Goal: Task Accomplishment & Management: Manage account settings

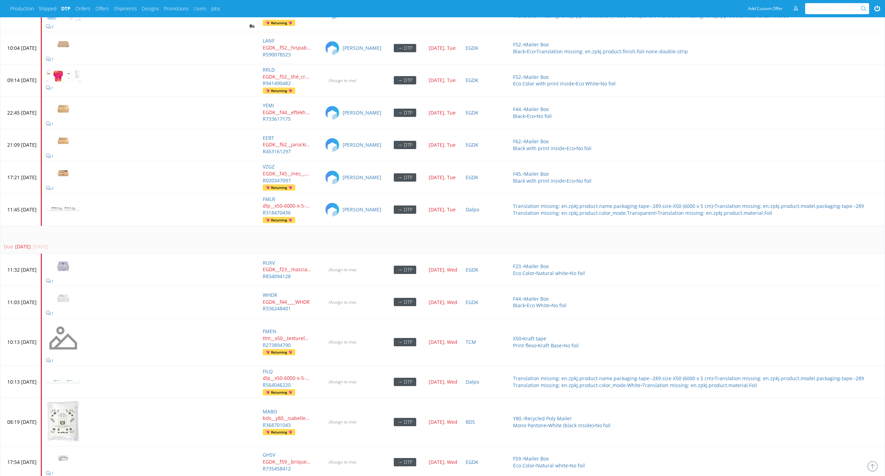
scroll to position [3187, 0]
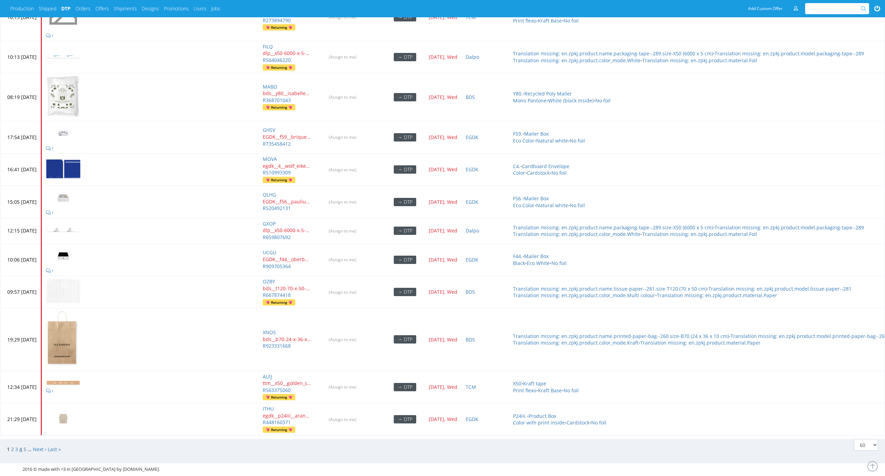
click at [19, 445] on link "4" at bounding box center [20, 448] width 3 height 7
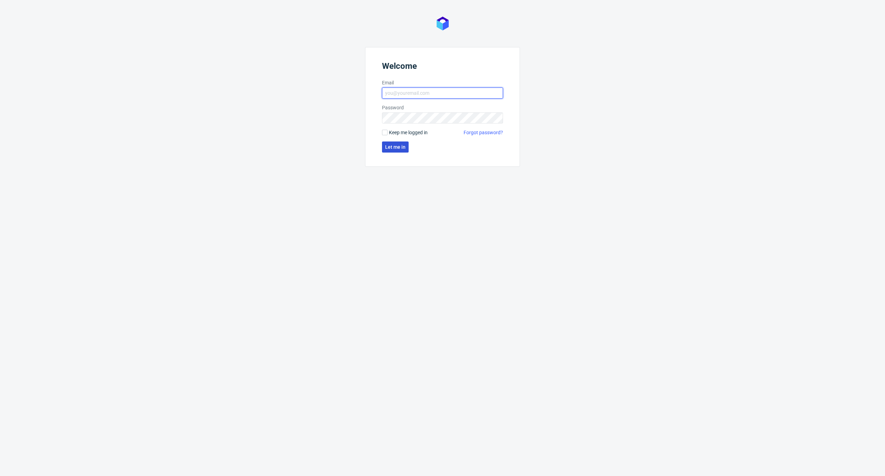
type input "elzbieta.jelinska@packhelp.com"
click at [396, 148] on span "Let me in" at bounding box center [395, 146] width 20 height 5
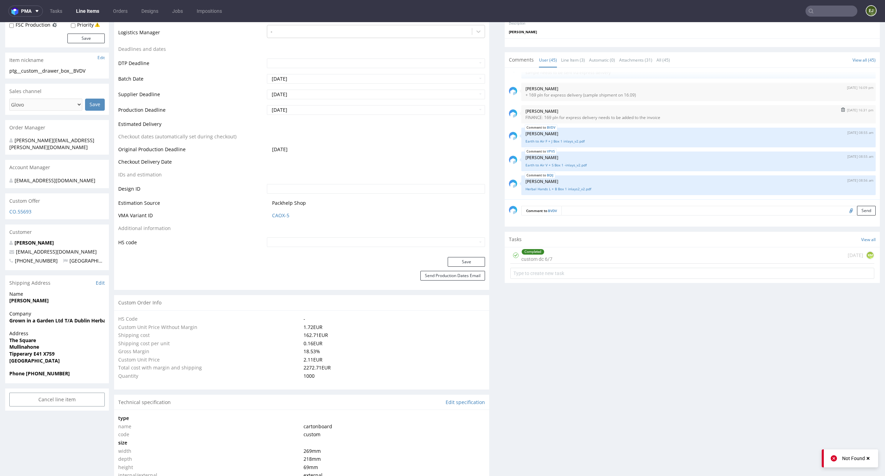
scroll to position [257, 0]
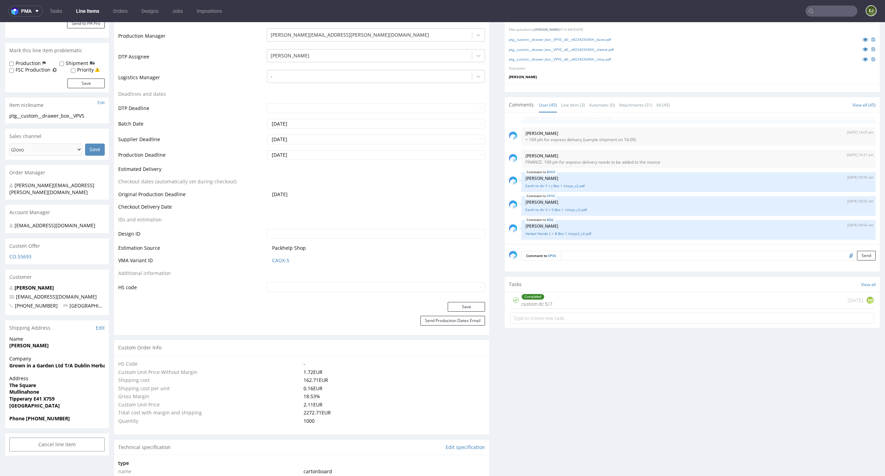
scroll to position [222, 0]
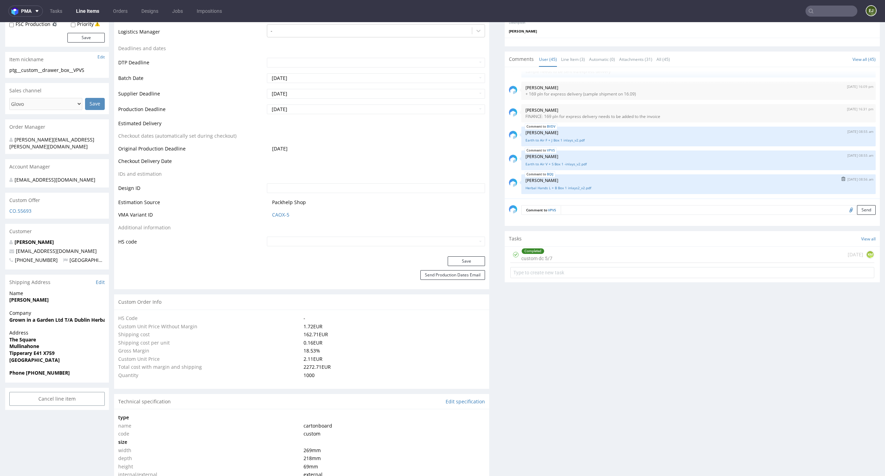
click at [579, 190] on div "BQIJ 19th Sep 25 | 08:56 am Zuzanna Pawlicka-Sabak Herbal Hands L + B Box 1 inl…" at bounding box center [698, 184] width 354 height 20
click at [579, 187] on link "Herbal Hands L + B Box 1 inlays2_v2.pdf" at bounding box center [698, 187] width 346 height 5
click at [573, 166] on link "Earth to Air V + S Box 1 -inlays_v2.pdf" at bounding box center [698, 163] width 346 height 5
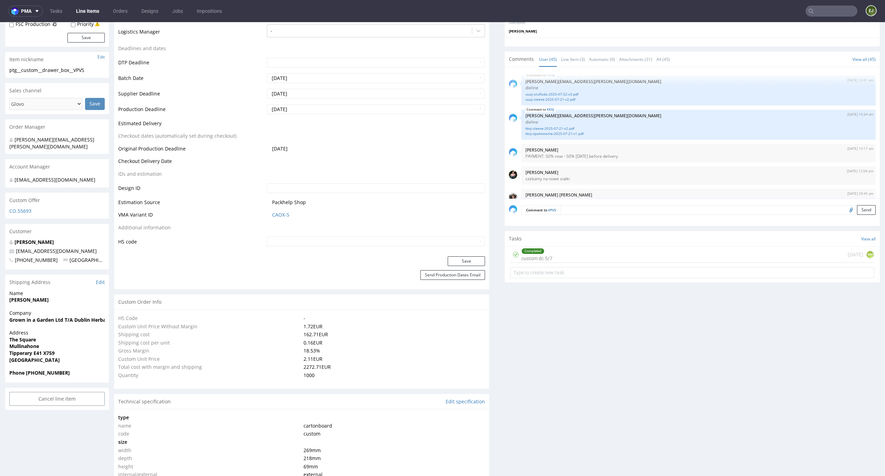
scroll to position [0, 0]
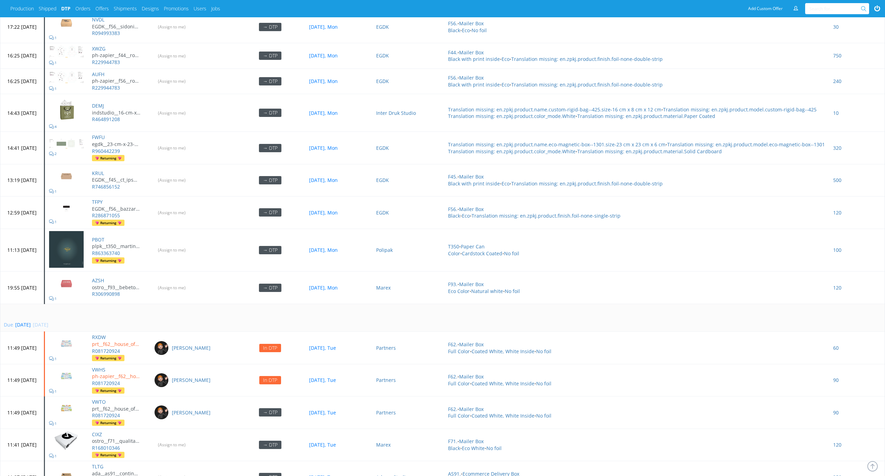
scroll to position [2307, 0]
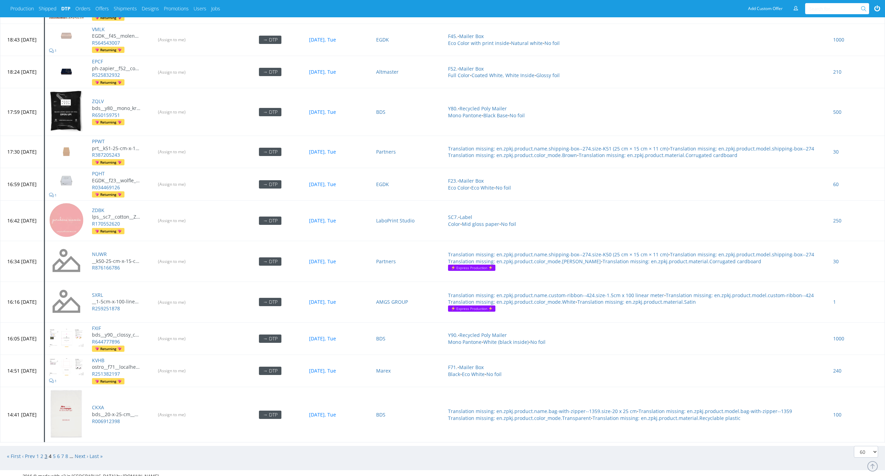
click at [47, 452] on link "3" at bounding box center [46, 455] width 3 height 7
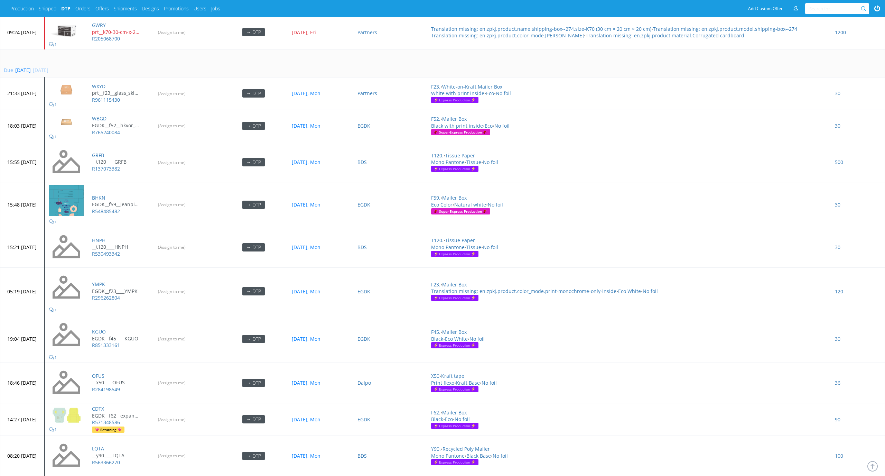
scroll to position [896, 0]
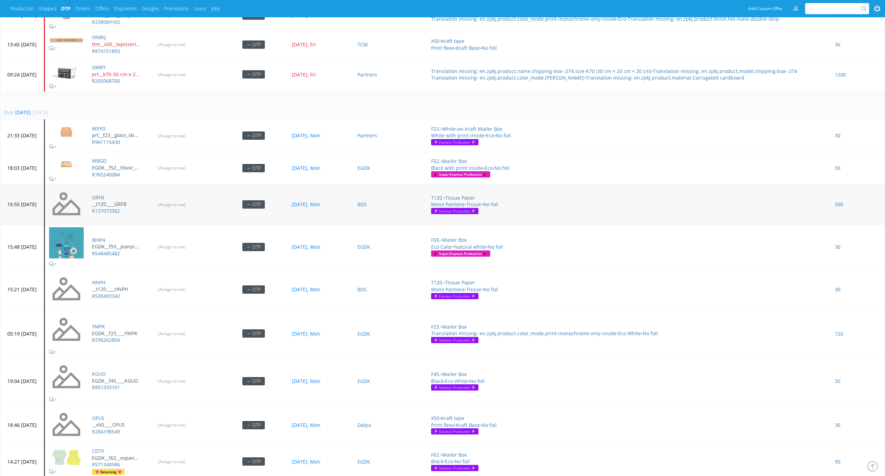
click at [195, 204] on td "(Assign to me)" at bounding box center [185, 204] width 70 height 41
click at [190, 199] on input "(Assign to me)" at bounding box center [172, 204] width 37 height 11
click at [190, 284] on input "(Assign to me)" at bounding box center [172, 289] width 37 height 11
click at [190, 329] on input "(Assign to me)" at bounding box center [172, 333] width 37 height 11
click at [190, 375] on input "(Assign to me)" at bounding box center [172, 380] width 37 height 11
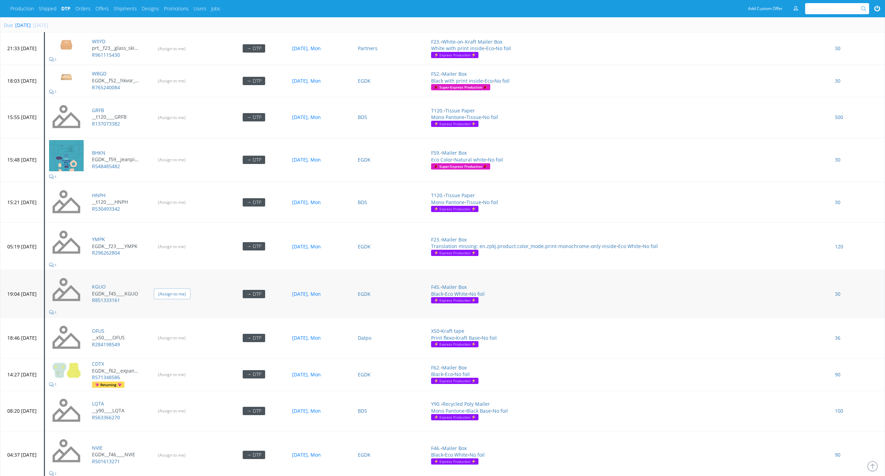
scroll to position [1007, 0]
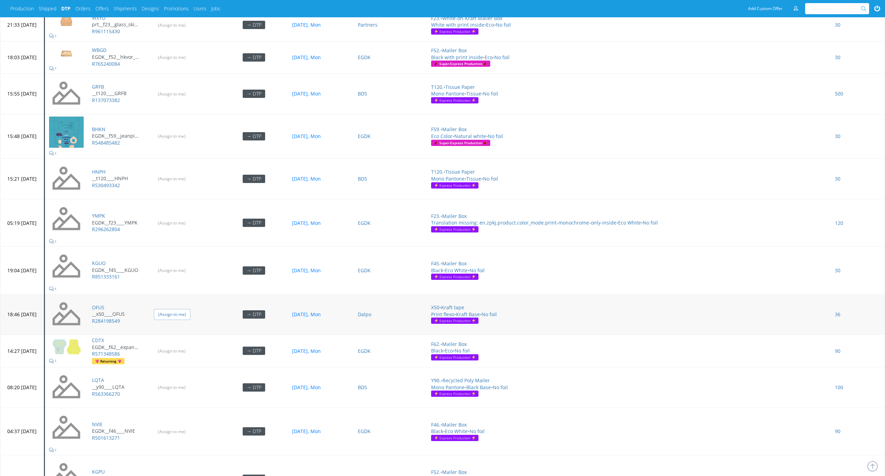
click at [190, 309] on input "(Assign to me)" at bounding box center [172, 314] width 37 height 11
click at [190, 382] on input "(Assign to me)" at bounding box center [172, 387] width 37 height 11
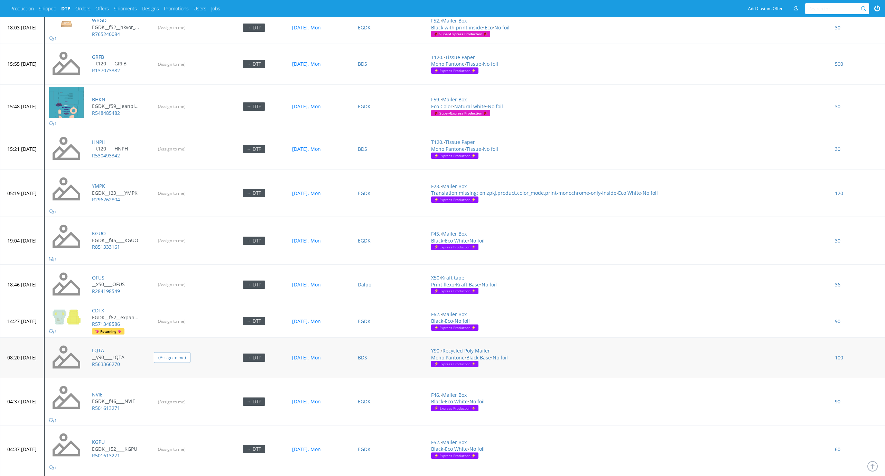
scroll to position [1122, 0]
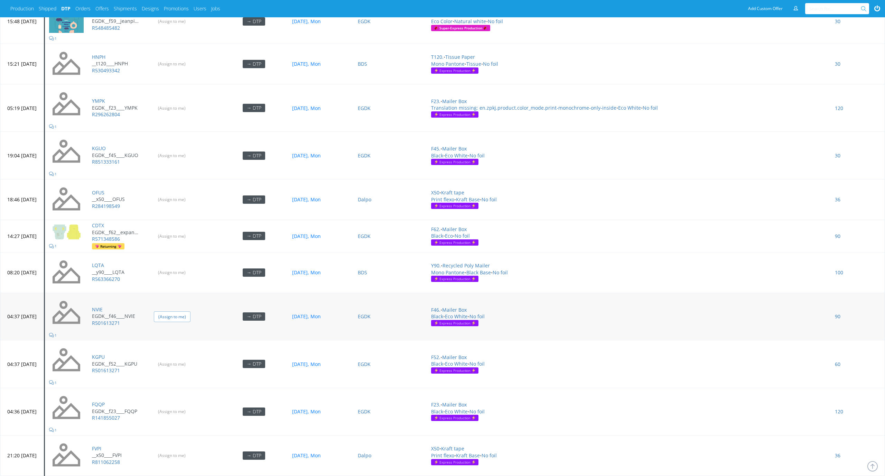
click at [190, 311] on input "(Assign to me)" at bounding box center [172, 316] width 37 height 11
click at [190, 358] on input "(Assign to me)" at bounding box center [172, 363] width 37 height 11
click at [190, 406] on input "(Assign to me)" at bounding box center [172, 411] width 37 height 11
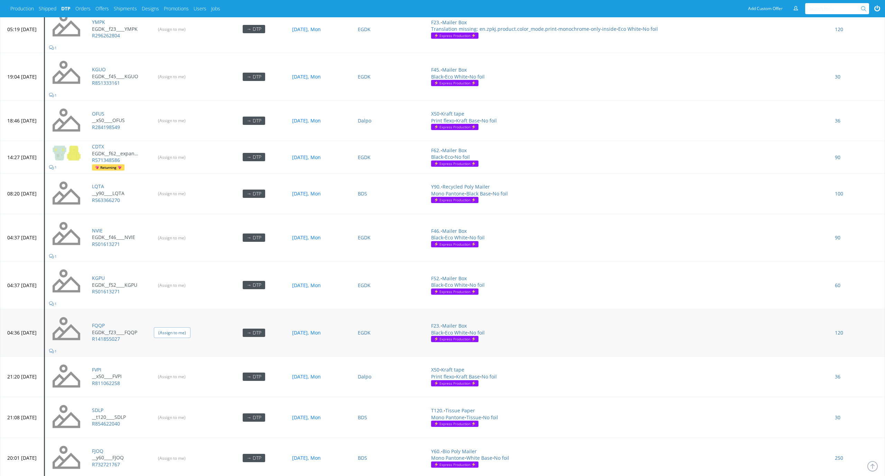
scroll to position [1283, 0]
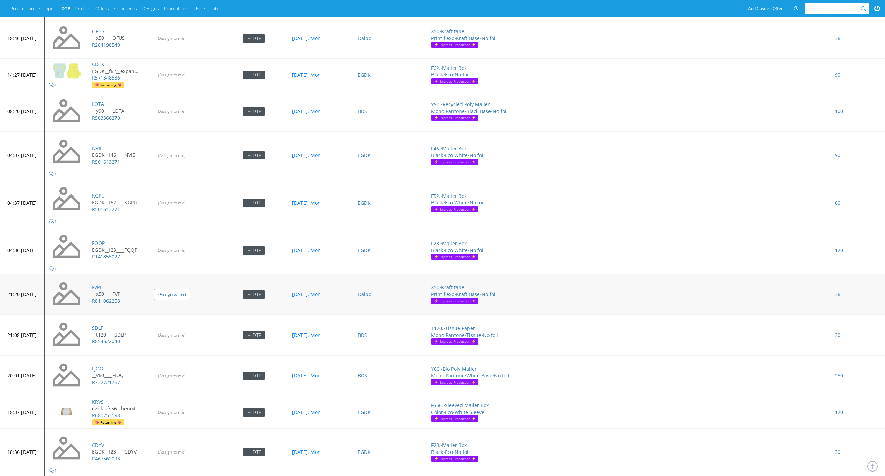
click at [190, 291] on input "(Assign to me)" at bounding box center [172, 294] width 37 height 11
click at [190, 329] on input "(Assign to me)" at bounding box center [172, 334] width 37 height 11
click at [190, 372] on input "(Assign to me)" at bounding box center [172, 375] width 37 height 11
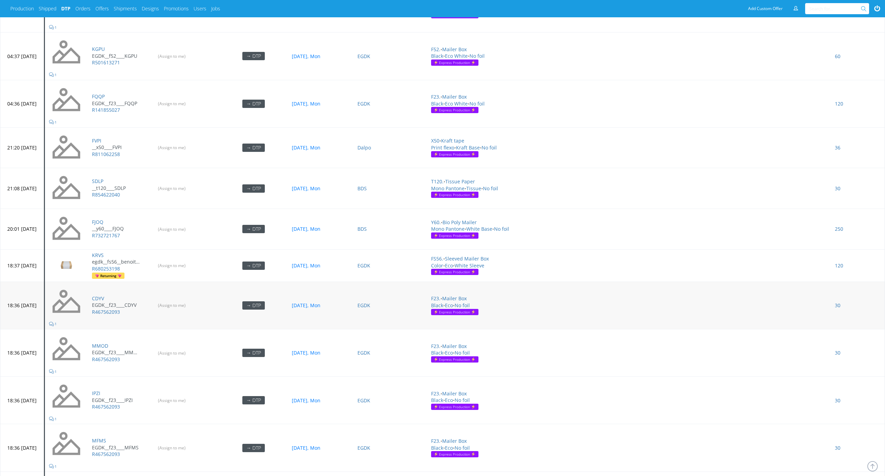
scroll to position [1443, 0]
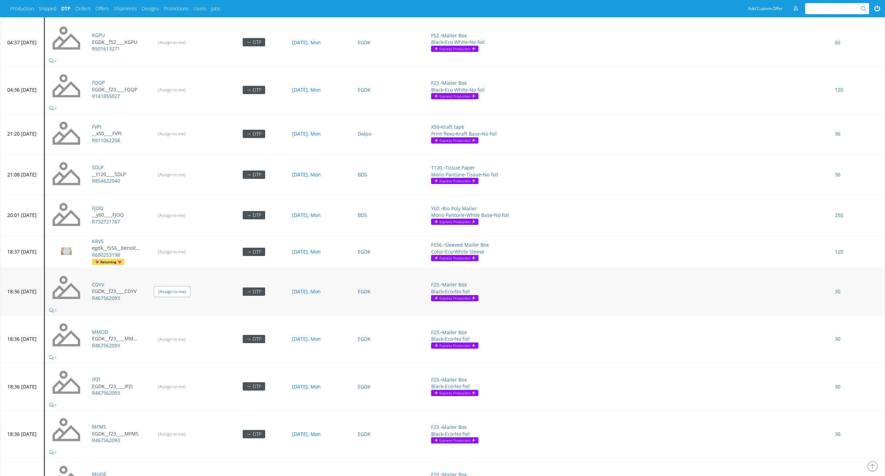
click at [190, 289] on input "(Assign to me)" at bounding box center [172, 291] width 37 height 11
click at [185, 337] on input "(Assign to me)" at bounding box center [172, 339] width 37 height 11
click at [190, 384] on input "(Assign to me)" at bounding box center [172, 386] width 37 height 11
click at [185, 430] on input "(Assign to me)" at bounding box center [172, 433] width 37 height 11
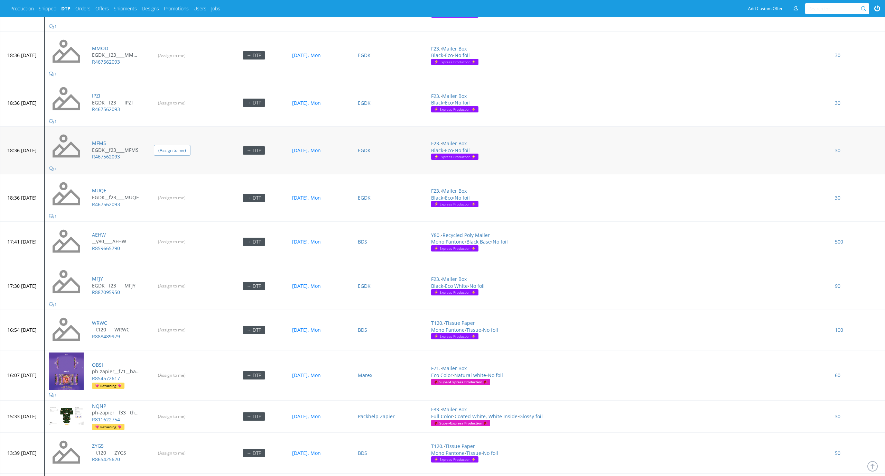
scroll to position [1749, 0]
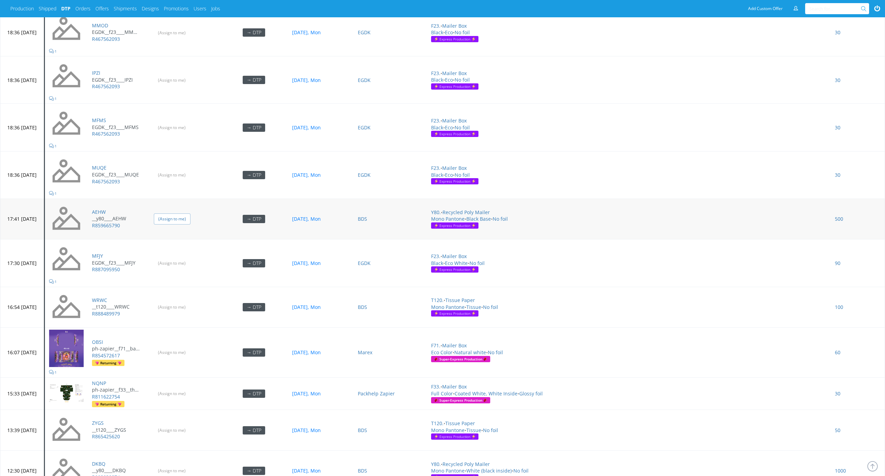
click at [190, 214] on input "(Assign to me)" at bounding box center [172, 218] width 37 height 11
click at [200, 293] on td "(Assign to me)" at bounding box center [185, 307] width 70 height 41
click at [190, 301] on input "(Assign to me)" at bounding box center [172, 306] width 37 height 11
click at [200, 263] on td "(Assign to me)" at bounding box center [185, 262] width 70 height 47
click at [190, 257] on input "(Assign to me)" at bounding box center [172, 262] width 37 height 11
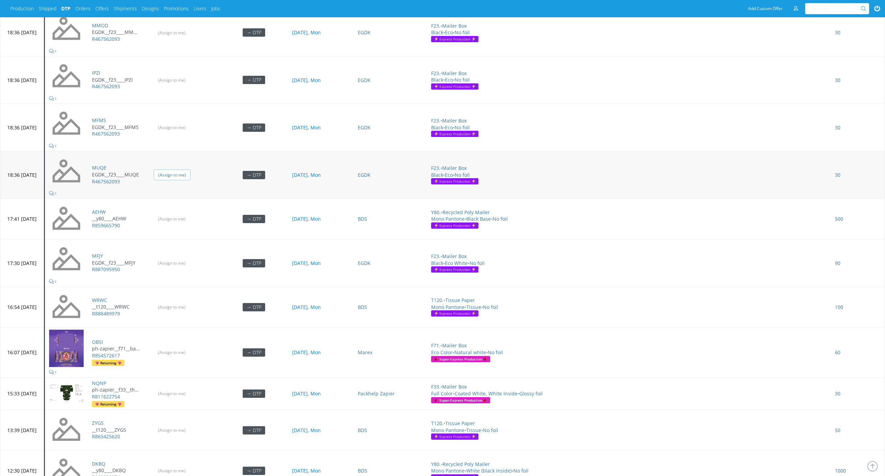
click at [188, 171] on input "(Assign to me)" at bounding box center [172, 174] width 37 height 11
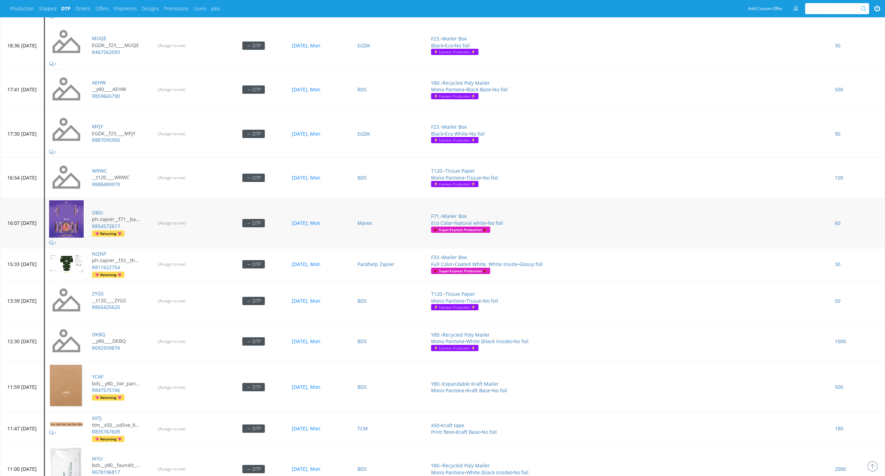
scroll to position [1951, 0]
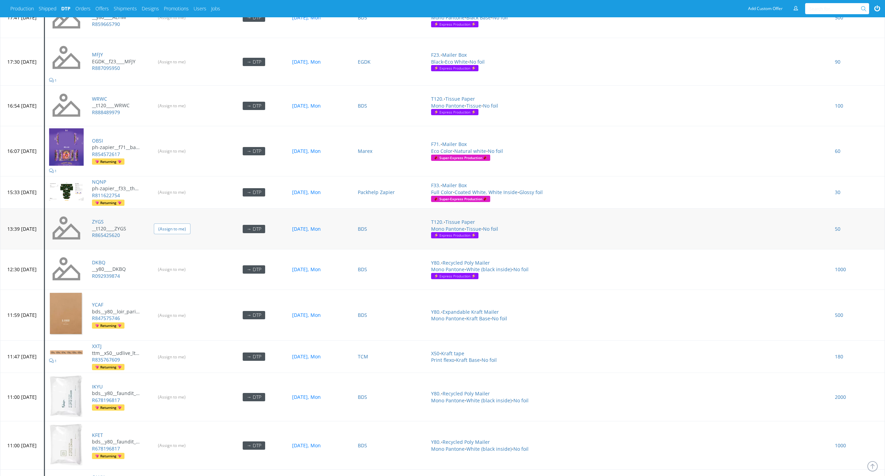
click at [190, 223] on input "(Assign to me)" at bounding box center [172, 228] width 37 height 11
click at [190, 265] on input "(Assign to me)" at bounding box center [172, 269] width 37 height 11
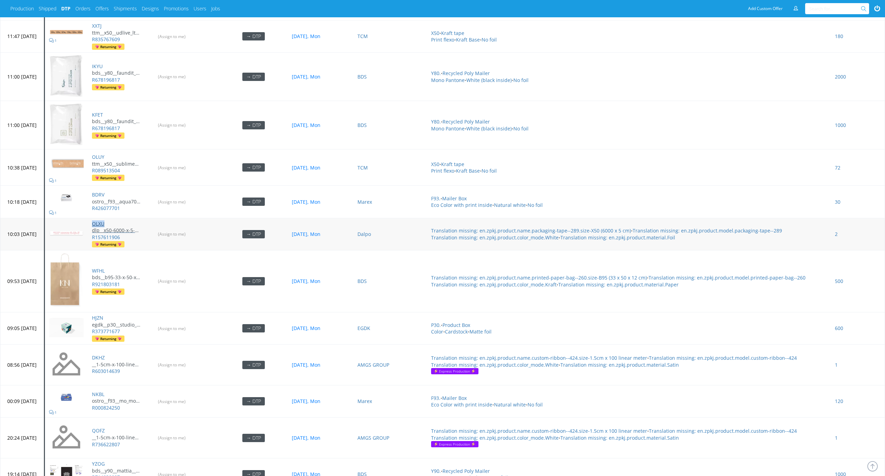
scroll to position [2190, 0]
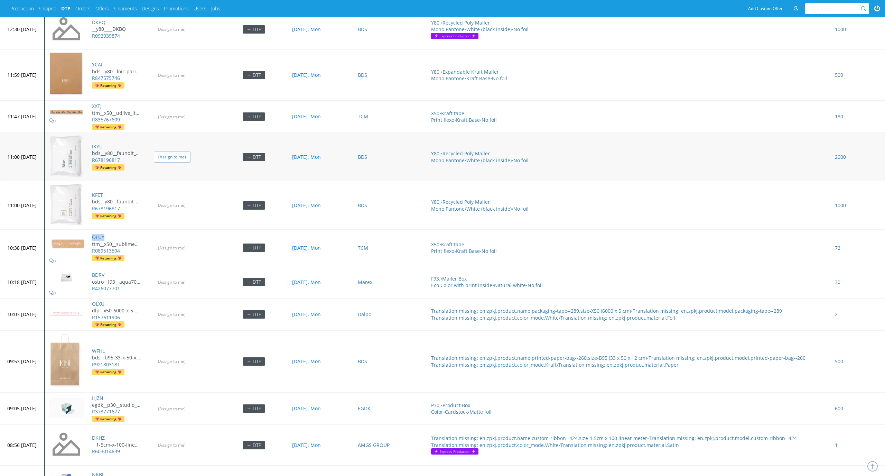
click at [186, 151] on input "(Assign to me)" at bounding box center [172, 156] width 37 height 11
click at [189, 203] on input "(Assign to me)" at bounding box center [172, 205] width 37 height 11
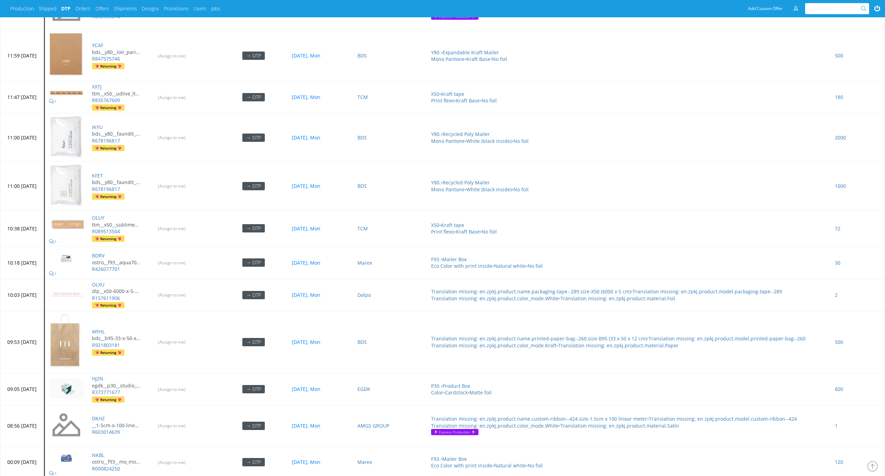
scroll to position [2416, 0]
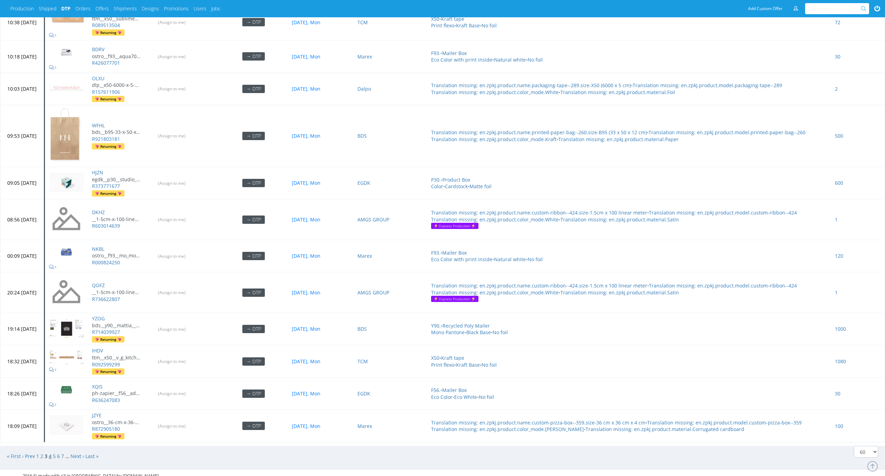
click at [51, 452] on link "4" at bounding box center [50, 455] width 3 height 7
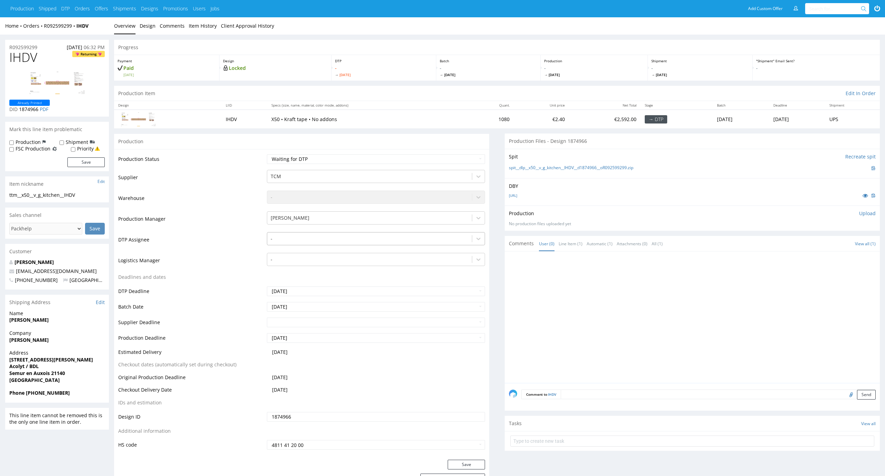
click at [350, 238] on div at bounding box center [370, 238] width 198 height 8
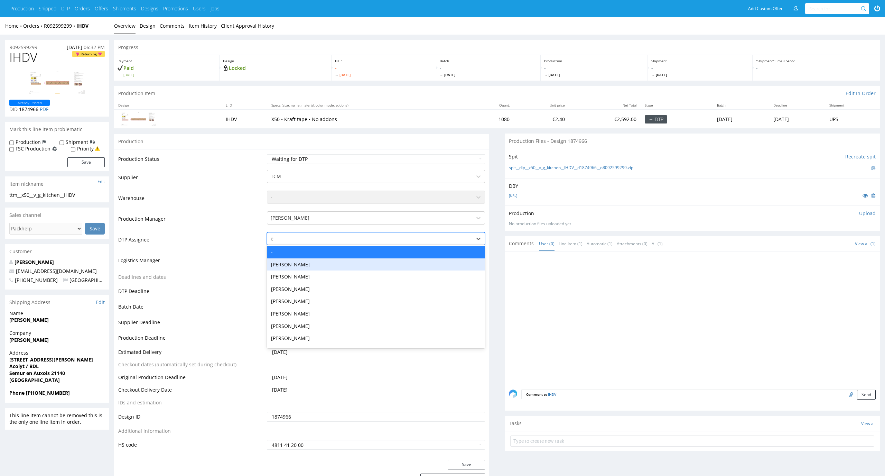
type input "el"
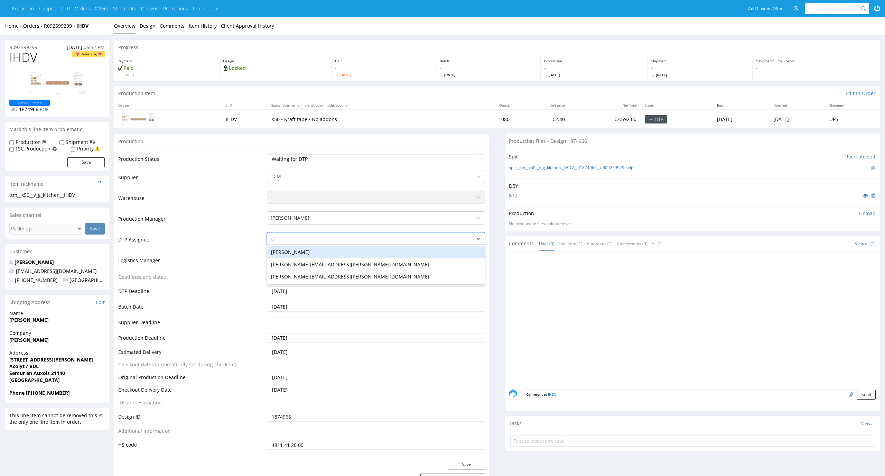
click at [344, 257] on div "Elżbieta Jelińska" at bounding box center [376, 252] width 218 height 12
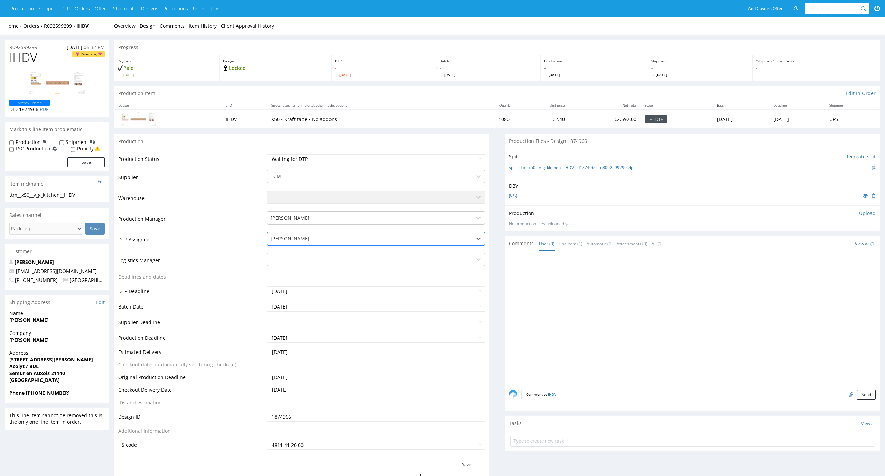
scroll to position [99, 0]
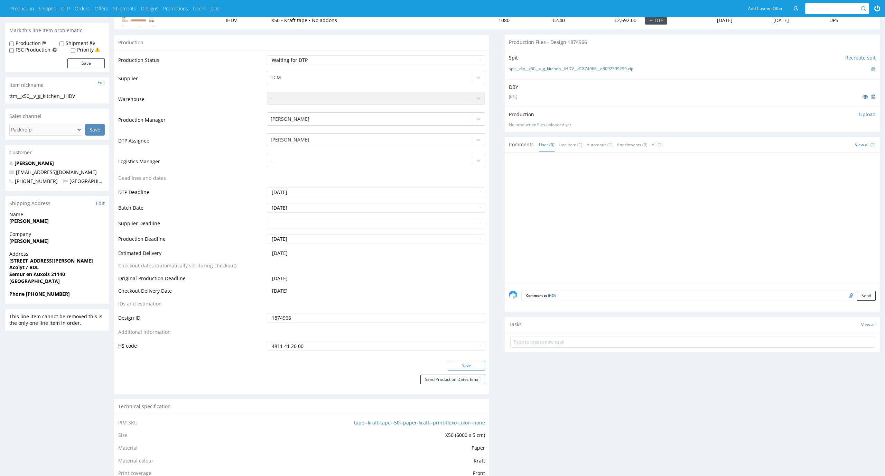
click at [478, 367] on button "Save" at bounding box center [466, 365] width 37 height 10
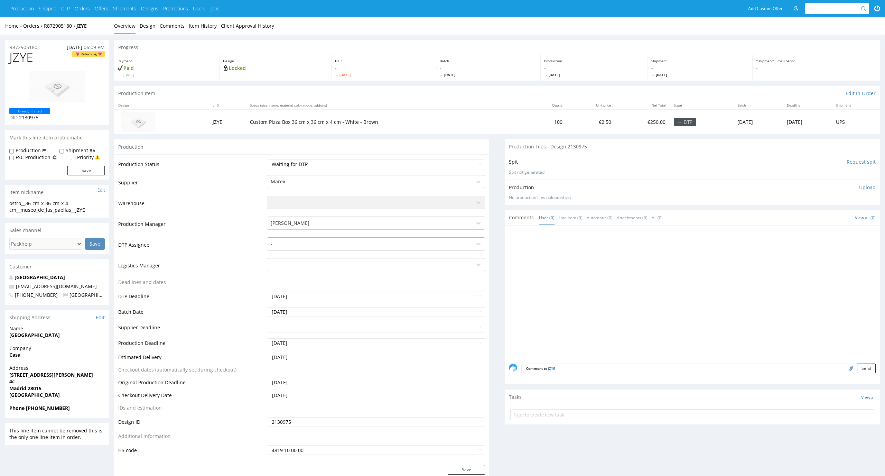
click at [424, 245] on div at bounding box center [370, 244] width 198 height 8
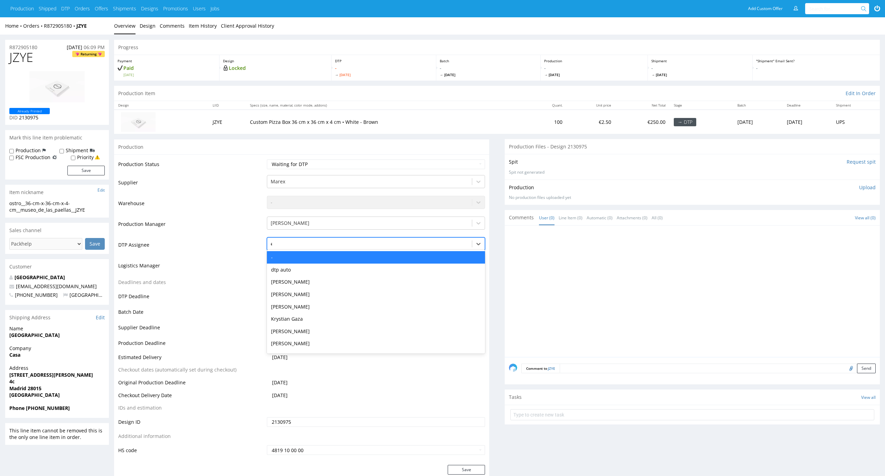
type input "el"
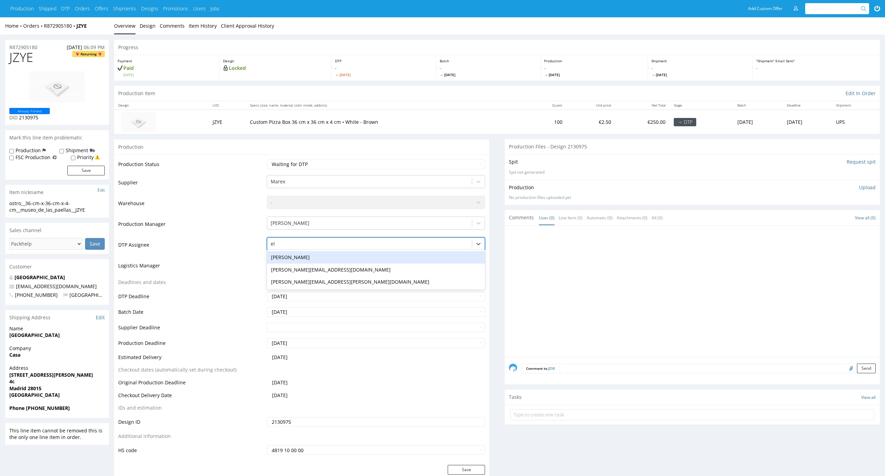
click at [419, 256] on div "[PERSON_NAME]" at bounding box center [376, 257] width 218 height 12
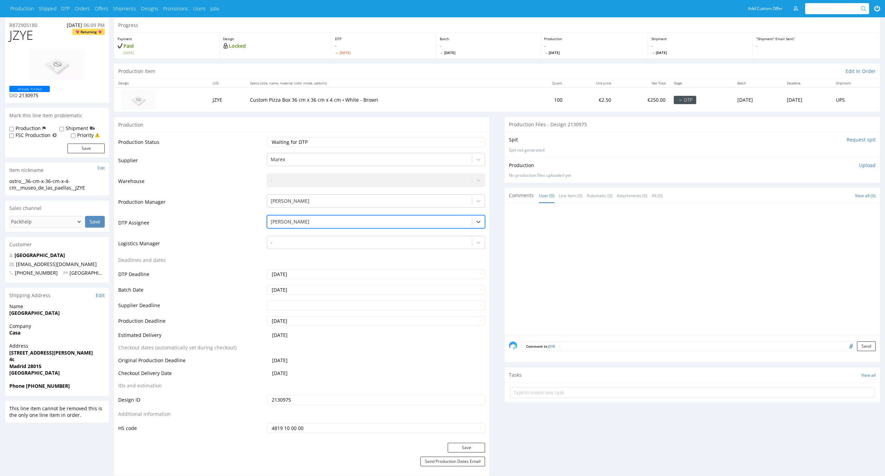
scroll to position [26, 0]
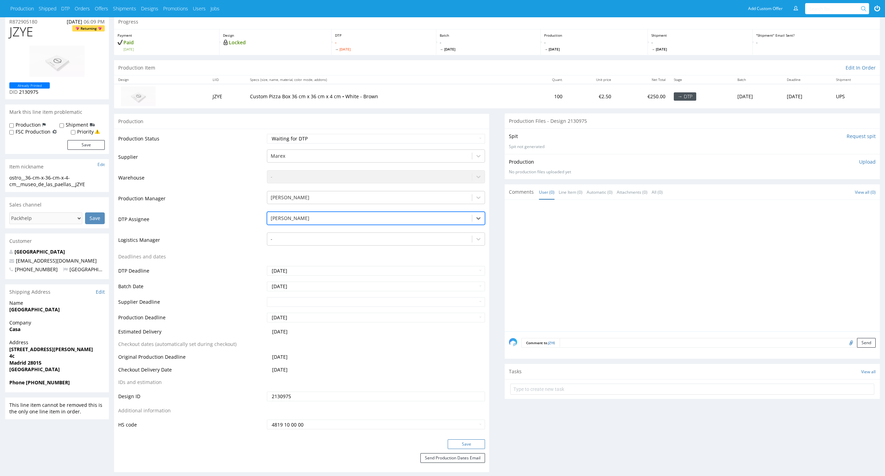
click at [459, 440] on button "Save" at bounding box center [466, 444] width 37 height 10
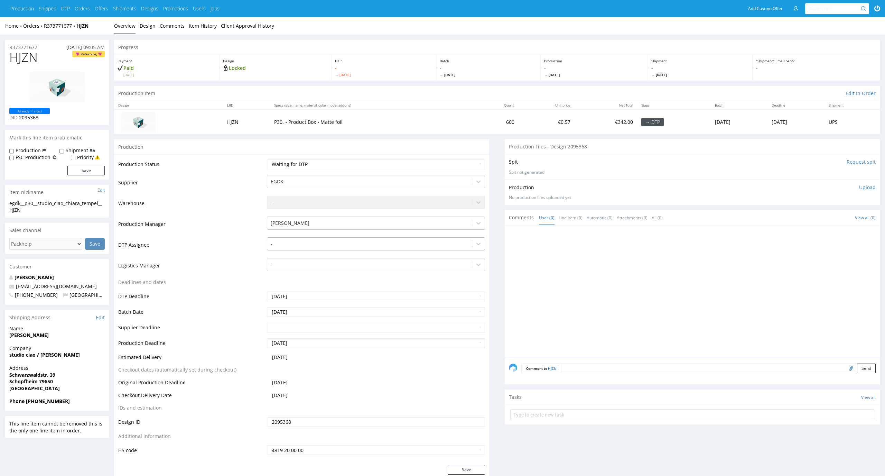
click at [318, 247] on div at bounding box center [370, 244] width 198 height 8
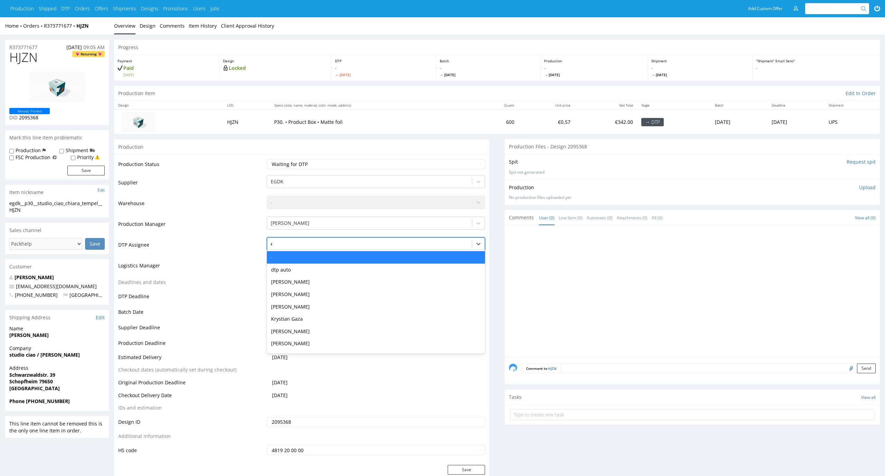
type input "el"
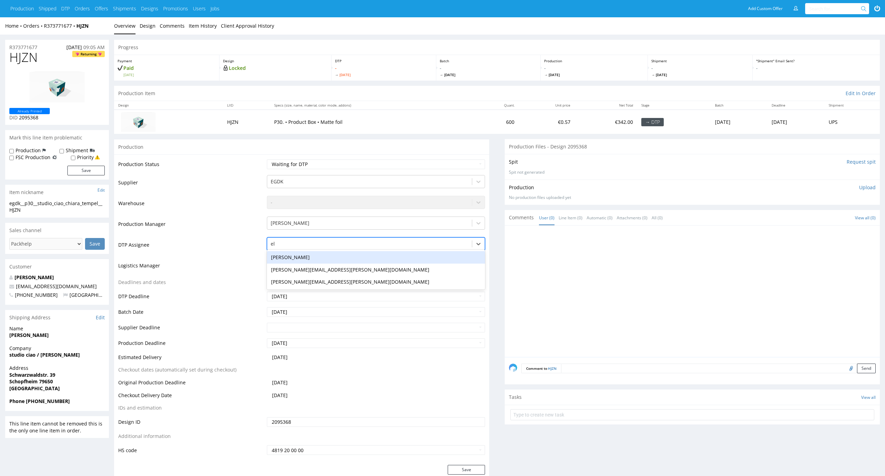
click at [318, 251] on div "Elżbieta Jelińska" at bounding box center [376, 257] width 218 height 12
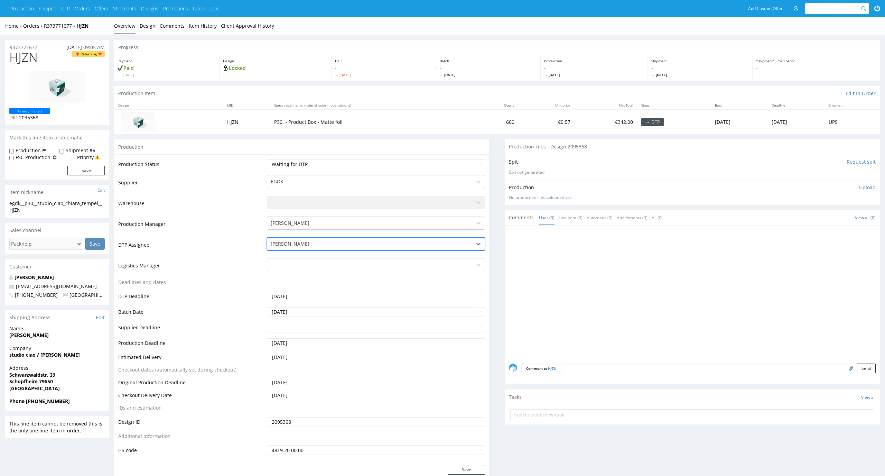
scroll to position [17, 0]
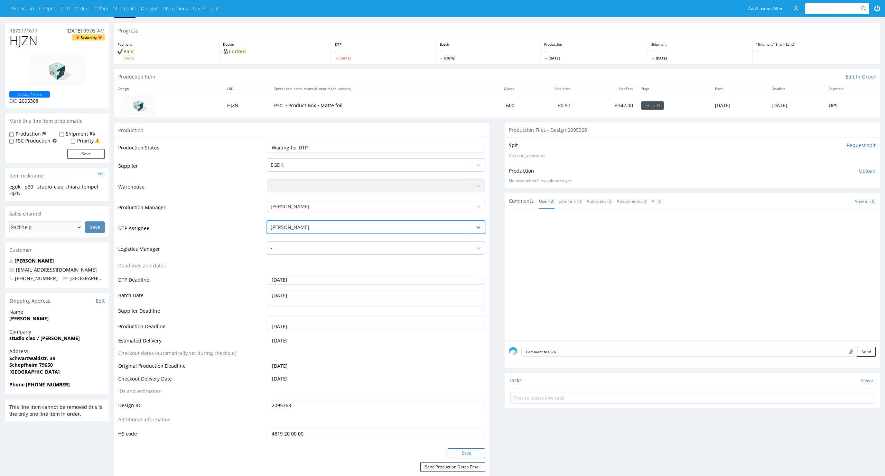
click at [476, 450] on button "Save" at bounding box center [466, 453] width 37 height 10
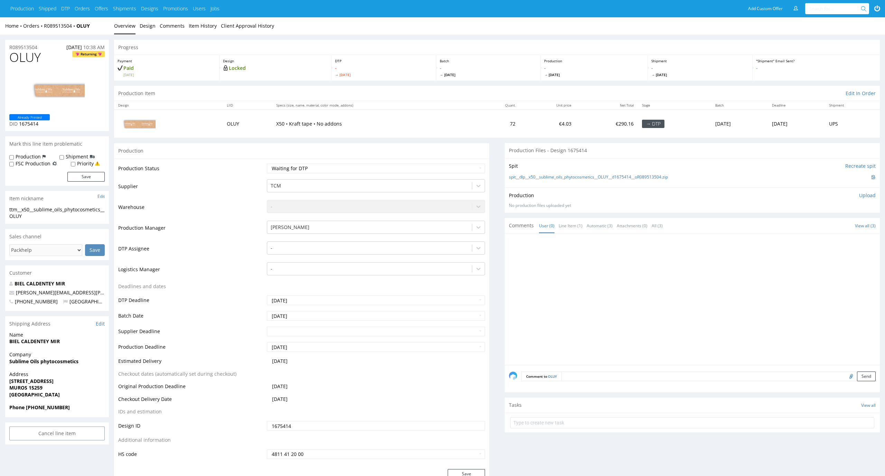
click at [349, 241] on td "-" at bounding box center [375, 251] width 220 height 21
click at [349, 244] on div at bounding box center [370, 248] width 198 height 8
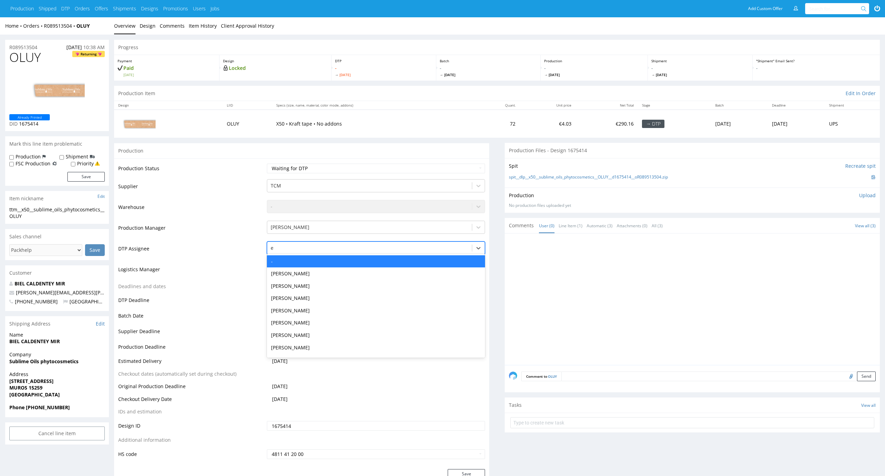
type input "el"
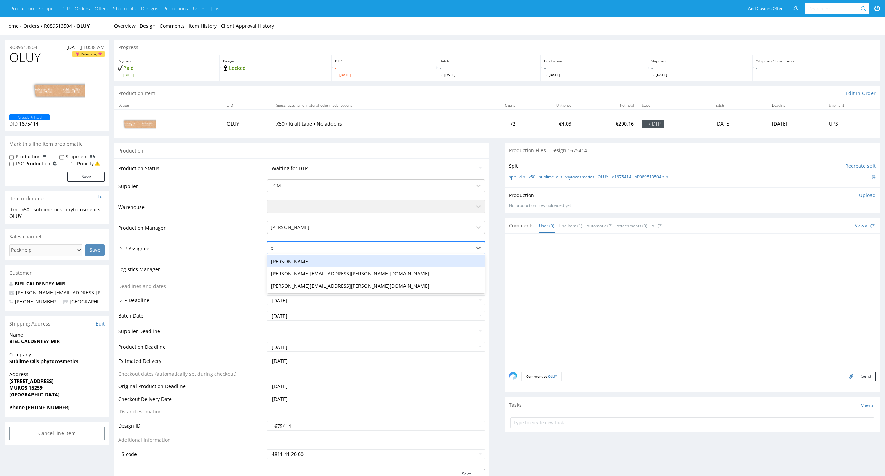
click at [346, 258] on div "[PERSON_NAME]" at bounding box center [376, 261] width 218 height 12
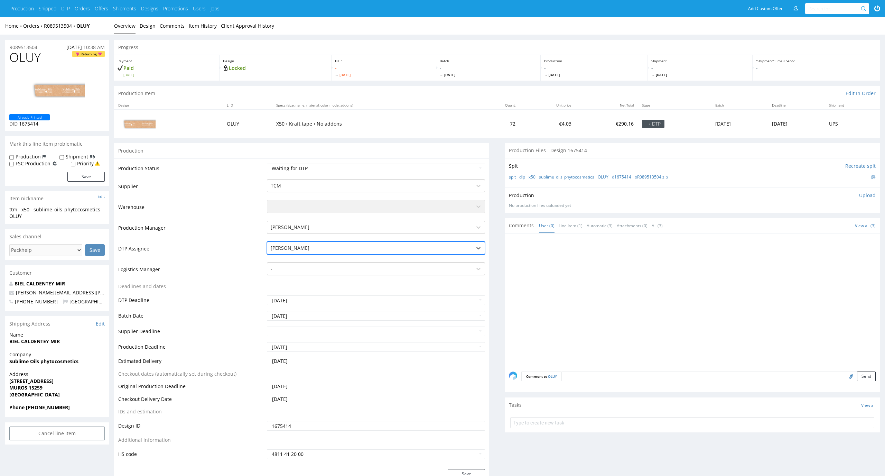
scroll to position [46, 0]
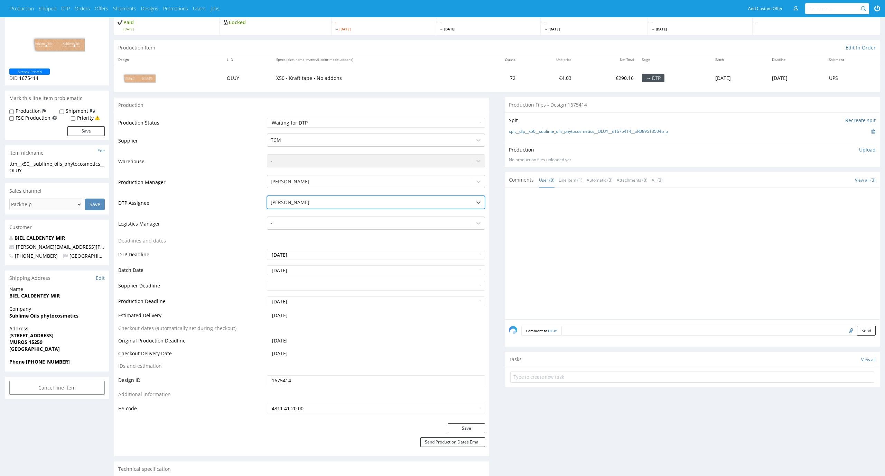
click at [477, 416] on div "Production Status Waiting for Artwork Waiting for Diecut Waiting for Mockup Wai…" at bounding box center [301, 268] width 375 height 310
click at [477, 427] on button "Save" at bounding box center [466, 428] width 37 height 10
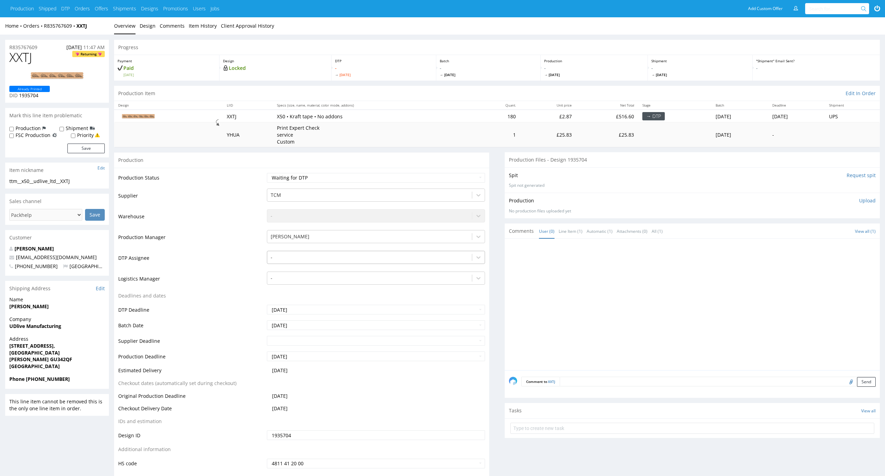
click at [350, 253] on div at bounding box center [370, 257] width 198 height 8
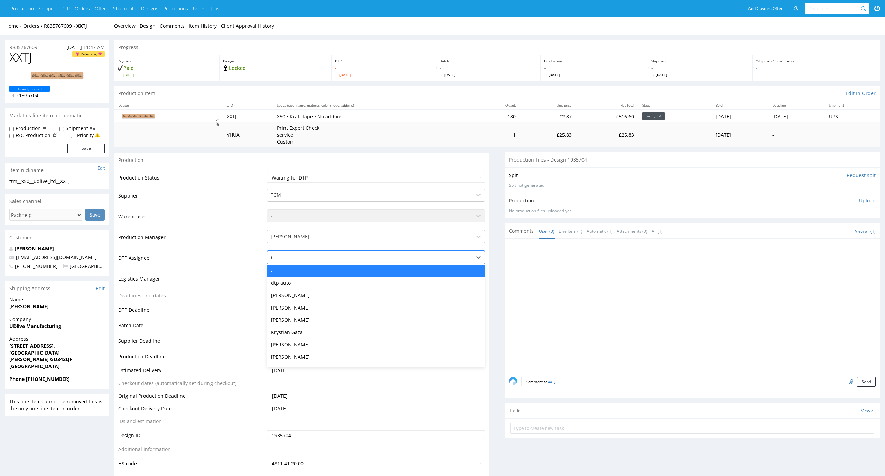
type input "el"
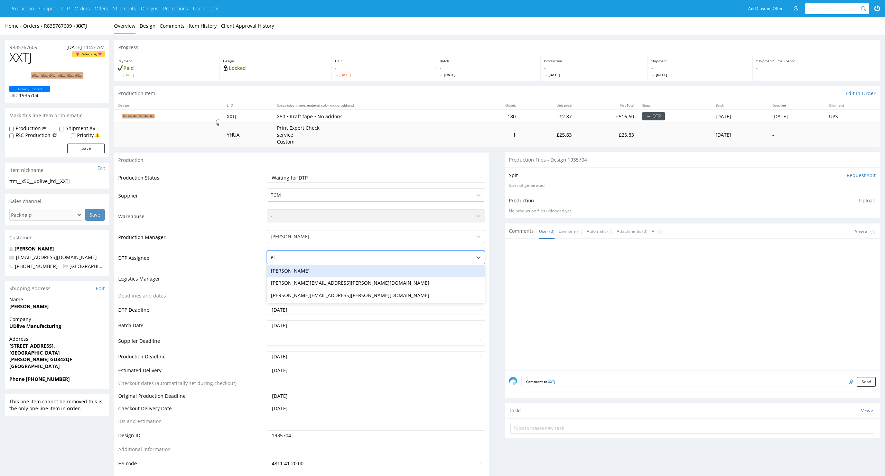
click at [345, 265] on div "[PERSON_NAME]" at bounding box center [376, 270] width 218 height 12
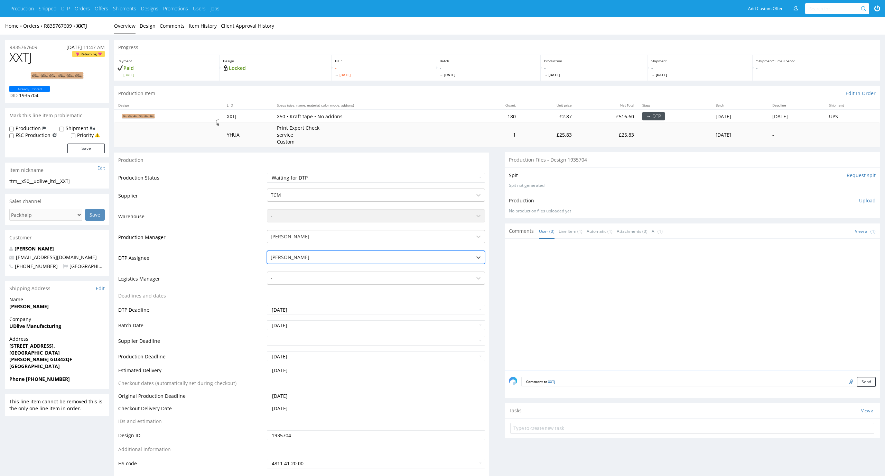
scroll to position [18, 0]
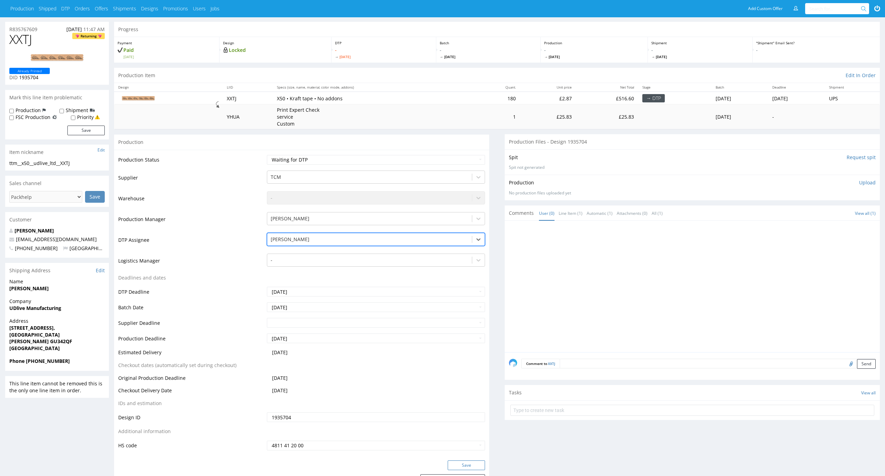
click at [472, 465] on button "Save" at bounding box center [466, 465] width 37 height 10
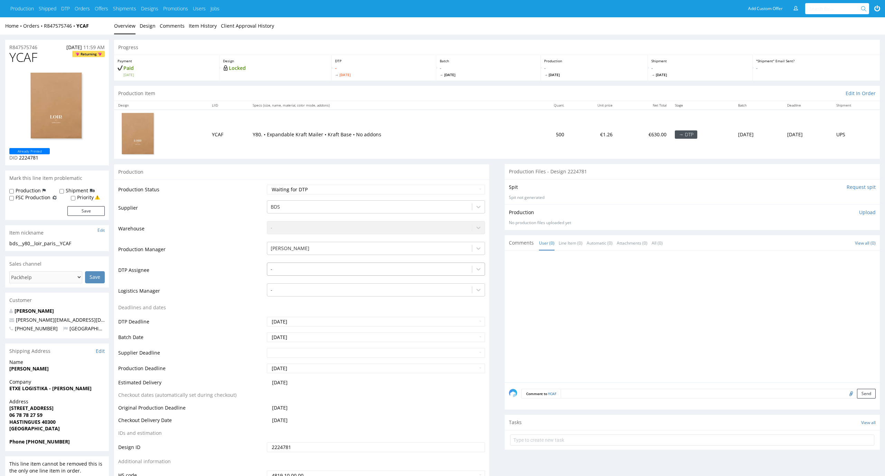
click at [388, 269] on div at bounding box center [370, 269] width 198 height 8
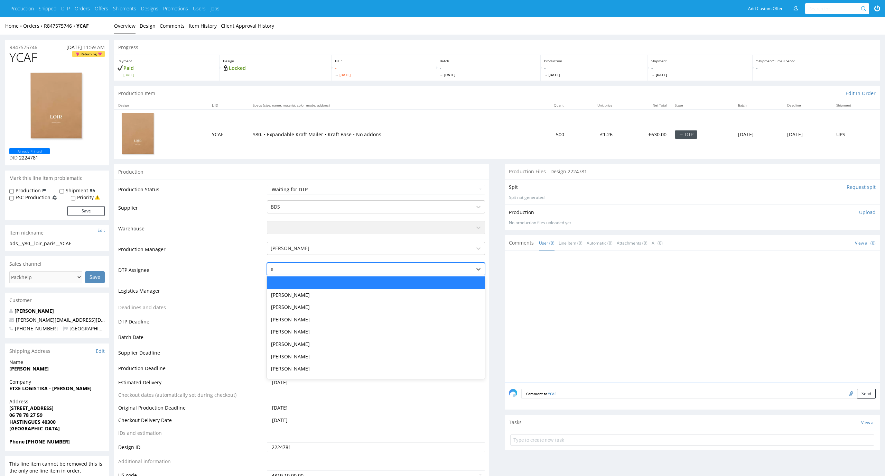
type input "el"
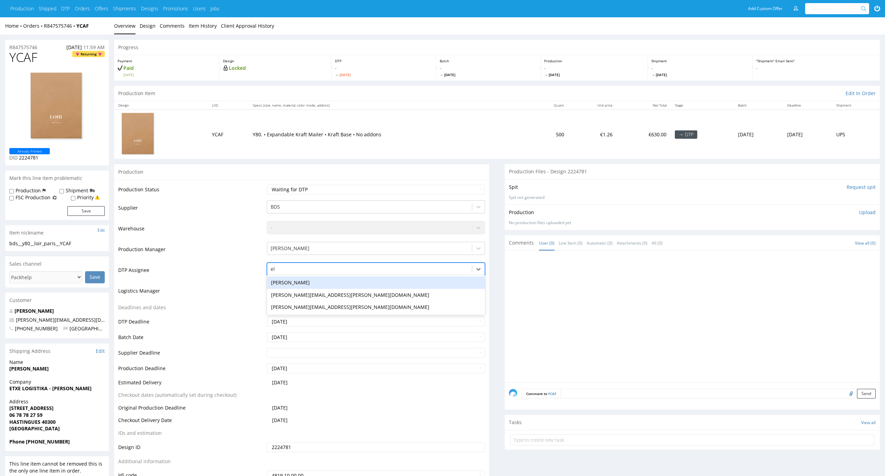
click at [377, 282] on div "Elżbieta Jelińska" at bounding box center [376, 282] width 218 height 12
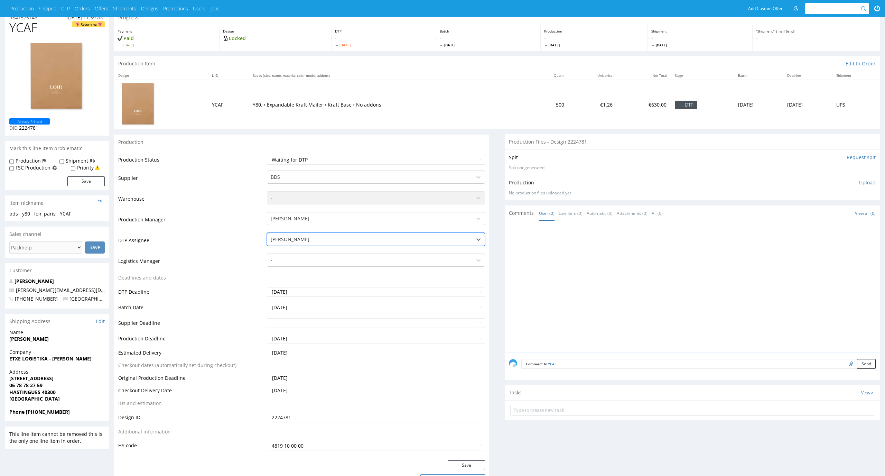
scroll to position [31, 0]
click at [476, 466] on button "Save" at bounding box center [466, 464] width 37 height 10
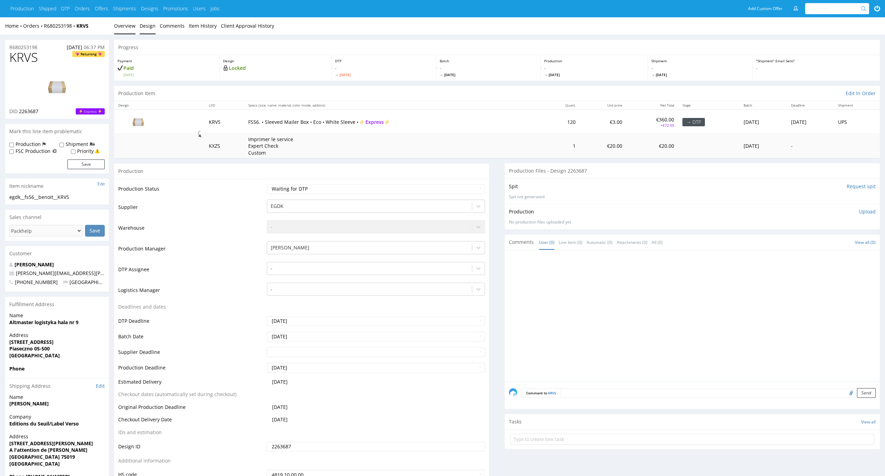
click at [148, 19] on link "Design" at bounding box center [148, 25] width 16 height 17
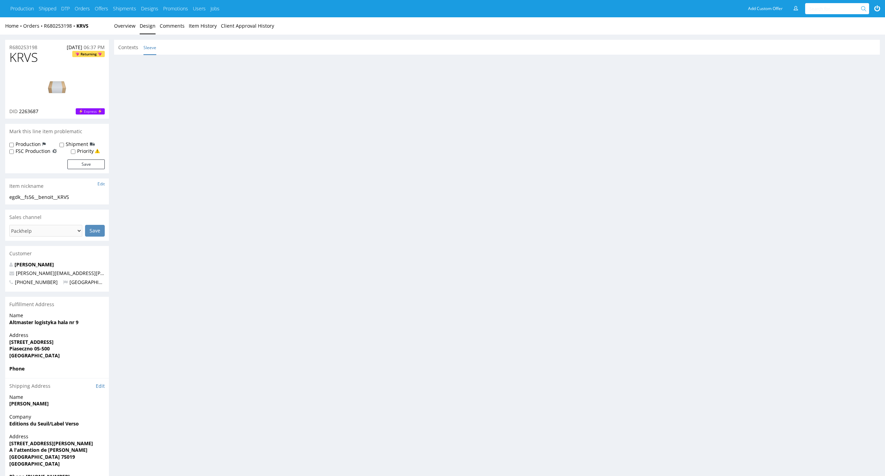
click at [154, 48] on link "Sleeve" at bounding box center [149, 47] width 13 height 15
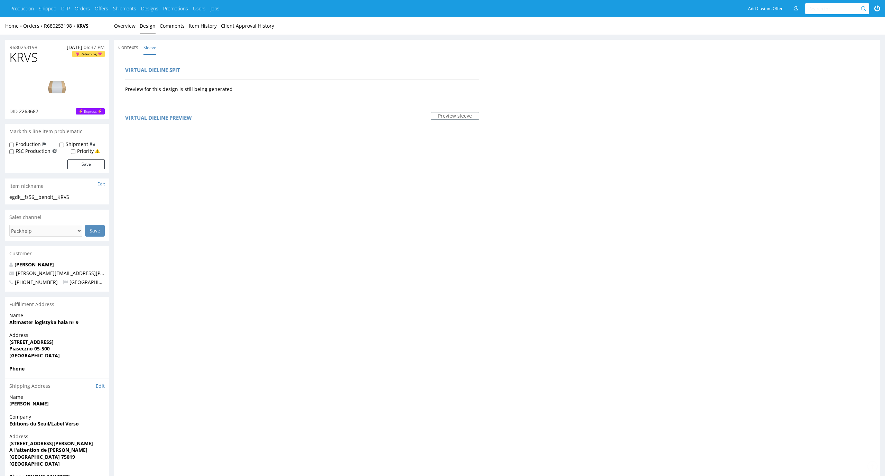
scroll to position [265, 0]
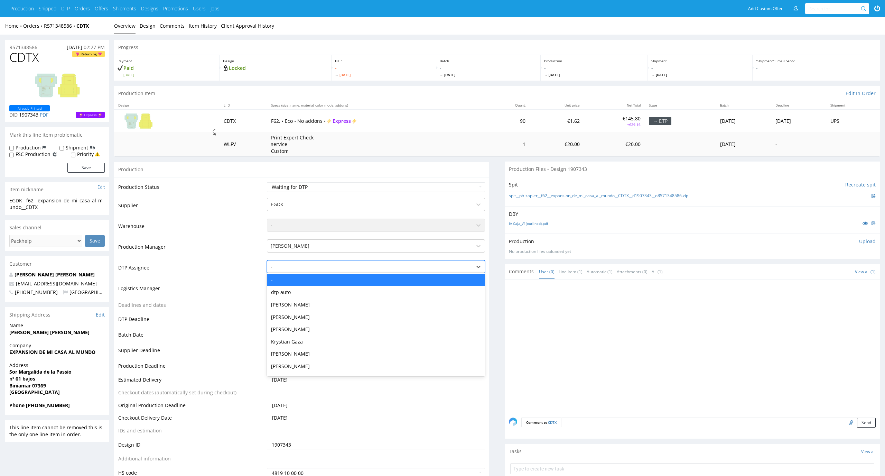
click at [359, 266] on div at bounding box center [370, 266] width 198 height 8
type input "el"
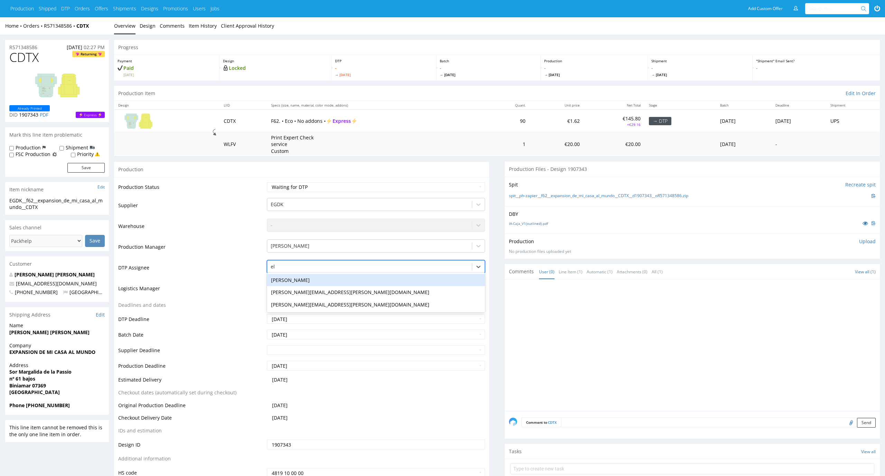
click at [353, 274] on div "[PERSON_NAME]" at bounding box center [376, 280] width 218 height 12
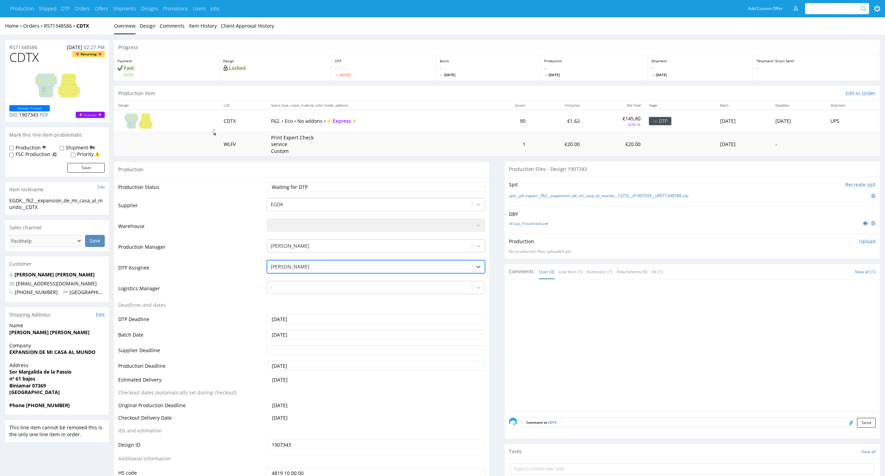
scroll to position [64, 0]
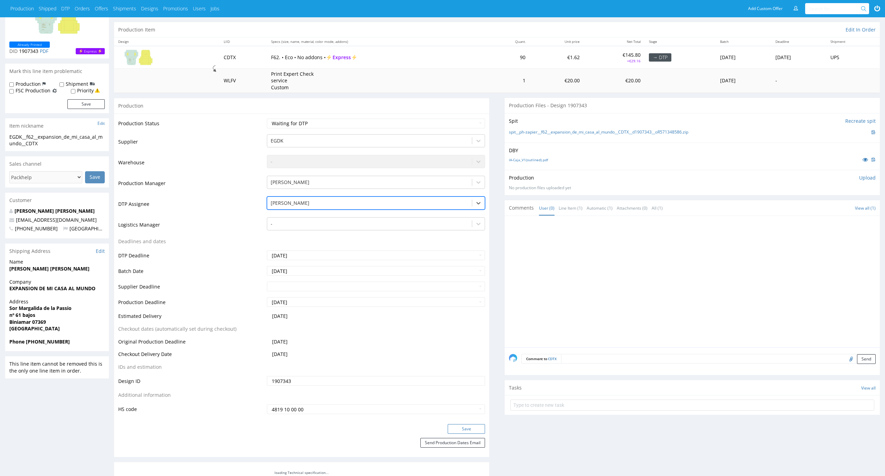
click at [473, 424] on button "Save" at bounding box center [466, 429] width 37 height 10
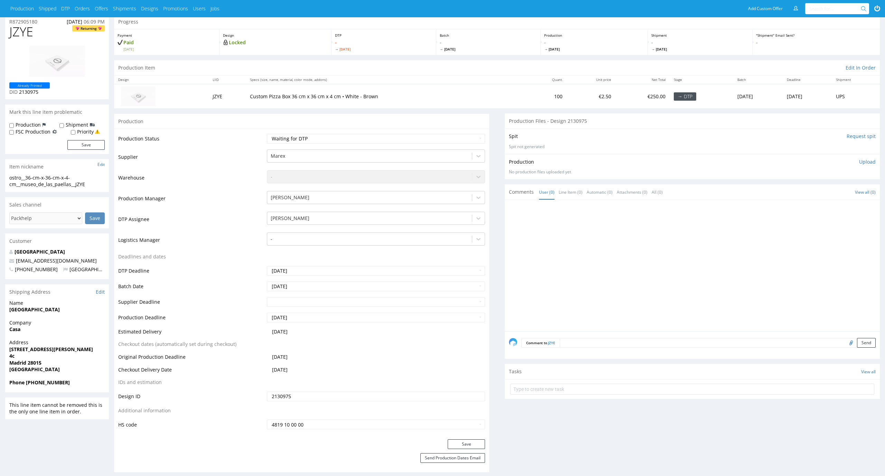
scroll to position [26, 0]
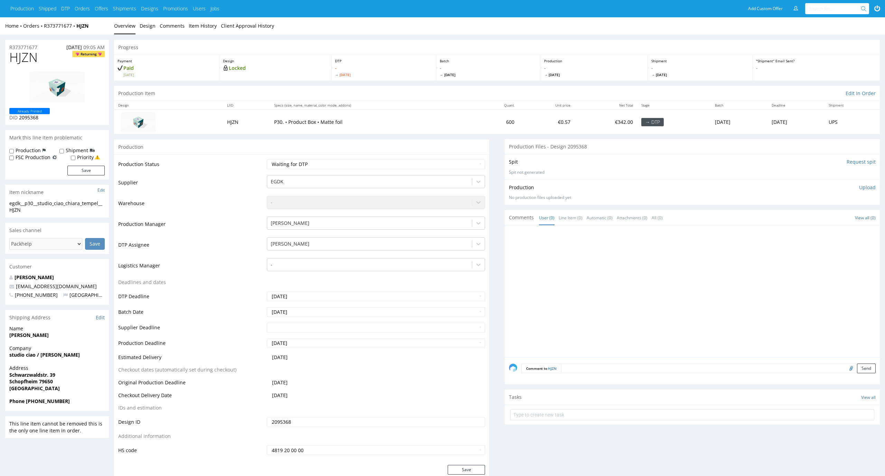
scroll to position [17, 0]
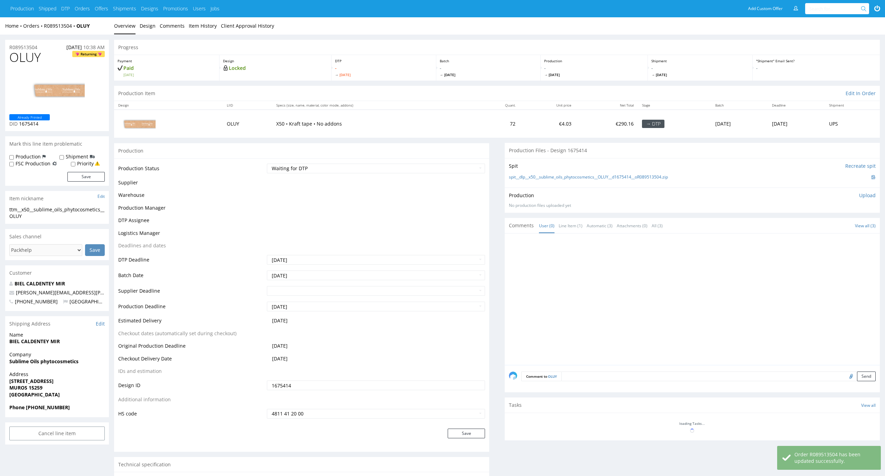
scroll to position [45, 0]
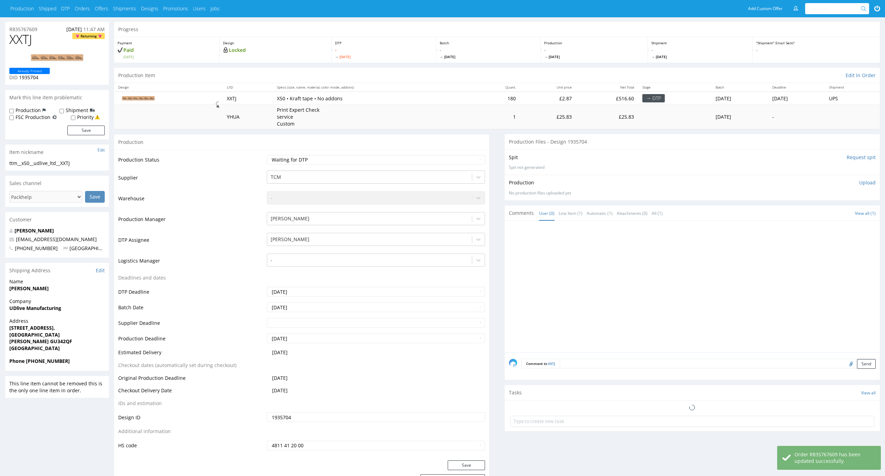
scroll to position [18, 0]
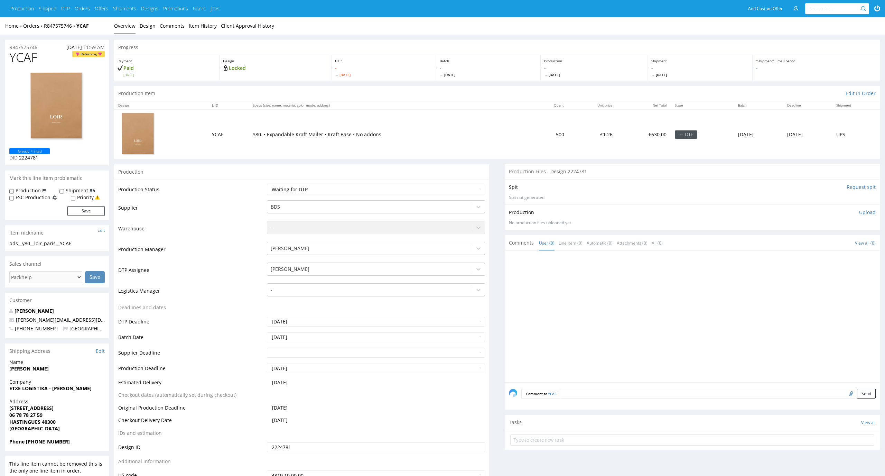
scroll to position [31, 0]
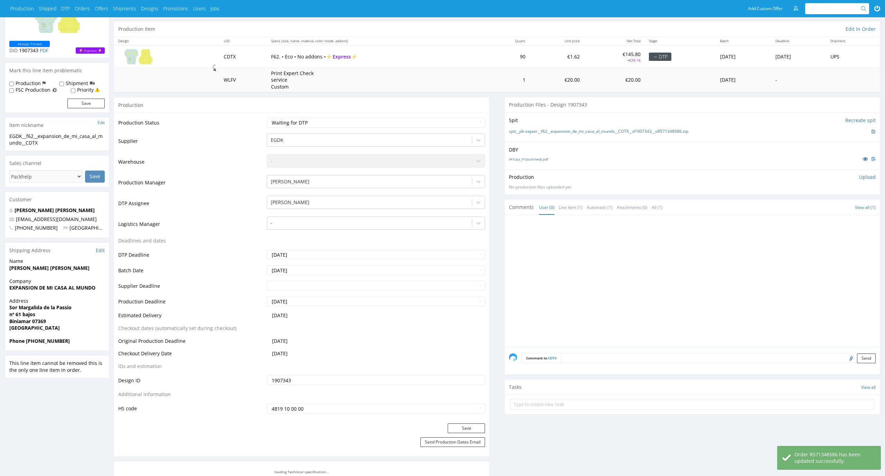
scroll to position [64, 0]
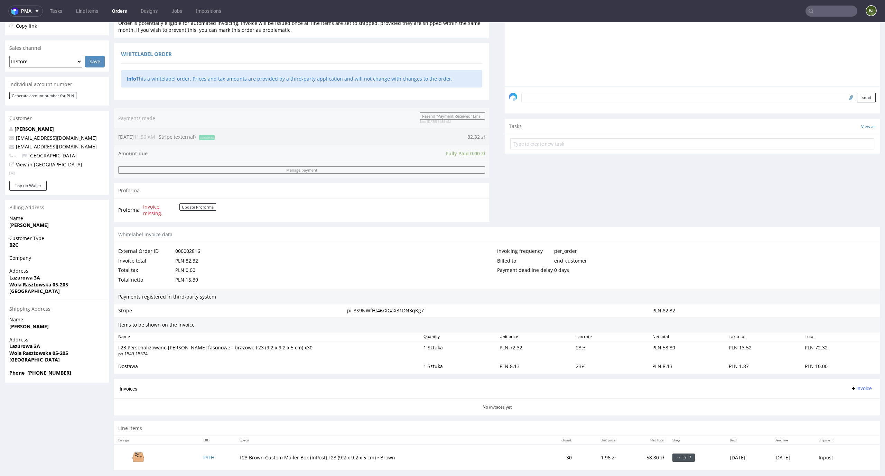
scroll to position [159, 0]
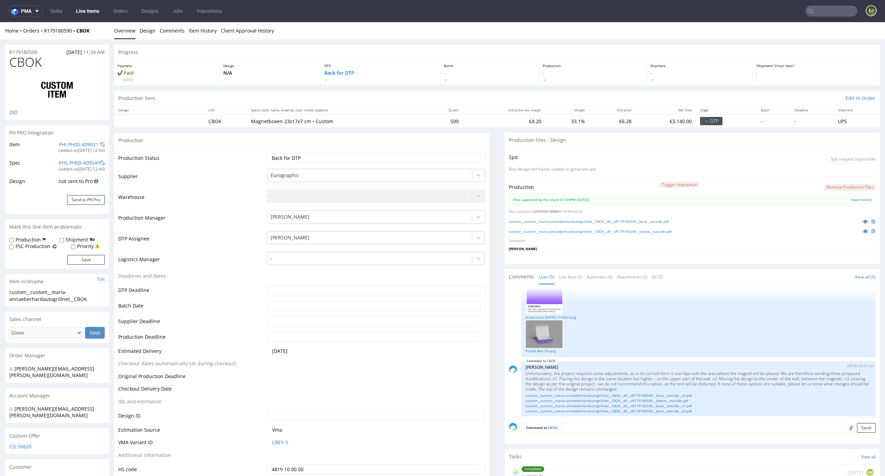
scroll to position [139, 0]
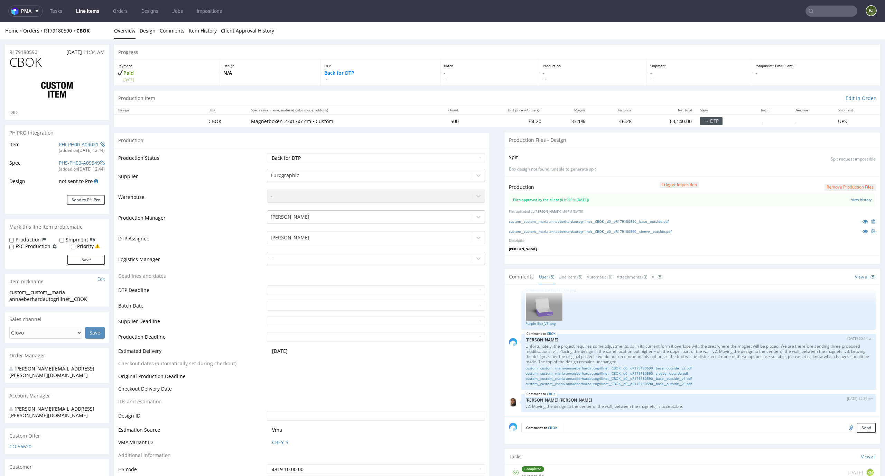
scroll to position [2, 0]
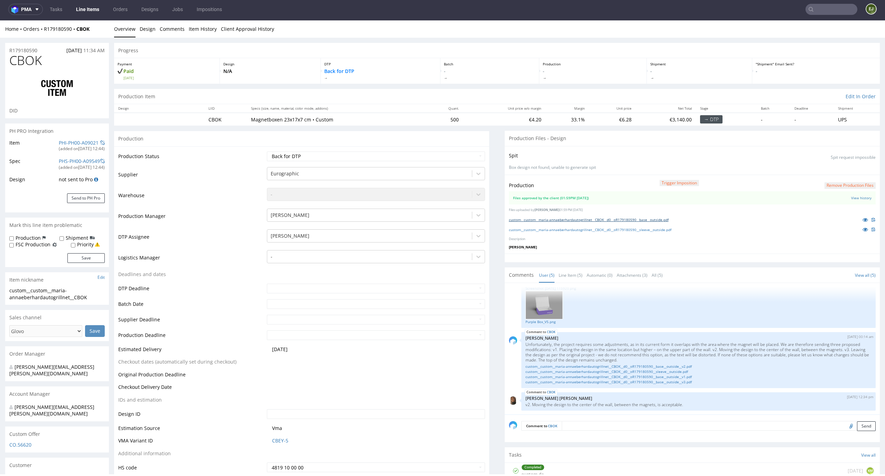
click at [609, 220] on link "custom__custom__maria-annaeberhardautogrillnet__CBOK__d0__oR179180590__base__ou…" at bounding box center [589, 219] width 160 height 5
click at [603, 231] on link "custom__custom__maria-annaeberhardautogrillnet__CBOK__d0__oR179180590__sleeve__…" at bounding box center [590, 229] width 162 height 5
click at [571, 279] on link "Line Item (5)" at bounding box center [570, 274] width 24 height 15
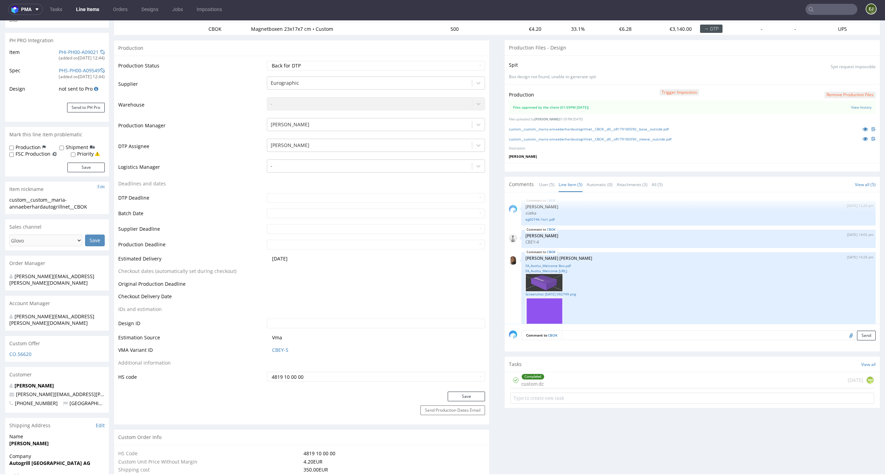
scroll to position [139, 0]
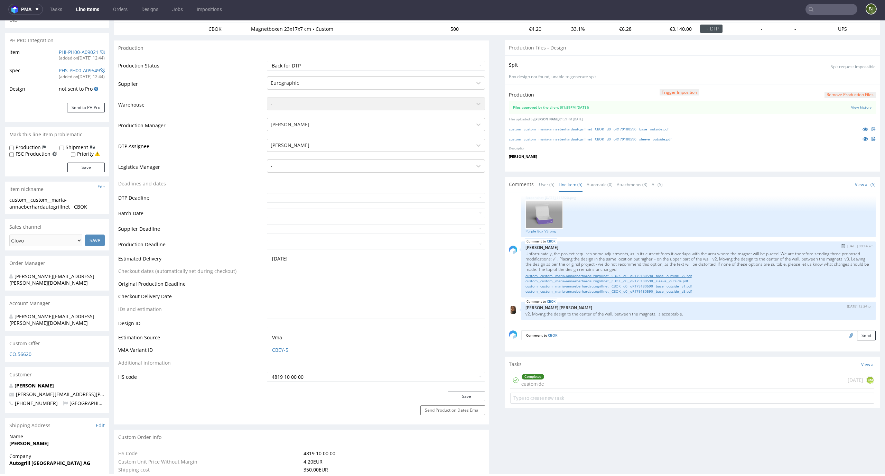
click at [679, 273] on link "custom__custom__maria-annaeberhardautogrillnet__CBOK__d0__oR179180590__base__ou…" at bounding box center [698, 275] width 346 height 5
click at [645, 281] on link "custom__custom__maria-annaeberhardautogrillnet__CBOK__d0__oR179180590__sleeve__…" at bounding box center [698, 280] width 346 height 5
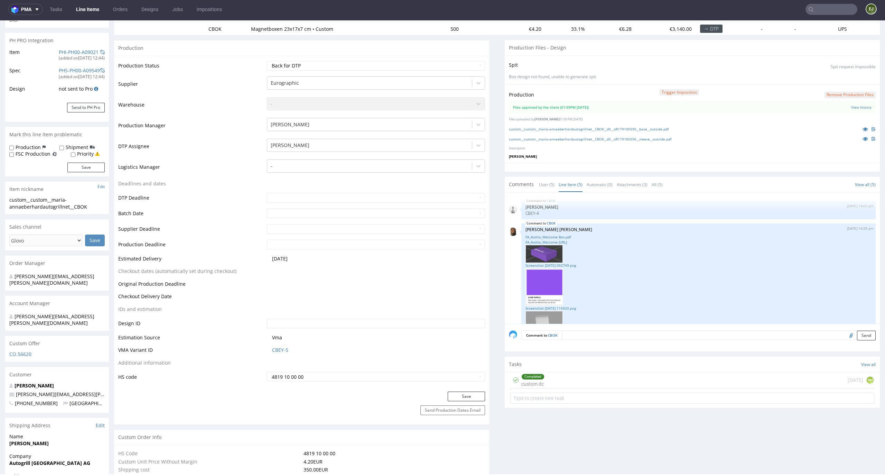
scroll to position [3, 0]
click at [539, 214] on link "eg00746-1to1.pdf" at bounding box center [698, 216] width 346 height 5
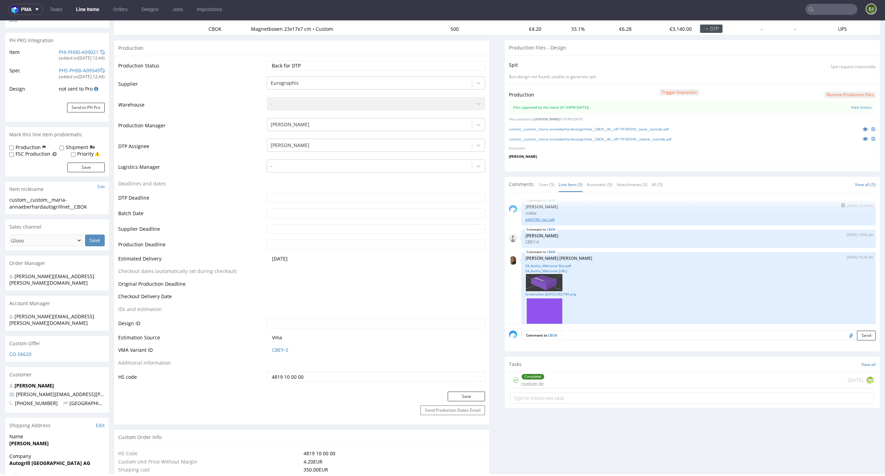
click at [529, 219] on link "eg00746-1to1.pdf" at bounding box center [698, 219] width 346 height 5
click at [555, 293] on link "Screenshot 2025-09-11 092749.png" at bounding box center [698, 293] width 346 height 5
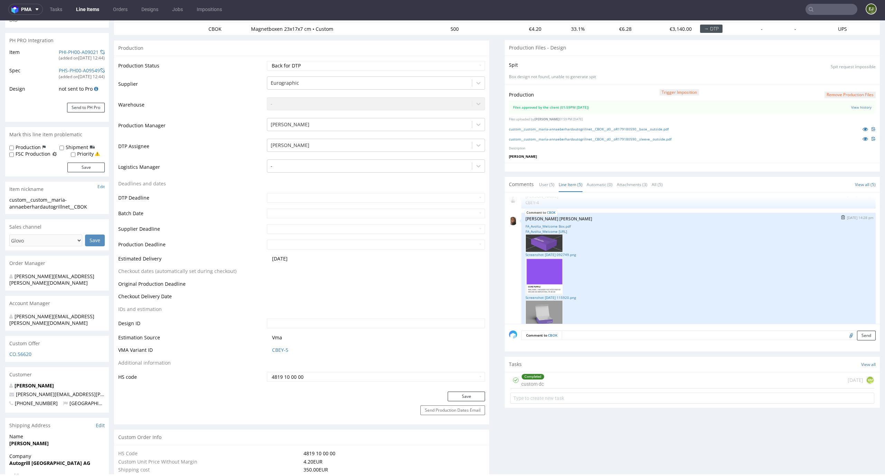
scroll to position [62, 0]
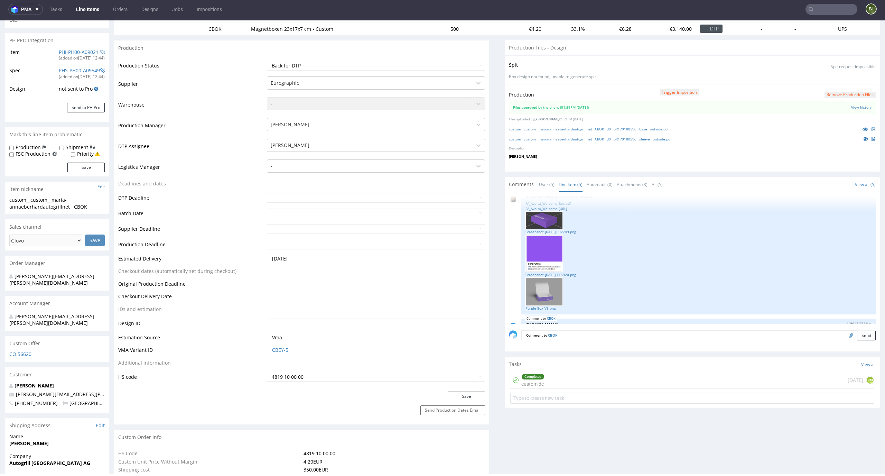
click at [541, 307] on link "Purple Box_V5.png" at bounding box center [698, 308] width 346 height 5
click at [854, 92] on button "Remove production files" at bounding box center [849, 95] width 51 height 7
click at [825, 79] on icon at bounding box center [824, 78] width 4 height 5
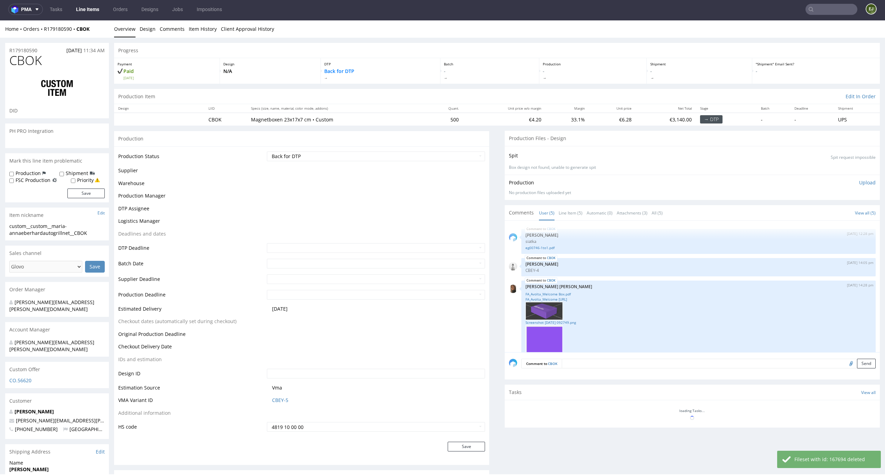
scroll to position [139, 0]
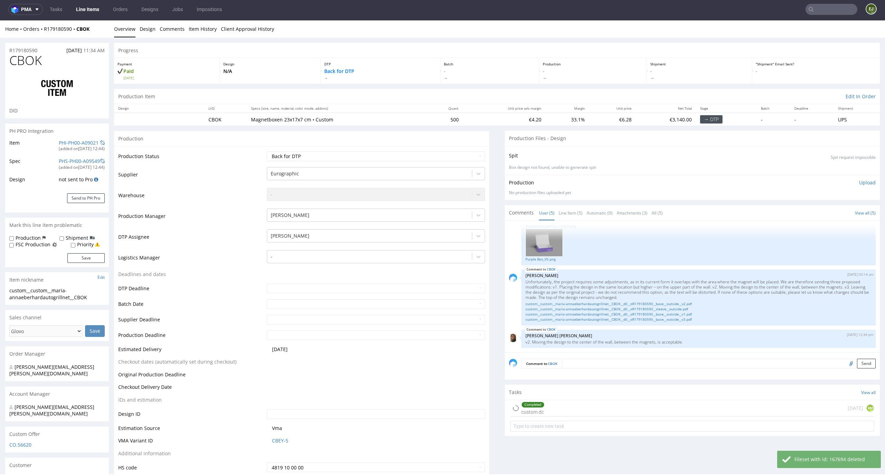
click at [859, 181] on p "Upload" at bounding box center [867, 182] width 17 height 7
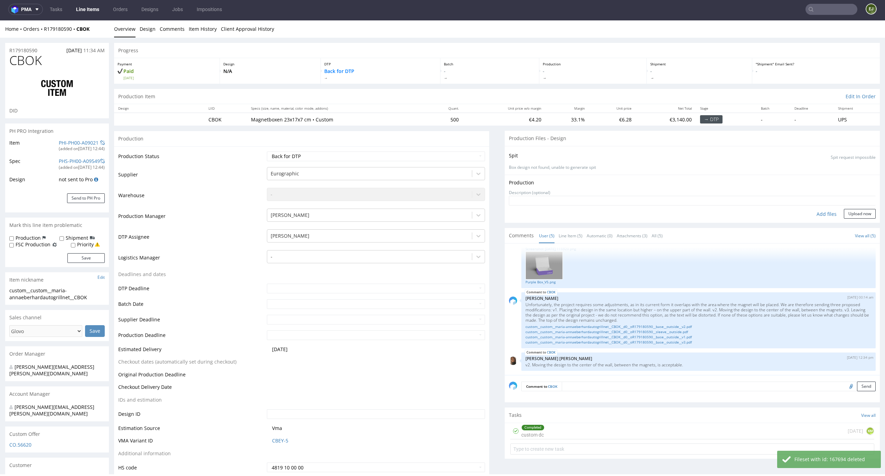
click at [814, 214] on div "Add files" at bounding box center [826, 214] width 35 height 10
type input "C:\fakepath\custom__custom__maria-annaeberhardautogrillnet__CBOK__d0__oR1791805…"
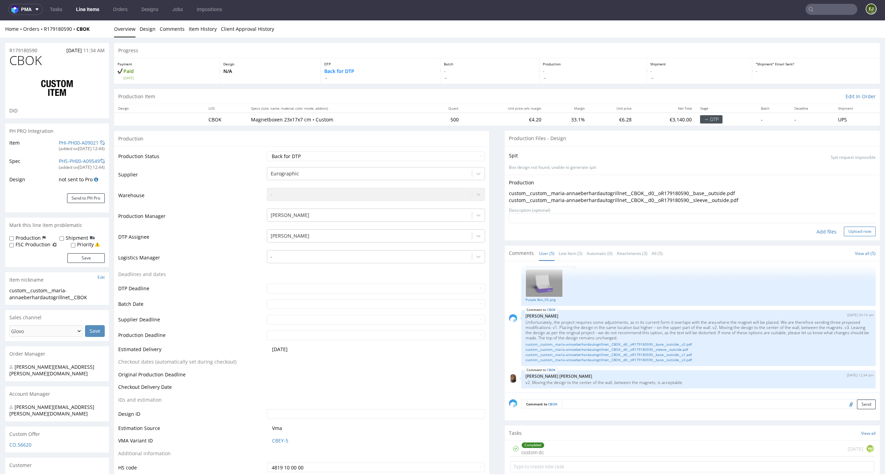
click at [844, 229] on button "Upload now" at bounding box center [860, 231] width 32 height 10
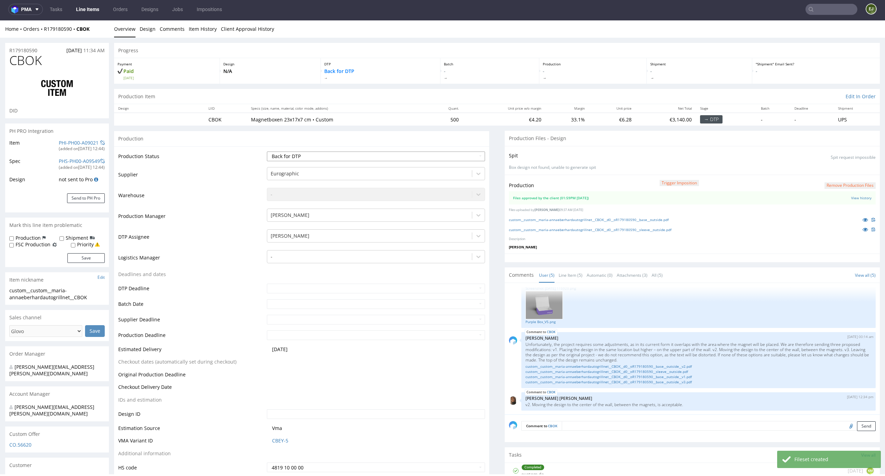
click at [457, 156] on select "Waiting for Artwork Waiting for Diecut Waiting for Mockup Waiting for DTP Waiti…" at bounding box center [376, 156] width 218 height 10
select select "dtp_waiting_for_double_check"
click at [267, 151] on select "Waiting for Artwork Waiting for Diecut Waiting for Mockup Waiting for DTP Waiti…" at bounding box center [376, 156] width 218 height 10
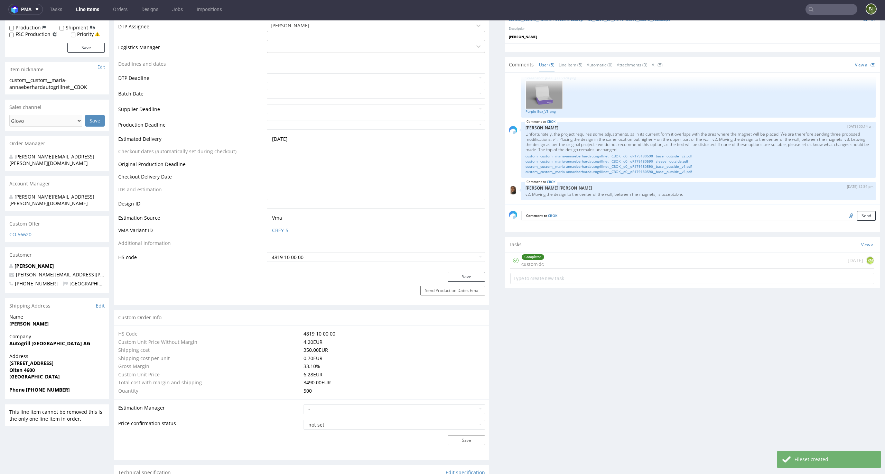
scroll to position [246, 0]
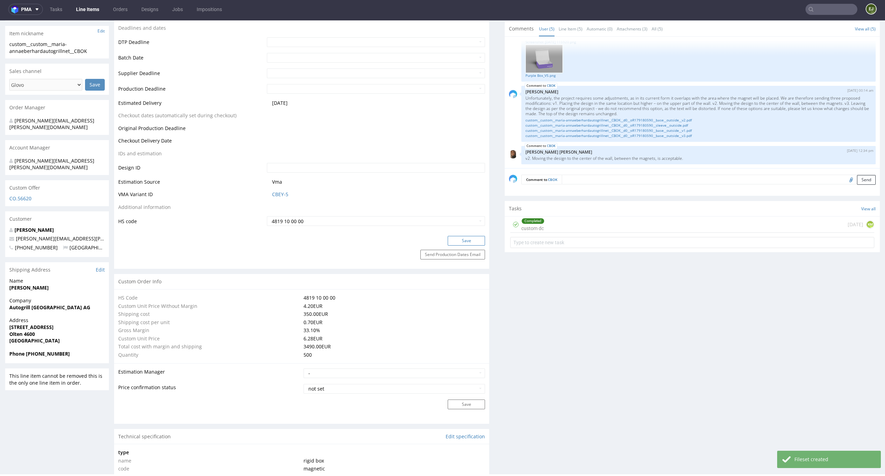
click at [459, 236] on button "Save" at bounding box center [466, 241] width 37 height 10
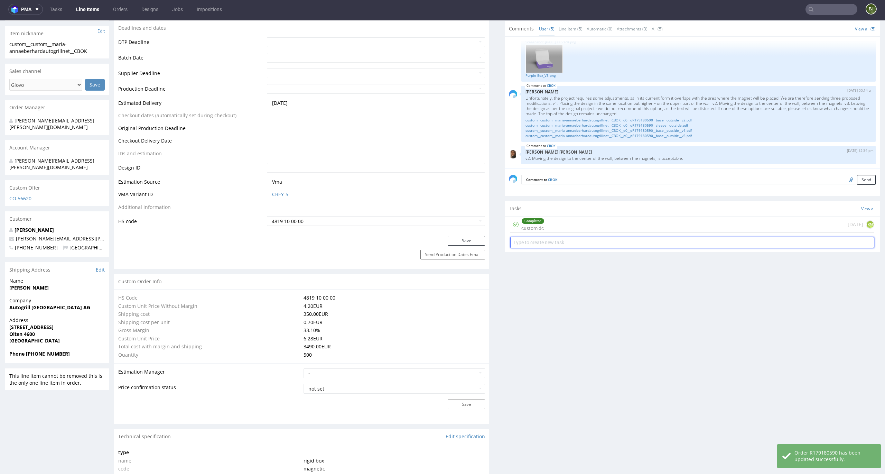
click at [562, 239] on input "text" at bounding box center [692, 242] width 364 height 11
type input "szybki custom dc"
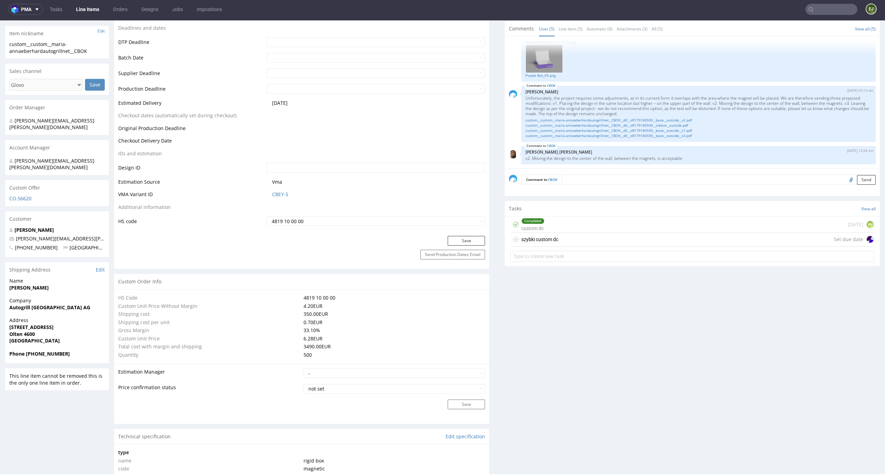
click at [569, 237] on div "szybki custom dc Set due date" at bounding box center [692, 240] width 364 height 14
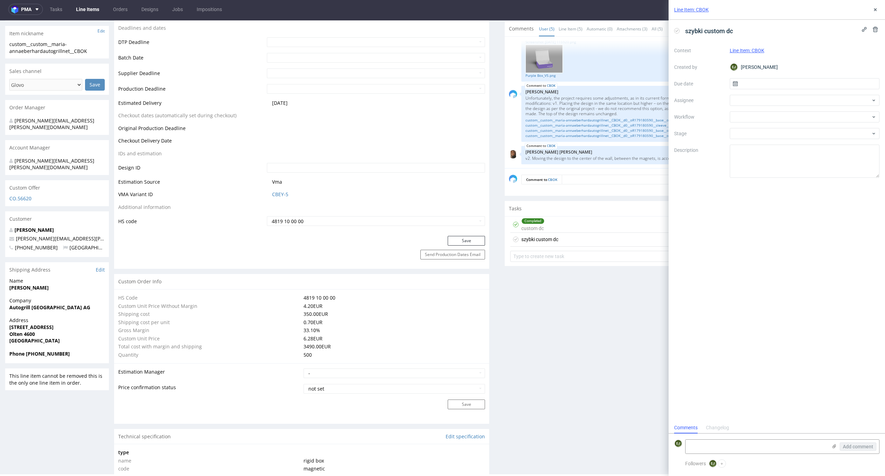
scroll to position [6, 0]
click at [790, 82] on input "text" at bounding box center [805, 83] width 150 height 11
click at [779, 169] on span "22" at bounding box center [782, 165] width 6 height 7
type input "22/09/2025"
click at [761, 101] on div at bounding box center [805, 100] width 150 height 11
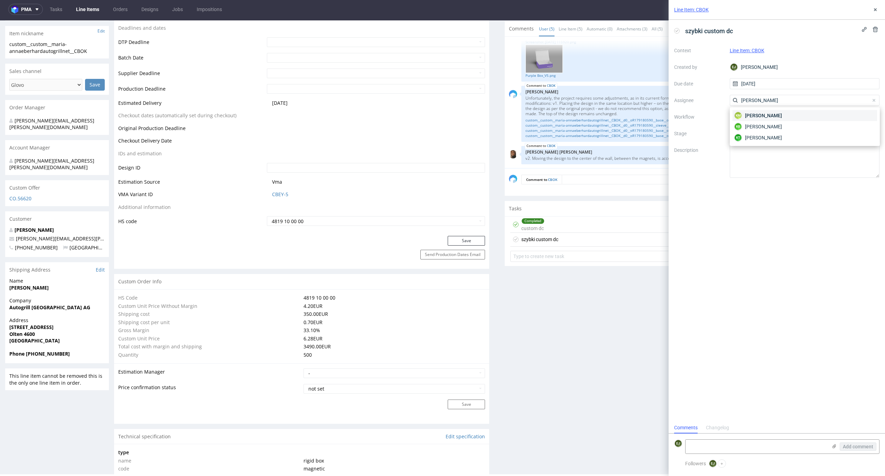
type input "karol"
click at [769, 115] on span "Karol Markowski" at bounding box center [763, 115] width 37 height 7
click at [769, 115] on div at bounding box center [805, 116] width 150 height 11
click at [776, 142] on div "DTP - Double Check" at bounding box center [804, 141] width 144 height 12
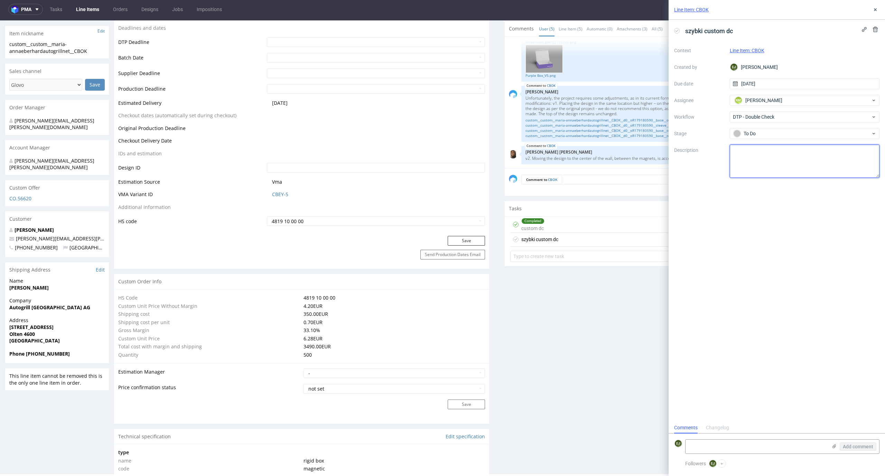
click at [775, 155] on textarea at bounding box center [805, 160] width 150 height 33
click at [774, 256] on div "szybki custom dc Context Line Item: CBOK Created by EJ Elżbieta Jelińska Due da…" at bounding box center [776, 221] width 216 height 402
drag, startPoint x: 833, startPoint y: 151, endPoint x: 809, endPoint y: 150, distance: 23.9
click at [809, 150] on textarea "Poprawiłam ściankę na bottom, po kacepcie" at bounding box center [805, 160] width 150 height 33
type textarea "Poprawiłam ściankę na bottom, po akcepcie"
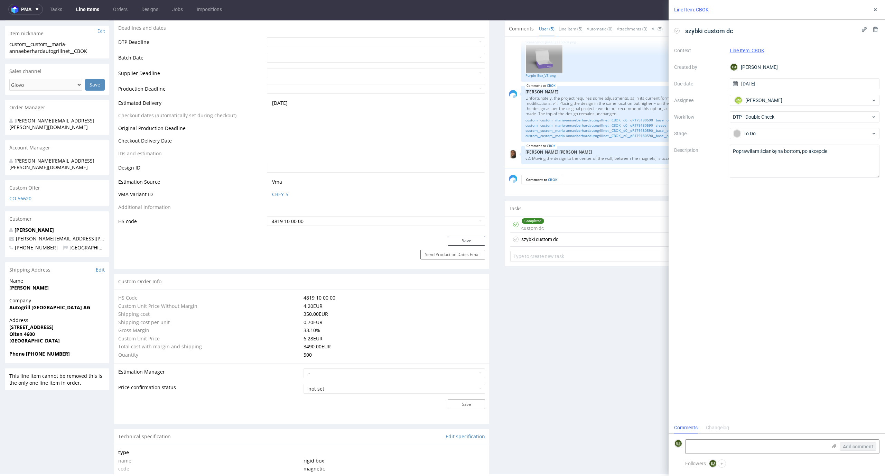
click at [880, 431] on div "Comments Changelog" at bounding box center [776, 427] width 216 height 11
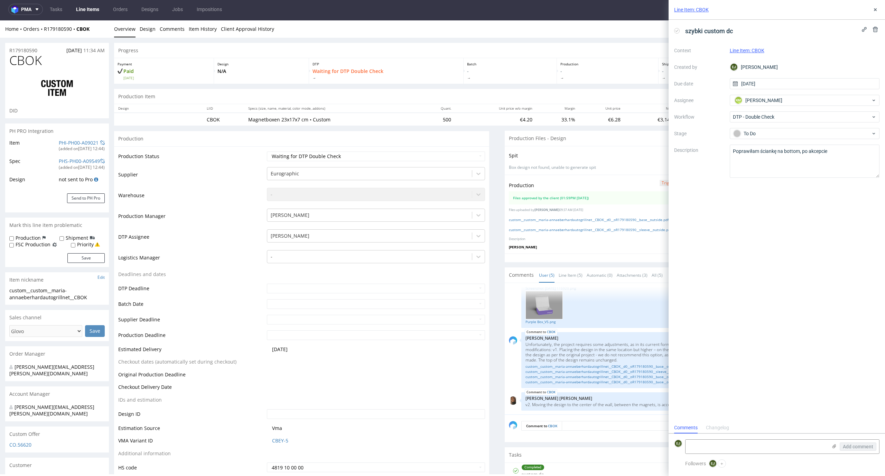
click at [426, 109] on th "Quant." at bounding box center [437, 108] width 36 height 9
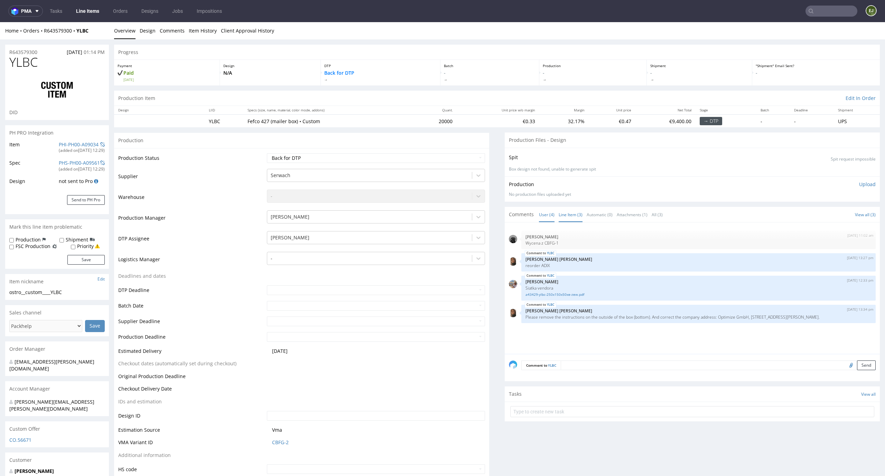
click at [564, 215] on link "Line Item (3)" at bounding box center [570, 214] width 24 height 15
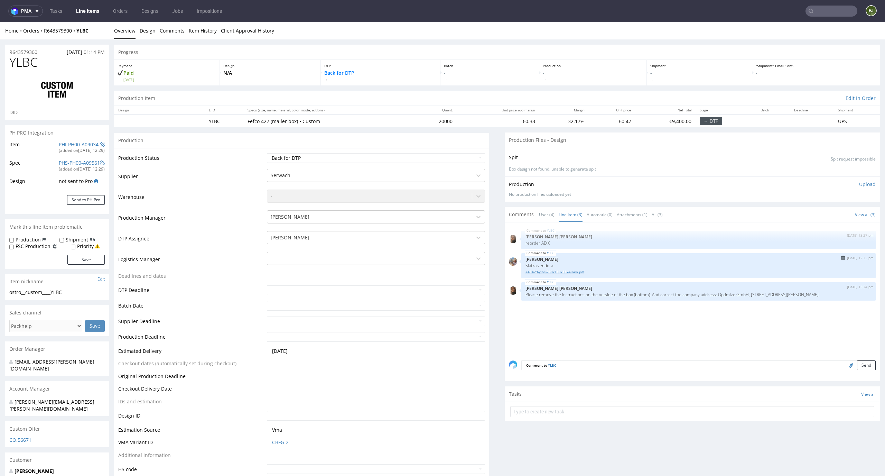
click at [556, 273] on link "a43429-ylbc-250x150x50xe-zew.pdf" at bounding box center [698, 271] width 346 height 5
drag, startPoint x: 550, startPoint y: 241, endPoint x: 536, endPoint y: 241, distance: 14.2
click at [536, 241] on p "reorder ADIX" at bounding box center [698, 242] width 346 height 5
copy p "ADIX"
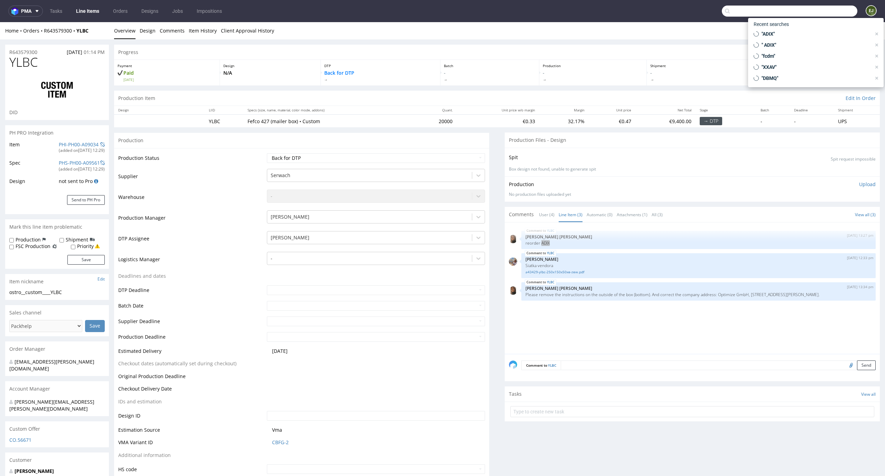
click at [825, 9] on input "text" at bounding box center [789, 11] width 135 height 11
paste input "ADIX"
type input "ADIX"
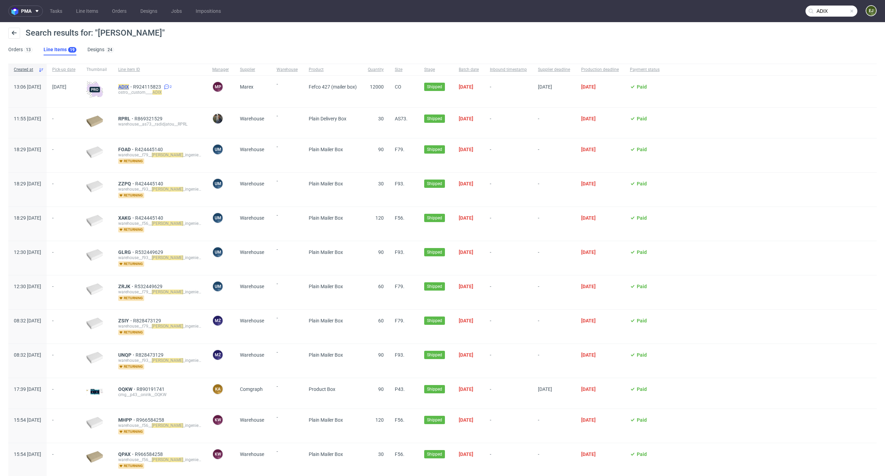
click at [129, 89] on mark "ADIX" at bounding box center [123, 87] width 11 height 6
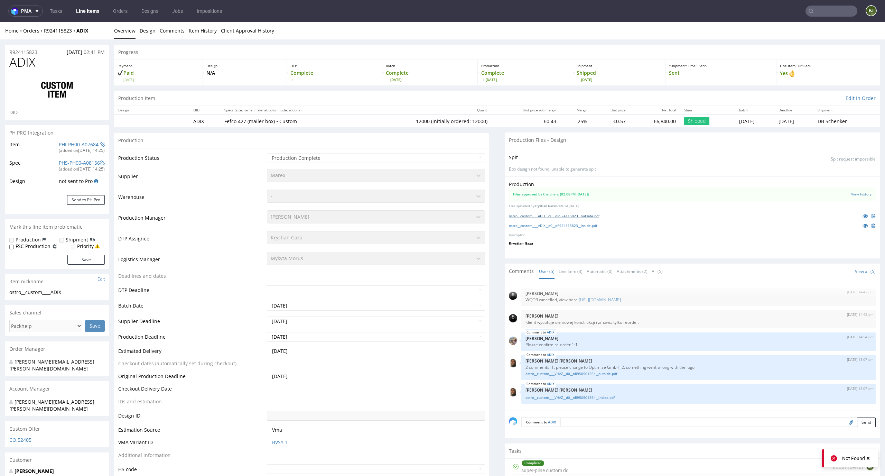
click at [534, 213] on link "ostro__custom____ADIX__d0__oR924115823__outside.pdf" at bounding box center [554, 215] width 91 height 5
click at [533, 229] on div "Production Files approved by the client (02:08PM 12 Sep 2024) View history File…" at bounding box center [692, 213] width 375 height 74
click at [536, 227] on link "ostro__custom____ADIX__d0__oR924115823__inside.pdf" at bounding box center [553, 225] width 88 height 5
type input "ADIX"
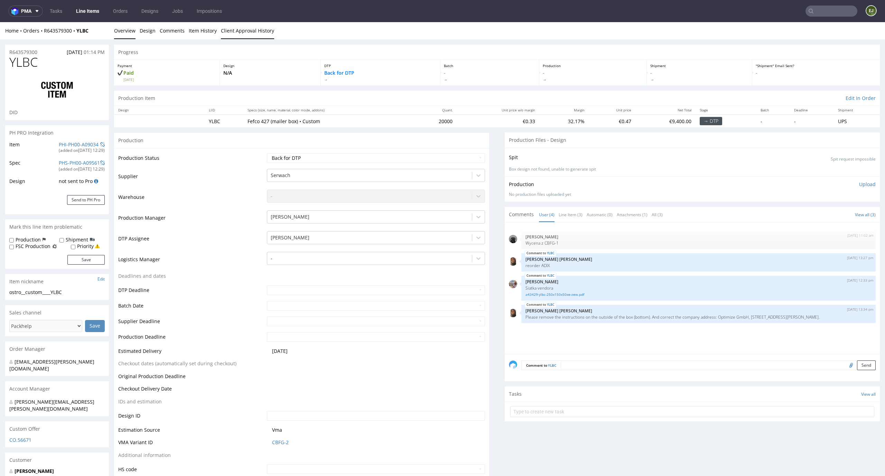
click at [259, 26] on link "Client Approval History" at bounding box center [247, 30] width 53 height 17
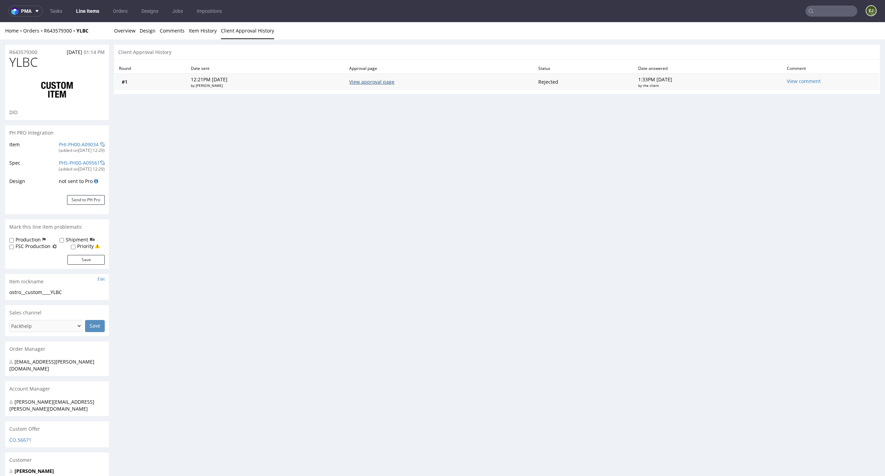
click at [365, 81] on link "View approval page" at bounding box center [371, 81] width 45 height 7
click at [130, 36] on link "Overview" at bounding box center [124, 30] width 21 height 17
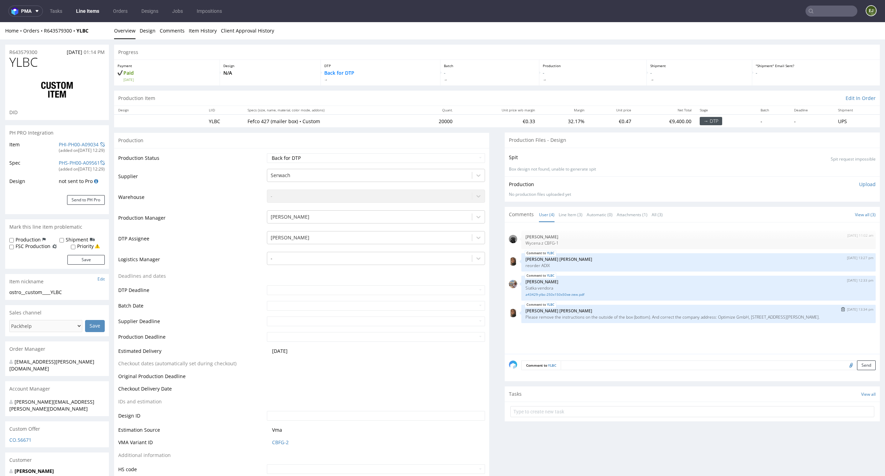
drag, startPoint x: 854, startPoint y: 317, endPoint x: 717, endPoint y: 316, distance: 136.2
click at [717, 316] on p "Please remove the instructions on the outside of the box (bottom). And correct …" at bounding box center [698, 316] width 346 height 5
copy p "Optimize GmbH, Helmholtzstraße 1, 40764 Langenfeld, Germany."
click at [462, 156] on select "Waiting for Artwork Waiting for Diecut Waiting for Mockup Waiting for DTP Waiti…" at bounding box center [376, 158] width 218 height 10
select select "dtp_ca_needed"
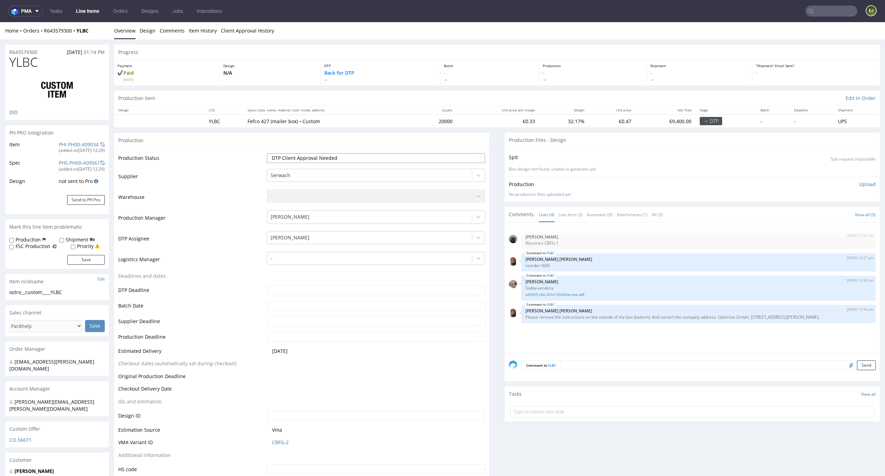
click at [267, 153] on select "Waiting for Artwork Waiting for Diecut Waiting for Mockup Waiting for DTP Waiti…" at bounding box center [376, 158] width 218 height 10
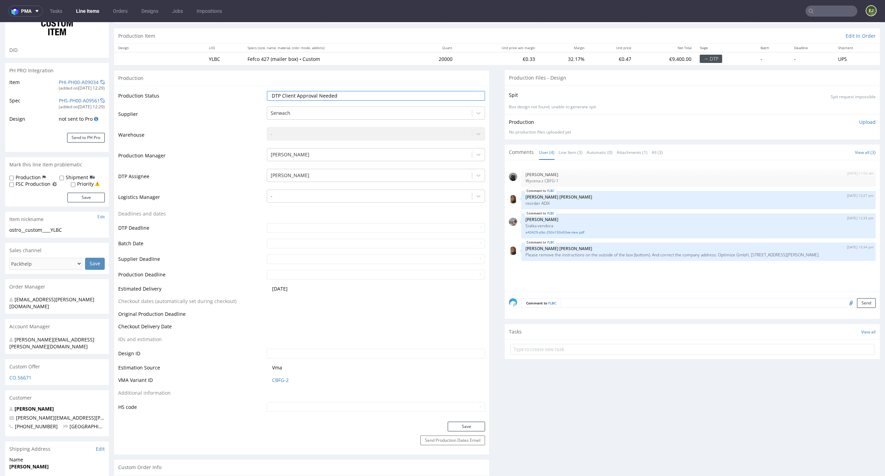
scroll to position [71, 0]
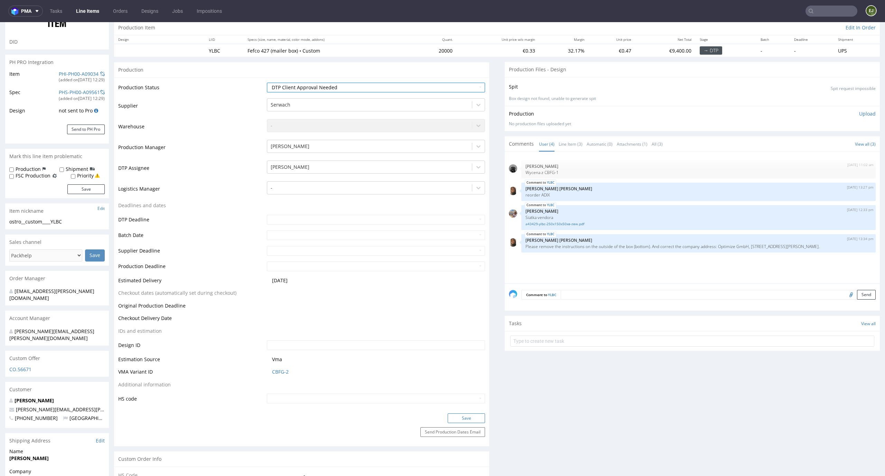
click at [470, 418] on button "Save" at bounding box center [466, 418] width 37 height 10
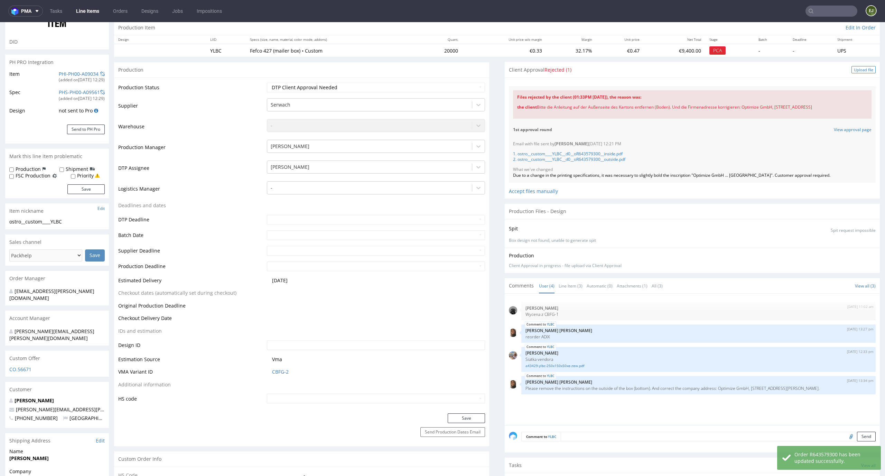
click at [861, 68] on div "Upload file" at bounding box center [863, 69] width 24 height 7
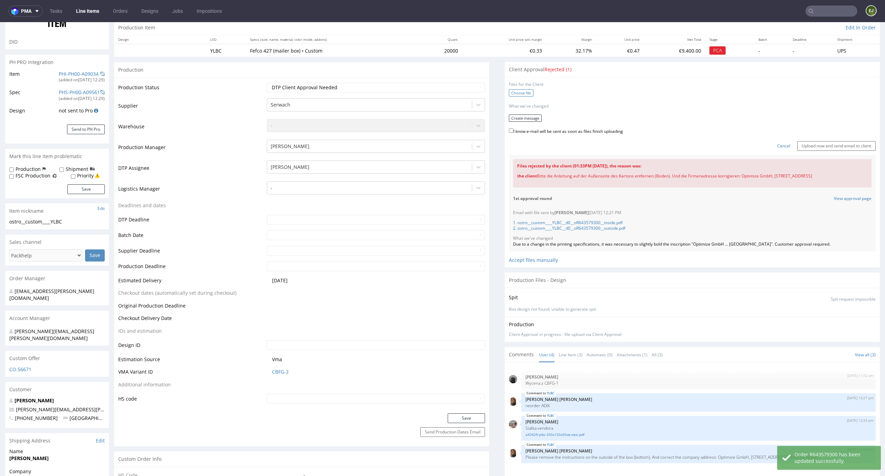
click at [516, 94] on label "Choose file" at bounding box center [521, 92] width 25 height 7
click at [0, 22] on input "Choose file" at bounding box center [0, 22] width 0 height 0
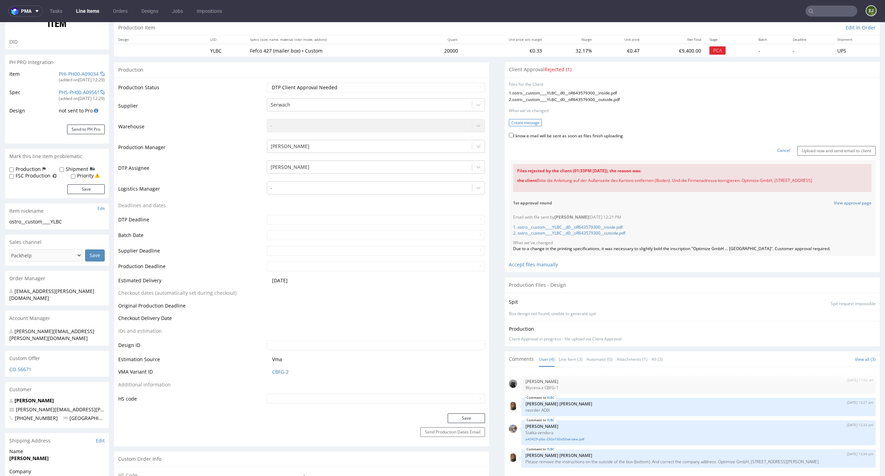
click at [528, 123] on button "Create message" at bounding box center [525, 122] width 33 height 7
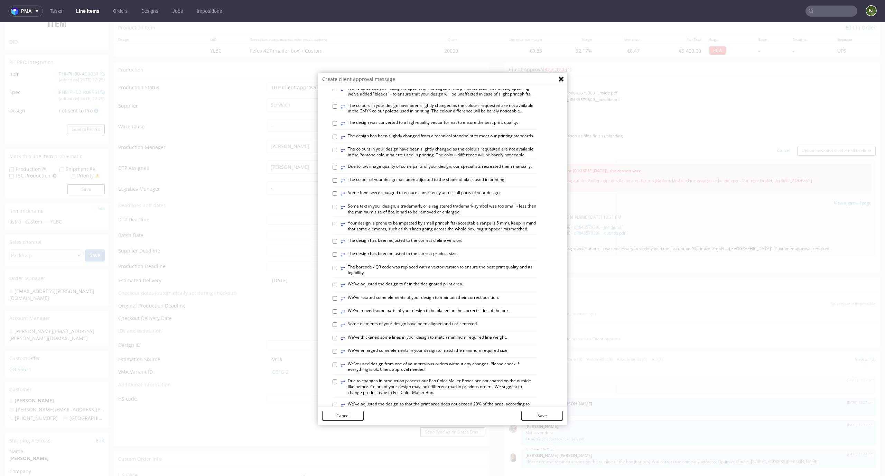
scroll to position [266, 0]
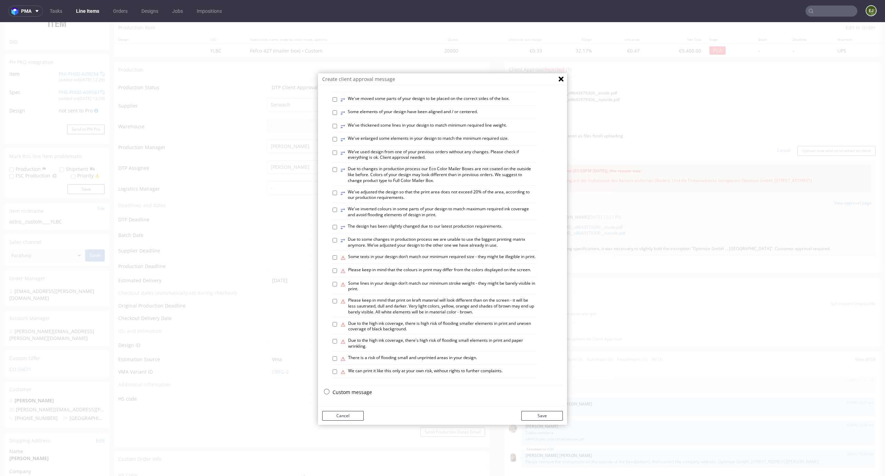
click at [346, 389] on p "Custom message" at bounding box center [447, 391] width 230 height 7
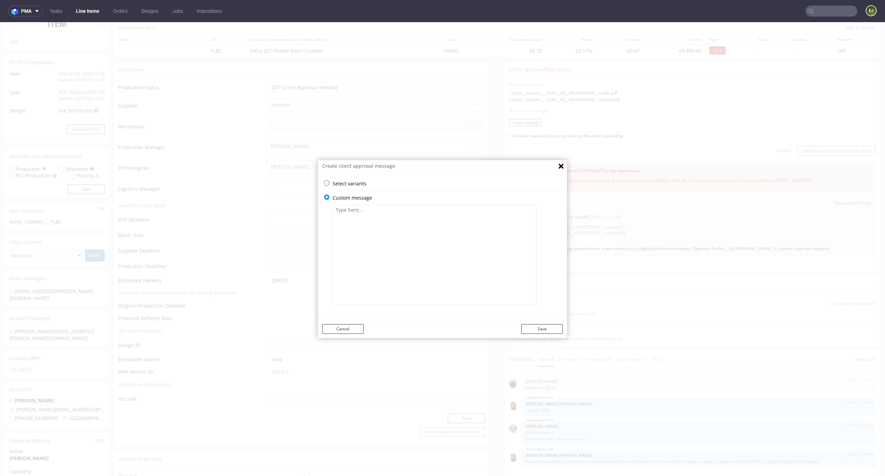
scroll to position [0, 0]
click at [369, 266] on textarea at bounding box center [434, 255] width 204 height 100
paste textarea "We changed the design according to your instructions."
type textarea "We changed the design according to your instructions."
click at [532, 328] on button "Save" at bounding box center [541, 329] width 41 height 10
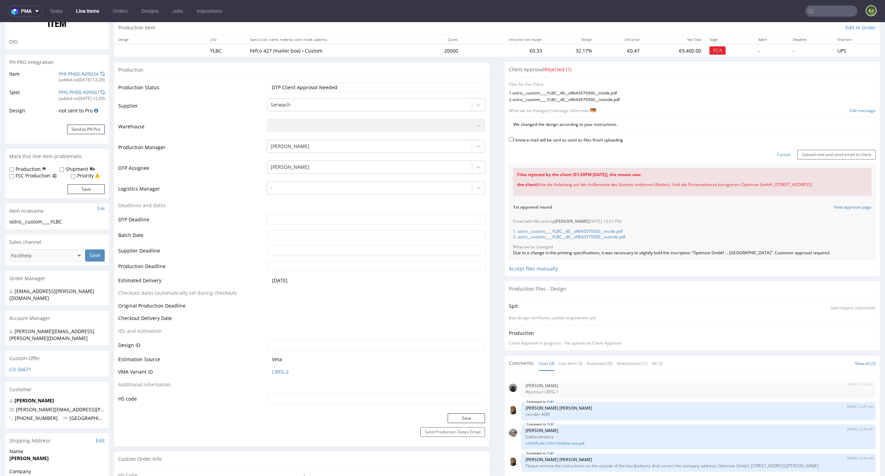
click at [548, 137] on label "I know e-mail will be sent as soon as files finish uploading" at bounding box center [566, 139] width 114 height 8
click at [513, 137] on input "I know e-mail will be sent as soon as files finish uploading" at bounding box center [511, 139] width 4 height 4
checkbox input "true"
click at [854, 158] on input "Upload now and send email to client" at bounding box center [836, 155] width 78 height 10
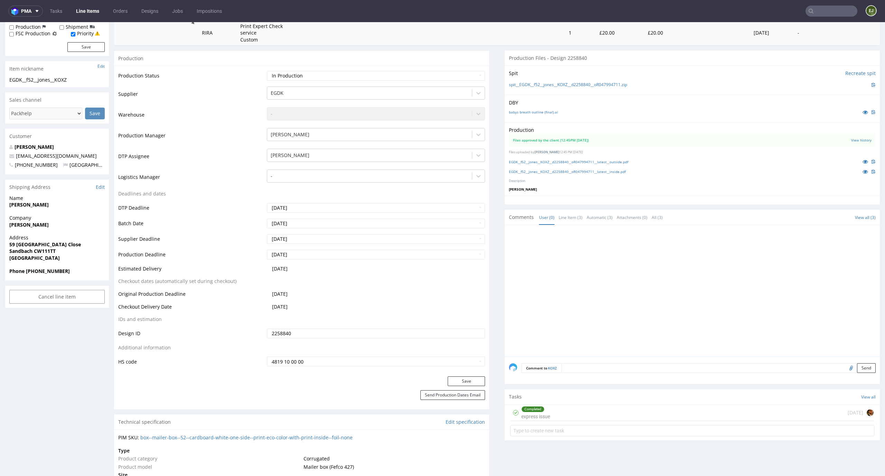
scroll to position [184, 0]
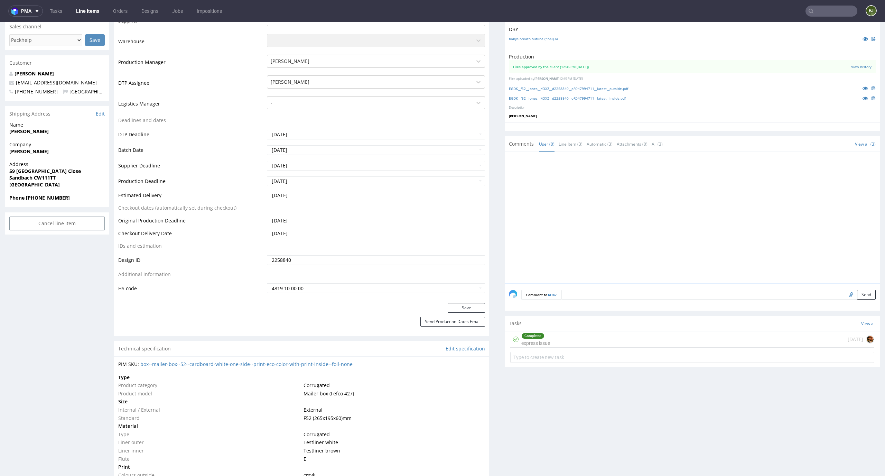
click at [576, 344] on div "Completed express issue [DATE]" at bounding box center [692, 339] width 364 height 16
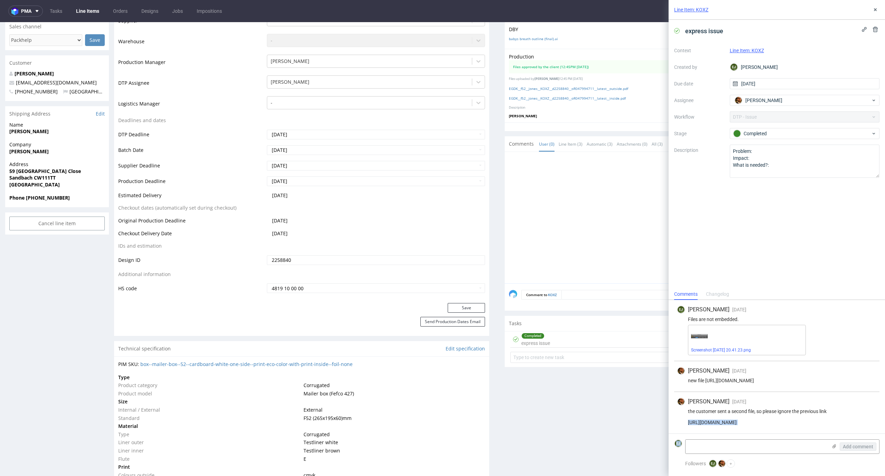
scroll to position [0, 42]
drag, startPoint x: 688, startPoint y: 412, endPoint x: 884, endPoint y: 436, distance: 197.7
click at [884, 436] on div "[PERSON_NAME] [DATE] [DATE] 20:41 Files are not embedded. Screenshot [DATE] 20.…" at bounding box center [776, 388] width 216 height 176
click at [846, 413] on div "the customer sent a second file, so please ignore the previous link [URL][DOMAI…" at bounding box center [777, 416] width 200 height 17
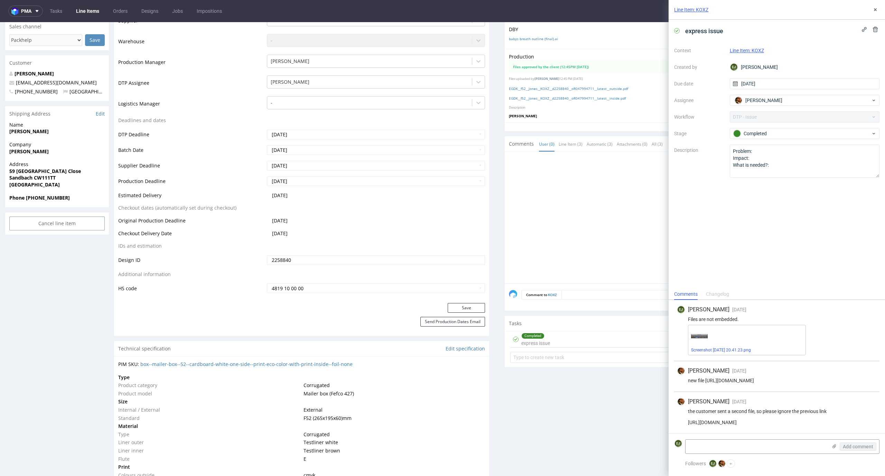
drag, startPoint x: 688, startPoint y: 411, endPoint x: 884, endPoint y: 419, distance: 196.8
click at [884, 419] on div "[PERSON_NAME] [DATE] [DATE] 20:41 Files are not embedded. Screenshot [DATE] 20.…" at bounding box center [776, 366] width 216 height 133
copy div "[URL][DOMAIN_NAME]"
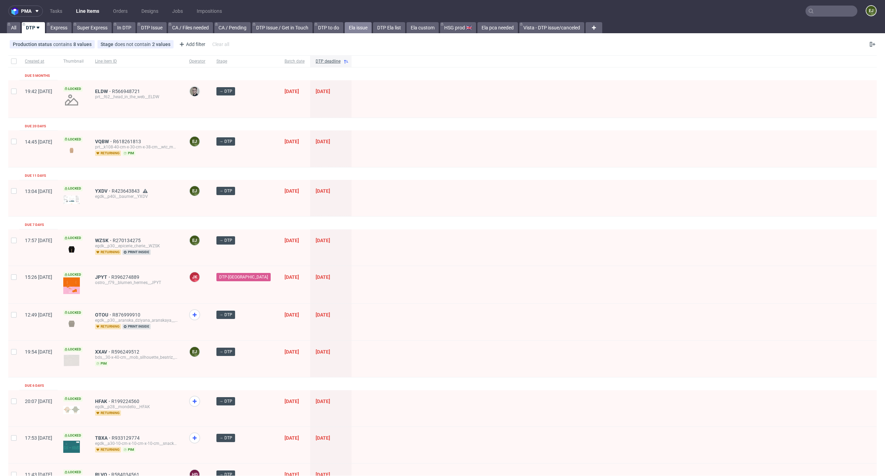
click at [363, 32] on link "Ela issue" at bounding box center [358, 27] width 27 height 11
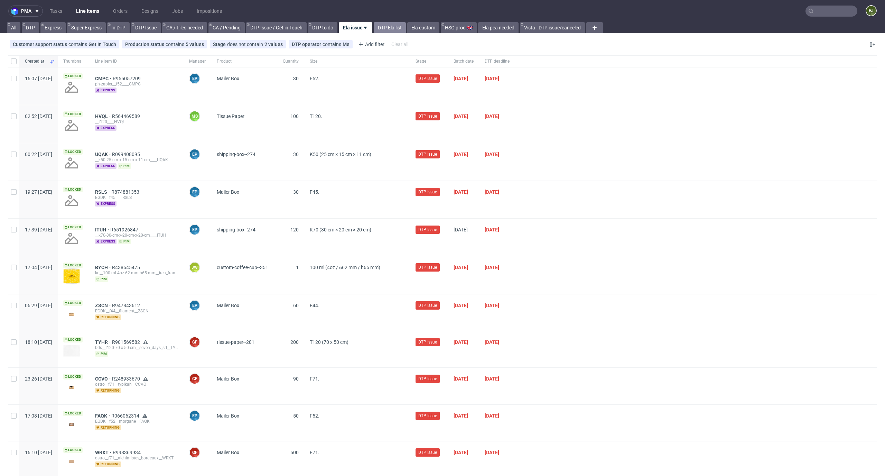
click at [385, 27] on link "DTP Ela list" at bounding box center [390, 27] width 32 height 11
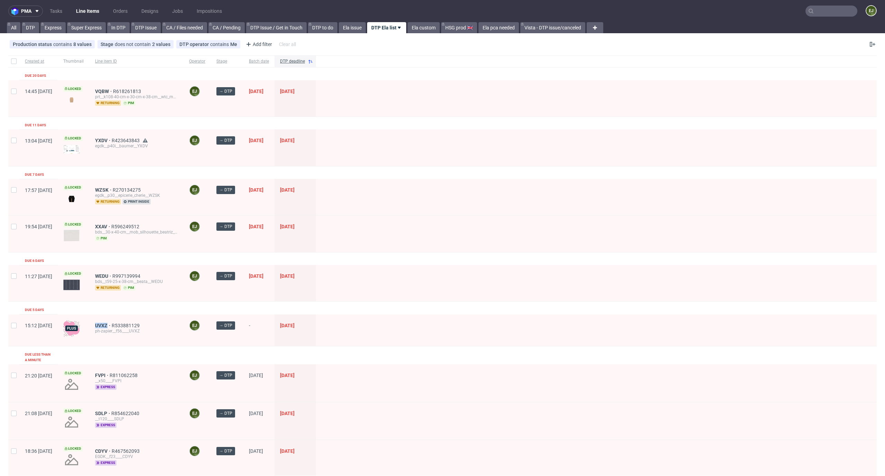
click at [825, 12] on input "text" at bounding box center [831, 11] width 52 height 11
paste input "BQIJ"
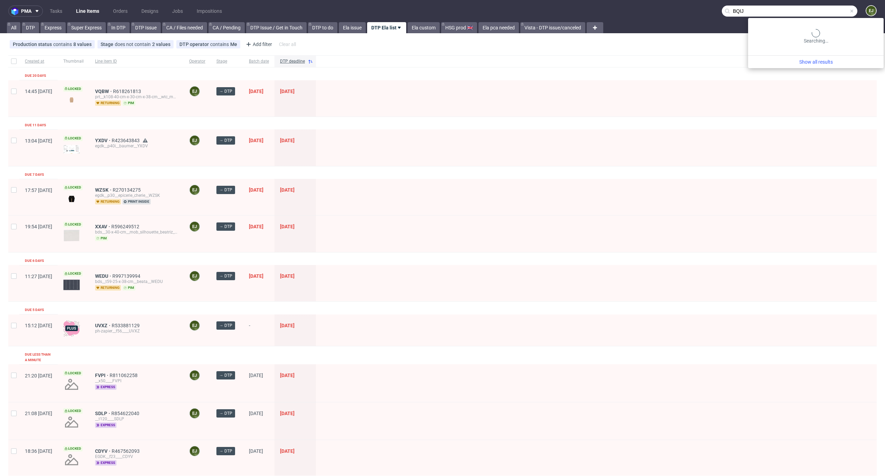
type input "BQIJ"
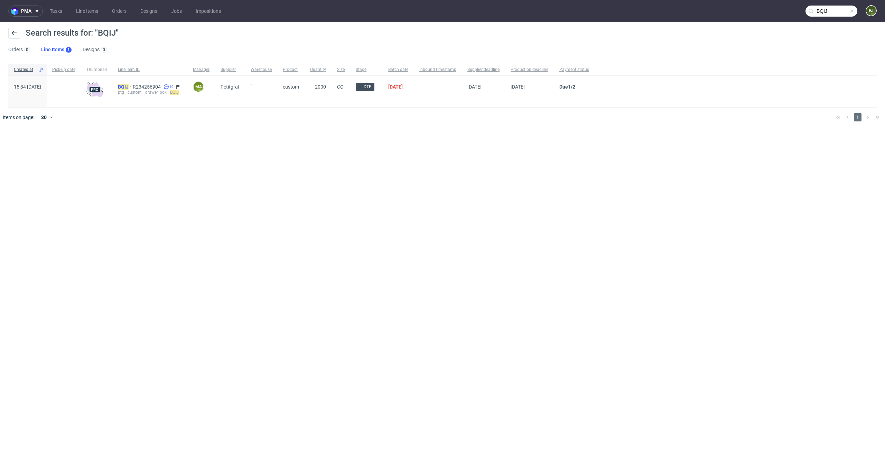
click at [129, 84] on mark "BQIJ" at bounding box center [123, 87] width 11 height 6
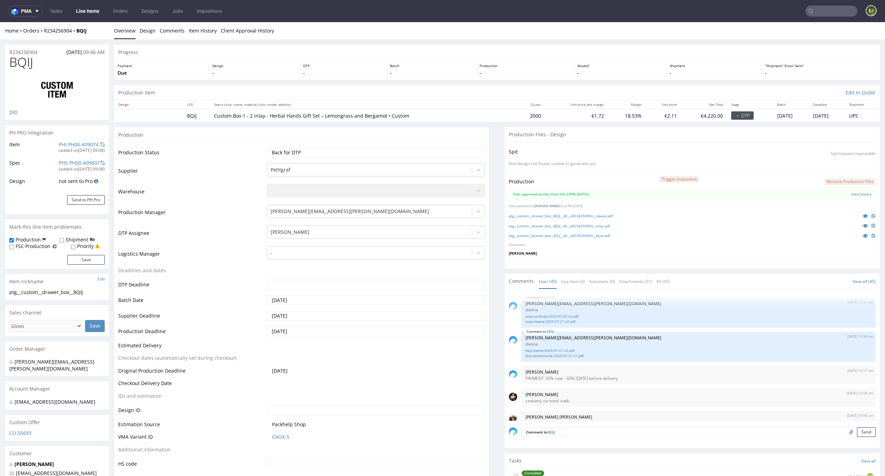
scroll to position [1262, 0]
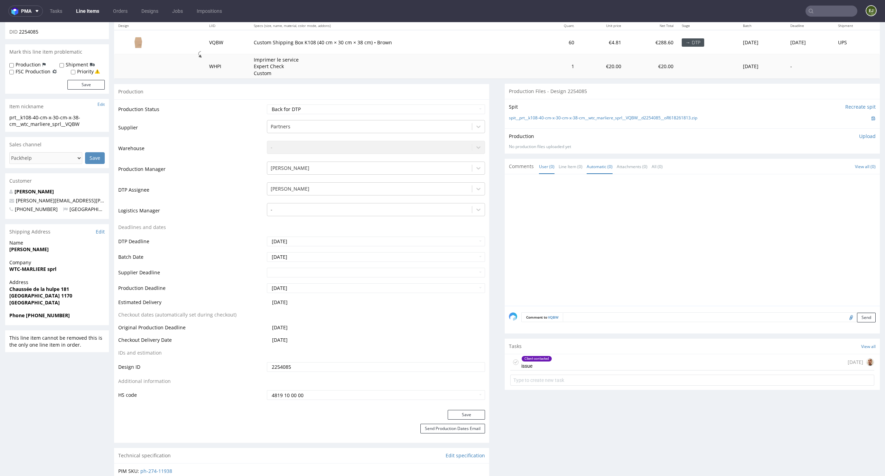
scroll to position [109, 0]
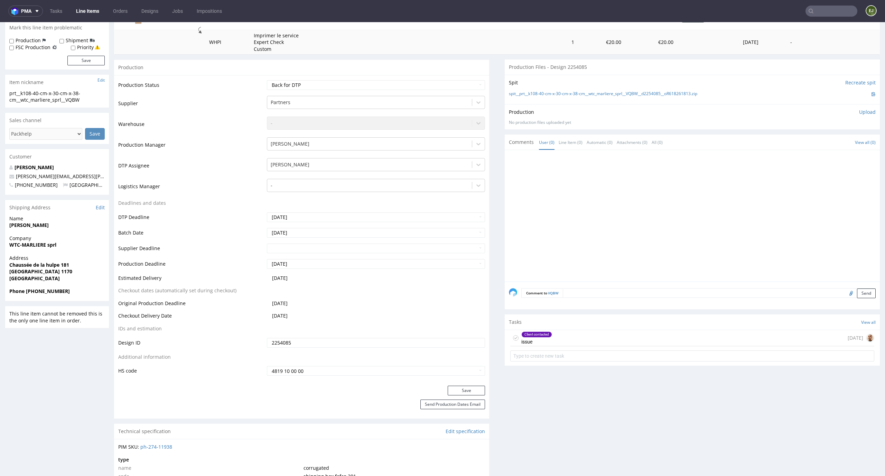
click at [566, 335] on div "Client contacted issue [DATE]" at bounding box center [692, 338] width 364 height 16
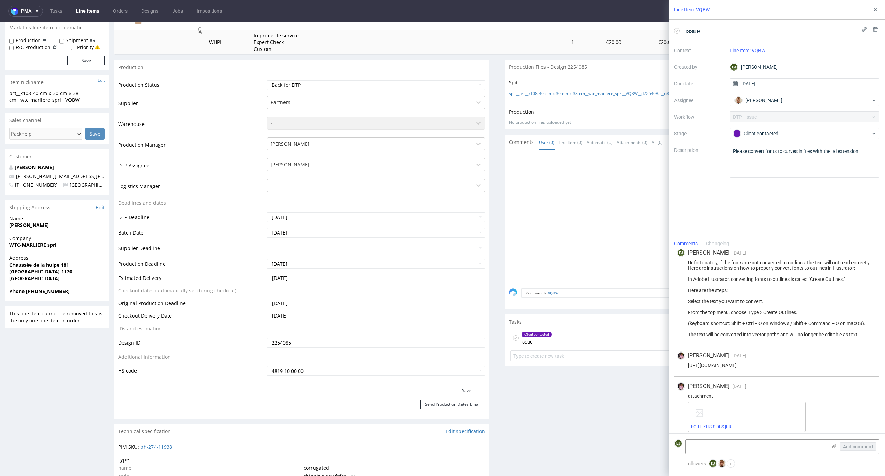
scroll to position [138, 0]
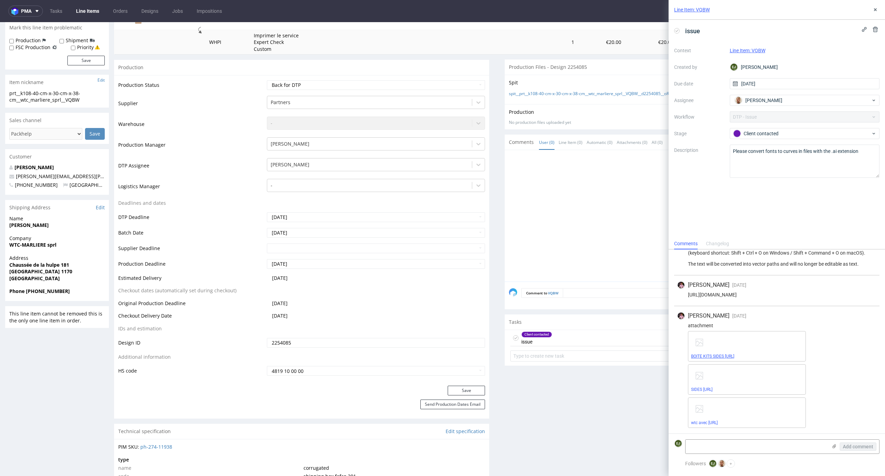
click at [726, 354] on link "BOITE KITS SIDES [URL]" at bounding box center [712, 356] width 43 height 5
click at [699, 387] on link "SIDES [URL]" at bounding box center [701, 389] width 21 height 5
click at [706, 422] on link "wtc avec [URL]" at bounding box center [704, 422] width 27 height 5
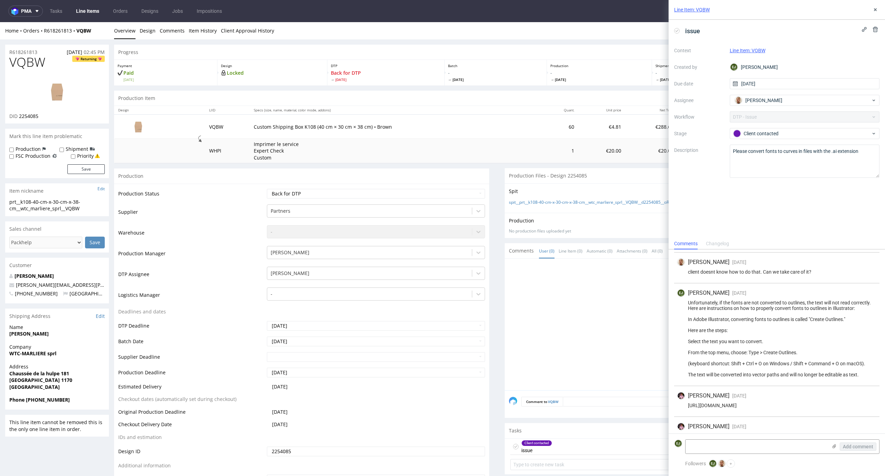
scroll to position [0, 0]
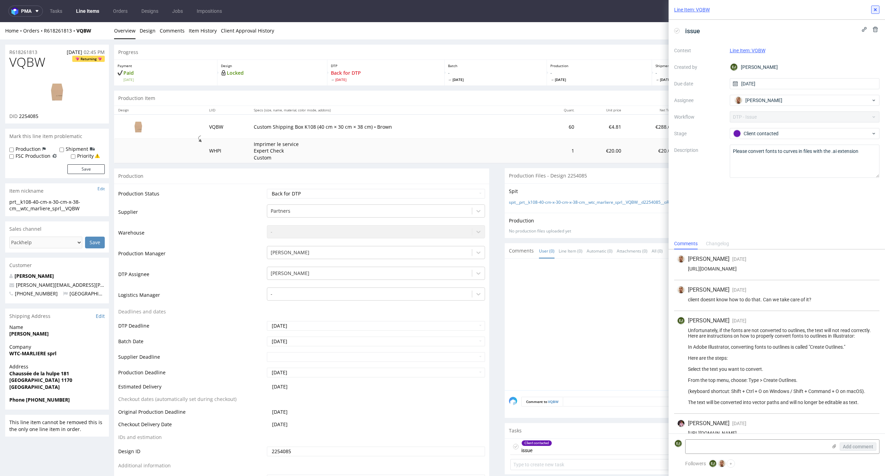
click at [876, 13] on button at bounding box center [875, 10] width 8 height 8
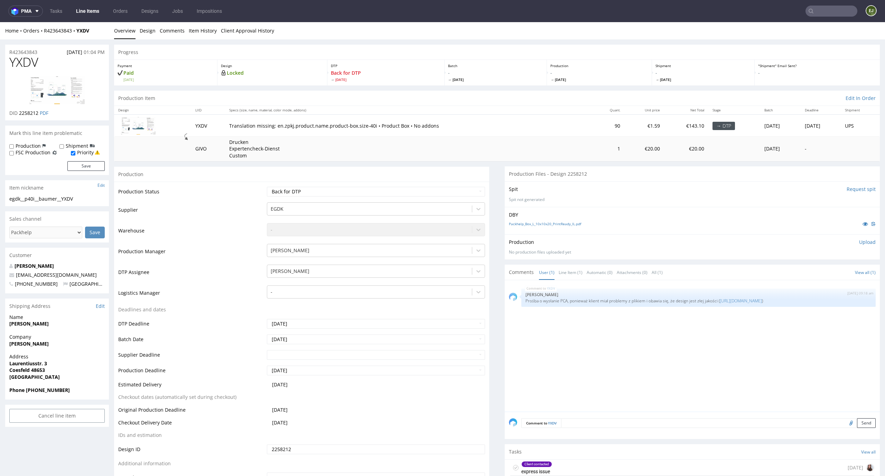
scroll to position [73, 0]
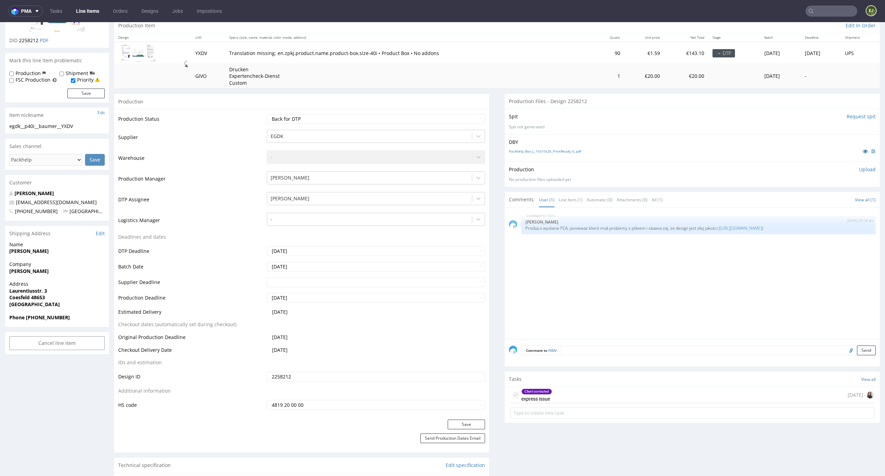
click at [627, 398] on div "Client contacted express issue [DATE]" at bounding box center [692, 395] width 364 height 16
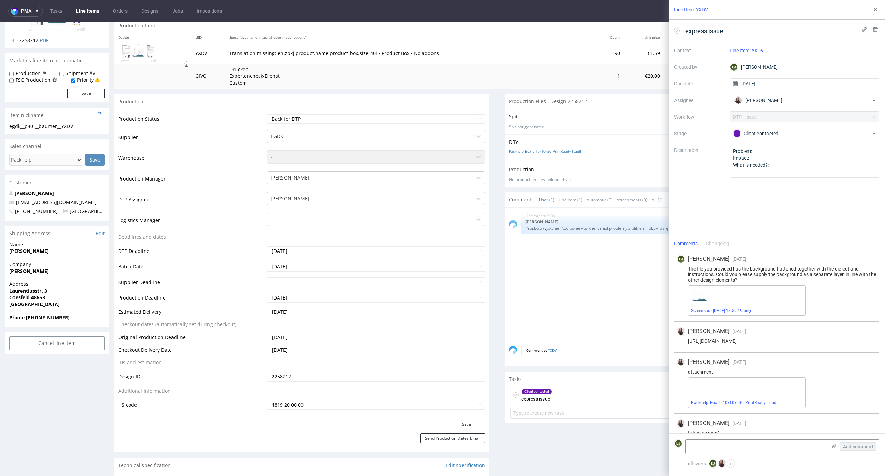
scroll to position [11, 0]
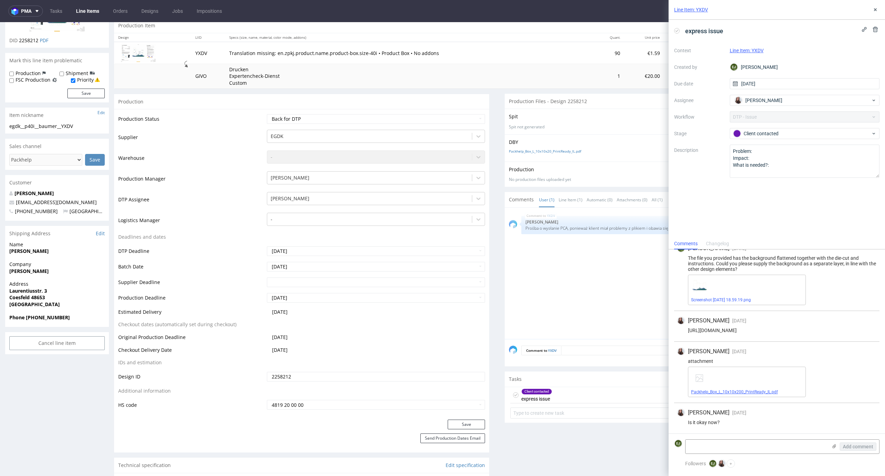
click at [736, 391] on link "Packhelp_Box_L_10x10x200_PrintReady_IL.pdf" at bounding box center [734, 391] width 87 height 5
click at [730, 344] on div "[PERSON_NAME] [DATE] [DATE] 08:02 attachment Packhelp_Box_L_10x10x200_PrintRead…" at bounding box center [776, 371] width 205 height 61
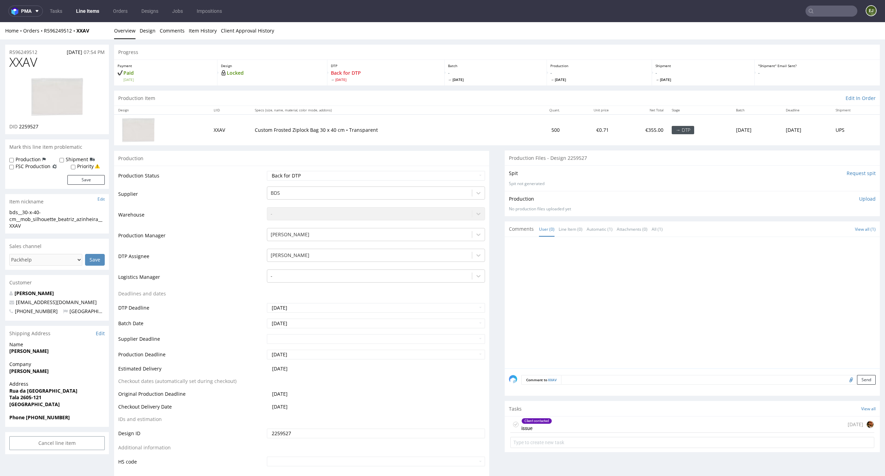
click at [527, 430] on div "Client contacted issue" at bounding box center [536, 424] width 31 height 16
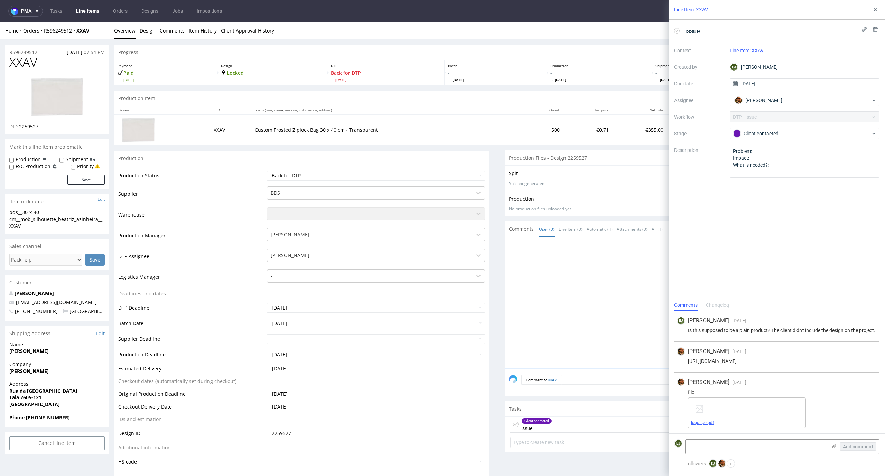
click at [710, 420] on span "logotipo.pdf" at bounding box center [747, 423] width 112 height 6
click at [702, 424] on link "logotipo.pdf" at bounding box center [702, 422] width 23 height 5
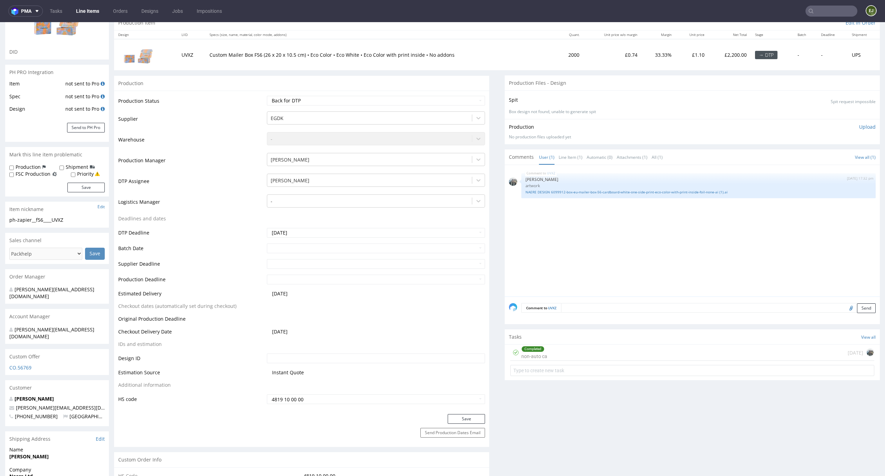
scroll to position [87, 0]
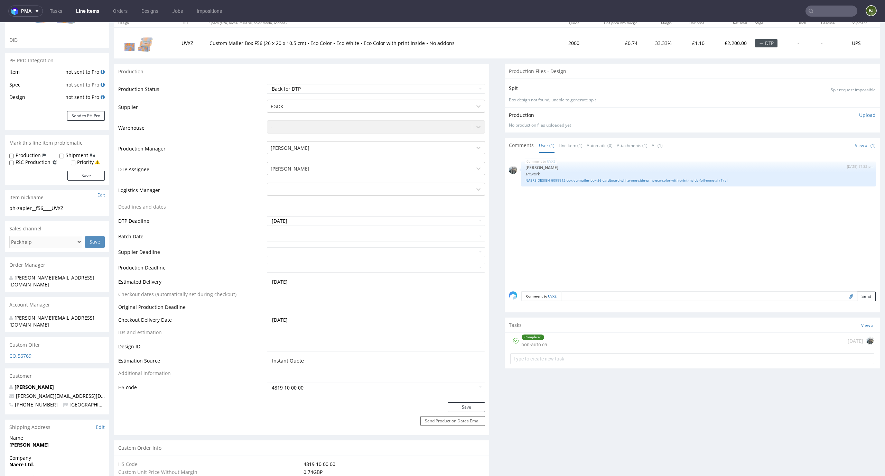
click at [571, 346] on div "Completed non-auto ca 6 days ago" at bounding box center [692, 340] width 364 height 16
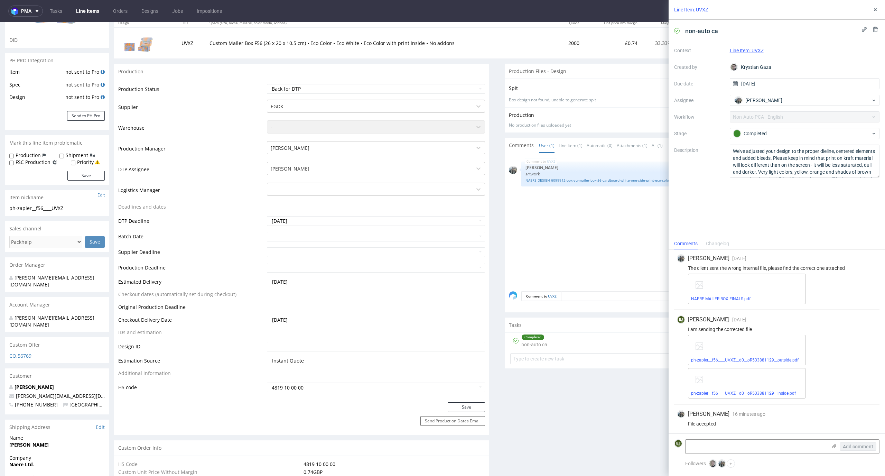
scroll to position [130, 0]
click at [753, 356] on link "ph-zapier__f56____UVXZ__d0__oR533881129__outside.pdf" at bounding box center [744, 358] width 107 height 5
click at [773, 389] on link "ph-zapier__f56____UVXZ__d0__oR533881129__inside.pdf" at bounding box center [743, 391] width 105 height 5
click at [882, 8] on div "Line Item: UVXZ" at bounding box center [776, 10] width 216 height 20
click at [876, 8] on icon at bounding box center [875, 10] width 6 height 6
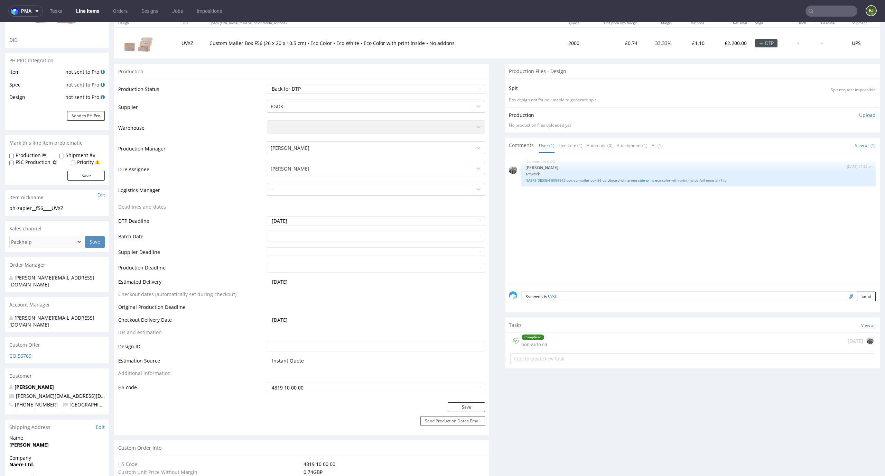
click at [856, 120] on div "Production Upload No production files uploaded yet Description (optional) Add f…" at bounding box center [692, 120] width 367 height 17
click at [859, 116] on p "Upload" at bounding box center [867, 115] width 17 height 7
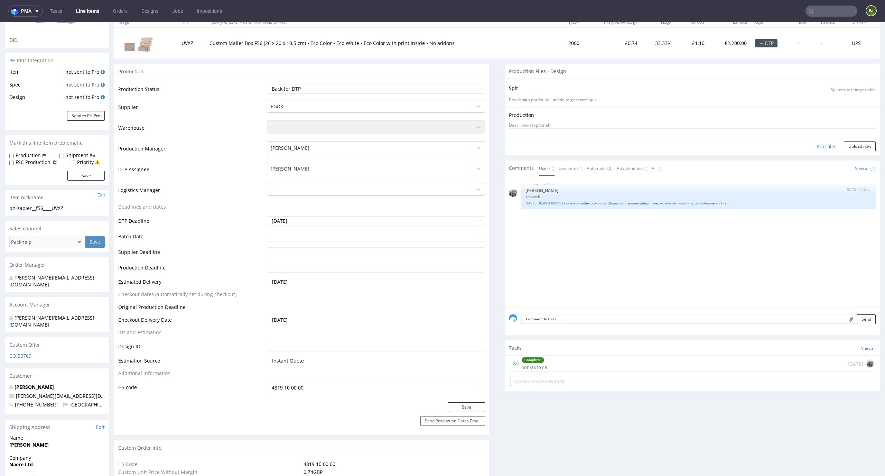
click at [817, 149] on div "Add files" at bounding box center [826, 146] width 35 height 10
type input "C:\fakepath\ph-zapier__f56____UVXZ__d0__oR533881129__inside.pdf"
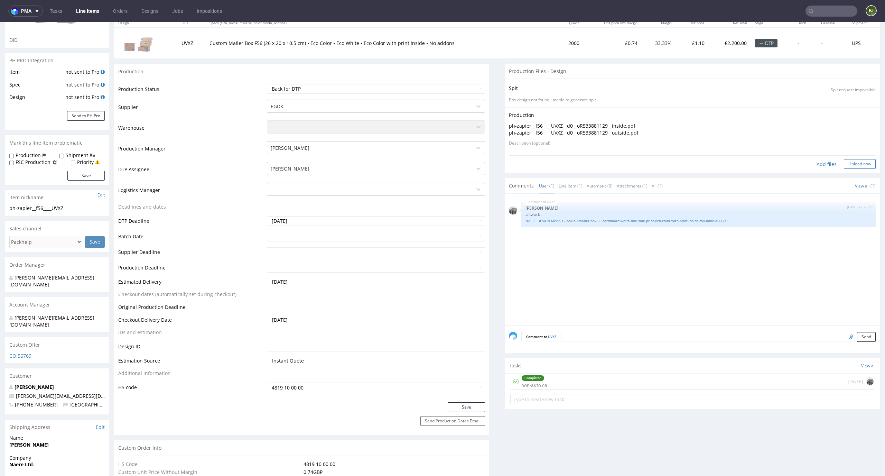
click at [854, 167] on button "Upload now" at bounding box center [860, 164] width 32 height 10
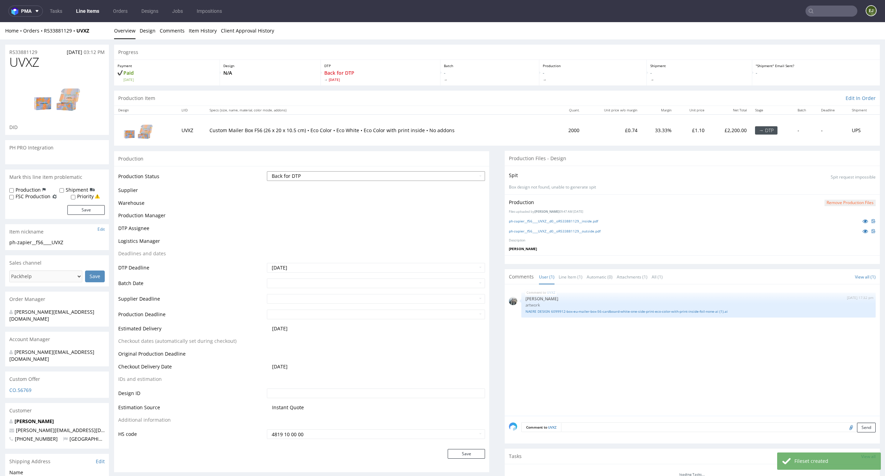
click at [462, 175] on select "Waiting for Artwork Waiting for Diecut Waiting for Mockup Waiting for DTP Waiti…" at bounding box center [376, 176] width 218 height 10
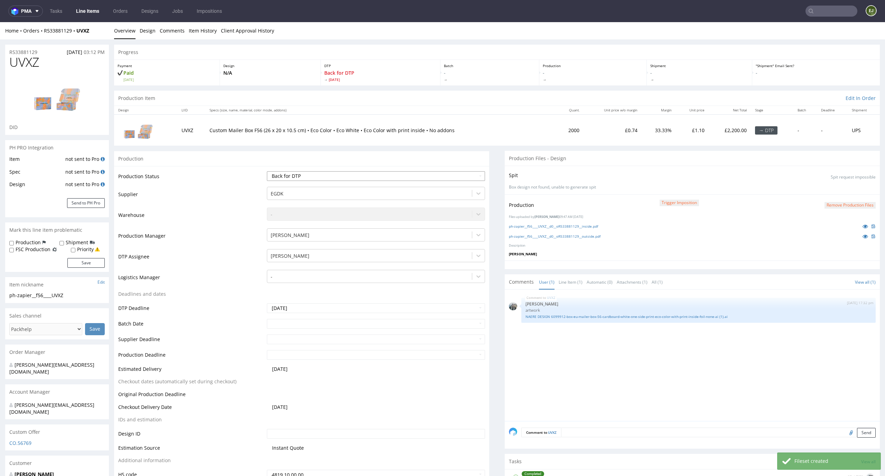
select select "dtp_production_ready"
click at [267, 171] on select "Waiting for Artwork Waiting for Diecut Waiting for Mockup Waiting for DTP Waiti…" at bounding box center [376, 176] width 218 height 10
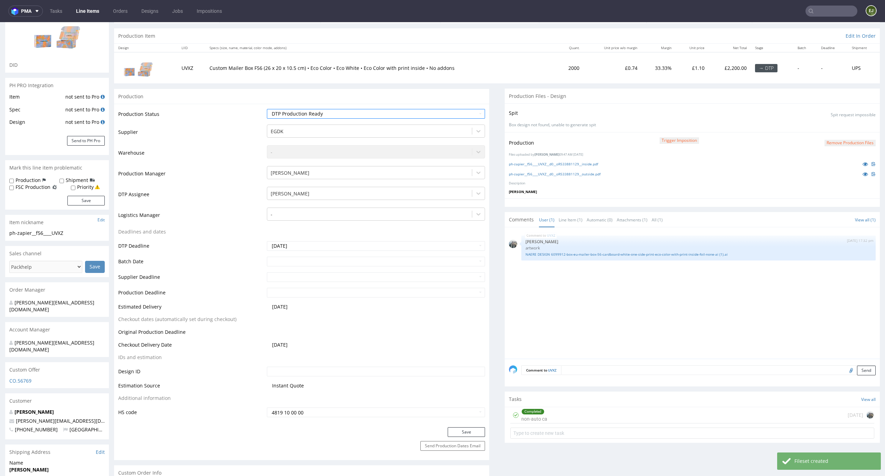
scroll to position [117, 0]
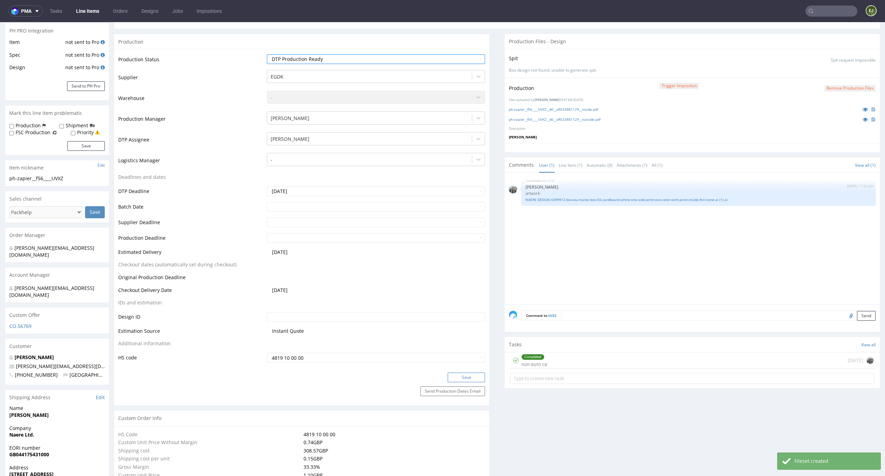
click at [461, 377] on button "Save" at bounding box center [466, 377] width 37 height 10
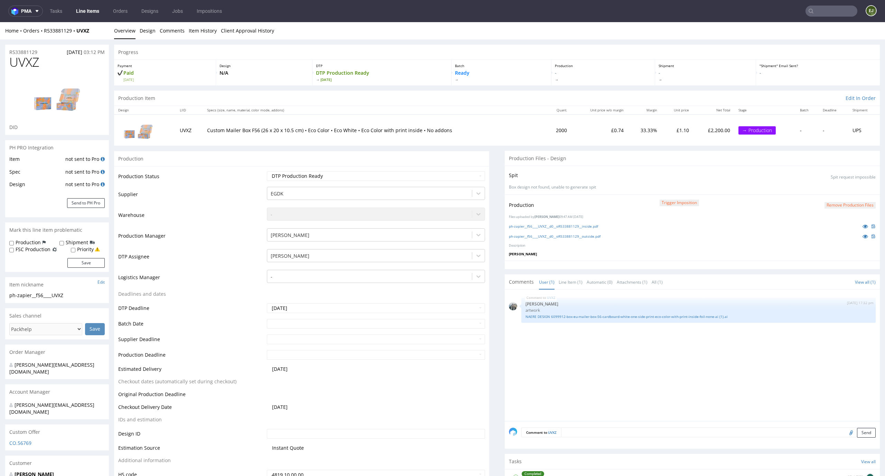
click at [545, 144] on td "2000" at bounding box center [558, 129] width 26 height 31
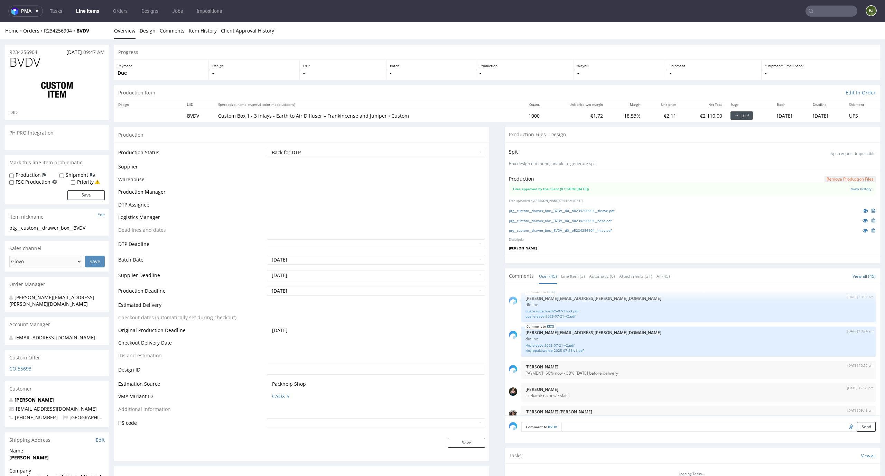
scroll to position [1262, 0]
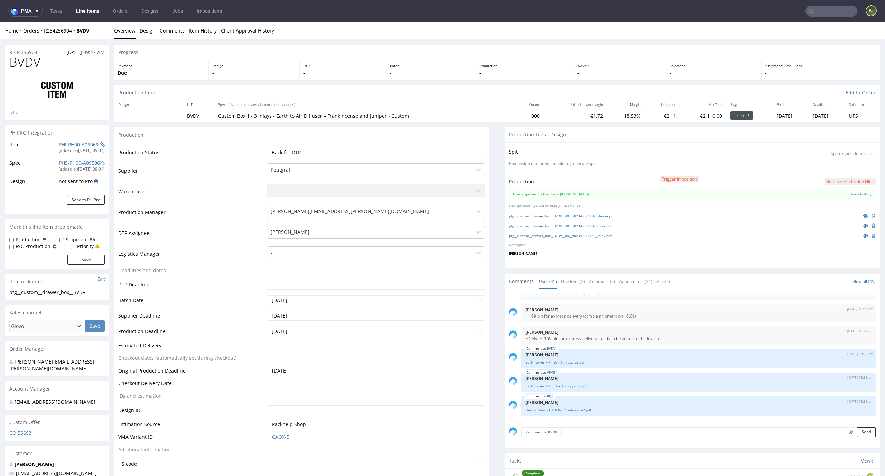
click at [539, 218] on div "ptg__custom__drawer_box__BVDV__d0__oR234256904__sleeve.pdf" at bounding box center [692, 216] width 367 height 8
click at [542, 215] on link "ptg__custom__drawer_box__BVDV__d0__oR234256904__sleeve.pdf" at bounding box center [561, 215] width 105 height 5
click at [542, 224] on link "ptg__custom__drawer_box__BVDV__d0__oR234256904__base.pdf" at bounding box center [560, 225] width 103 height 5
click at [542, 235] on link "ptg__custom__drawer_box__BVDV__d0__oR234256904__inlay.pdf" at bounding box center [560, 235] width 103 height 5
click at [566, 282] on link "Line Item (3)" at bounding box center [573, 281] width 24 height 15
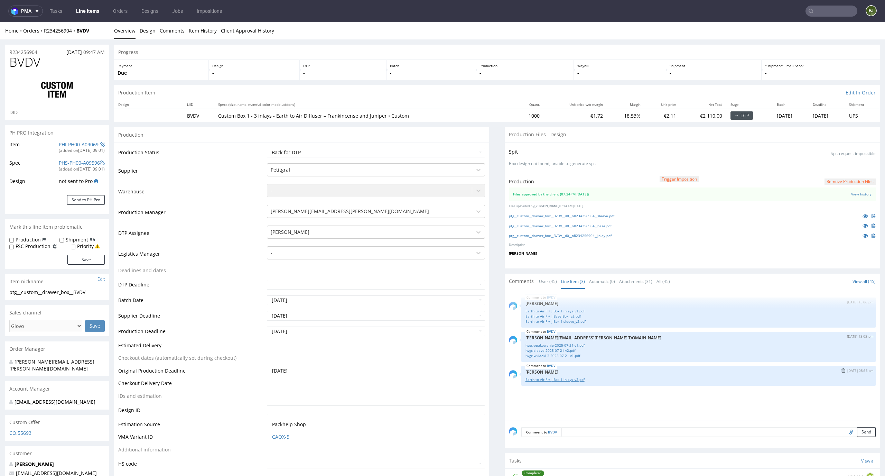
click at [563, 379] on link "Earth to Air F + J Box 1 inlays_v2.pdf" at bounding box center [698, 379] width 346 height 5
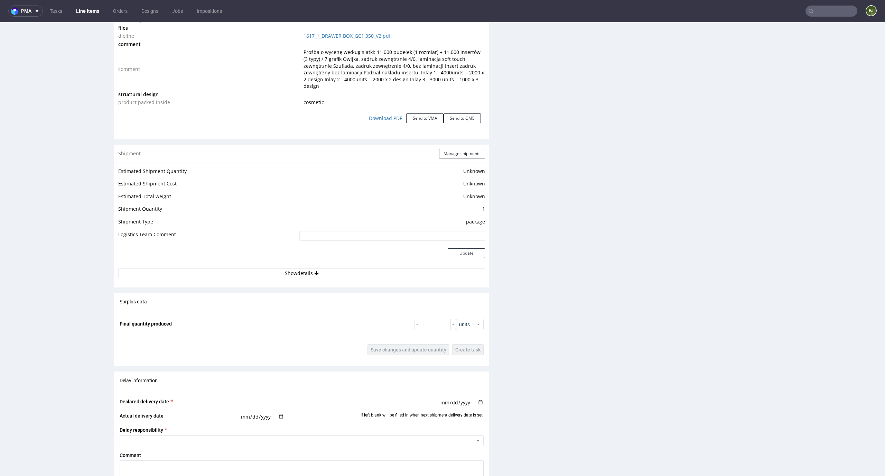
scroll to position [0, 0]
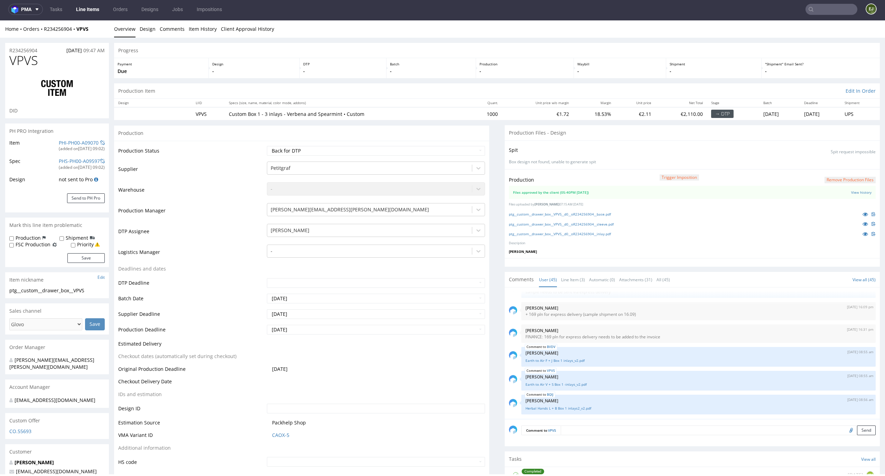
scroll to position [7, 0]
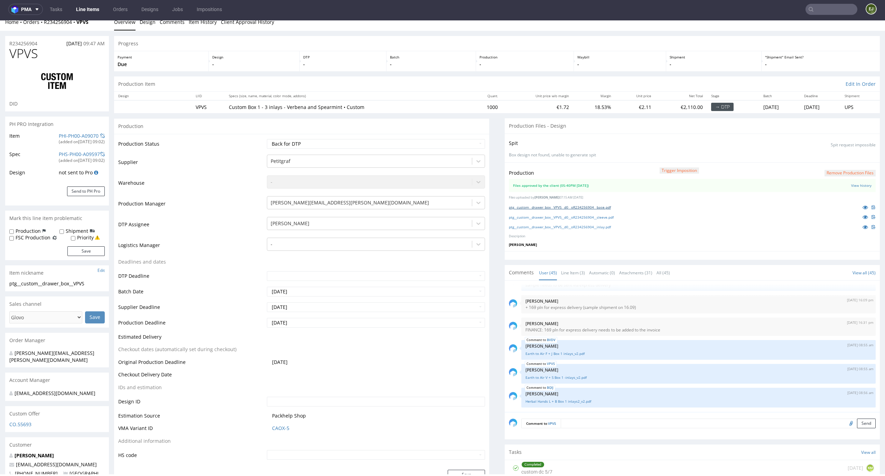
click at [555, 207] on link "ptg__custom__drawer_box__VPVS__d0__oR234256904__base.pdf" at bounding box center [560, 207] width 102 height 5
click at [553, 215] on link "ptg__custom__drawer_box__VPVS__d0__oR234256904__sleeve.pdf" at bounding box center [561, 217] width 105 height 5
click at [552, 227] on link "ptg__custom__drawer_box__VPVS__d0__oR234256904__inlay.pdf" at bounding box center [560, 226] width 102 height 5
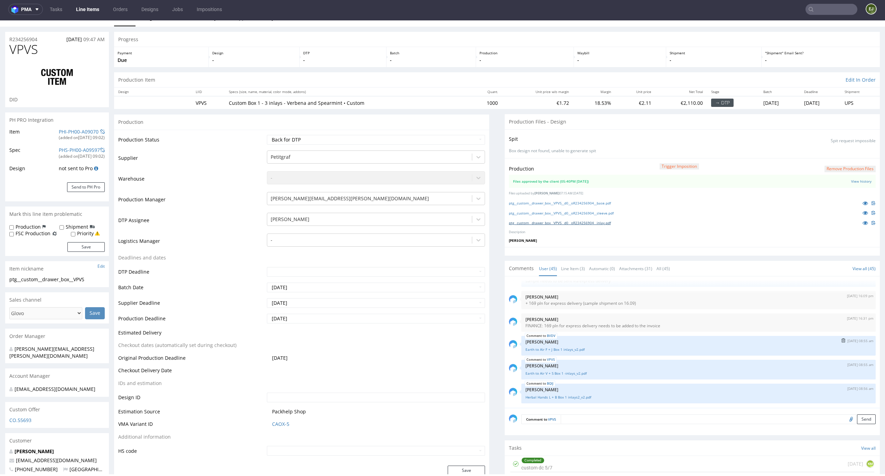
scroll to position [1261, 0]
click at [572, 267] on link "Line Item (3)" at bounding box center [573, 268] width 24 height 15
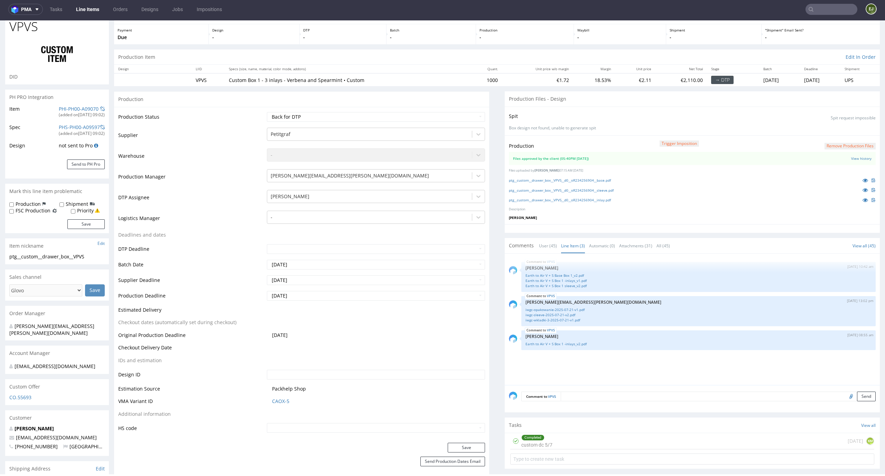
scroll to position [35, 0]
click at [567, 347] on div "VPVS [DATE] 08:55 am [PERSON_NAME] Earth to Air V + S Box 1 -inlays_v2.pdf" at bounding box center [698, 339] width 354 height 20
click at [573, 343] on link "Earth to Air V + S Box 1 -inlays_v2.pdf" at bounding box center [698, 342] width 346 height 5
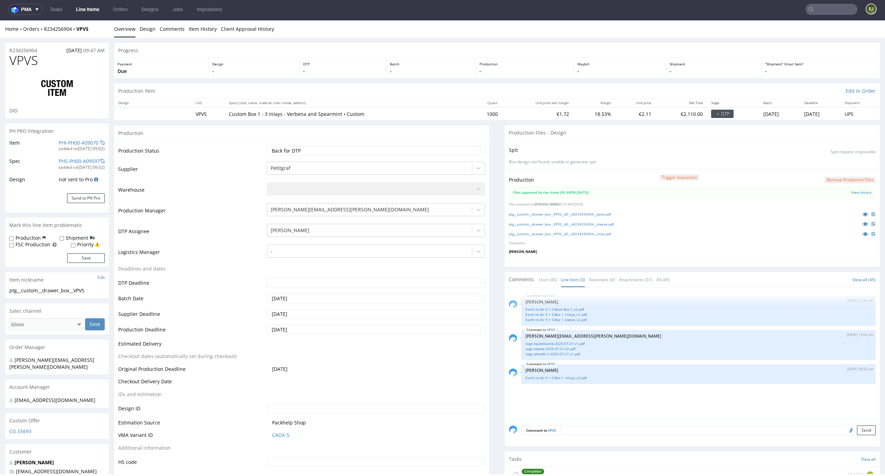
click at [845, 177] on button "Remove production files" at bounding box center [849, 180] width 51 height 7
click at [824, 165] on icon at bounding box center [824, 163] width 4 height 5
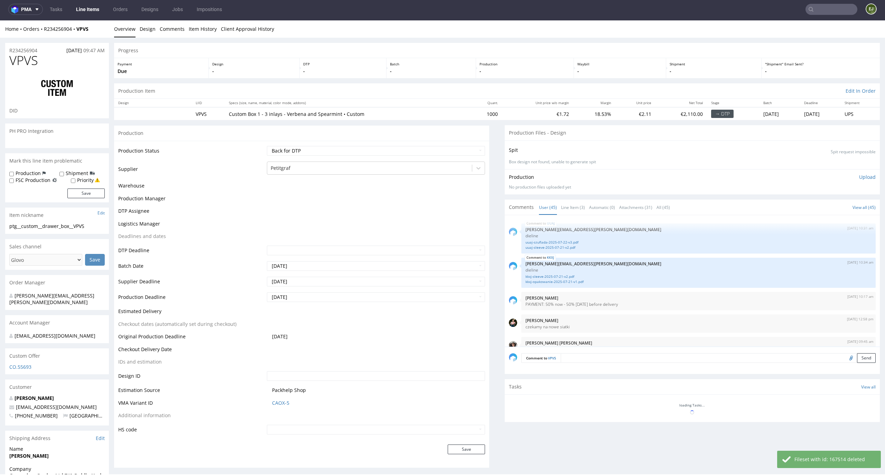
scroll to position [1262, 0]
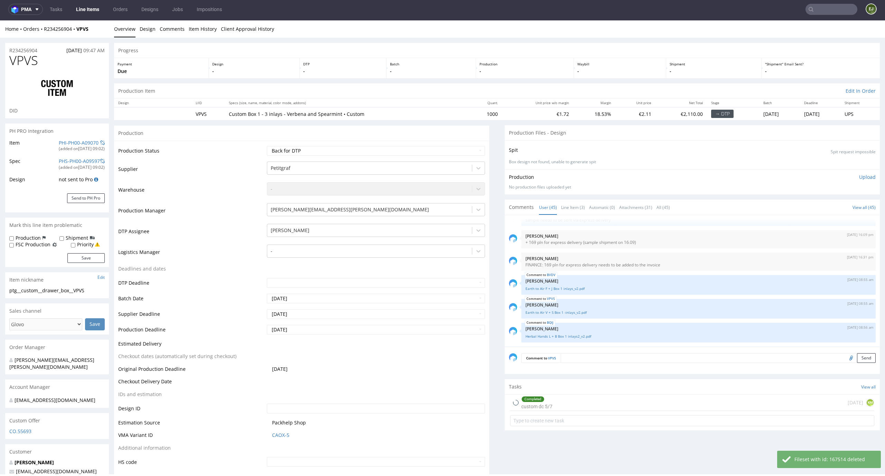
click at [859, 177] on p "Upload" at bounding box center [867, 176] width 17 height 7
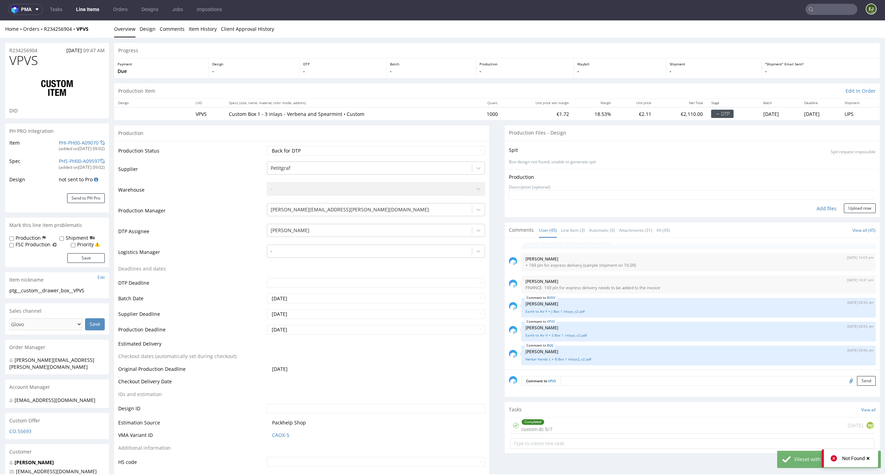
click at [817, 208] on div "Add files" at bounding box center [826, 208] width 35 height 10
type input "C:\fakepath\ptg__custom__drawer_box__VPVS__d0__oR234256904__base.pdf"
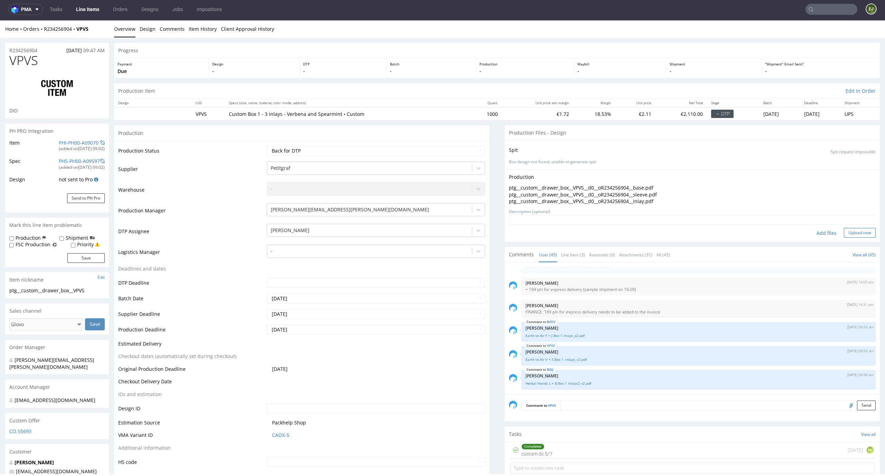
click at [854, 228] on button "Upload now" at bounding box center [860, 233] width 32 height 10
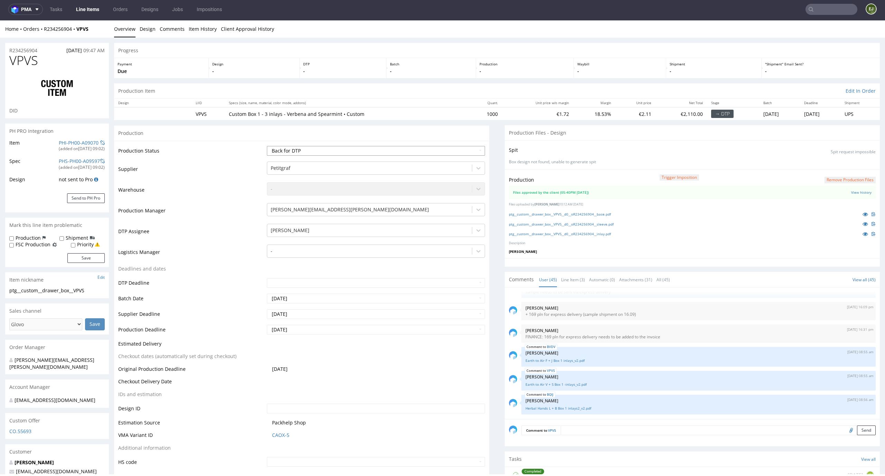
click at [474, 150] on select "Waiting for Artwork Waiting for Diecut Waiting for Mockup Waiting for DTP Waiti…" at bounding box center [376, 151] width 218 height 10
select select "dtp_production_ready"
click at [267, 146] on select "Waiting for Artwork Waiting for Diecut Waiting for Mockup Waiting for DTP Waiti…" at bounding box center [376, 151] width 218 height 10
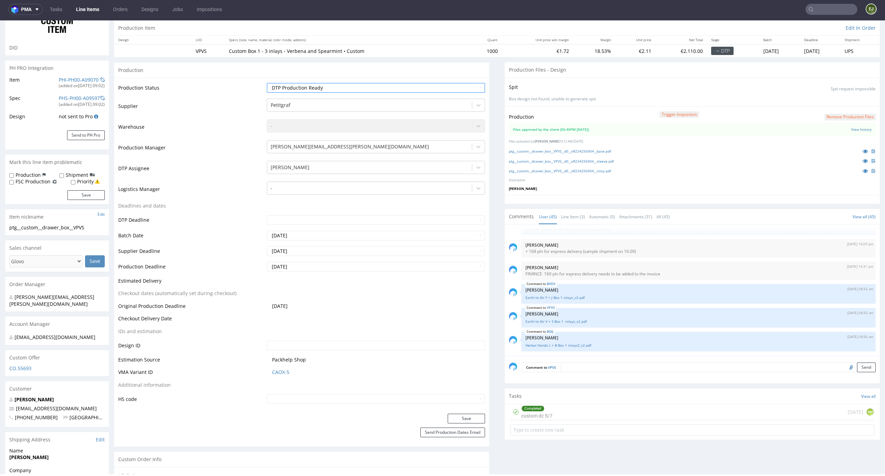
scroll to position [81, 0]
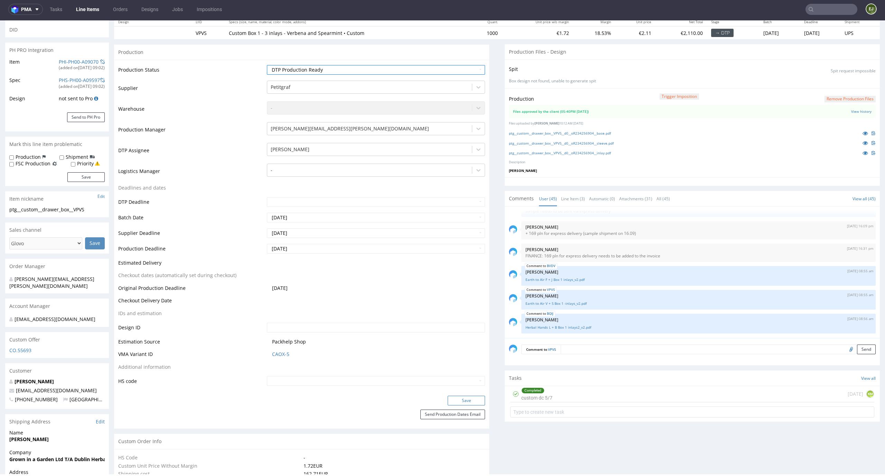
click at [471, 397] on button "Save" at bounding box center [466, 400] width 37 height 10
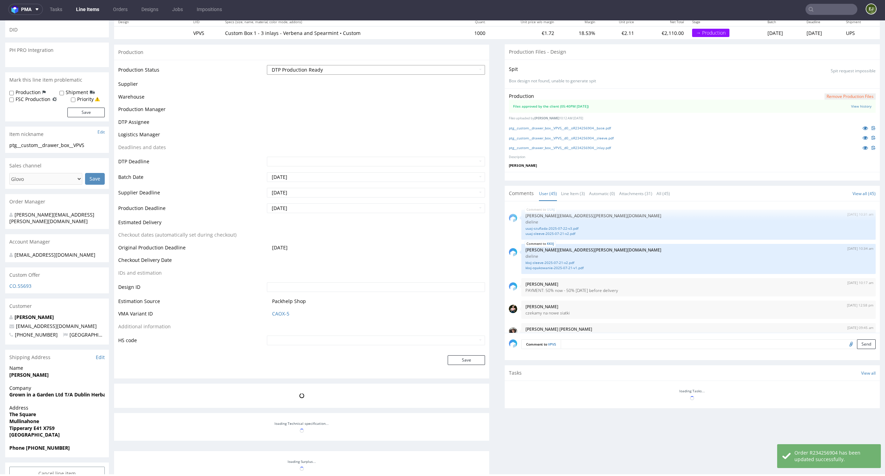
scroll to position [1262, 0]
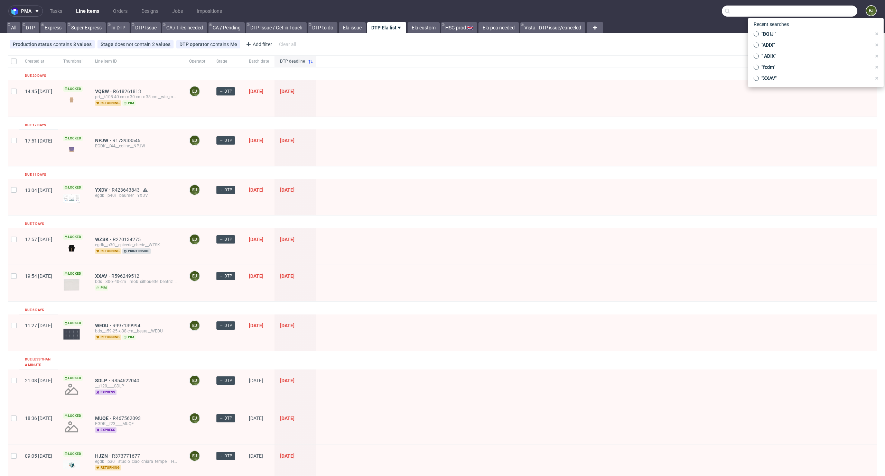
click at [825, 16] on input "text" at bounding box center [789, 11] width 135 height 11
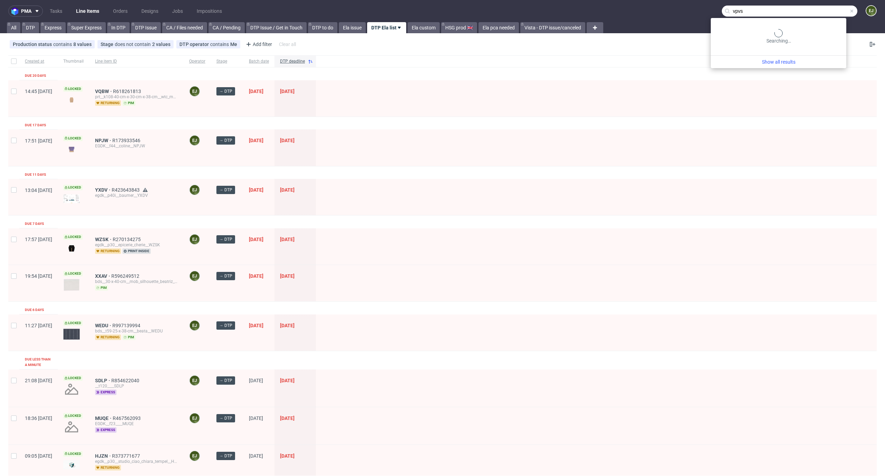
type input "vpvs"
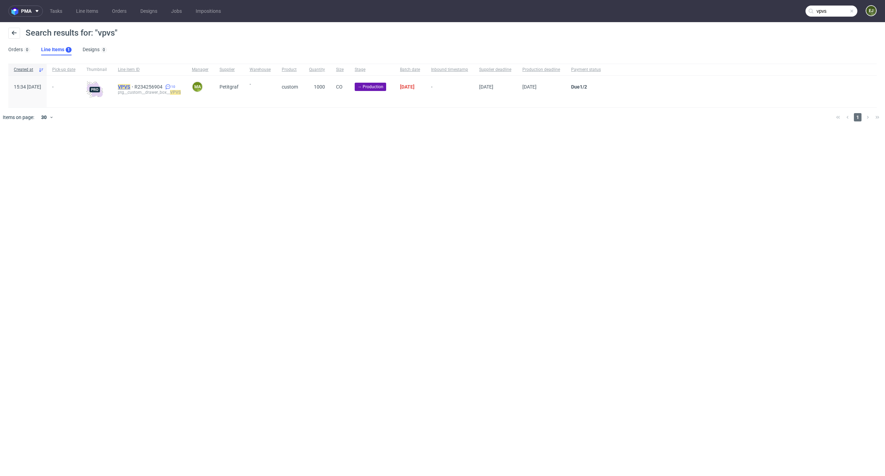
click at [134, 84] on span "VPVS" at bounding box center [126, 87] width 17 height 6
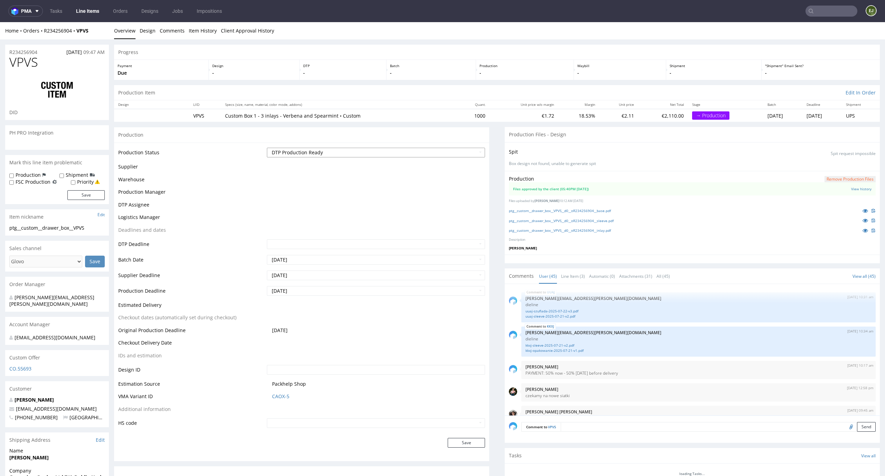
scroll to position [1262, 0]
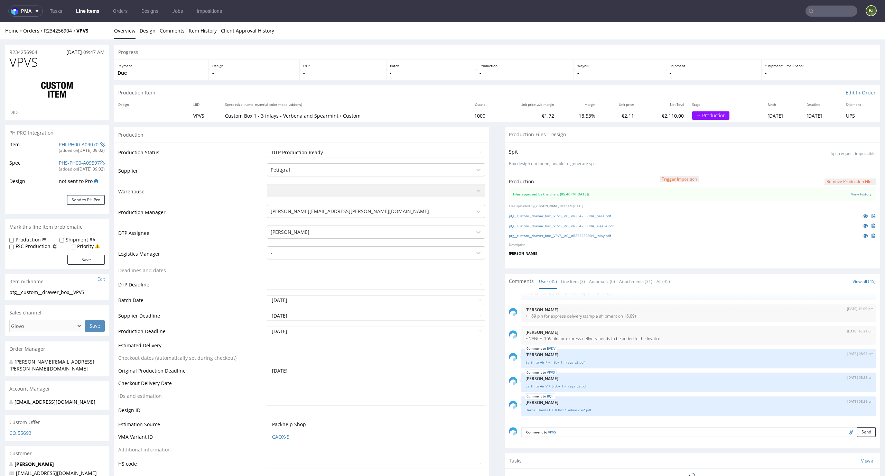
click at [468, 147] on td "Waiting for Artwork Waiting for Diecut Waiting for Mockup Waiting for DTP Waiti…" at bounding box center [375, 155] width 220 height 16
click at [467, 153] on select "Waiting for Artwork Waiting for Diecut Waiting for Mockup Waiting for DTP Waiti…" at bounding box center [376, 153] width 218 height 10
select select "back_for_dtp"
click at [267, 148] on select "Waiting for Artwork Waiting for Diecut Waiting for Mockup Waiting for DTP Waiti…" at bounding box center [376, 153] width 218 height 10
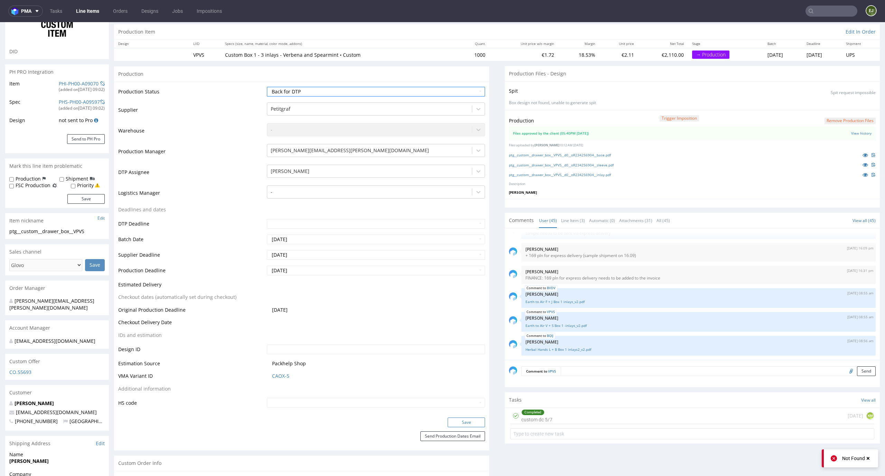
click at [468, 422] on button "Save" at bounding box center [466, 422] width 37 height 10
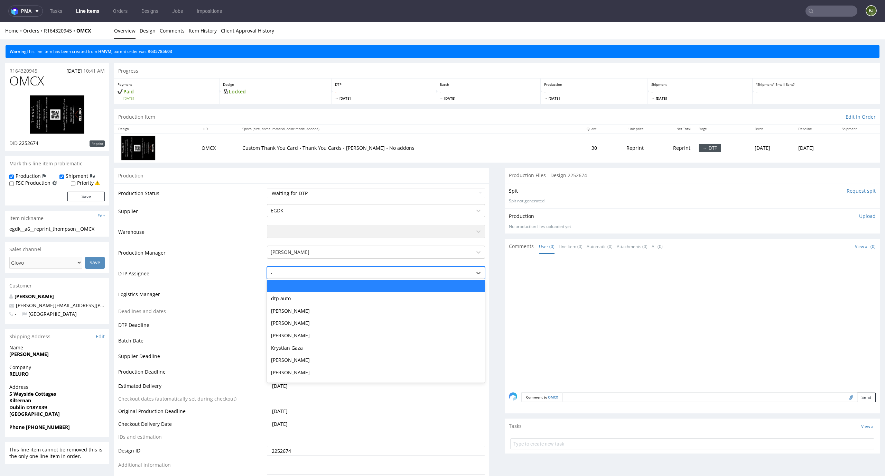
click at [425, 272] on div at bounding box center [370, 273] width 198 height 8
type input "el"
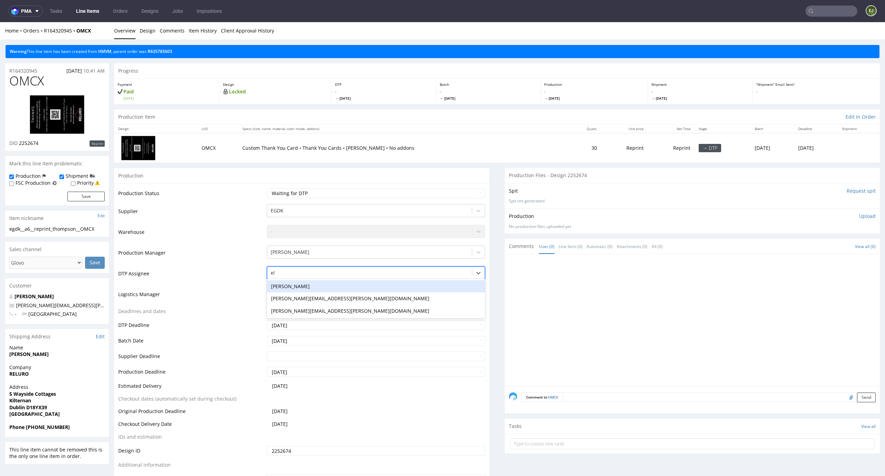
click at [404, 287] on div "[PERSON_NAME]" at bounding box center [376, 286] width 218 height 12
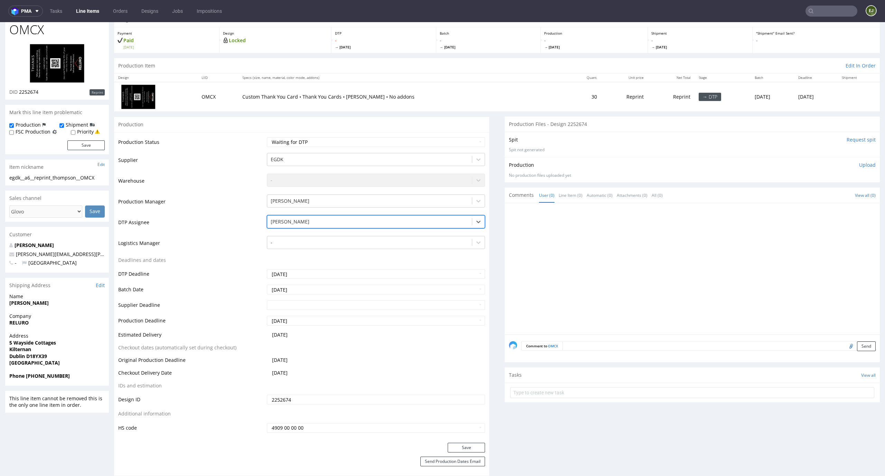
scroll to position [57, 0]
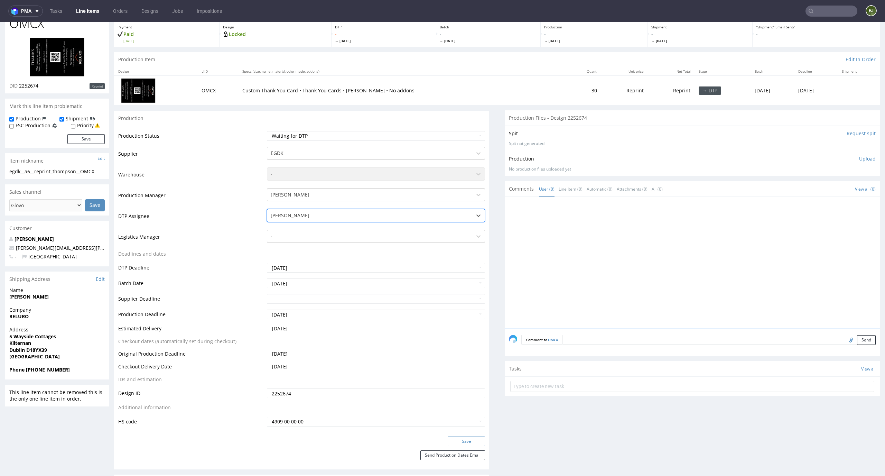
click at [472, 436] on button "Save" at bounding box center [466, 441] width 37 height 10
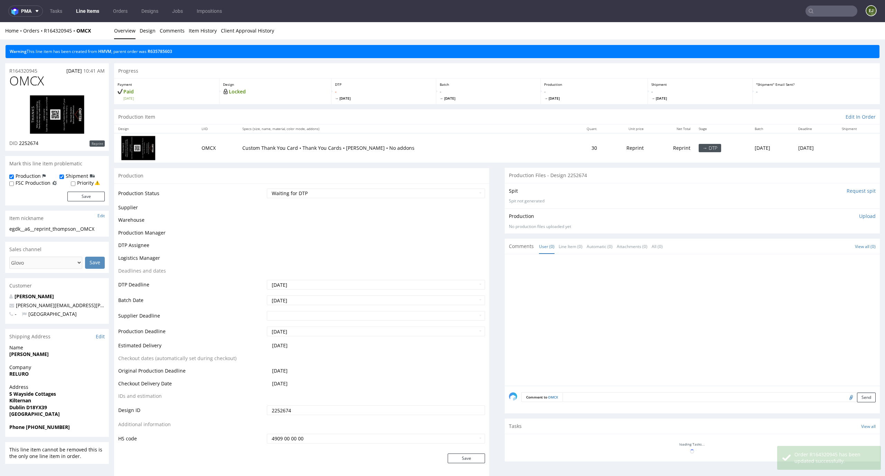
scroll to position [58, 0]
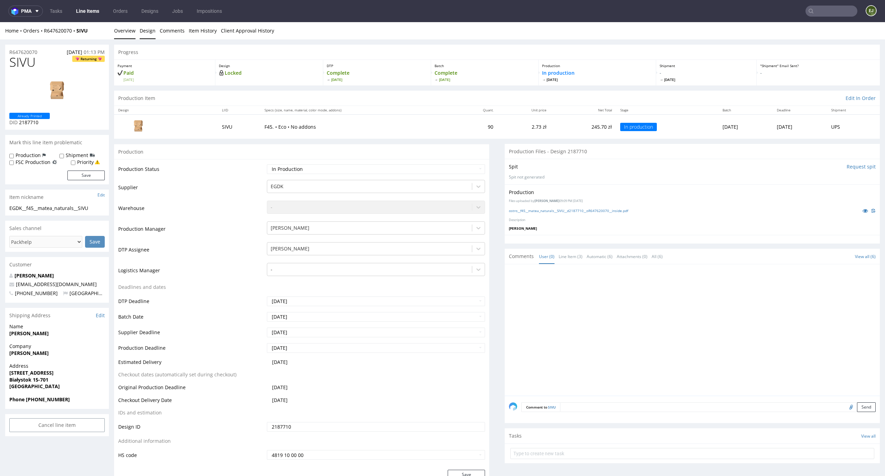
click at [148, 33] on link "Design" at bounding box center [148, 30] width 16 height 17
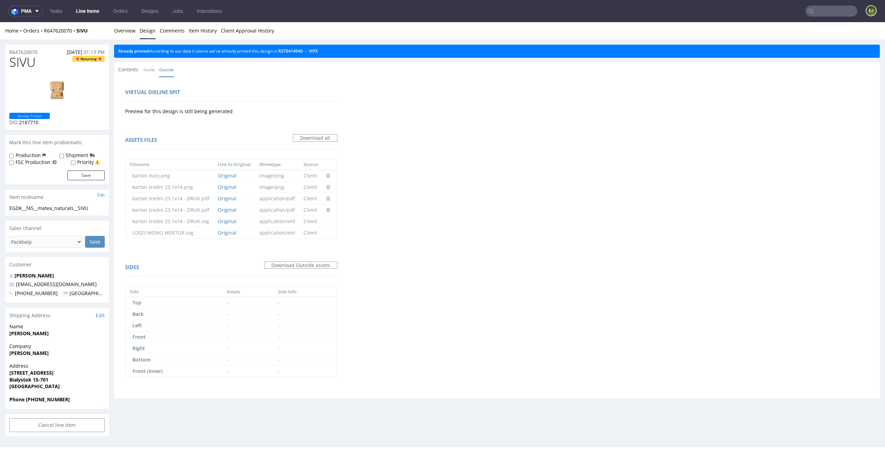
click at [327, 52] on div "Already printed: According to our data it seems we've already printed this desi…" at bounding box center [497, 51] width 766 height 13
click at [318, 52] on link "VIYX" at bounding box center [313, 51] width 9 height 6
click at [102, 32] on div "Home Orders R647620070 SIVU" at bounding box center [57, 30] width 104 height 7
click at [122, 32] on link "Overview" at bounding box center [124, 30] width 21 height 17
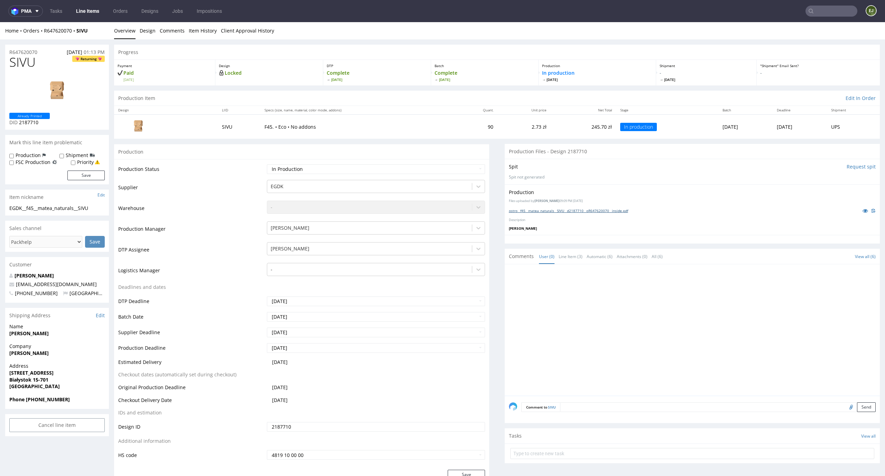
click at [551, 208] on link "ostro__f45__matea_naturals__SIVU__d2187710__oR647620070__inside.pdf" at bounding box center [568, 210] width 119 height 5
click at [849, 168] on input "Request spit" at bounding box center [860, 166] width 29 height 7
click at [588, 210] on link "ostro__f45__matea_naturals__SIVU__d2187710__oR647620070__inside.pdf" at bounding box center [568, 210] width 119 height 5
click at [140, 32] on link "Design" at bounding box center [148, 30] width 16 height 17
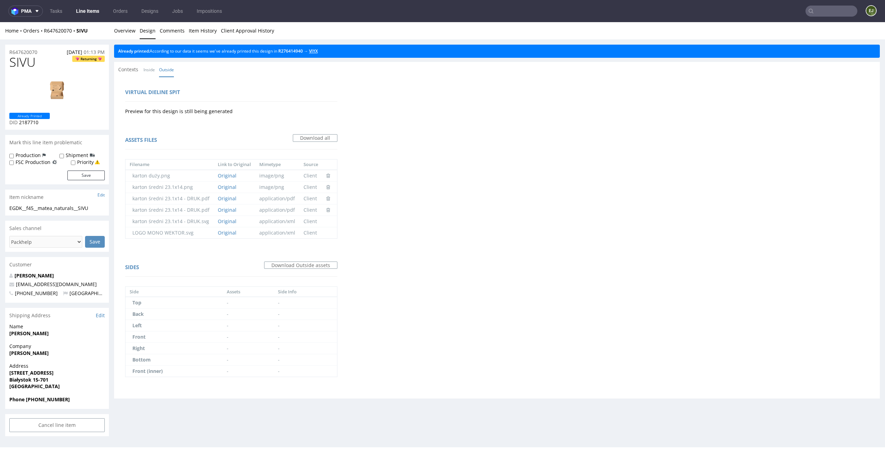
click at [318, 52] on link "VIYX" at bounding box center [313, 51] width 9 height 6
click at [318, 50] on link "VIYX" at bounding box center [313, 51] width 9 height 6
click at [130, 25] on link "Overview" at bounding box center [124, 30] width 21 height 17
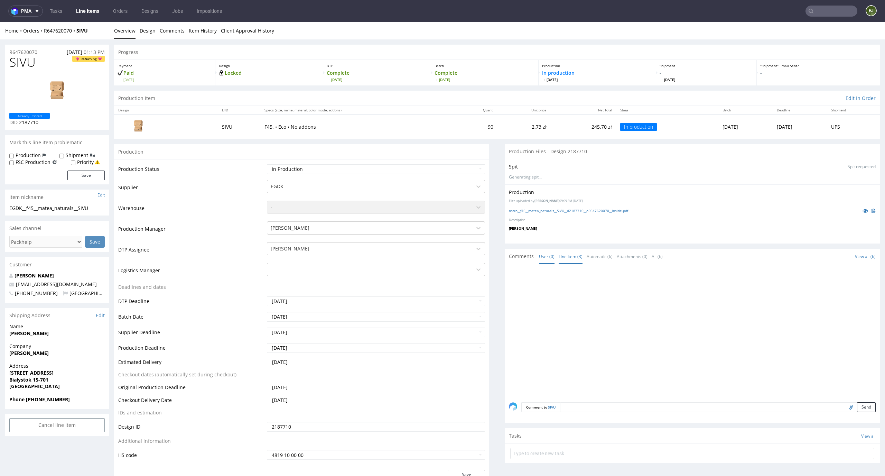
click at [562, 250] on link "Line Item (3)" at bounding box center [570, 256] width 24 height 15
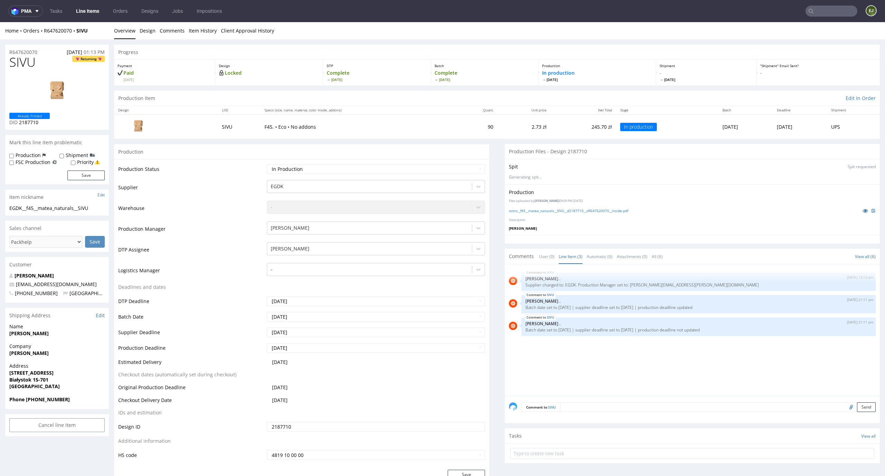
click at [845, 410] on input "file" at bounding box center [850, 406] width 10 height 9
type input "C:\fakepath\ostro__f45__matea_naturals__SIVU__d2187710__oR647620070__inside.pdf"
click at [857, 409] on button "Send" at bounding box center [866, 407] width 19 height 10
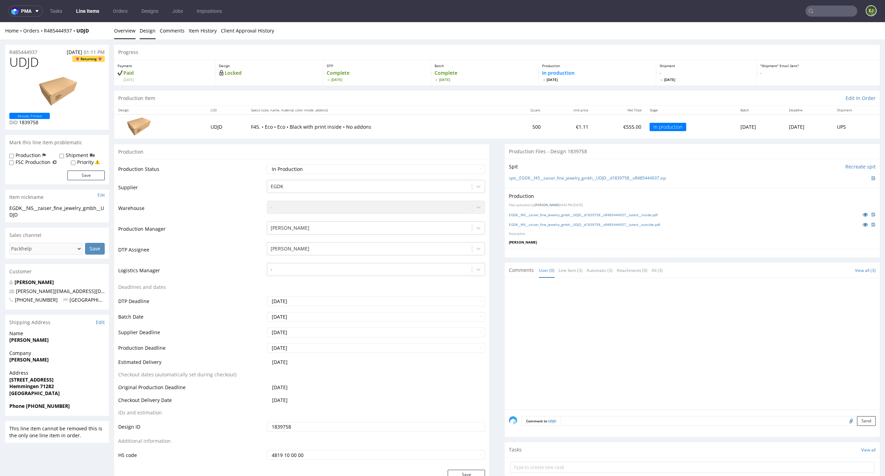
click at [150, 23] on link "Design" at bounding box center [148, 30] width 16 height 17
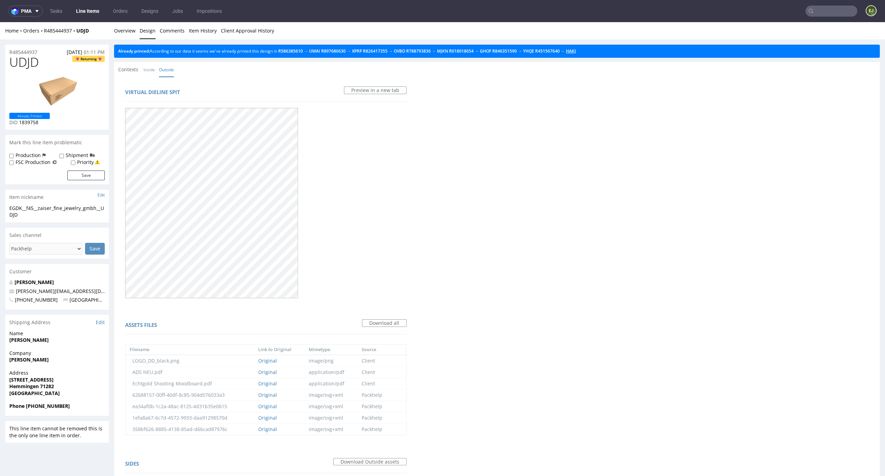
click at [576, 53] on link "HAKJ" at bounding box center [571, 51] width 10 height 6
click at [127, 29] on link "Overview" at bounding box center [124, 30] width 21 height 17
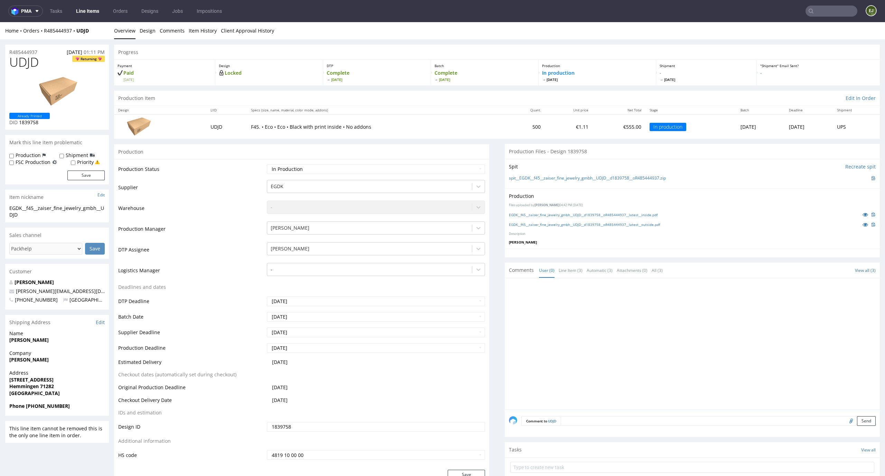
click at [524, 182] on div "Spit Recreate spit spit__EGDK__f45__zaiser_fine_jewelry_gmbh__UDJD__d1839758__o…" at bounding box center [692, 173] width 375 height 29
click at [531, 179] on link "spit__EGDK__f45__zaiser_fine_jewelry_gmbh__UDJD__d1839758__oR485444937.zip" at bounding box center [587, 178] width 157 height 6
click at [526, 217] on div "EGDK__f45__zaiser_fine_jewelry_gmbh__UDJD__d1839758__oR485444937__latest__insid…" at bounding box center [692, 214] width 367 height 8
click at [527, 215] on link "EGDK__f45__zaiser_fine_jewelry_gmbh__UDJD__d1839758__oR485444937__latest__insid…" at bounding box center [583, 214] width 149 height 5
click at [527, 225] on link "EGDK__f45__zaiser_fine_jewelry_gmbh__UDJD__d1839758__oR485444937__latest__outsi…" at bounding box center [584, 224] width 151 height 5
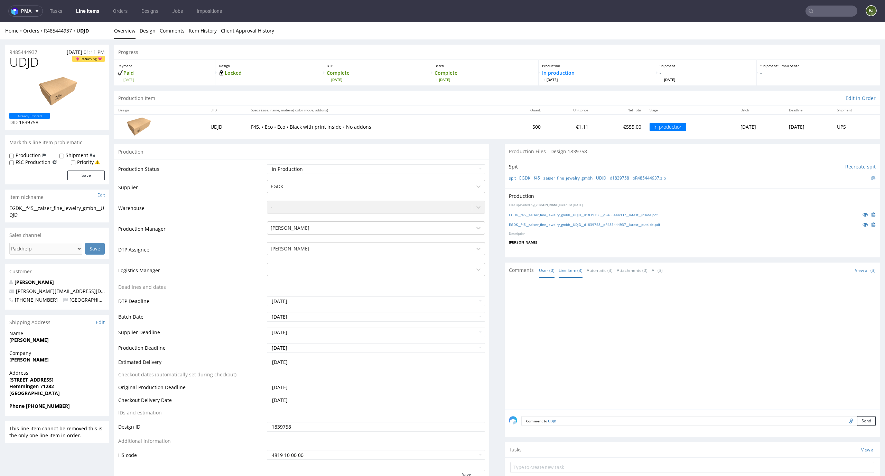
click at [570, 272] on link "Line Item (3)" at bounding box center [570, 270] width 24 height 15
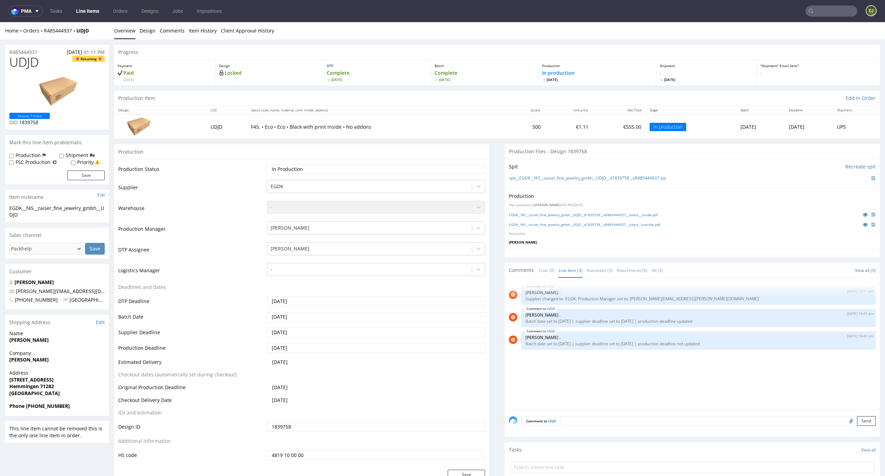
click at [845, 422] on input "file" at bounding box center [850, 420] width 10 height 9
type input "C:\fakepath\EGDK__f45__zaiser_fine_jewelry_gmbh__UDJD__d1839758__oR485444937__l…"
click at [857, 422] on button "Send" at bounding box center [866, 421] width 19 height 10
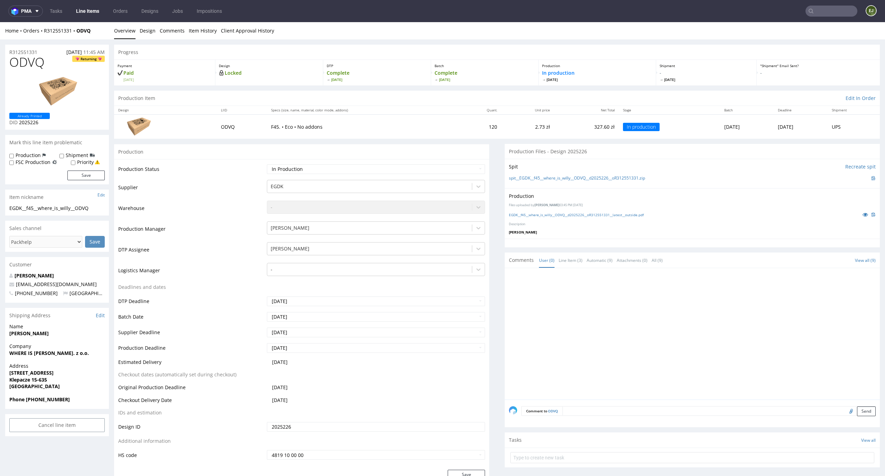
click at [555, 94] on div "Production Item Edit In Order" at bounding box center [497, 98] width 766 height 15
click at [150, 35] on link "Design" at bounding box center [148, 30] width 16 height 17
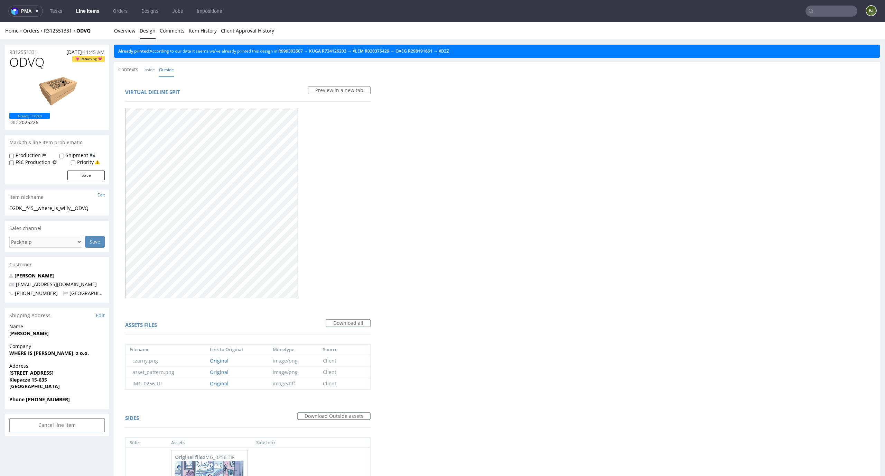
click at [449, 53] on link "XDZZ" at bounding box center [444, 51] width 10 height 6
click at [365, 52] on span "XLEM" at bounding box center [357, 51] width 13 height 6
click at [364, 52] on link "XLEM" at bounding box center [358, 51] width 11 height 6
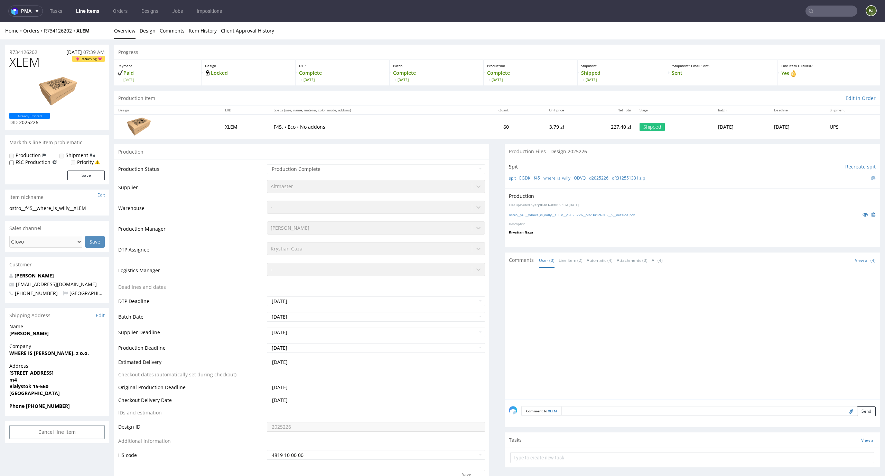
click at [582, 218] on div "ostro__f45__where_is_willy__XLEM__d2025226__oR734126202__5__outside.pdf" at bounding box center [692, 214] width 367 height 8
click at [587, 213] on link "ostro__f45__where_is_willy__XLEM__d2025226__oR734126202__5__outside.pdf" at bounding box center [572, 214] width 126 height 5
click at [142, 36] on link "Design" at bounding box center [148, 30] width 16 height 17
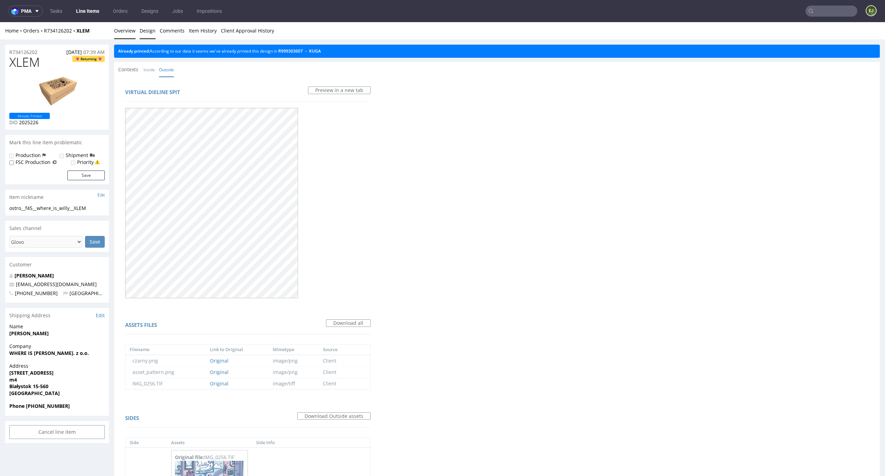
click at [122, 25] on link "Overview" at bounding box center [124, 30] width 21 height 17
click at [121, 35] on link "Overview" at bounding box center [124, 30] width 21 height 17
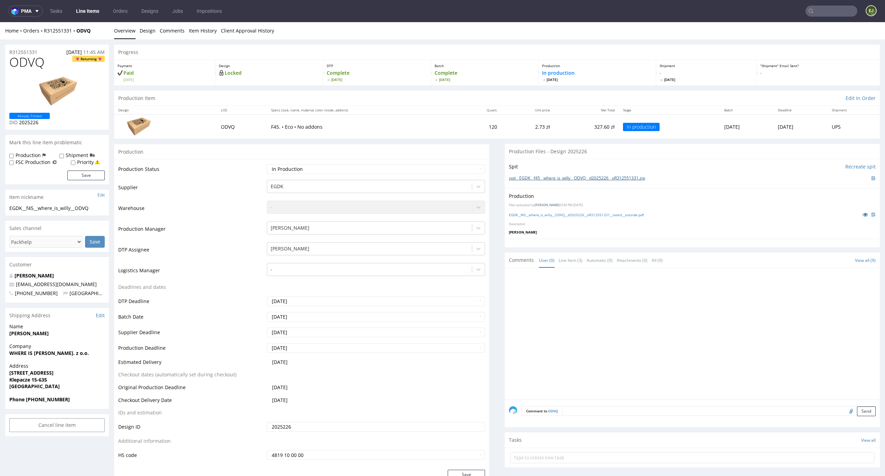
click at [568, 178] on link "spit__EGDK__f45__where_is_willy__ODVQ__d2025226__oR312551331.zip" at bounding box center [577, 178] width 136 height 6
click at [567, 216] on link "EGDK__f45__where_is_willy__ODVQ__d2025226__oR312551331__latest__outside.pdf" at bounding box center [576, 214] width 135 height 5
click td "327.60 zł"
click input "file"
type input "C:\fakepath\EGDK__f45__where_is_willy__ODVQ__d2025226__oR312551331__latest__out…"
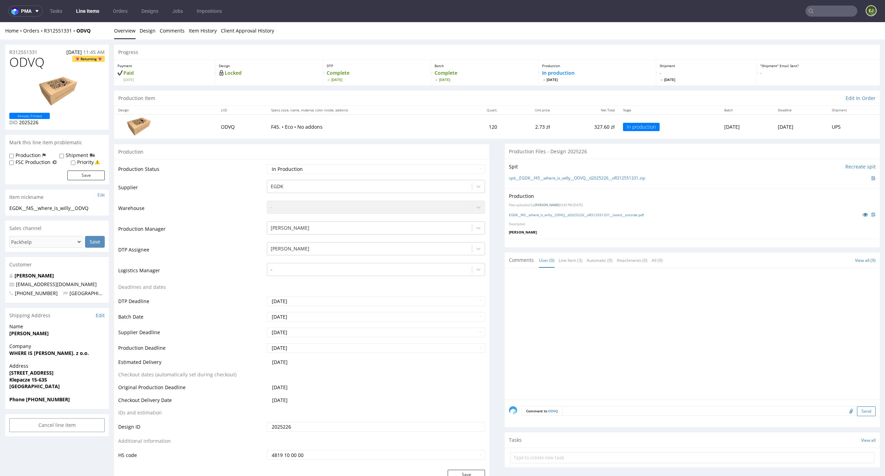
click button "Send"
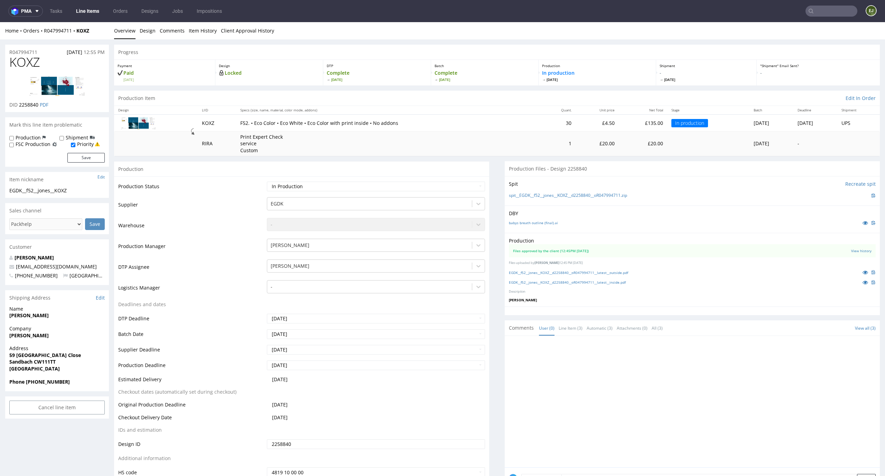
click at [440, 145] on td "Print Expert Check service Custom" at bounding box center [388, 143] width 305 height 25
click at [538, 272] on link "EGDK__f52__jones__KOXZ__d2258840__oR047994711__latest__outside.pdf" at bounding box center [568, 272] width 119 height 5
click at [571, 280] on link "EGDK__f52__jones__KOXZ__d2258840__oR047994711__latest__inside.pdf" at bounding box center [567, 282] width 117 height 5
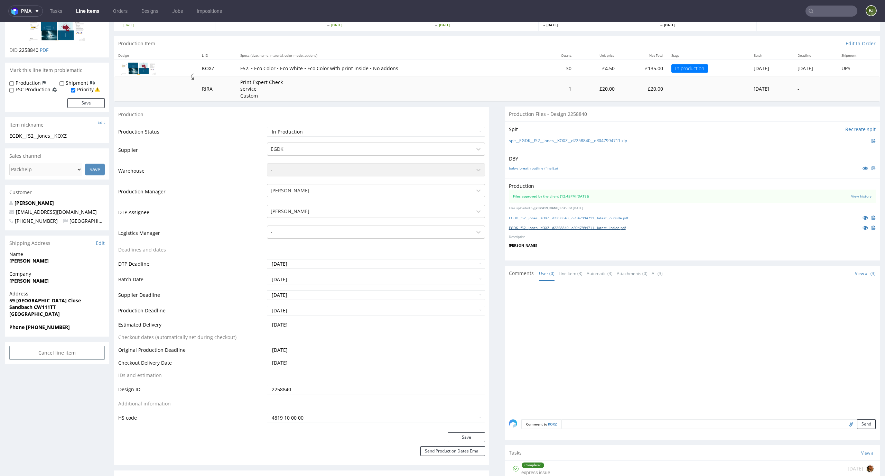
scroll to position [116, 0]
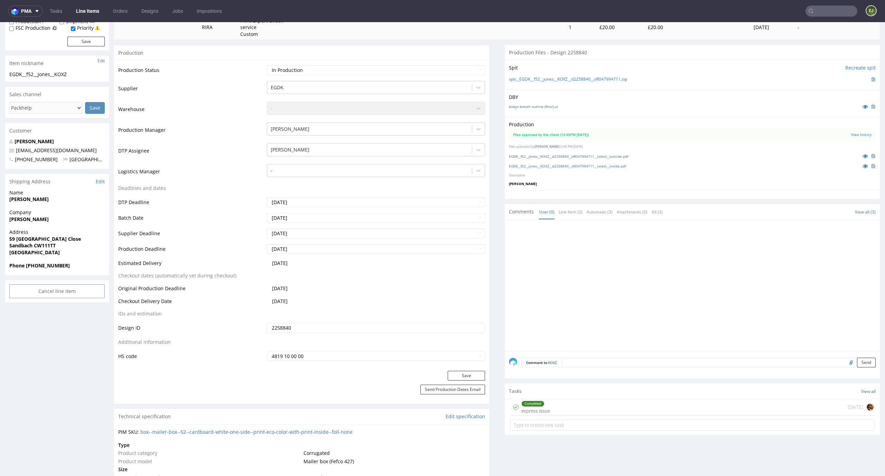
click at [845, 361] on input "file" at bounding box center [850, 361] width 10 height 9
type input "C:\fakepath\EGDK__f52__jones__KOXZ__d2258840__oR047994711__latest__inside.pdf"
click at [858, 363] on button "Send" at bounding box center [866, 362] width 19 height 10
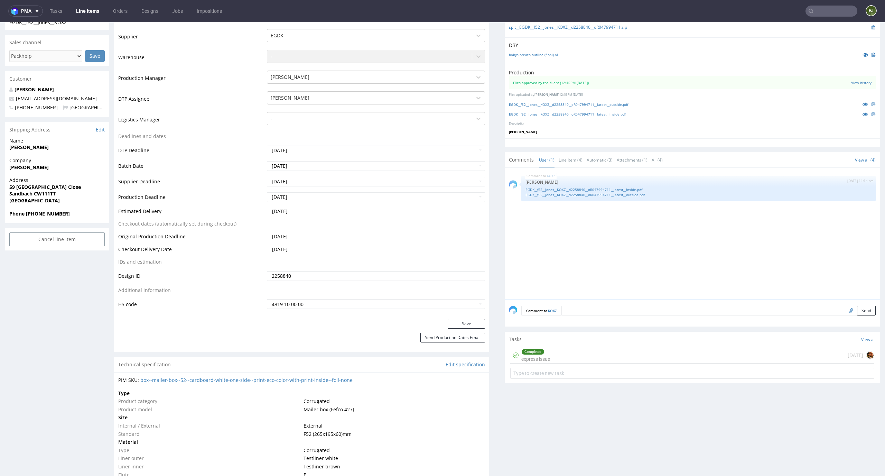
scroll to position [0, 0]
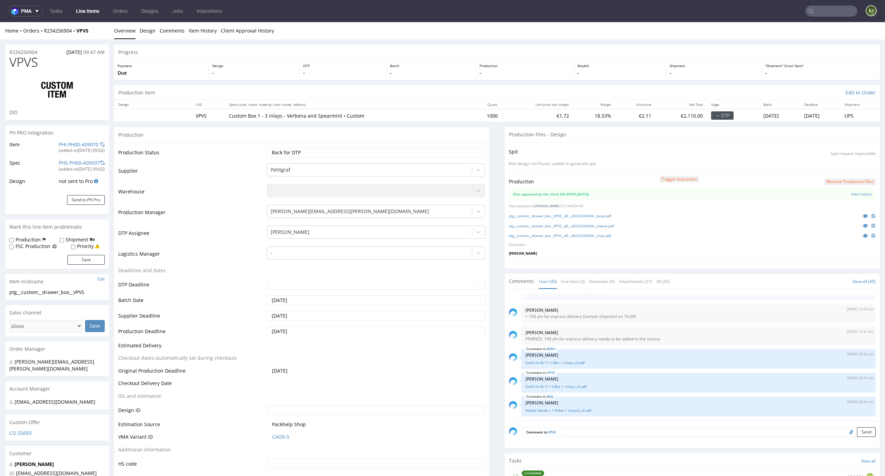
click at [848, 178] on button "Remove production files" at bounding box center [849, 181] width 51 height 7
click at [832, 165] on link "Yes" at bounding box center [828, 166] width 20 height 10
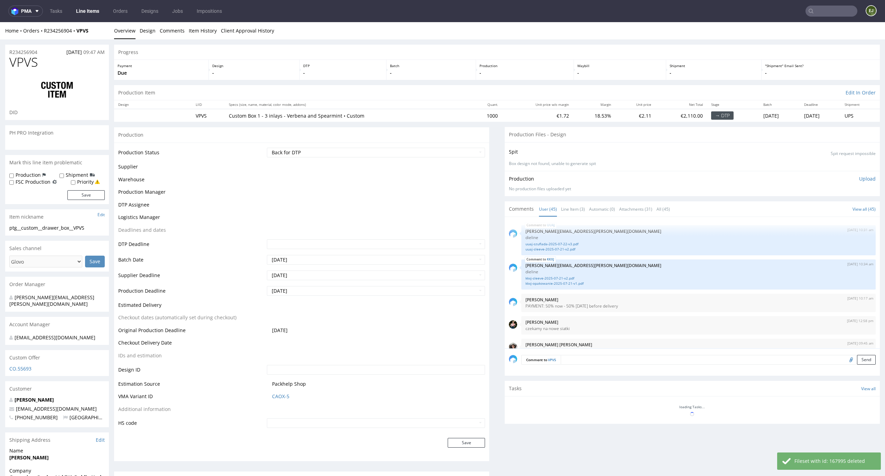
scroll to position [1262, 0]
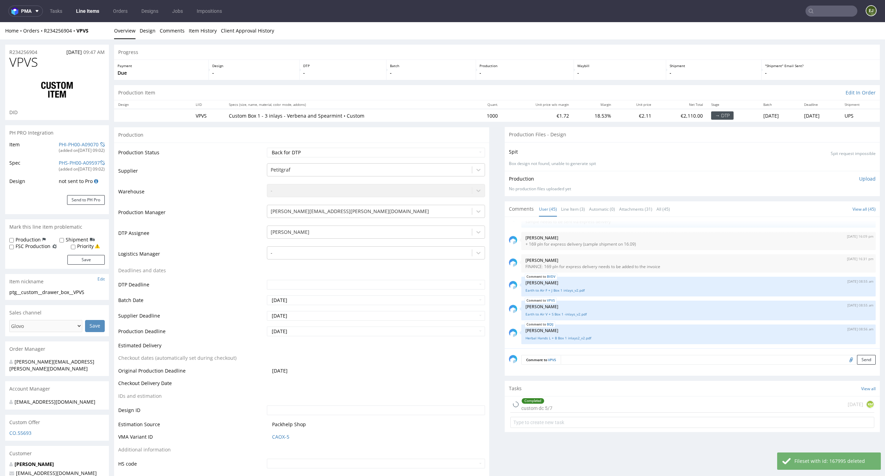
click at [859, 179] on p "Upload" at bounding box center [867, 178] width 17 height 7
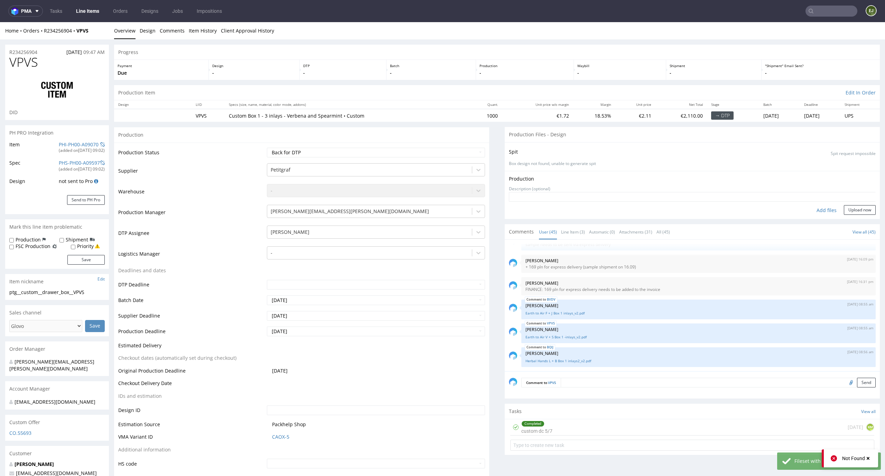
click at [815, 210] on div "Add files" at bounding box center [826, 210] width 35 height 10
type input "C:\fakepath\ptg__custom__drawer_box__VPVS__d0__oR234256904__inlay.pdf"
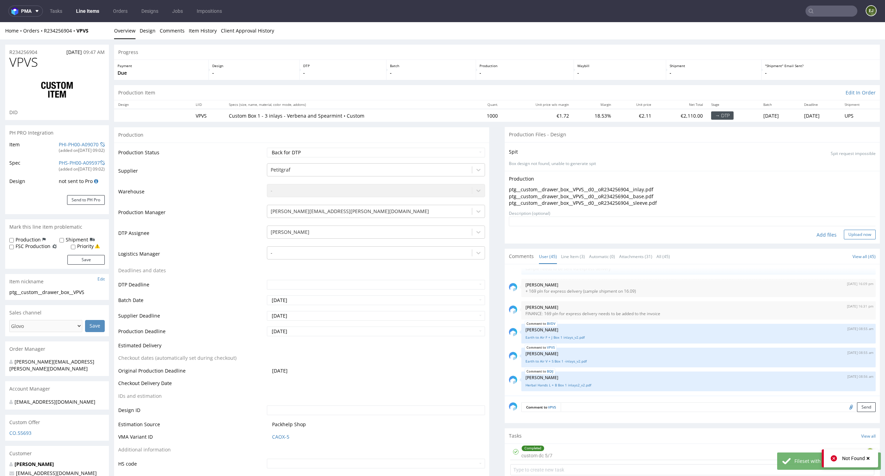
click at [848, 233] on button "Upload now" at bounding box center [860, 234] width 32 height 10
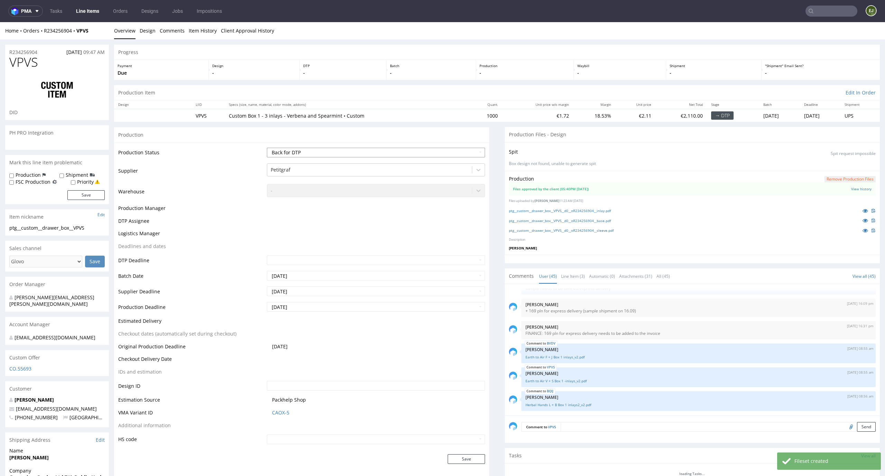
click at [446, 148] on select "Waiting for Artwork Waiting for Diecut Waiting for Mockup Waiting for DTP Waiti…" at bounding box center [376, 153] width 218 height 10
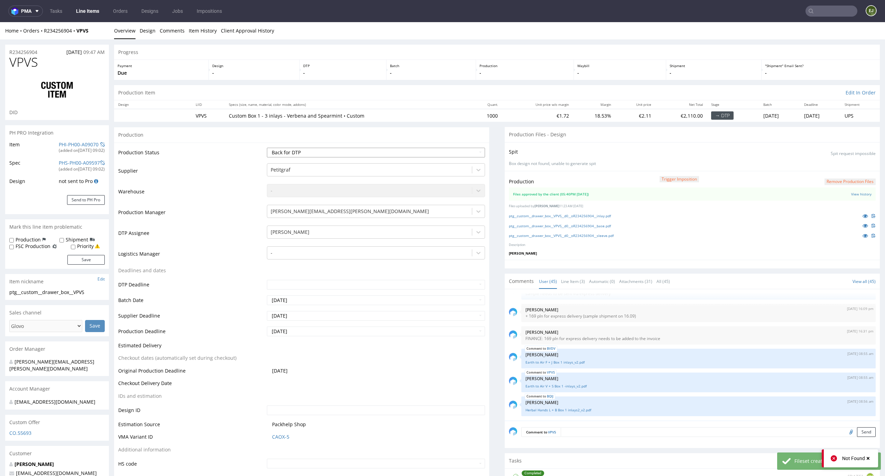
select select "dtp_production_ready"
click at [267, 148] on select "Waiting for Artwork Waiting for Diecut Waiting for Mockup Waiting for DTP Waiti…" at bounding box center [376, 153] width 218 height 10
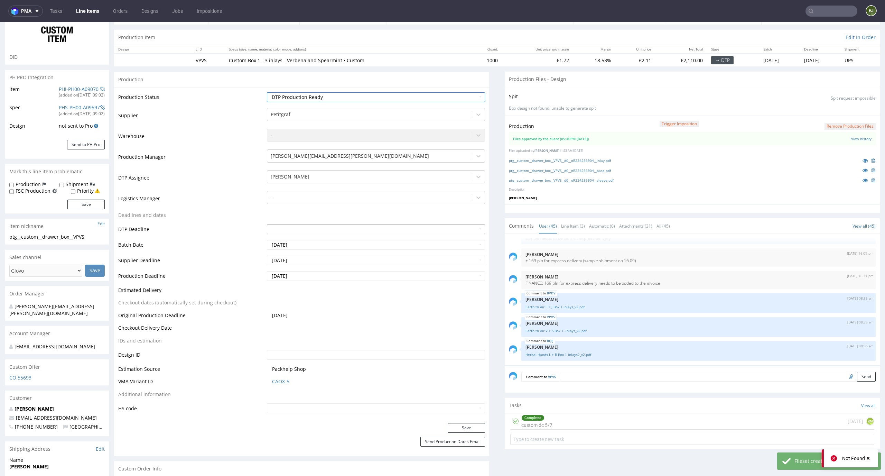
scroll to position [109, 0]
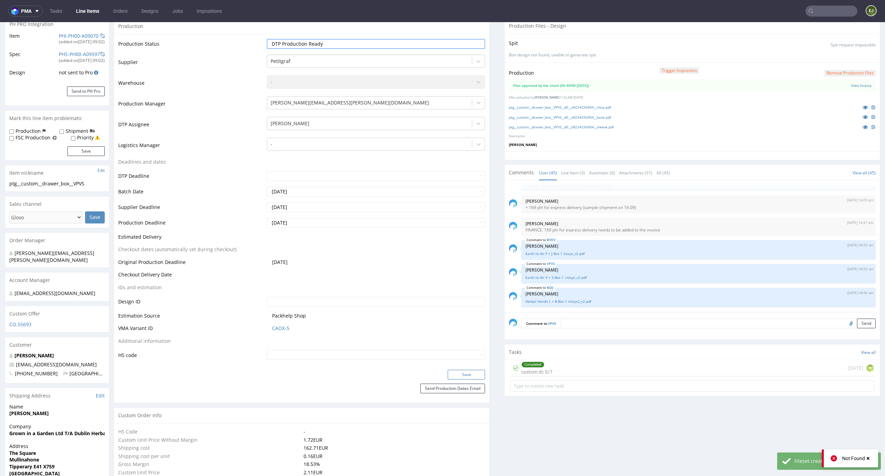
click at [468, 372] on button "Save" at bounding box center [466, 374] width 37 height 10
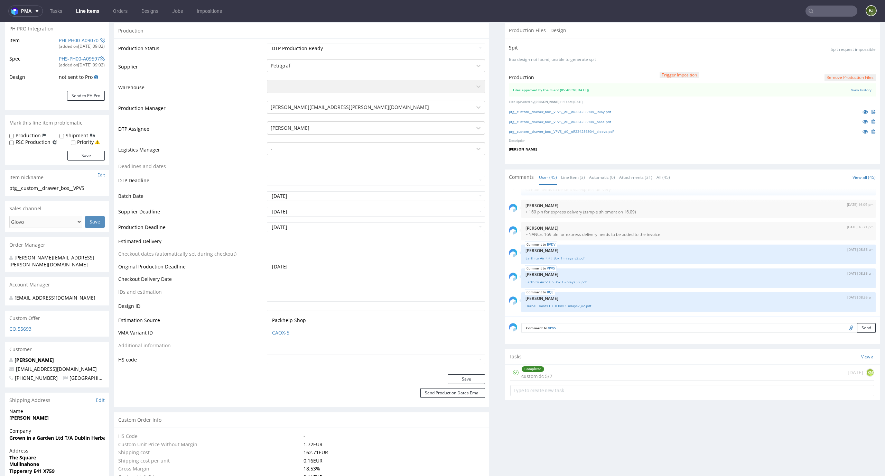
scroll to position [0, 0]
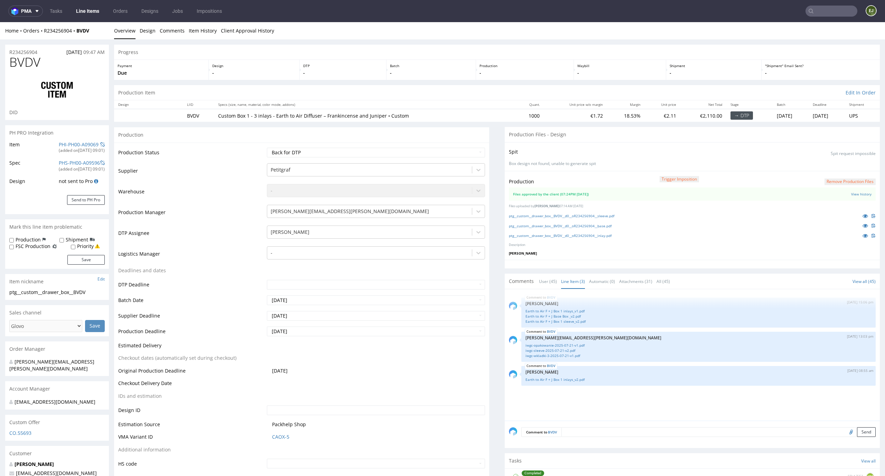
scroll to position [2, 0]
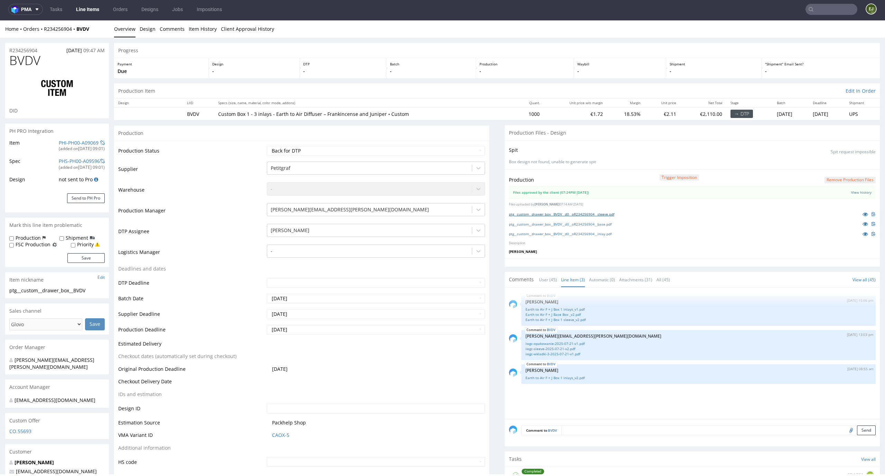
click at [568, 214] on link "ptg__custom__drawer_box__BVDV__d0__oR234256904__sleeve.pdf" at bounding box center [561, 214] width 105 height 5
click at [566, 224] on link "ptg__custom__drawer_box__BVDV__d0__oR234256904__base.pdf" at bounding box center [560, 224] width 103 height 5
click at [564, 233] on link "ptg__custom__drawer_box__BVDV__d0__oR234256904__inlay.pdf" at bounding box center [560, 233] width 103 height 5
click at [573, 377] on link "Earth to Air F + J Box 1 inlays_v2.pdf" at bounding box center [698, 377] width 346 height 5
click at [628, 30] on ul "Overview Design Comments Item History Client Approval History" at bounding box center [497, 29] width 766 height 7
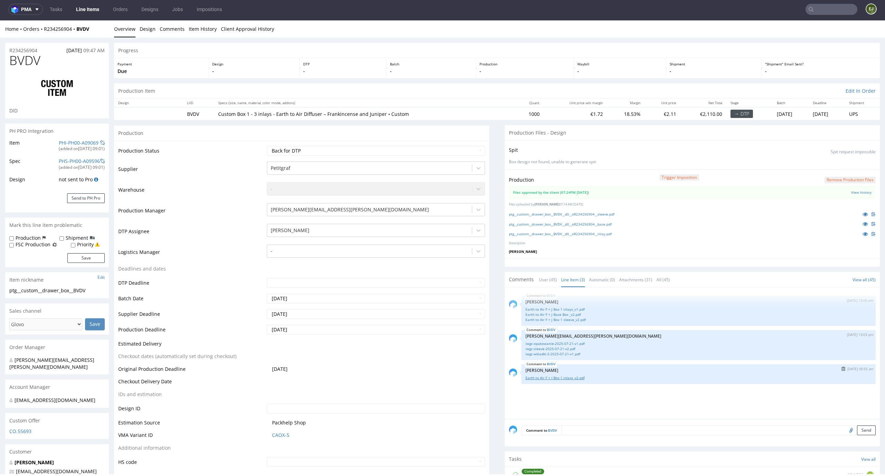
click at [557, 378] on link "Earth to Air F + J Box 1 inlays_v2.pdf" at bounding box center [698, 377] width 346 height 5
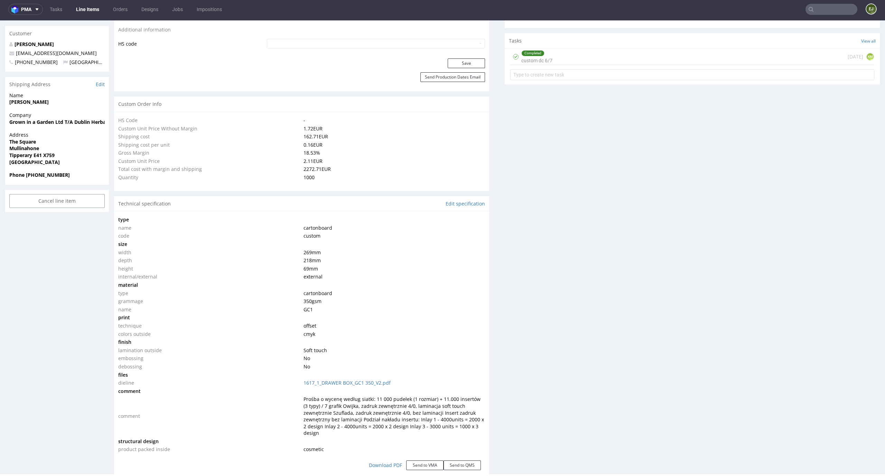
scroll to position [0, 0]
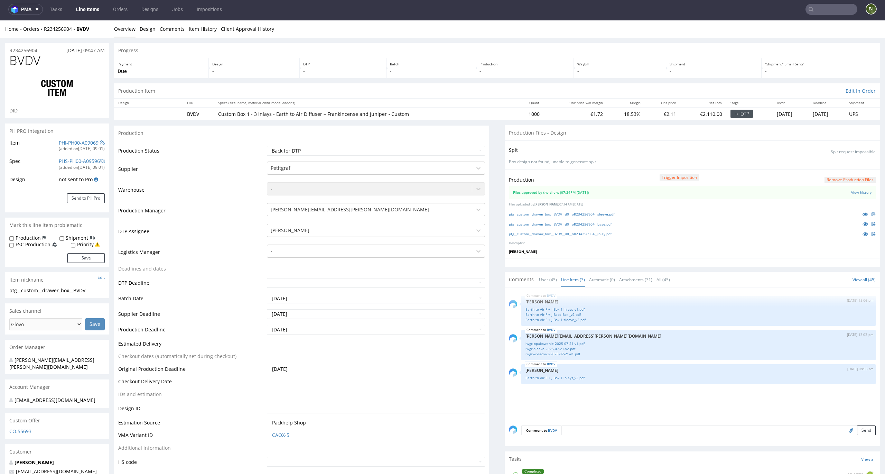
click at [849, 181] on button "Remove production files" at bounding box center [849, 180] width 51 height 7
click at [832, 161] on link "Yes" at bounding box center [828, 164] width 20 height 10
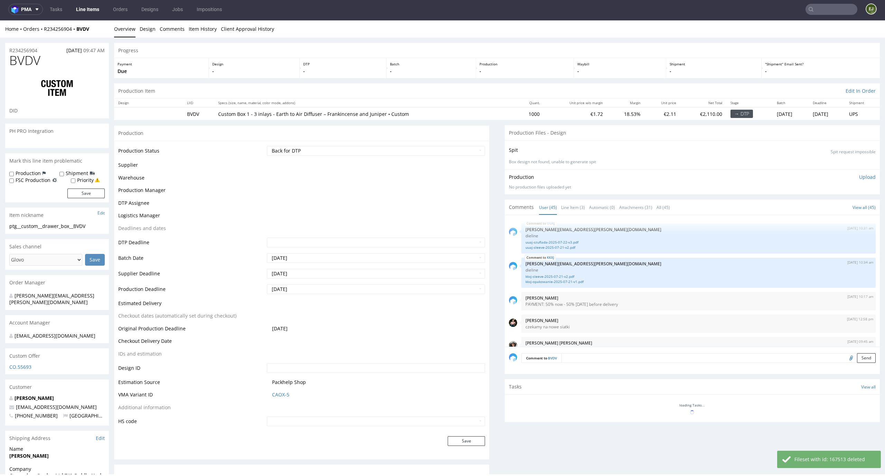
scroll to position [1262, 0]
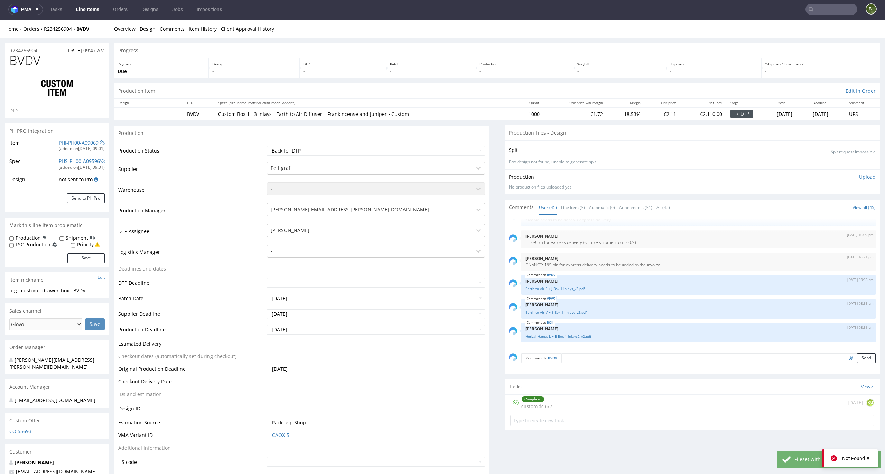
click at [850, 173] on div "Production Upload No production files uploaded yet Description (optional) Add f…" at bounding box center [692, 181] width 375 height 25
click at [859, 179] on p "Upload" at bounding box center [867, 176] width 17 height 7
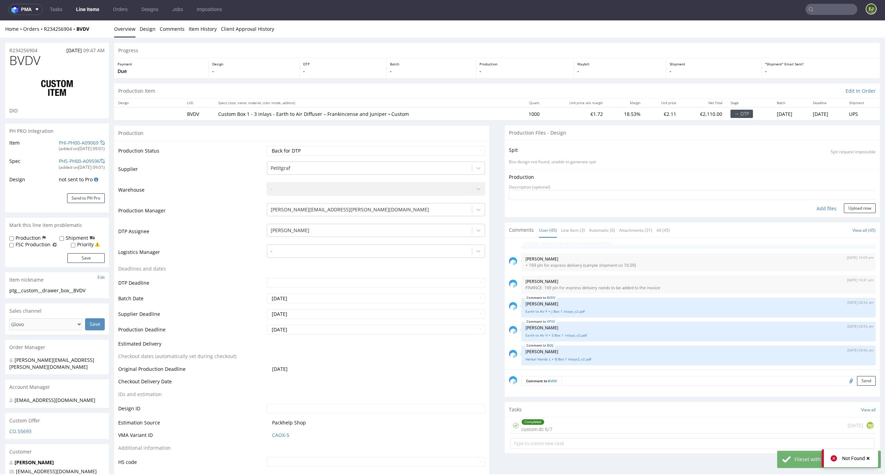
click at [820, 206] on div "Add files" at bounding box center [826, 208] width 35 height 10
type input "C:\fakepath\ptg__custom__drawer_box__BVDV__d0__oR234256904__base.pdf"
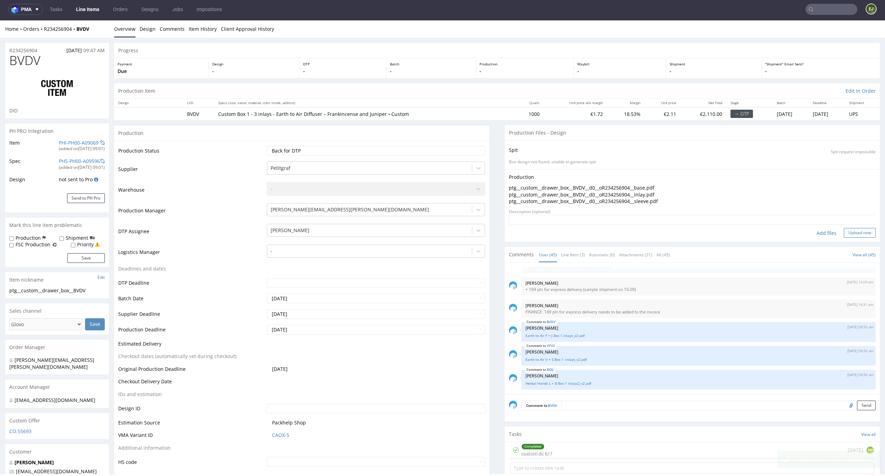
click at [853, 233] on button "Upload now" at bounding box center [860, 233] width 32 height 10
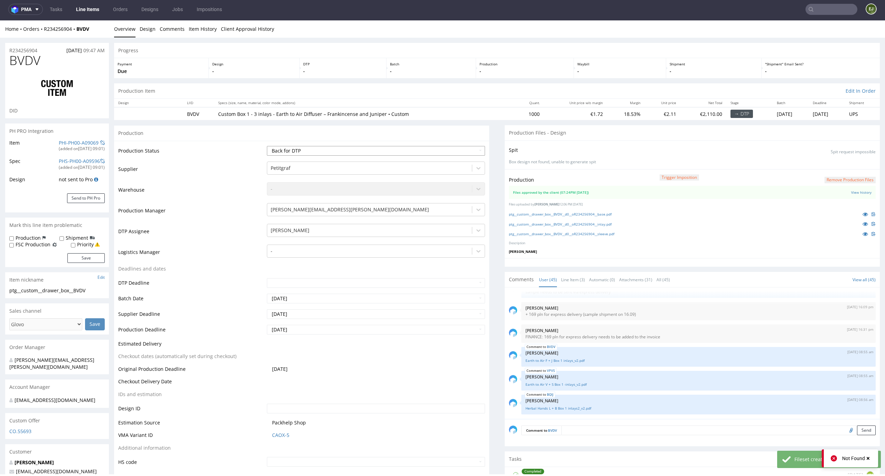
click at [450, 146] on select "Waiting for Artwork Waiting for Diecut Waiting for Mockup Waiting for DTP Waiti…" at bounding box center [376, 151] width 218 height 10
select select "dtp_production_ready"
click at [267, 146] on select "Waiting for Artwork Waiting for Diecut Waiting for Mockup Waiting for DTP Waiti…" at bounding box center [376, 151] width 218 height 10
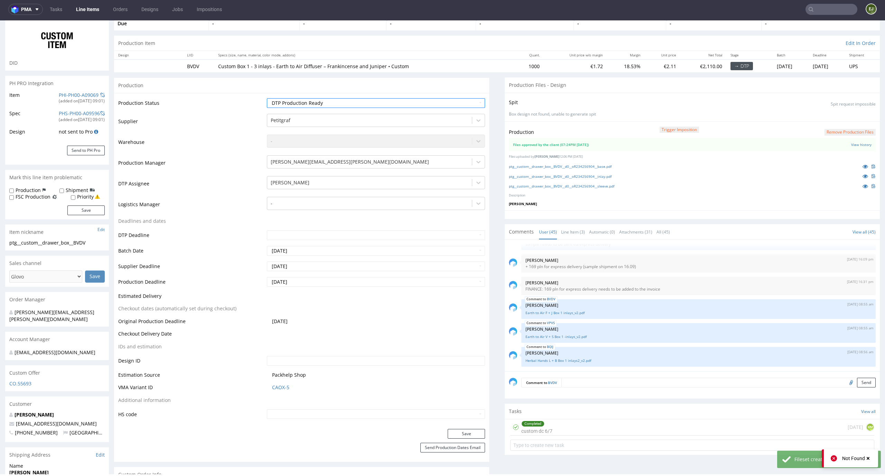
scroll to position [66, 0]
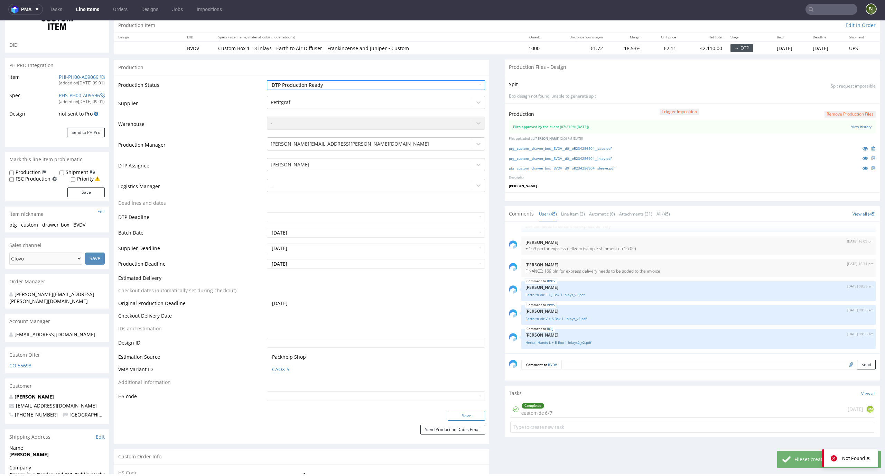
click at [455, 414] on button "Save" at bounding box center [466, 416] width 37 height 10
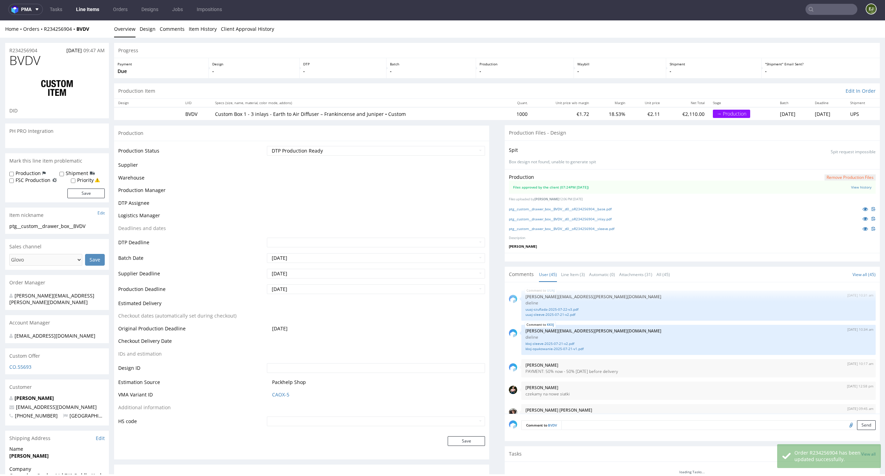
scroll to position [1262, 0]
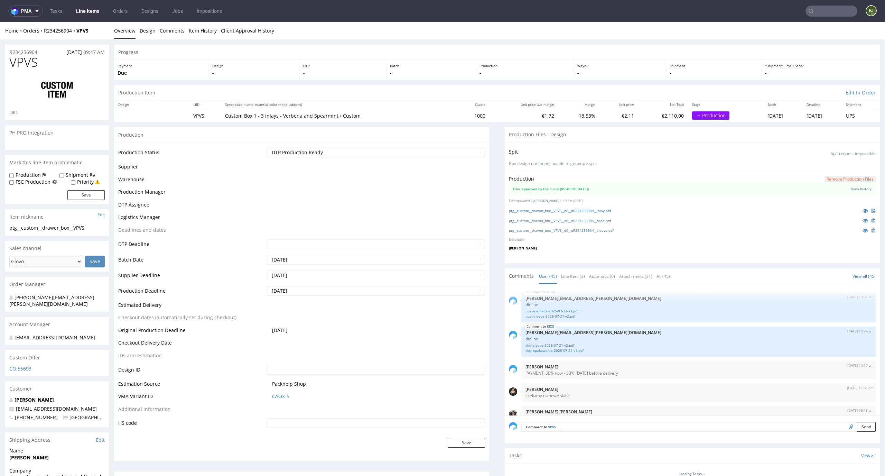
scroll to position [1262, 0]
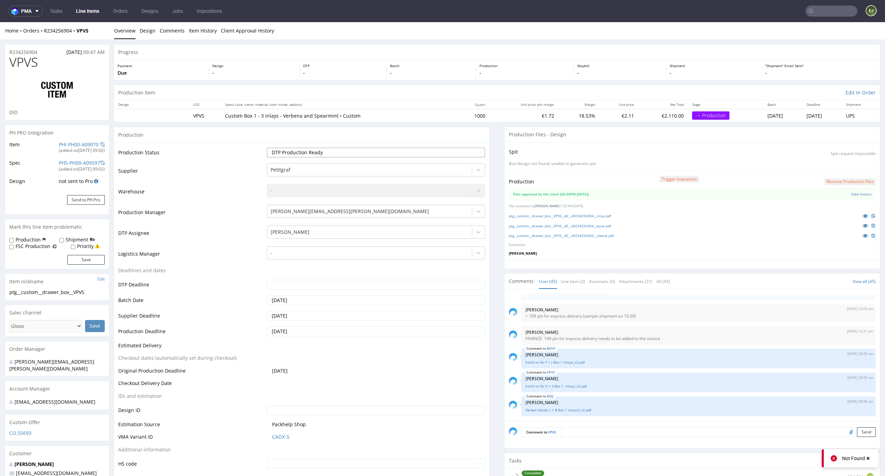
click at [473, 150] on select "Waiting for Artwork Waiting for Diecut Waiting for Mockup Waiting for DTP Waiti…" at bounding box center [376, 153] width 218 height 10
select select "back_for_dtp"
click at [267, 148] on select "Waiting for Artwork Waiting for Diecut Waiting for Mockup Waiting for DTP Waiti…" at bounding box center [376, 153] width 218 height 10
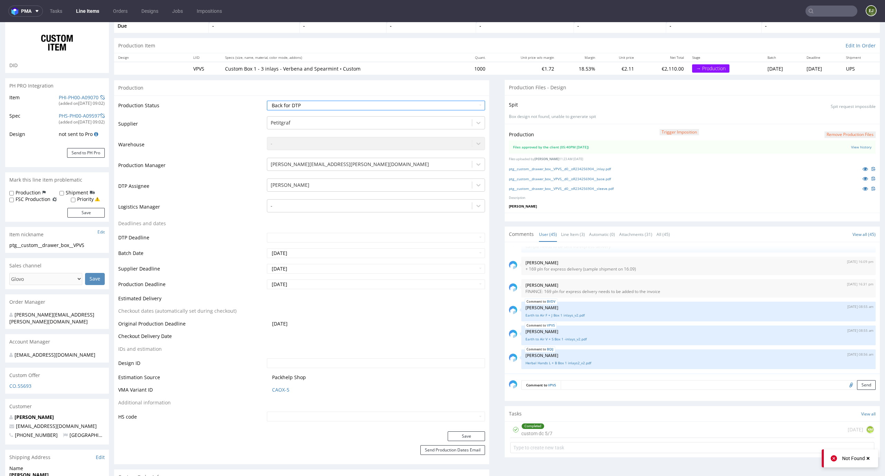
scroll to position [88, 0]
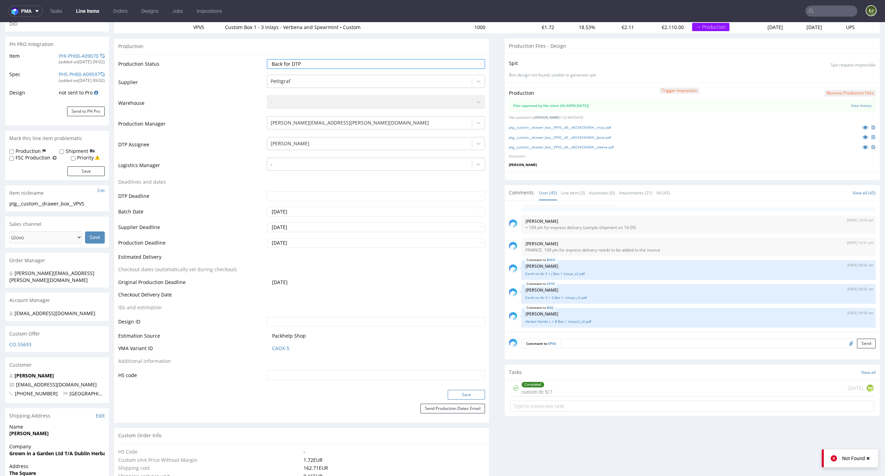
click at [471, 394] on button "Save" at bounding box center [466, 394] width 37 height 10
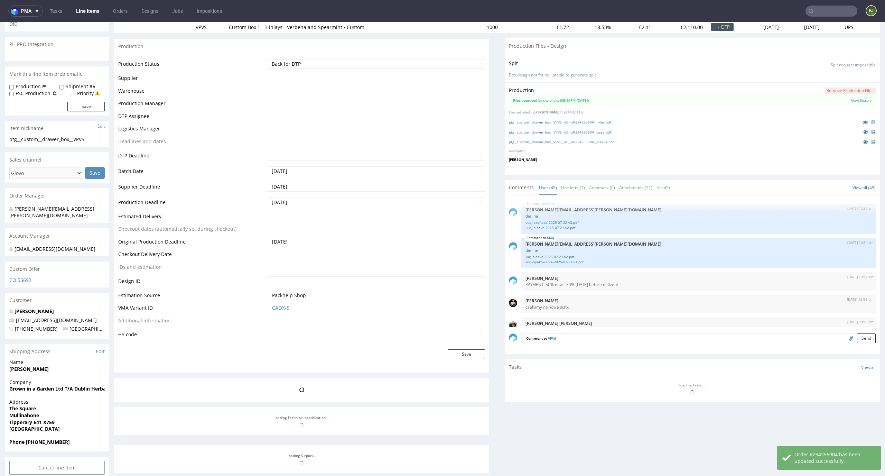
scroll to position [1262, 0]
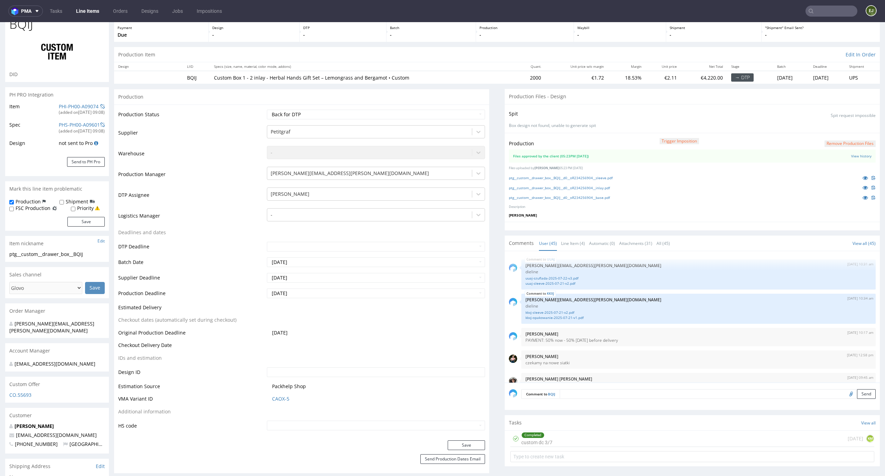
scroll to position [48, 0]
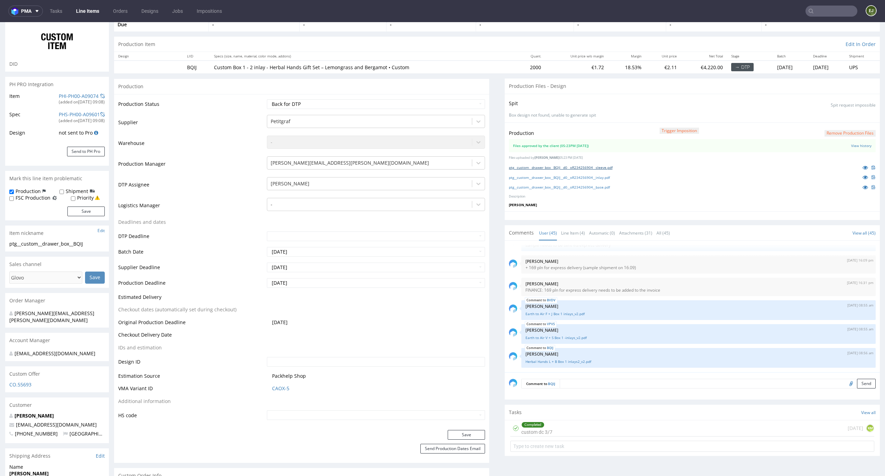
click at [548, 168] on link "ptg__custom__drawer_box__BQIJ__d0__oR234256904__sleeve.pdf" at bounding box center [561, 167] width 104 height 5
click at [547, 177] on link "ptg__custom__drawer_box__BQIJ__d0__oR234256904__inlay.pdf" at bounding box center [559, 177] width 101 height 5
click at [548, 190] on div "ptg__custom__drawer_box__BQIJ__d0__oR234256904__base.pdf" at bounding box center [692, 187] width 367 height 8
click at [548, 187] on link "ptg__custom__drawer_box__BQIJ__d0__oR234256904__base.pdf" at bounding box center [559, 187] width 101 height 5
click at [569, 235] on link "Line Item (4)" at bounding box center [573, 232] width 24 height 15
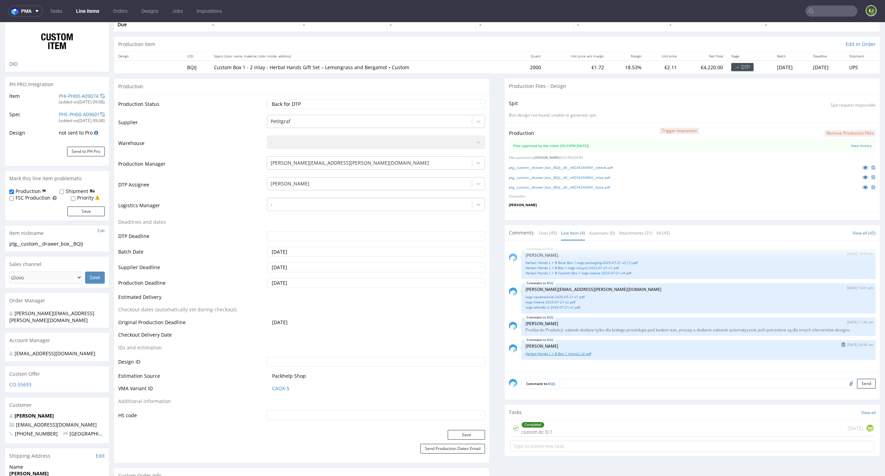
click at [580, 353] on link "Herbal Hands L + B Box 1 inlays2_v2.pdf" at bounding box center [698, 353] width 346 height 5
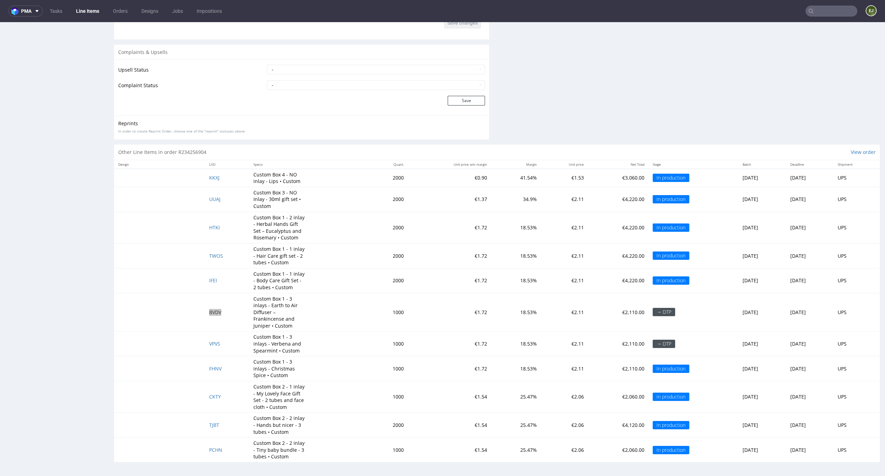
scroll to position [0, 0]
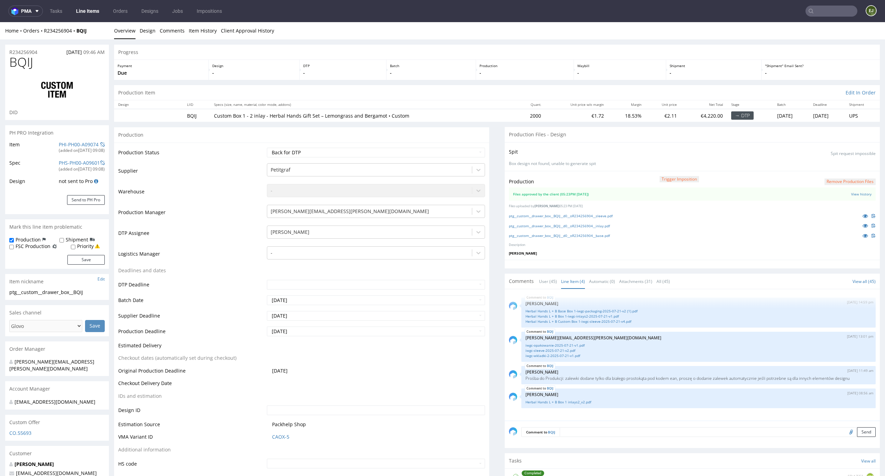
click at [853, 180] on button "Remove production files" at bounding box center [849, 181] width 51 height 7
click at [830, 171] on div "Yes No" at bounding box center [838, 166] width 41 height 10
click at [830, 165] on link "Yes" at bounding box center [828, 166] width 20 height 10
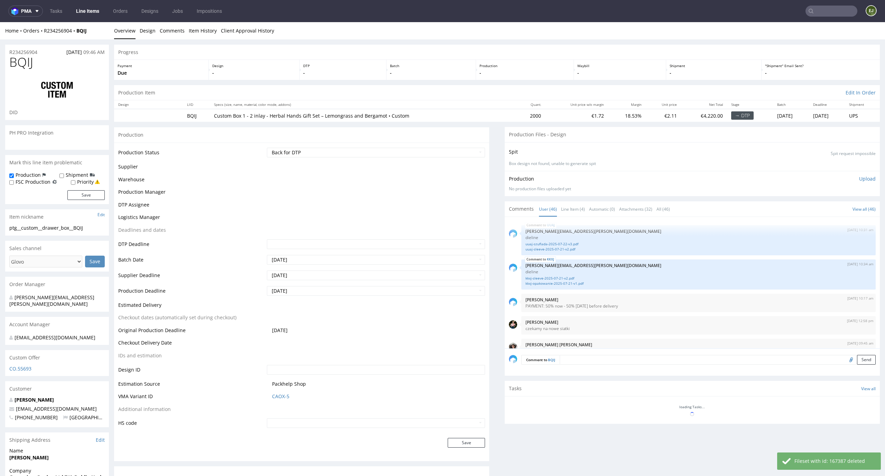
scroll to position [1291, 0]
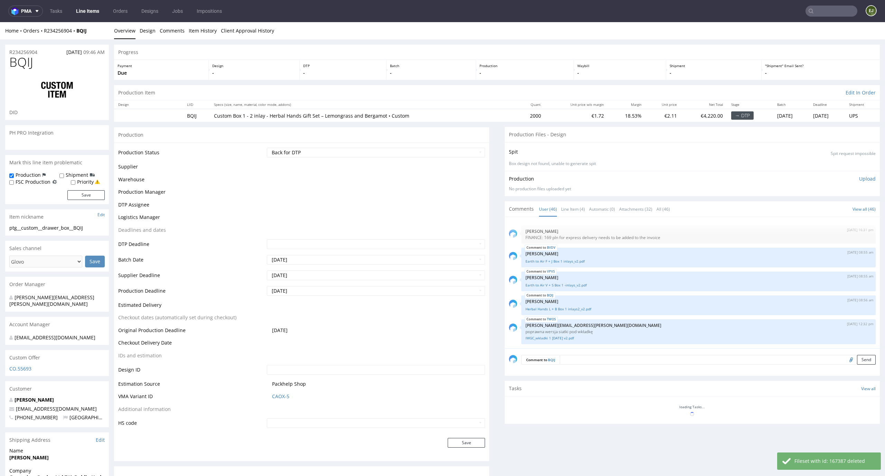
click at [859, 179] on p "Upload" at bounding box center [867, 178] width 17 height 7
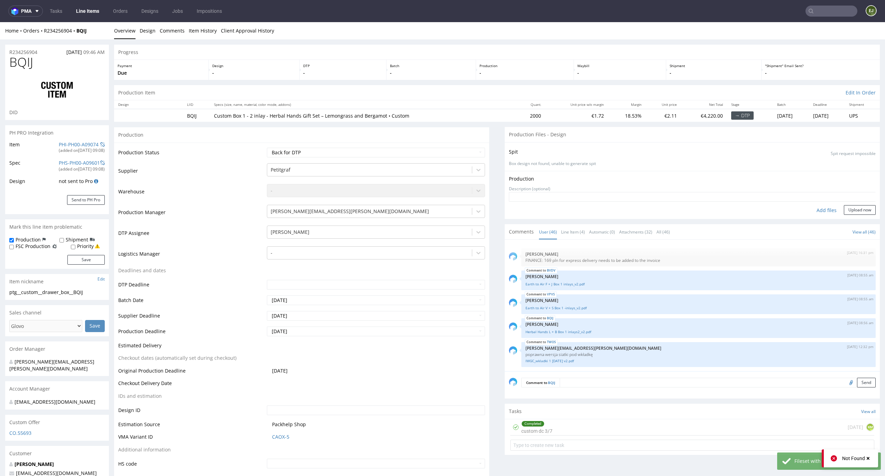
click at [815, 208] on div "Add files" at bounding box center [826, 210] width 35 height 10
type input "C:\fakepath\ptg__custom__drawer_box__BQIJ__d0__oR234256904__inlay.pdf"
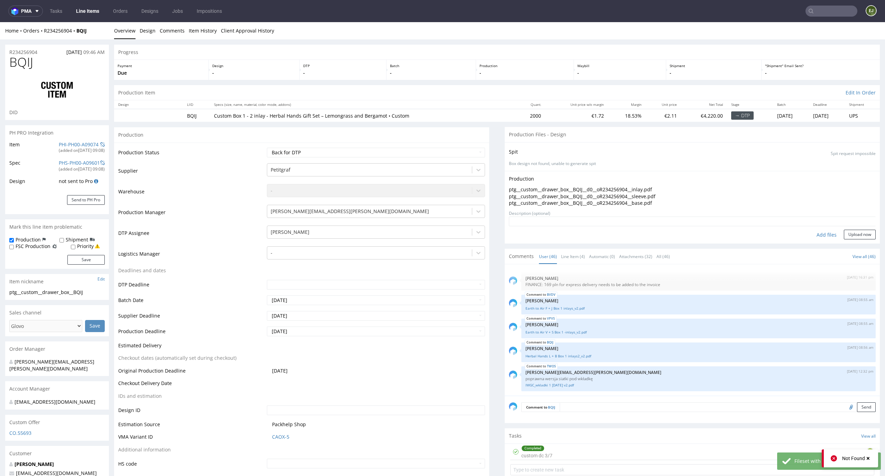
click at [844, 243] on div "Production Upload ptg__custom__drawer_box__BQIJ__d0__oR234256904__inlay.pdf ptg…" at bounding box center [692, 207] width 375 height 73
click at [849, 235] on button "Upload now" at bounding box center [860, 234] width 32 height 10
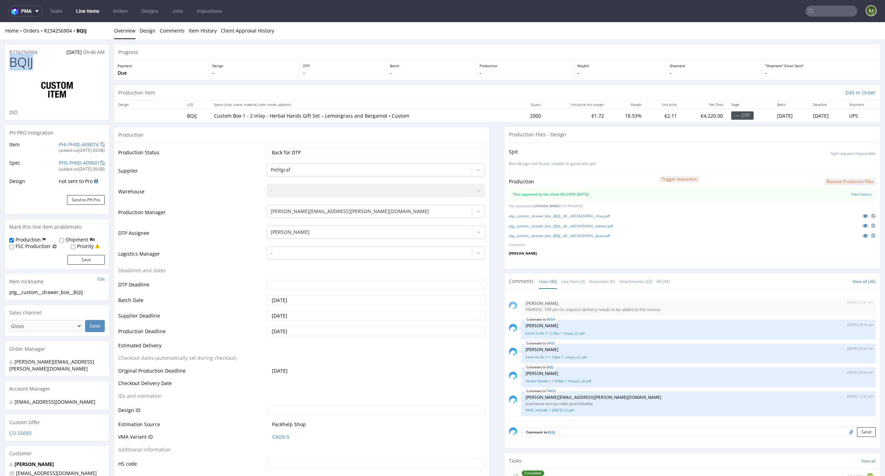
drag, startPoint x: 40, startPoint y: 67, endPoint x: 1, endPoint y: 63, distance: 39.2
copy span "BQIJ"
click at [561, 284] on link "Line Item (4)" at bounding box center [573, 281] width 24 height 15
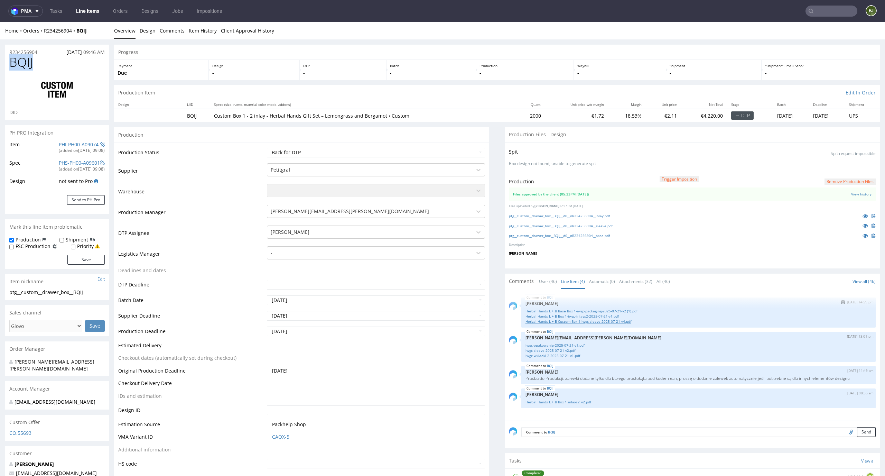
click at [636, 319] on link "Herbal Hands L + B Custom Box 1-iwgc-sleeve-2025-07-21-v4.pdf" at bounding box center [698, 321] width 346 height 5
click at [854, 185] on div "Production Trigger Imposition Remove production files" at bounding box center [692, 181] width 367 height 12
click at [853, 180] on button "Remove production files" at bounding box center [849, 181] width 51 height 7
click at [681, 118] on td "€4,220.00" at bounding box center [704, 115] width 46 height 13
click at [85, 16] on link "Line Items" at bounding box center [87, 11] width 31 height 11
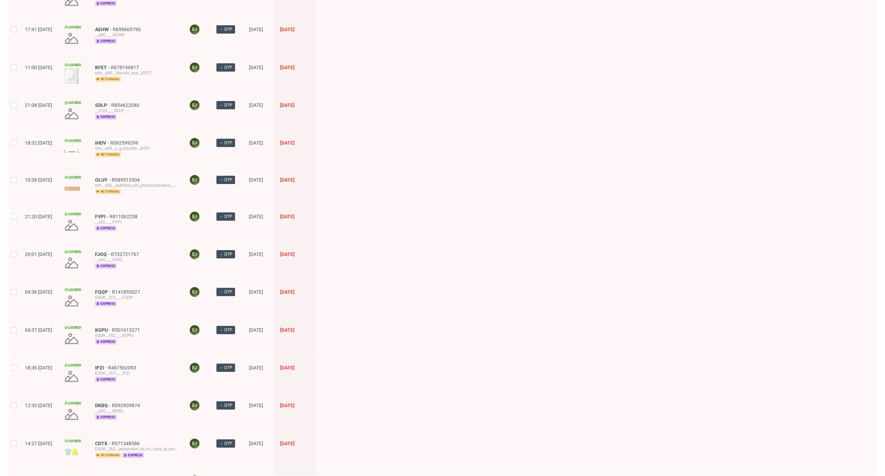
scroll to position [822, 0]
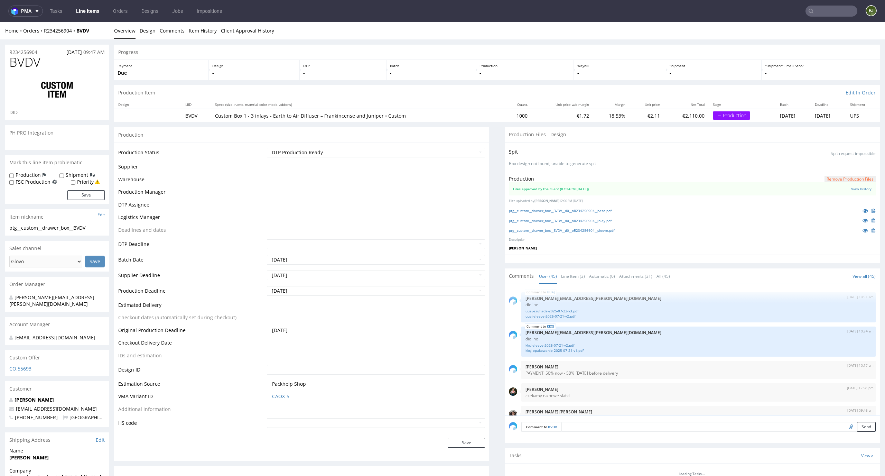
scroll to position [1262, 0]
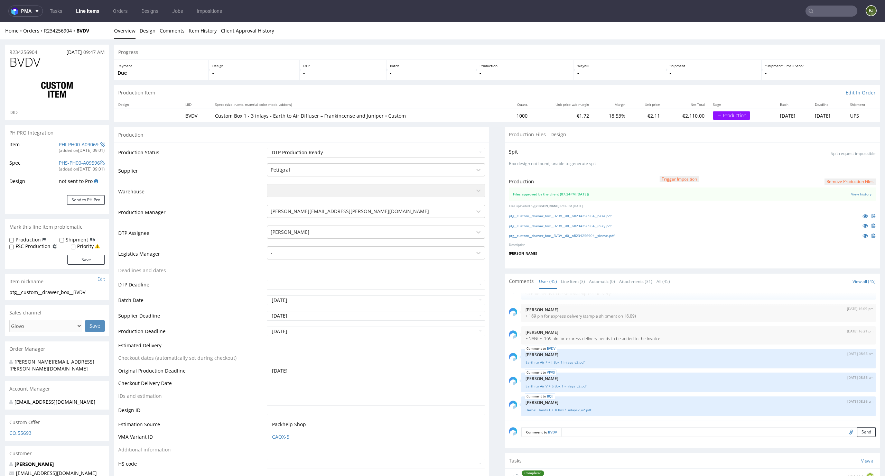
click at [461, 155] on select "Waiting for Artwork Waiting for Diecut Waiting for Mockup Waiting for DTP Waiti…" at bounding box center [376, 153] width 218 height 10
select select "back_for_dtp"
click at [267, 148] on select "Waiting for Artwork Waiting for Diecut Waiting for Mockup Waiting for DTP Waiti…" at bounding box center [376, 153] width 218 height 10
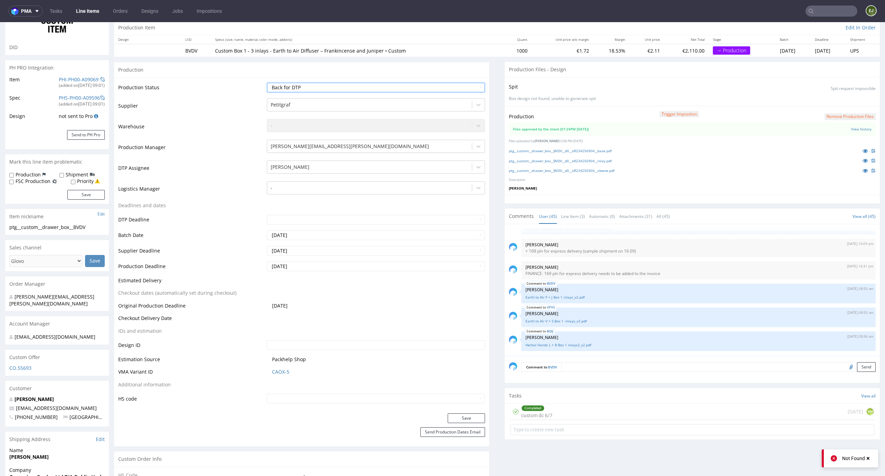
scroll to position [100, 0]
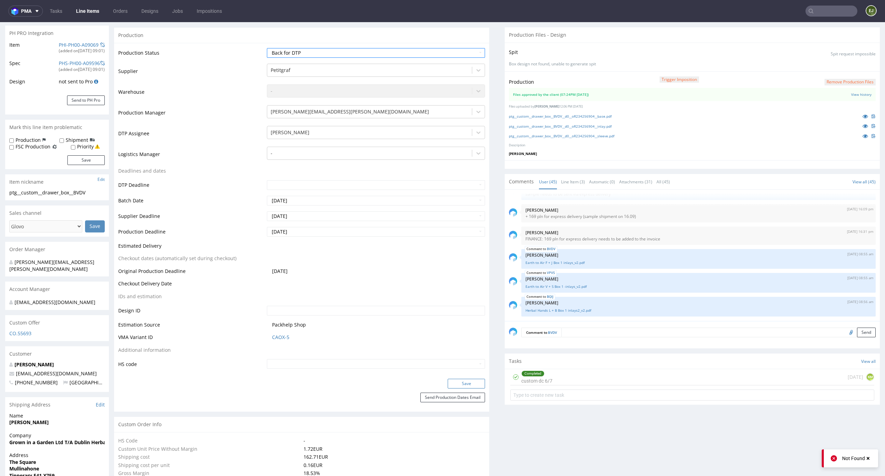
click at [473, 381] on button "Save" at bounding box center [466, 383] width 37 height 10
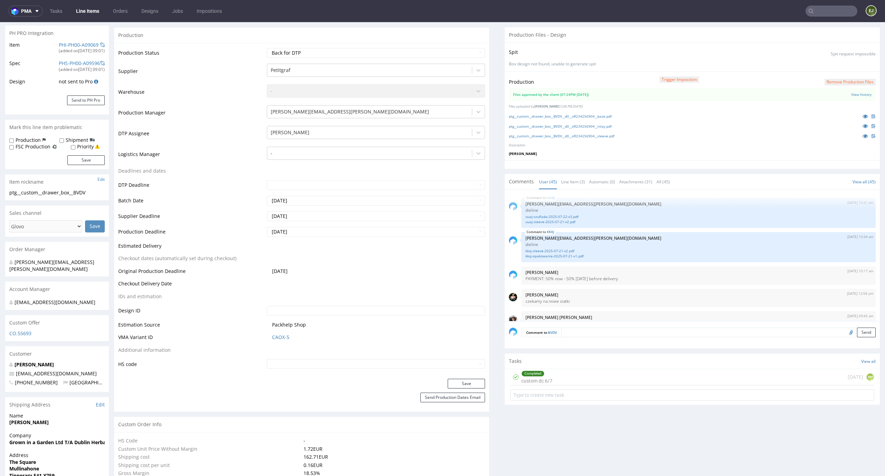
scroll to position [1262, 0]
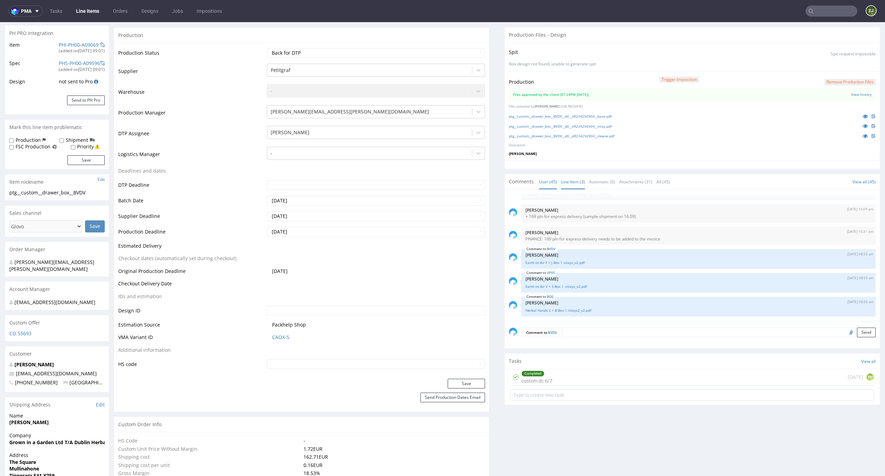
click at [563, 180] on link "Line Item (3)" at bounding box center [573, 181] width 24 height 15
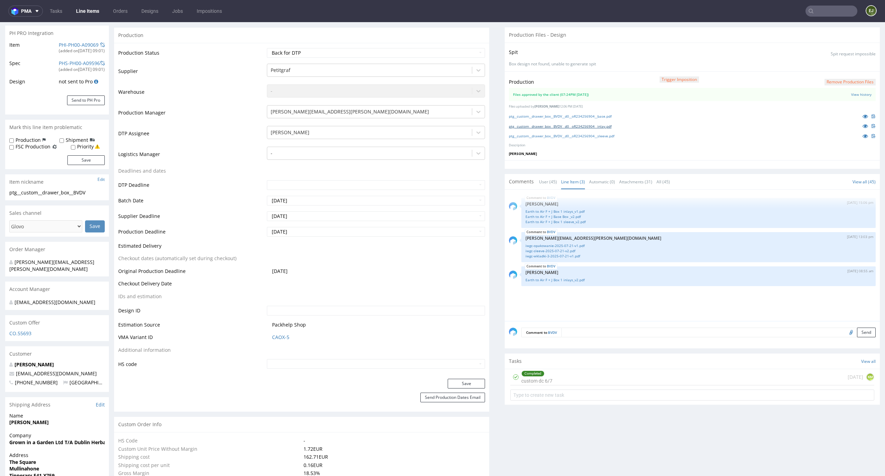
click at [580, 127] on link "ptg__custom__drawer_box__BVDV__d0__oR234256904__inlay.pdf" at bounding box center [560, 126] width 103 height 5
click at [580, 133] on link "ptg__custom__drawer_box__BVDV__d0__oR234256904__sleeve.pdf" at bounding box center [561, 135] width 105 height 5
click at [563, 281] on link "Earth to Air F + J Box 1 inlays_v2.pdf" at bounding box center [698, 279] width 346 height 5
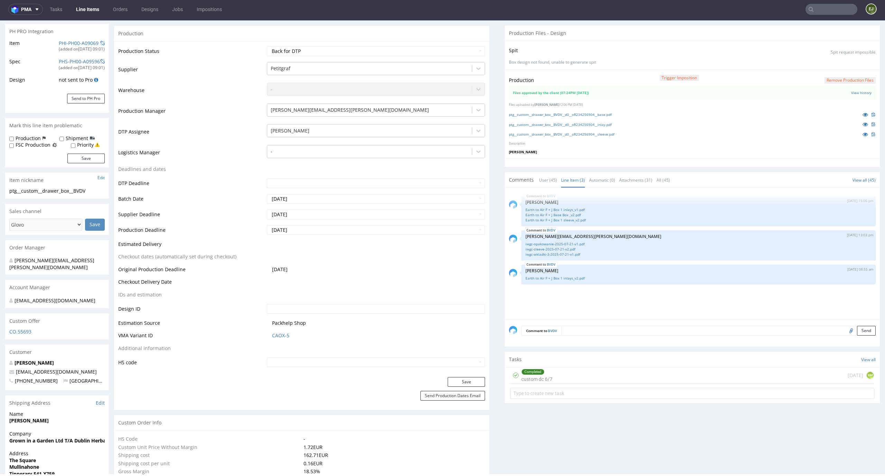
click at [845, 78] on button "Remove production files" at bounding box center [849, 80] width 51 height 7
click at [832, 59] on div "Yes No" at bounding box center [837, 64] width 57 height 17
click at [826, 66] on link "Yes" at bounding box center [828, 64] width 20 height 10
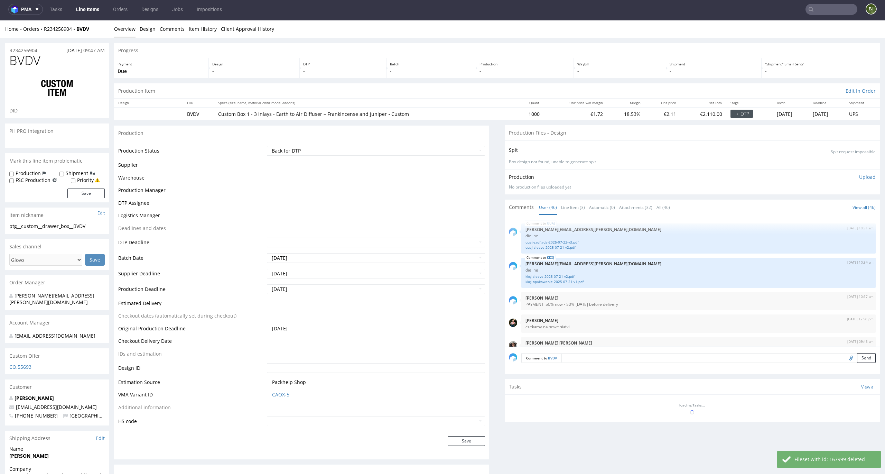
scroll to position [1291, 0]
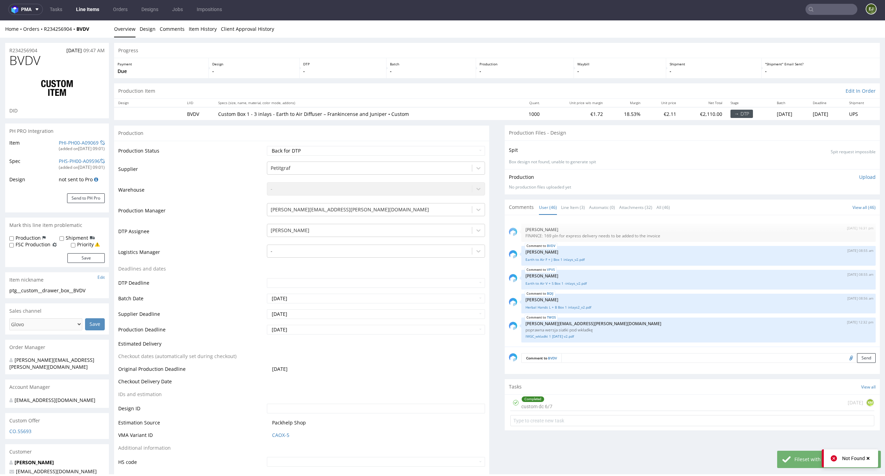
click at [859, 177] on p "Upload" at bounding box center [867, 176] width 17 height 7
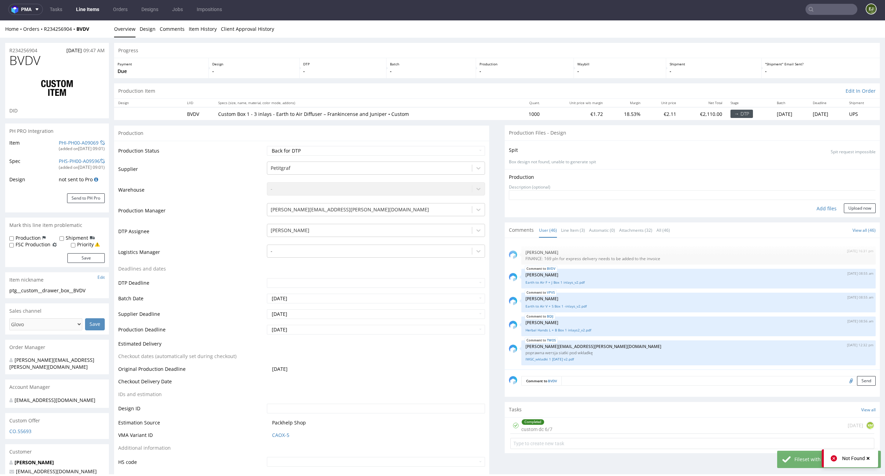
click at [825, 203] on form "Add files Upload now" at bounding box center [692, 201] width 367 height 23
click at [818, 205] on div "Add files" at bounding box center [826, 208] width 35 height 10
type input "C:\fakepath\ptg__custom__drawer_box__BVDV__d0__oR234256904__inlay.pdf"
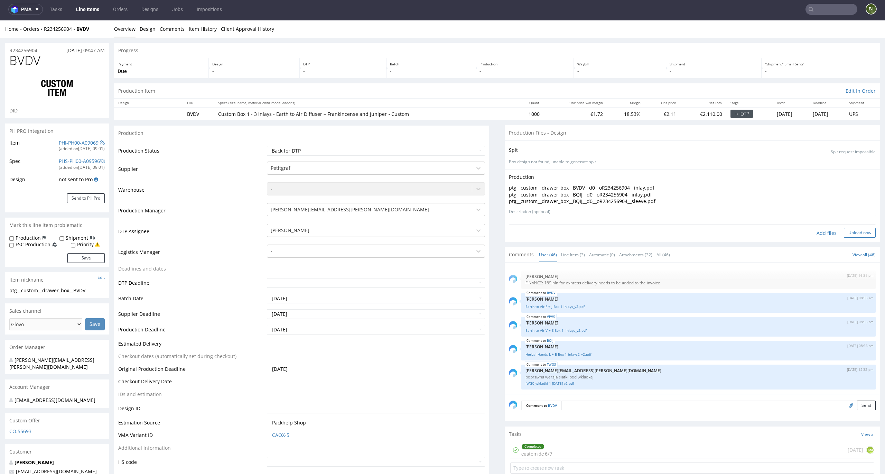
click at [852, 230] on button "Upload now" at bounding box center [860, 233] width 32 height 10
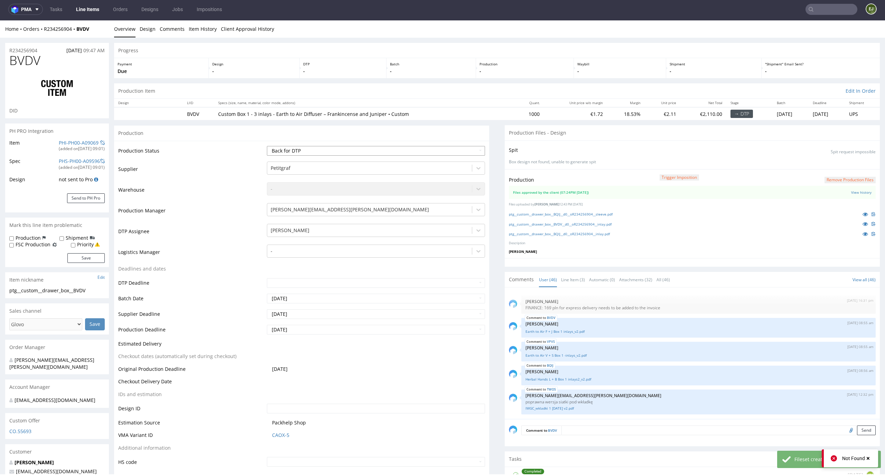
click at [467, 147] on select "Waiting for Artwork Waiting for Diecut Waiting for Mockup Waiting for DTP Waiti…" at bounding box center [376, 151] width 218 height 10
select select "dtp_production_ready"
click at [267, 146] on select "Waiting for Artwork Waiting for Diecut Waiting for Mockup Waiting for DTP Waiti…" at bounding box center [376, 151] width 218 height 10
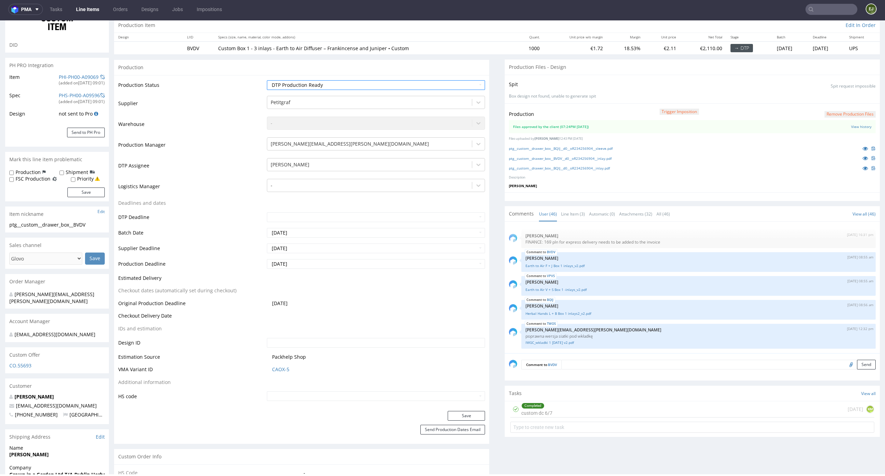
scroll to position [104, 0]
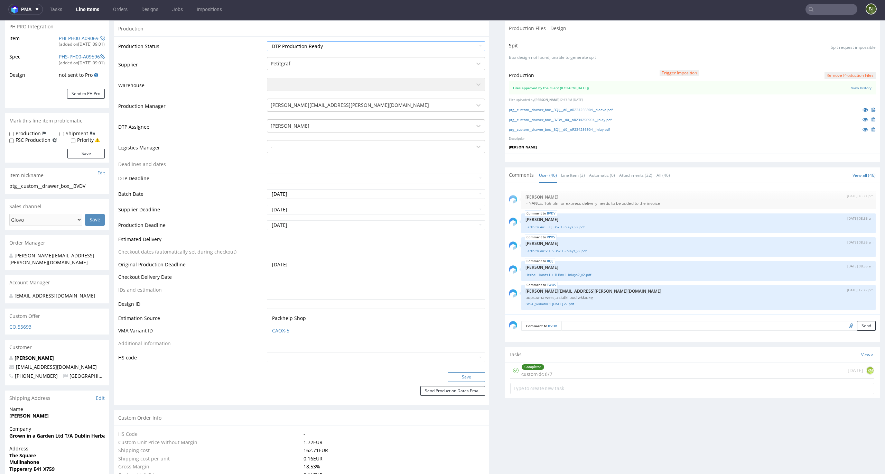
click at [466, 377] on button "Save" at bounding box center [466, 377] width 37 height 10
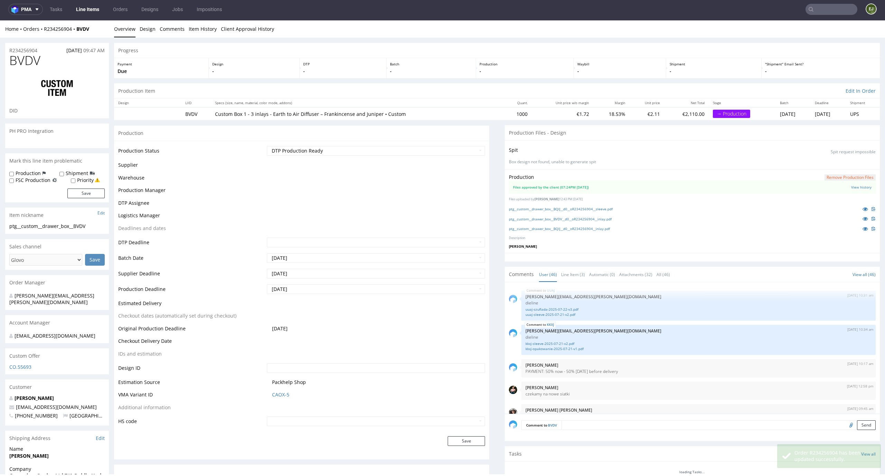
scroll to position [1291, 0]
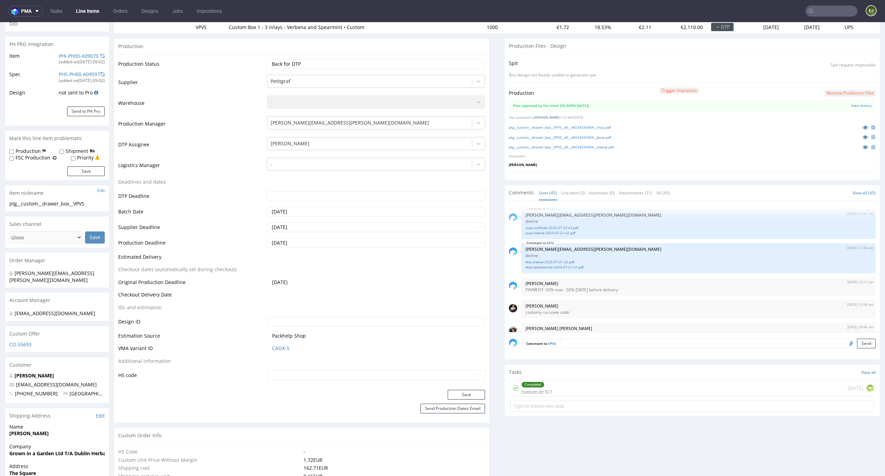
scroll to position [1262, 0]
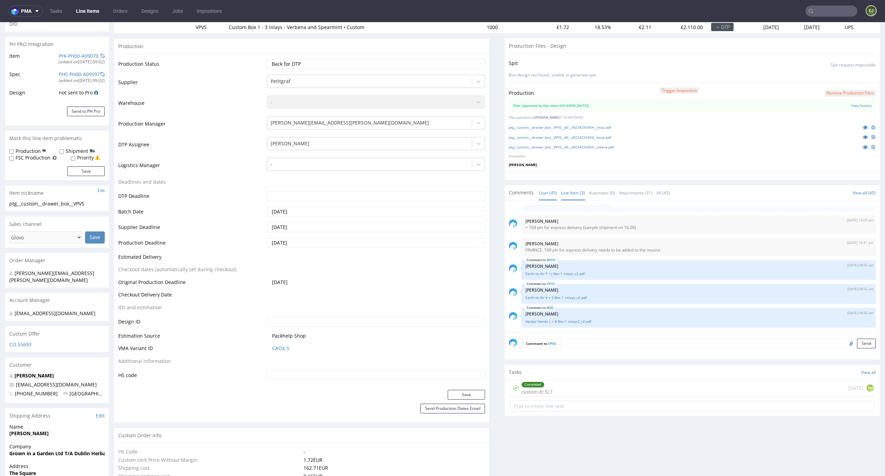
click at [565, 193] on link "Line Item (3)" at bounding box center [573, 192] width 24 height 15
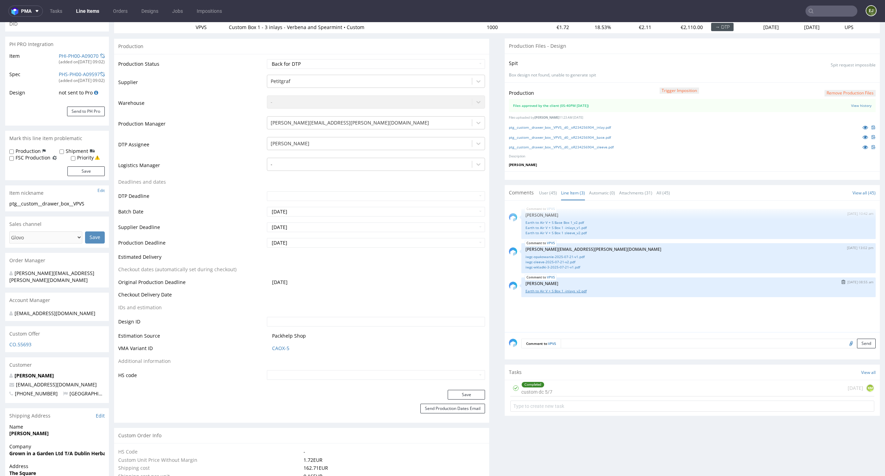
click at [570, 289] on link "Earth to Air V + S Box 1 -inlays_v2.pdf" at bounding box center [698, 290] width 346 height 5
click at [570, 136] on link "ptg__custom__drawer_box__VPVS__d0__oR234256904__base.pdf" at bounding box center [560, 137] width 102 height 5
click at [587, 126] on link "ptg__custom__drawer_box__VPVS__d0__oR234256904__inlay.pdf" at bounding box center [560, 127] width 102 height 5
click at [587, 147] on link "ptg__custom__drawer_box__VPVS__d0__oR234256904__sleeve.pdf" at bounding box center [561, 146] width 105 height 5
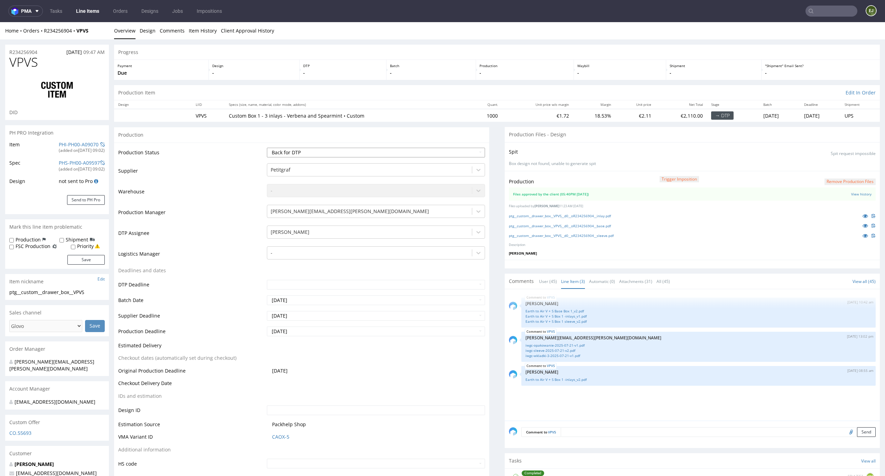
click at [463, 150] on select "Waiting for Artwork Waiting for Diecut Waiting for Mockup Waiting for DTP Waiti…" at bounding box center [376, 153] width 218 height 10
select select "dtp_production_ready"
click at [267, 148] on select "Waiting for Artwork Waiting for Diecut Waiting for Mockup Waiting for DTP Waiti…" at bounding box center [376, 153] width 218 height 10
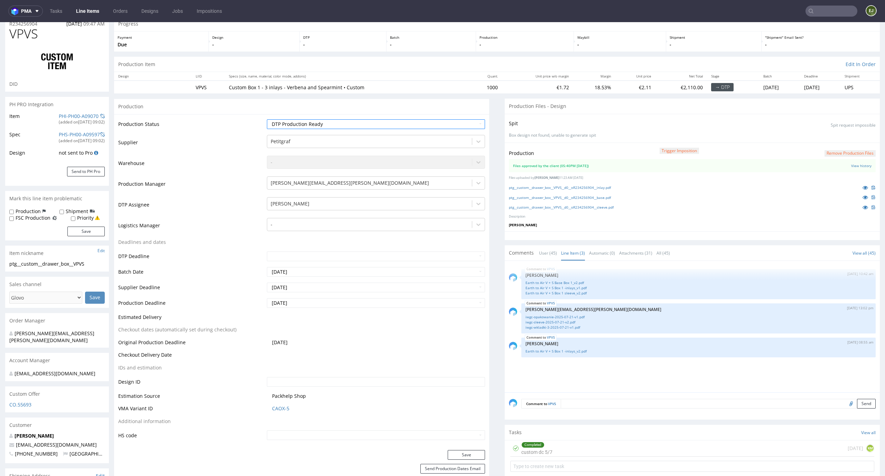
scroll to position [101, 0]
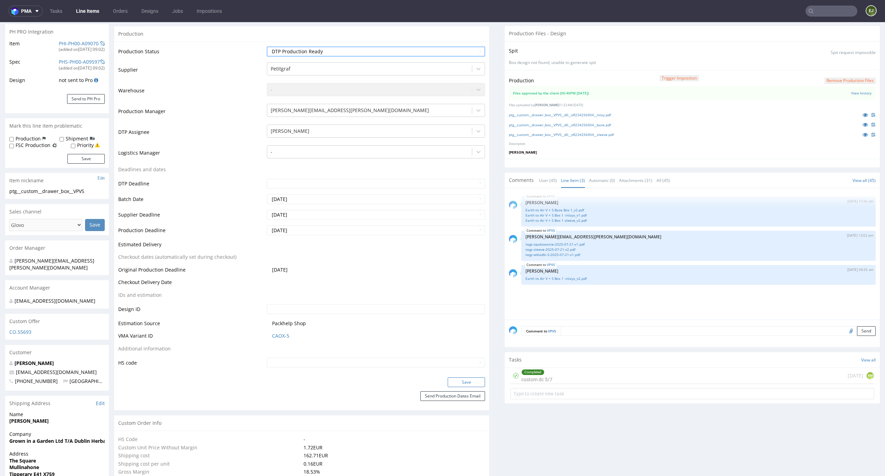
click at [472, 382] on button "Save" at bounding box center [466, 382] width 37 height 10
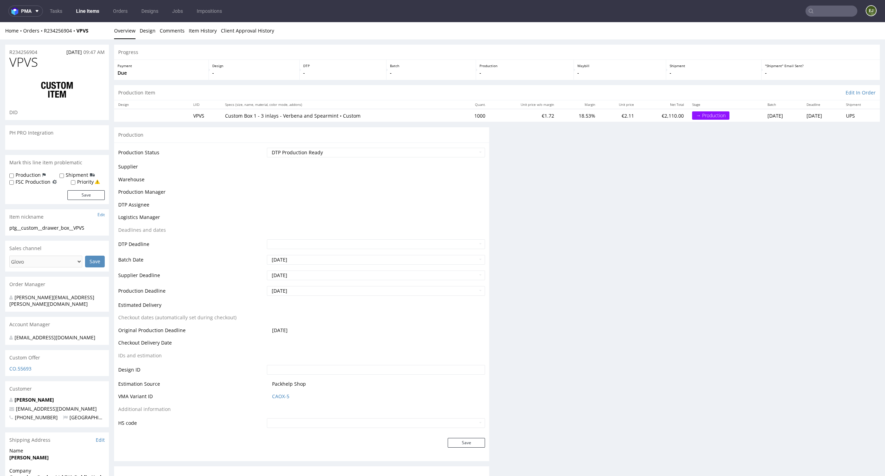
scroll to position [0, 0]
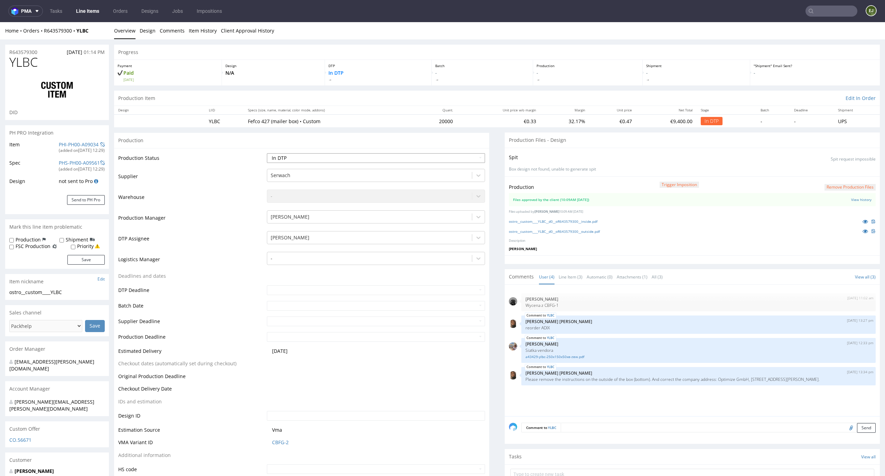
click at [462, 158] on select "Waiting for Artwork Waiting for Diecut Waiting for Mockup Waiting for DTP Waiti…" at bounding box center [376, 158] width 218 height 10
select select "dtp_waiting_for_double_check"
click at [267, 153] on select "Waiting for Artwork Waiting for Diecut Waiting for Mockup Waiting for DTP Waiti…" at bounding box center [376, 158] width 218 height 10
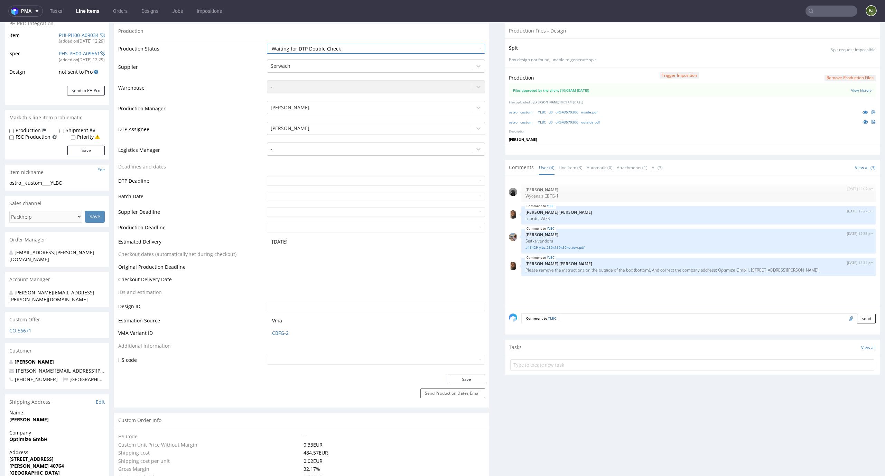
scroll to position [131, 0]
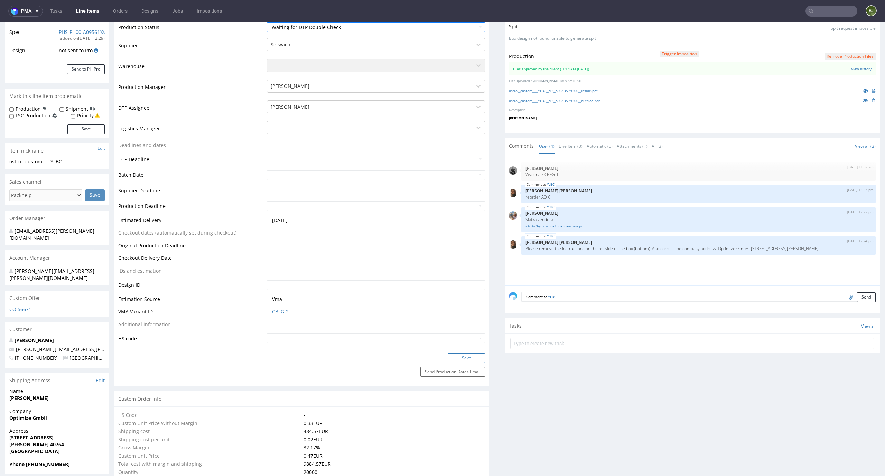
click at [463, 359] on button "Save" at bounding box center [466, 358] width 37 height 10
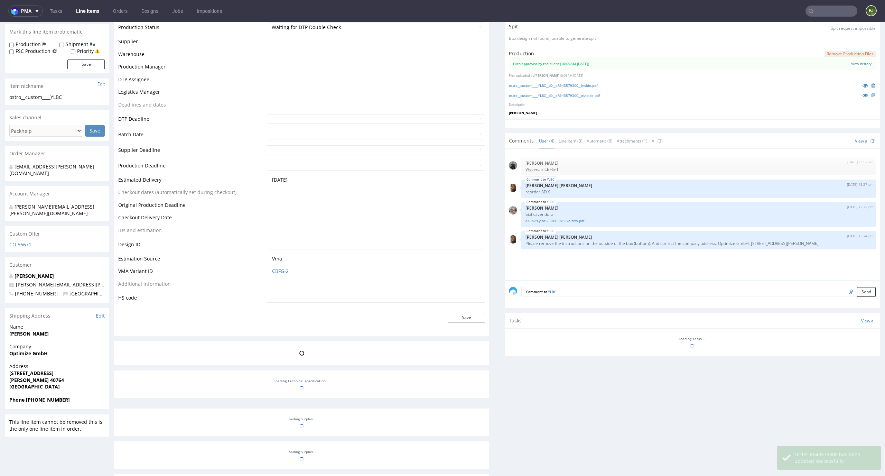
scroll to position [195, 0]
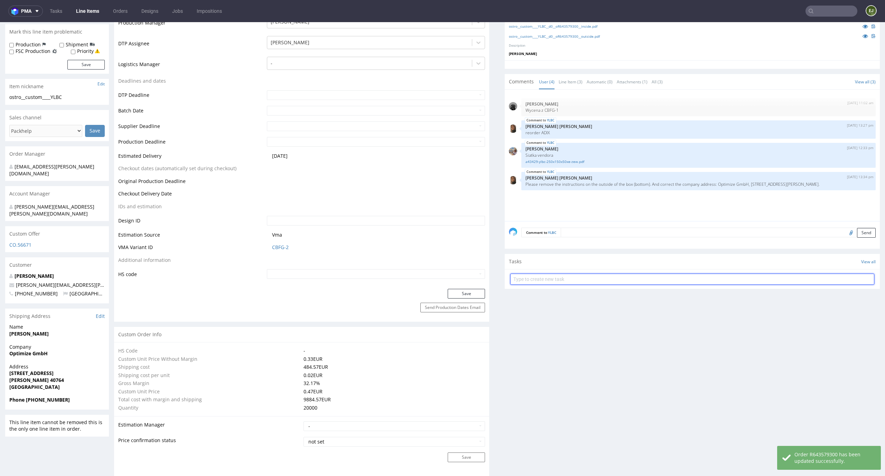
click at [555, 281] on input "text" at bounding box center [692, 278] width 364 height 11
type input "custom dc"
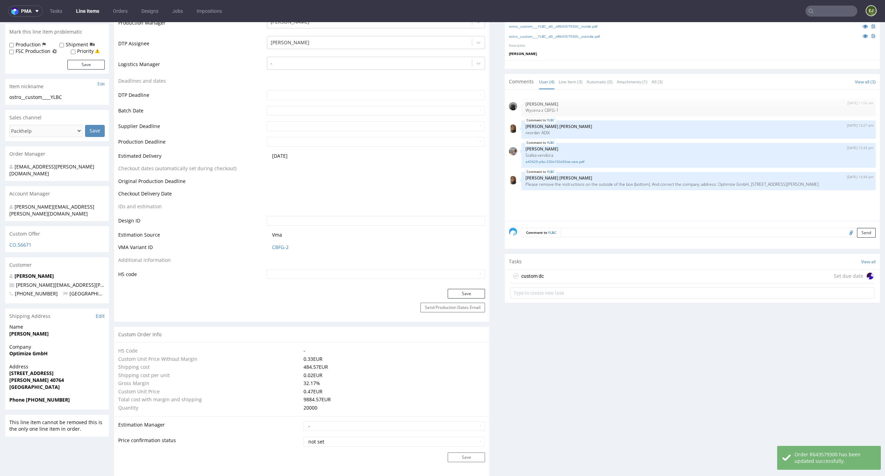
click at [527, 273] on div "custom dc" at bounding box center [532, 276] width 22 height 8
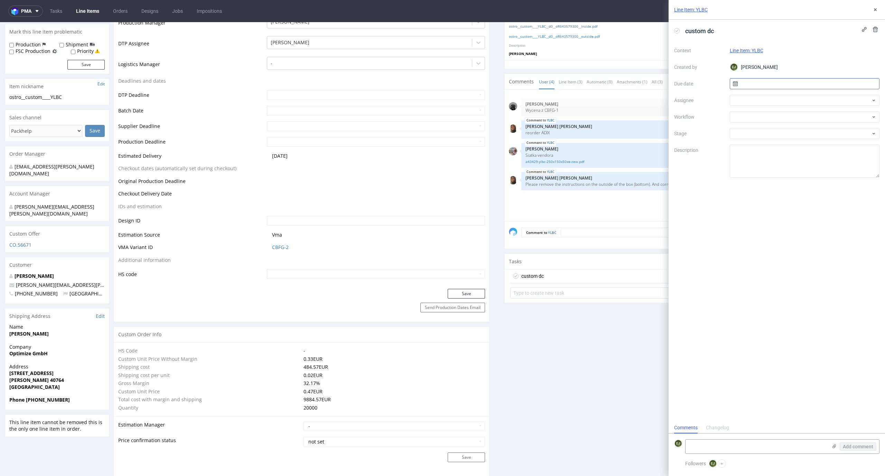
scroll to position [6, 0]
click at [758, 84] on input "text" at bounding box center [805, 83] width 150 height 11
click at [781, 165] on span "22" at bounding box center [782, 165] width 6 height 7
type input "22/09/2025"
click at [781, 95] on div at bounding box center [805, 100] width 150 height 11
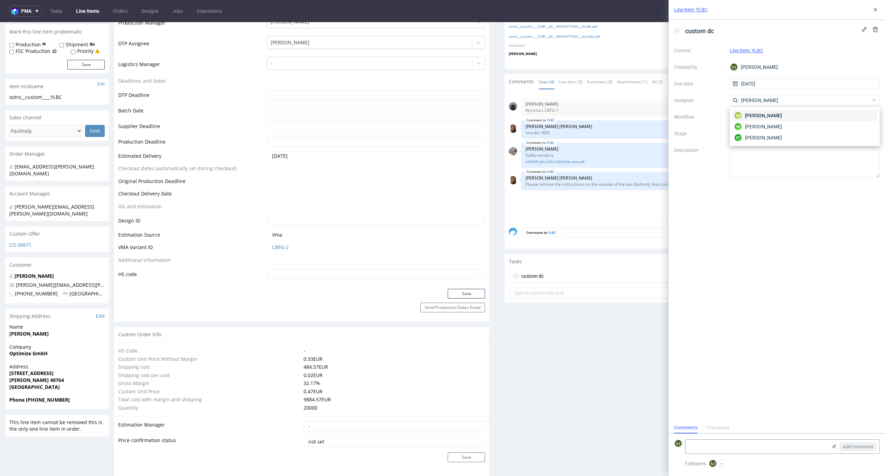
type input "karol"
click at [780, 113] on span "Karol Markowski" at bounding box center [763, 115] width 37 height 7
click at [780, 119] on div at bounding box center [805, 116] width 150 height 11
click at [788, 139] on div "DTP - Double Check" at bounding box center [804, 141] width 144 height 12
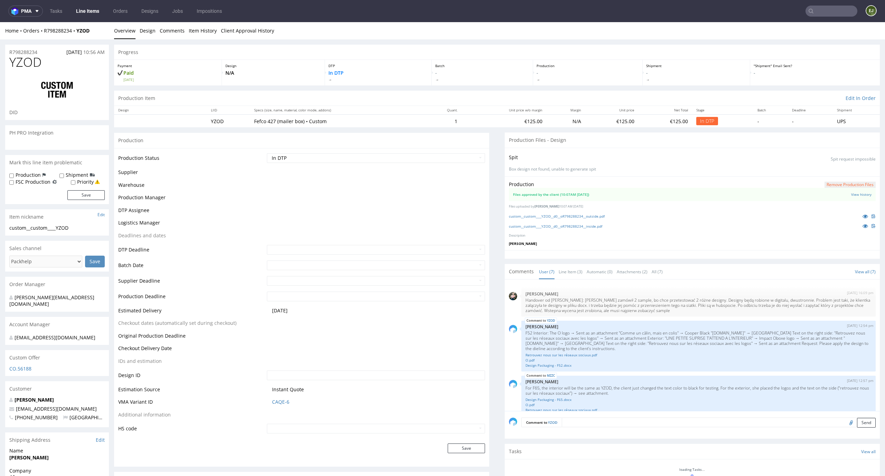
scroll to position [99, 0]
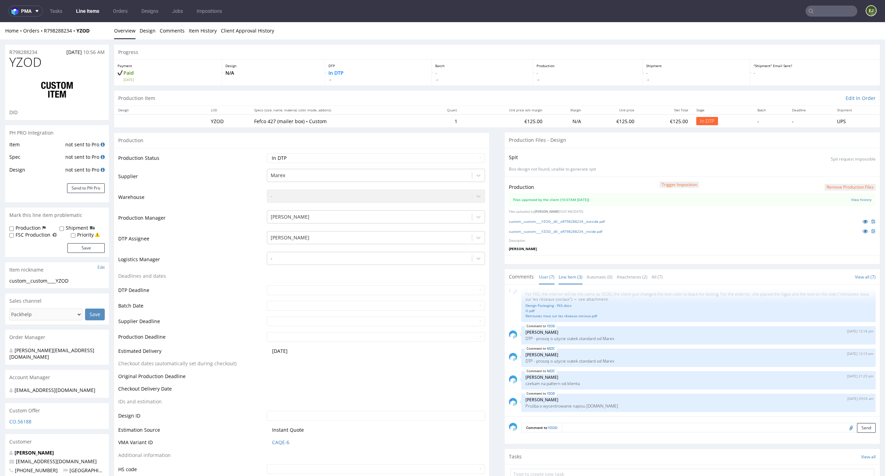
click at [564, 279] on link "Line Item (3)" at bounding box center [570, 276] width 24 height 15
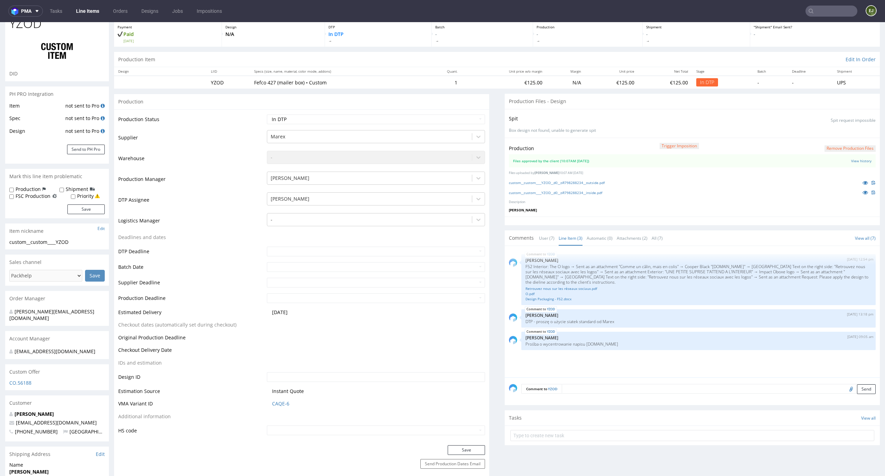
scroll to position [57, 0]
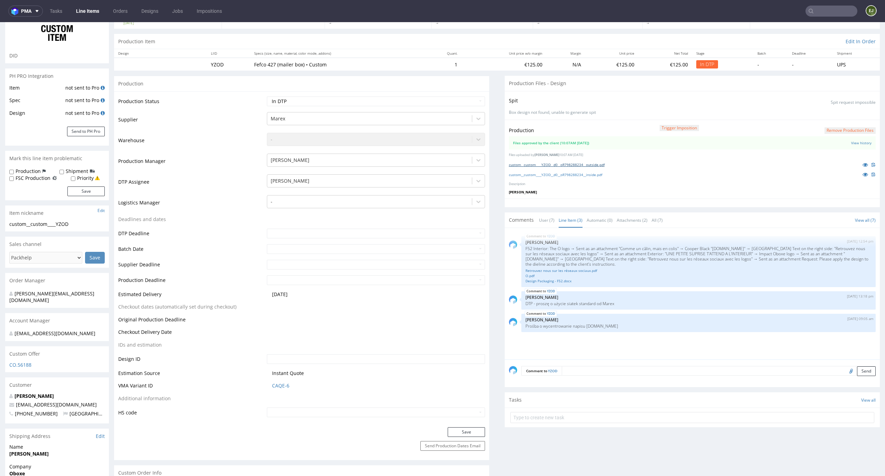
click at [590, 167] on link "custom__custom____YZOD__d0__oR798288234__outside.pdf" at bounding box center [557, 164] width 96 height 5
click at [575, 177] on div "custom__custom____YZOD__d0__oR798288234__inside.pdf" at bounding box center [692, 174] width 367 height 8
click at [576, 177] on div "custom__custom____YZOD__d0__oR798288234__inside.pdf" at bounding box center [692, 174] width 367 height 8
click at [577, 174] on link "custom__custom____YZOD__d0__oR798288234__inside.pdf" at bounding box center [555, 174] width 93 height 5
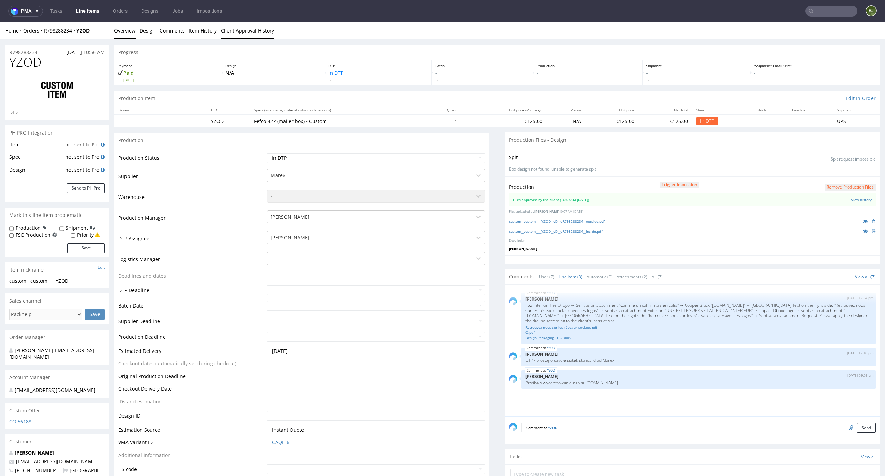
click at [252, 30] on link "Client Approval History" at bounding box center [247, 30] width 53 height 17
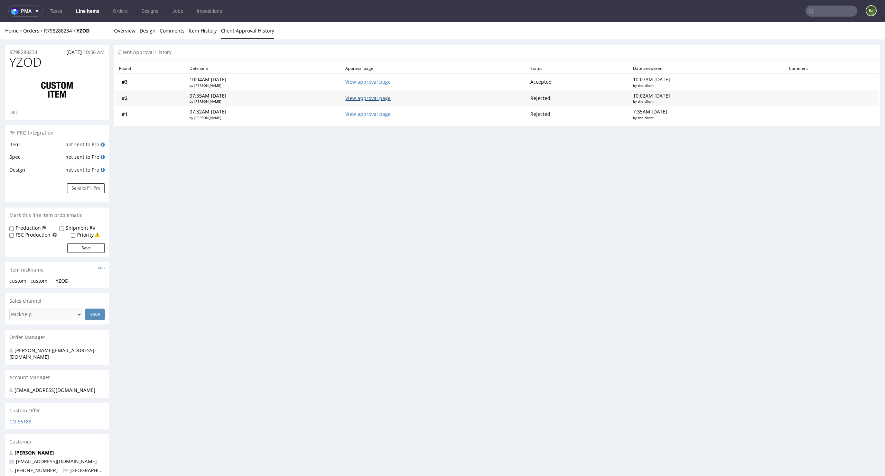
click at [391, 100] on link "View approval page" at bounding box center [367, 98] width 45 height 7
click at [126, 24] on link "Overview" at bounding box center [124, 30] width 21 height 17
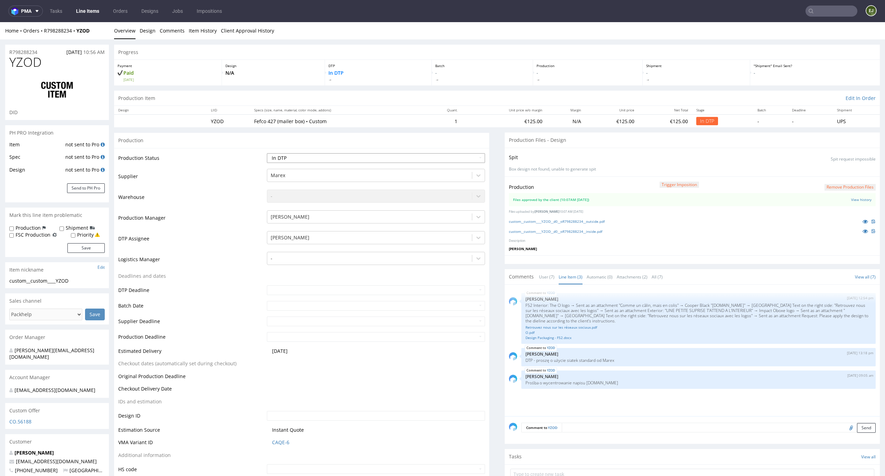
click at [436, 157] on select "Waiting for Artwork Waiting for Diecut Waiting for Mockup Waiting for DTP Waiti…" at bounding box center [376, 158] width 218 height 10
select select "dtp_production_ready"
click at [267, 153] on select "Waiting for Artwork Waiting for Diecut Waiting for Mockup Waiting for DTP Waiti…" at bounding box center [376, 158] width 218 height 10
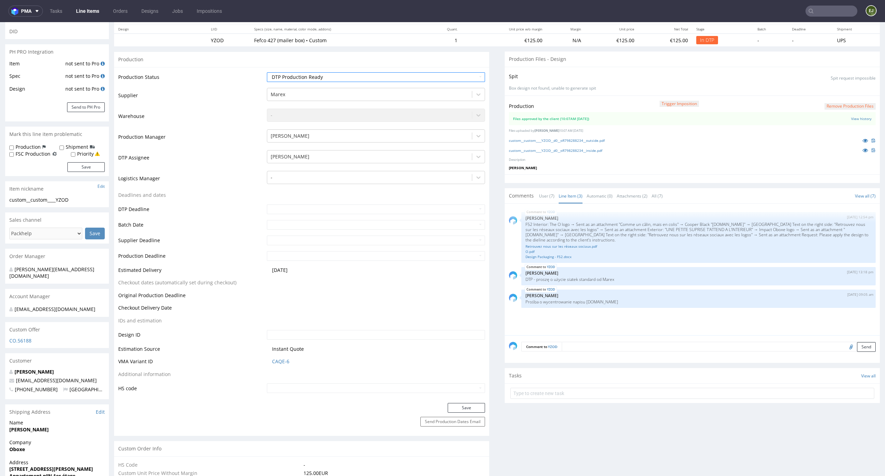
scroll to position [113, 0]
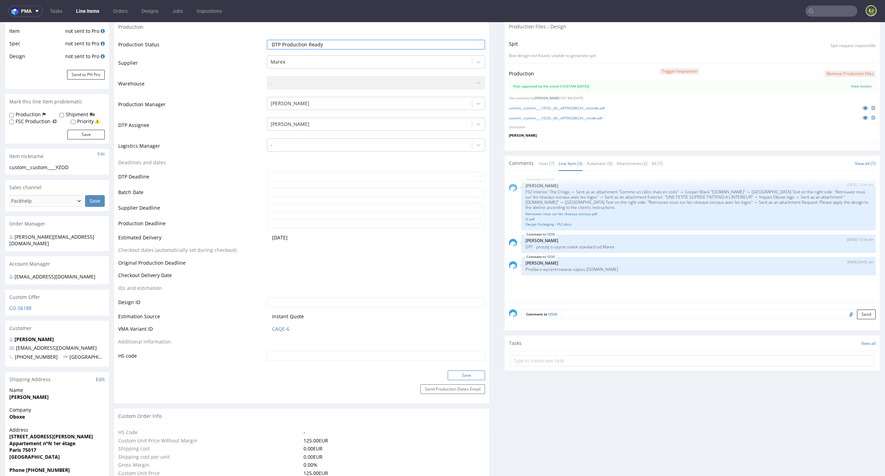
click at [468, 376] on button "Save" at bounding box center [466, 375] width 37 height 10
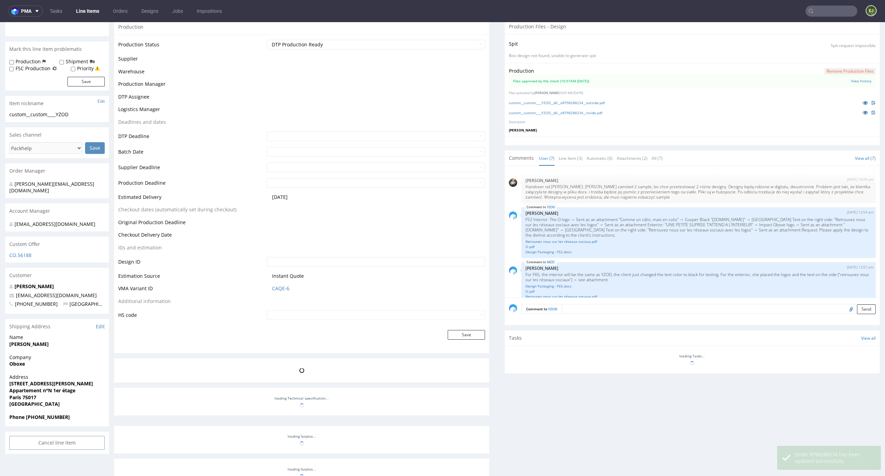
scroll to position [99, 0]
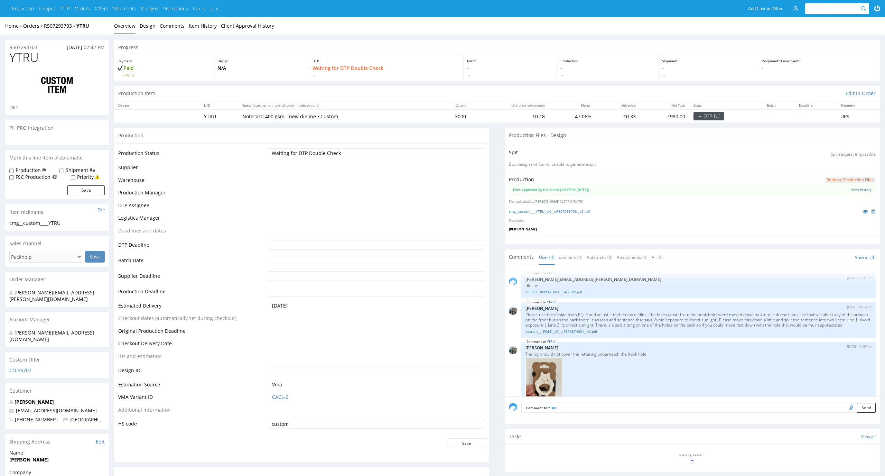
scroll to position [9, 0]
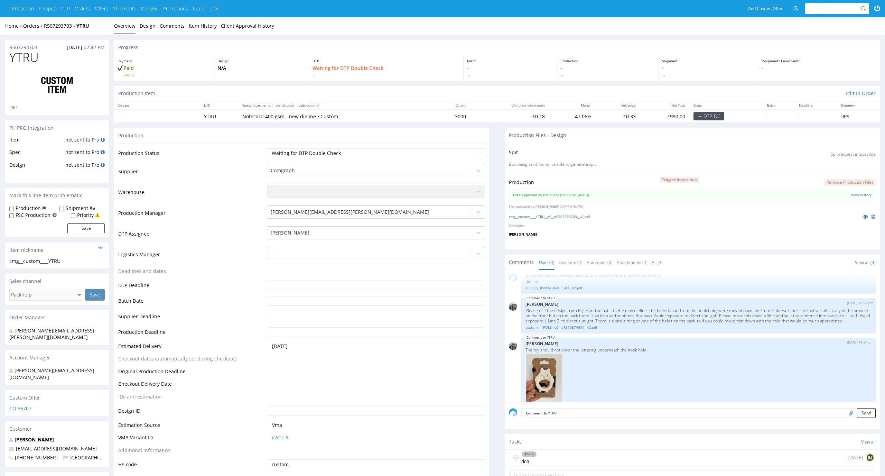
click at [547, 213] on div "cmg__custom____YTRU__d0__oR507293703__v2.pdf" at bounding box center [692, 217] width 367 height 8
click at [545, 220] on div "cmg__custom____YTRU__d0__oR507293703__v2.pdf" at bounding box center [692, 217] width 367 height 8
click at [547, 218] on link "cmg__custom____YTRU__d0__oR507293703__v2.pdf" at bounding box center [549, 216] width 81 height 5
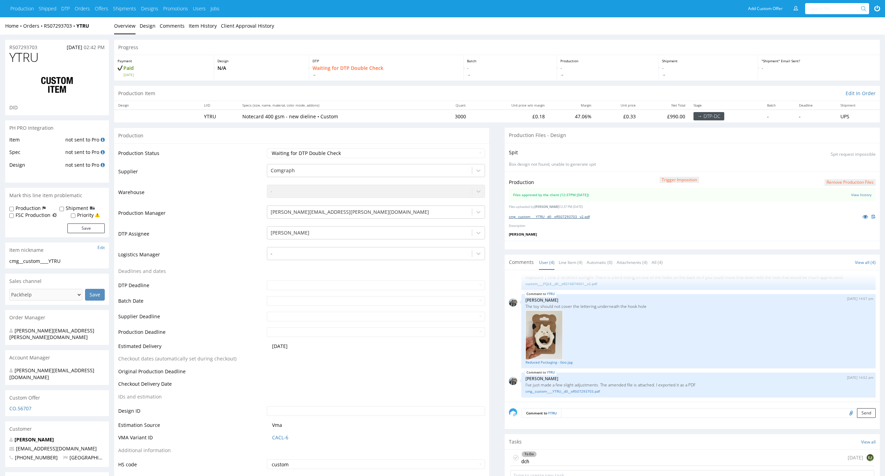
scroll to position [0, 0]
click at [564, 450] on div "To Do dch today EJ" at bounding box center [692, 457] width 364 height 16
click at [528, 455] on div "To Do" at bounding box center [529, 454] width 15 height 6
click at [599, 242] on div at bounding box center [692, 245] width 375 height 9
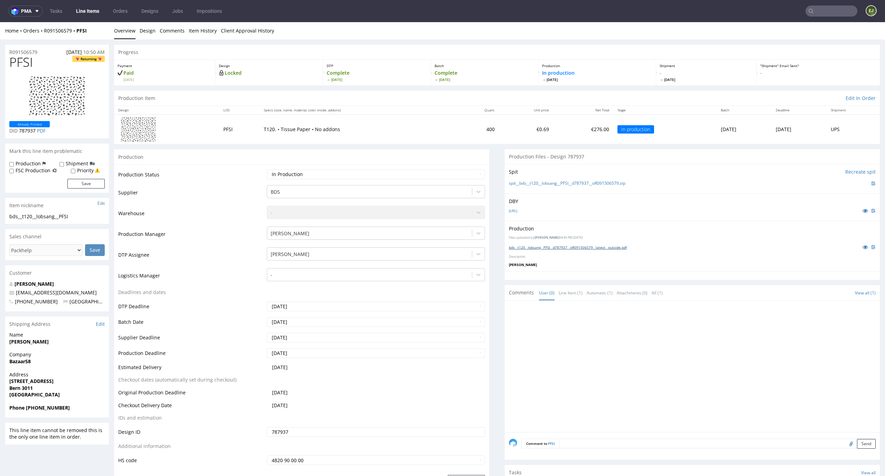
click at [611, 246] on link "bds__t120__lobsang__PFSI__d787937__oR091506579__latest__outside.pdf" at bounding box center [568, 247] width 118 height 5
click at [553, 139] on td "€276.00" at bounding box center [583, 128] width 60 height 29
click at [150, 32] on link "Design" at bounding box center [148, 30] width 16 height 17
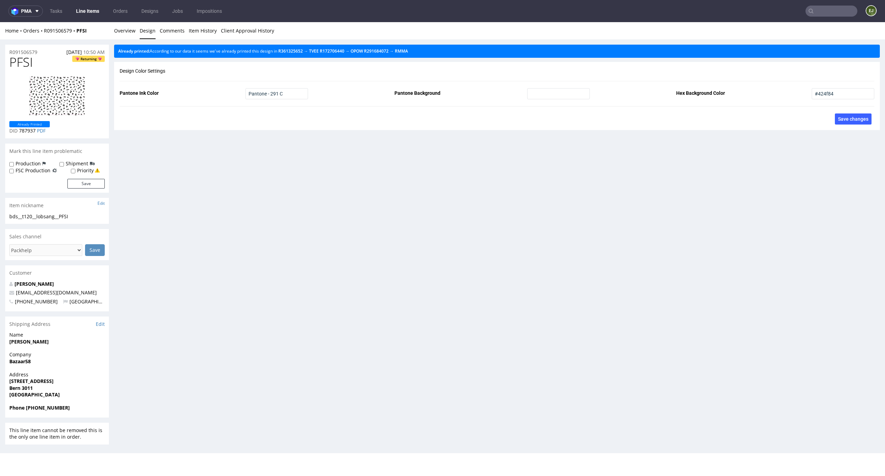
click at [417, 47] on div "Already printed: According to our data it seems we've already printed this desi…" at bounding box center [497, 51] width 766 height 13
click at [408, 49] on link "RMMA" at bounding box center [401, 51] width 13 height 6
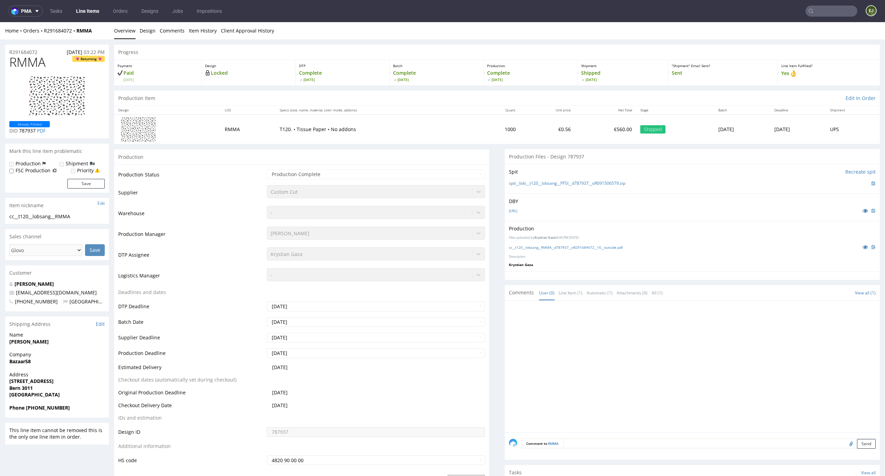
click at [539, 250] on div "cc__t120__lobsang__RMMA__d787937__oR291684072__16__outside.pdf" at bounding box center [692, 247] width 367 height 8
click at [542, 245] on link "cc__t120__lobsang__RMMA__d787937__oR291684072__16__outside.pdf" at bounding box center [566, 247] width 114 height 5
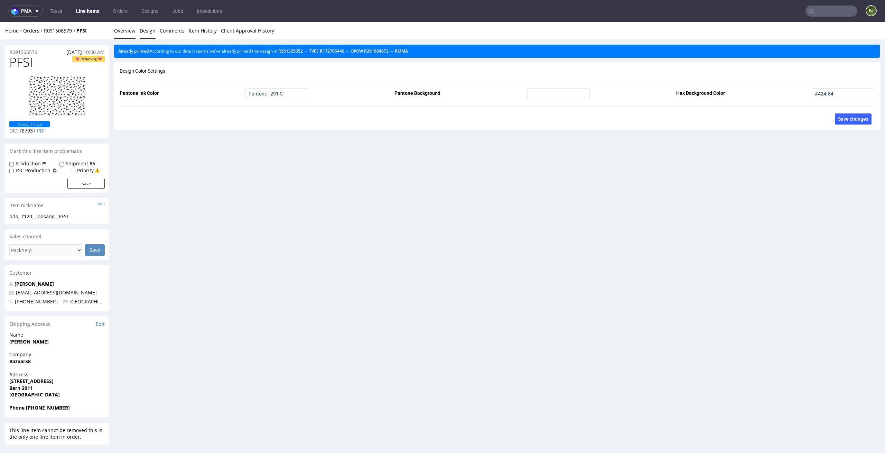
click at [125, 32] on link "Overview" at bounding box center [124, 30] width 21 height 17
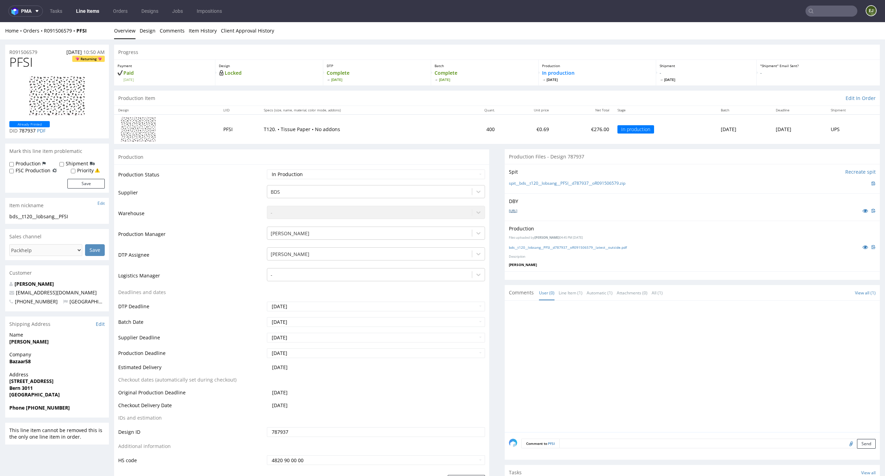
click at [517, 210] on link "Seidenpapier1.ai" at bounding box center [513, 210] width 8 height 5
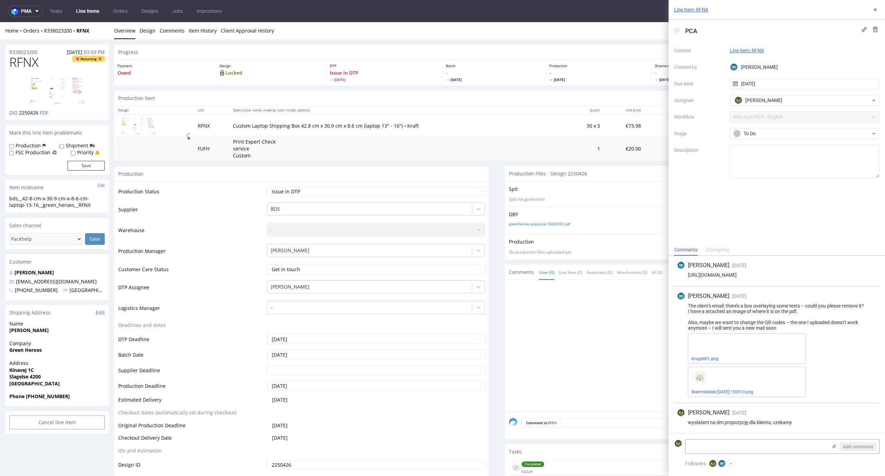
click at [271, 35] on div "Home Orders R338023200 RFNX Overview Design Comments Item History Client Approv…" at bounding box center [442, 30] width 885 height 17
click at [259, 30] on link "Client Approval History" at bounding box center [247, 30] width 53 height 17
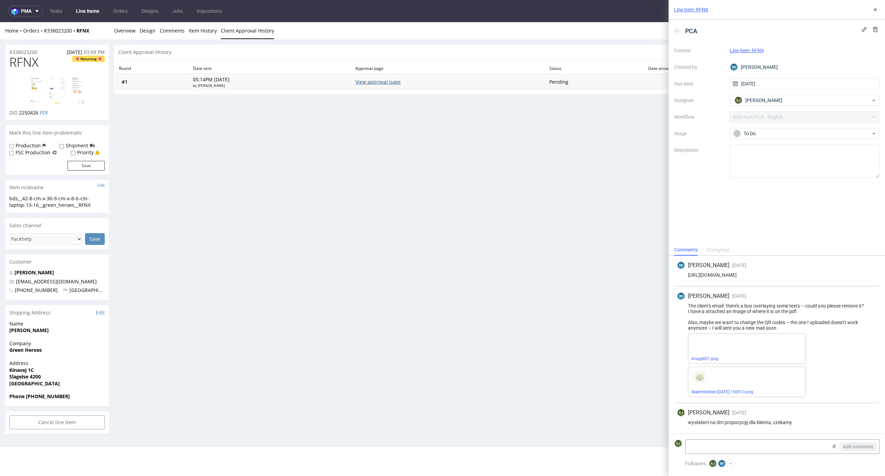
click at [401, 81] on link "View approval page" at bounding box center [377, 81] width 45 height 7
click at [535, 194] on div "Progress Payment Owed Design Locked DTP Issue in DTP [DATE] Batch - [DATE] Prod…" at bounding box center [497, 239] width 766 height 388
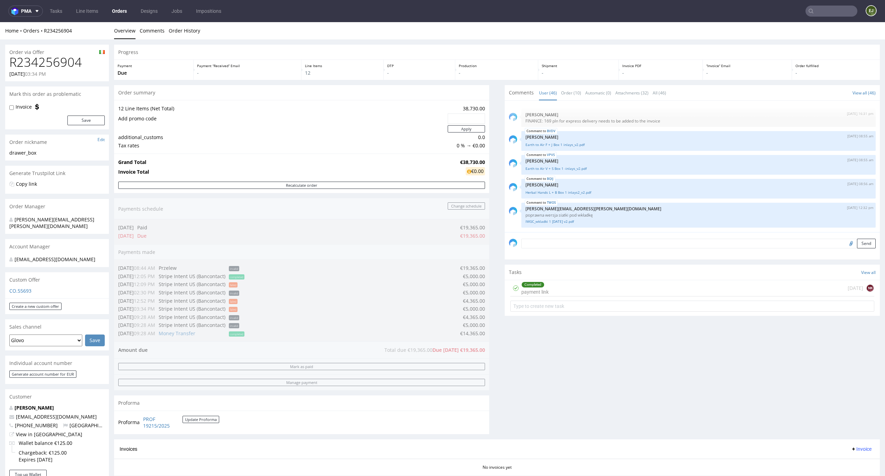
scroll to position [310, 0]
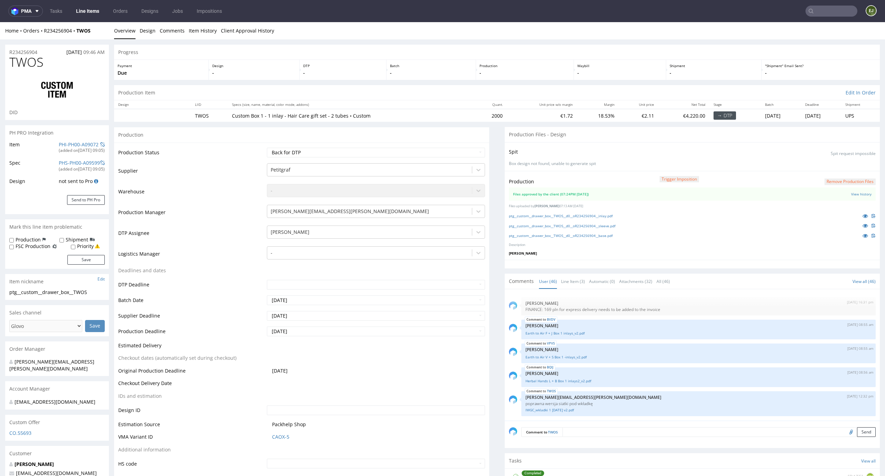
scroll to position [2, 0]
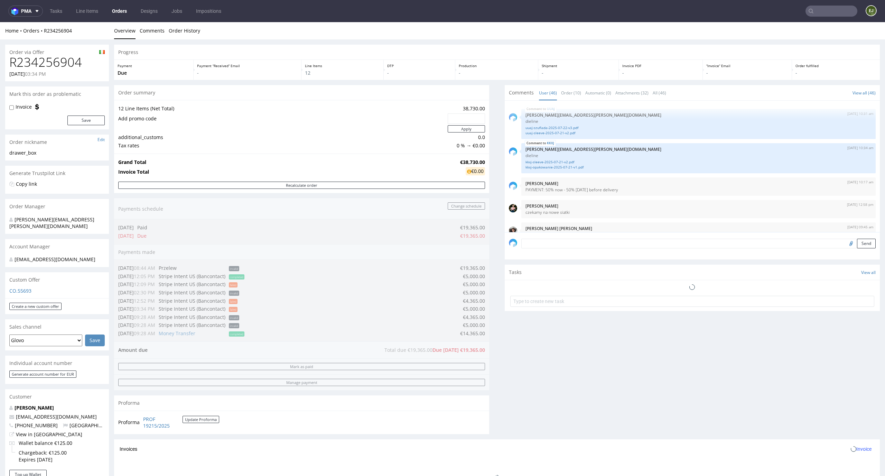
scroll to position [1291, 0]
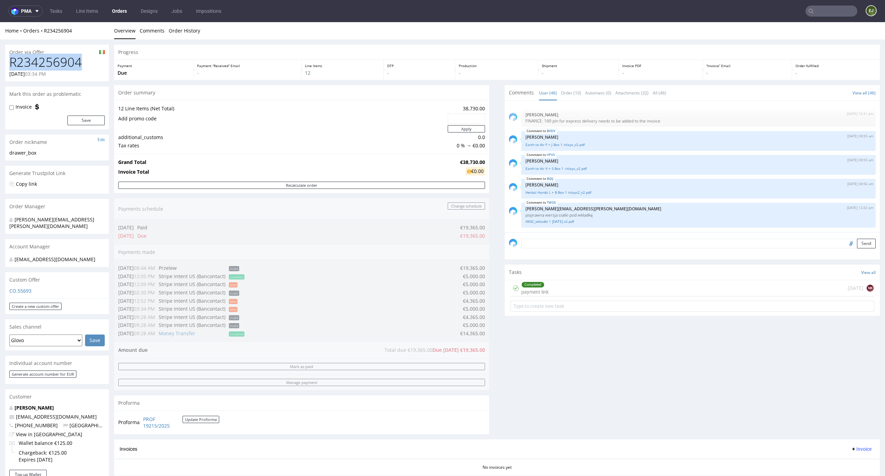
drag, startPoint x: 82, startPoint y: 64, endPoint x: 8, endPoint y: 64, distance: 74.0
click at [8, 64] on div "R234256904 18.07.2025 03:34 PM" at bounding box center [57, 68] width 104 height 26
copy h1 "R234256904"
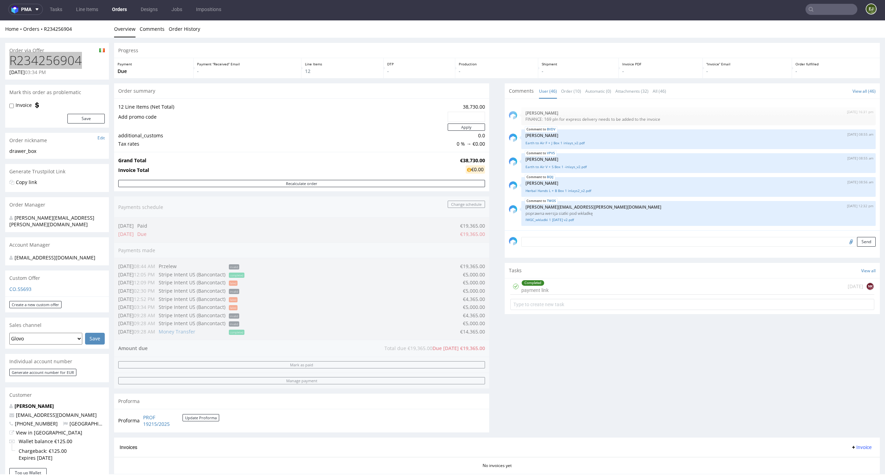
scroll to position [310, 0]
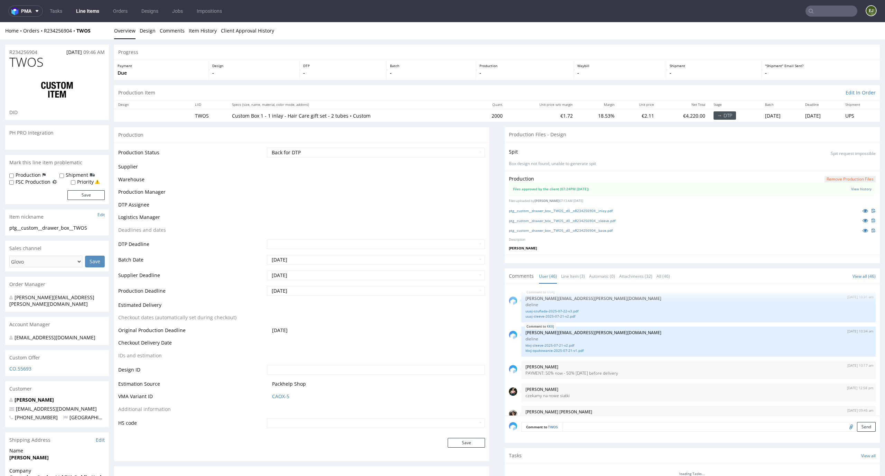
scroll to position [1291, 0]
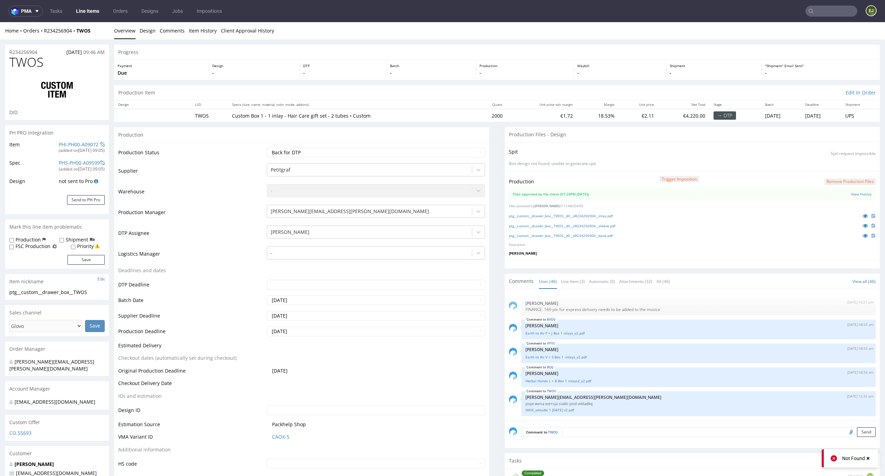
click at [541, 209] on div "Production Trigger Imposition Remove production files Files approved by the cli…" at bounding box center [692, 215] width 375 height 89
click at [541, 212] on div "ptg__custom__drawer_box__TWOS__d0__oR234256904__inlay.pdf" at bounding box center [692, 216] width 367 height 8
click at [541, 217] on link "ptg__custom__drawer_box__TWOS__d0__oR234256904__inlay.pdf" at bounding box center [561, 215] width 104 height 5
click at [541, 225] on link "ptg__custom__drawer_box__TWOS__d0__oR234256904__sleeve.pdf" at bounding box center [562, 225] width 106 height 5
click at [546, 233] on link "ptg__custom__drawer_box__TWOS__d0__oR234256904__base.pdf" at bounding box center [561, 235] width 104 height 5
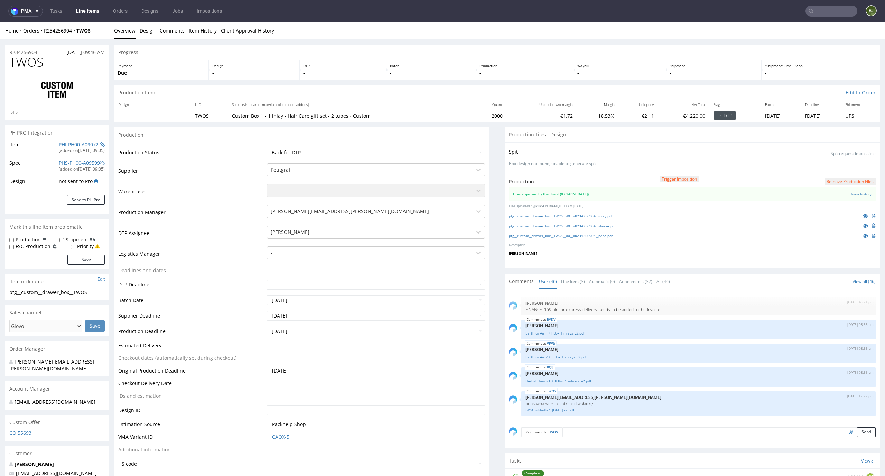
click at [575, 256] on div "Production Trigger Imposition Remove production files Files approved by the cli…" at bounding box center [692, 215] width 375 height 89
click at [571, 280] on link "Line Item (3)" at bounding box center [573, 281] width 24 height 15
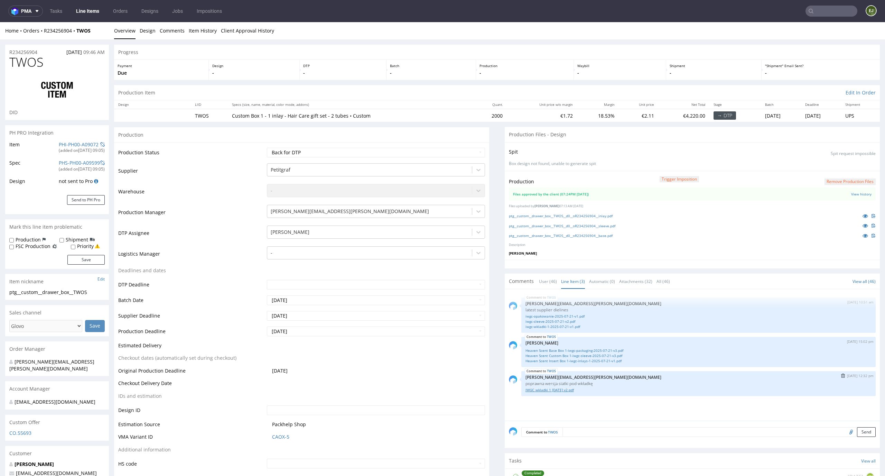
click at [568, 389] on link "IWGC_wkladki 1 [DATE] v2.pdf" at bounding box center [698, 389] width 346 height 5
click at [550, 131] on div "Production Files - Design" at bounding box center [692, 134] width 375 height 15
click at [564, 314] on link "iwgc-opakowanie-2025-07-21-v1.pdf" at bounding box center [698, 315] width 346 height 5
click at [605, 352] on link "Heaven Scent Base Box 1-iwgc-packaging-2025-07-21-v3.pdf" at bounding box center [698, 350] width 346 height 5
click at [596, 356] on link "Heaven Scent Custom Box 1-iwgc-sleeve-2025-07-21-v3.pdf" at bounding box center [698, 355] width 346 height 5
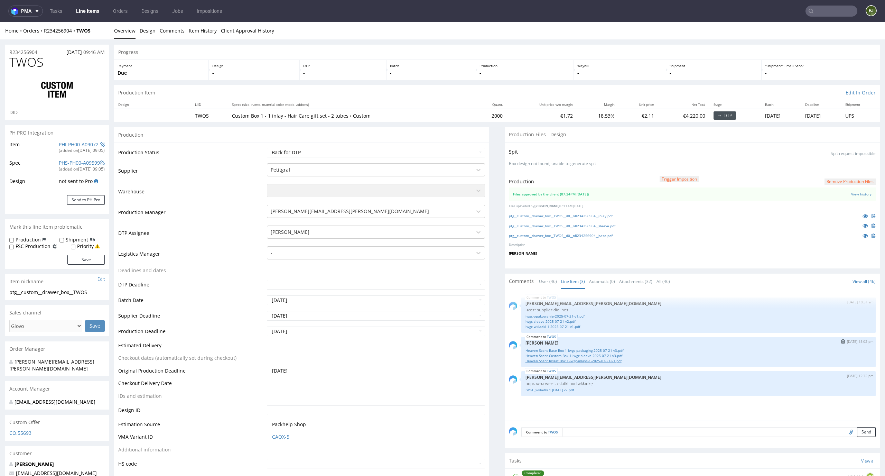
click at [579, 362] on link "Heaven Scent Insert Box 1-iwgc-inlays-1-2025-07-21-v1.pdf" at bounding box center [698, 360] width 346 height 5
click at [631, 430] on textarea at bounding box center [718, 432] width 313 height 10
click at [608, 359] on link "Heaven Scent Insert Box 1-iwgc-inlays-1-2025-07-21-v1.pdf" at bounding box center [698, 360] width 346 height 5
click at [537, 59] on div "Payment Due Design - DTP - Batch - Production - Waybill - Shipment - "Shipment"…" at bounding box center [497, 69] width 766 height 20
click at [839, 179] on button "Remove production files" at bounding box center [849, 181] width 51 height 7
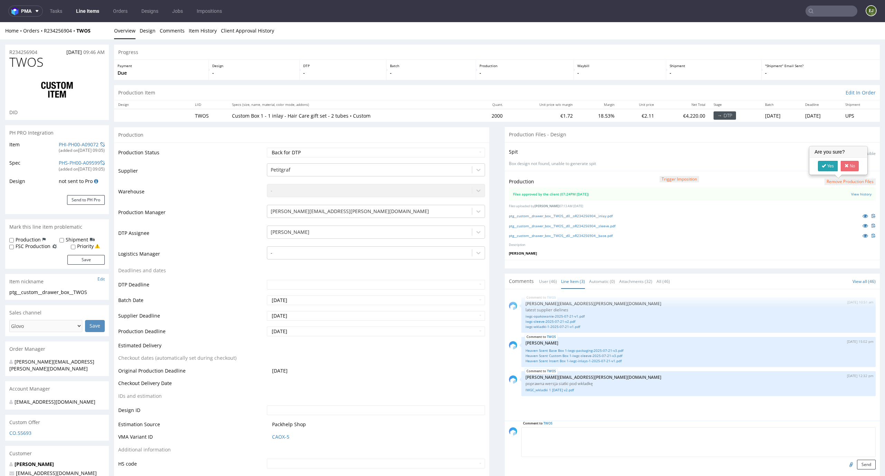
click at [822, 168] on icon at bounding box center [824, 165] width 4 height 5
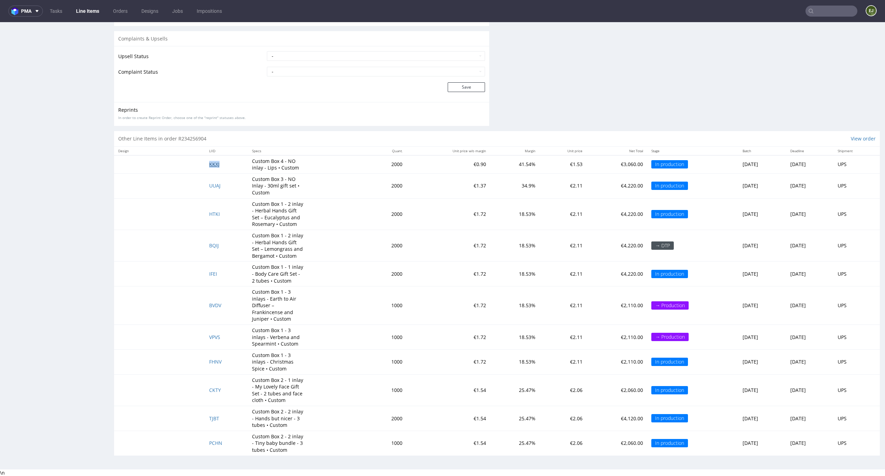
scroll to position [2, 0]
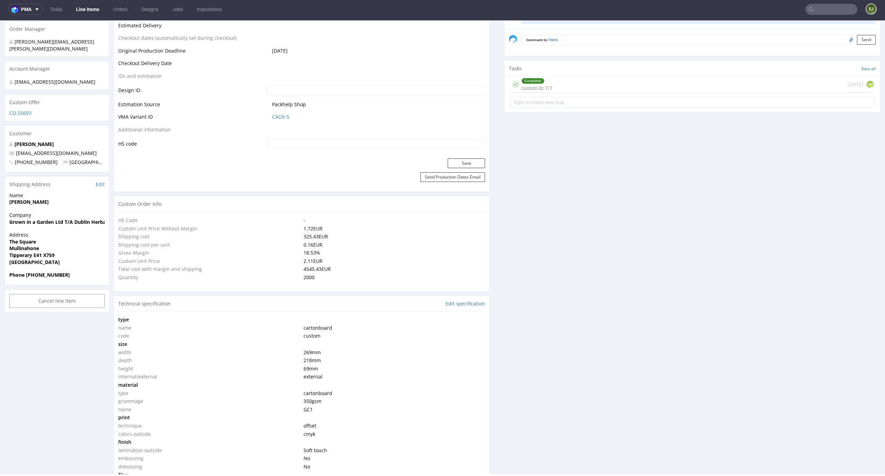
scroll to position [0, 0]
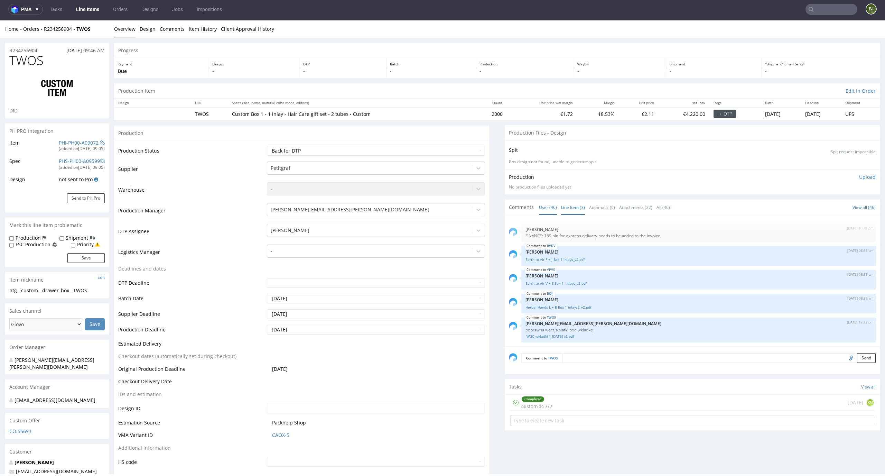
click at [562, 207] on link "Line Item (3)" at bounding box center [573, 207] width 24 height 15
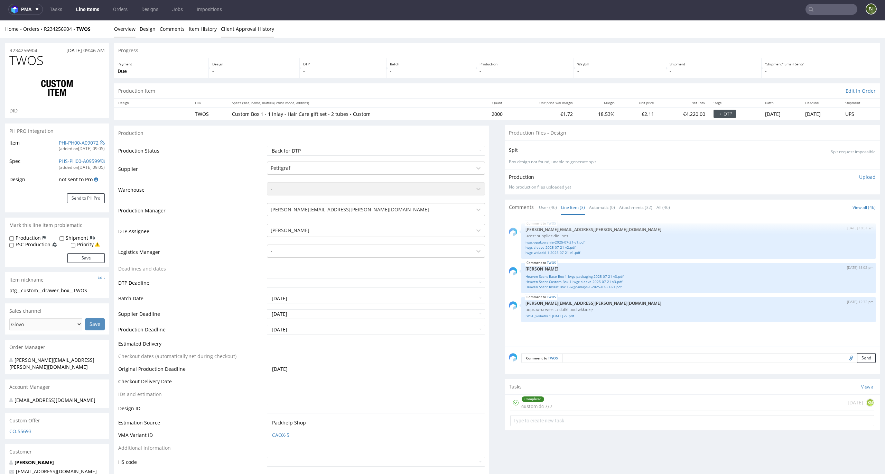
click at [266, 33] on link "Client Approval History" at bounding box center [247, 28] width 53 height 17
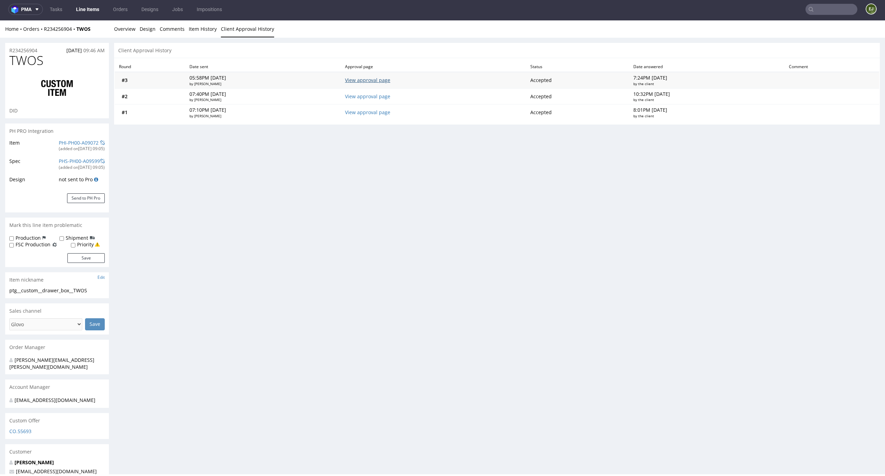
click at [373, 81] on link "View approval page" at bounding box center [367, 80] width 45 height 7
click at [126, 29] on link "Overview" at bounding box center [124, 28] width 21 height 17
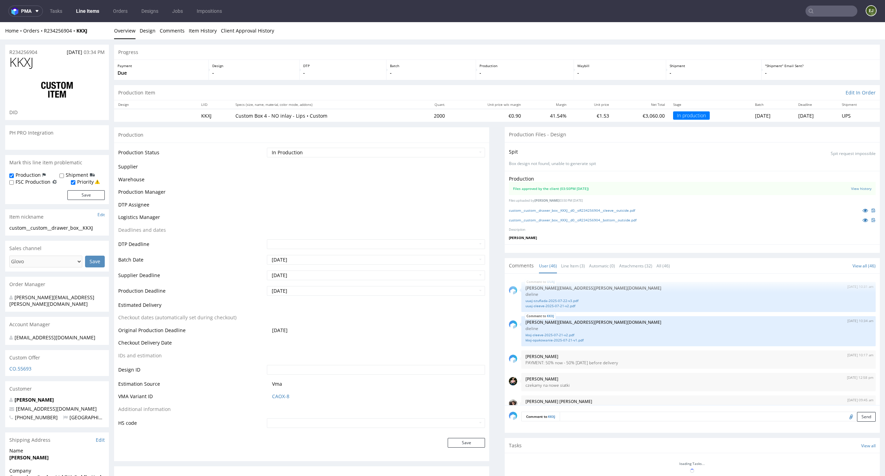
scroll to position [1291, 0]
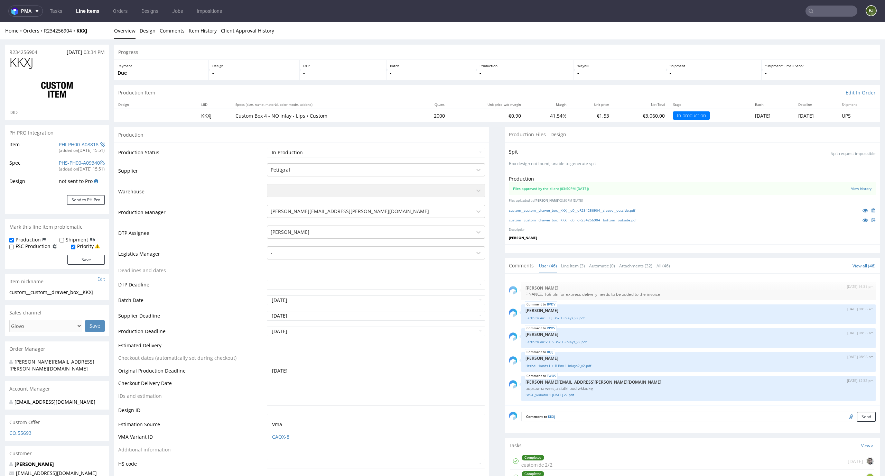
click at [597, 241] on div "Production Files approved by the client (03:50PM [DATE]) View history Files upl…" at bounding box center [692, 208] width 375 height 74
click at [570, 263] on link "Line Item (3)" at bounding box center [573, 265] width 24 height 15
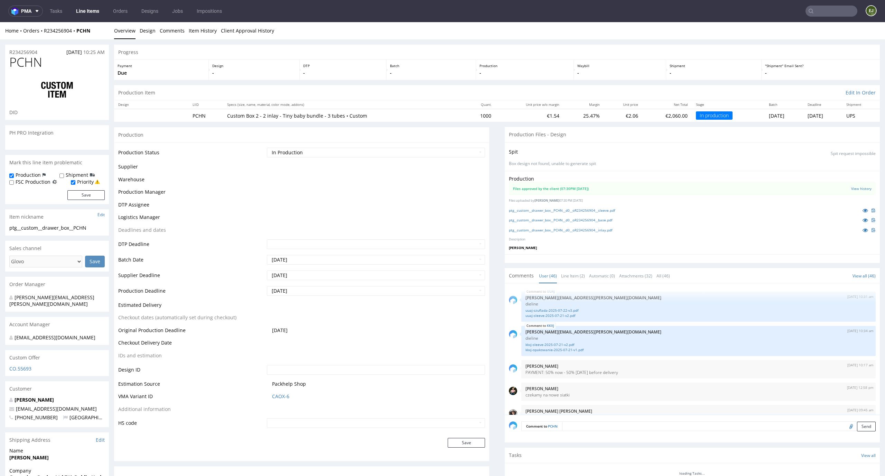
scroll to position [1291, 0]
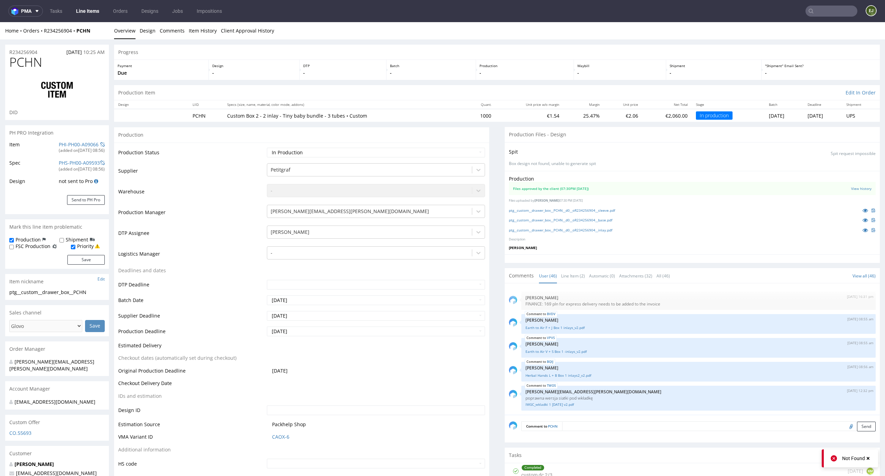
click at [569, 268] on div "Comments User (46) Line Item (2) Automatic (0) Attachments (32) All (46) View a…" at bounding box center [692, 275] width 375 height 15
click at [569, 274] on link "Line Item (2)" at bounding box center [573, 275] width 24 height 15
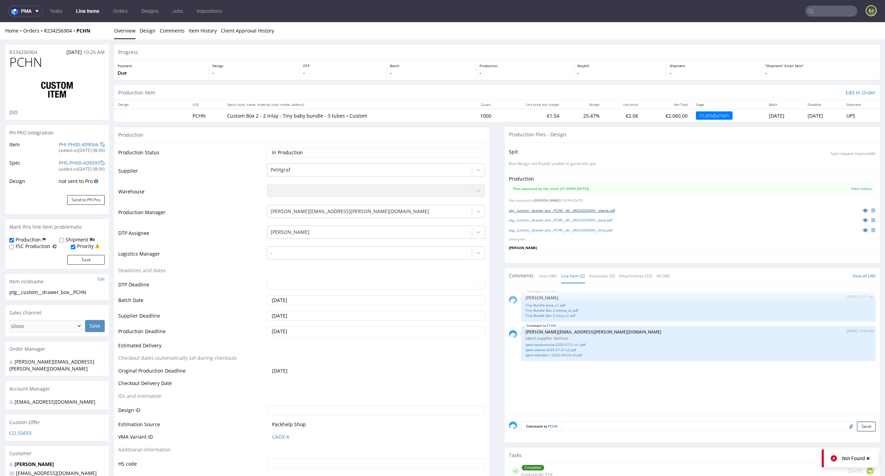
click at [572, 208] on link "ptg__custom__drawer_box__PCHN__d0__oR234256904__sleeve.pdf" at bounding box center [562, 210] width 106 height 5
click at [571, 220] on link "ptg__custom__drawer_box__PCHN__d0__oR234256904__base.pdf" at bounding box center [560, 219] width 103 height 5
click at [572, 229] on link "ptg__custom__drawer_box__PCHN__d0__oR234256904__inlay.pdf" at bounding box center [560, 229] width 103 height 5
click at [574, 353] on link "qewi-wkladka-1-2025-09-05-v3.pdf" at bounding box center [698, 354] width 346 height 5
click at [559, 351] on link "qewi-sleeve-2025-07-21-v2.pdf" at bounding box center [698, 349] width 346 height 5
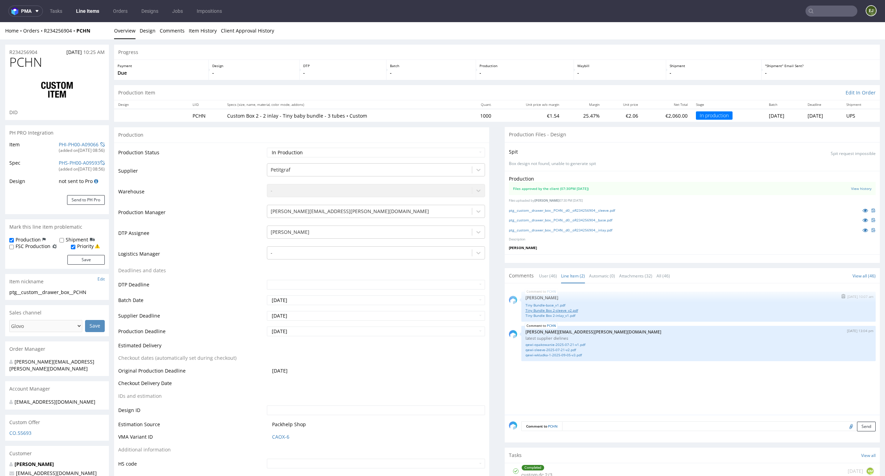
click at [566, 310] on link "Tiny Bundle Box 2-sleeve_v2.pdf" at bounding box center [698, 310] width 346 height 5
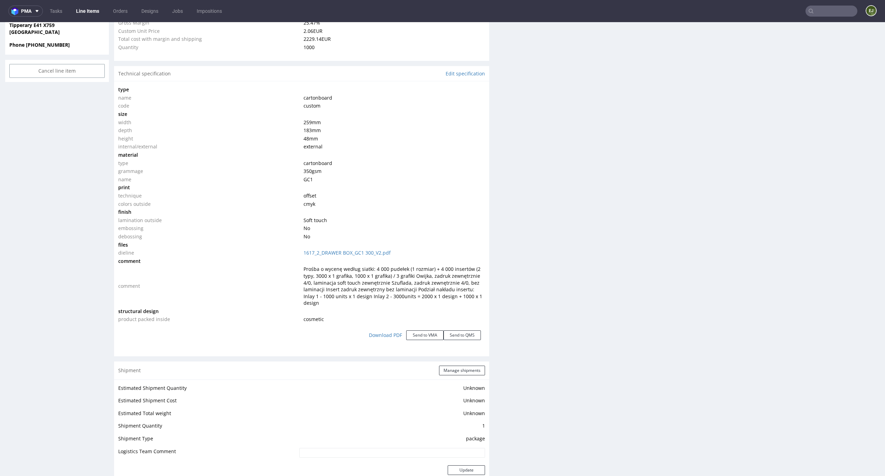
scroll to position [1256, 0]
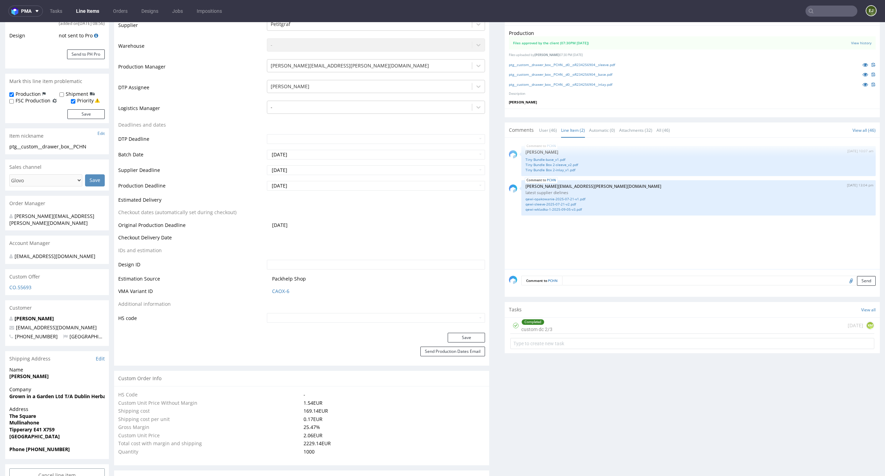
scroll to position [0, 0]
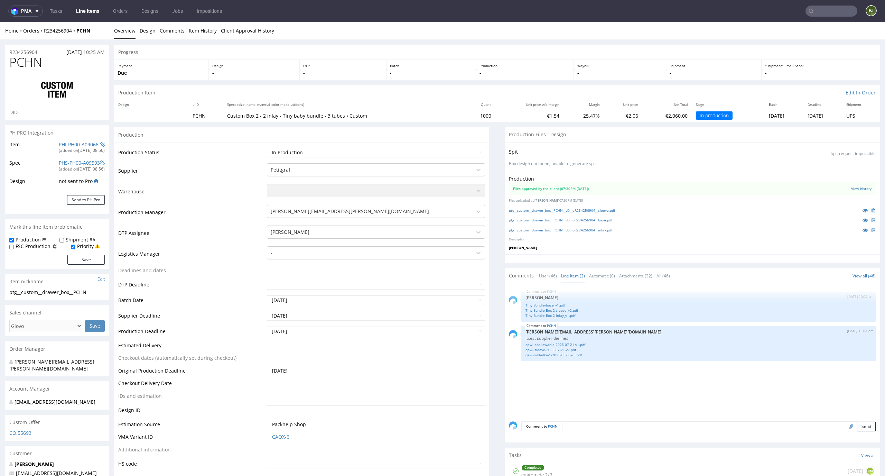
click at [463, 144] on div "Production Status Waiting for Artwork Waiting for Diecut Waiting for Mockup Wai…" at bounding box center [301, 310] width 375 height 336
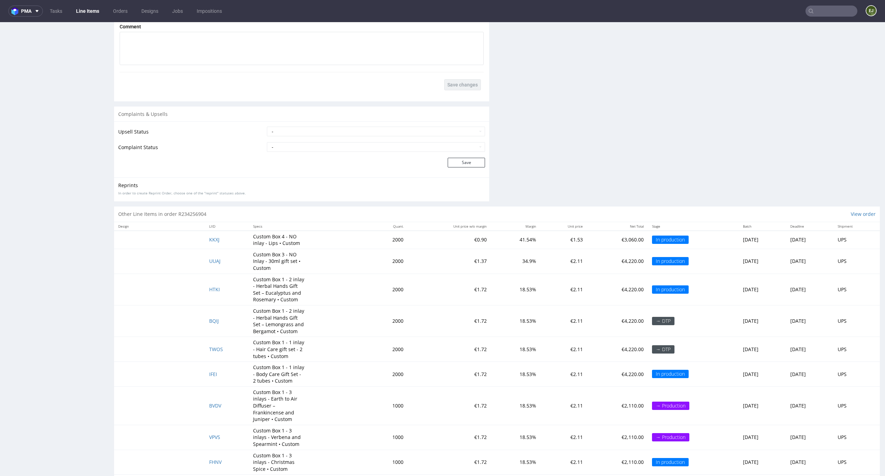
scroll to position [1256, 0]
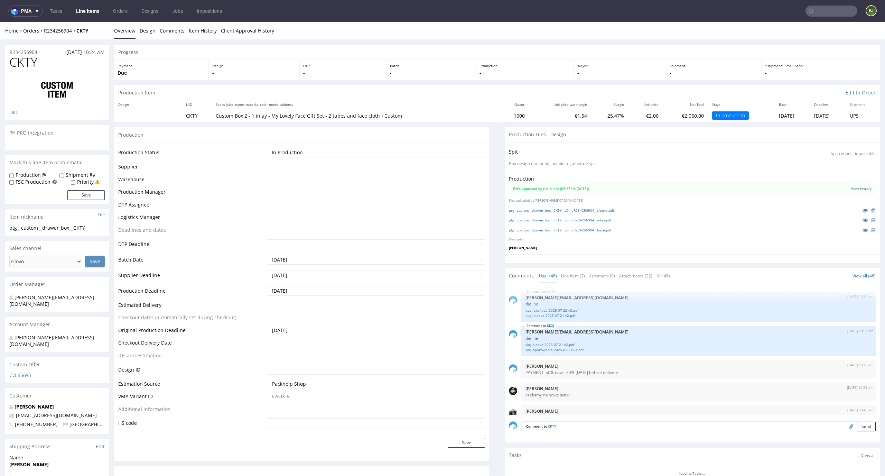
scroll to position [1291, 0]
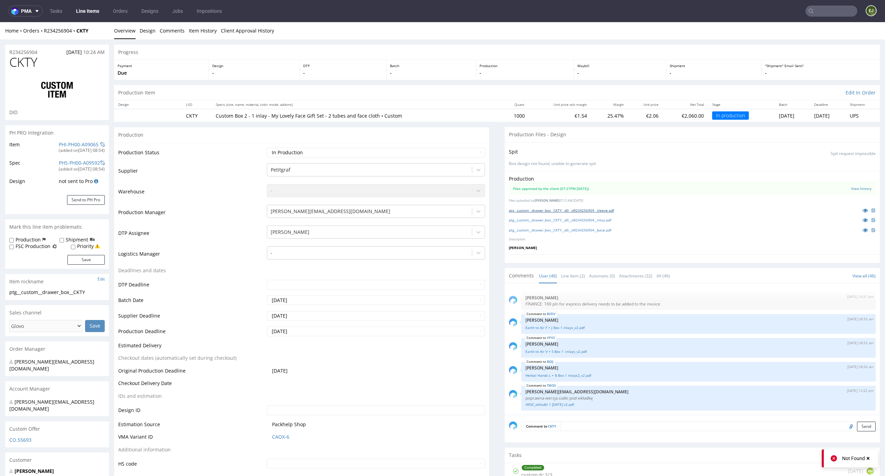
click at [541, 210] on link "ptg__custom__drawer_box__CKTY__d0__oR234256904__sleeve.pdf" at bounding box center [561, 210] width 105 height 5
click at [541, 221] on link "ptg__custom__drawer_box__CKTY__d0__oR234256904__inlay.pdf" at bounding box center [560, 219] width 102 height 5
click at [541, 229] on link "ptg__custom__drawer_box__CKTY__d0__oR234256904__base.pdf" at bounding box center [560, 229] width 102 height 5
click at [561, 268] on link "Line Item (2)" at bounding box center [573, 275] width 24 height 15
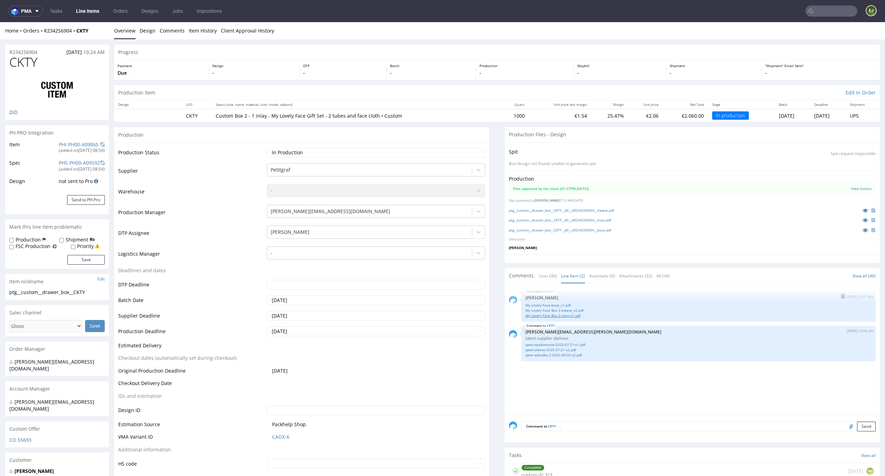
click at [567, 315] on link "My Lovely Face Box 2-inlay-v1.pdf" at bounding box center [698, 315] width 346 height 5
click at [562, 349] on link "qewi-sleeve-2025-07-21-v2.pdf" at bounding box center [698, 349] width 346 height 5
click at [539, 357] on link "qewi-wkladka-2-2025-09-05-v2.pdf" at bounding box center [698, 354] width 346 height 5
click at [579, 160] on div "Spit Spit request impossible Box design not found, unable to generate spit" at bounding box center [692, 156] width 375 height 29
drag, startPoint x: 42, startPoint y: 50, endPoint x: 2, endPoint y: 50, distance: 39.7
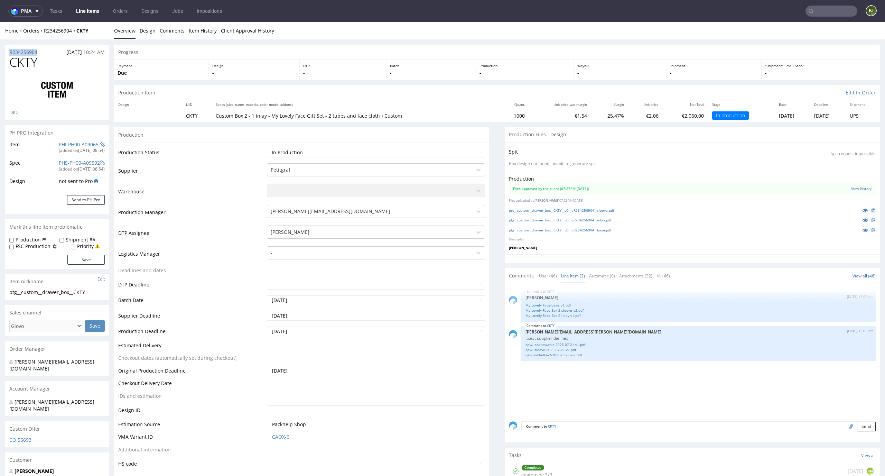
copy p "R234256904"
click at [579, 310] on link "My Lovely Face Box 2-sleeve_v2.pdf" at bounding box center [698, 310] width 346 height 5
drag, startPoint x: 562, startPoint y: 49, endPoint x: 589, endPoint y: 41, distance: 27.8
click at [562, 49] on div "Progress" at bounding box center [497, 52] width 766 height 15
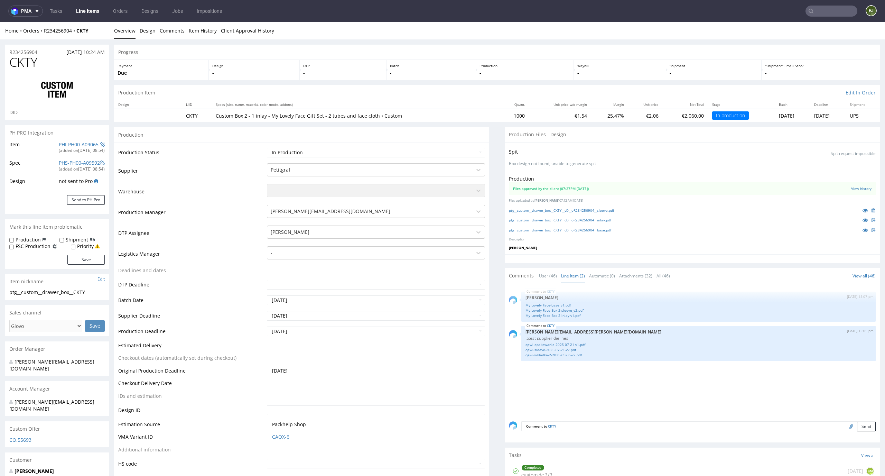
scroll to position [1249, 0]
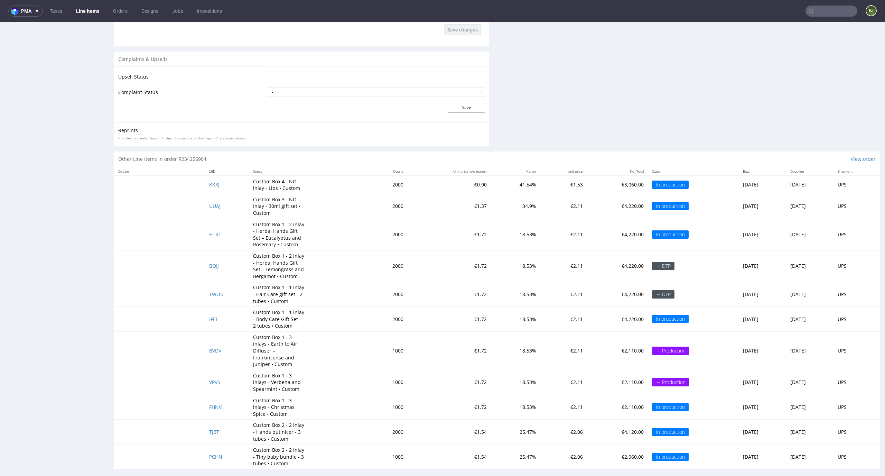
click at [208, 316] on td "IFEI" at bounding box center [227, 319] width 44 height 25
click at [209, 316] on span "IFEI" at bounding box center [213, 319] width 8 height 7
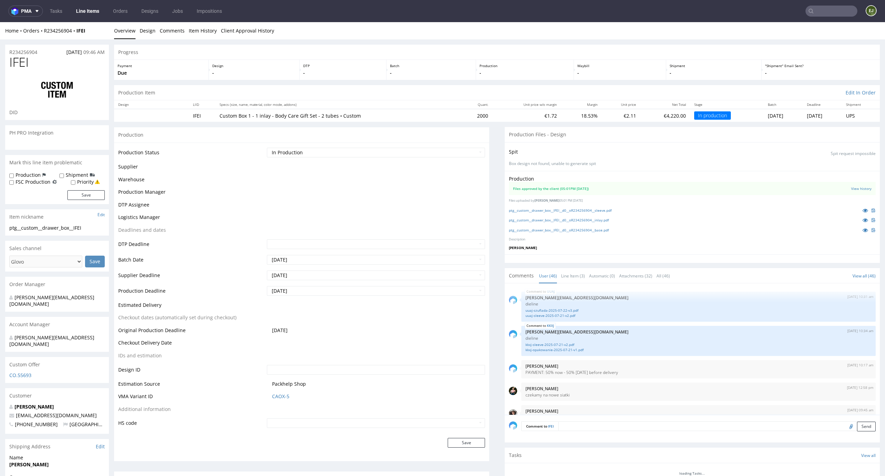
scroll to position [1291, 0]
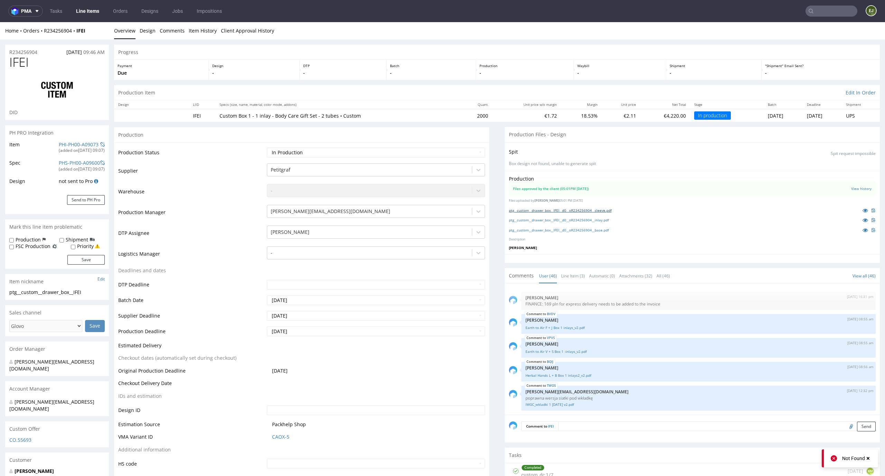
click at [564, 209] on link "ptg__custom__drawer_box__IFEI__d0__oR234256904__sleeve.pdf" at bounding box center [560, 210] width 103 height 5
click at [568, 216] on div "ptg__custom__drawer_box__IFEI__d0__oR234256904__inlay.pdf" at bounding box center [692, 220] width 367 height 8
click at [567, 218] on link "ptg__custom__drawer_box__IFEI__d0__oR234256904__inlay.pdf" at bounding box center [559, 219] width 100 height 5
click at [567, 232] on link "ptg__custom__drawer_box__IFEI__d0__oR234256904__base.pdf" at bounding box center [559, 229] width 100 height 5
click at [568, 270] on link "Line Item (3)" at bounding box center [573, 275] width 24 height 15
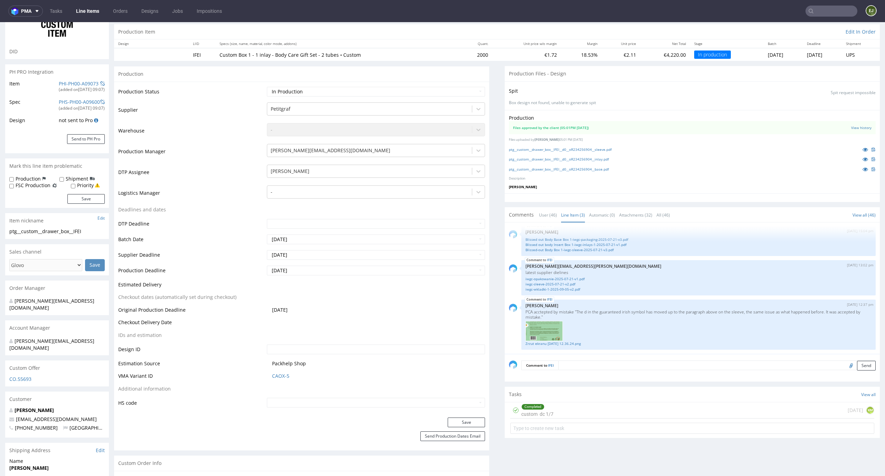
scroll to position [91, 0]
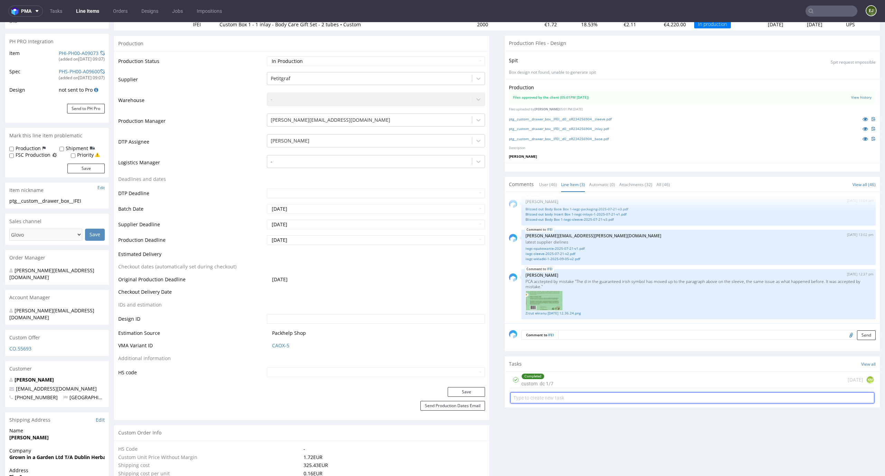
click at [647, 402] on input "text" at bounding box center [692, 397] width 364 height 11
click at [562, 261] on link "iwgc-wkladki-1-2025-09-05-v2.pdf" at bounding box center [698, 258] width 346 height 5
click at [597, 216] on link "Blissed out body Insert Box 1-iwgc-inlays-1-2025-07-21-v1.pdf" at bounding box center [698, 214] width 346 height 5
click at [545, 381] on div "Completed custom dc 1/7" at bounding box center [537, 380] width 32 height 16
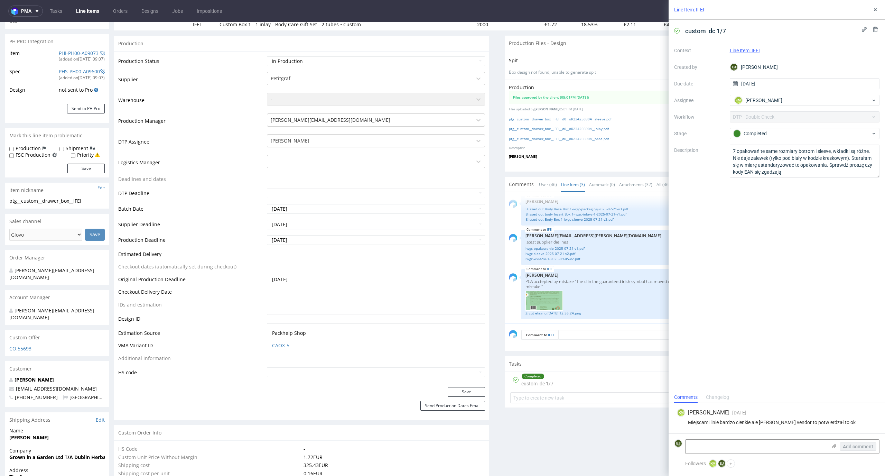
click at [802, 290] on div "custom dc 1/7 Context Line Item: IFEI Created by EJ Elżbieta Jelińska Due date …" at bounding box center [776, 206] width 216 height 372
click at [875, 10] on use at bounding box center [875, 9] width 3 height 3
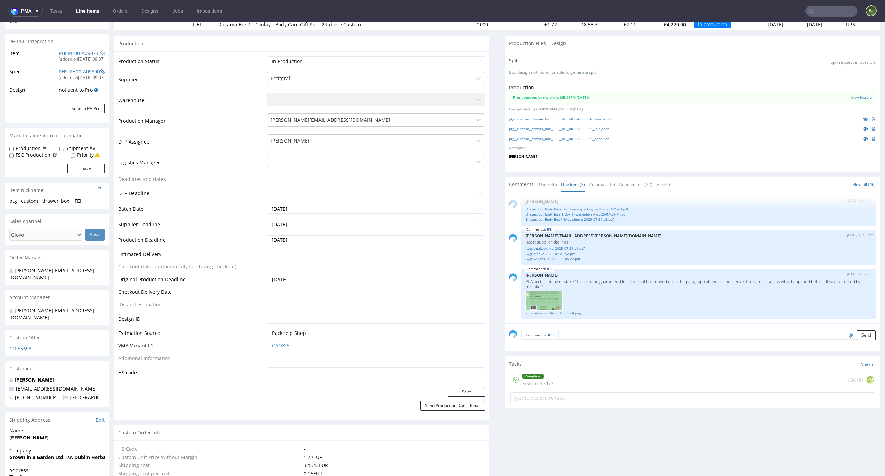
click at [606, 161] on div "Production Files approved by the client (05:01PM 11 Sep 2025) View history File…" at bounding box center [692, 120] width 375 height 83
click at [608, 213] on link "Blissed out body Insert Box 1-iwgc-inlays-1-2025-07-21-v1.pdf" at bounding box center [698, 214] width 346 height 5
click at [585, 222] on link "Blissed-out Body Box 1-iwgc-sleeve-2025-07-21-v3.pdf" at bounding box center [698, 219] width 346 height 5
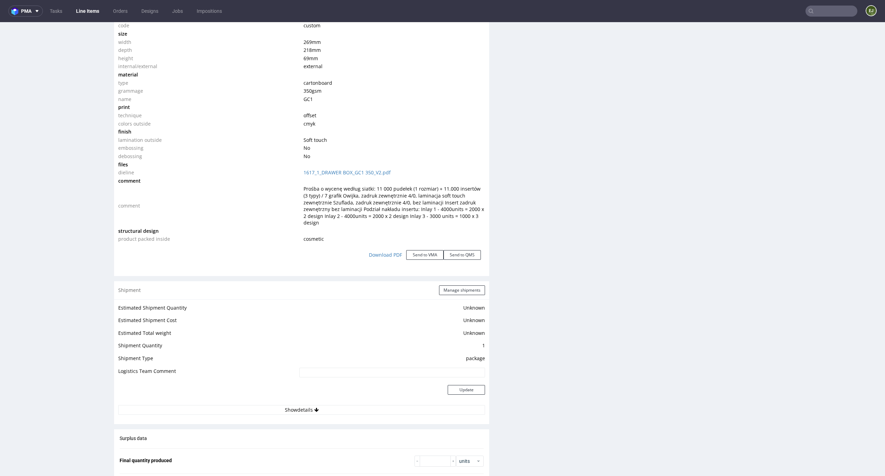
scroll to position [1263, 0]
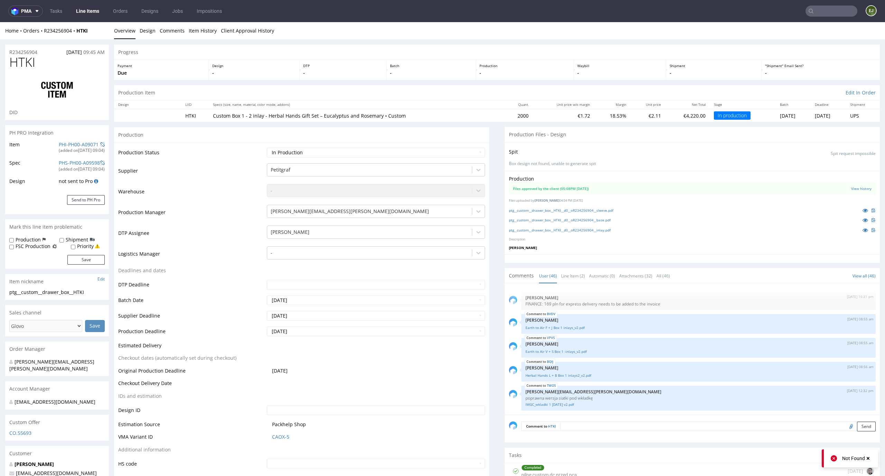
scroll to position [2, 0]
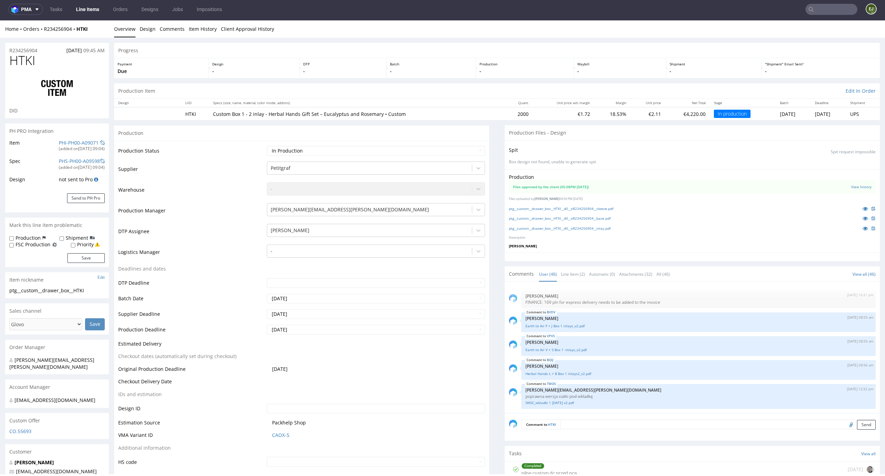
click at [504, 91] on div "Production Item Edit In Order" at bounding box center [497, 90] width 766 height 15
click at [532, 97] on div "Production Item Edit In Order" at bounding box center [497, 90] width 766 height 15
click at [584, 209] on link "ptg__custom__drawer_box__HTKI__d0__oR234256904__sleeve.pdf" at bounding box center [561, 208] width 104 height 5
click at [583, 219] on link "ptg__custom__drawer_box__HTKI__d0__oR234256904__base.pdf" at bounding box center [560, 218] width 102 height 5
click at [569, 228] on link "ptg__custom__drawer_box__HTKI__d0__oR234256904__inlay.pdf" at bounding box center [560, 228] width 102 height 5
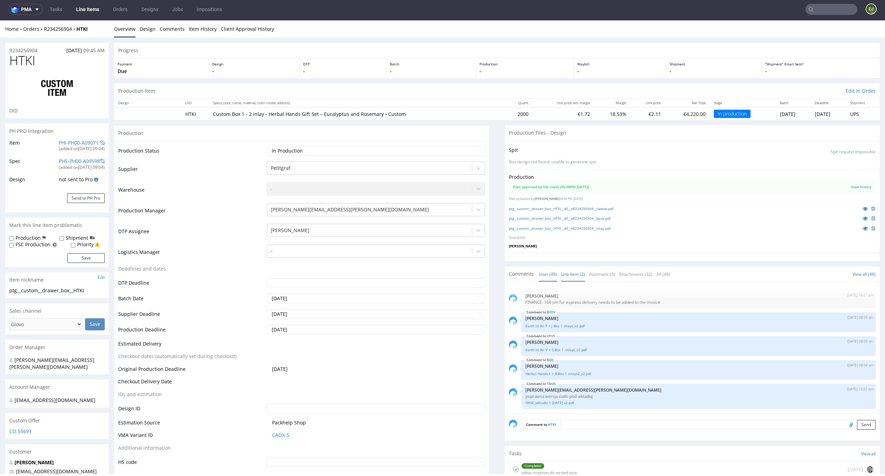
click at [566, 275] on link "Line Item (2)" at bounding box center [573, 273] width 24 height 15
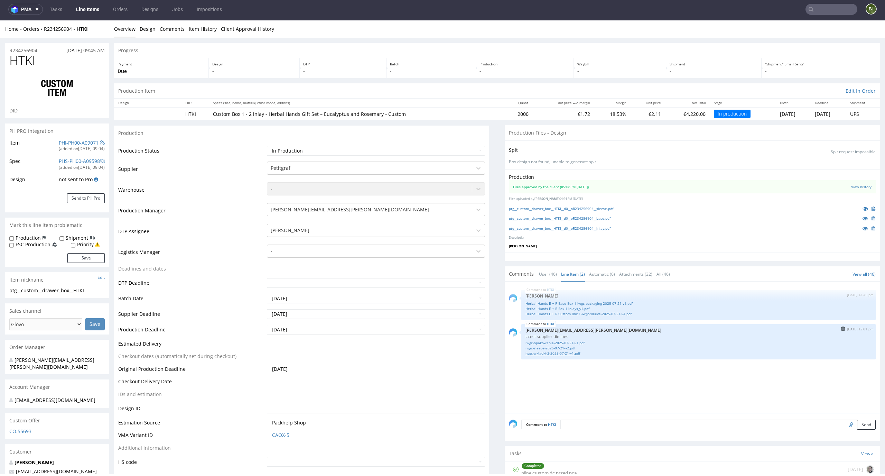
click at [570, 352] on link "iwgc-wkladki-2-2025-07-21-v1.pdf" at bounding box center [698, 352] width 346 height 5
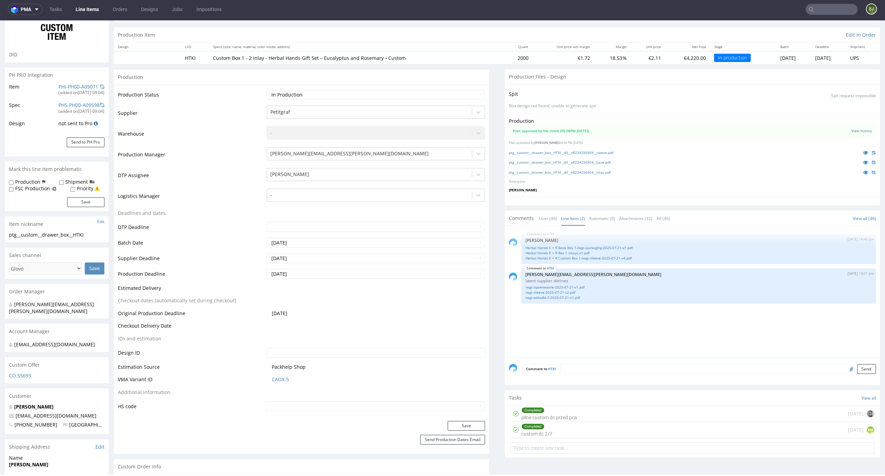
scroll to position [0, 0]
click at [622, 204] on div at bounding box center [692, 200] width 375 height 9
click at [602, 252] on link "Herbal Hands E + R Box 1 inlays_v1.pdf" at bounding box center [698, 252] width 346 height 5
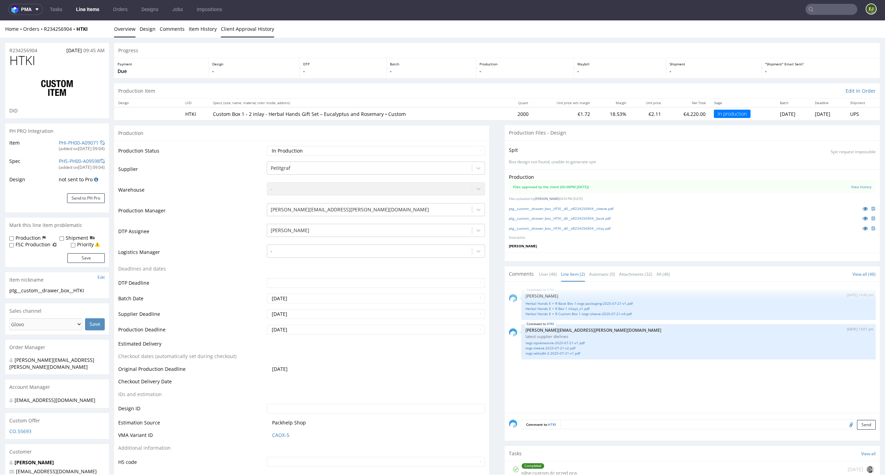
click at [256, 33] on link "Client Approval History" at bounding box center [247, 28] width 53 height 17
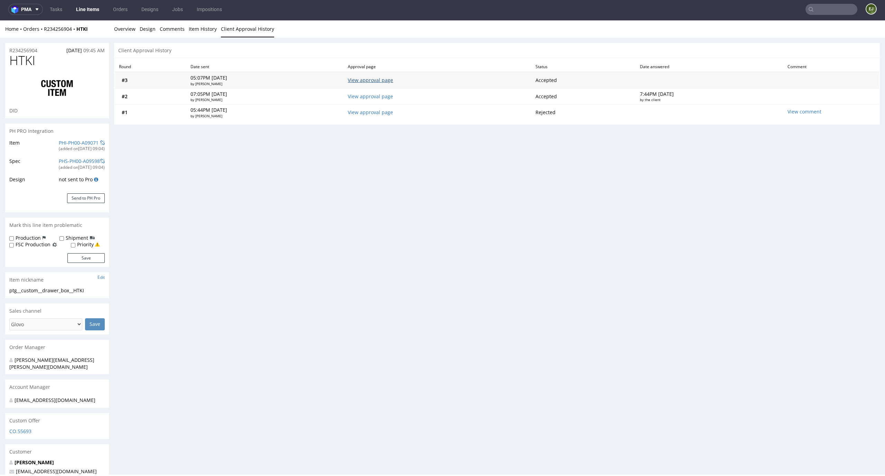
click at [372, 82] on link "View approval page" at bounding box center [370, 80] width 45 height 7
click at [364, 355] on div "Progress Payment Due Design - DTP - Batch - Production - Waybill - Shipment - "…" at bounding box center [497, 336] width 766 height 587
click at [137, 30] on li "Overview" at bounding box center [127, 29] width 26 height 7
click at [127, 29] on link "Overview" at bounding box center [124, 28] width 21 height 17
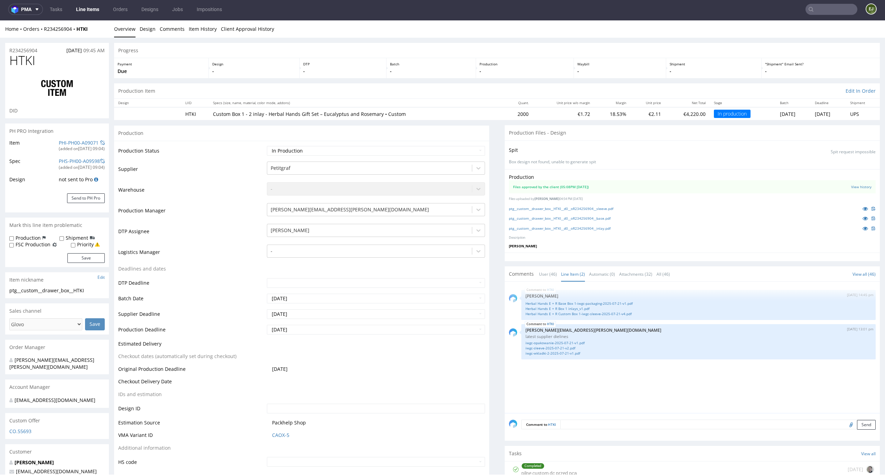
click at [622, 367] on div "HTKI 4th Sep 25 | 14:45 pm Zuzanna Pawlicka-Sabak Herbal Hands E + R Base Box 1…" at bounding box center [694, 348] width 371 height 127
click at [589, 314] on link "Herbal Hands E + R Custom Box 1-iwgc-sleeve-2025-07-21-v4.pdf" at bounding box center [698, 313] width 346 height 5
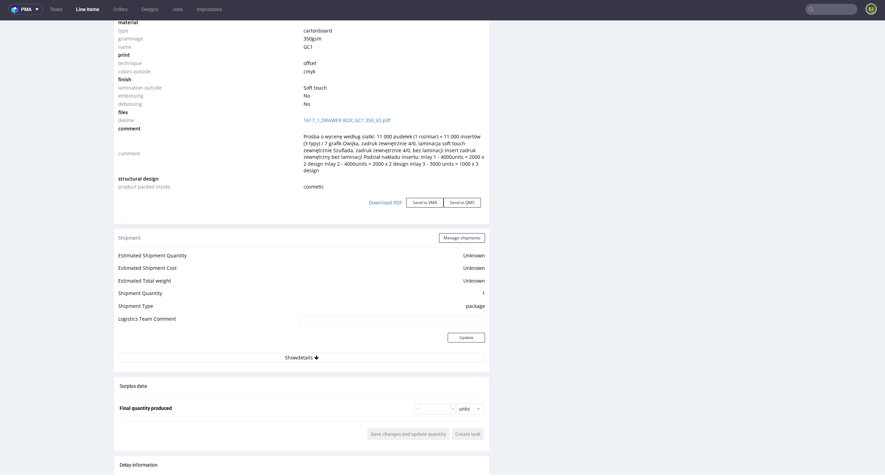
scroll to position [1256, 0]
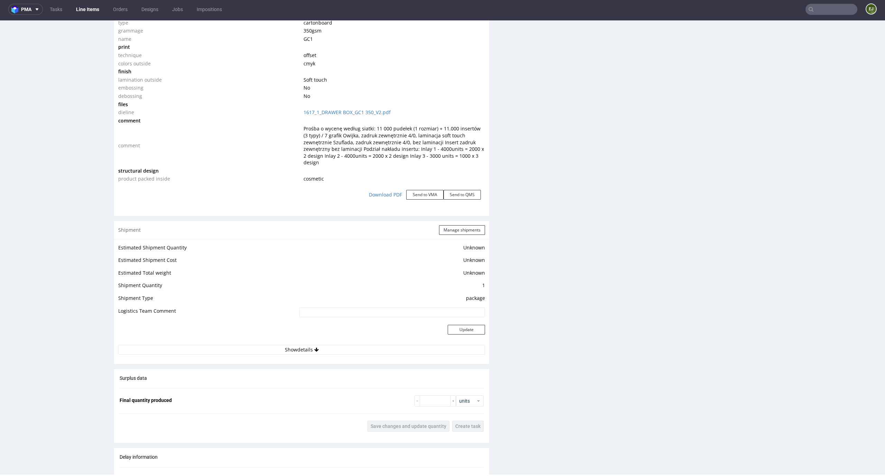
scroll to position [0, 0]
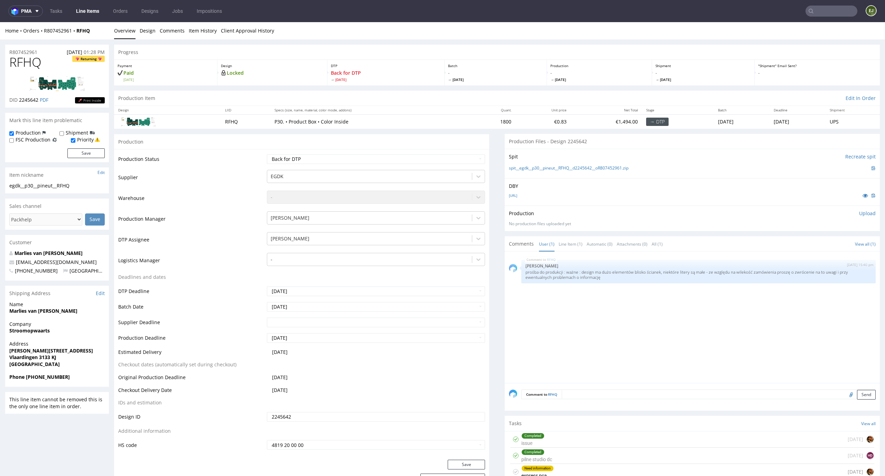
scroll to position [75, 0]
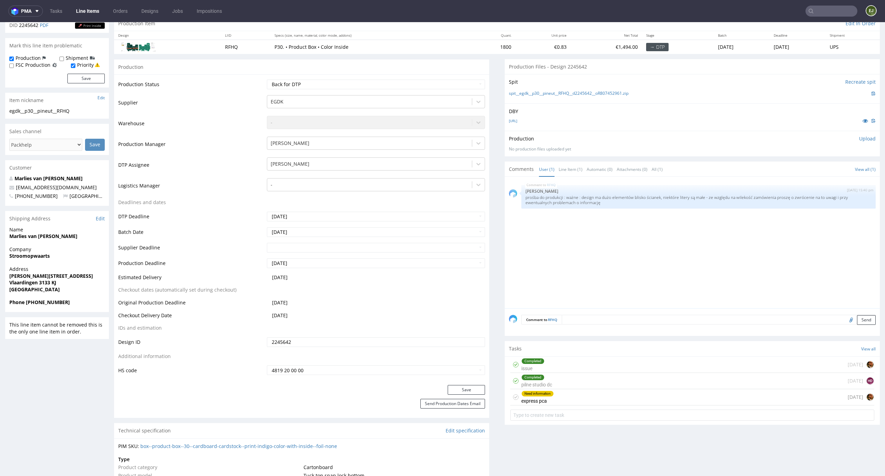
click at [546, 403] on div "Need information express pca" at bounding box center [537, 397] width 32 height 16
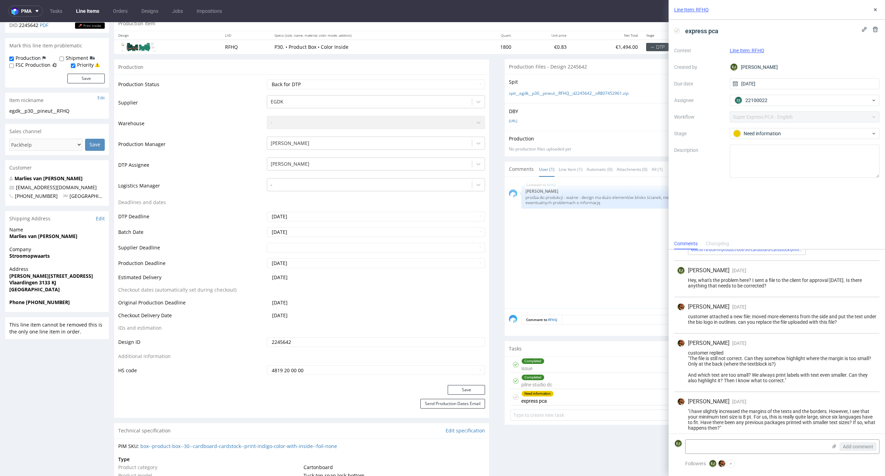
scroll to position [55, 0]
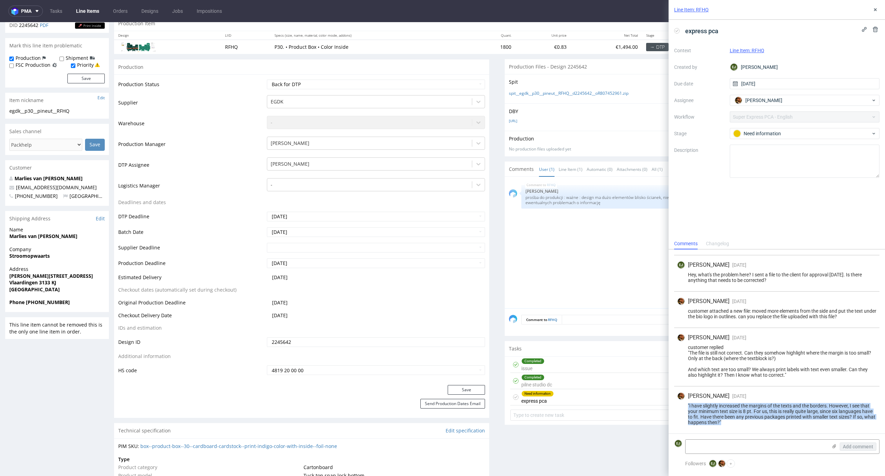
drag, startPoint x: 732, startPoint y: 420, endPoint x: 676, endPoint y: 406, distance: 57.1
click at [677, 406] on div ""i have slightly increased the margins of the texts and the borders. However, I…" at bounding box center [777, 414] width 200 height 22
copy div ""i have slightly increased the margins of the texts and the borders. However, I…"
click at [561, 242] on div "RFHQ 10th Sep 25 | 15:40 pm Elżbieta Jelińska prośba do produkcji : ważne : des…" at bounding box center [694, 244] width 371 height 127
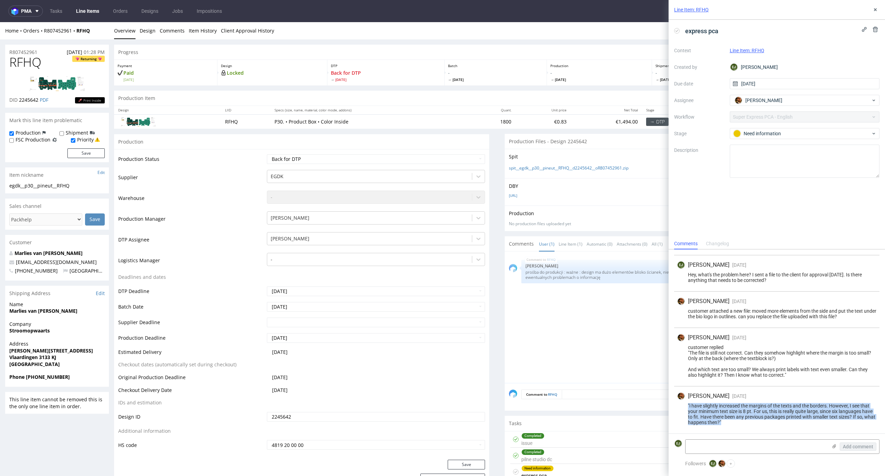
click at [776, 428] on div "Matteo Corsico 5 days ago 17th Sep 2025, 10:30 "i have slightly increased the m…" at bounding box center [776, 409] width 205 height 47
click at [390, 98] on div "Production Item Edit In Order" at bounding box center [497, 98] width 766 height 15
click at [877, 11] on icon at bounding box center [875, 10] width 6 height 6
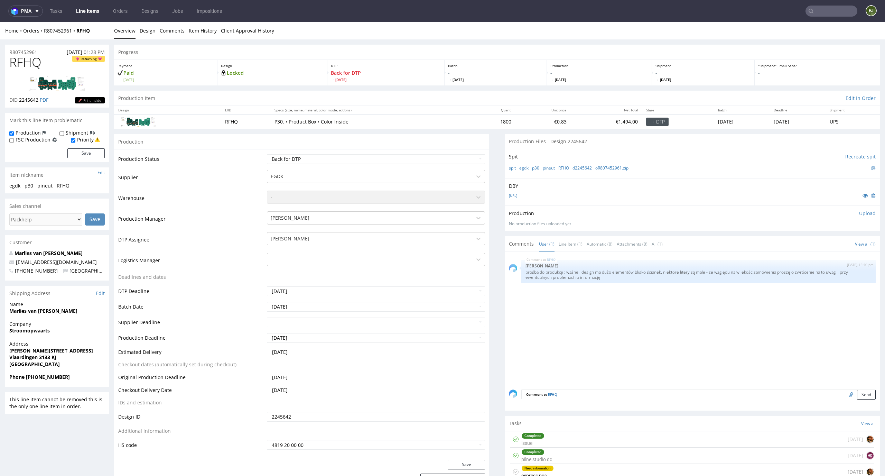
scroll to position [68, 0]
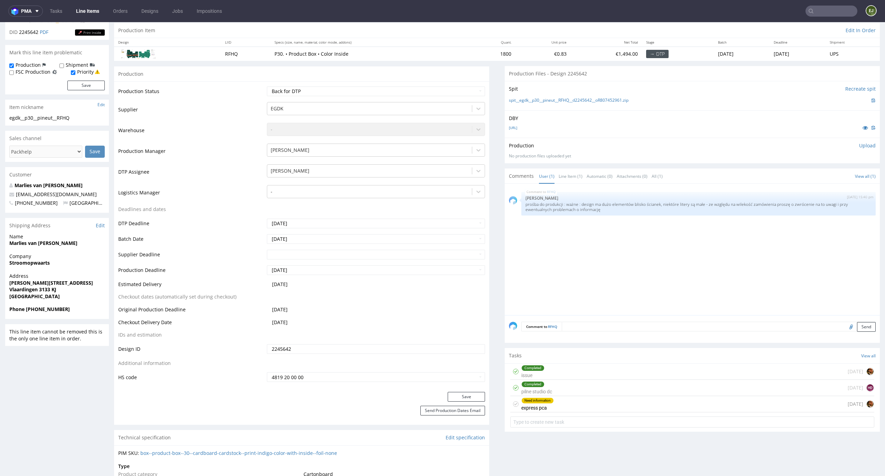
click at [565, 410] on div "Need information express pca 12 days ago" at bounding box center [692, 404] width 364 height 16
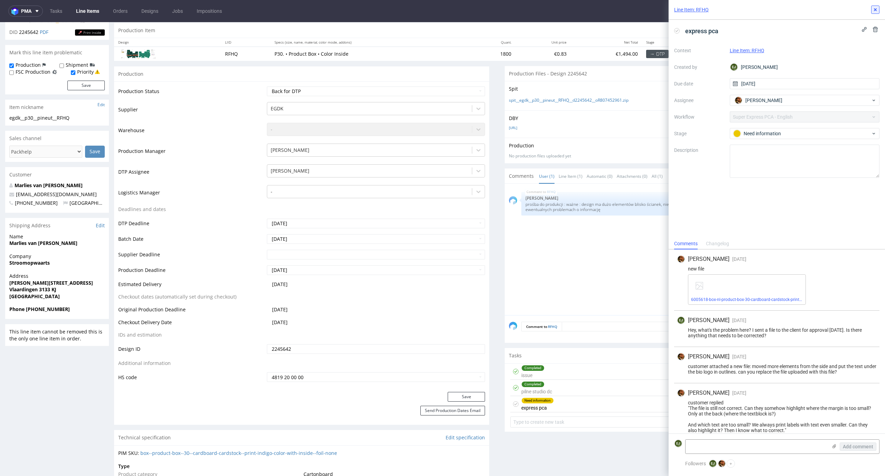
click at [876, 9] on icon at bounding box center [875, 10] width 6 height 6
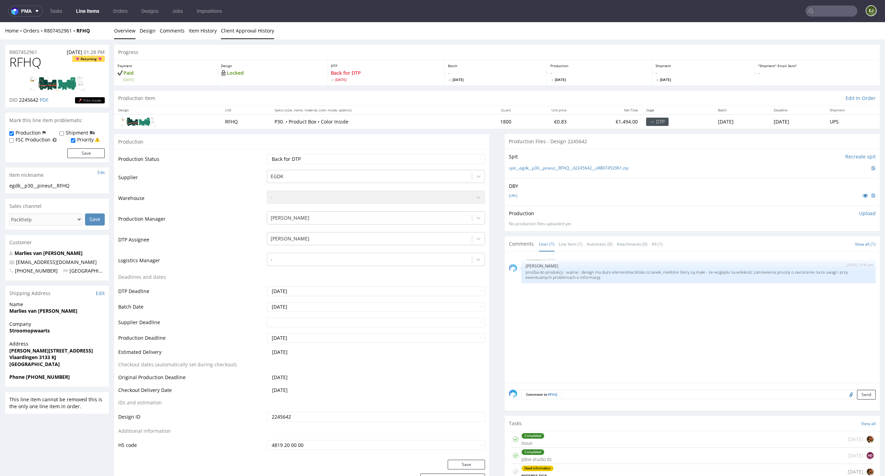
click at [250, 35] on link "Client Approval History" at bounding box center [247, 30] width 53 height 17
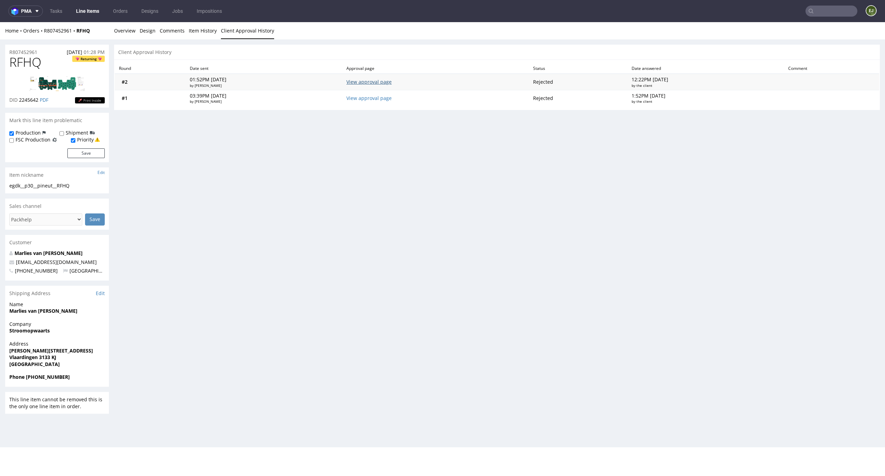
click at [391, 83] on link "View approval page" at bounding box center [368, 81] width 45 height 7
click at [92, 13] on link "Line Items" at bounding box center [87, 11] width 31 height 11
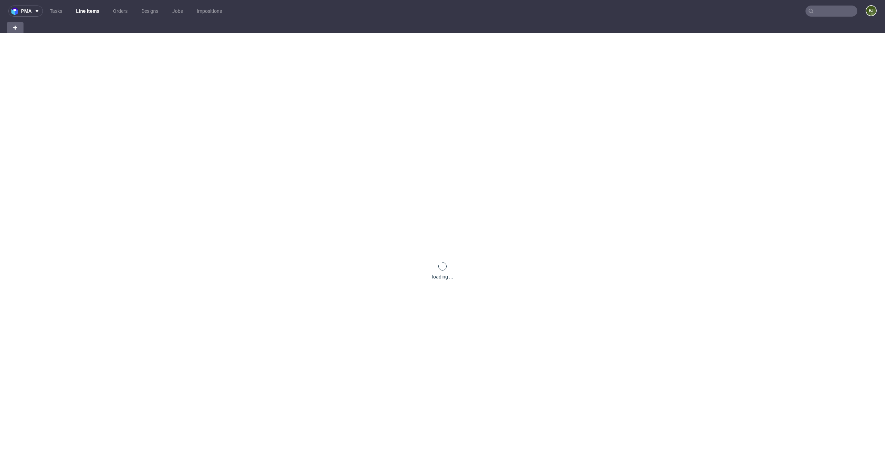
scroll to position [55, 0]
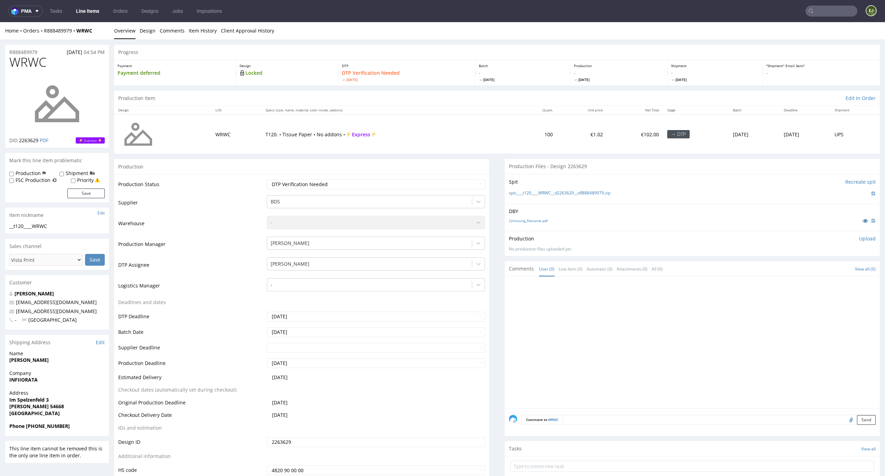
click at [517, 213] on p "DBY" at bounding box center [692, 211] width 367 height 7
click at [517, 217] on div "22missing_filename.pdf" at bounding box center [692, 221] width 367 height 8
click at [517, 219] on link "22missing_filename.pdf" at bounding box center [528, 220] width 39 height 5
click at [518, 200] on div "Spit Recreate spit spit____t120____WRWC__d2263629__oR888489979.zip" at bounding box center [692, 188] width 375 height 29
click at [520, 193] on link "spit____t120____WRWC__d2263629__oR888489979.zip" at bounding box center [560, 193] width 102 height 6
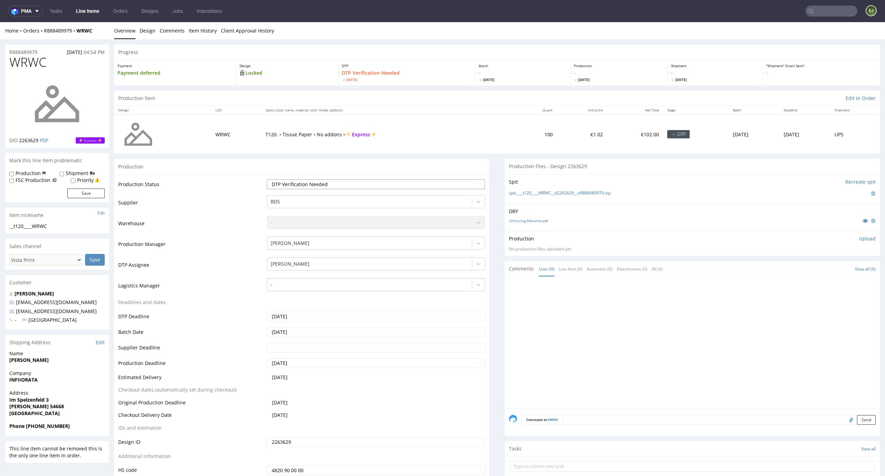
click at [438, 186] on select "Waiting for Artwork Waiting for Diecut Waiting for Mockup Waiting for DTP Waiti…" at bounding box center [376, 184] width 218 height 10
select select "dtp_in_process"
click at [267, 179] on select "Waiting for Artwork Waiting for Diecut Waiting for Mockup Waiting for DTP Waiti…" at bounding box center [376, 184] width 218 height 10
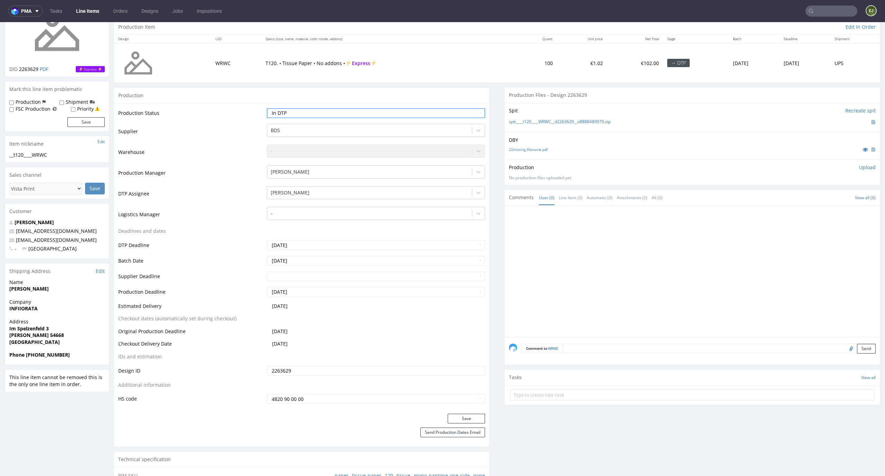
scroll to position [104, 0]
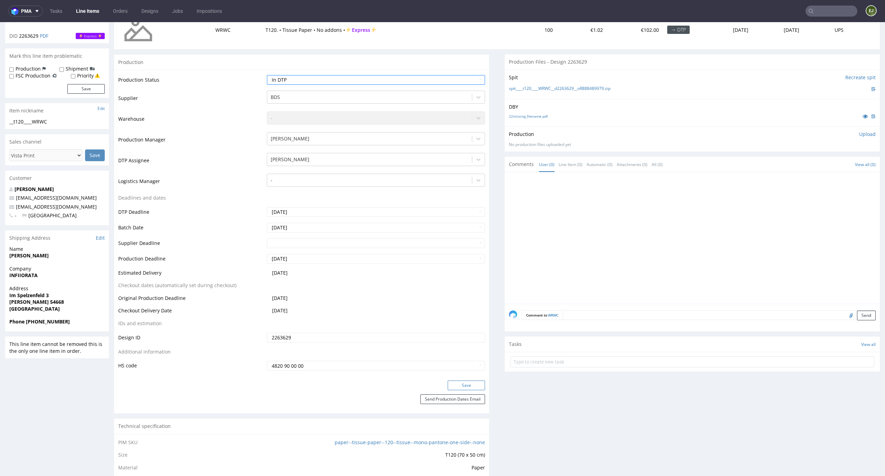
click at [477, 386] on button "Save" at bounding box center [466, 385] width 37 height 10
click at [859, 135] on p "Upload" at bounding box center [867, 134] width 17 height 7
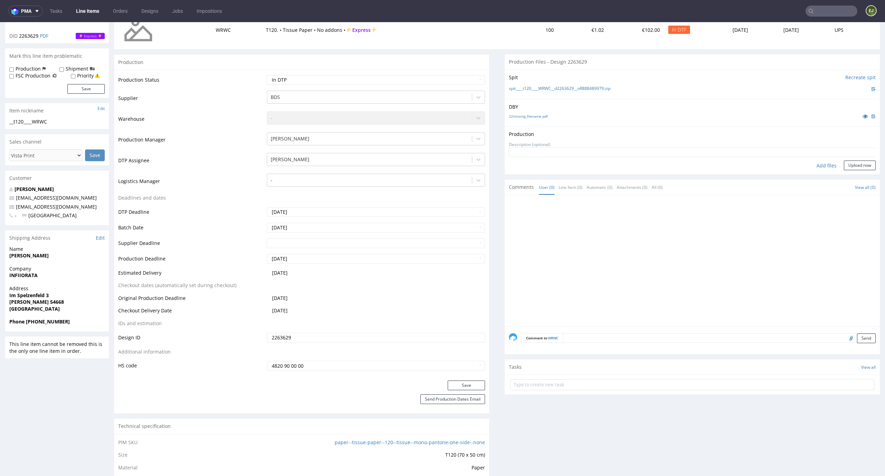
click at [812, 165] on div "Add files" at bounding box center [826, 165] width 35 height 10
type input "C:\fakepath\__t120____WRWC__d2263629__oR888489979__latest__outside.pdf"
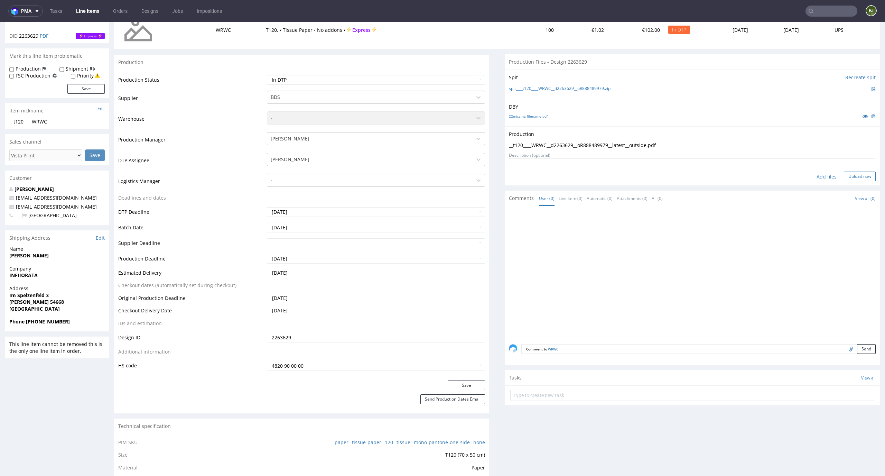
click at [857, 175] on button "Upload now" at bounding box center [860, 176] width 32 height 10
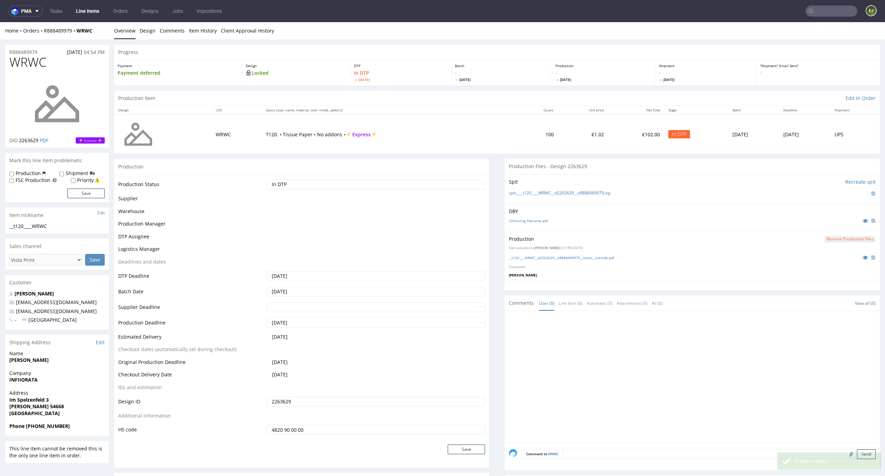
scroll to position [0, 0]
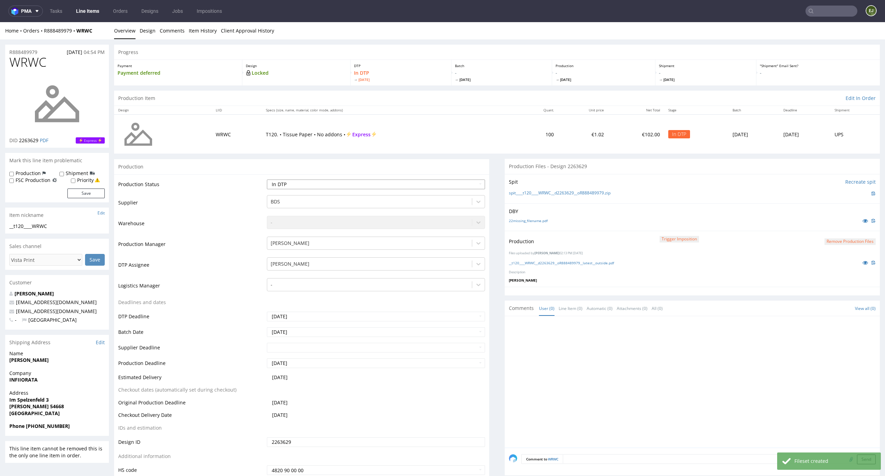
click at [467, 183] on select "Waiting for Artwork Waiting for Diecut Waiting for Mockup Waiting for DTP Waiti…" at bounding box center [376, 184] width 218 height 10
select select "dtp_production_ready"
click at [267, 179] on select "Waiting for Artwork Waiting for Diecut Waiting for Mockup Waiting for DTP Waiti…" at bounding box center [376, 184] width 218 height 10
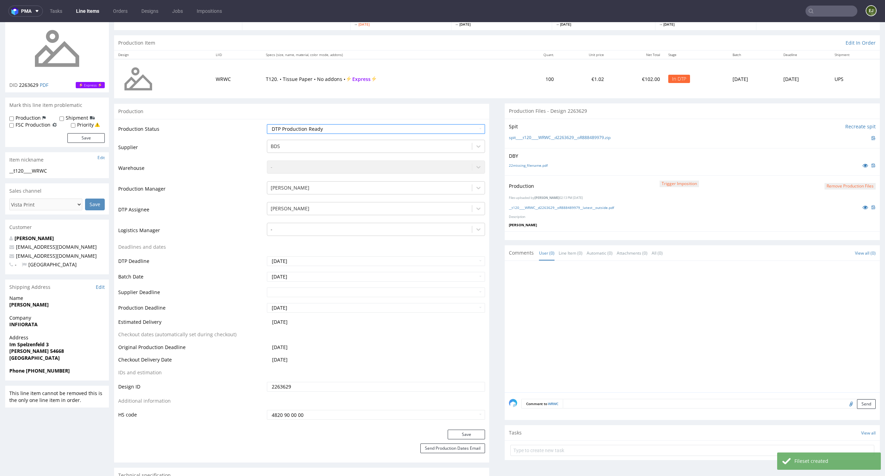
scroll to position [76, 0]
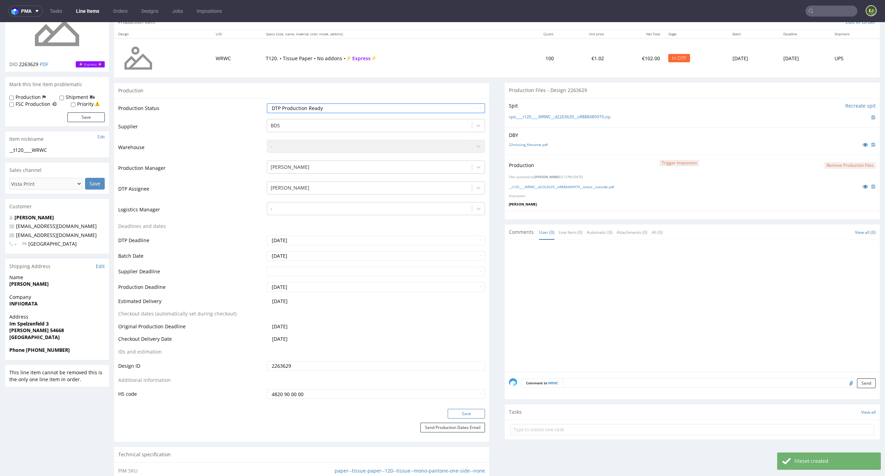
click at [467, 413] on button "Save" at bounding box center [466, 414] width 37 height 10
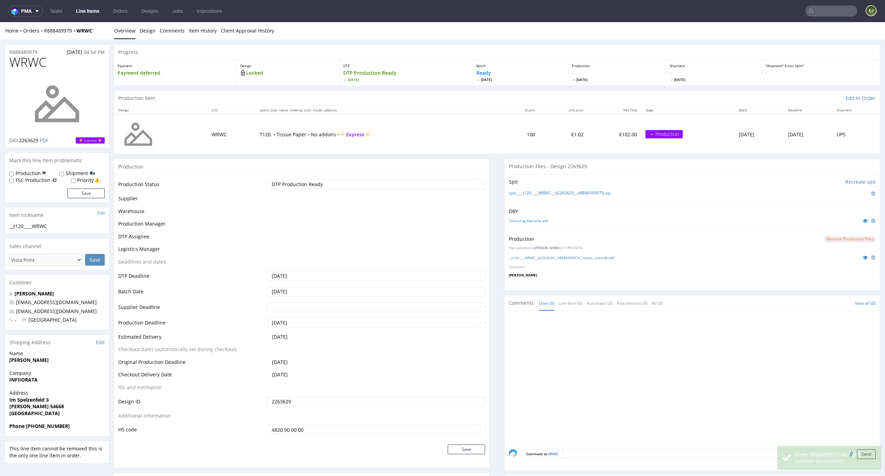
scroll to position [0, 0]
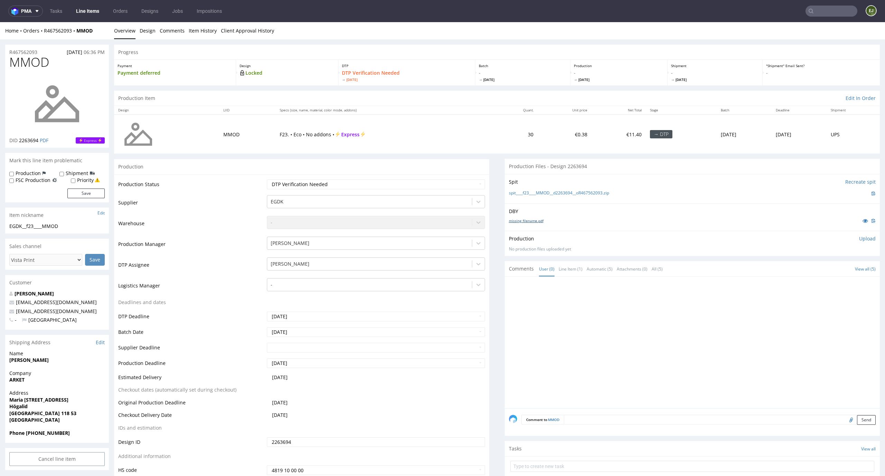
click at [533, 220] on link "missing_filename.pdf" at bounding box center [526, 220] width 35 height 5
click at [535, 189] on div "spit____f23____MMOD__d2263694__oR467562093.zip" at bounding box center [692, 193] width 367 height 8
click at [535, 190] on link "spit____f23____MMOD__d2263694__oR467562093.zip" at bounding box center [559, 193] width 100 height 6
click at [324, 185] on select "Waiting for Artwork Waiting for Diecut Waiting for Mockup Waiting for DTP Waiti…" at bounding box center [376, 184] width 218 height 10
select select "dtp_in_process"
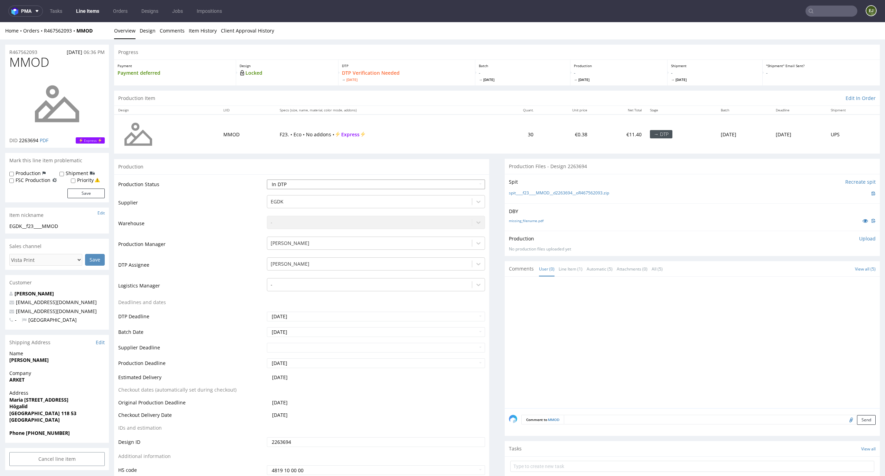
click at [267, 179] on select "Waiting for Artwork Waiting for Diecut Waiting for Mockup Waiting for DTP Waiti…" at bounding box center [376, 184] width 218 height 10
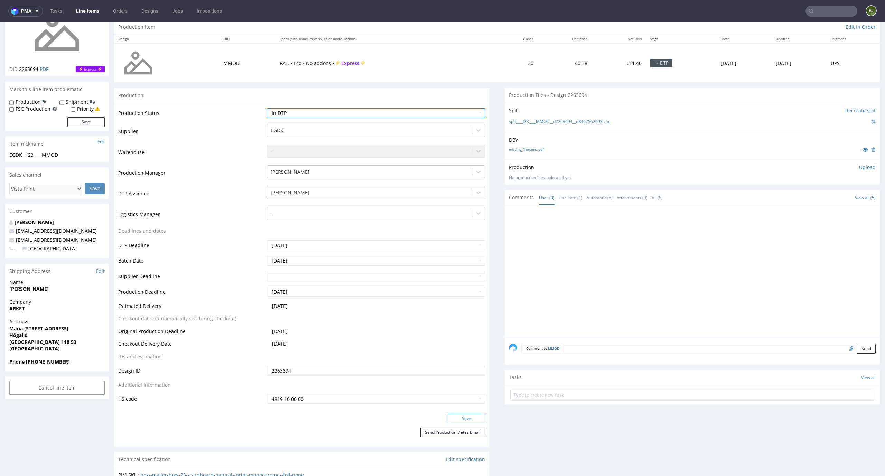
click at [475, 416] on button "Save" at bounding box center [466, 418] width 37 height 10
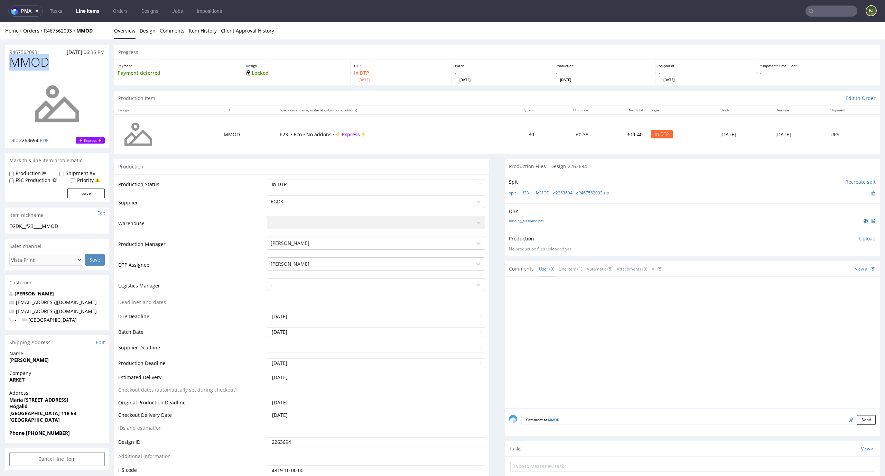
drag, startPoint x: 49, startPoint y: 56, endPoint x: 2, endPoint y: 59, distance: 46.8
click at [6, 59] on div "MMOD DID 2263694 PDF Express" at bounding box center [57, 101] width 104 height 92
copy span "MMOD"
click at [859, 242] on p "Upload" at bounding box center [867, 238] width 17 height 7
click at [821, 266] on div "Add files" at bounding box center [826, 270] width 35 height 10
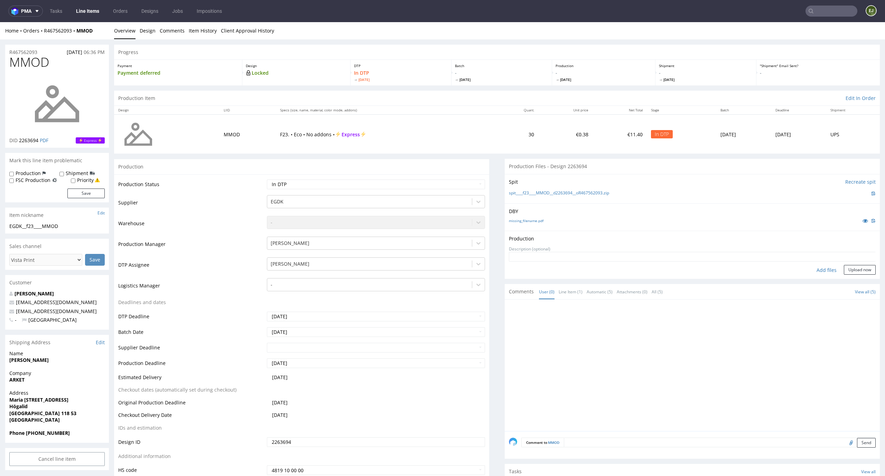
type input "C:\fakepath\EGDK__f23____MMOD__d2263694__oR467562093__latest__outside.pdf"
click at [855, 279] on button "Upload now" at bounding box center [860, 281] width 32 height 10
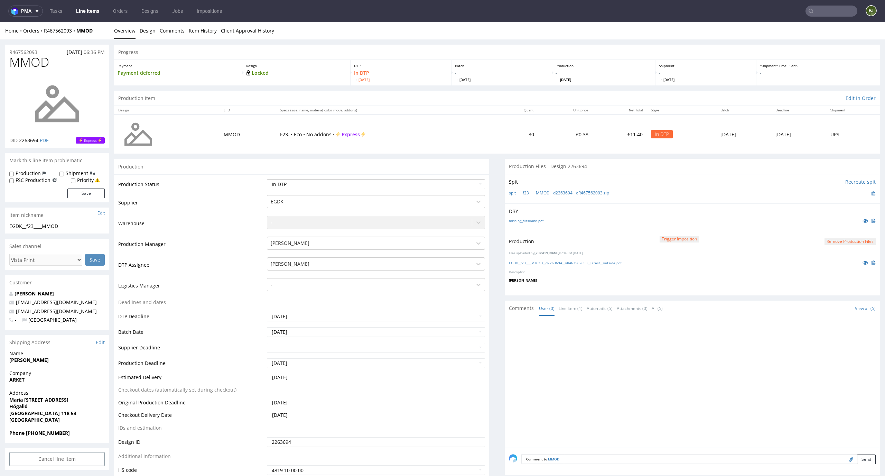
click at [466, 184] on select "Waiting for Artwork Waiting for Diecut Waiting for Mockup Waiting for DTP Waiti…" at bounding box center [376, 184] width 218 height 10
select select "dtp_production_ready"
click at [267, 179] on select "Waiting for Artwork Waiting for Diecut Waiting for Mockup Waiting for DTP Waiti…" at bounding box center [376, 184] width 218 height 10
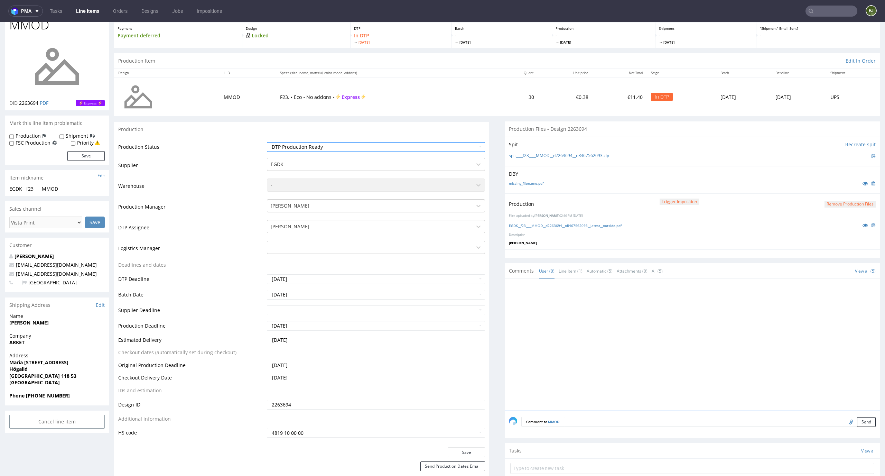
scroll to position [44, 0]
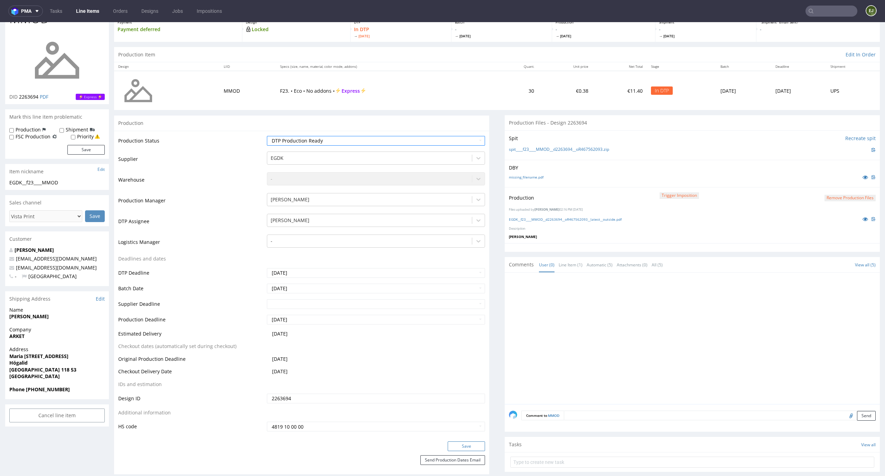
click at [458, 448] on button "Save" at bounding box center [466, 446] width 37 height 10
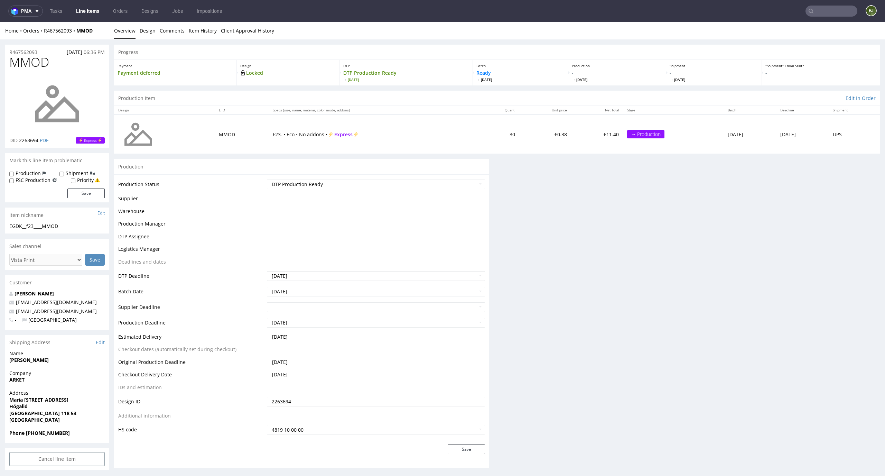
scroll to position [0, 0]
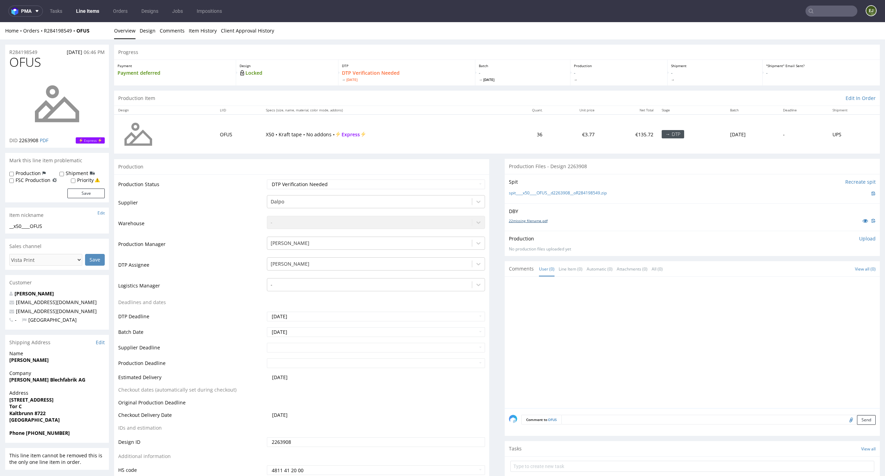
click at [538, 220] on link "22missing_filename.pdf" at bounding box center [528, 220] width 39 height 5
click at [539, 190] on link "spit____x50____OFUS__d2263908__oR284198549.zip" at bounding box center [558, 193] width 98 height 6
click at [424, 188] on select "Waiting for Artwork Waiting for Diecut Waiting for Mockup Waiting for DTP Waiti…" at bounding box center [376, 184] width 218 height 10
select select "dtp_in_process"
click at [267, 179] on select "Waiting for Artwork Waiting for Diecut Waiting for Mockup Waiting for DTP Waiti…" at bounding box center [376, 184] width 218 height 10
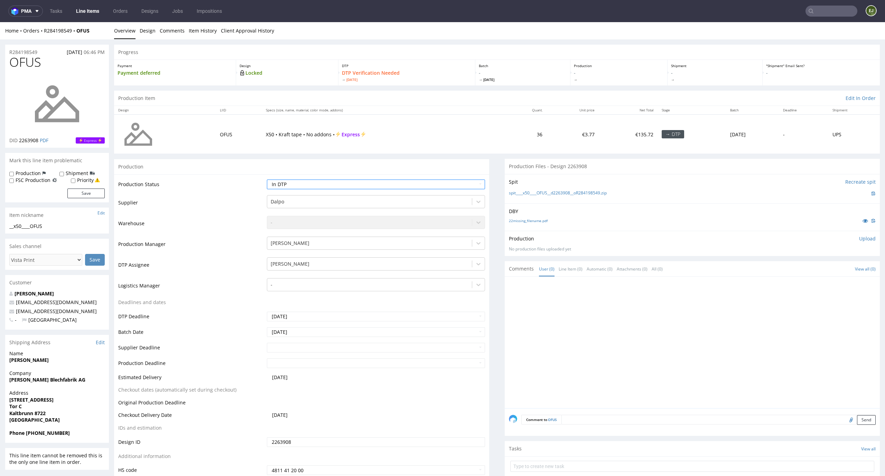
scroll to position [65, 0]
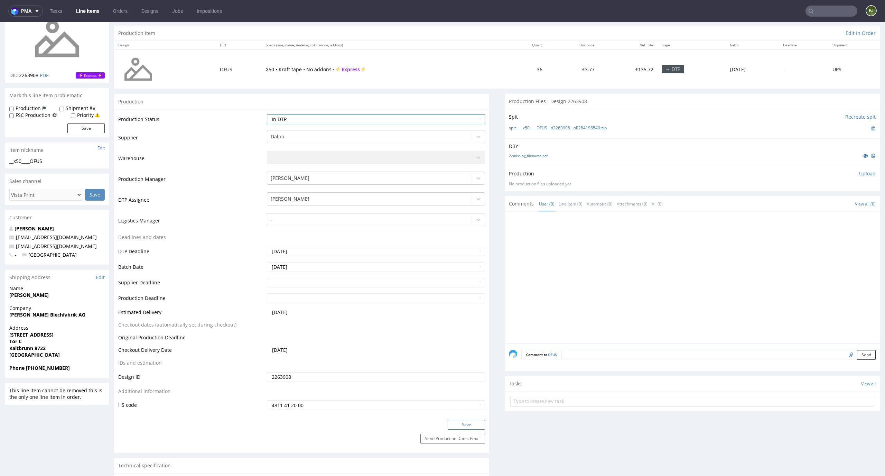
click at [468, 425] on button "Save" at bounding box center [466, 425] width 37 height 10
click at [862, 166] on div "Production Upload No production files uploaded yet Description (optional) Add f…" at bounding box center [692, 178] width 375 height 25
click at [862, 171] on p "Upload" at bounding box center [867, 173] width 17 height 7
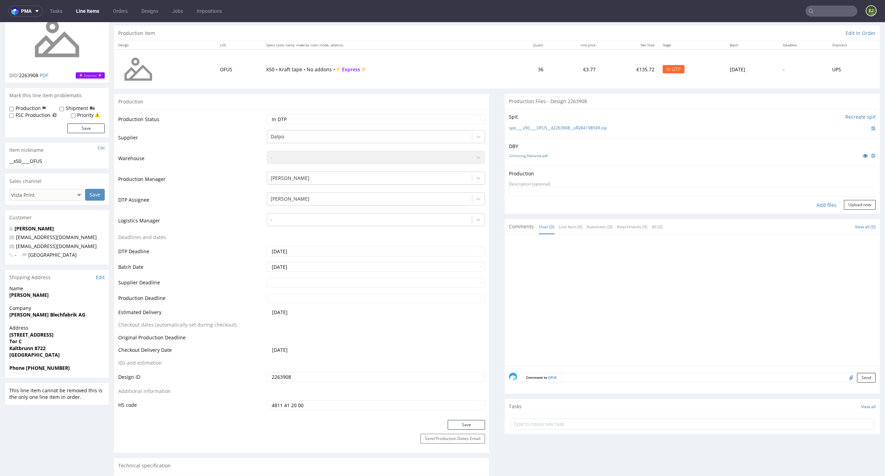
click at [813, 203] on div "Add files" at bounding box center [826, 205] width 35 height 10
type input "C:\fakepath\__x50____OFUS__d2263908__oR284198549__latest__outside.pdf"
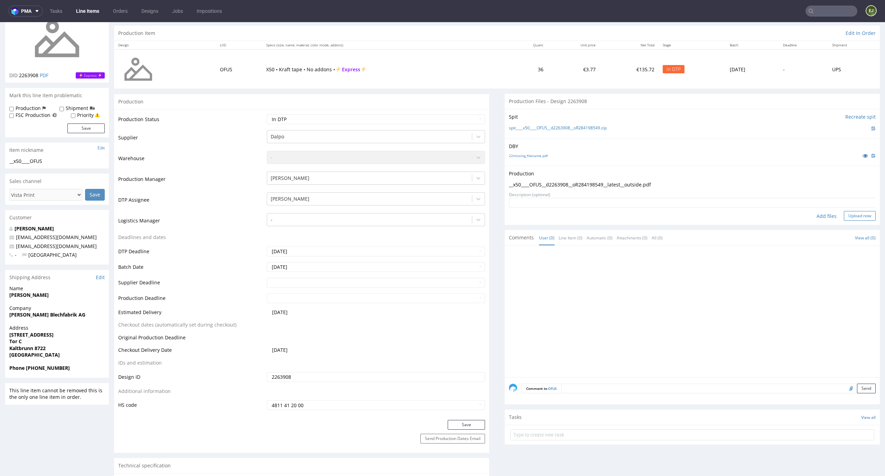
click at [853, 212] on button "Upload now" at bounding box center [860, 216] width 32 height 10
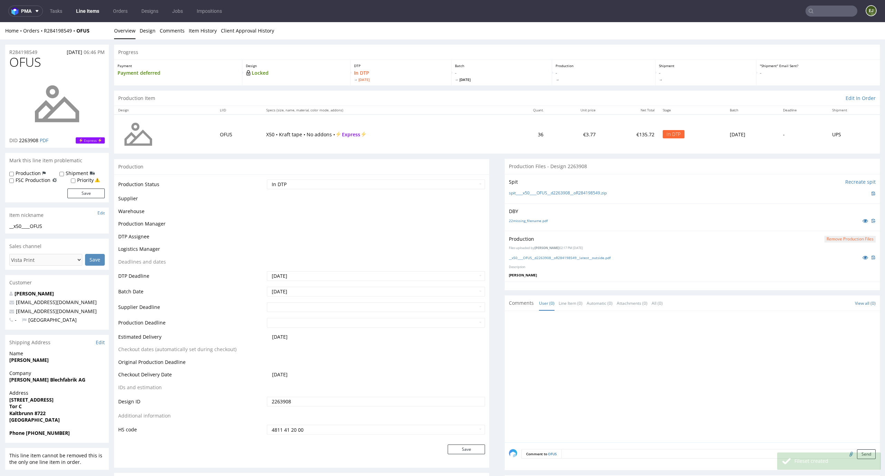
scroll to position [0, 0]
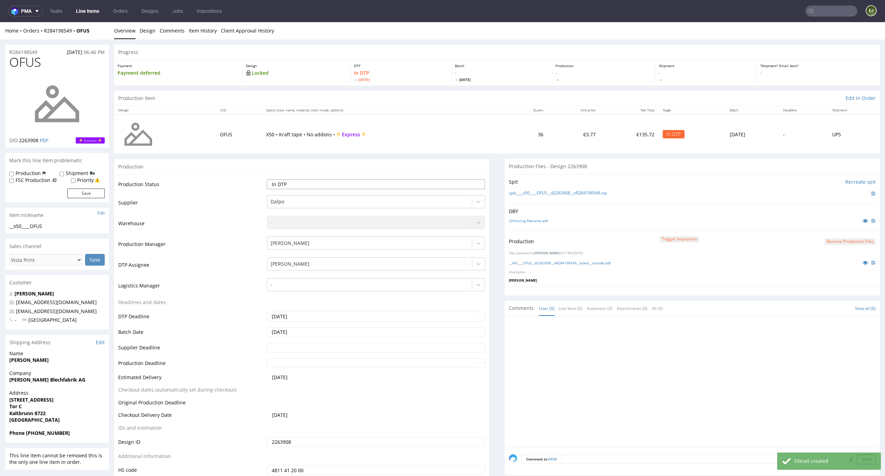
click at [474, 184] on select "Waiting for Artwork Waiting for Diecut Waiting for Mockup Waiting for DTP Waiti…" at bounding box center [376, 184] width 218 height 10
select select "dtp_production_ready"
click at [267, 179] on select "Waiting for Artwork Waiting for Diecut Waiting for Mockup Waiting for DTP Waiti…" at bounding box center [376, 184] width 218 height 10
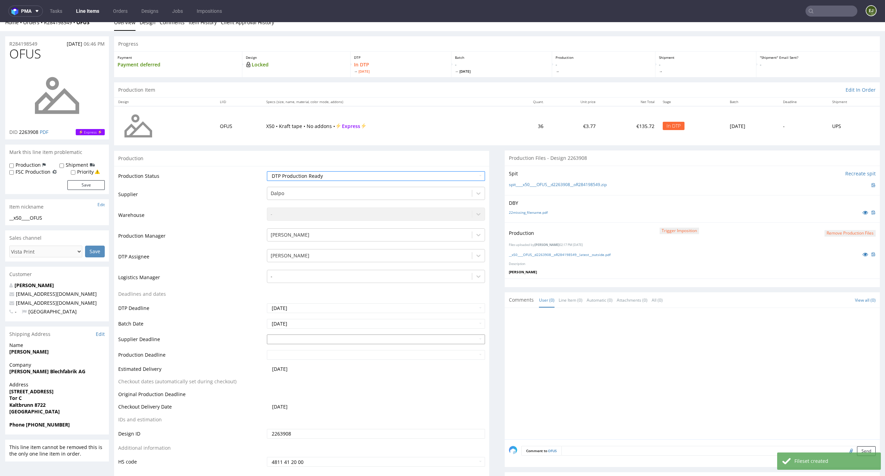
scroll to position [81, 0]
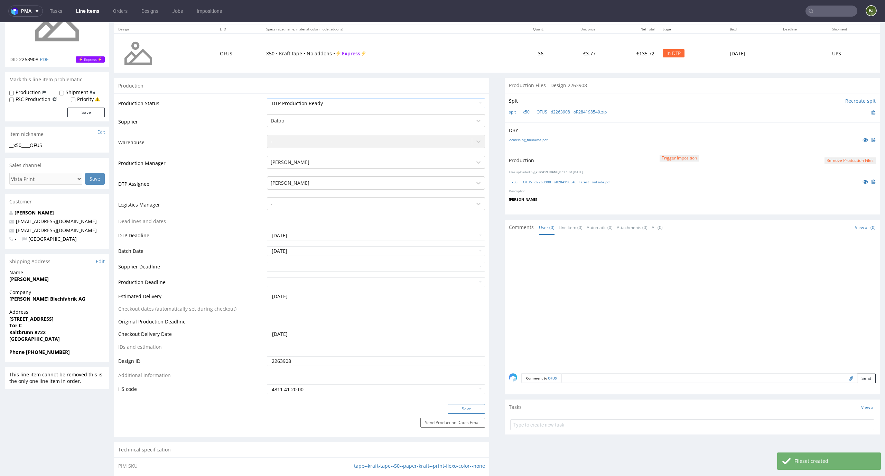
click at [465, 411] on button "Save" at bounding box center [466, 409] width 37 height 10
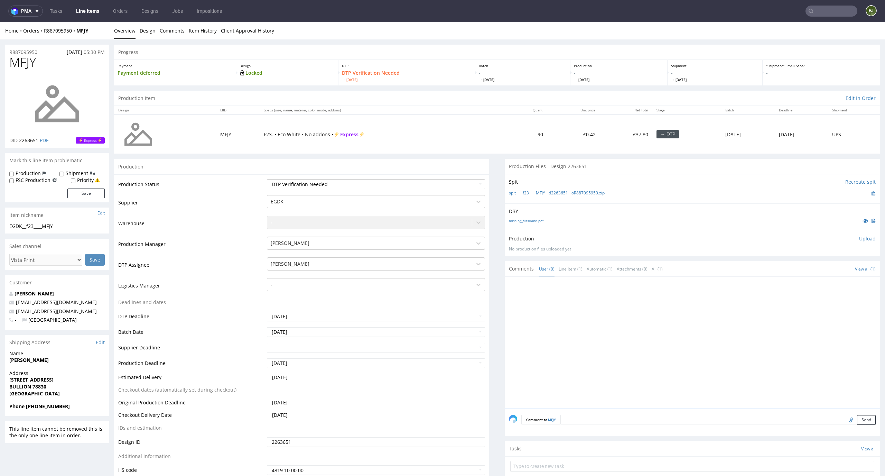
click at [350, 182] on select "Waiting for Artwork Waiting for Diecut Waiting for Mockup Waiting for DTP Waiti…" at bounding box center [376, 184] width 218 height 10
select select "dtp_in_process"
click at [267, 179] on select "Waiting for Artwork Waiting for Diecut Waiting for Mockup Waiting for DTP Waiti…" at bounding box center [376, 184] width 218 height 10
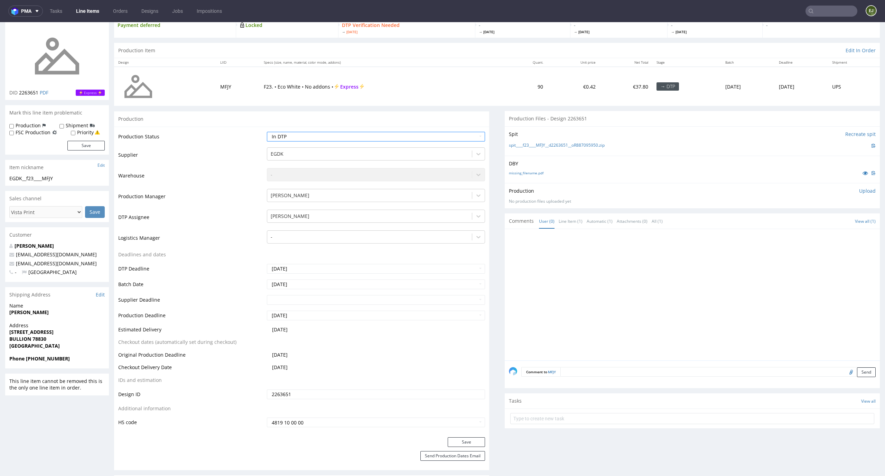
scroll to position [56, 0]
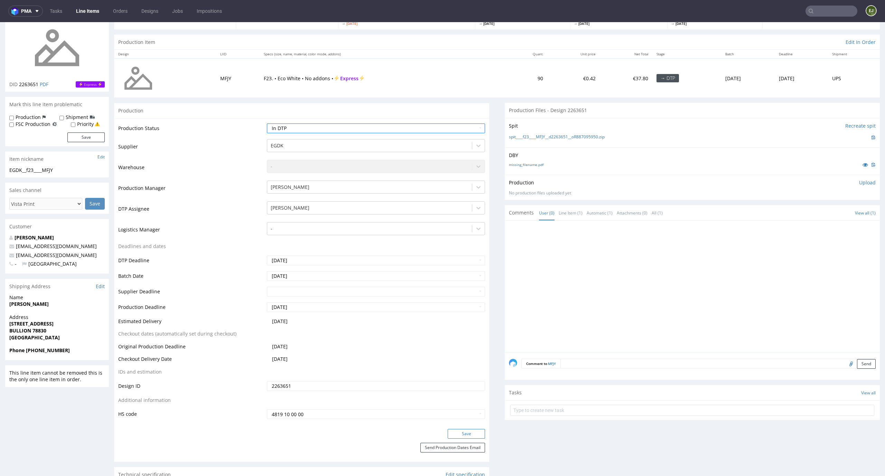
click at [472, 436] on button "Save" at bounding box center [466, 434] width 37 height 10
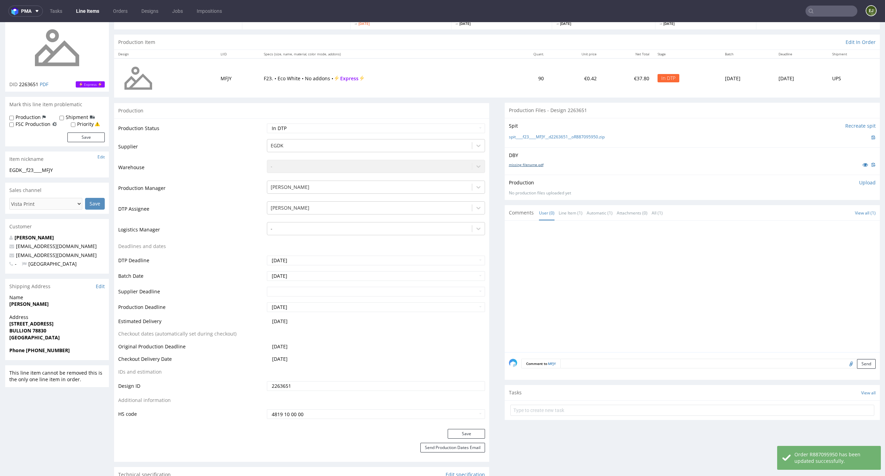
click at [528, 162] on link "missing_filename.pdf" at bounding box center [526, 164] width 35 height 5
click at [534, 136] on link "spit____f23____MFJY__d2263651__oR887095950.zip" at bounding box center [557, 137] width 96 height 6
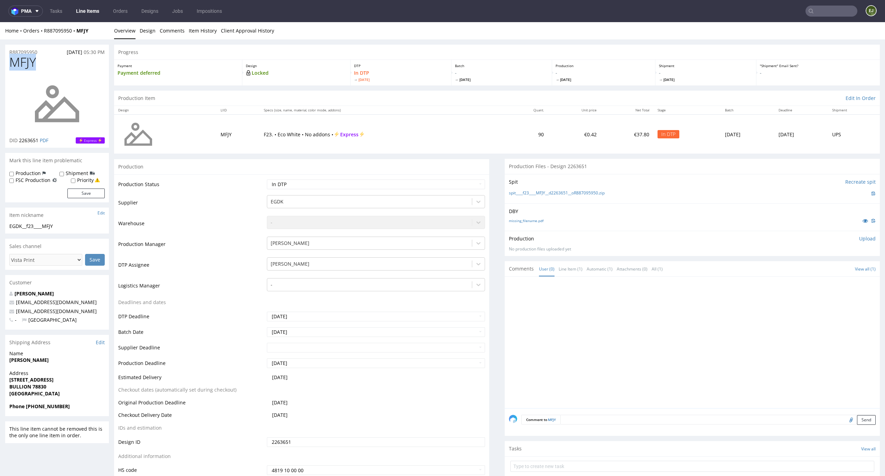
drag, startPoint x: 41, startPoint y: 60, endPoint x: 0, endPoint y: 60, distance: 41.5
copy span "MFJY"
click at [856, 242] on div "Production Upload No production files uploaded yet Description (optional) Add f…" at bounding box center [692, 243] width 367 height 17
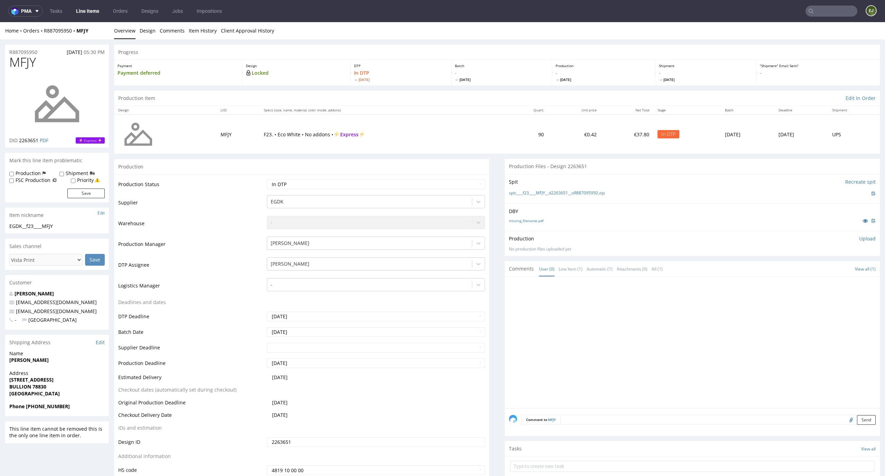
click at [860, 236] on p "Upload" at bounding box center [867, 238] width 17 height 7
click at [818, 271] on div "Add files" at bounding box center [826, 270] width 35 height 10
type input "C:\fakepath\EGDK__f23____MFJY__d2263651__oR887095950__latest__outside.pdf"
click at [855, 277] on button "Upload now" at bounding box center [860, 281] width 32 height 10
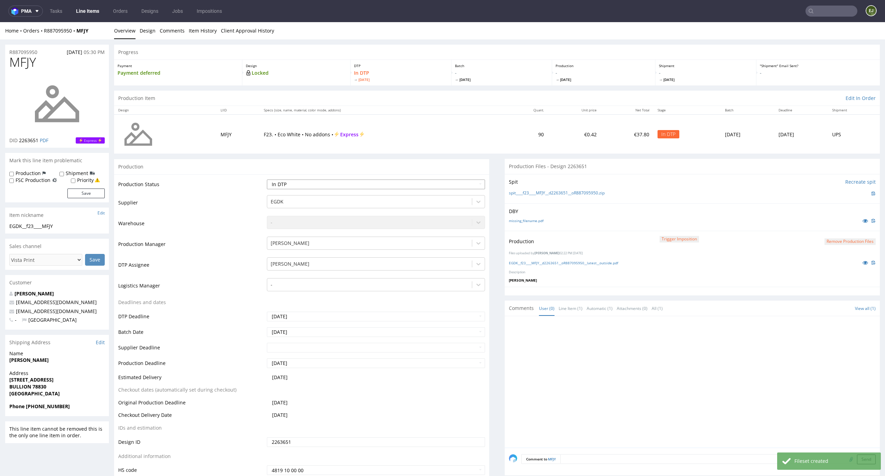
click at [443, 182] on select "Waiting for Artwork Waiting for Diecut Waiting for Mockup Waiting for DTP Waiti…" at bounding box center [376, 184] width 218 height 10
select select "dtp_production_ready"
click at [267, 179] on select "Waiting for Artwork Waiting for Diecut Waiting for Mockup Waiting for DTP Waiti…" at bounding box center [376, 184] width 218 height 10
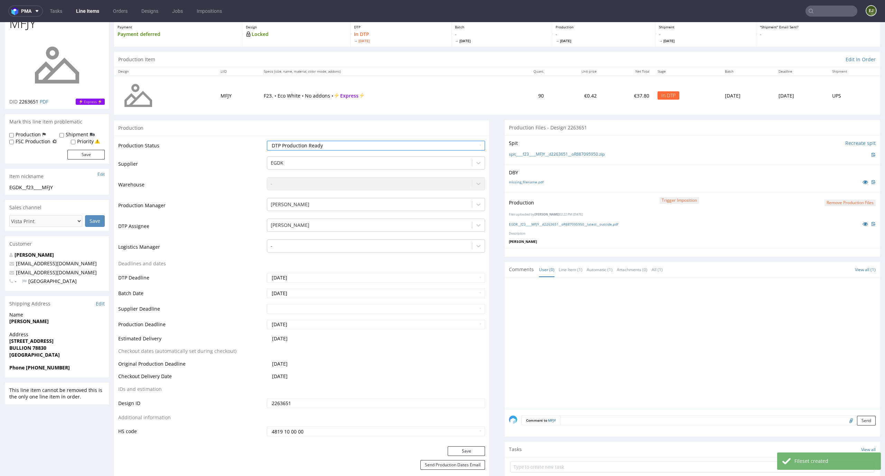
scroll to position [50, 0]
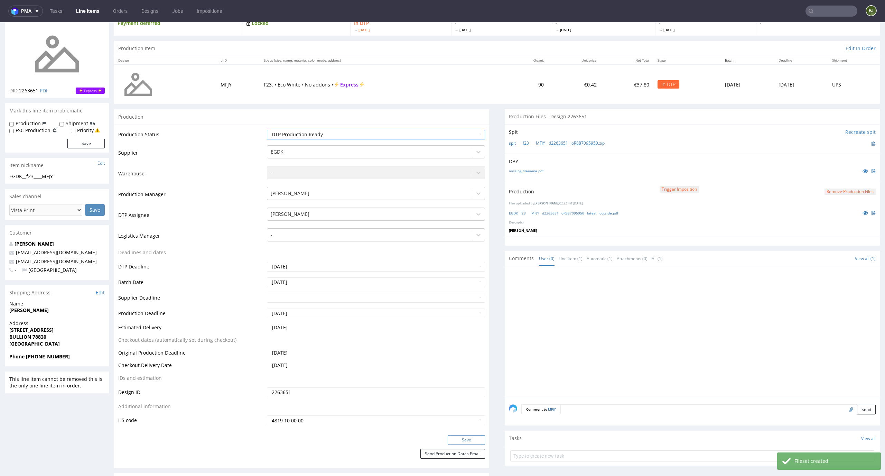
click at [463, 435] on button "Save" at bounding box center [466, 440] width 37 height 10
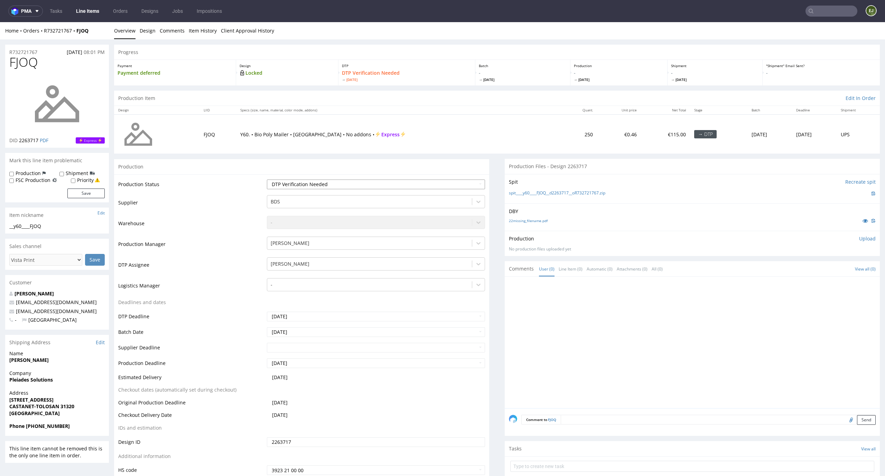
click at [451, 182] on select "Waiting for Artwork Waiting for Diecut Waiting for Mockup Waiting for DTP Waiti…" at bounding box center [376, 184] width 218 height 10
select select "dtp_in_process"
click at [267, 179] on select "Waiting for Artwork Waiting for Diecut Waiting for Mockup Waiting for DTP Waiti…" at bounding box center [376, 184] width 218 height 10
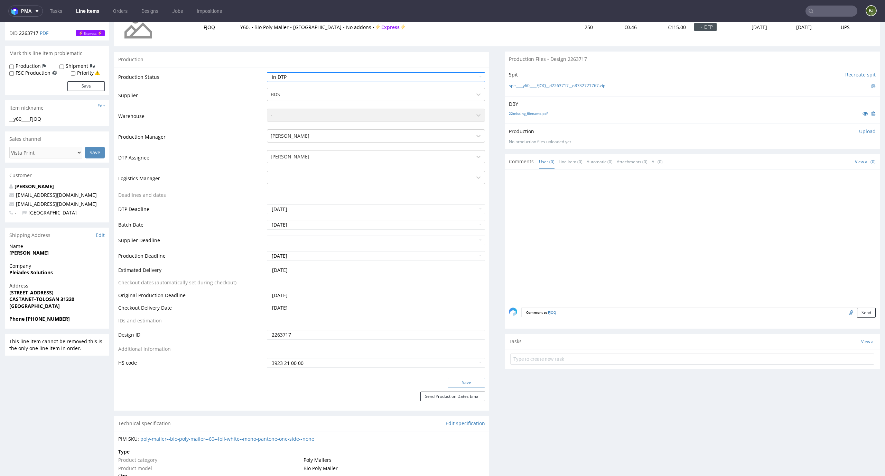
click at [468, 384] on button "Save" at bounding box center [466, 382] width 37 height 10
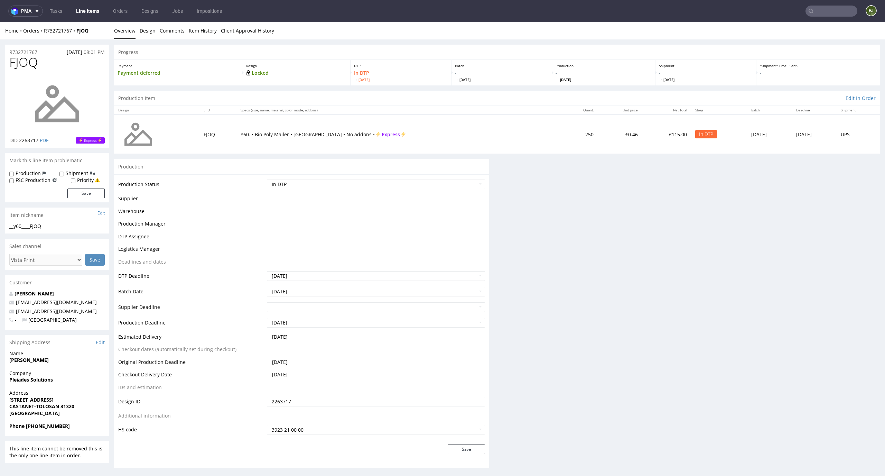
scroll to position [0, 0]
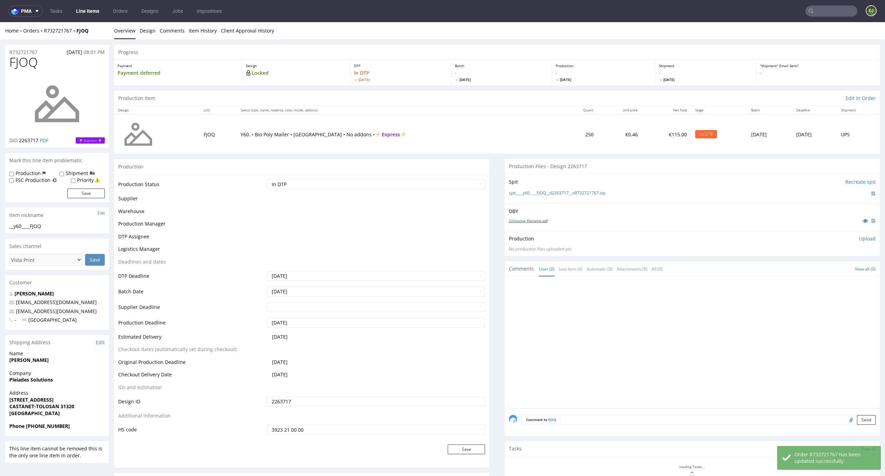
click at [542, 222] on link "22missing_filename.pdf" at bounding box center [528, 220] width 39 height 5
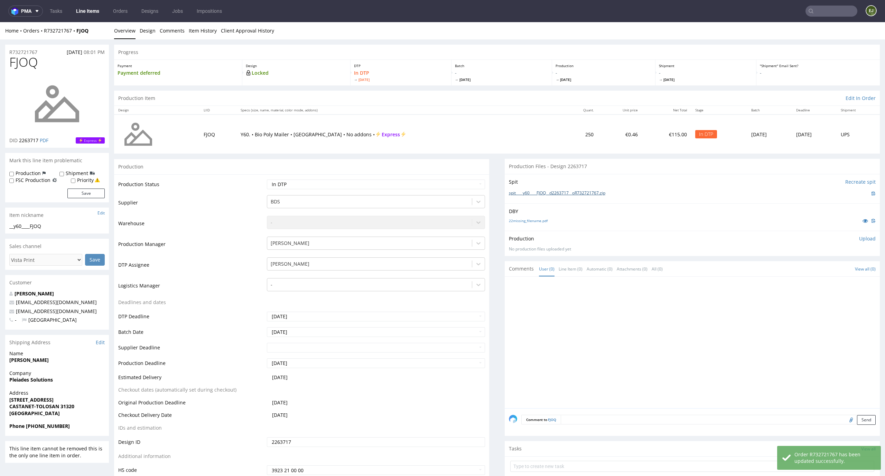
click at [541, 190] on link "spit____y60____FJOQ__d2263717__oR732721767.zip" at bounding box center [557, 193] width 96 height 6
click at [859, 241] on p "Upload" at bounding box center [867, 238] width 17 height 7
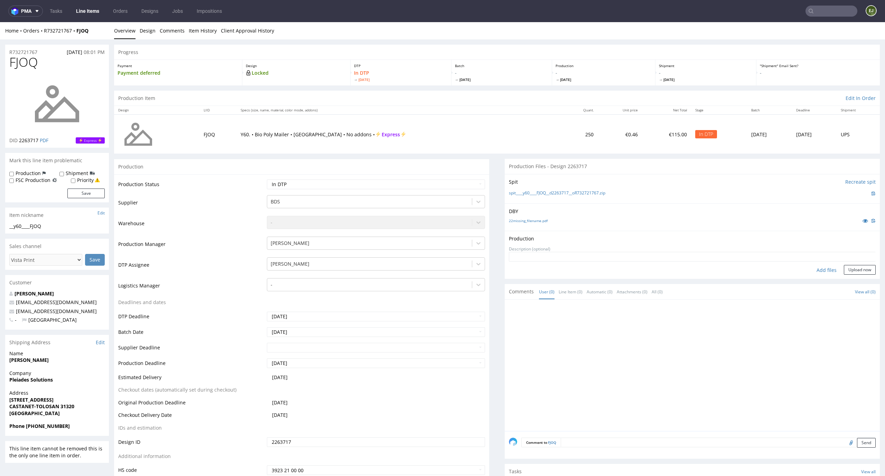
click at [811, 269] on div "Add files" at bounding box center [826, 270] width 35 height 10
type input "C:\fakepath\__y60____FJOQ__d2263717__oR732721767__latest__outside.pdf"
click at [847, 284] on button "Upload now" at bounding box center [860, 281] width 32 height 10
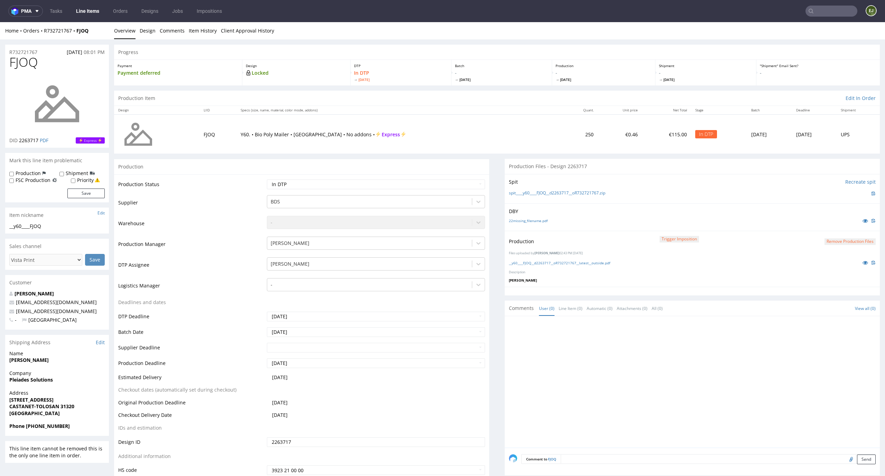
click at [837, 240] on button "Remove production files" at bounding box center [849, 241] width 51 height 7
click at [830, 219] on div "Yes No" at bounding box center [837, 226] width 57 height 17
click at [830, 222] on link "Yes" at bounding box center [828, 226] width 20 height 10
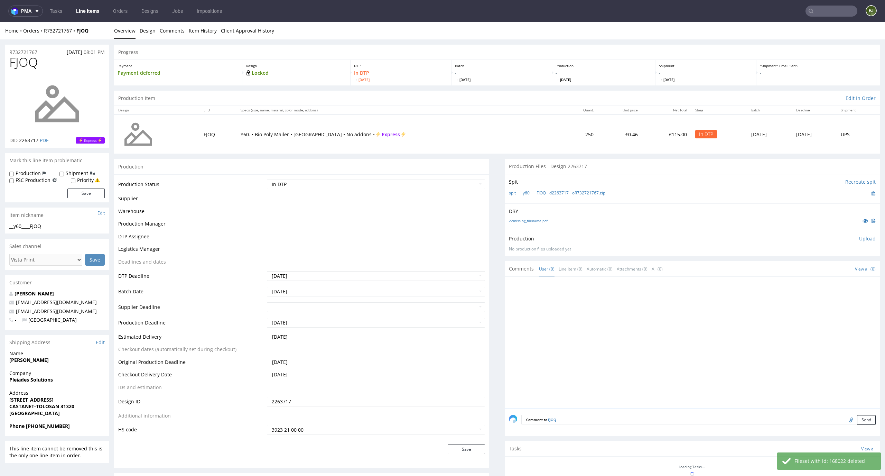
click at [859, 235] on p "Upload" at bounding box center [867, 238] width 17 height 7
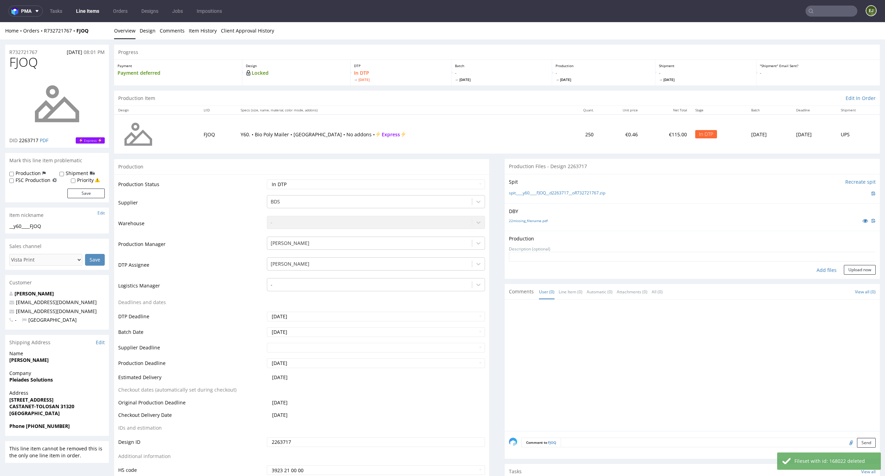
click at [814, 262] on form "Add files Upload now" at bounding box center [692, 263] width 367 height 23
click at [814, 265] on div "Add files" at bounding box center [826, 270] width 35 height 10
type input "C:\fakepath\__y60____FJOQ__d2263717__oR732721767__latest__outside.pdf"
click at [851, 284] on button "Upload now" at bounding box center [860, 281] width 32 height 10
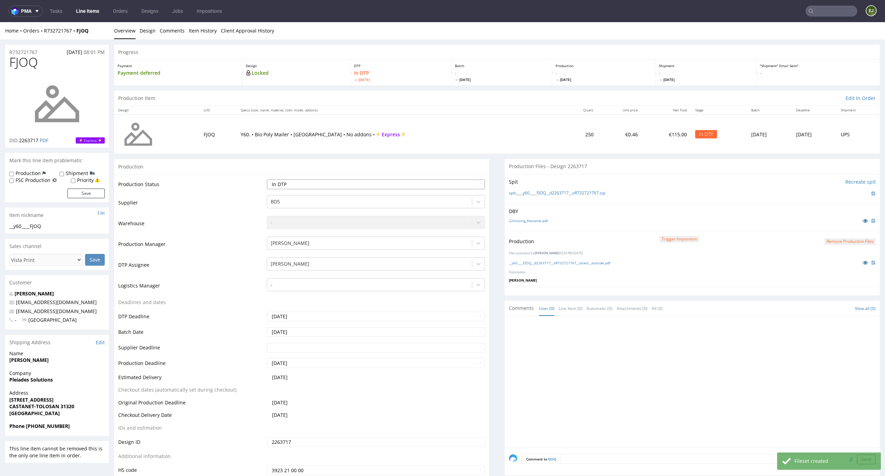
click at [461, 183] on select "Waiting for Artwork Waiting for Diecut Waiting for Mockup Waiting for DTP Waiti…" at bounding box center [376, 184] width 218 height 10
select select "dtp_production_ready"
click at [267, 179] on select "Waiting for Artwork Waiting for Diecut Waiting for Mockup Waiting for DTP Waiti…" at bounding box center [376, 184] width 218 height 10
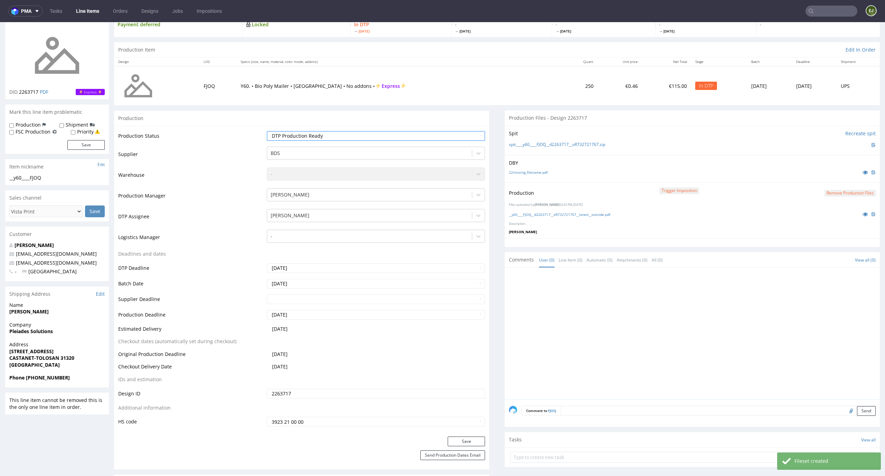
scroll to position [102, 0]
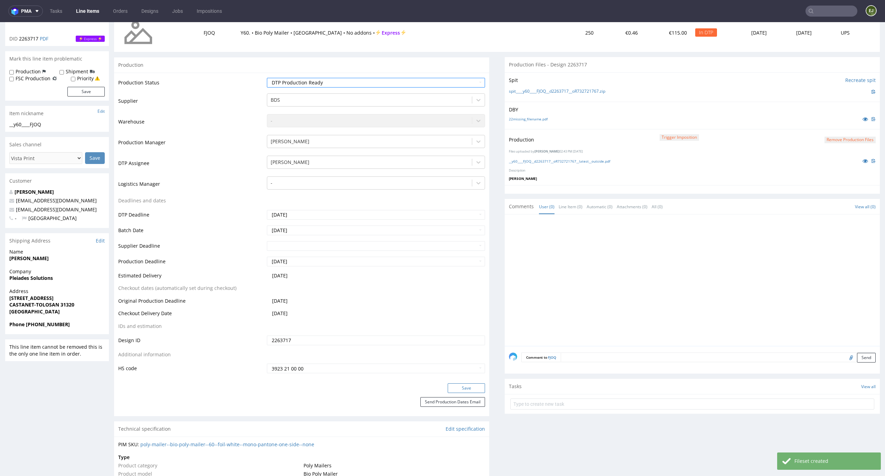
click at [468, 389] on button "Save" at bounding box center [466, 388] width 37 height 10
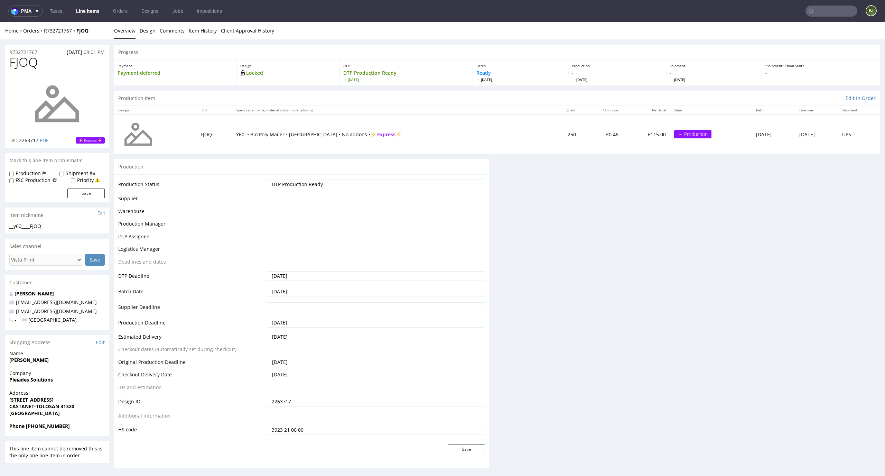
scroll to position [0, 0]
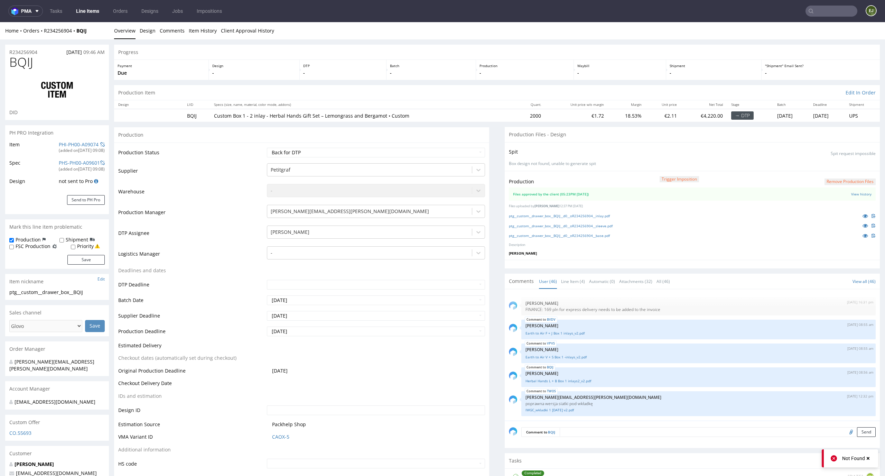
scroll to position [1256, 0]
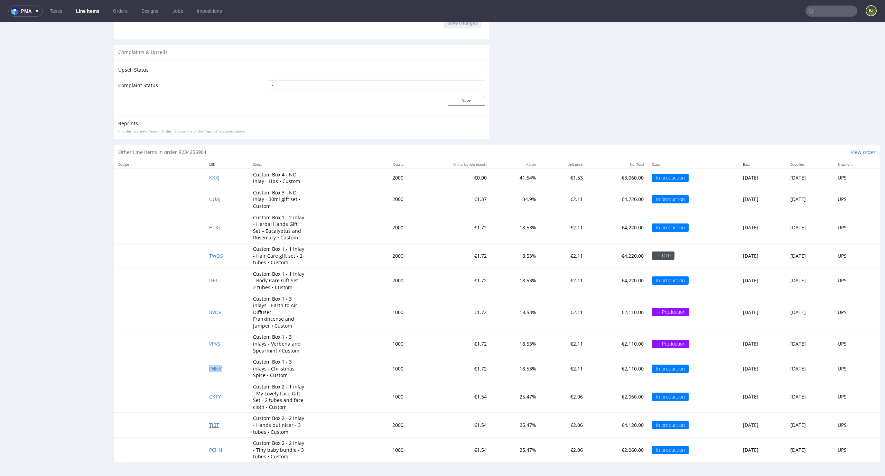
click at [209, 425] on span "TJBT" at bounding box center [214, 424] width 10 height 7
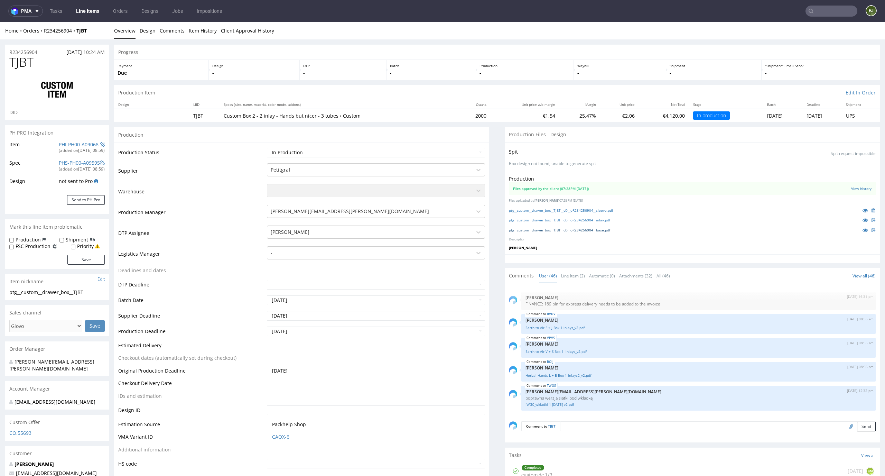
scroll to position [1, 0]
click at [580, 207] on link "ptg__custom__drawer_box__TJBT__d0__oR234256904__sleeve.pdf" at bounding box center [561, 209] width 104 height 5
click at [578, 220] on link "ptg__custom__drawer_box__TJBT__d0__oR234256904__inlay.pdf" at bounding box center [559, 219] width 101 height 5
click at [578, 228] on link "ptg__custom__drawer_box__TJBT__d0__oR234256904__base.pdf" at bounding box center [559, 229] width 101 height 5
click at [567, 274] on link "Line Item (2)" at bounding box center [573, 274] width 24 height 15
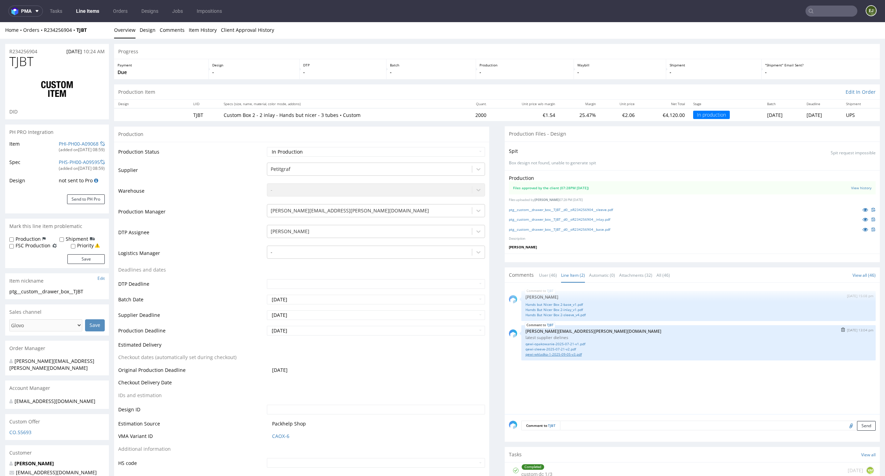
click at [562, 354] on link "qewi-wkladka-1-2025-09-05-v3.pdf" at bounding box center [698, 353] width 346 height 5
click at [550, 308] on link "Hands But Nicer Box 2-inlay_v1.pdf" at bounding box center [698, 309] width 346 height 5
click at [550, 317] on link "Hands But Nicer Box 2-sleeve_v4.pdf" at bounding box center [698, 314] width 346 height 5
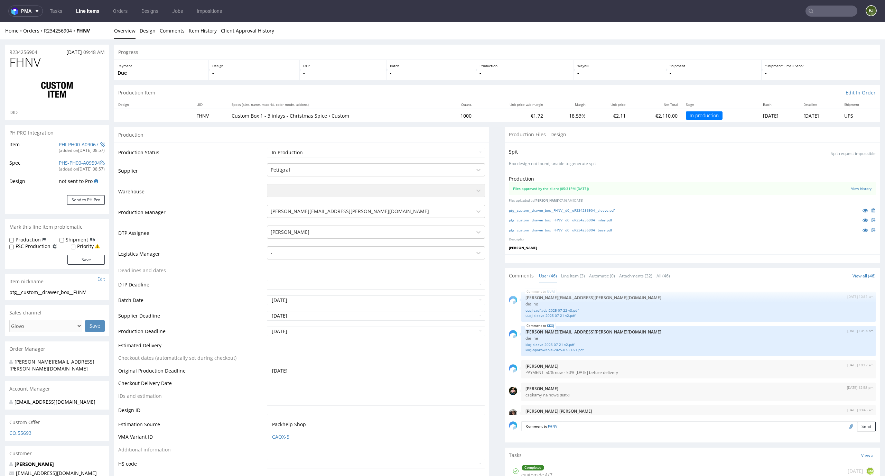
scroll to position [1291, 0]
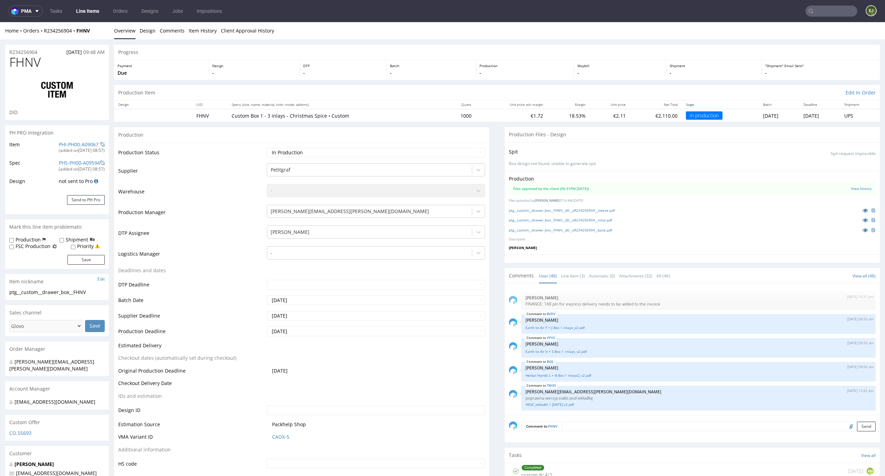
click at [558, 61] on div "Production -" at bounding box center [525, 70] width 98 height 20
click at [564, 209] on link "ptg__custom__drawer_box__FHNV__d0__oR234256904__sleeve.pdf" at bounding box center [562, 210] width 106 height 5
click at [558, 223] on div "ptg__custom__drawer_box__FHNV__d0__oR234256904__inlay.pdf" at bounding box center [692, 220] width 367 height 8
click at [565, 217] on link "ptg__custom__drawer_box__FHNV__d0__oR234256904__inlay.pdf" at bounding box center [560, 219] width 103 height 5
click at [590, 229] on link "ptg__custom__drawer_box__FHNV__d0__oR234256904__base.pdf" at bounding box center [560, 229] width 103 height 5
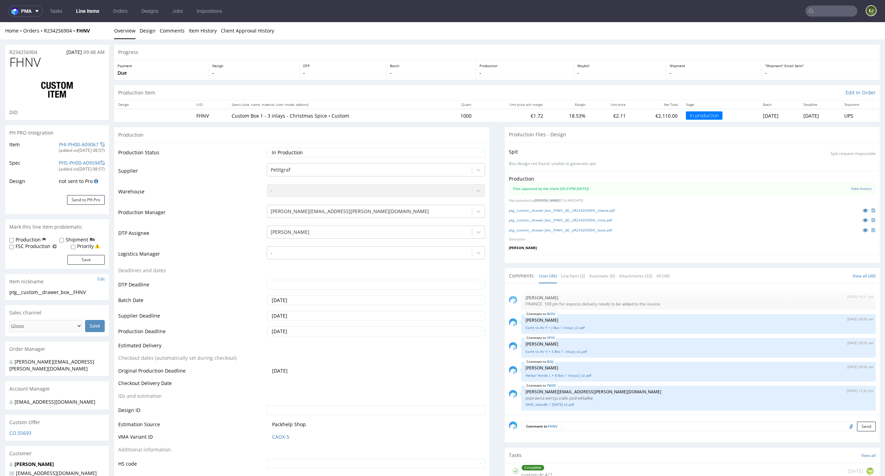
click at [486, 73] on p "-" at bounding box center [524, 72] width 91 height 7
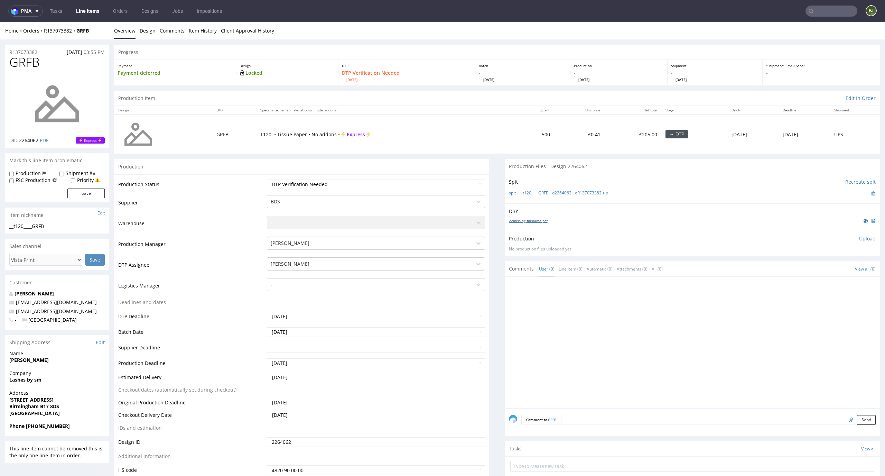
click at [509, 221] on link "22missing_filename.pdf" at bounding box center [528, 220] width 39 height 5
click at [513, 196] on div "spit____t120____GRFB__d2264062__oR137073382.zip" at bounding box center [692, 193] width 367 height 8
click at [523, 189] on div "spit____t120____GRFB__d2264062__oR137073382.zip" at bounding box center [692, 193] width 367 height 8
click at [523, 191] on link "spit____t120____GRFB__d2264062__oR137073382.zip" at bounding box center [558, 193] width 99 height 6
click at [859, 238] on p "Upload" at bounding box center [867, 238] width 17 height 7
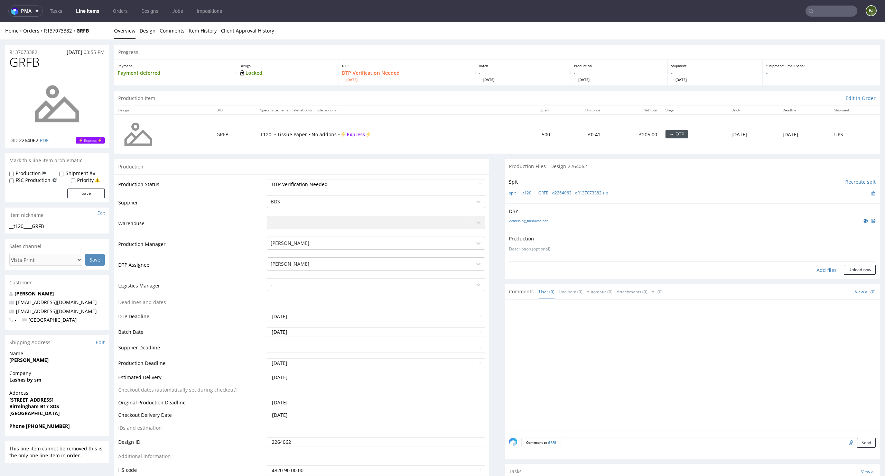
click at [816, 272] on div "Add files" at bounding box center [826, 270] width 35 height 10
type input "C:\fakepath\__t120____GRFB__d2264062__oR137073382__latest__outside.pdf"
click at [853, 281] on button "Upload now" at bounding box center [860, 281] width 32 height 10
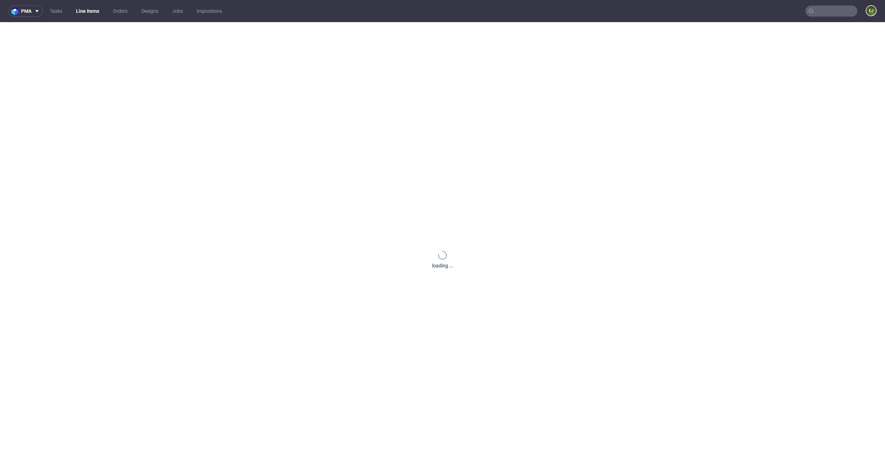
click at [151, 34] on div "loading ..." at bounding box center [442, 260] width 885 height 476
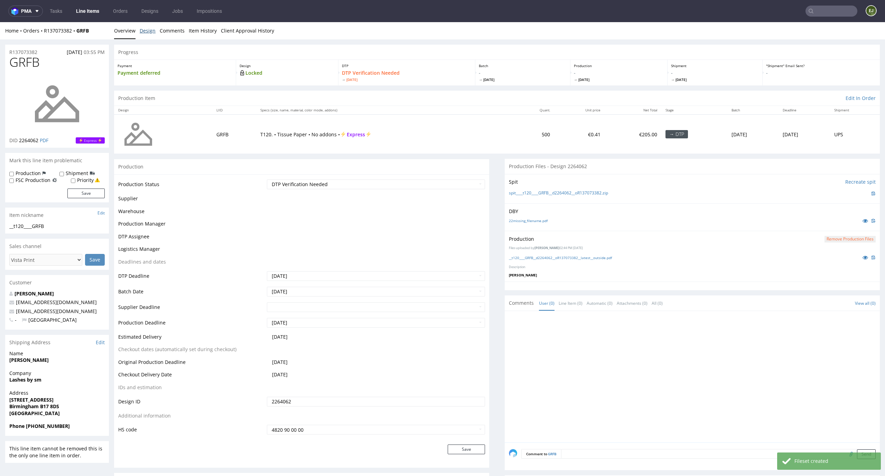
click at [151, 34] on link "Design" at bounding box center [148, 30] width 16 height 17
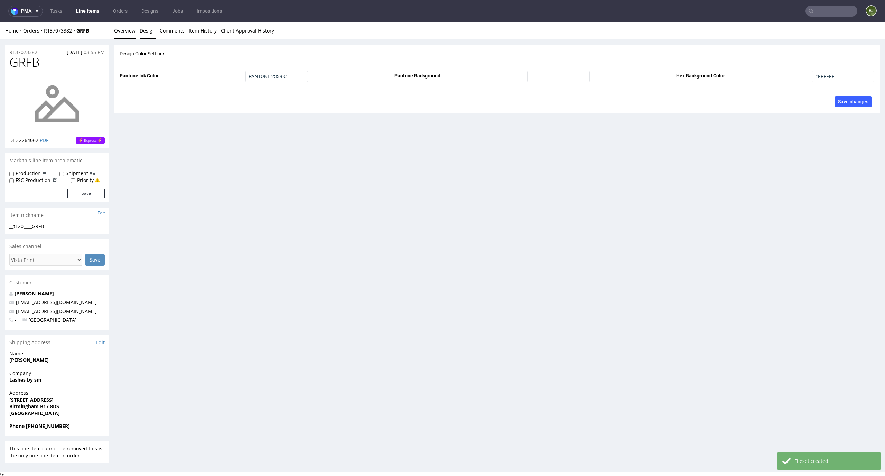
click at [123, 34] on link "Overview" at bounding box center [124, 30] width 21 height 17
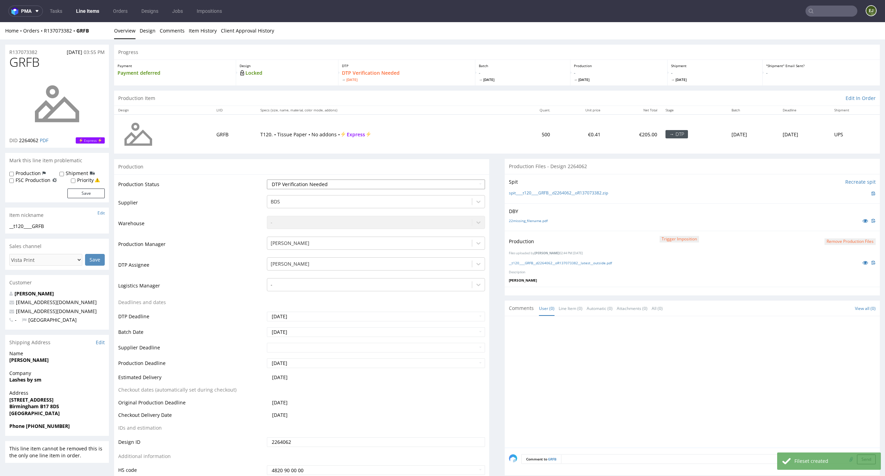
click at [472, 188] on select "Waiting for Artwork Waiting for Diecut Waiting for Mockup Waiting for DTP Waiti…" at bounding box center [376, 184] width 218 height 10
click at [267, 179] on select "Waiting for Artwork Waiting for Diecut Waiting for Mockup Waiting for DTP Waiti…" at bounding box center [376, 184] width 218 height 10
click at [466, 185] on select "Waiting for Artwork Waiting for Diecut Waiting for Mockup Waiting for DTP Waiti…" at bounding box center [376, 184] width 218 height 10
select select "dtp_production_ready"
click at [267, 179] on select "Waiting for Artwork Waiting for Diecut Waiting for Mockup Waiting for DTP Waiti…" at bounding box center [376, 184] width 218 height 10
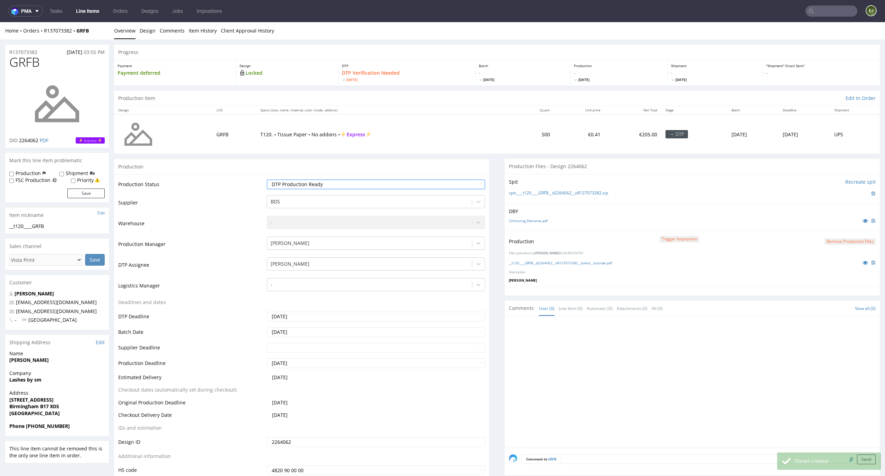
scroll to position [84, 0]
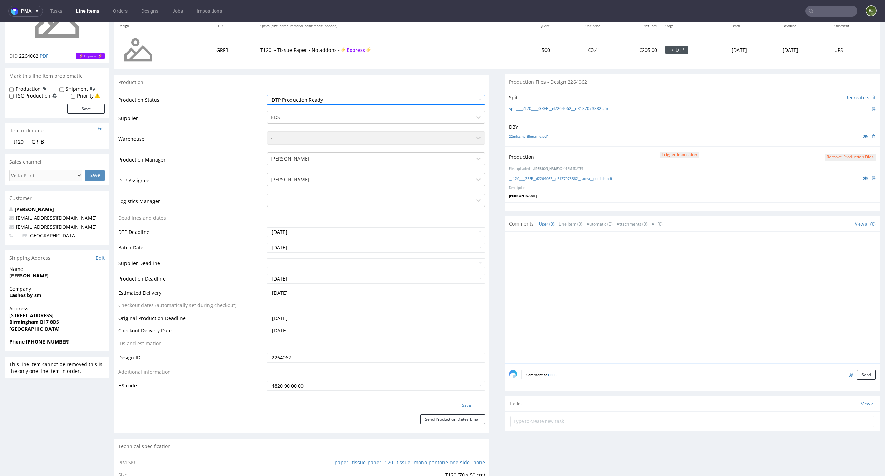
click at [471, 407] on button "Save" at bounding box center [466, 405] width 37 height 10
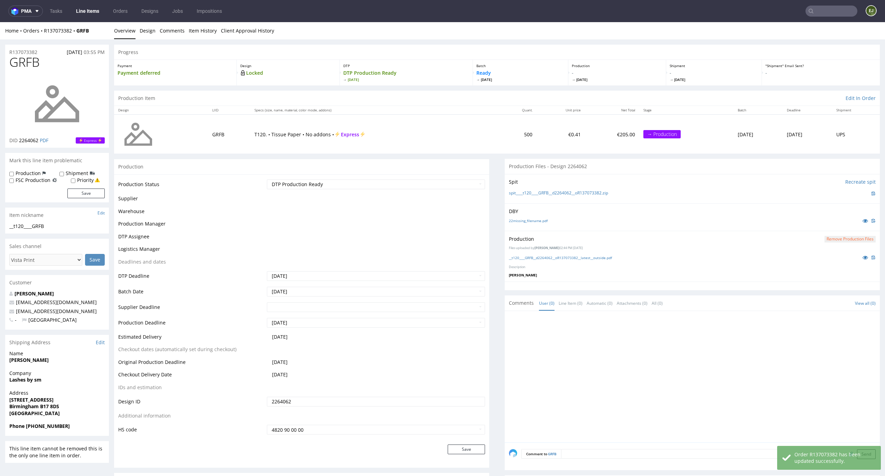
scroll to position [0, 0]
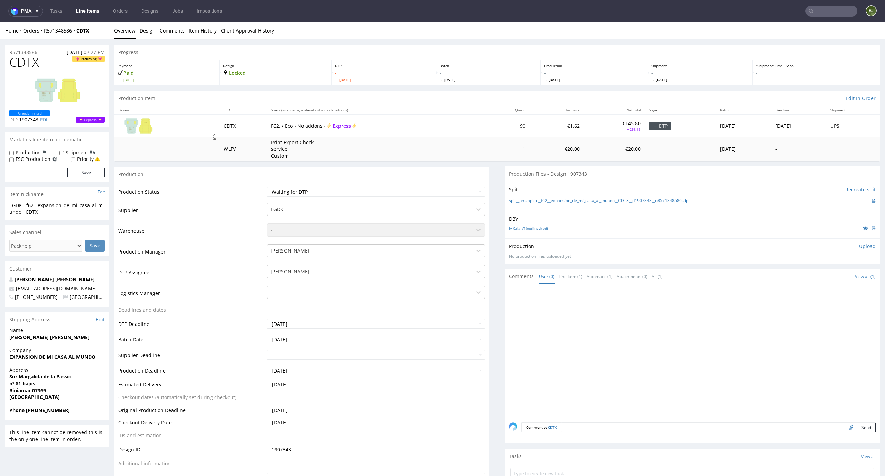
click at [136, 31] on li "Overview" at bounding box center [127, 30] width 26 height 7
click at [145, 30] on link "Design" at bounding box center [148, 30] width 16 height 17
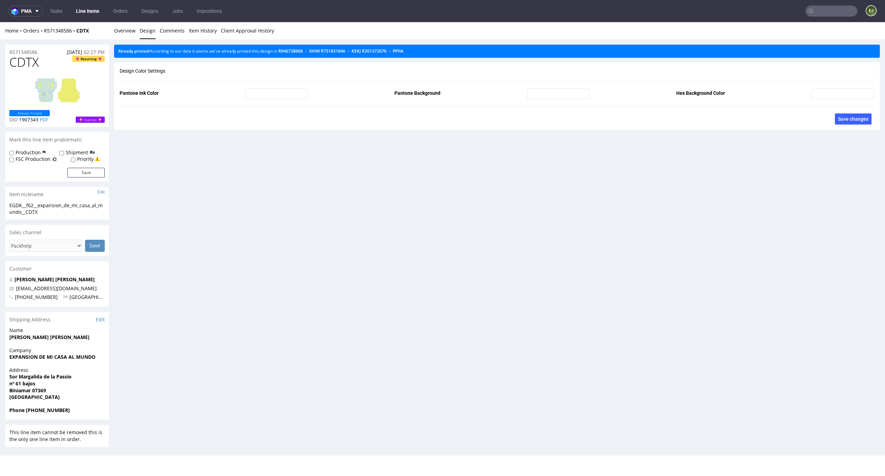
click at [411, 54] on div "Already printed: According to our data it seems we've already printed this desi…" at bounding box center [497, 51] width 766 height 13
click at [403, 50] on link "PPHA" at bounding box center [398, 51] width 11 height 6
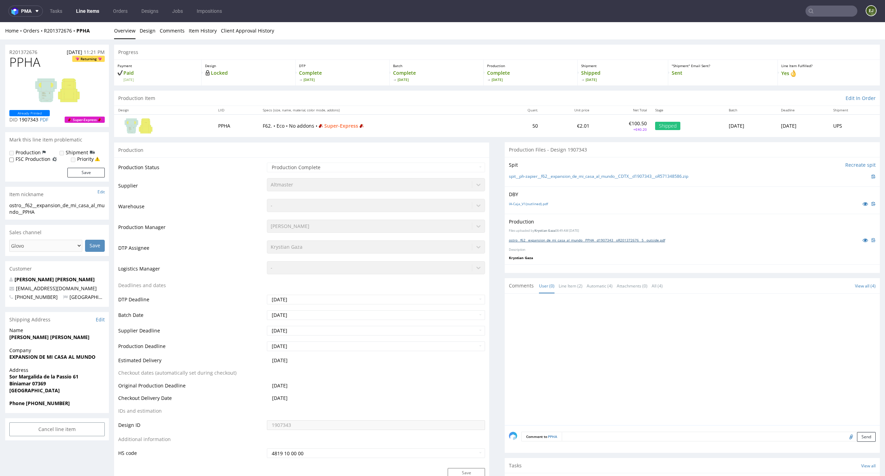
click at [609, 242] on link "ostro__f62__expansion_de_mi_casa_al_mundo__PPHA__d1907343__oR201372676__5__outs…" at bounding box center [587, 239] width 156 height 5
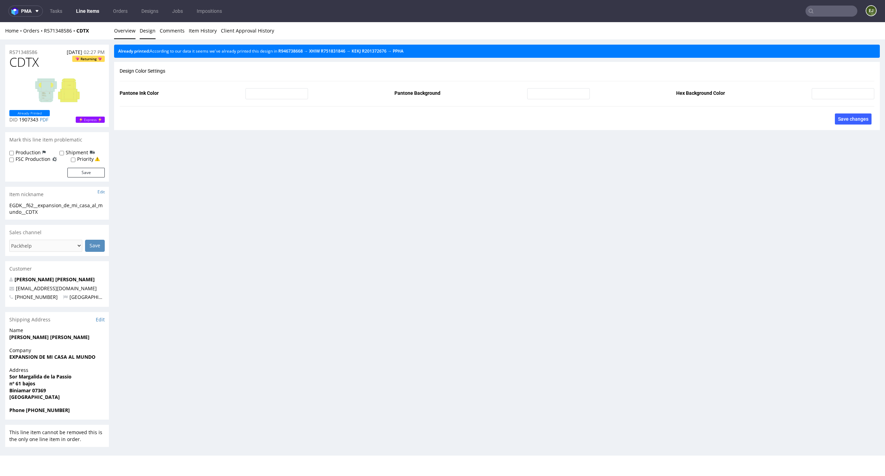
click at [116, 27] on link "Overview" at bounding box center [124, 30] width 21 height 17
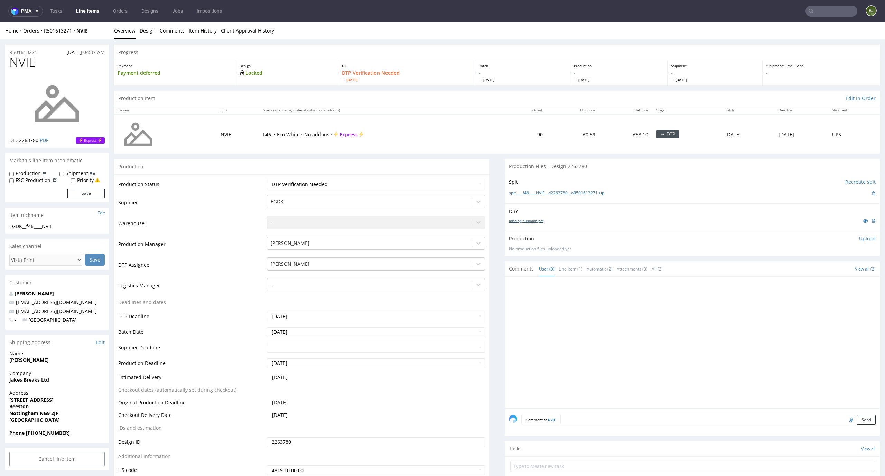
click at [527, 220] on link "missing_filename.pdf" at bounding box center [526, 220] width 35 height 5
click at [528, 190] on link "spit____f46____NVIE__d2263780__oR501613271.zip" at bounding box center [556, 193] width 95 height 6
click at [428, 185] on select "Waiting for Artwork Waiting for Diecut Waiting for Mockup Waiting for DTP Waiti…" at bounding box center [376, 184] width 218 height 10
select select "dtp_in_process"
click at [267, 179] on select "Waiting for Artwork Waiting for Diecut Waiting for Mockup Waiting for DTP Waiti…" at bounding box center [376, 184] width 218 height 10
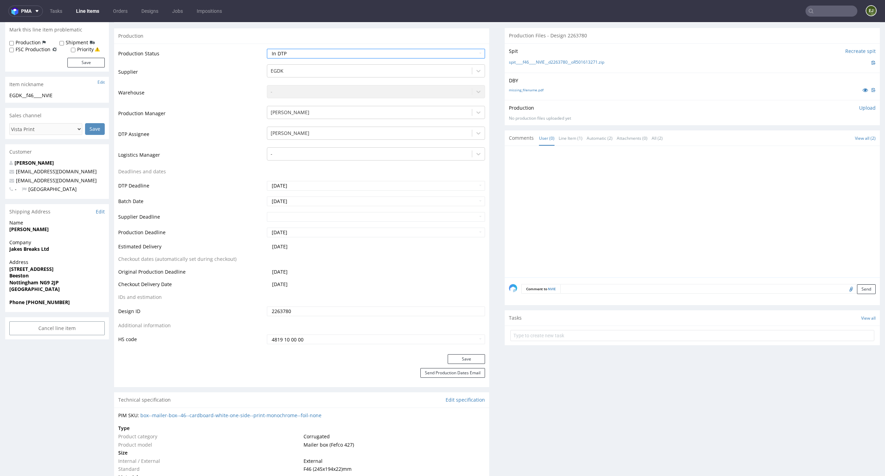
scroll to position [140, 0]
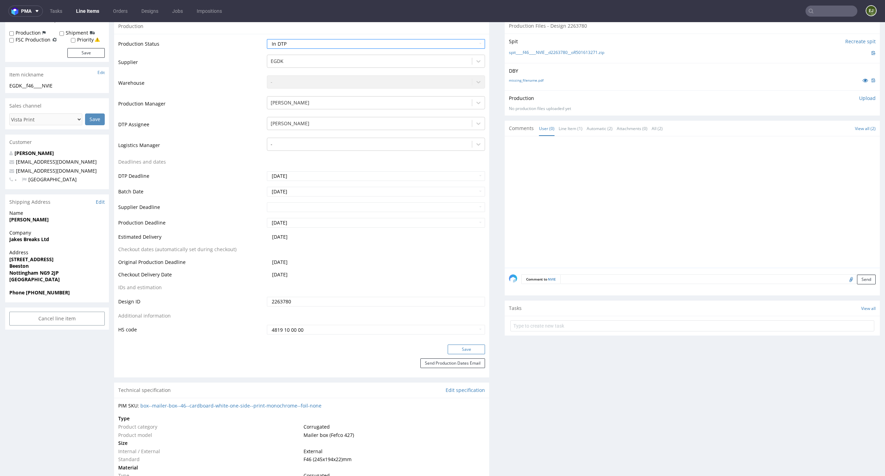
click at [477, 350] on button "Save" at bounding box center [466, 349] width 37 height 10
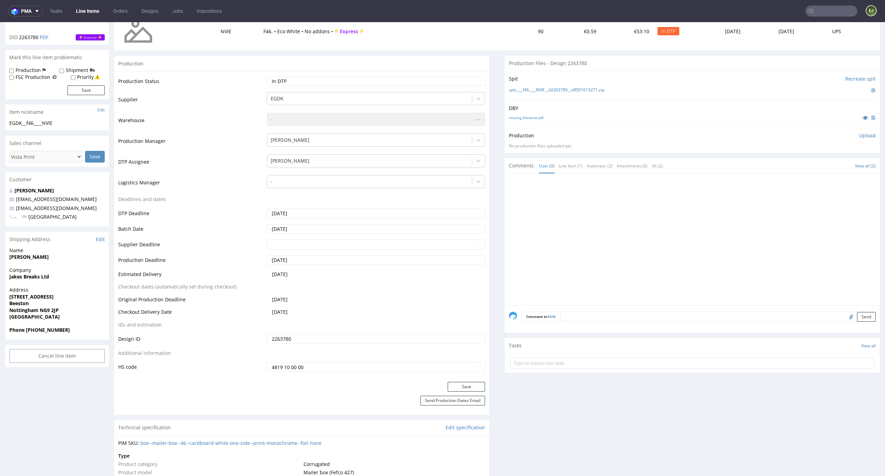
scroll to position [0, 0]
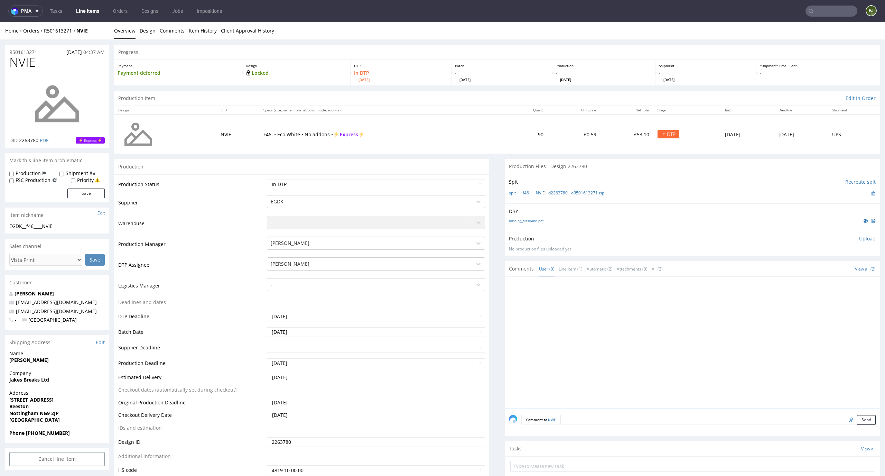
click at [859, 235] on p "Upload" at bounding box center [867, 238] width 17 height 7
click at [812, 269] on div "Add files" at bounding box center [826, 270] width 35 height 10
type input "C:\fakepath\EGDK__f46____NVIE__d2263780__oR501613271__latest__outside.pdf"
click at [853, 277] on button "Upload now" at bounding box center [860, 281] width 32 height 10
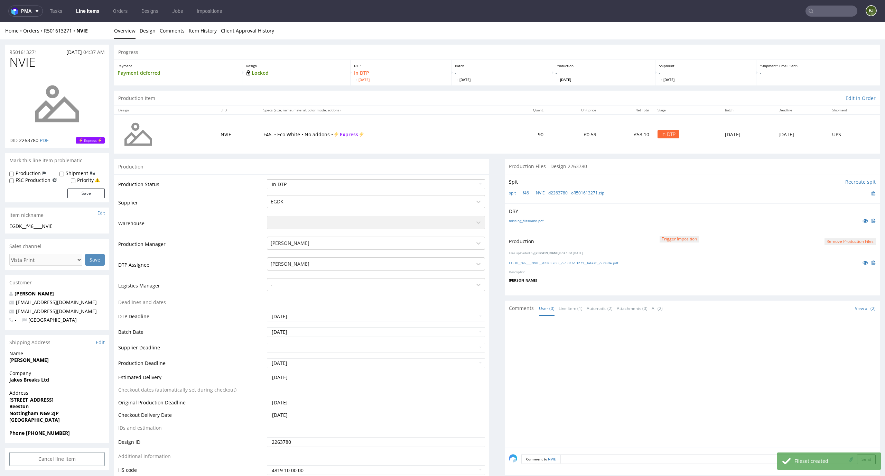
click at [444, 180] on select "Waiting for Artwork Waiting for Diecut Waiting for Mockup Waiting for DTP Waiti…" at bounding box center [376, 184] width 218 height 10
select select "dtp_production_ready"
click at [267, 179] on select "Waiting for Artwork Waiting for Diecut Waiting for Mockup Waiting for DTP Waiti…" at bounding box center [376, 184] width 218 height 10
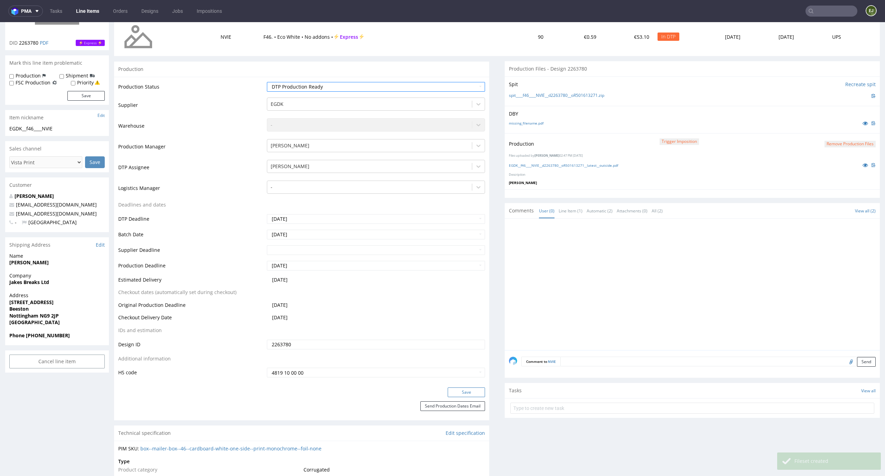
click at [473, 390] on button "Save" at bounding box center [466, 392] width 37 height 10
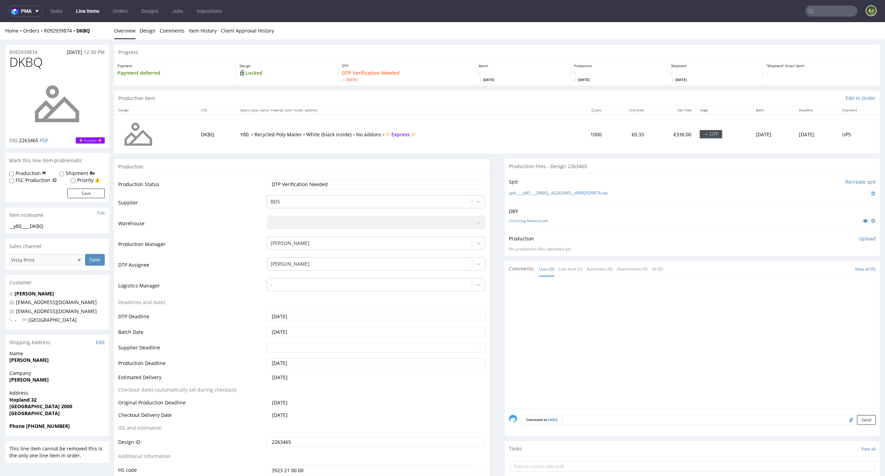
click at [523, 215] on div "DBY 22missing_filename.pdf" at bounding box center [692, 216] width 375 height 27
click at [523, 221] on link "22missing_filename.pdf" at bounding box center [528, 220] width 39 height 5
click at [525, 191] on link "spit____y80____DKBQ__d2263465__oR092939874.zip" at bounding box center [558, 193] width 98 height 6
click at [859, 241] on p "Upload" at bounding box center [867, 238] width 17 height 7
click at [809, 267] on div "Add files" at bounding box center [826, 270] width 35 height 10
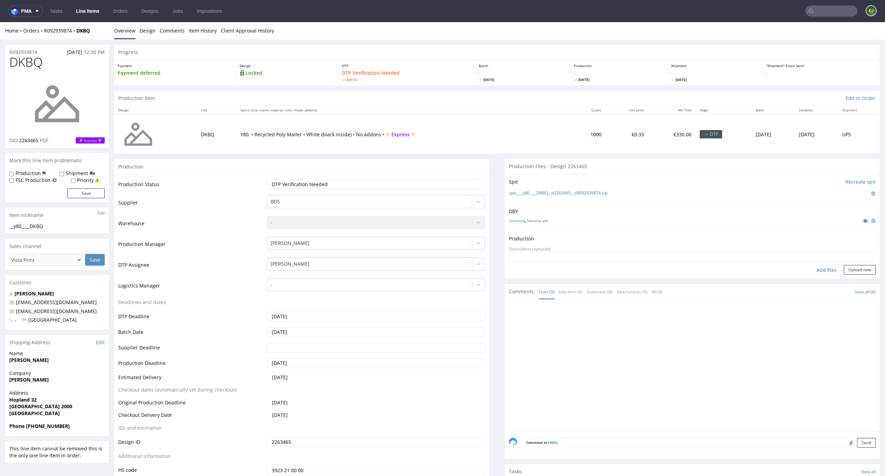
type input "C:\fakepath\__y80____DKBQ__d2263465__oR092939874__latest__outside.pdf"
click at [844, 284] on button "Upload now" at bounding box center [860, 281] width 32 height 10
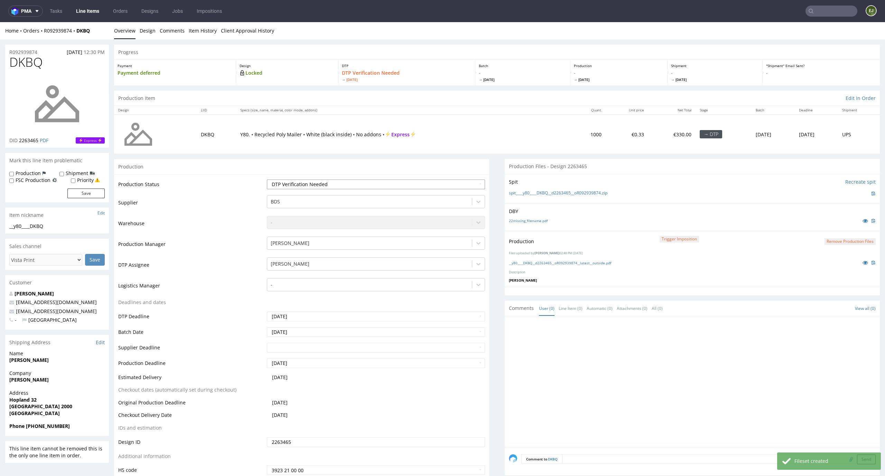
click at [473, 188] on select "Waiting for Artwork Waiting for Diecut Waiting for Mockup Waiting for DTP Waiti…" at bounding box center [376, 184] width 218 height 10
select select "dtp_production_ready"
click at [267, 179] on select "Waiting for Artwork Waiting for Diecut Waiting for Mockup Waiting for DTP Waiti…" at bounding box center [376, 184] width 218 height 10
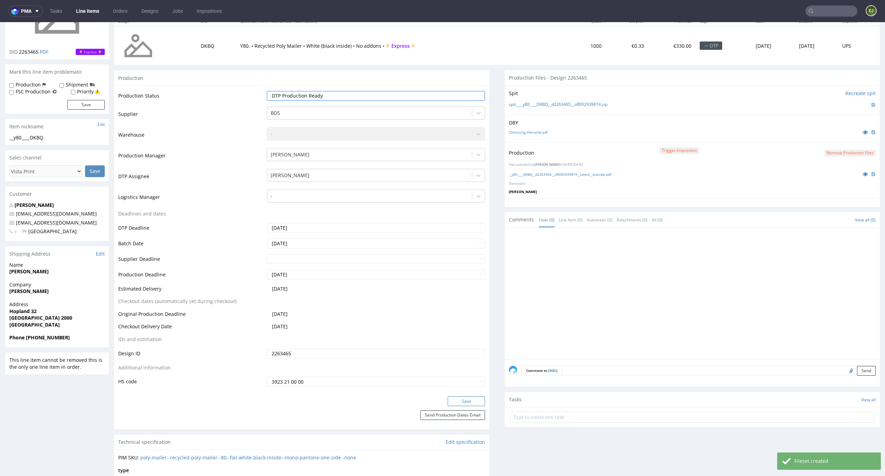
click at [468, 401] on button "Save" at bounding box center [466, 401] width 37 height 10
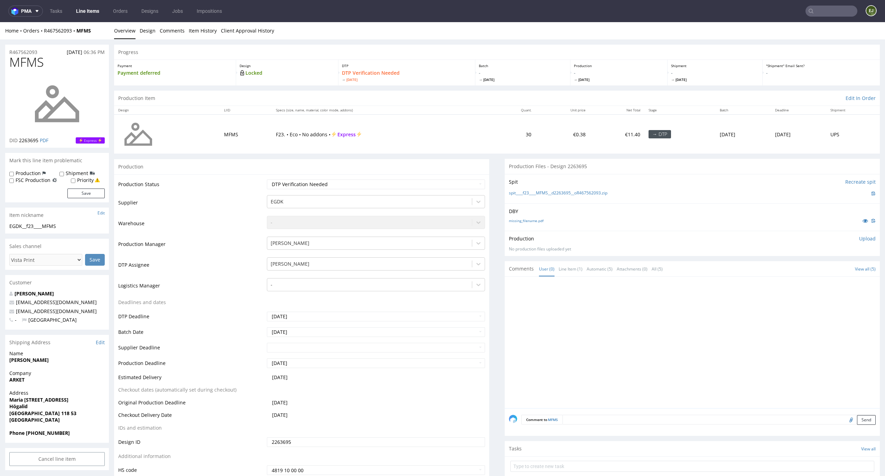
click at [525, 223] on div "missing_filename.pdf" at bounding box center [692, 221] width 367 height 8
click at [525, 220] on link "missing_filename.pdf" at bounding box center [526, 220] width 35 height 5
click at [529, 190] on link "spit____f23____MFMS__d2263695__oR467562093.zip" at bounding box center [558, 193] width 98 height 6
drag, startPoint x: 48, startPoint y: 55, endPoint x: 2, endPoint y: 55, distance: 45.6
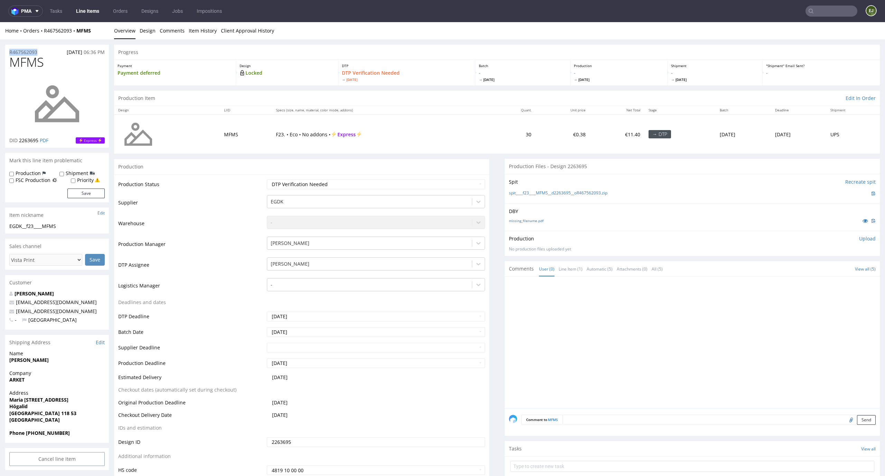
copy p "R467562093"
drag, startPoint x: 47, startPoint y: 65, endPoint x: 0, endPoint y: 65, distance: 47.3
copy span "MFMS"
click at [859, 238] on p "Upload" at bounding box center [867, 238] width 17 height 7
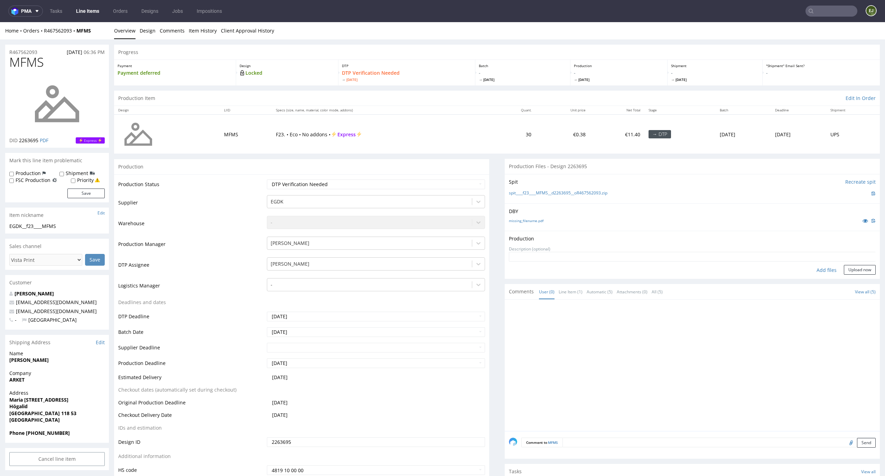
click at [818, 265] on div "Add files" at bounding box center [826, 270] width 35 height 10
type input "C:\fakepath\EGDK__f23____MFMS__d2263695__oR467562093__latest__outside.pdf"
click at [856, 285] on div "Production Upload EGDK__f23____MFMS__d2263695__oR467562093__latest__outside.pdf…" at bounding box center [692, 260] width 375 height 59
click at [856, 281] on button "Upload now" at bounding box center [860, 281] width 32 height 10
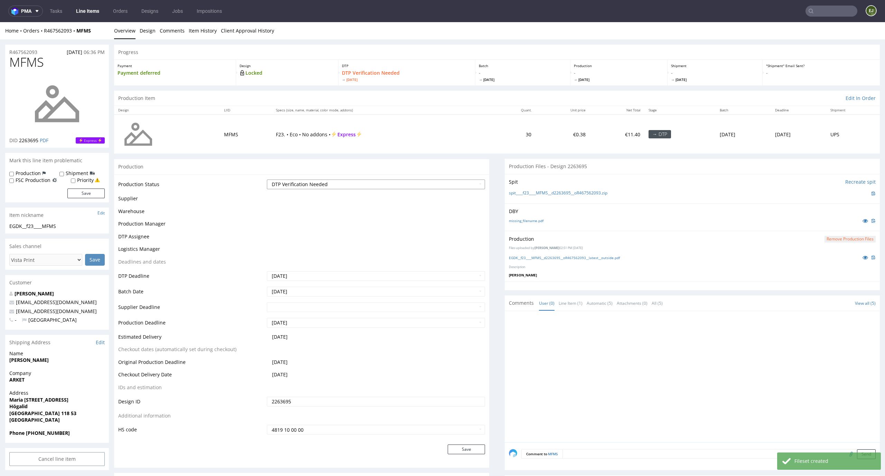
click at [471, 181] on select "Waiting for Artwork Waiting for Diecut Waiting for Mockup Waiting for DTP Waiti…" at bounding box center [376, 184] width 218 height 10
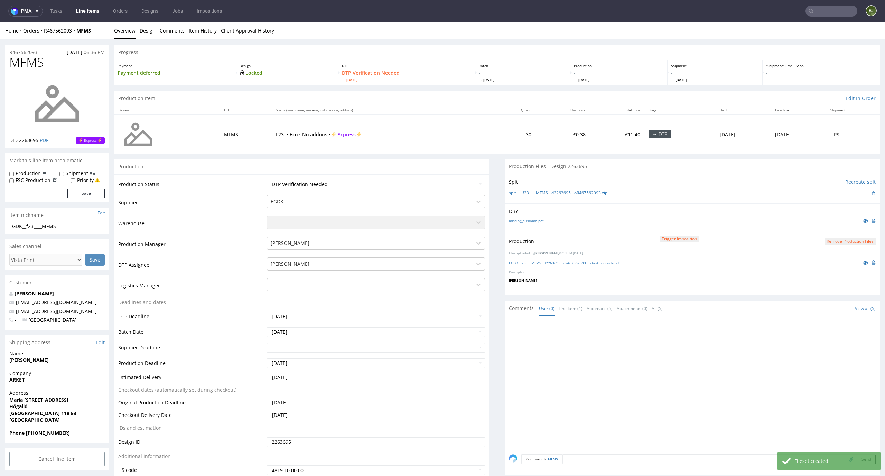
select select "dtp_production_ready"
click at [267, 179] on select "Waiting for Artwork Waiting for Diecut Waiting for Mockup Waiting for DTP Waiti…" at bounding box center [376, 184] width 218 height 10
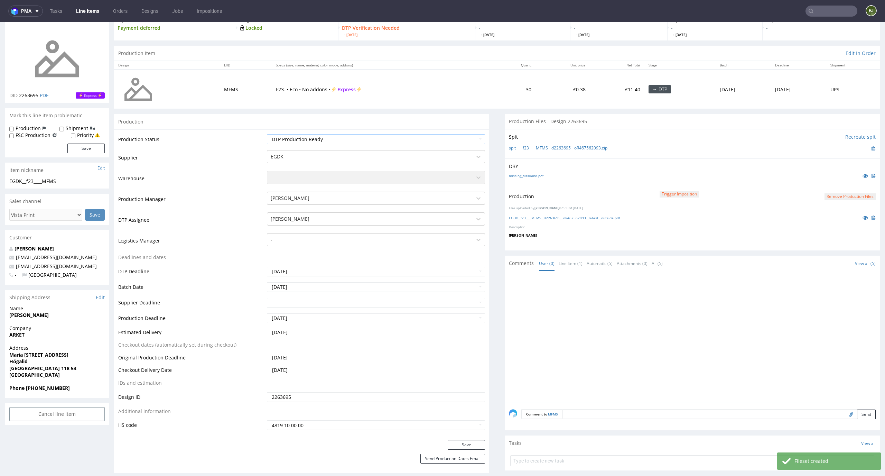
scroll to position [69, 0]
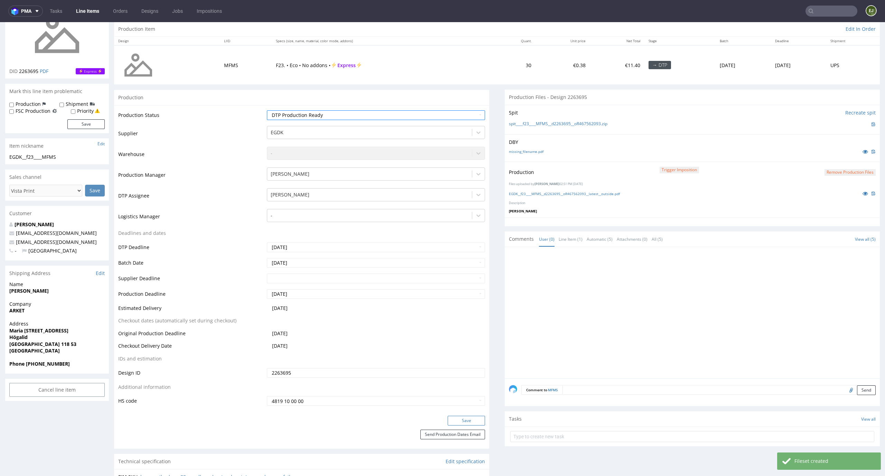
click at [456, 420] on button "Save" at bounding box center [466, 420] width 37 height 10
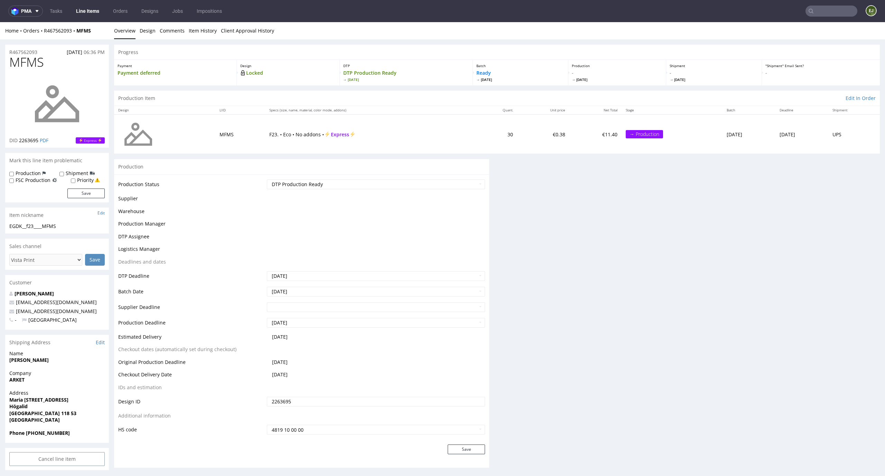
scroll to position [0, 0]
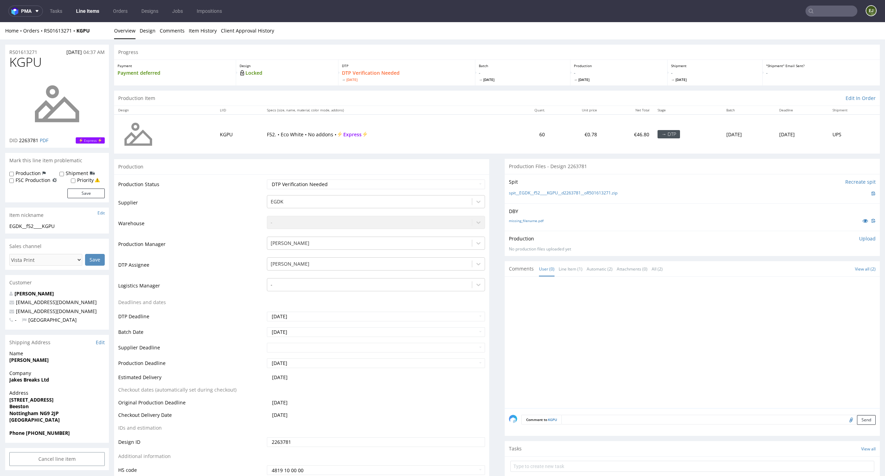
click at [381, 119] on td "F52. • Eco White • No addons • Express" at bounding box center [385, 133] width 245 height 39
click at [531, 220] on link "missing_filename.pdf" at bounding box center [526, 220] width 35 height 5
click at [536, 193] on link "spit__EGDK__f52____KGPU__d2263781__oR501613271.zip" at bounding box center [563, 193] width 109 height 6
drag, startPoint x: 48, startPoint y: 62, endPoint x: 0, endPoint y: 52, distance: 48.9
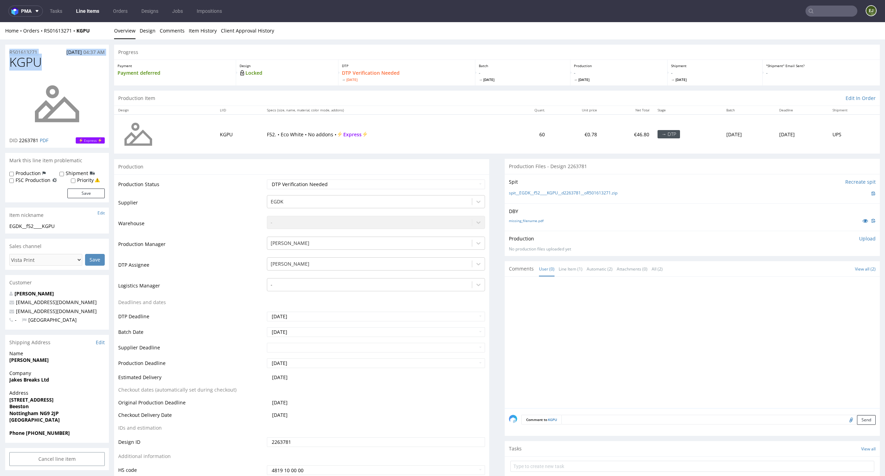
copy section "R501613271 [DATE] 04:37 AM KGPU"
click at [69, 73] on link at bounding box center [56, 104] width 55 height 66
click at [198, 50] on div "Progress" at bounding box center [497, 52] width 766 height 15
drag, startPoint x: 43, startPoint y: 62, endPoint x: 8, endPoint y: 62, distance: 35.6
click at [8, 62] on div "KGPU DID 2263781 PDF Express" at bounding box center [57, 101] width 104 height 92
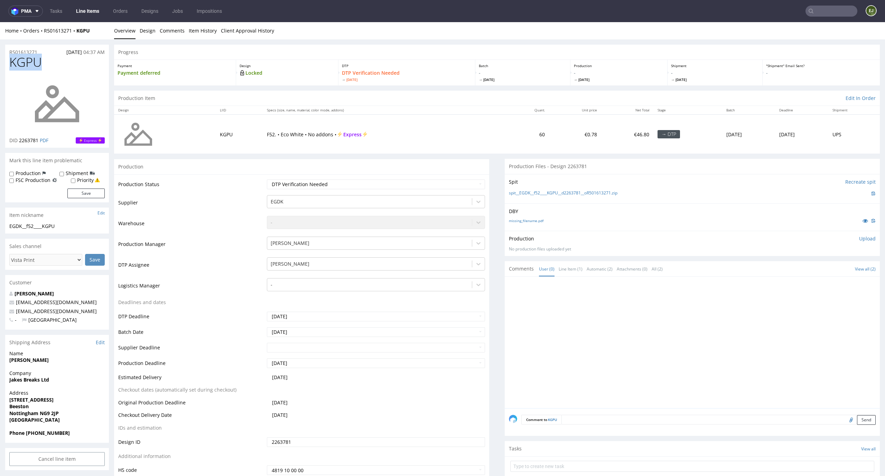
copy span "KGPU"
click at [859, 239] on p "Upload" at bounding box center [867, 238] width 17 height 7
click at [820, 274] on div "Add files" at bounding box center [826, 270] width 35 height 10
type input "C:\fakepath\EGDK__f52____KGPU__d2263781__oR501613271__latest__outside.pdf"
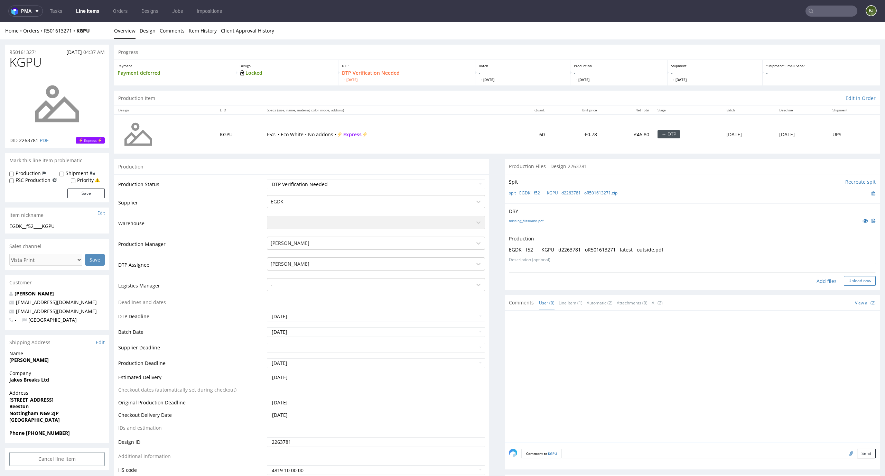
click at [849, 281] on button "Upload now" at bounding box center [860, 281] width 32 height 10
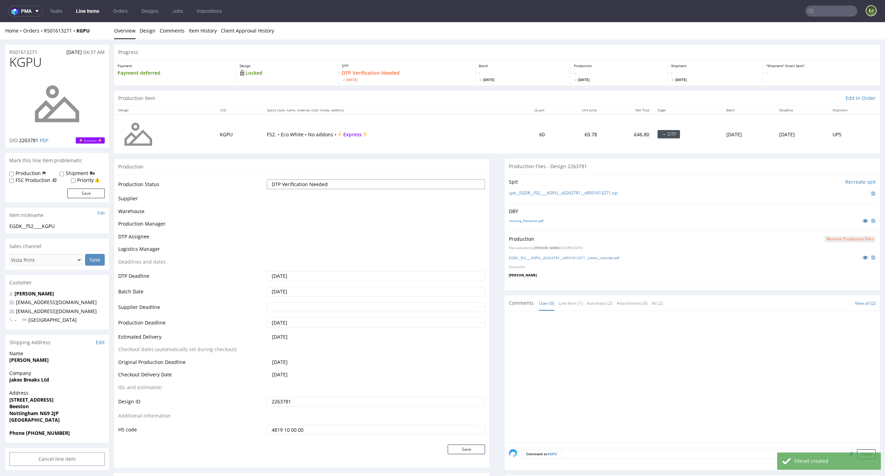
click at [470, 183] on select "Waiting for Artwork Waiting for Diecut Waiting for Mockup Waiting for DTP Waiti…" at bounding box center [376, 184] width 218 height 10
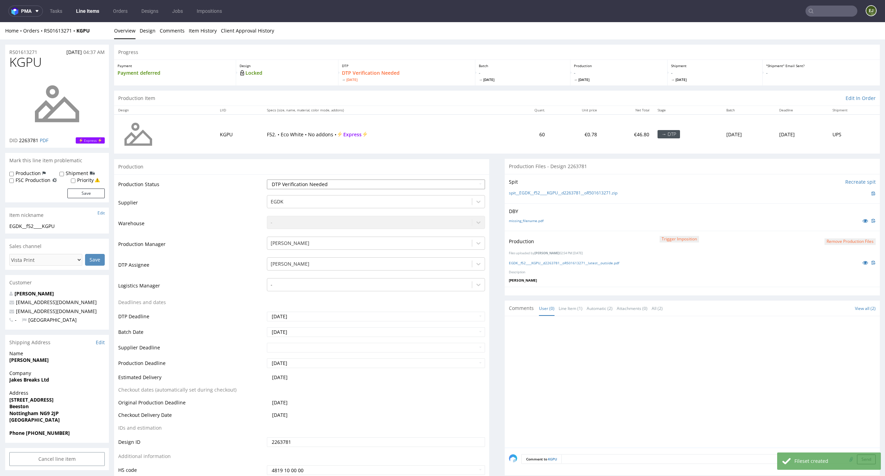
select select "dtp_production_ready"
click at [267, 179] on select "Waiting for Artwork Waiting for Diecut Waiting for Mockup Waiting for DTP Waiti…" at bounding box center [376, 184] width 218 height 10
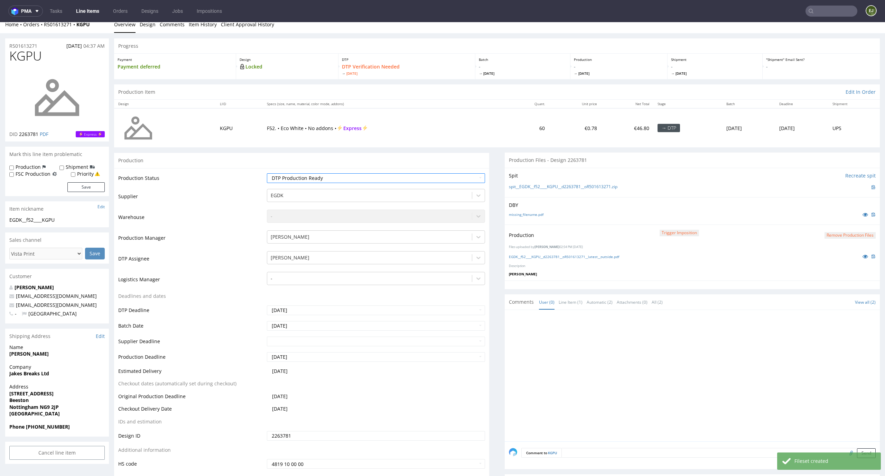
scroll to position [169, 0]
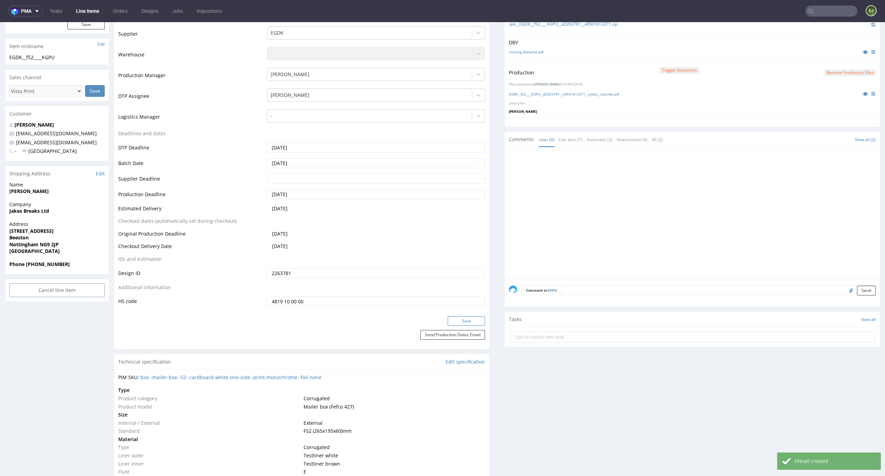
click at [463, 318] on button "Save" at bounding box center [466, 321] width 37 height 10
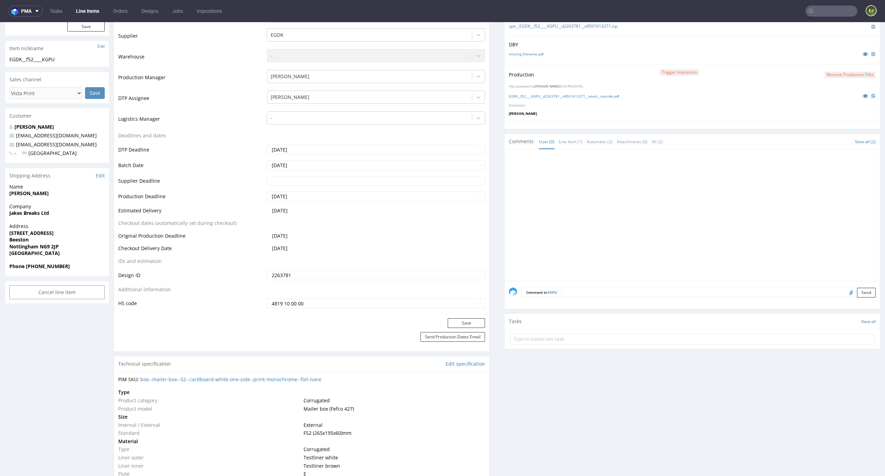
scroll to position [0, 0]
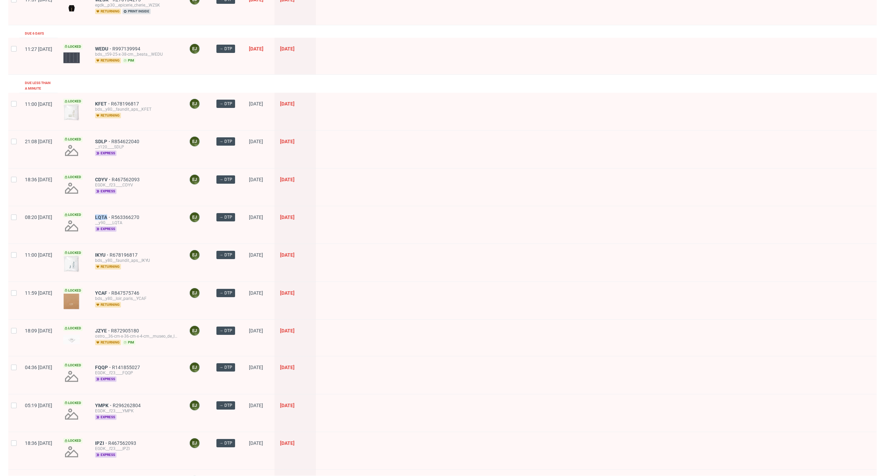
scroll to position [820, 0]
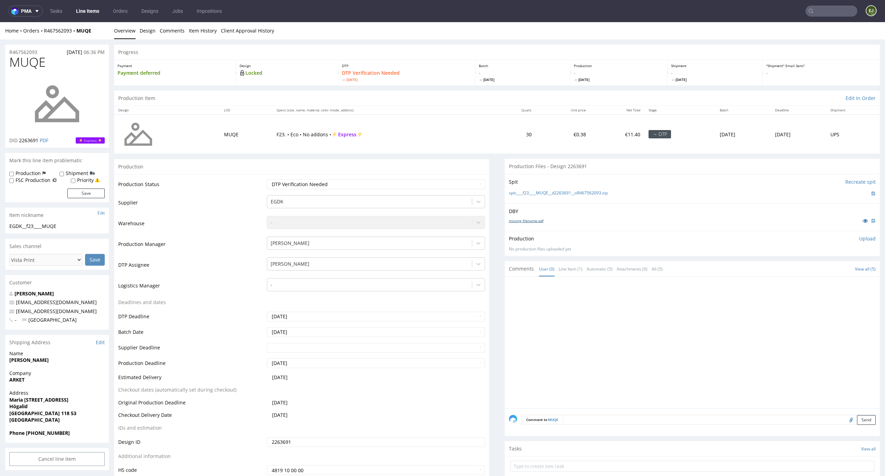
click at [530, 220] on link "missing_filename.pdf" at bounding box center [526, 220] width 35 height 5
click at [528, 197] on div "Spit Recreate spit spit____f23____MUQE__d2263691__oR467562093.zip" at bounding box center [692, 188] width 375 height 29
click at [539, 189] on div "Spit Recreate spit spit____f23____MUQE__d2263691__oR467562093.zip" at bounding box center [692, 188] width 375 height 29
click at [537, 192] on link "spit____f23____MUQE__d2263691__oR467562093.zip" at bounding box center [558, 193] width 99 height 6
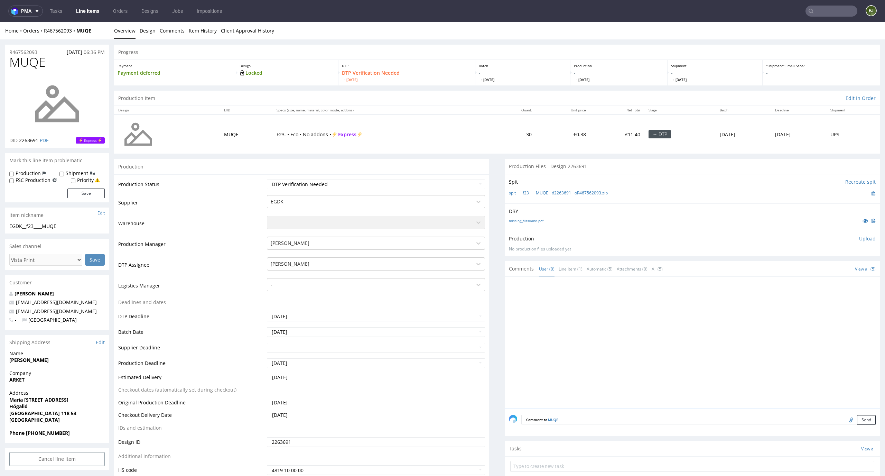
click at [454, 189] on td "Waiting for Artwork Waiting for Diecut Waiting for Mockup Waiting for DTP Waiti…" at bounding box center [375, 187] width 220 height 16
click at [460, 181] on select "Waiting for Artwork Waiting for Diecut Waiting for Mockup Waiting for DTP Waiti…" at bounding box center [376, 184] width 218 height 10
select select "dtp_in_process"
click at [267, 179] on select "Waiting for Artwork Waiting for Diecut Waiting for Mockup Waiting for DTP Waiti…" at bounding box center [376, 184] width 218 height 10
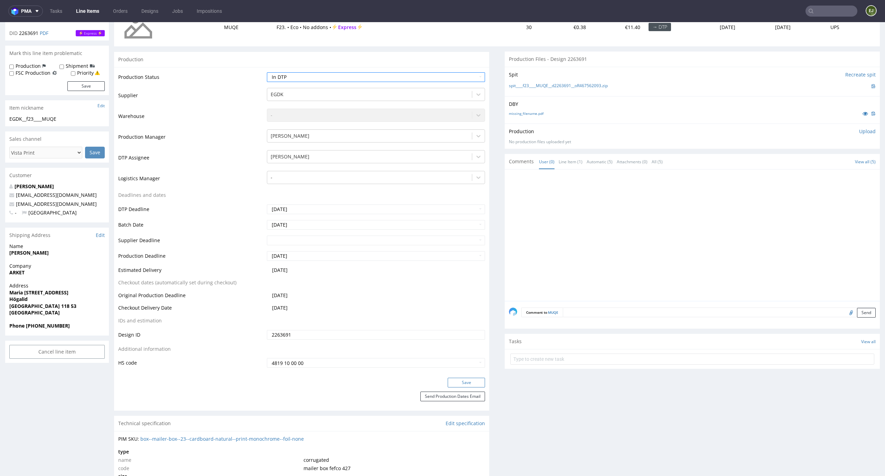
click at [475, 377] on button "Save" at bounding box center [466, 382] width 37 height 10
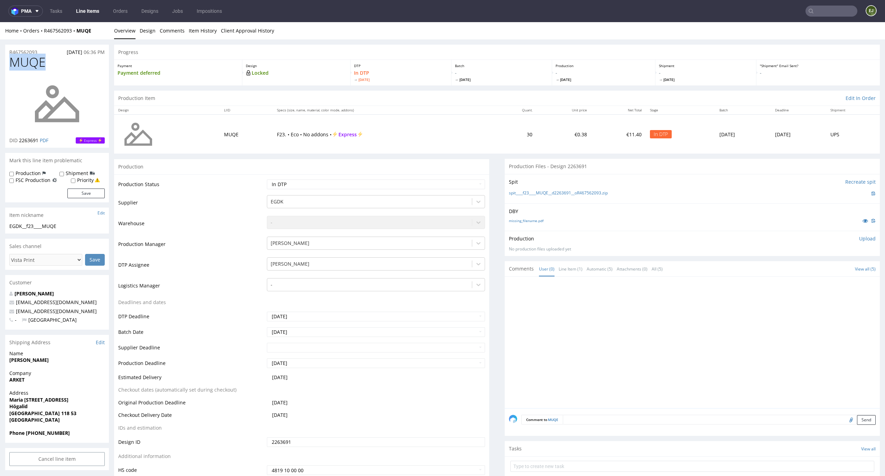
drag, startPoint x: 46, startPoint y: 67, endPoint x: 0, endPoint y: 67, distance: 46.3
copy span "MUQE"
click at [858, 242] on div "Production Upload No production files uploaded yet Description (optional) Add f…" at bounding box center [692, 243] width 367 height 17
click at [863, 236] on p "Upload" at bounding box center [867, 238] width 17 height 7
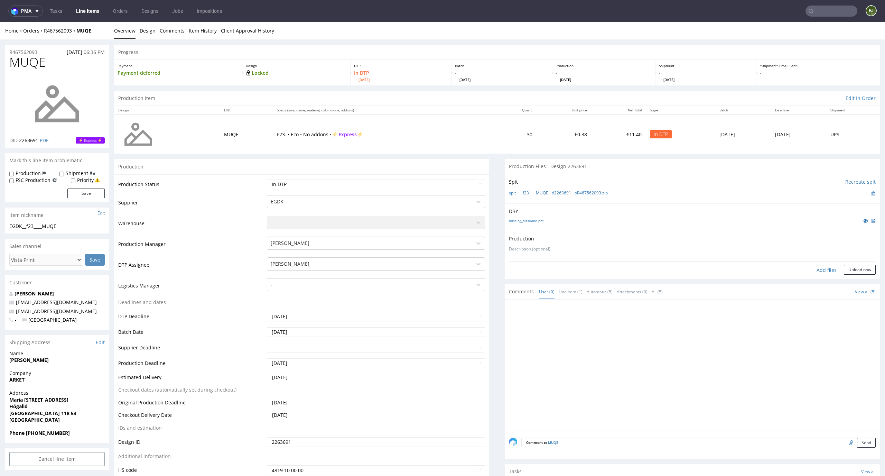
click at [819, 266] on div "Add files" at bounding box center [826, 270] width 35 height 10
type input "C:\fakepath\EGDK__f23____MUQE__d2263691__oR467562093__latest__outside.pdf"
click at [847, 285] on button "Upload now" at bounding box center [860, 281] width 32 height 10
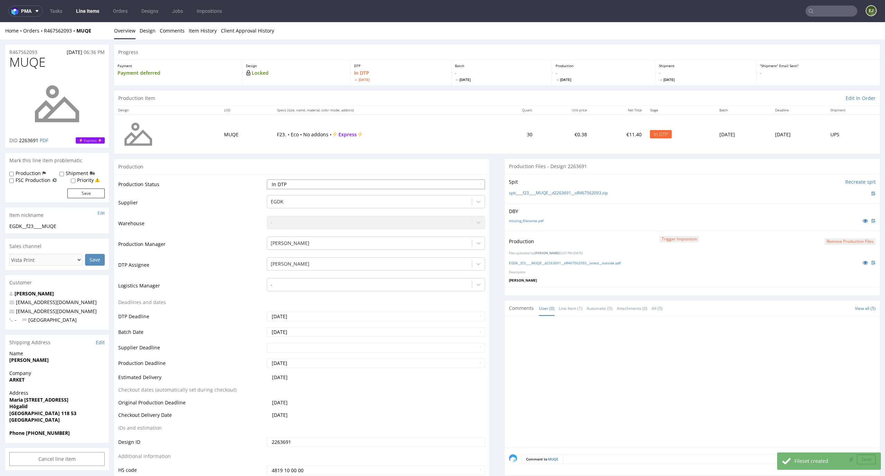
click at [471, 185] on select "Waiting for Artwork Waiting for Diecut Waiting for Mockup Waiting for DTP Waiti…" at bounding box center [376, 184] width 218 height 10
select select "dtp_production_ready"
click at [267, 179] on select "Waiting for Artwork Waiting for Diecut Waiting for Mockup Waiting for DTP Waiti…" at bounding box center [376, 184] width 218 height 10
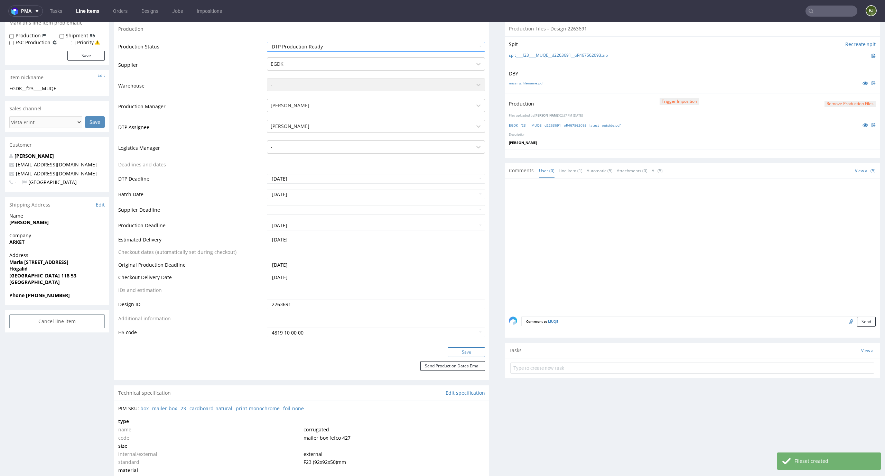
click at [468, 351] on button "Save" at bounding box center [466, 352] width 37 height 10
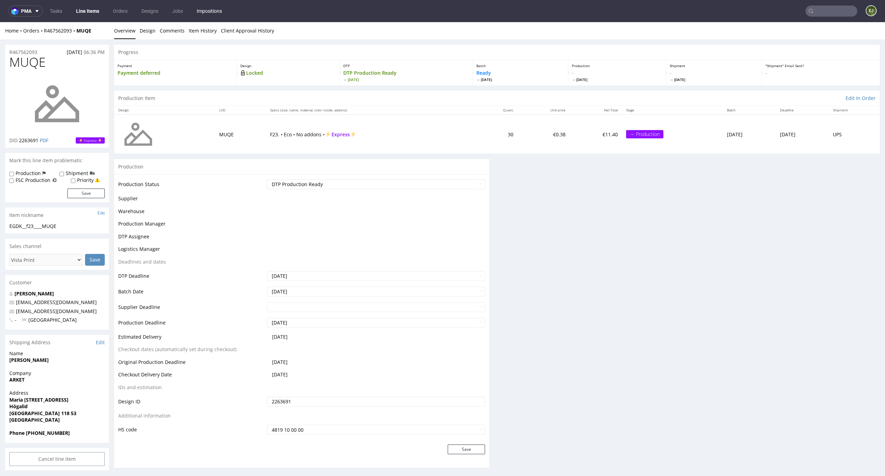
scroll to position [0, 0]
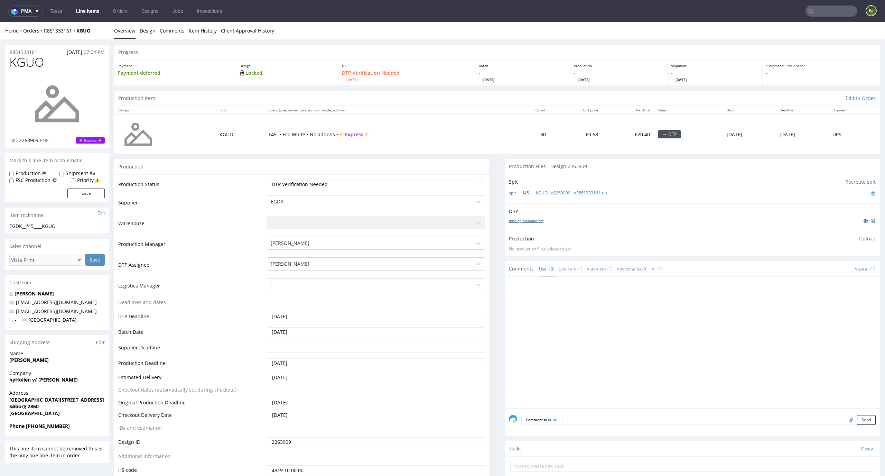
click at [532, 222] on link "missing_filename.pdf" at bounding box center [526, 220] width 35 height 5
click at [534, 193] on link "spit____f45____KGUO__d2263909__oR851333161.zip" at bounding box center [558, 193] width 98 height 6
click at [430, 187] on select "Waiting for Artwork Waiting for Diecut Waiting for Mockup Waiting for DTP Waiti…" at bounding box center [376, 184] width 218 height 10
select select "dtp_in_process"
click at [267, 179] on select "Waiting for Artwork Waiting for Diecut Waiting for Mockup Waiting for DTP Waiti…" at bounding box center [376, 184] width 218 height 10
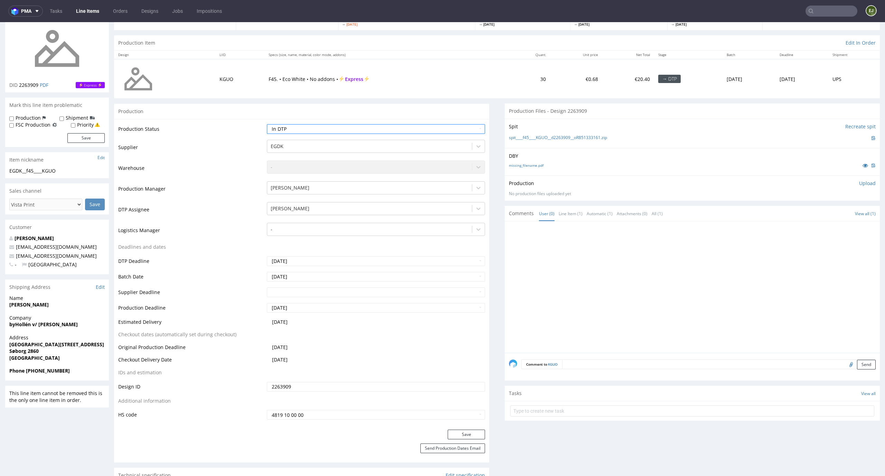
scroll to position [98, 0]
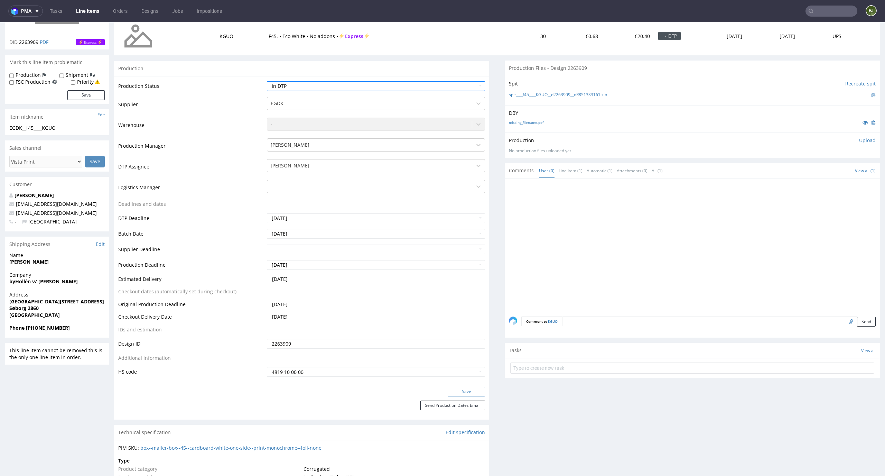
click at [469, 389] on button "Save" at bounding box center [466, 391] width 37 height 10
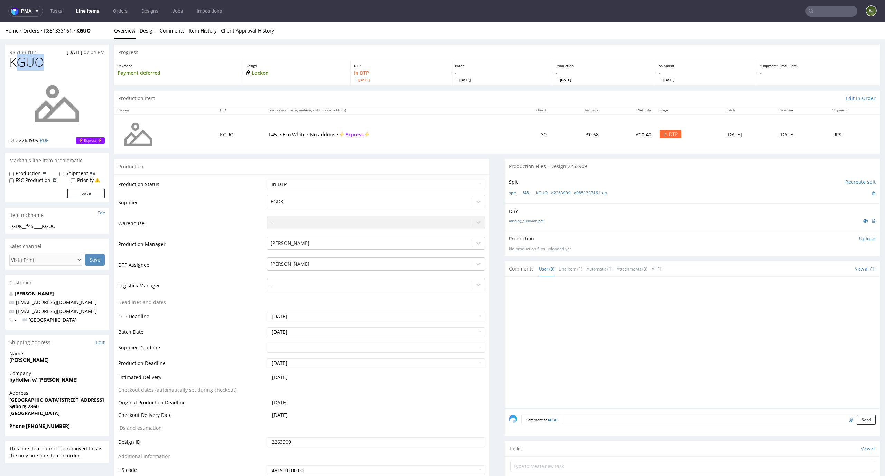
drag, startPoint x: 43, startPoint y: 64, endPoint x: 1, endPoint y: 64, distance: 41.8
copy span "KGUO"
click at [859, 240] on p "Upload" at bounding box center [867, 238] width 17 height 7
click at [821, 265] on div "Add files" at bounding box center [826, 270] width 35 height 10
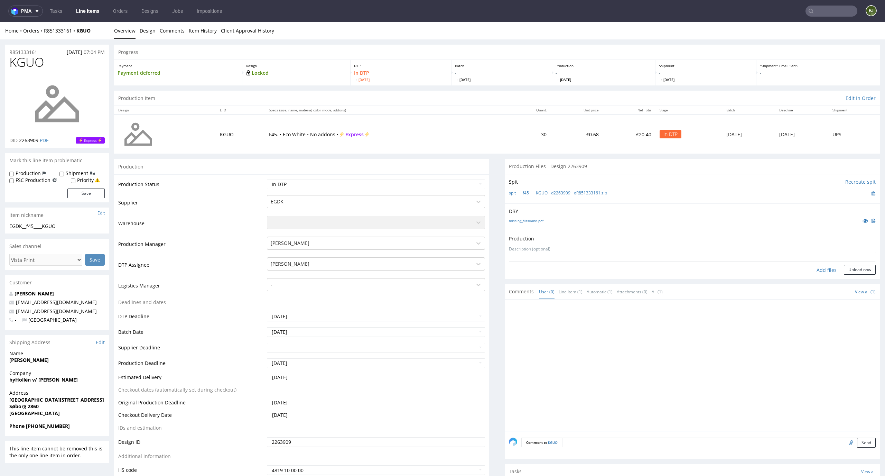
type input "C:\fakepath\EGDK__f45____KGUO__d2263909__oR851333161__latest__outside.pdf"
click at [849, 280] on button "Upload now" at bounding box center [860, 281] width 32 height 10
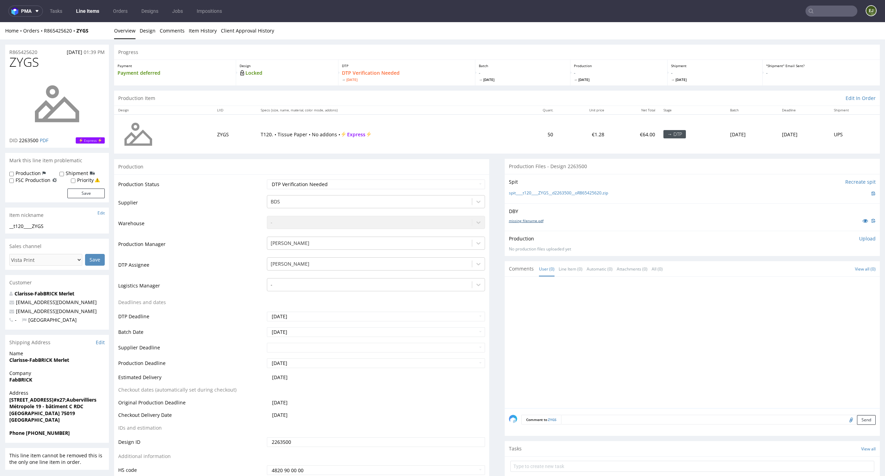
click at [525, 222] on link "missing_filename.pdf" at bounding box center [526, 220] width 35 height 5
click at [526, 194] on link "spit____t120____ZYGS__d2263500__oR865425620.zip" at bounding box center [558, 193] width 99 height 6
click at [444, 185] on select "Waiting for Artwork Waiting for Diecut Waiting for Mockup Waiting for DTP Waiti…" at bounding box center [376, 184] width 218 height 10
select select "dtp_in_process"
click at [267, 179] on select "Waiting for Artwork Waiting for Diecut Waiting for Mockup Waiting for DTP Waiti…" at bounding box center [376, 184] width 218 height 10
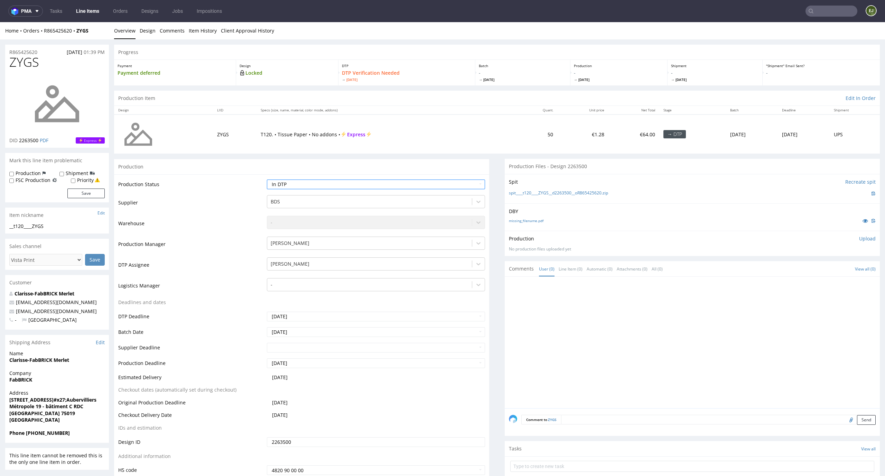
scroll to position [120, 0]
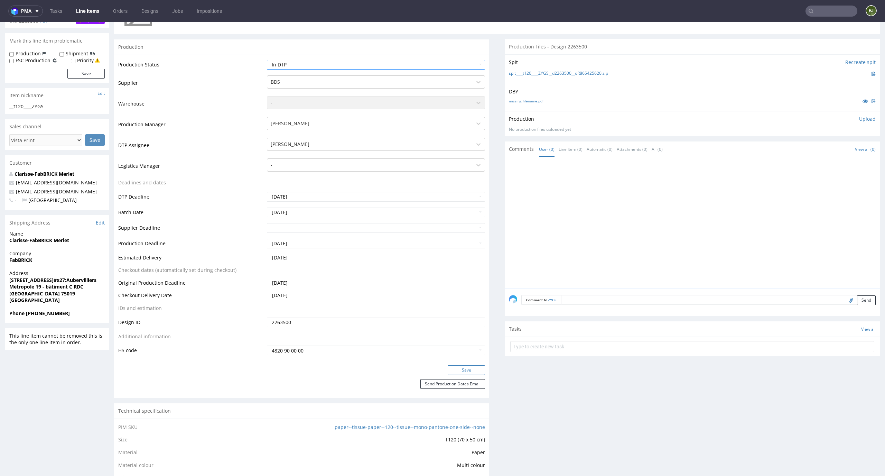
click at [468, 369] on button "Save" at bounding box center [466, 370] width 37 height 10
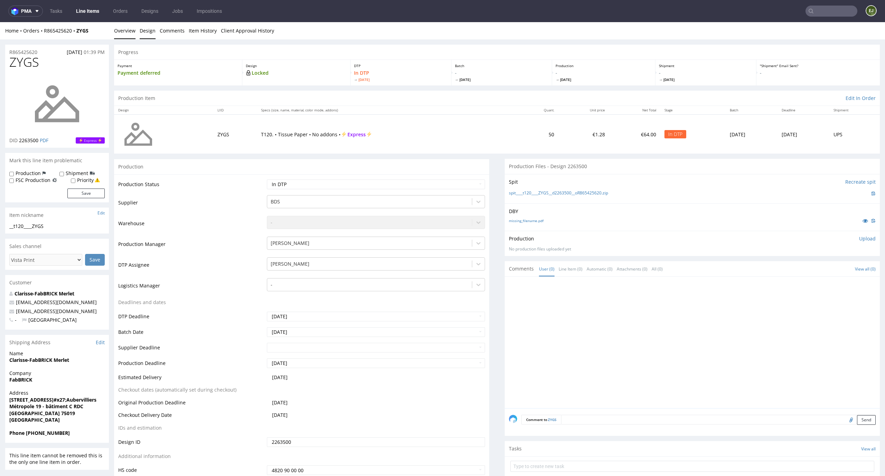
click at [149, 25] on link "Design" at bounding box center [148, 30] width 16 height 17
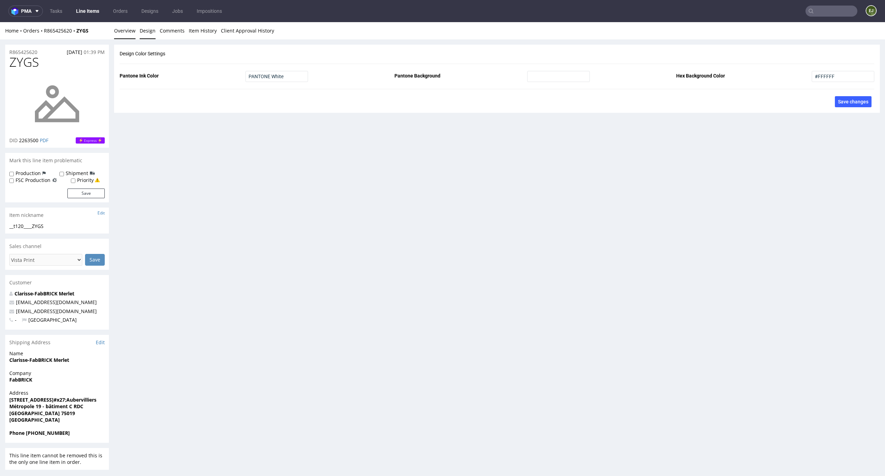
click at [122, 27] on link "Overview" at bounding box center [124, 30] width 21 height 17
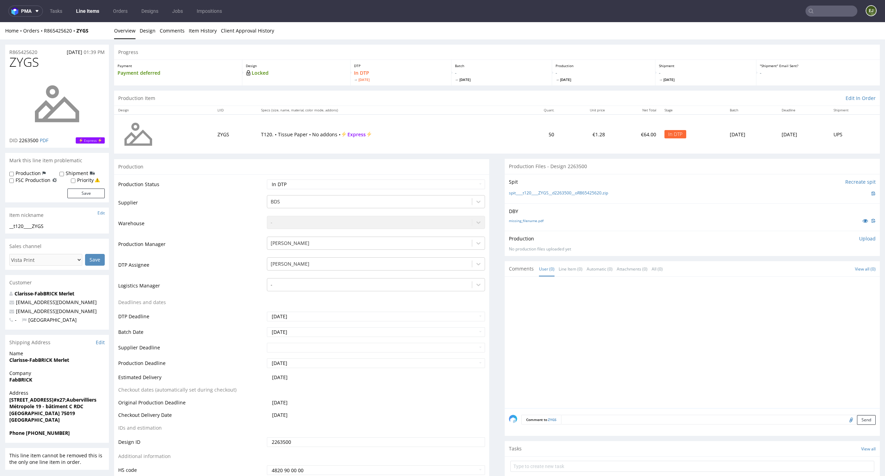
click at [860, 238] on p "Upload" at bounding box center [867, 238] width 17 height 7
click at [814, 268] on div "Add files" at bounding box center [826, 270] width 35 height 10
type input "C:\fakepath\__t120____ZYGS__d2263500__oR865425620__latest__outside.pdf"
click at [851, 282] on button "Upload now" at bounding box center [860, 281] width 32 height 10
click at [472, 184] on select "Waiting for Artwork Waiting for Diecut Waiting for Mockup Waiting for DTP Waiti…" at bounding box center [376, 184] width 218 height 10
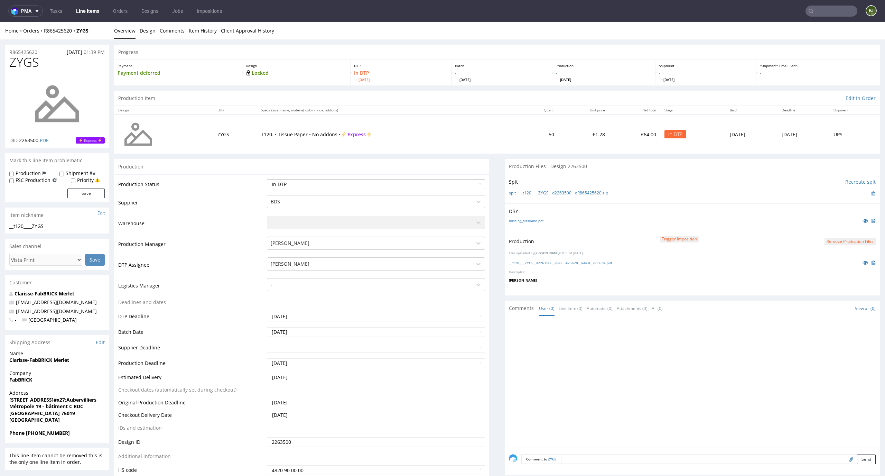
select select "dtp_production_ready"
click at [267, 179] on select "Waiting for Artwork Waiting for Diecut Waiting for Mockup Waiting for DTP Waiti…" at bounding box center [376, 184] width 218 height 10
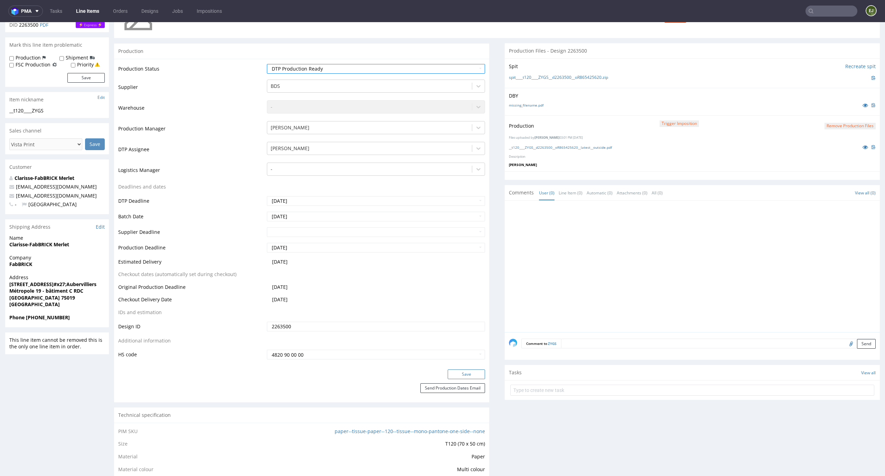
click at [462, 374] on button "Save" at bounding box center [466, 374] width 37 height 10
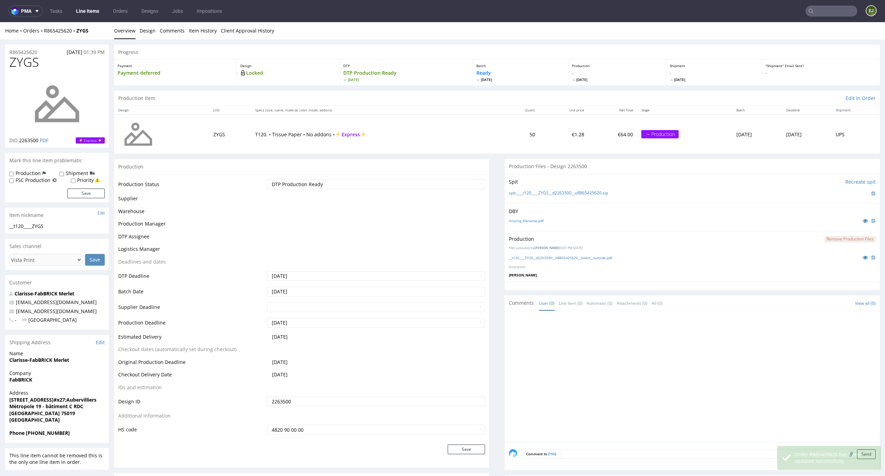
scroll to position [0, 0]
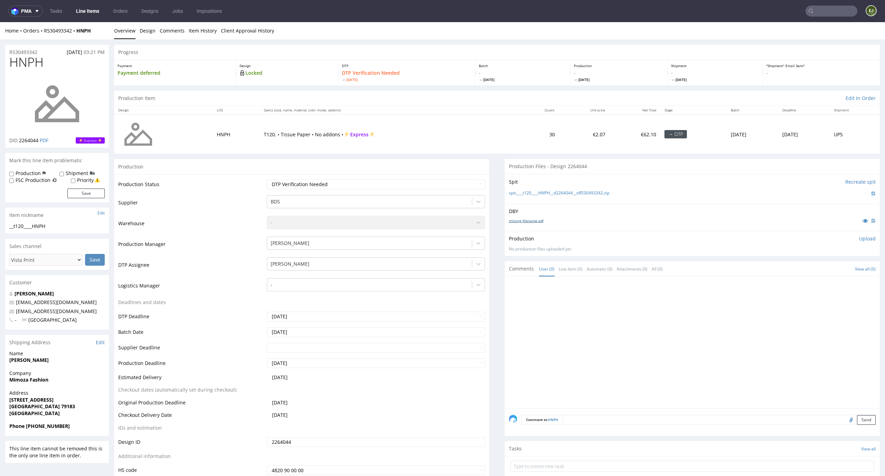
click at [520, 220] on link "missing_filename.pdf" at bounding box center [526, 220] width 35 height 5
click at [522, 193] on link "spit____t120____HNPH__d2264044__oR530493342.zip" at bounding box center [559, 193] width 101 height 6
click at [859, 239] on p "Upload" at bounding box center [867, 238] width 17 height 7
click at [820, 268] on div "Add files" at bounding box center [826, 270] width 35 height 10
type input "C:\fakepath\__t120____HNPH__d2264044__oR530493342__latest__outside.pdf"
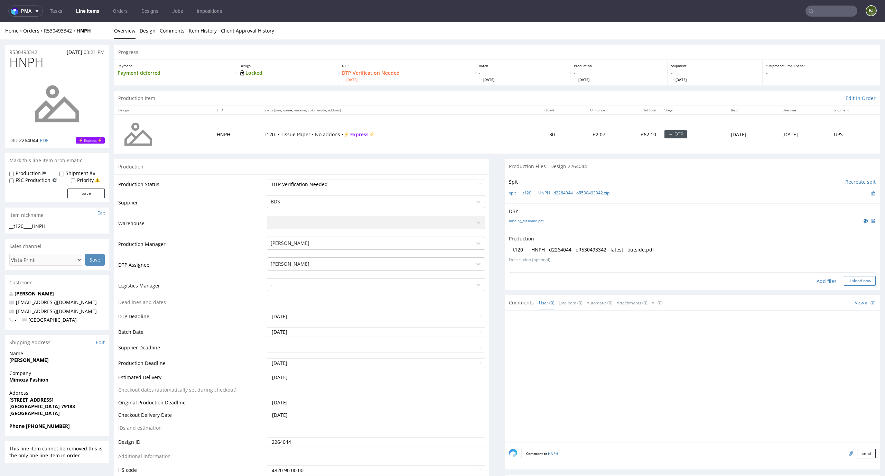
click at [846, 280] on button "Upload now" at bounding box center [860, 281] width 32 height 10
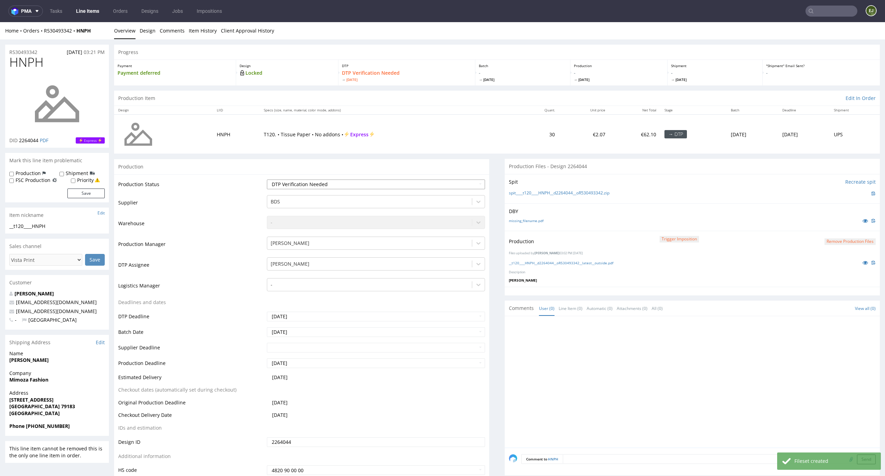
click at [475, 181] on select "Waiting for Artwork Waiting for Diecut Waiting for Mockup Waiting for DTP Waiti…" at bounding box center [376, 184] width 218 height 10
select select "dtp_production_ready"
click at [267, 179] on select "Waiting for Artwork Waiting for Diecut Waiting for Mockup Waiting for DTP Waiti…" at bounding box center [376, 184] width 218 height 10
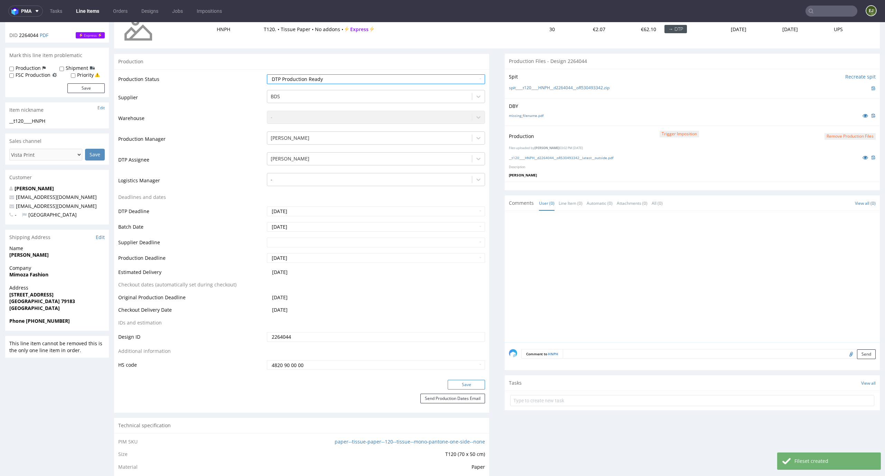
click at [467, 386] on button "Save" at bounding box center [466, 384] width 37 height 10
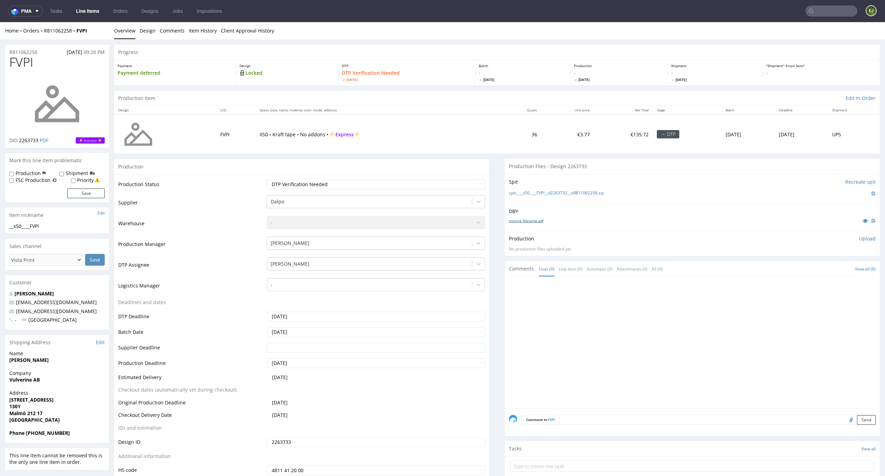
click at [527, 221] on link "missing_filename.pdf" at bounding box center [526, 220] width 35 height 5
click at [529, 194] on link "spit____x50____FVPI__d2263733__oR811062258.zip" at bounding box center [556, 193] width 95 height 6
click at [434, 181] on select "Waiting for Artwork Waiting for Diecut Waiting for Mockup Waiting for DTP Waiti…" at bounding box center [376, 184] width 218 height 10
select select "dtp_in_process"
click at [267, 179] on select "Waiting for Artwork Waiting for Diecut Waiting for Mockup Waiting for DTP Waiti…" at bounding box center [376, 184] width 218 height 10
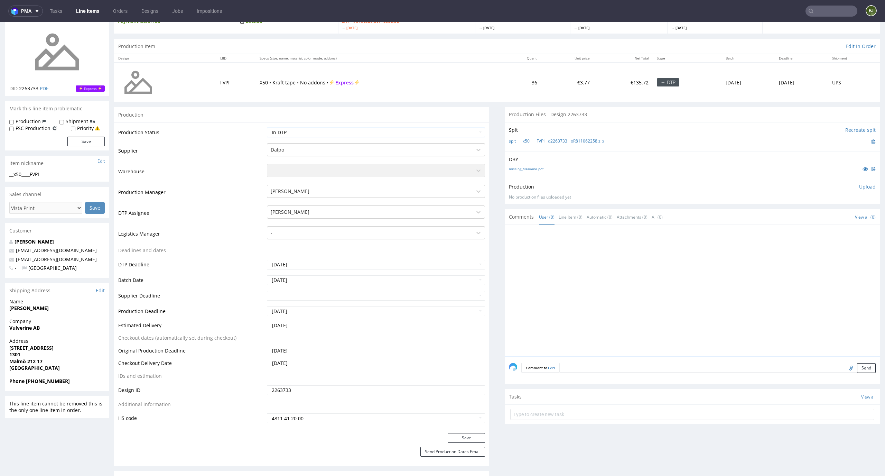
scroll to position [69, 0]
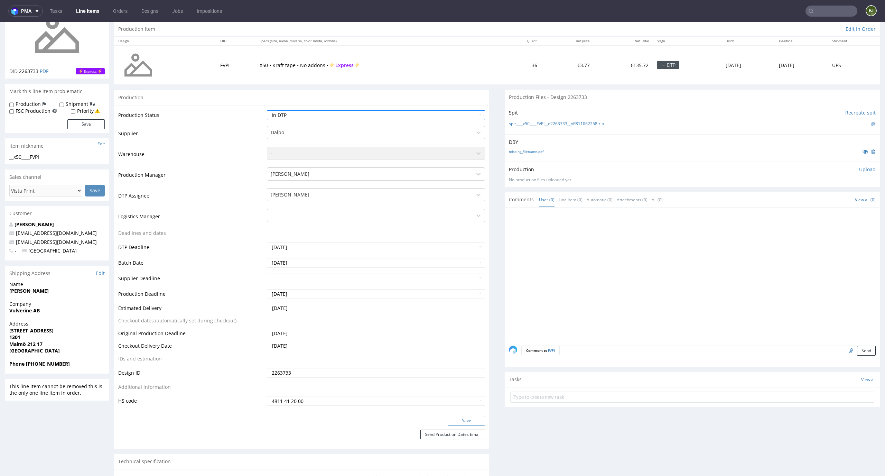
click at [462, 420] on button "Save" at bounding box center [466, 420] width 37 height 10
click at [859, 170] on p "Upload" at bounding box center [867, 169] width 17 height 7
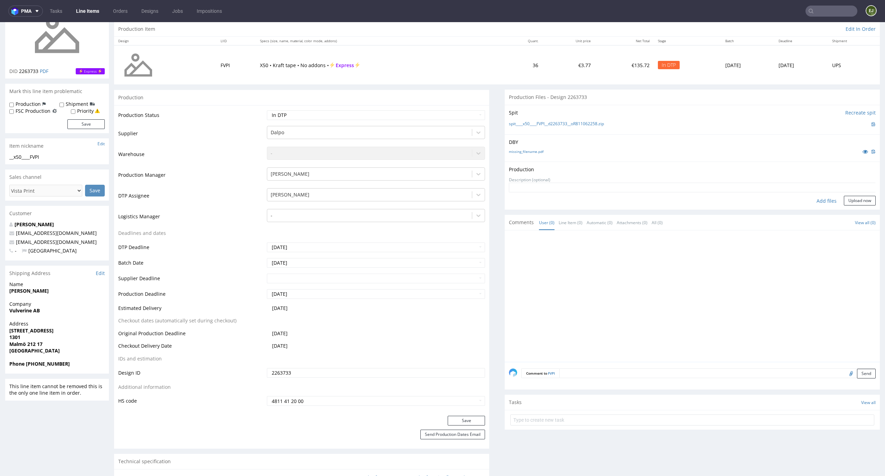
click at [815, 203] on div "Add files" at bounding box center [826, 201] width 35 height 10
type input "C:\fakepath\__x50____FVPI__d2263733__oR811062258__latest__outside.pdf"
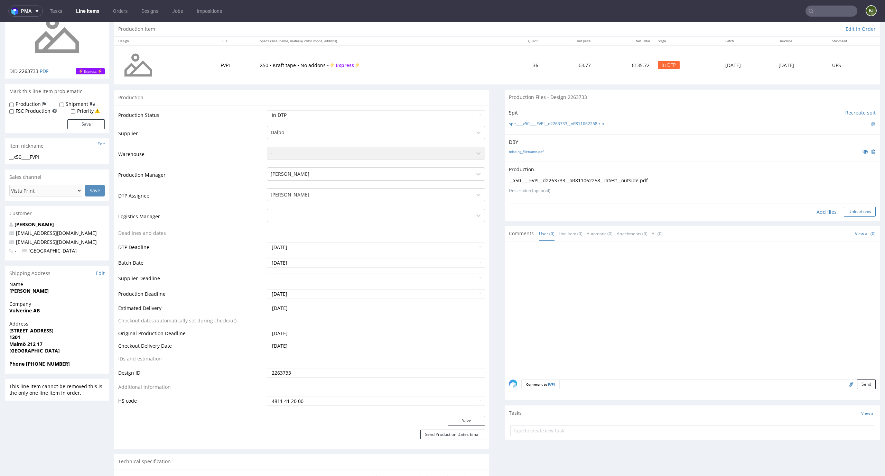
click at [848, 214] on button "Upload now" at bounding box center [860, 212] width 32 height 10
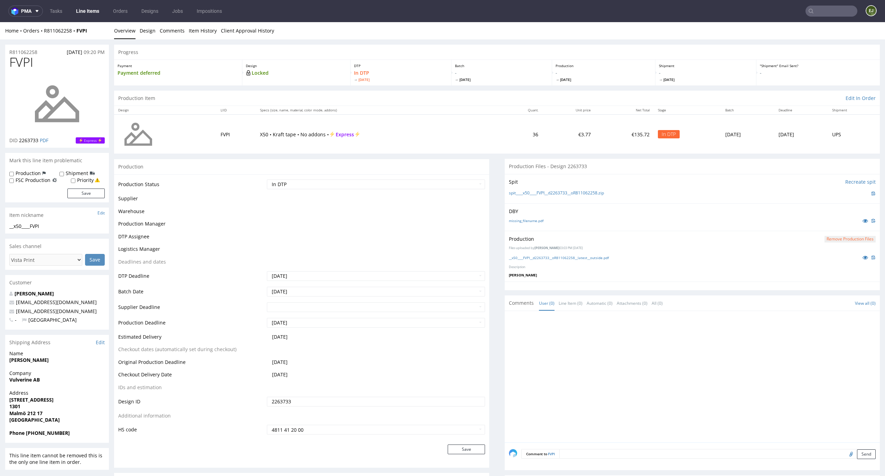
scroll to position [0, 0]
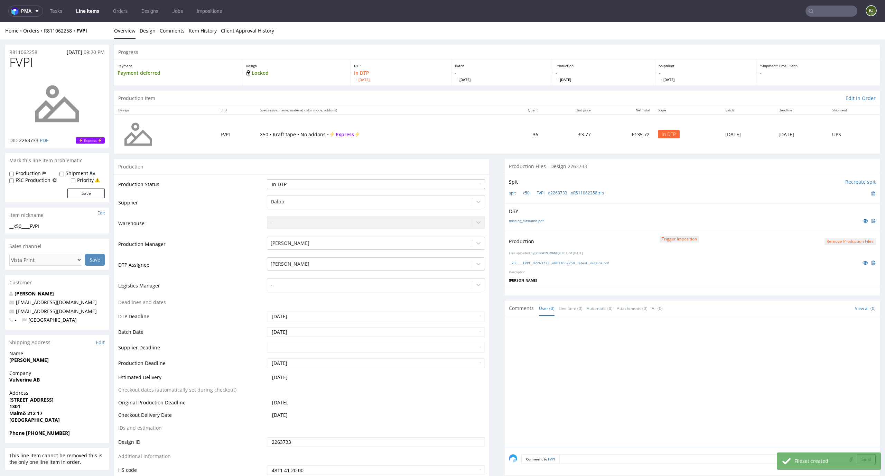
click at [449, 182] on select "Waiting for Artwork Waiting for Diecut Waiting for Mockup Waiting for DTP Waiti…" at bounding box center [376, 184] width 218 height 10
select select "dtp_production_ready"
click at [267, 179] on select "Waiting for Artwork Waiting for Diecut Waiting for Mockup Waiting for DTP Waiti…" at bounding box center [376, 184] width 218 height 10
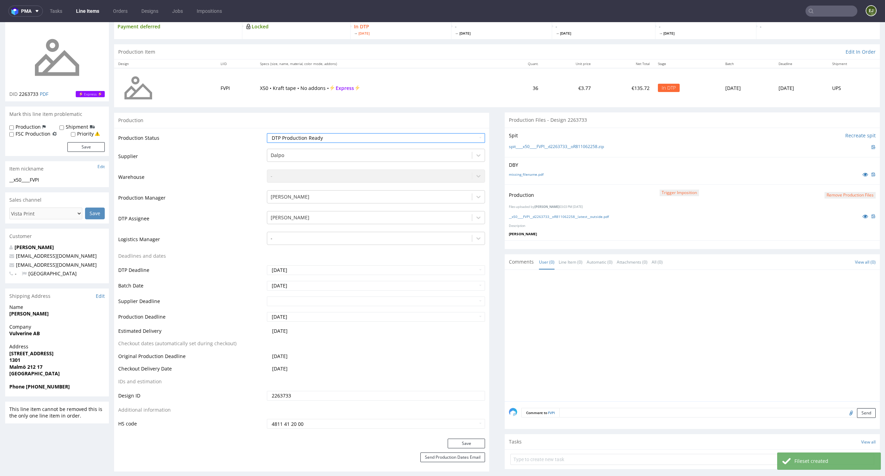
scroll to position [71, 0]
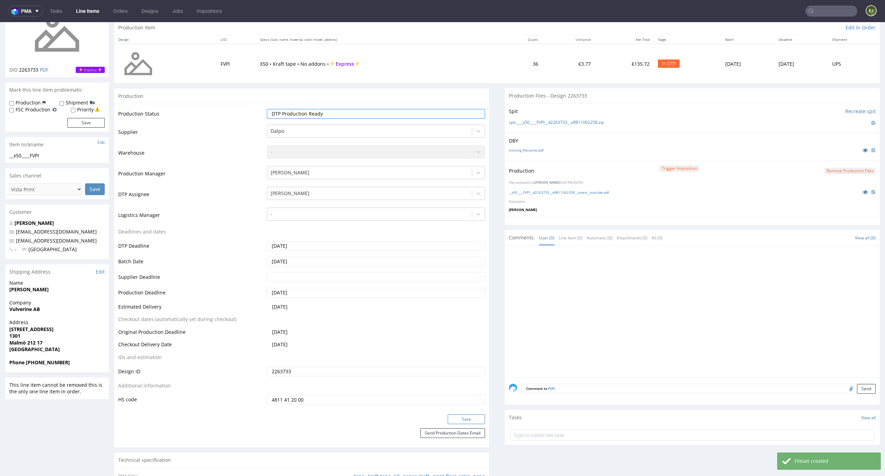
click at [476, 420] on button "Save" at bounding box center [466, 419] width 37 height 10
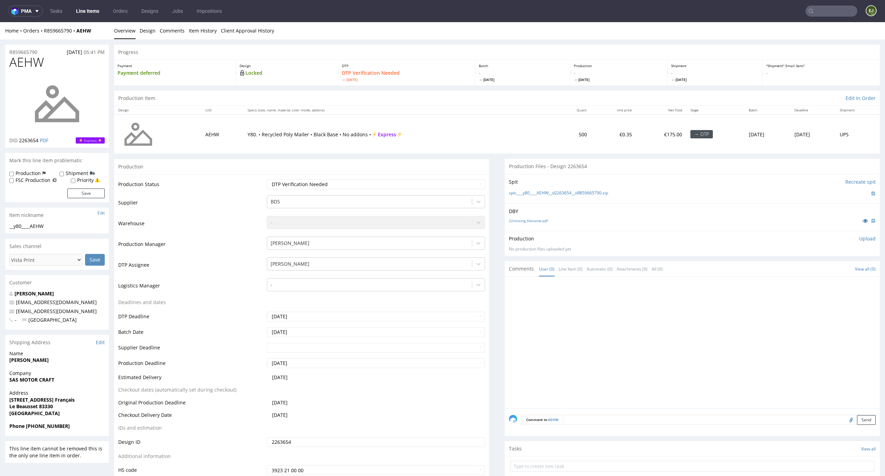
click at [524, 227] on div "DBY 22missing_filename.pdf" at bounding box center [692, 216] width 375 height 27
click at [527, 223] on div "22missing_filename.pdf" at bounding box center [692, 221] width 367 height 8
click at [531, 217] on div "22missing_filename.pdf" at bounding box center [692, 221] width 367 height 8
click at [531, 219] on link "22missing_filename.pdf" at bounding box center [528, 220] width 39 height 5
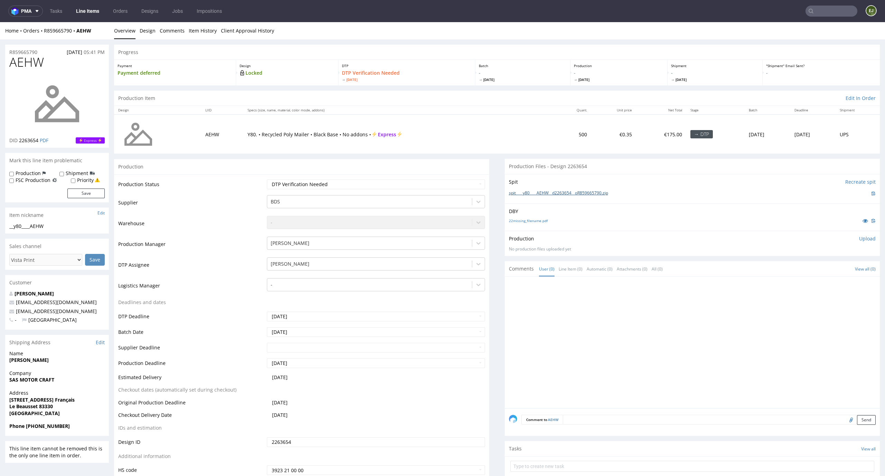
click at [532, 194] on link "spit____y80____AEHW__d2263654__oR859665790.zip" at bounding box center [558, 193] width 99 height 6
click at [859, 237] on p "Upload" at bounding box center [867, 238] width 17 height 7
click at [811, 272] on div "Add files" at bounding box center [826, 270] width 35 height 10
type input "C:\fakepath\__y80____AEHW__d2263654__oR859665790__latest__outside.pdf"
click at [860, 279] on button "Upload now" at bounding box center [860, 281] width 32 height 10
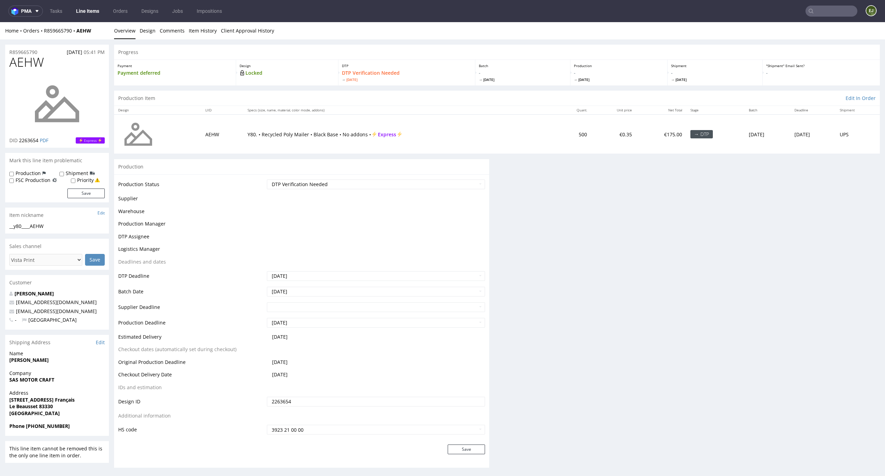
click at [469, 189] on td "Waiting for Artwork Waiting for Diecut Waiting for Mockup Waiting for DTP Waiti…" at bounding box center [375, 187] width 220 height 16
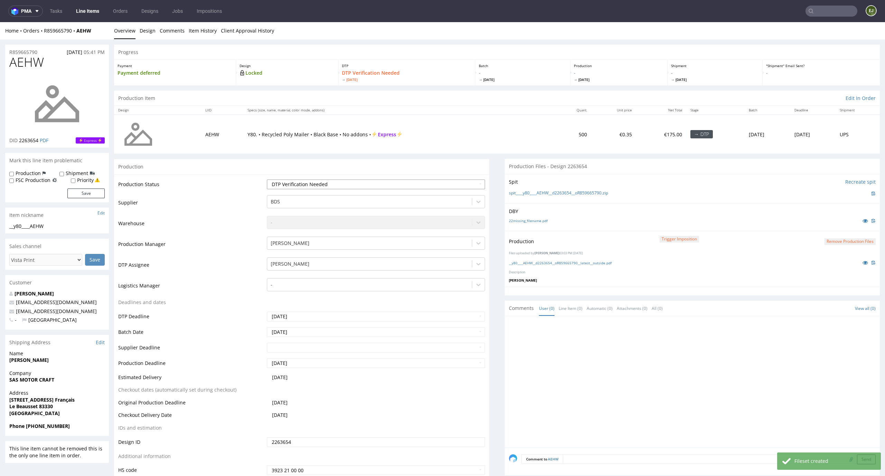
click at [469, 182] on select "Waiting for Artwork Waiting for Diecut Waiting for Mockup Waiting for DTP Waiti…" at bounding box center [376, 184] width 218 height 10
select select "dtp_production_ready"
click at [267, 179] on select "Waiting for Artwork Waiting for Diecut Waiting for Mockup Waiting for DTP Waiti…" at bounding box center [376, 184] width 218 height 10
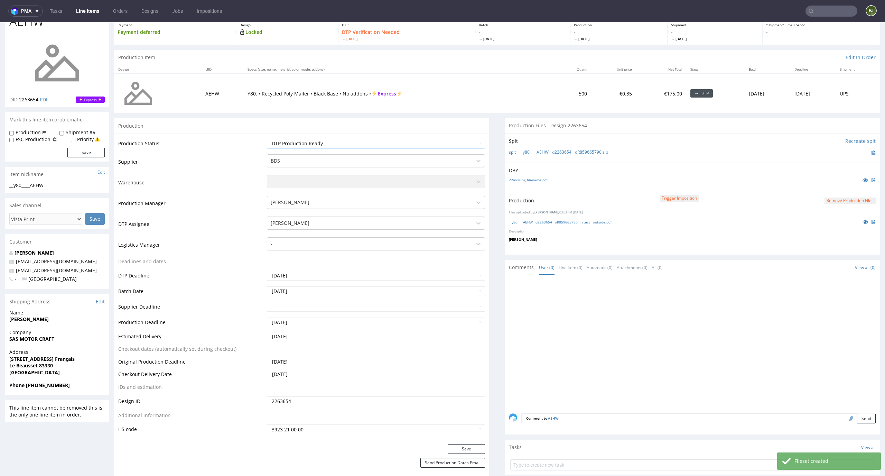
scroll to position [57, 0]
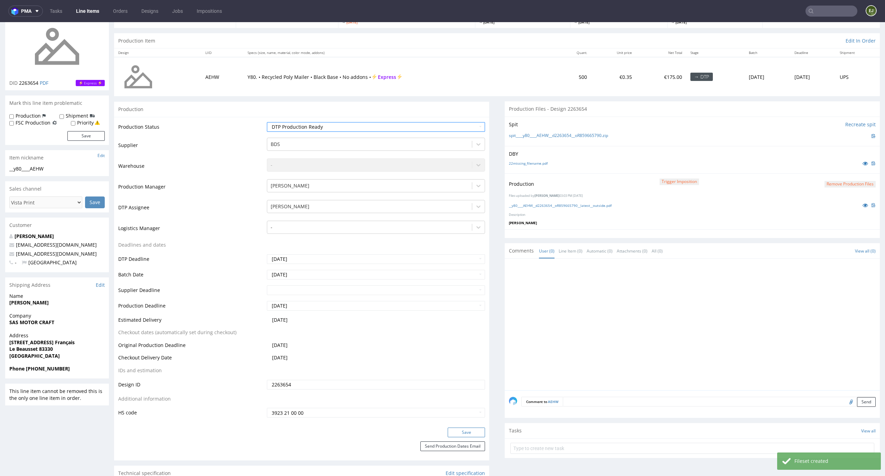
click at [457, 430] on button "Save" at bounding box center [466, 432] width 37 height 10
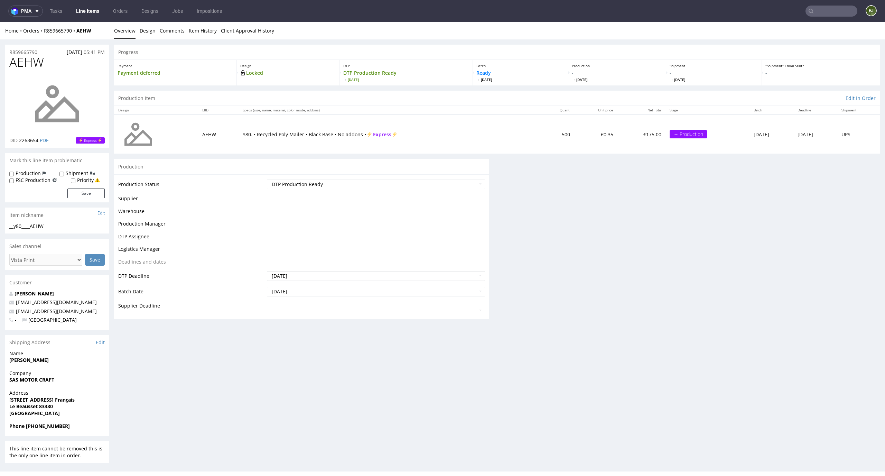
scroll to position [0, 0]
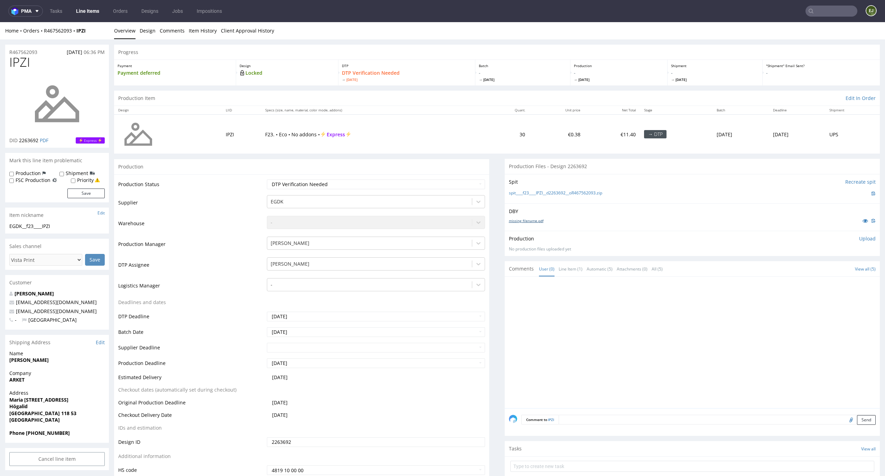
click at [517, 223] on link "missing_filename.pdf" at bounding box center [526, 220] width 35 height 5
click at [524, 193] on link "spit____f23____IPZI__d2263692__oR467562093.zip" at bounding box center [555, 193] width 93 height 6
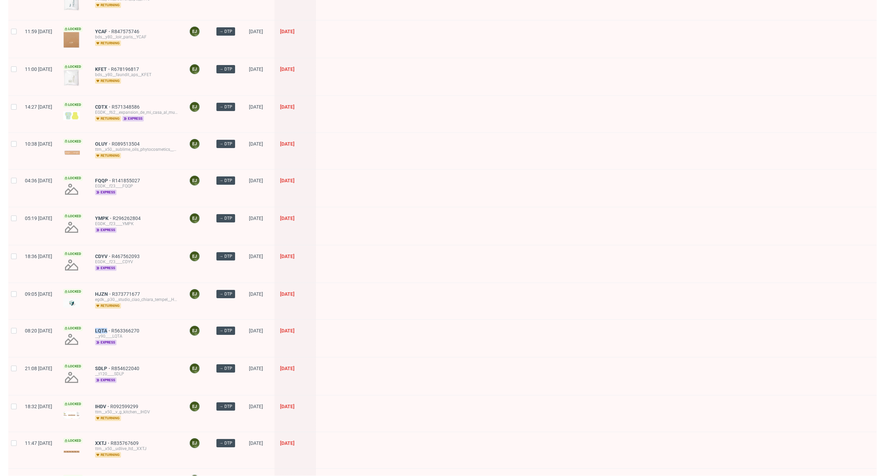
scroll to position [601, 0]
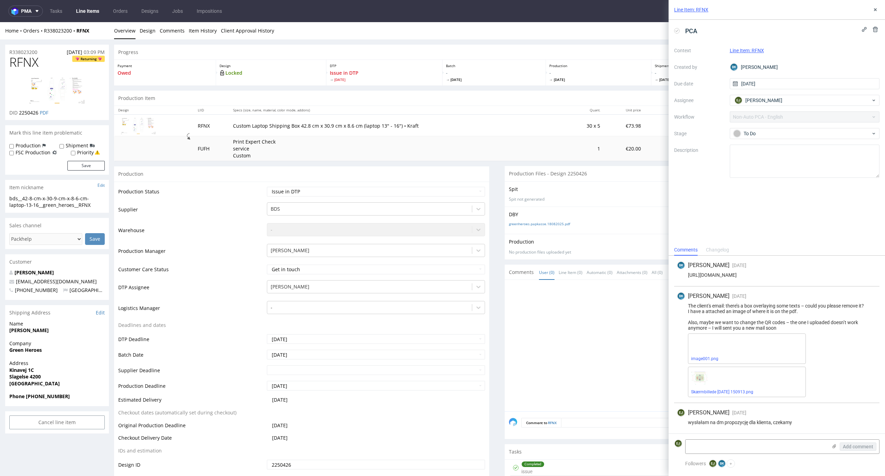
click at [258, 27] on link "Client Approval History" at bounding box center [247, 30] width 53 height 17
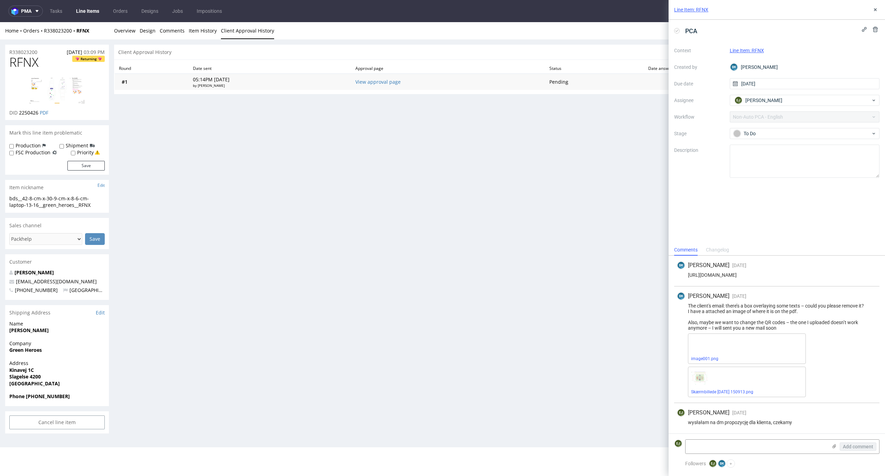
click at [402, 87] on td "View approval page" at bounding box center [448, 82] width 194 height 16
click at [401, 84] on link "View approval page" at bounding box center [377, 81] width 45 height 7
drag, startPoint x: 783, startPoint y: 327, endPoint x: 686, endPoint y: 302, distance: 100.8
click at [686, 302] on div "BK Bogna Krystian 5 days ago 17th Sep 2025, 09:37 The client's email: there’s a…" at bounding box center [776, 344] width 205 height 116
copy div "The client's email: there’s a box overlaying some texts – could you please remo…"
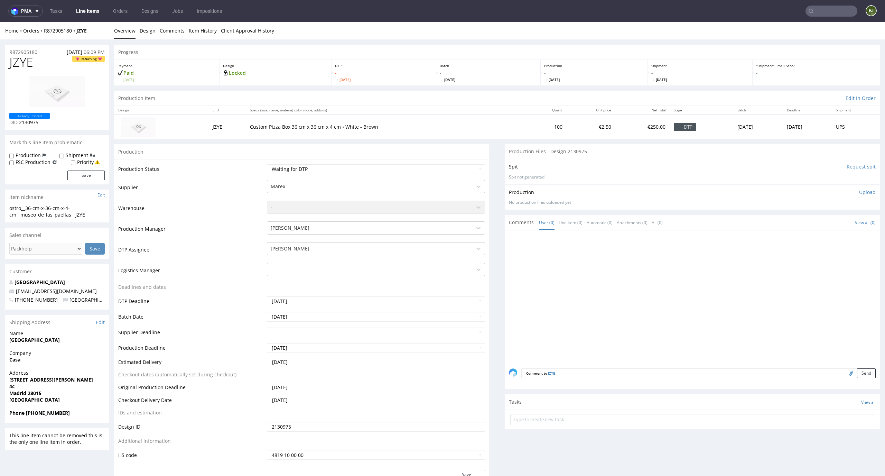
click at [516, 68] on div "Batch - [DATE]" at bounding box center [488, 73] width 105 height 26
click at [149, 32] on link "Design" at bounding box center [148, 30] width 16 height 17
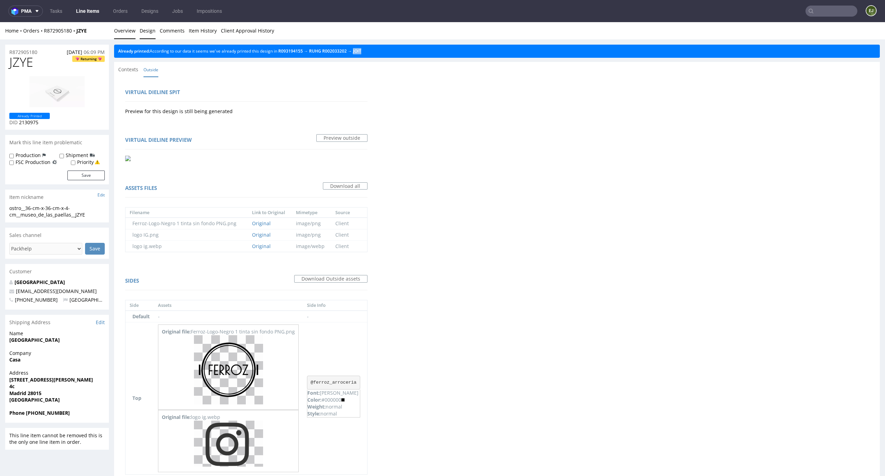
click at [127, 32] on link "Overview" at bounding box center [124, 30] width 21 height 17
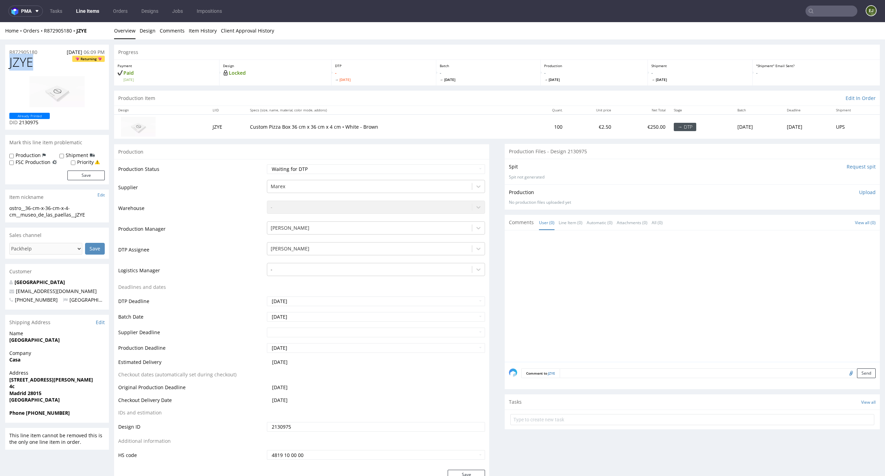
drag, startPoint x: 38, startPoint y: 66, endPoint x: 0, endPoint y: 65, distance: 38.4
copy span "JZYE"
drag, startPoint x: 41, startPoint y: 55, endPoint x: 1, endPoint y: 52, distance: 40.2
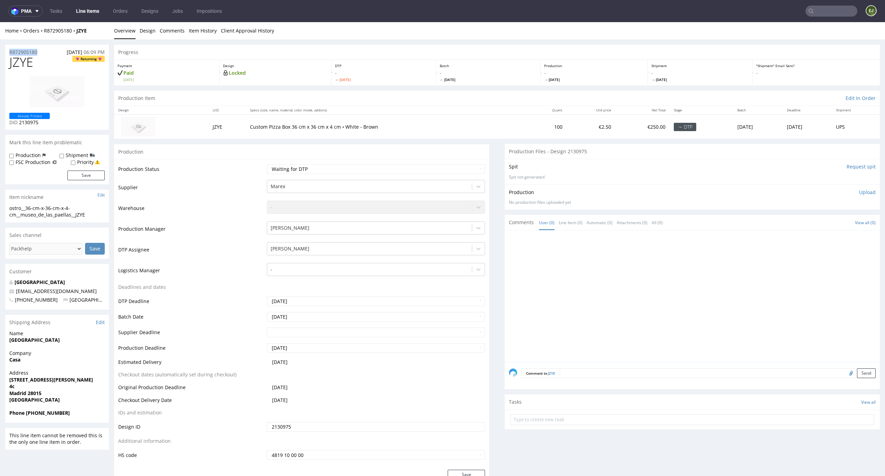
copy p "R872905180"
click at [864, 190] on p "Upload" at bounding box center [867, 192] width 17 height 7
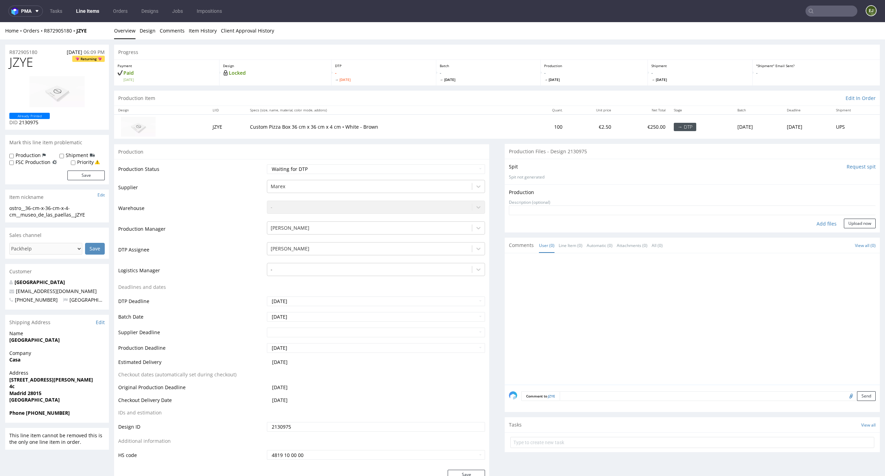
click at [821, 226] on div "Add files" at bounding box center [826, 223] width 35 height 10
type input "C:\fakepath\ostro__36-cm-x-36-cm-x-4-cm__museo_de_las_paellas__JZYE__d2130975__…"
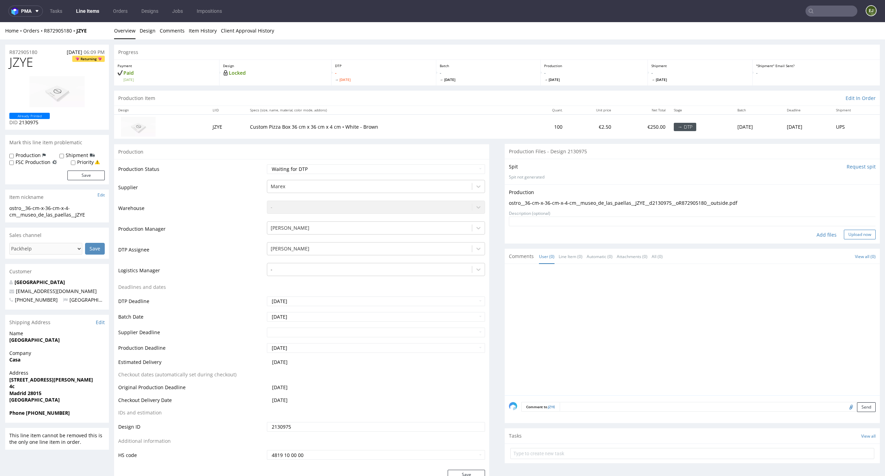
click at [858, 235] on button "Upload now" at bounding box center [860, 234] width 32 height 10
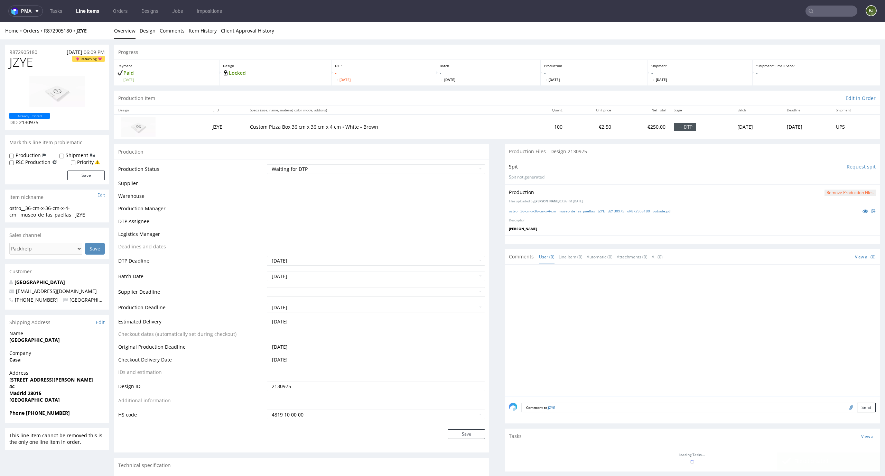
click at [459, 170] on select "Waiting for Artwork Waiting for Diecut Waiting for Mockup Waiting for DTP Waiti…" at bounding box center [376, 169] width 218 height 10
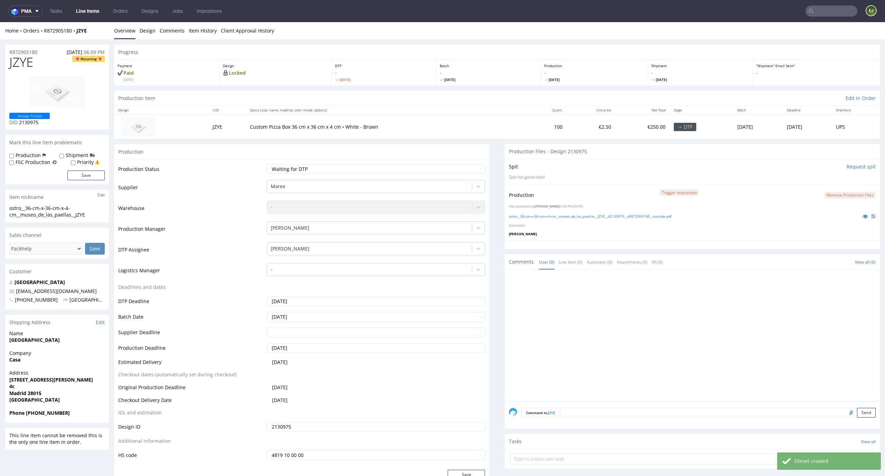
select select "dtp_production_ready"
click at [267, 164] on select "Waiting for Artwork Waiting for Diecut Waiting for Mockup Waiting for DTP Waiti…" at bounding box center [376, 169] width 218 height 10
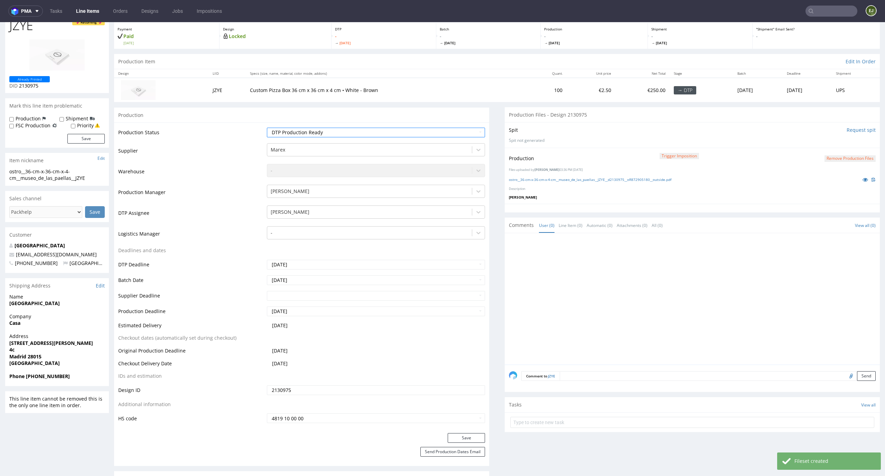
scroll to position [51, 0]
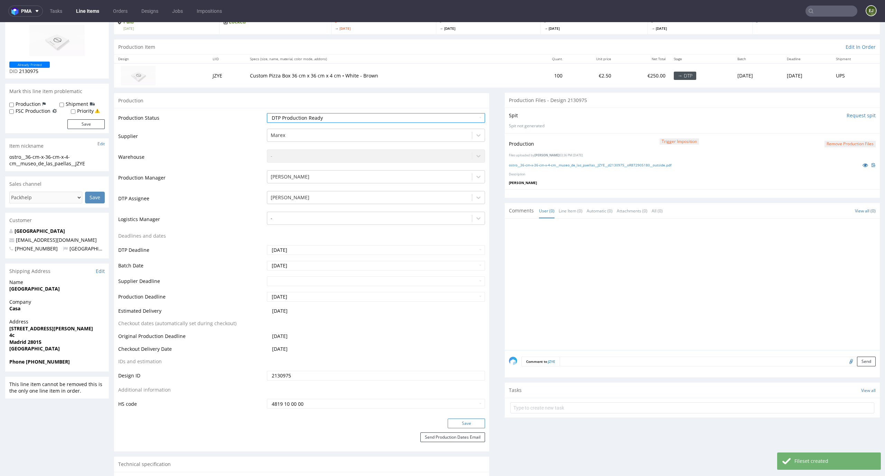
click at [472, 424] on button "Save" at bounding box center [466, 423] width 37 height 10
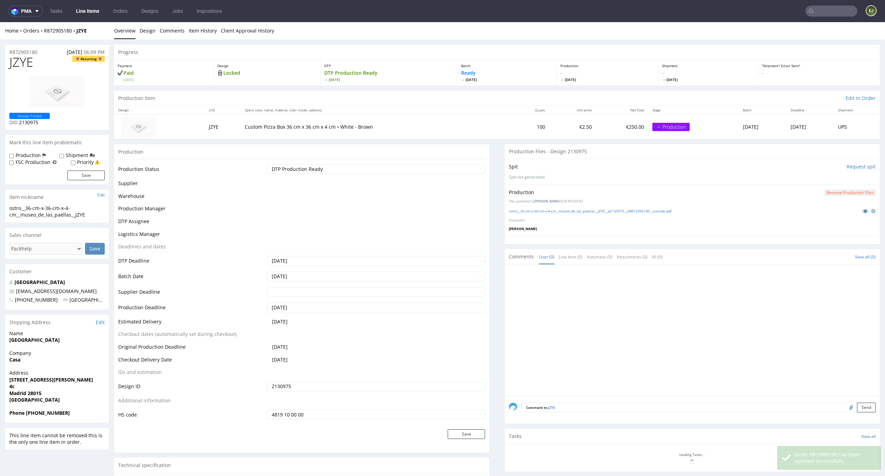
scroll to position [0, 0]
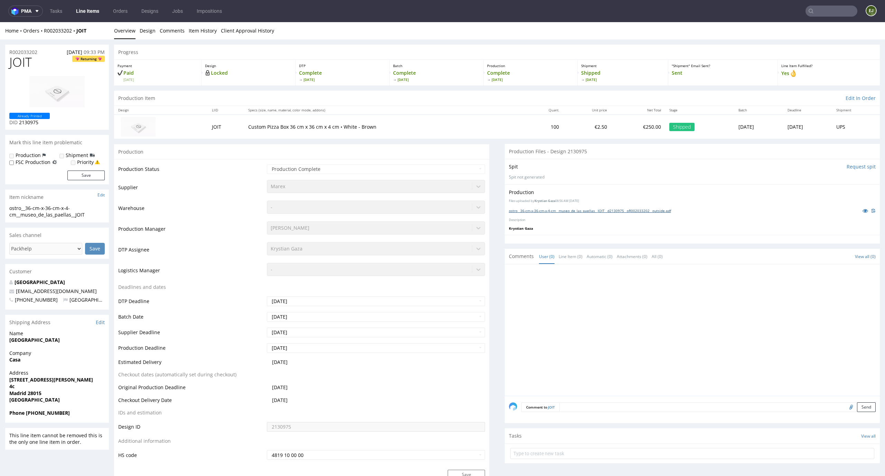
click at [580, 212] on link "ostro__36-cm-x-36-cm-x-4-cm__museo_de_las_paellas__JOIT__d2130975__oR002033202_…" at bounding box center [590, 210] width 162 height 5
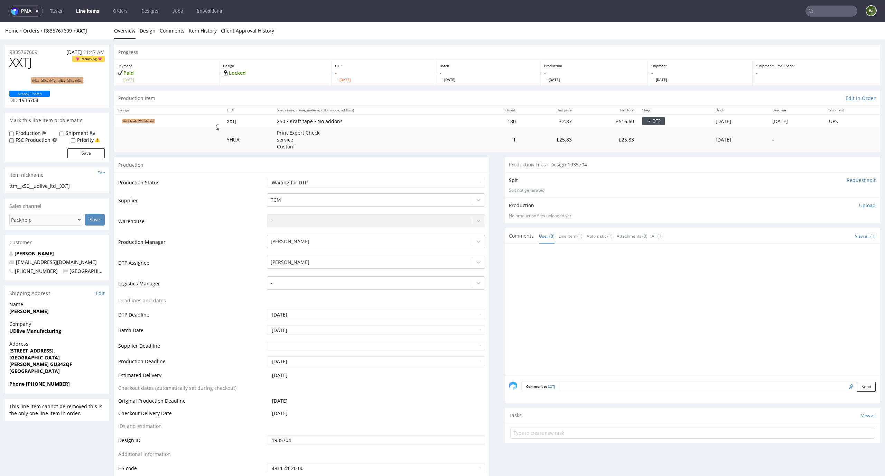
click at [465, 50] on div "Progress" at bounding box center [497, 52] width 766 height 15
click at [147, 28] on link "Design" at bounding box center [148, 30] width 16 height 17
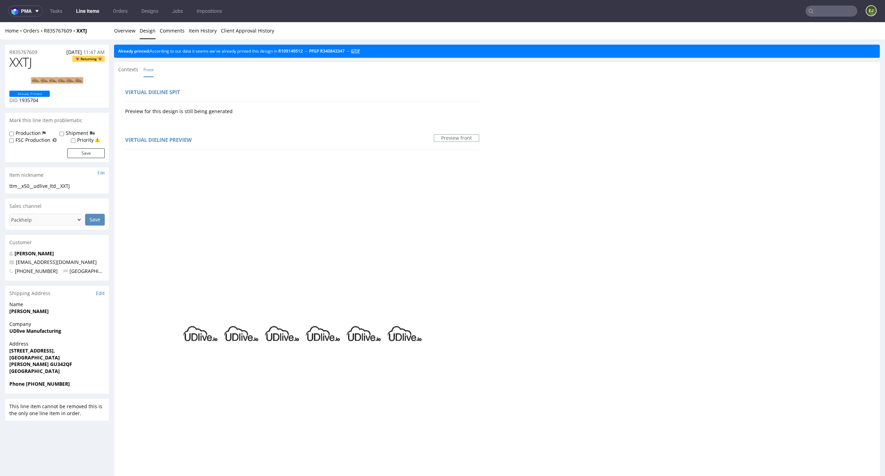
click at [360, 50] on link "GTJF" at bounding box center [355, 51] width 9 height 6
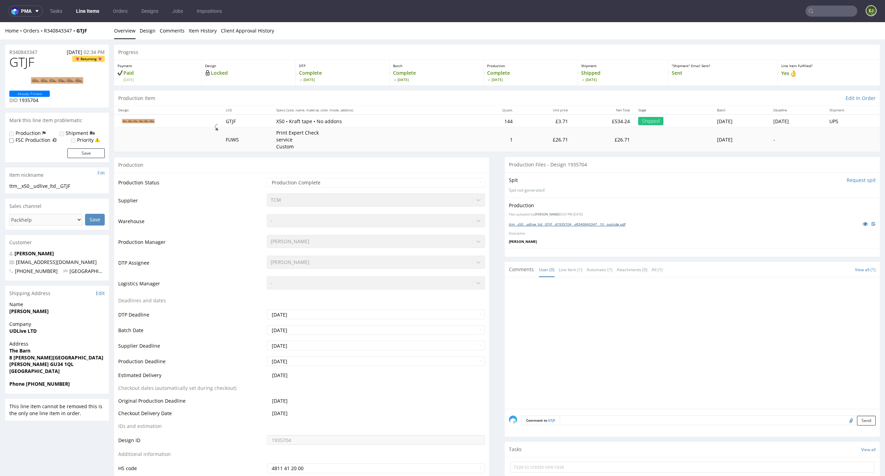
click at [563, 224] on link "ttm__x50__udlive_ltd__GTJF__d1935704__oR340843347__10__outside.pdf" at bounding box center [567, 224] width 116 height 5
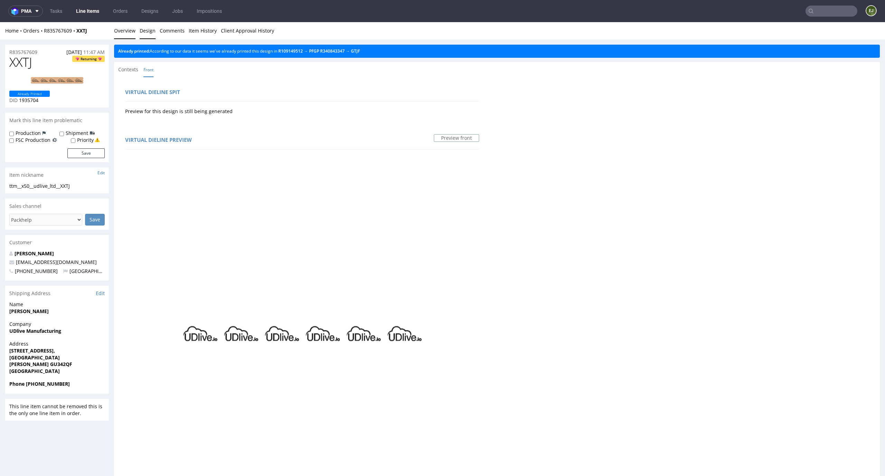
click at [123, 32] on link "Overview" at bounding box center [124, 30] width 21 height 17
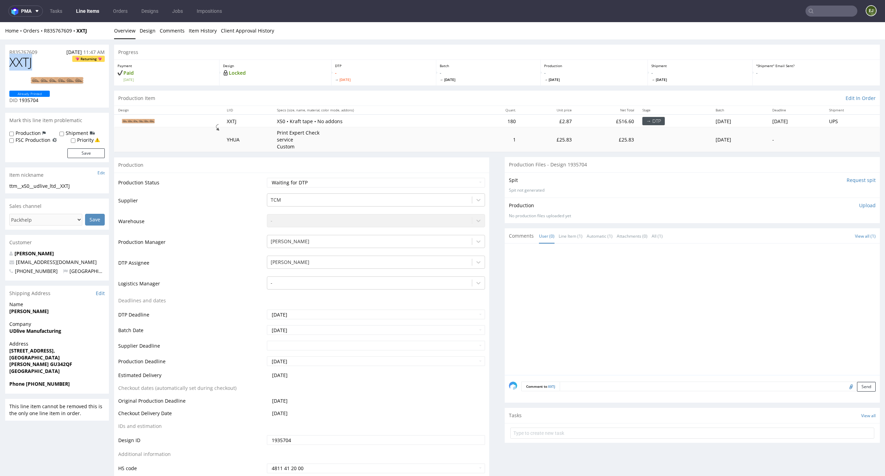
drag, startPoint x: 40, startPoint y: 64, endPoint x: 5, endPoint y: 60, distance: 35.4
click at [7, 60] on div "XXTJ Returning Already Printed DID 1935704" at bounding box center [57, 81] width 104 height 52
copy span "XXTJ"
drag, startPoint x: 42, startPoint y: 48, endPoint x: 3, endPoint y: 45, distance: 38.8
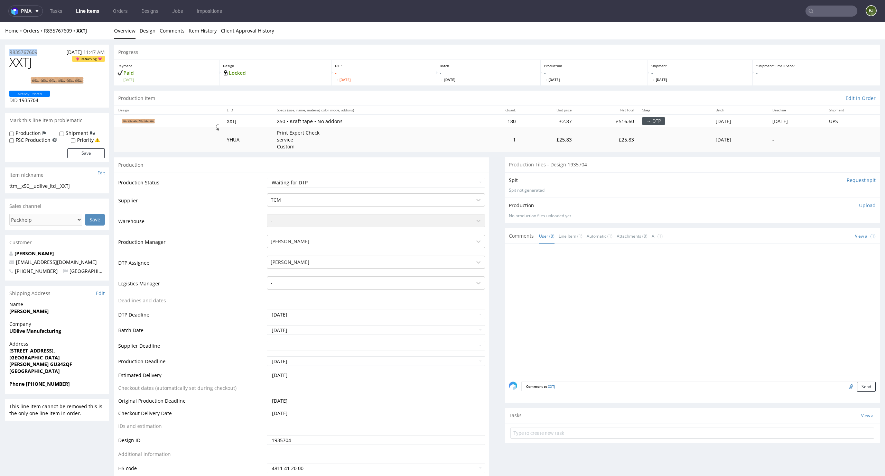
drag, startPoint x: 41, startPoint y: 51, endPoint x: 0, endPoint y: 49, distance: 41.5
copy p "R835767609"
click at [859, 206] on p "Upload" at bounding box center [867, 205] width 17 height 7
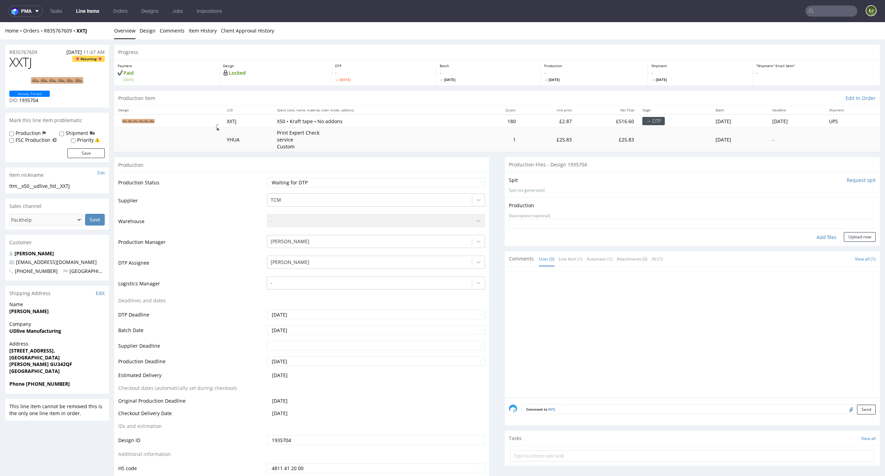
click at [823, 230] on form "Add files Upload now" at bounding box center [692, 230] width 367 height 23
click at [820, 233] on div "Add files" at bounding box center [826, 237] width 35 height 10
type input "C:\fakepath\ttm__x50__udlive_ltd__XXTJ__d1935704__oR835767609__10__outside.pdf"
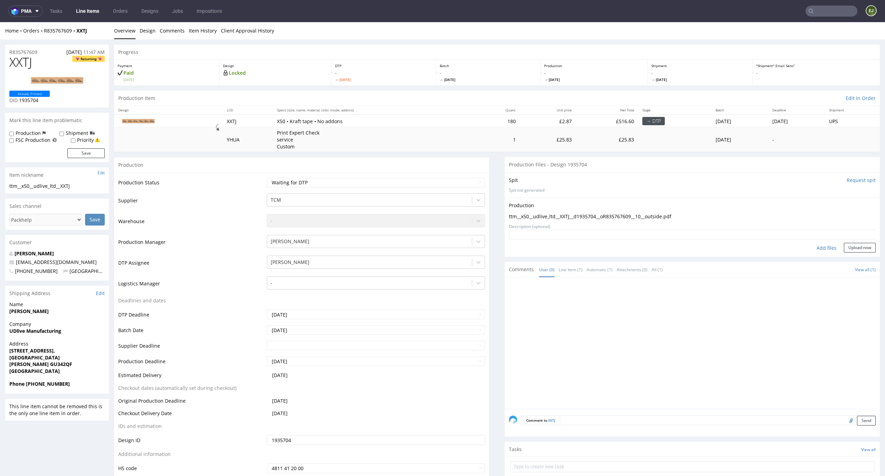
click at [855, 254] on div "Production Upload ttm__x50__udlive_ltd__XXTJ__d1935704__oR835767609__10__outsid…" at bounding box center [692, 226] width 375 height 59
click at [856, 251] on button "Upload now" at bounding box center [860, 248] width 32 height 10
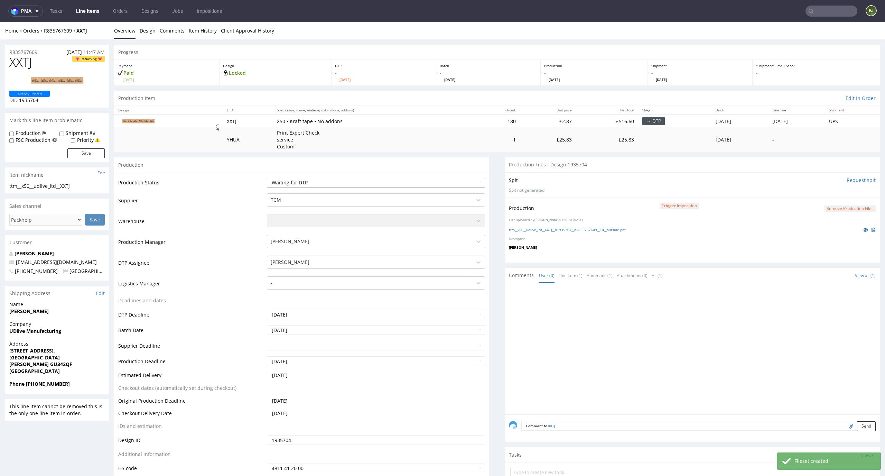
click at [466, 181] on select "Waiting for Artwork Waiting for Diecut Waiting for Mockup Waiting for DTP Waiti…" at bounding box center [376, 183] width 218 height 10
select select "dtp_production_ready"
click at [267, 178] on select "Waiting for Artwork Waiting for Diecut Waiting for Mockup Waiting for DTP Waiti…" at bounding box center [376, 183] width 218 height 10
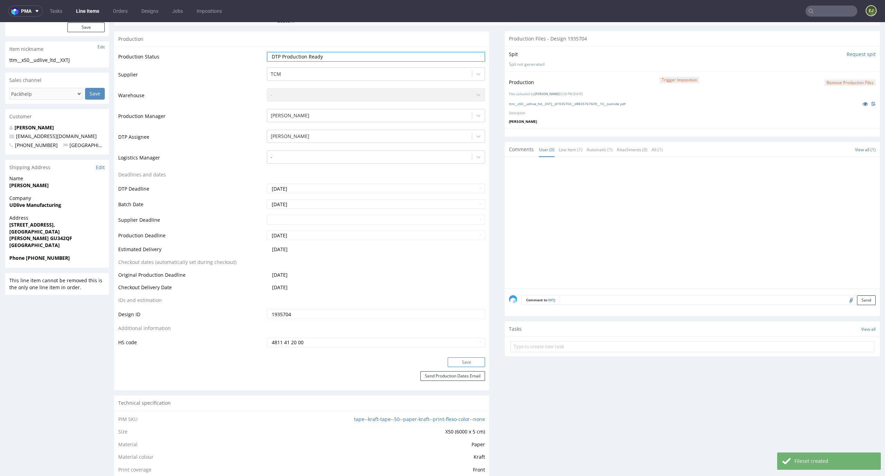
click at [468, 360] on button "Save" at bounding box center [466, 362] width 37 height 10
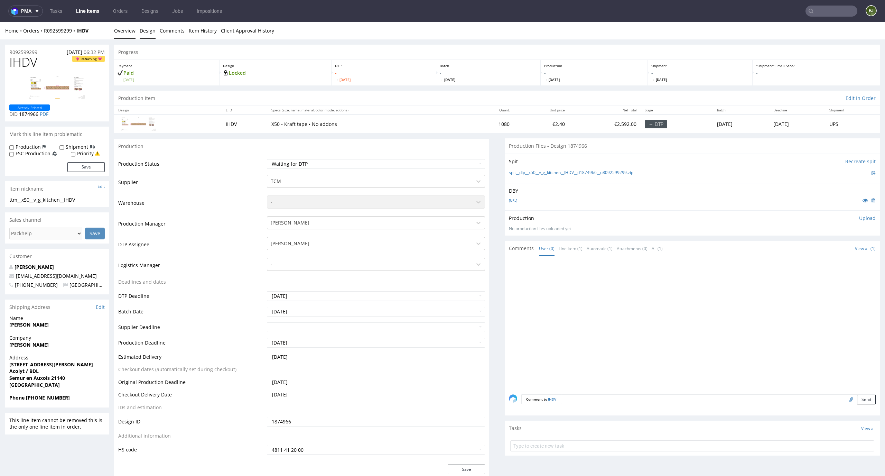
click at [149, 34] on link "Design" at bounding box center [148, 30] width 16 height 17
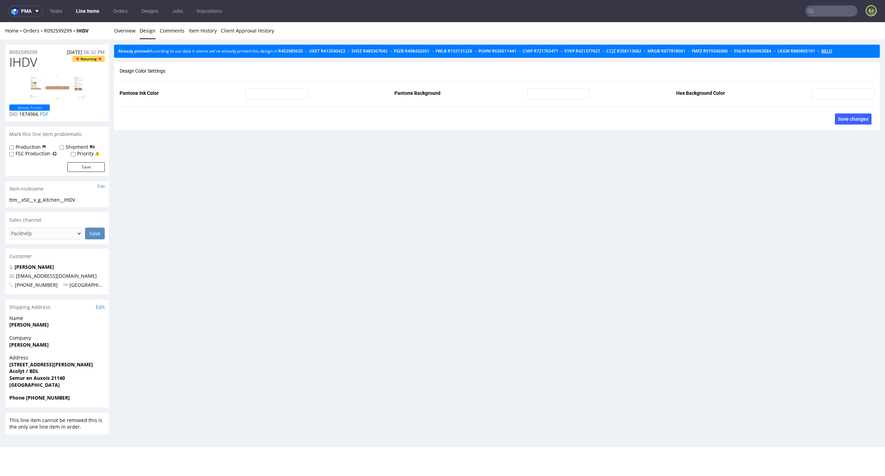
click at [821, 54] on link "BELO" at bounding box center [826, 51] width 11 height 6
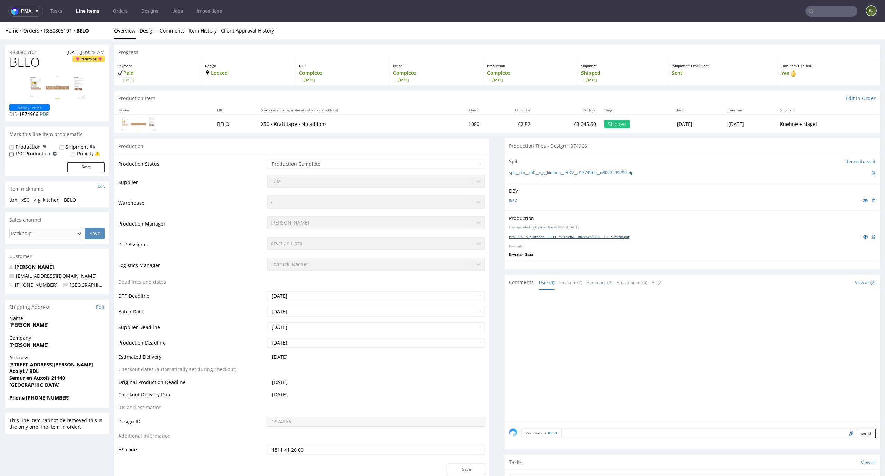
click at [550, 236] on link "ttm__x50__v_g_kitchen__BELO__d1874966__oR880805101__10__outside.pdf" at bounding box center [569, 236] width 120 height 5
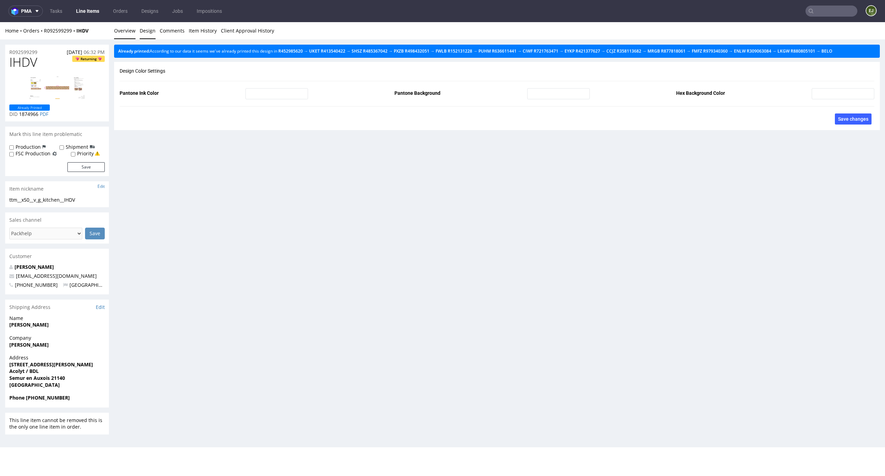
click at [130, 32] on link "Overview" at bounding box center [124, 30] width 21 height 17
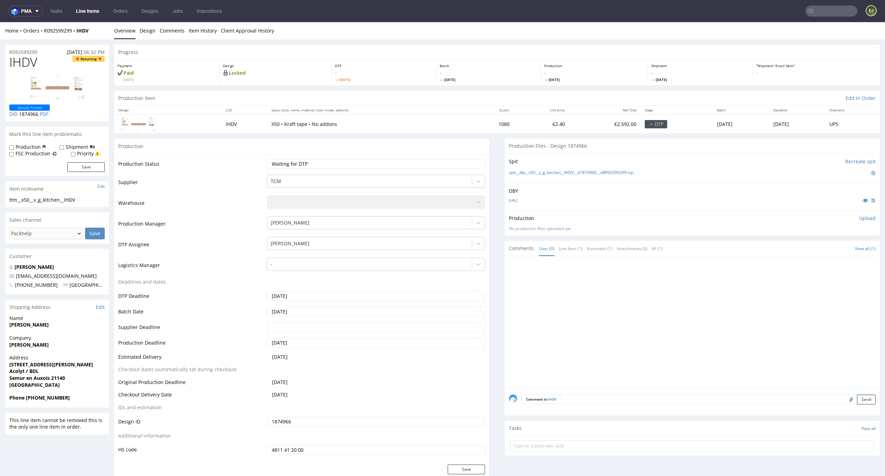
click at [556, 167] on div "Spit Recreate spit spit__dlp__x50__v_g_kitchen__IHDV__d1874966__oR092599299.zip" at bounding box center [692, 167] width 375 height 29
click at [555, 172] on link "spit__dlp__x50__v_g_kitchen__IHDV__d1874966__oR092599299.zip" at bounding box center [571, 173] width 124 height 6
drag, startPoint x: 45, startPoint y: 62, endPoint x: 0, endPoint y: 62, distance: 44.6
copy span "IHDV"
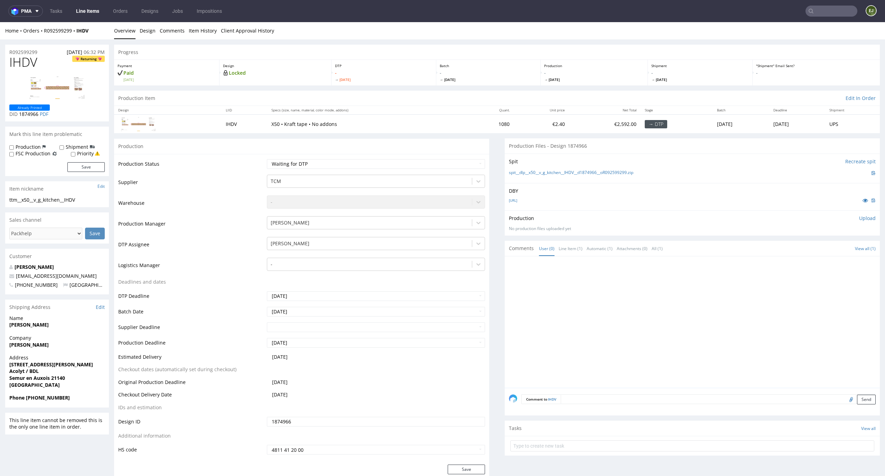
click at [854, 213] on div "Production Upload No production files uploaded yet Description (optional) Add f…" at bounding box center [692, 222] width 375 height 25
click at [859, 218] on p "Upload" at bounding box center [867, 218] width 17 height 7
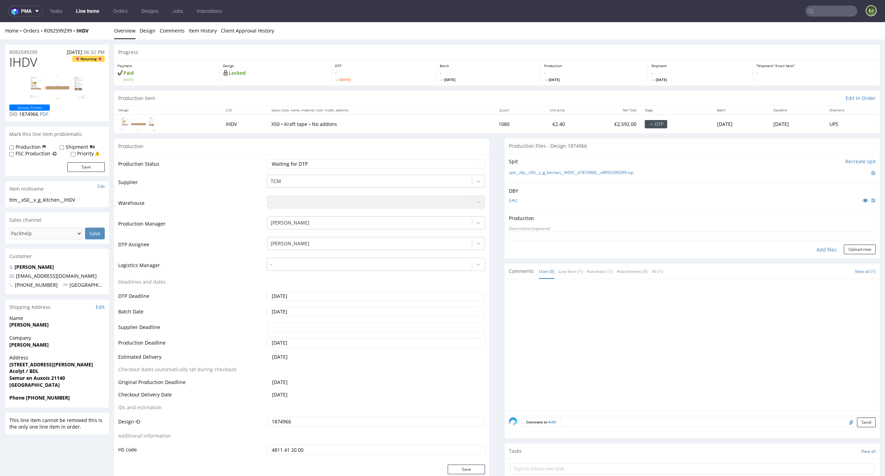
click at [820, 249] on div "Add files" at bounding box center [826, 249] width 35 height 10
type input "C:\fakepath\dlp__x50__v_g_kitchen__IHDV__d1874966__oR092599299__latest__outside…"
click at [845, 260] on button "Upload now" at bounding box center [860, 260] width 32 height 10
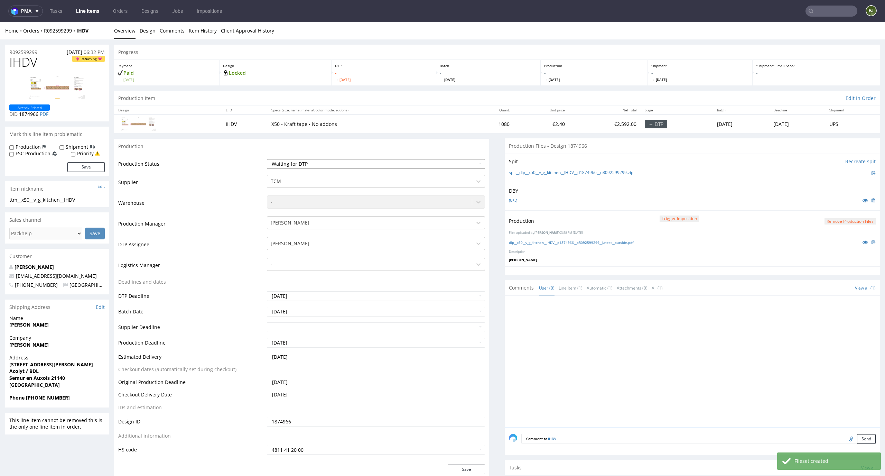
click at [464, 166] on select "Waiting for Artwork Waiting for Diecut Waiting for Mockup Waiting for DTP Waiti…" at bounding box center [376, 164] width 218 height 10
select select "dtp_production_ready"
click at [267, 159] on select "Waiting for Artwork Waiting for Diecut Waiting for Mockup Waiting for DTP Waiti…" at bounding box center [376, 164] width 218 height 10
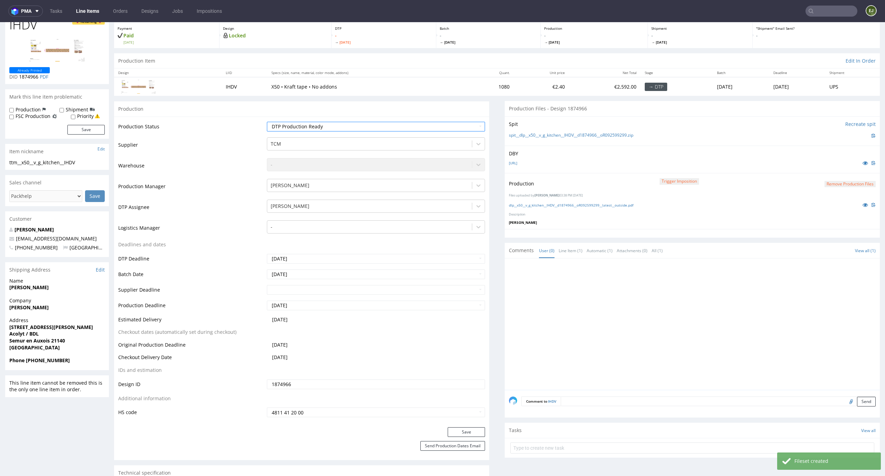
scroll to position [86, 0]
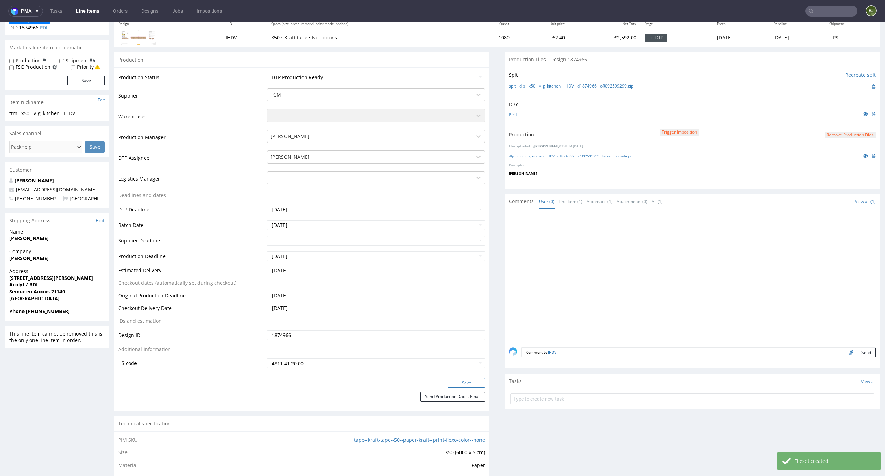
click at [468, 380] on button "Save" at bounding box center [466, 383] width 37 height 10
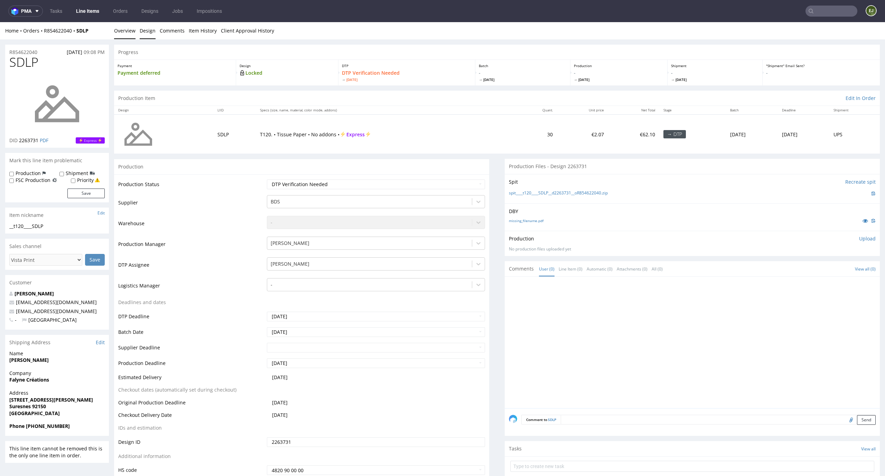
click at [150, 33] on link "Design" at bounding box center [148, 30] width 16 height 17
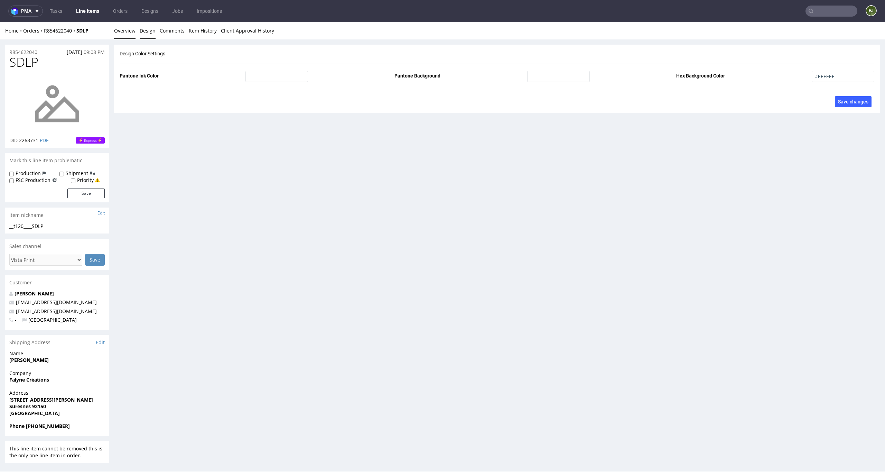
click at [132, 33] on link "Overview" at bounding box center [124, 30] width 21 height 17
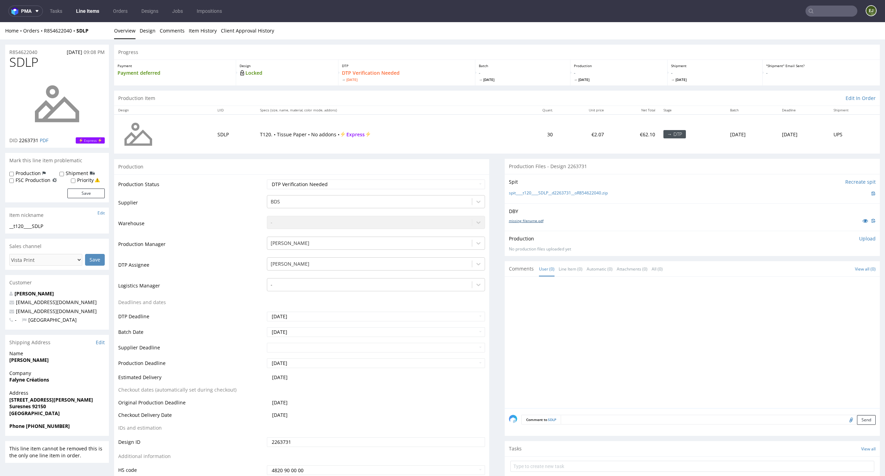
click at [533, 220] on link "missing_filename.pdf" at bounding box center [526, 220] width 35 height 5
click at [522, 191] on link "spit____t120____SDLP__d2263731__oR854622040.zip" at bounding box center [558, 193] width 99 height 6
click at [434, 177] on div "Production Status Waiting for Artwork Waiting for Diecut Waiting for Mockup Wai…" at bounding box center [301, 329] width 375 height 310
click at [433, 183] on select "Waiting for Artwork Waiting for Diecut Waiting for Mockup Waiting for DTP Waiti…" at bounding box center [376, 184] width 218 height 10
select select "dtp_in_process"
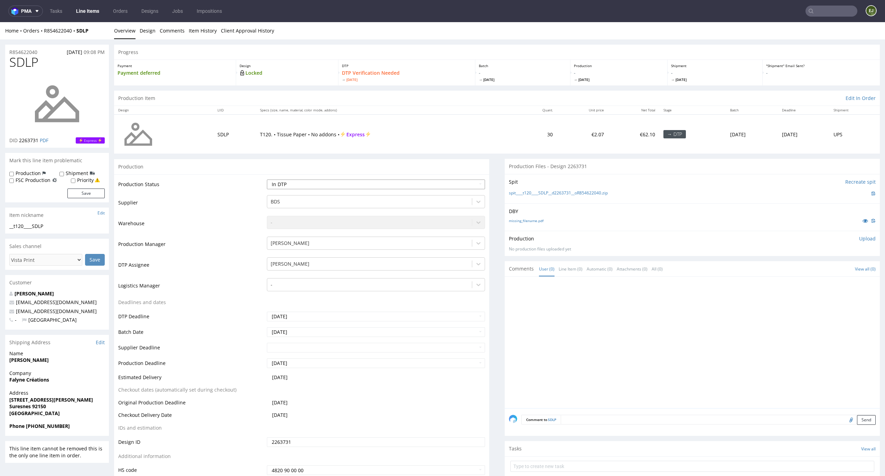
click at [267, 179] on select "Waiting for Artwork Waiting for Diecut Waiting for Mockup Waiting for DTP Waiti…" at bounding box center [376, 184] width 218 height 10
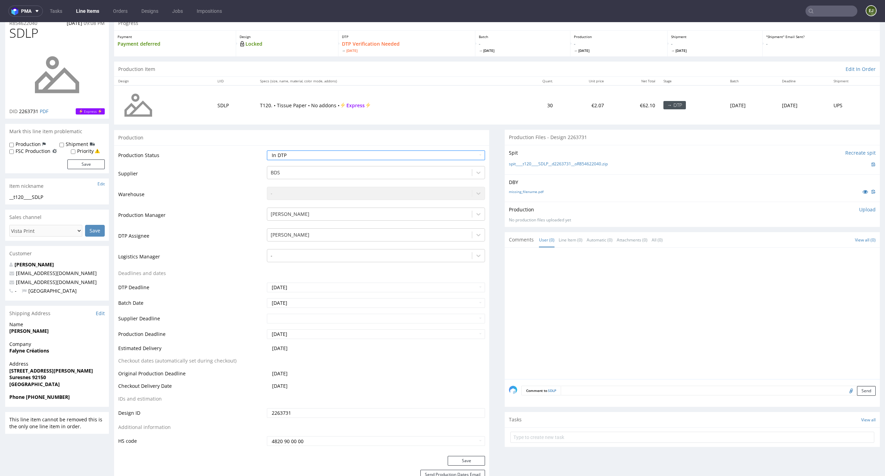
scroll to position [45, 0]
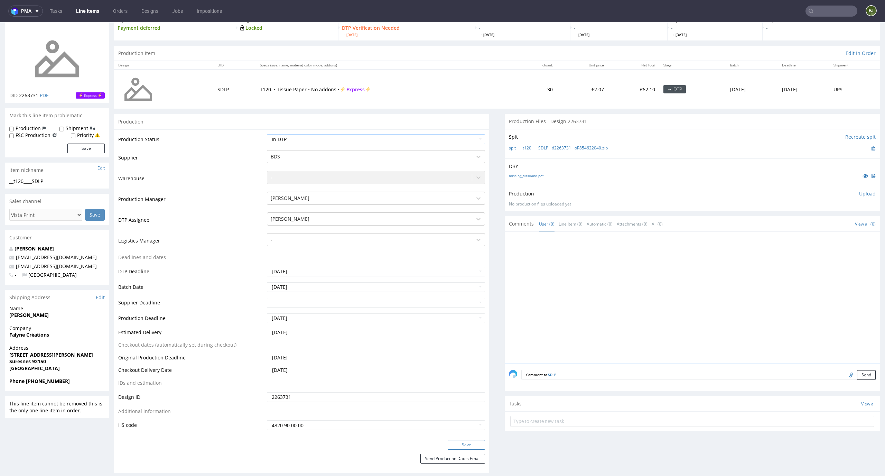
click at [456, 441] on button "Save" at bounding box center [466, 445] width 37 height 10
click at [385, 103] on td "T120. • Tissue Paper • No addons • Express" at bounding box center [386, 88] width 261 height 39
click at [520, 175] on link "missing_filename.pdf" at bounding box center [526, 175] width 35 height 5
click at [470, 139] on select "Waiting for Artwork Waiting for Diecut Waiting for Mockup Waiting for DTP Waiti…" at bounding box center [376, 139] width 218 height 10
select select "dtp_issue"
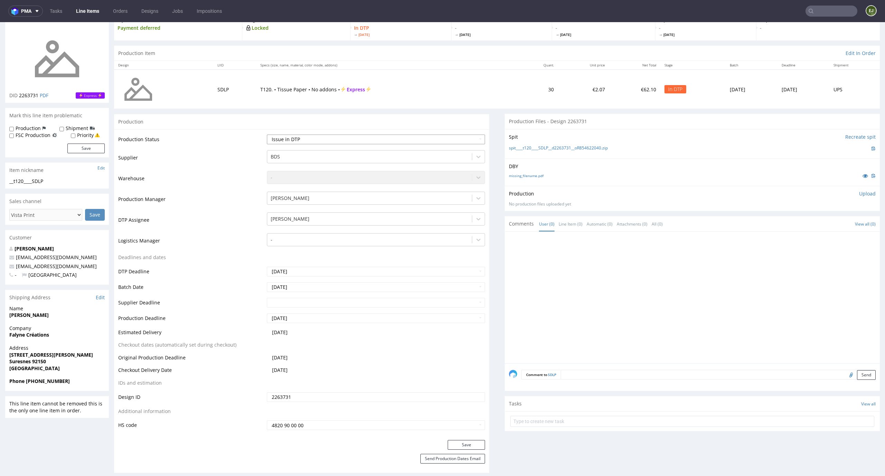
click at [267, 134] on select "Waiting for Artwork Waiting for Diecut Waiting for Mockup Waiting for DTP Waiti…" at bounding box center [376, 139] width 218 height 10
click at [462, 445] on button "Save" at bounding box center [466, 445] width 37 height 10
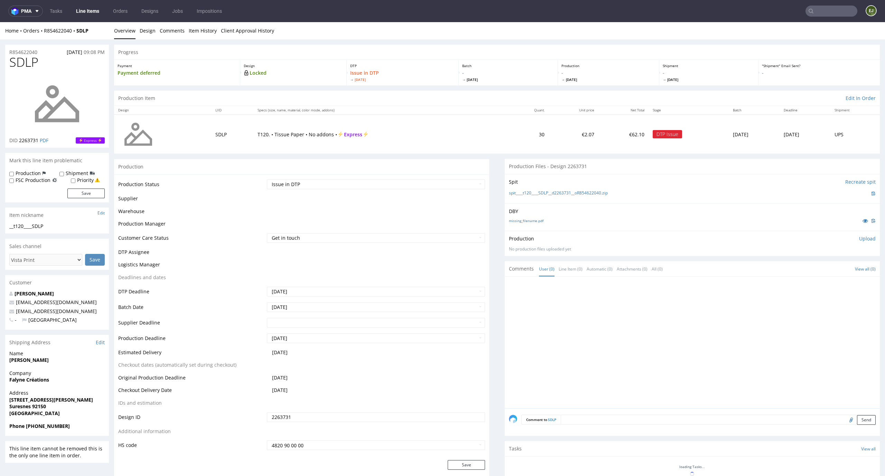
scroll to position [46, 0]
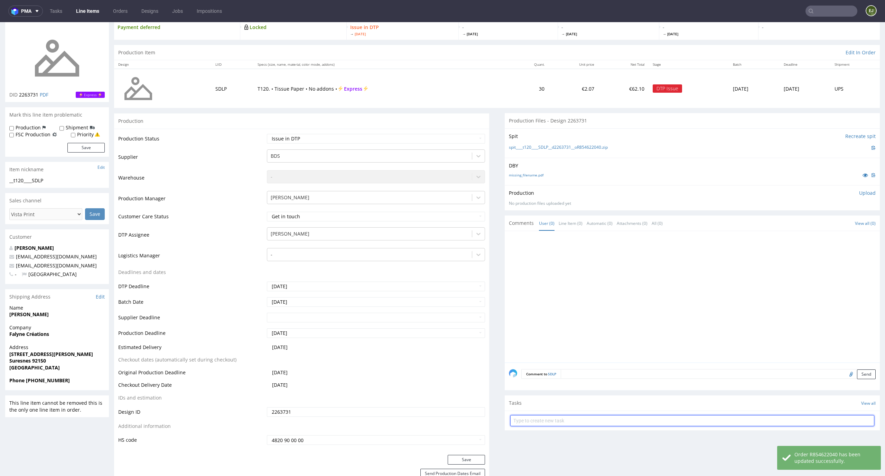
click at [552, 422] on input "text" at bounding box center [692, 420] width 364 height 11
type input "vista print order to cancel"
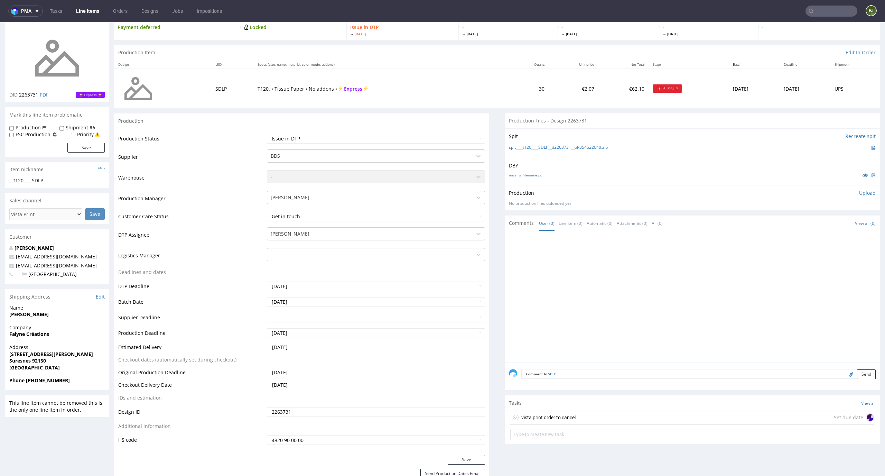
click at [544, 420] on div "vista print order to cancel" at bounding box center [548, 417] width 54 height 8
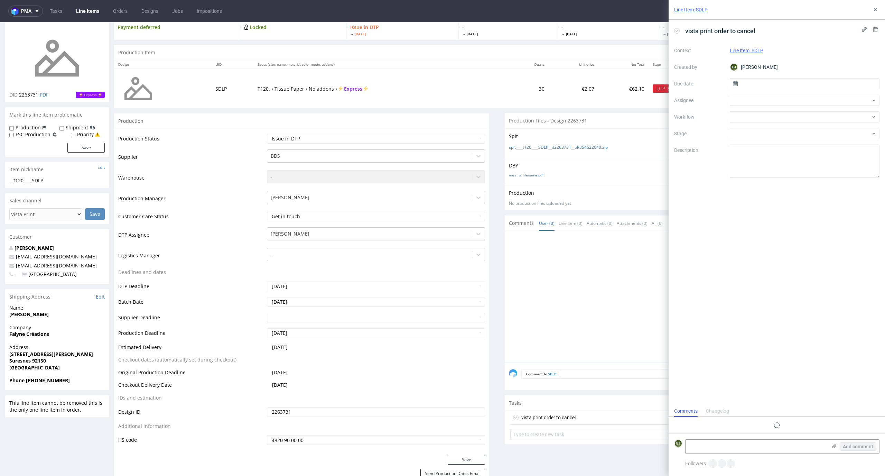
scroll to position [6, 0]
click at [780, 87] on input "text" at bounding box center [805, 83] width 150 height 11
click at [784, 165] on span "22" at bounding box center [782, 165] width 6 height 7
type input "22/09/2025"
click at [793, 118] on div at bounding box center [805, 116] width 150 height 11
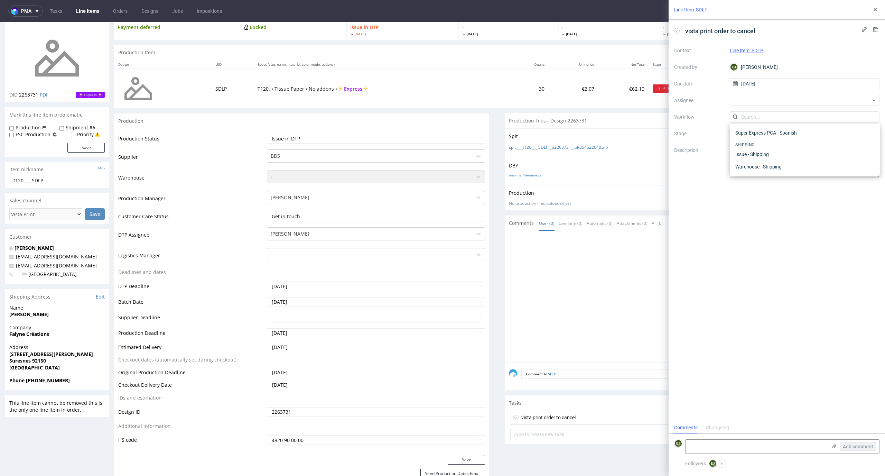
scroll to position [0, 0]
click at [801, 157] on div "DTP - Issue" at bounding box center [804, 154] width 144 height 12
click at [782, 169] on textarea "Problem: Impact: What is needed?:" at bounding box center [805, 160] width 150 height 33
type textarea "No design here"
click at [813, 322] on div "vista print order to cancel Context Line Item: SDLP Created by EJ Elżbieta Jeli…" at bounding box center [776, 221] width 216 height 402
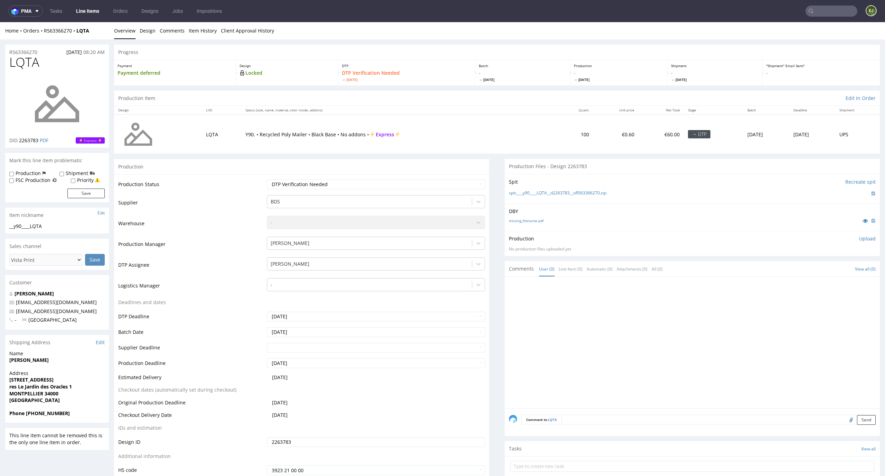
click at [517, 225] on div "DBY missing_filename.pdf" at bounding box center [692, 216] width 375 height 27
click at [520, 222] on link "missing_filename.pdf" at bounding box center [526, 220] width 35 height 5
click at [525, 190] on link "spit____y90____LQTA__d2263783__oR563366270.zip" at bounding box center [557, 193] width 97 height 6
click at [859, 238] on p "Upload" at bounding box center [867, 238] width 17 height 7
click at [815, 272] on div "Add files" at bounding box center [826, 270] width 35 height 10
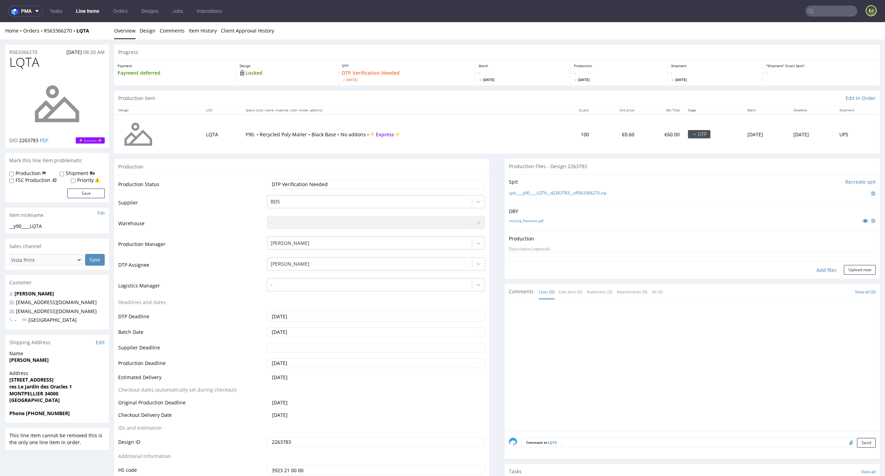
type input "C:\fakepath\__y90____LQTA__d2263783__oR563366270__latest__outside.pdf"
click at [848, 281] on button "Upload now" at bounding box center [860, 281] width 32 height 10
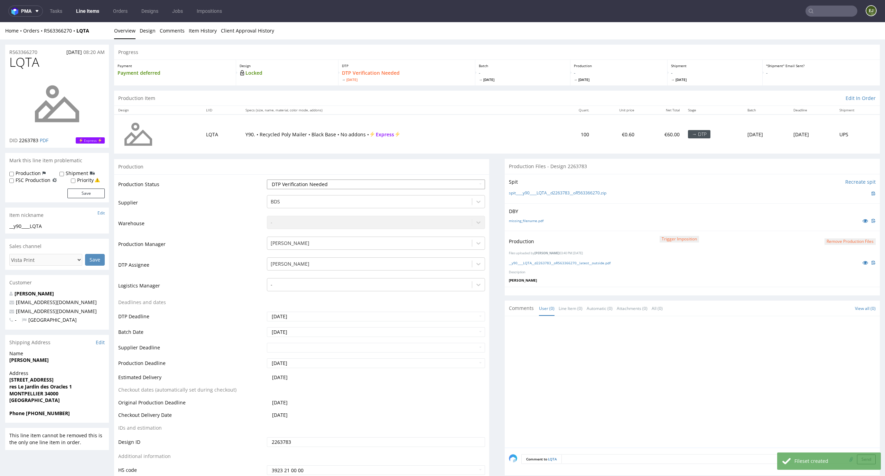
click at [457, 181] on select "Waiting for Artwork Waiting for Diecut Waiting for Mockup Waiting for DTP Waiti…" at bounding box center [376, 184] width 218 height 10
select select "dtp_production_ready"
click at [267, 179] on select "Waiting for Artwork Waiting for Diecut Waiting for Mockup Waiting for DTP Waiti…" at bounding box center [376, 184] width 218 height 10
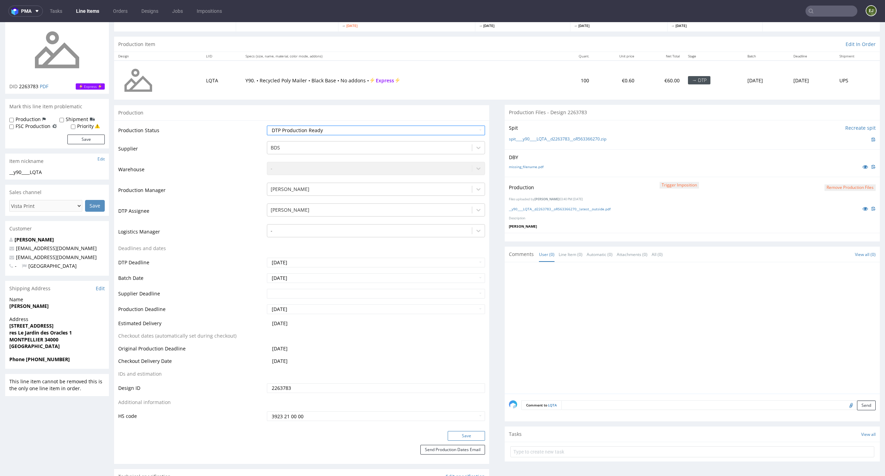
click at [467, 436] on button "Save" at bounding box center [466, 436] width 37 height 10
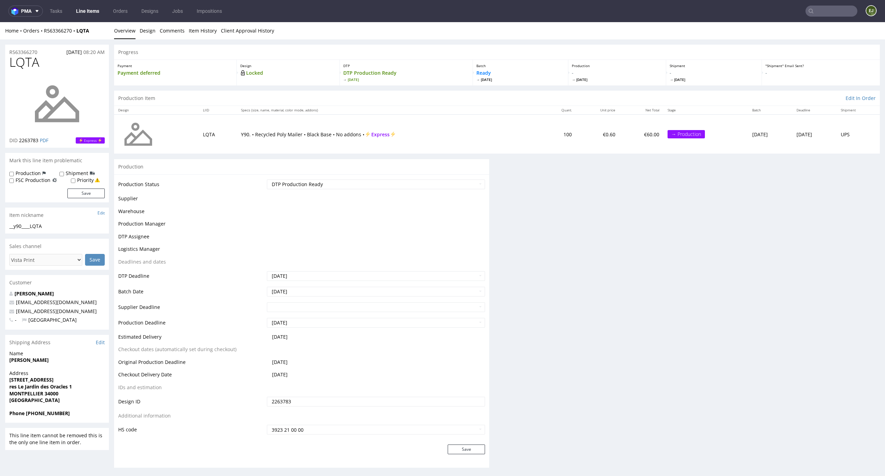
scroll to position [0, 0]
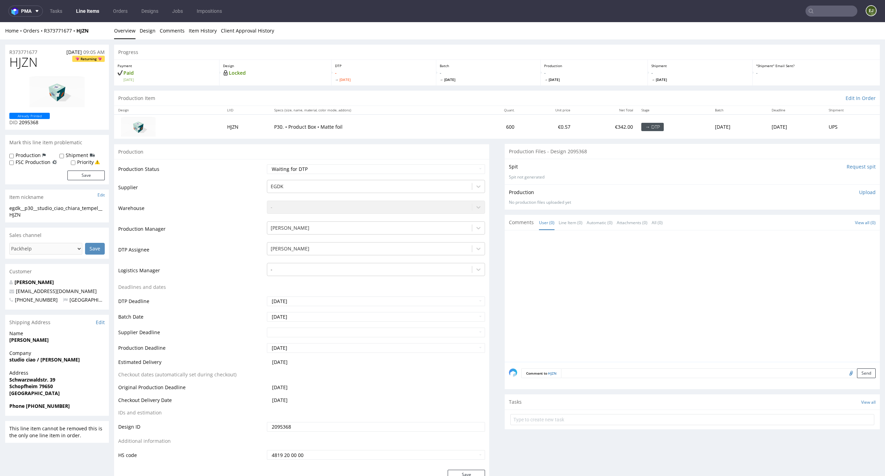
click at [474, 124] on td "600" at bounding box center [496, 126] width 45 height 24
click at [147, 33] on link "Design" at bounding box center [148, 30] width 16 height 17
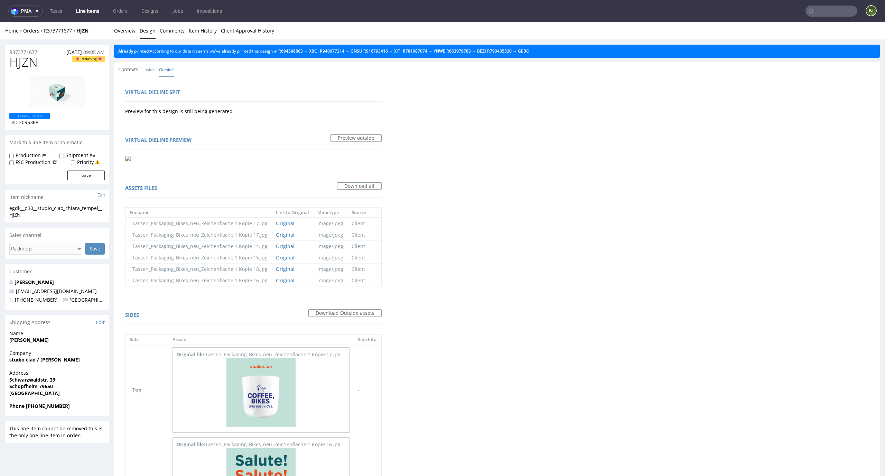
click at [529, 52] on link "GEBO" at bounding box center [523, 51] width 11 height 6
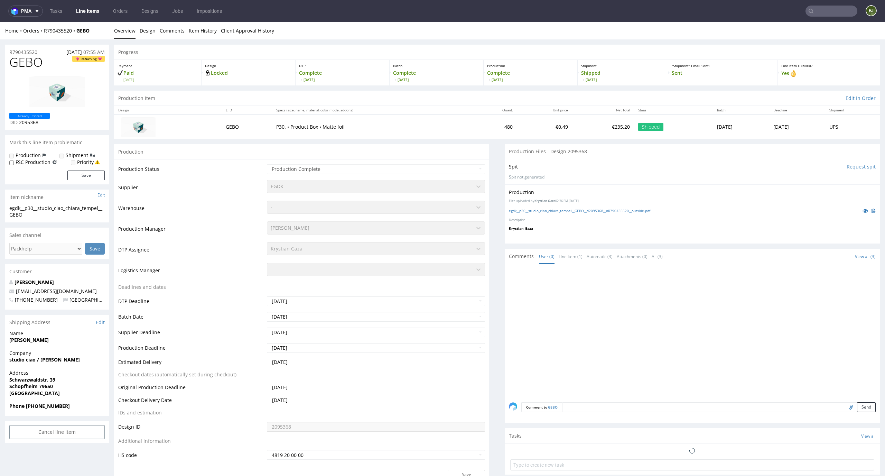
click at [530, 118] on td "€0.49" at bounding box center [544, 126] width 55 height 24
click at [547, 211] on link "egdk__p30__studio_ciao_chiara_tempel__GEBO__d2095368__oR790435520__outside.pdf" at bounding box center [579, 210] width 141 height 5
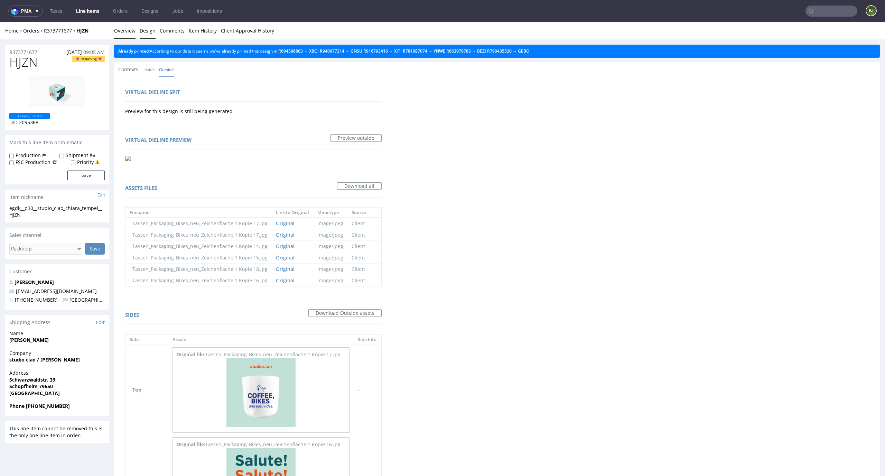
click at [126, 34] on link "Overview" at bounding box center [124, 30] width 21 height 17
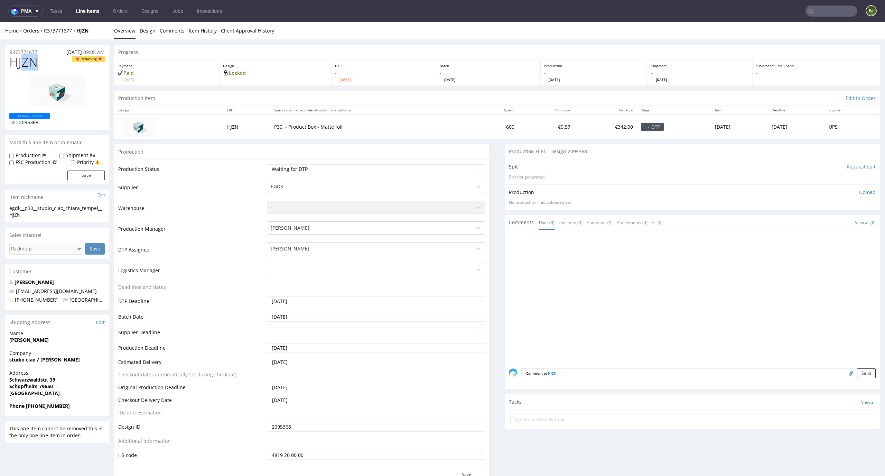
drag, startPoint x: 45, startPoint y: 61, endPoint x: 7, endPoint y: 60, distance: 38.0
click at [8, 61] on div "HJZN Returning Already Printed DID 2095368" at bounding box center [57, 92] width 104 height 74
copy span "HJZN"
click at [42, 54] on div "R373771677 18.09.2025 09:05 AM" at bounding box center [57, 50] width 104 height 11
drag, startPoint x: 41, startPoint y: 51, endPoint x: 0, endPoint y: 49, distance: 40.8
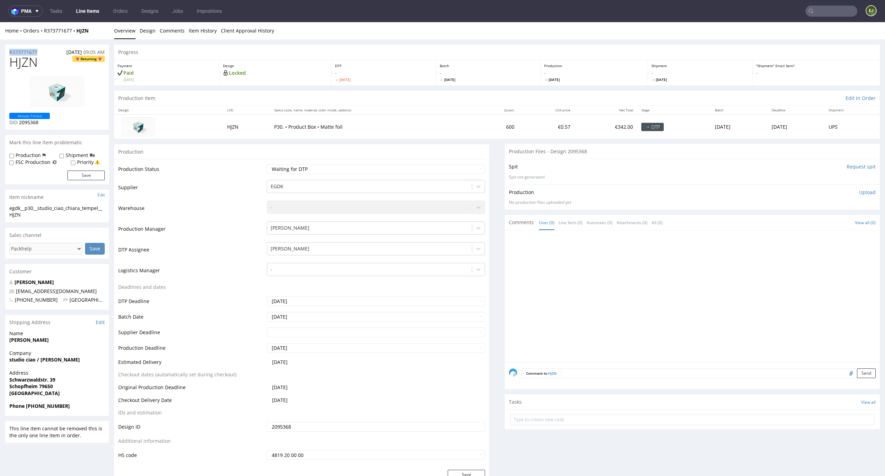
copy p "R373771677"
click at [859, 193] on p "Upload" at bounding box center [867, 192] width 17 height 7
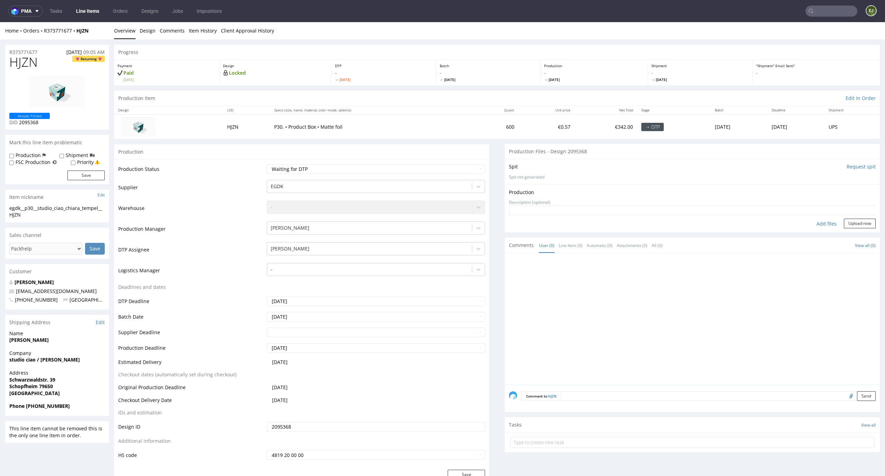
click at [816, 225] on div "Add files" at bounding box center [826, 223] width 35 height 10
type input "C:\fakepath\egdk__p30__studio_ciao_chiara_tempel__HJZN__d2095368__oR373771677__…"
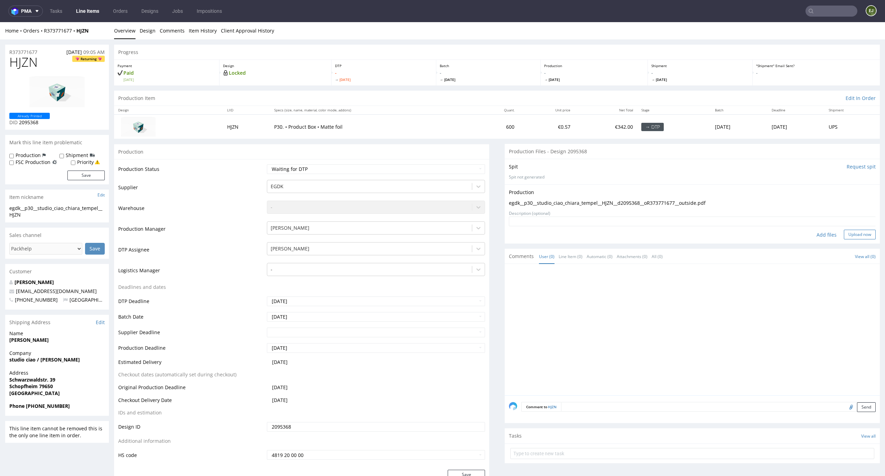
click at [848, 236] on button "Upload now" at bounding box center [860, 234] width 32 height 10
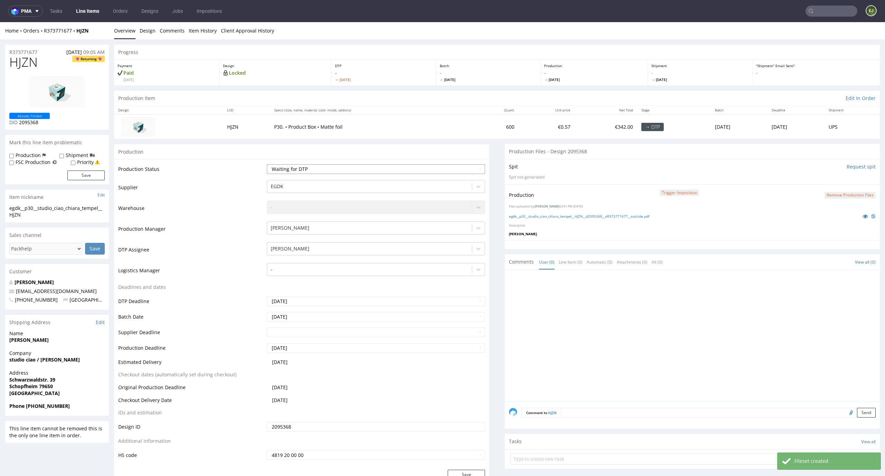
click at [452, 167] on select "Waiting for Artwork Waiting for Diecut Waiting for Mockup Waiting for DTP Waiti…" at bounding box center [376, 169] width 218 height 10
select select "dtp_production_ready"
click at [267, 164] on select "Waiting for Artwork Waiting for Diecut Waiting for Mockup Waiting for DTP Waiti…" at bounding box center [376, 169] width 218 height 10
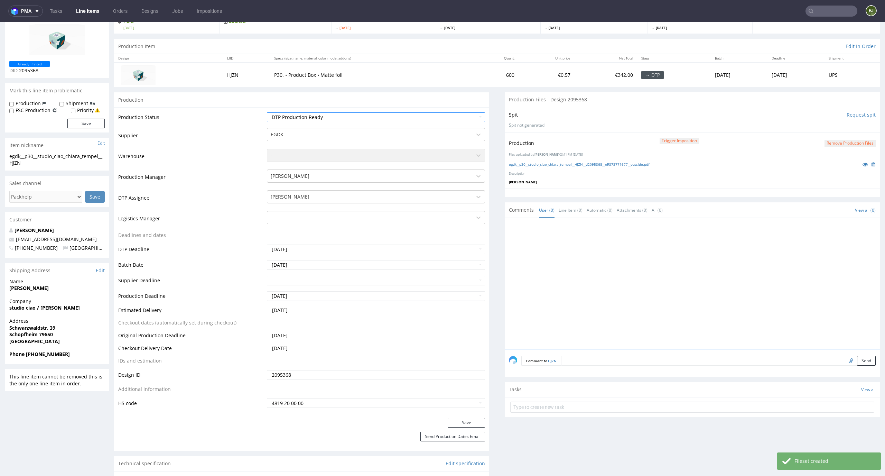
scroll to position [96, 0]
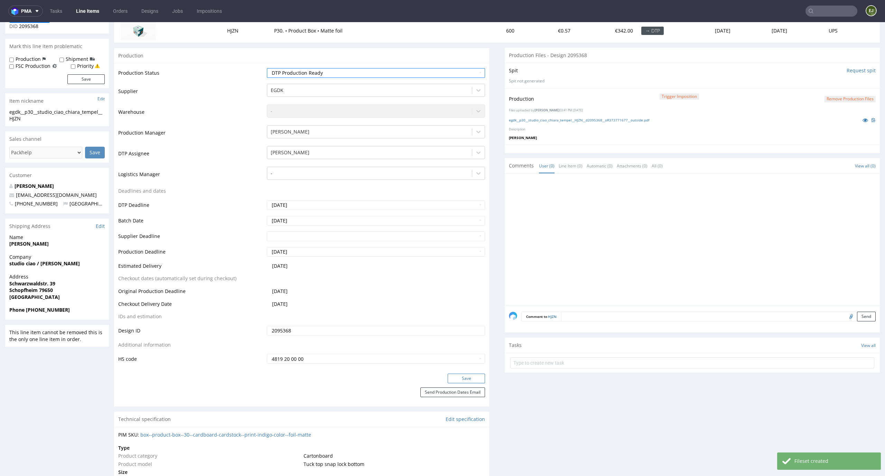
click at [473, 375] on button "Save" at bounding box center [466, 378] width 37 height 10
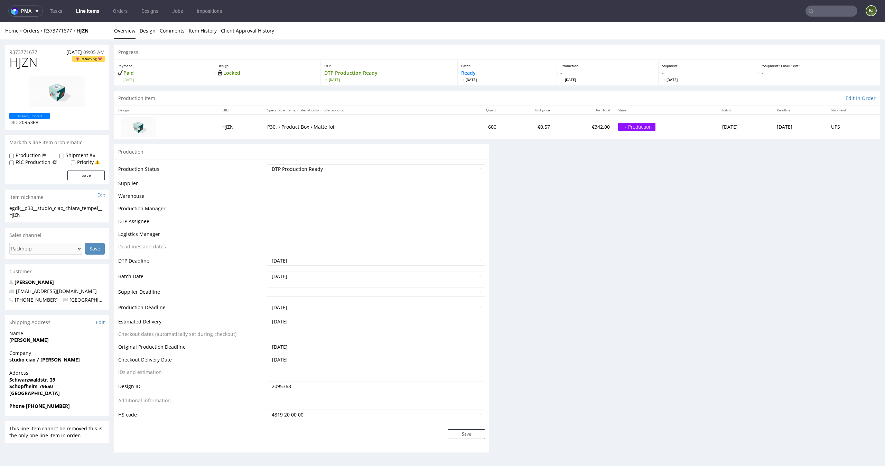
scroll to position [0, 0]
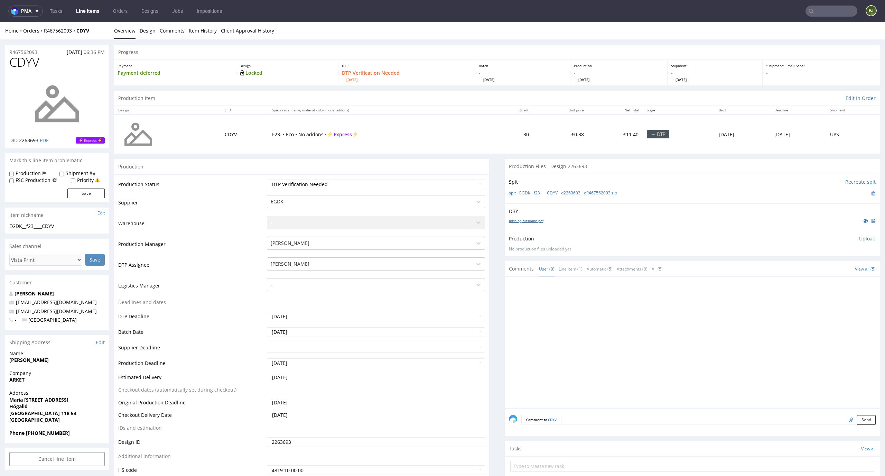
click at [535, 220] on link "missing_filename.pdf" at bounding box center [526, 220] width 35 height 5
click at [536, 193] on link "spit__EGDK__f23____CDYV__d2263693__oR467562093.zip" at bounding box center [563, 193] width 108 height 6
click at [456, 182] on select "Waiting for Artwork Waiting for Diecut Waiting for Mockup Waiting for DTP Waiti…" at bounding box center [376, 184] width 218 height 10
select select "dtp_in_process"
click at [267, 179] on select "Waiting for Artwork Waiting for Diecut Waiting for Mockup Waiting for DTP Waiti…" at bounding box center [376, 184] width 218 height 10
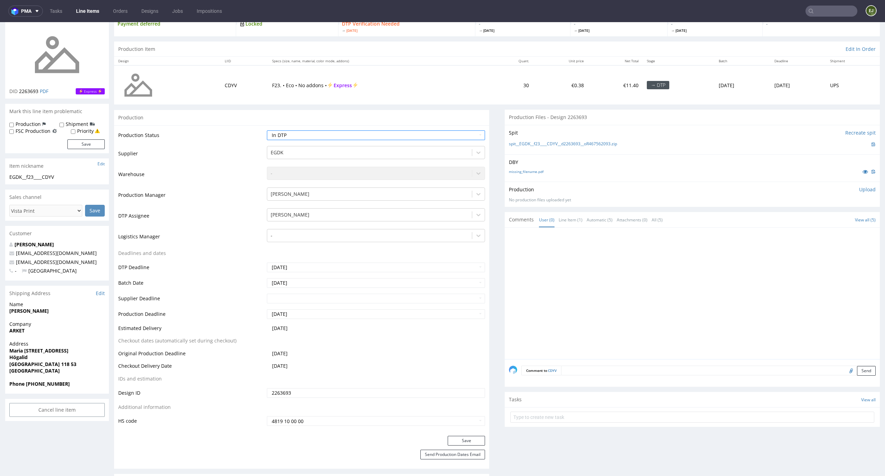
scroll to position [94, 0]
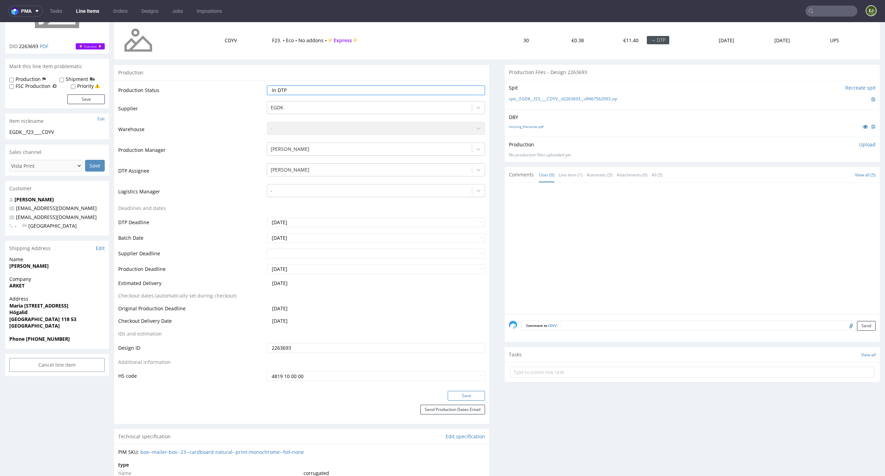
click at [460, 395] on button "Save" at bounding box center [466, 396] width 37 height 10
click at [859, 144] on p "Upload" at bounding box center [867, 144] width 17 height 7
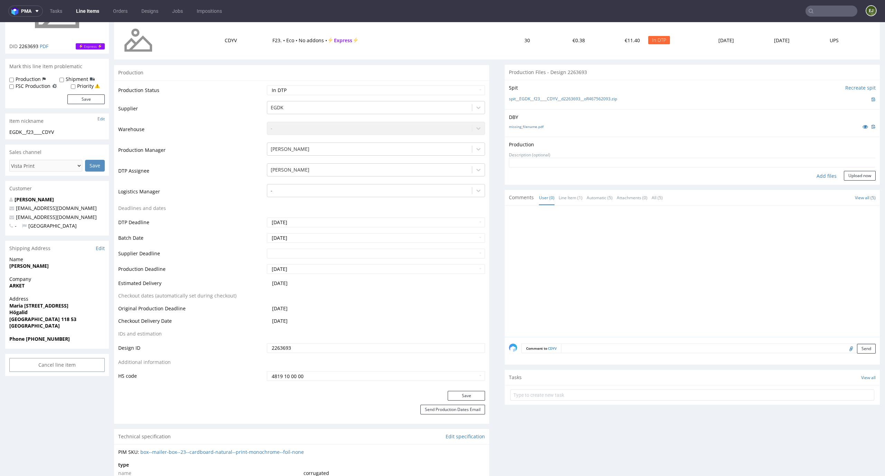
click at [817, 178] on div "Add files" at bounding box center [826, 176] width 35 height 10
type input "C:\fakepath\EGDK__f23____CDYV__d2263693__oR467562093__latest__outside.pdf"
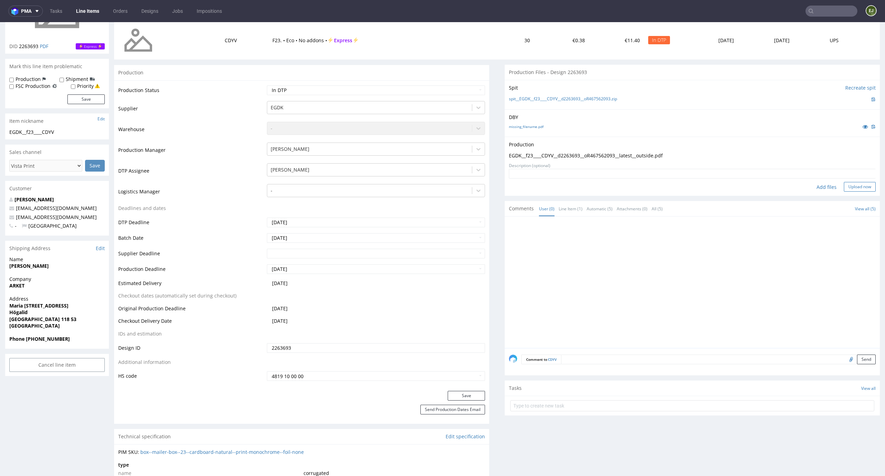
click at [851, 184] on button "Upload now" at bounding box center [860, 187] width 32 height 10
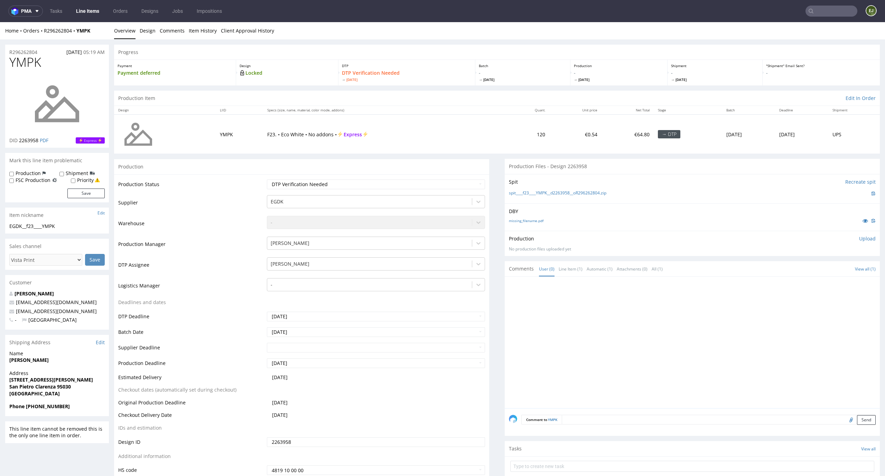
click at [479, 81] on span "[DATE]" at bounding box center [522, 79] width 87 height 5
click at [534, 221] on link "missing_filename.pdf" at bounding box center [526, 220] width 35 height 5
click at [533, 191] on link "spit____f23____YMPK__d2263958__oR296262804.zip" at bounding box center [557, 193] width 97 height 6
drag, startPoint x: 46, startPoint y: 57, endPoint x: 0, endPoint y: 57, distance: 46.3
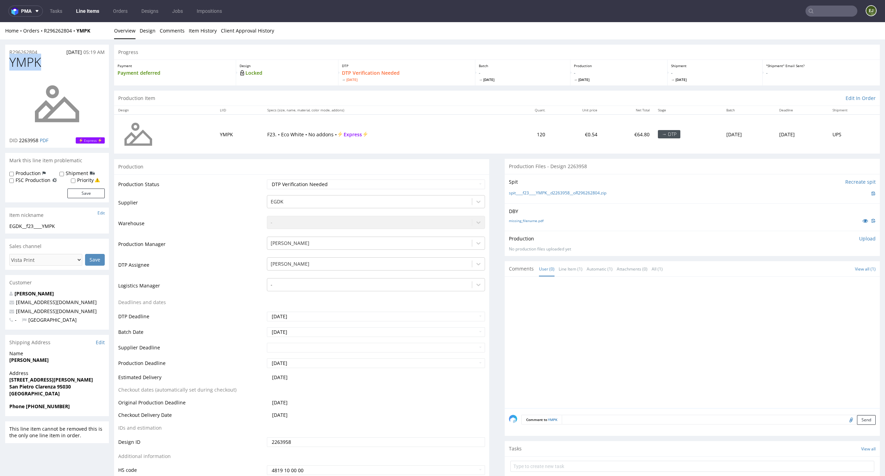
copy span "YMPK"
click at [859, 242] on p "Upload" at bounding box center [867, 238] width 17 height 7
click at [813, 271] on div "Add files" at bounding box center [826, 270] width 35 height 10
type input "C:\fakepath\EGDK__f23____YMPK__d2263958__oR296262804__latest__inside.pdf"
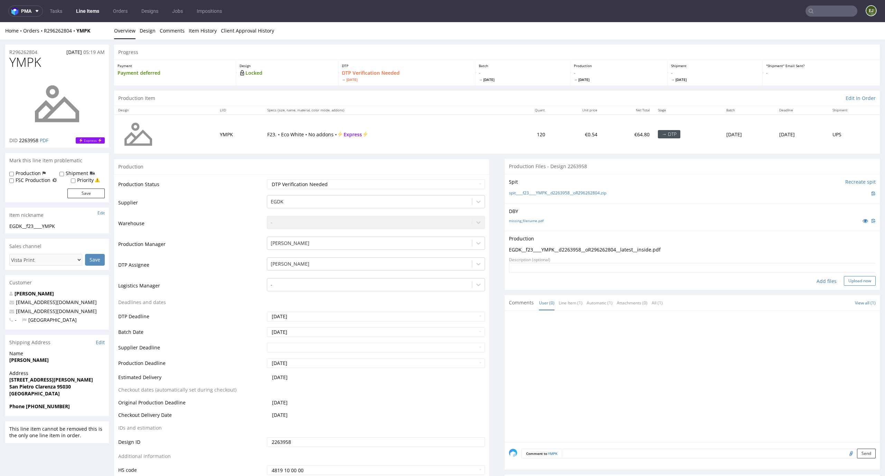
click at [856, 277] on button "Upload now" at bounding box center [860, 281] width 32 height 10
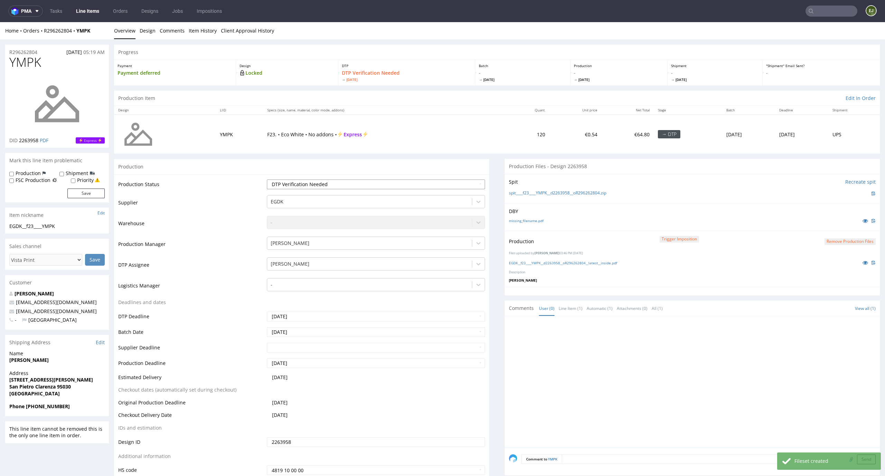
click at [475, 189] on select "Waiting for Artwork Waiting for Diecut Waiting for Mockup Waiting for DTP Waiti…" at bounding box center [376, 184] width 218 height 10
select select "dtp_production_ready"
click at [267, 179] on select "Waiting for Artwork Waiting for Diecut Waiting for Mockup Waiting for DTP Waiti…" at bounding box center [376, 184] width 218 height 10
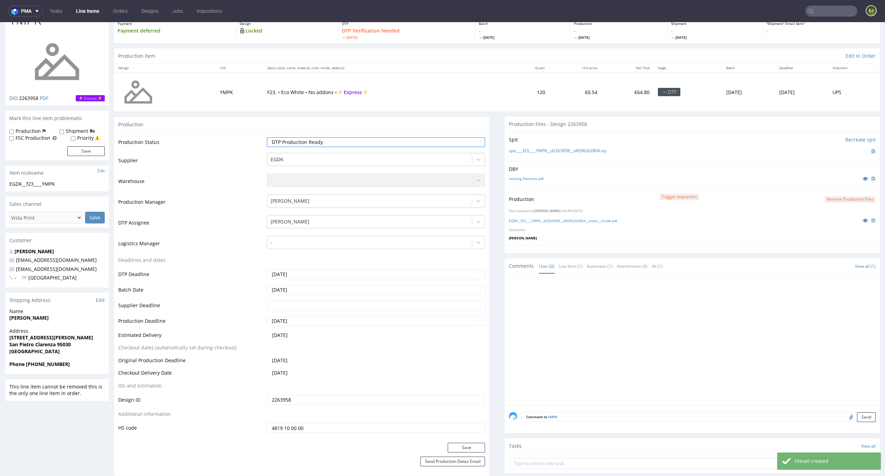
scroll to position [124, 0]
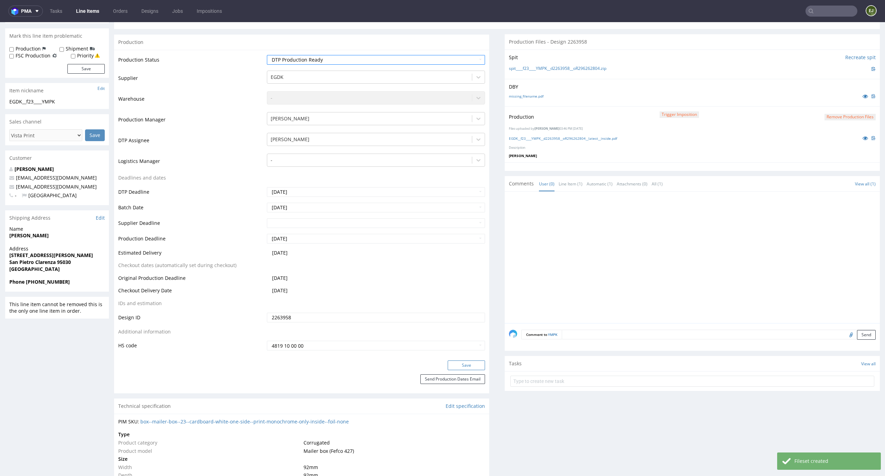
click at [472, 362] on button "Save" at bounding box center [466, 365] width 37 height 10
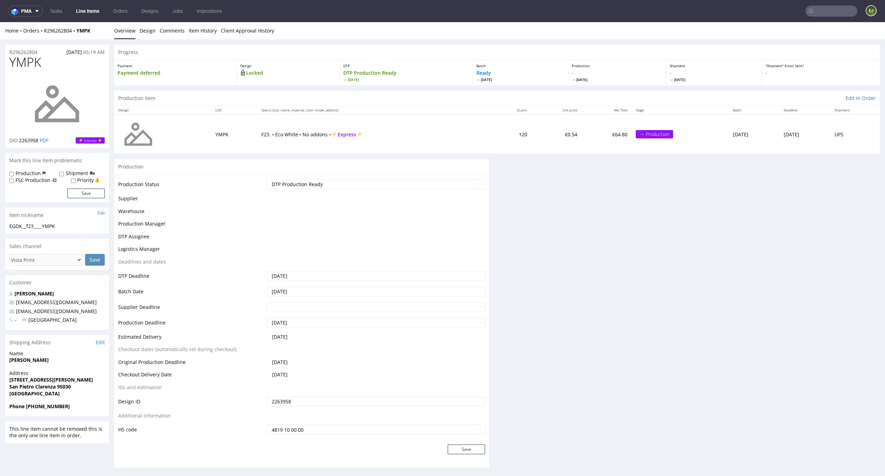
scroll to position [0, 0]
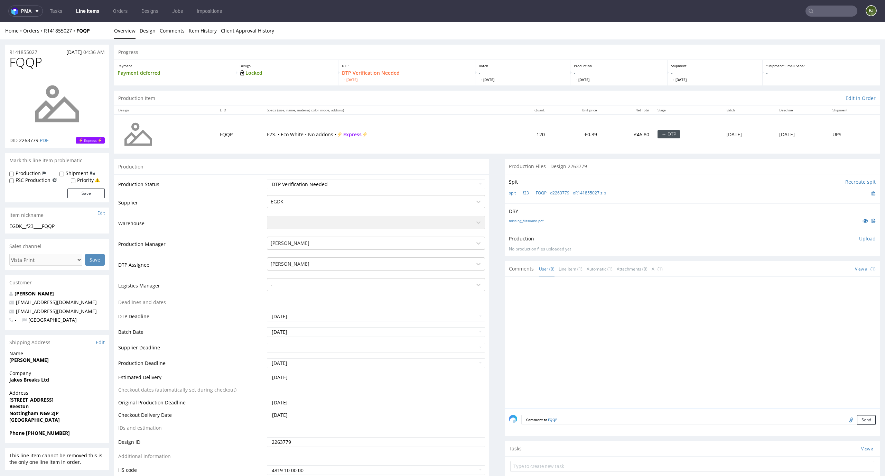
click at [434, 91] on div "Production Item Edit In Order" at bounding box center [497, 98] width 766 height 15
click at [529, 222] on link "missing_filename.pdf" at bounding box center [526, 220] width 35 height 5
click at [533, 195] on link "spit____f23____FQQP__d2263779__oR141855027.zip" at bounding box center [557, 193] width 97 height 6
click at [863, 238] on p "Upload" at bounding box center [867, 238] width 17 height 7
click at [813, 276] on div "Production Upload No production files uploaded yet Description (optional) Add f…" at bounding box center [692, 255] width 375 height 48
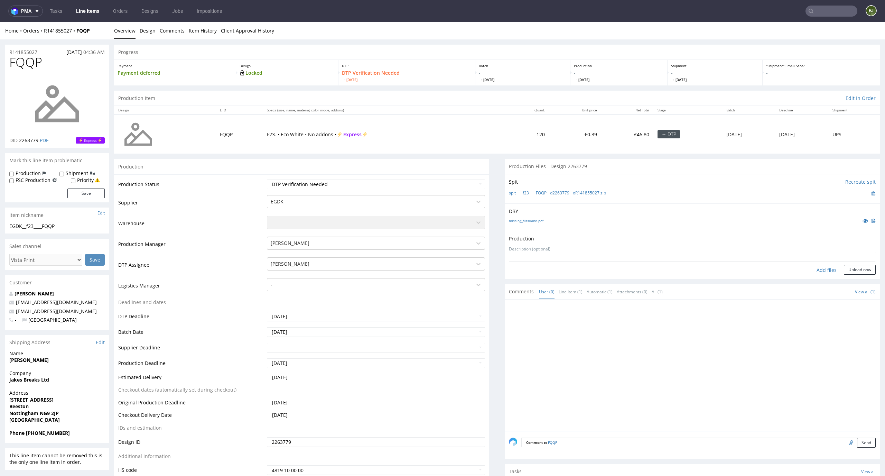
click at [815, 263] on form "Add files Upload now" at bounding box center [692, 263] width 367 height 23
click at [815, 267] on div "Add files" at bounding box center [826, 270] width 35 height 10
type input "C:\fakepath\EGDK__f23____FQQP__d2263779__oR141855027__latest__outside.pdf"
click at [848, 282] on button "Upload now" at bounding box center [860, 281] width 32 height 10
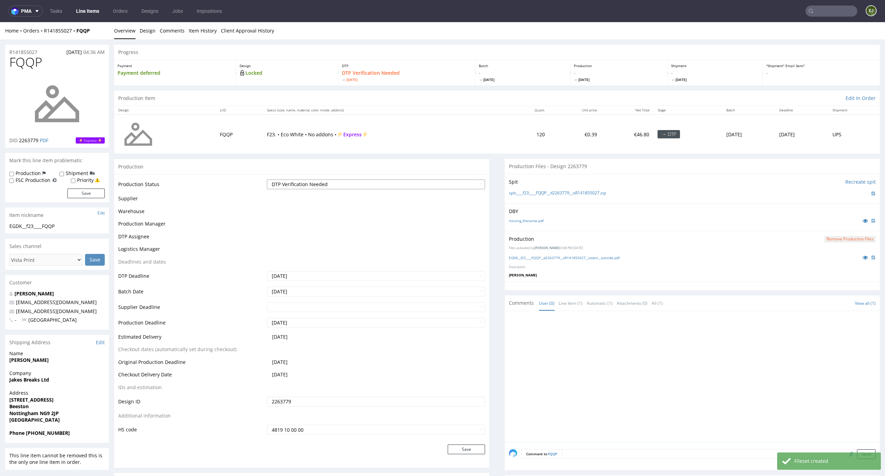
click at [459, 184] on select "Waiting for Artwork Waiting for Diecut Waiting for Mockup Waiting for DTP Waiti…" at bounding box center [376, 184] width 218 height 10
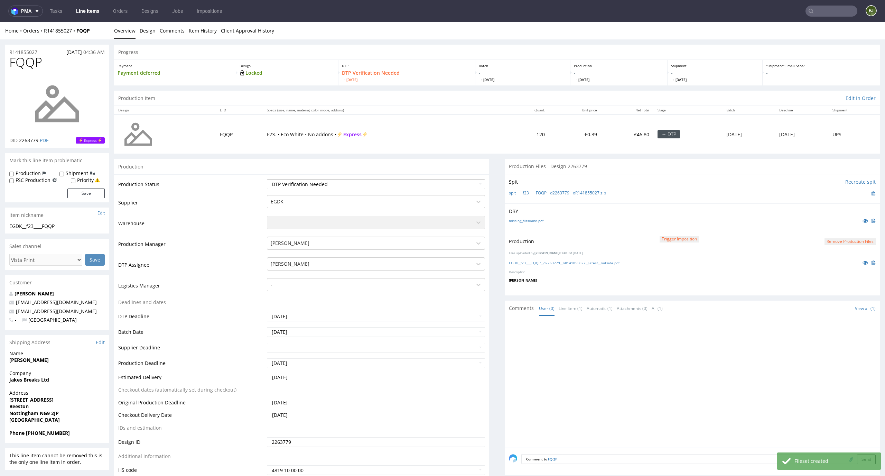
select select "dtp_production_ready"
click at [267, 179] on select "Waiting for Artwork Waiting for Diecut Waiting for Mockup Waiting for DTP Waiti…" at bounding box center [376, 184] width 218 height 10
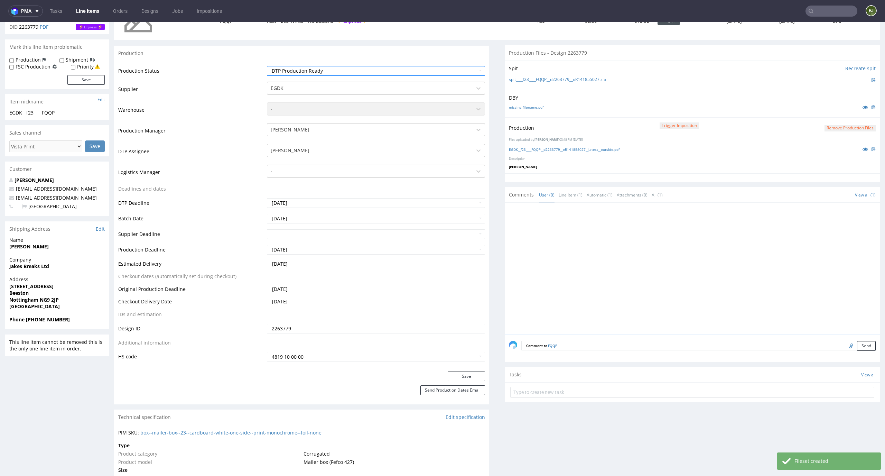
click at [480, 373] on div "Save" at bounding box center [301, 378] width 375 height 14
click at [473, 373] on button "Save" at bounding box center [466, 376] width 37 height 10
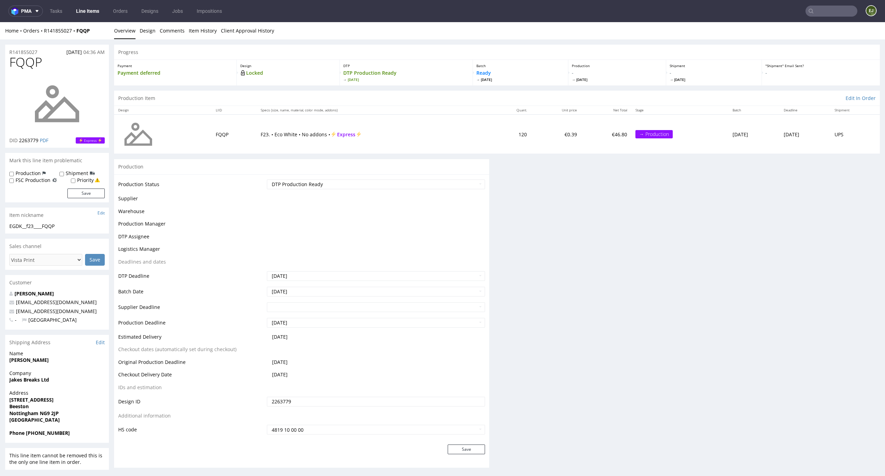
scroll to position [0, 0]
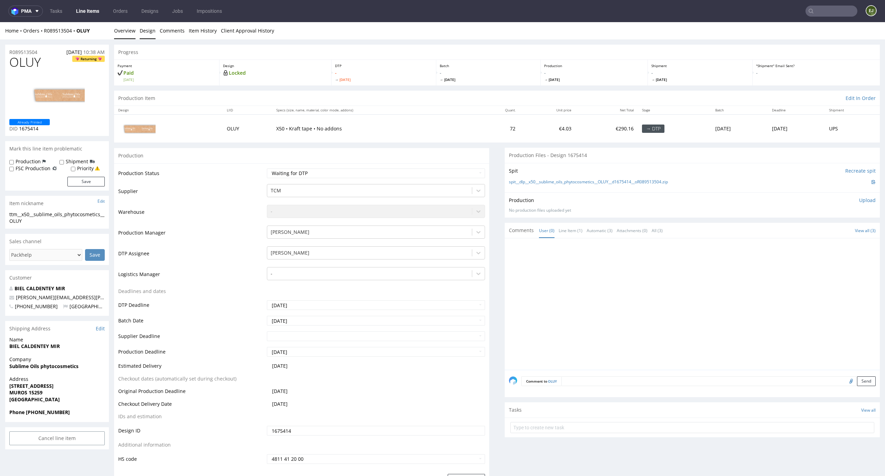
click at [144, 32] on link "Design" at bounding box center [148, 30] width 16 height 17
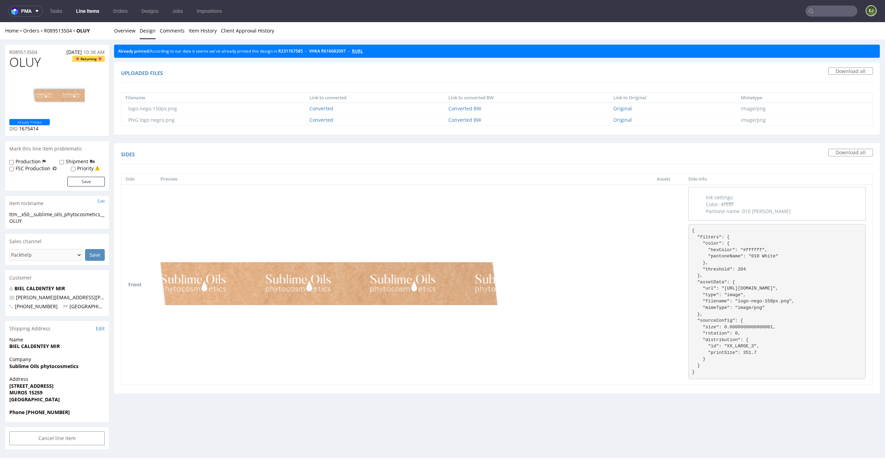
click at [363, 48] on link "RURL" at bounding box center [357, 51] width 11 height 6
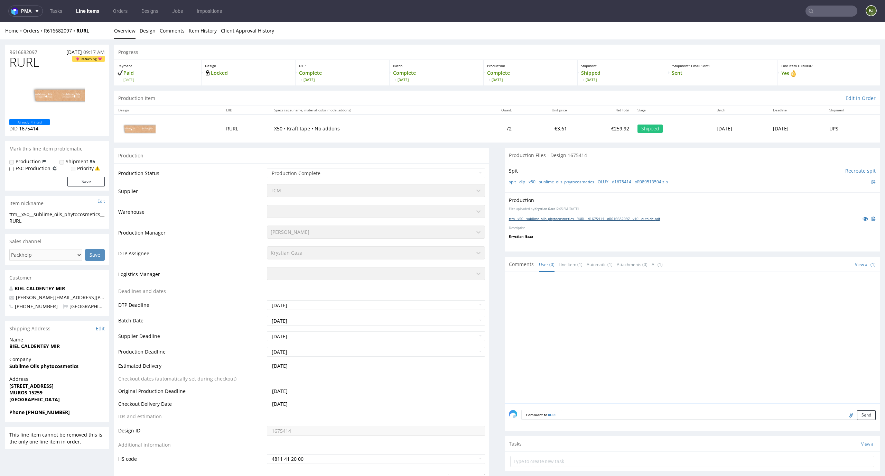
click at [592, 219] on link "ttm__x50__sublime_oils_phytocosmetics__RURL__d1675414__oR616682097__v10__outsid…" at bounding box center [584, 218] width 151 height 5
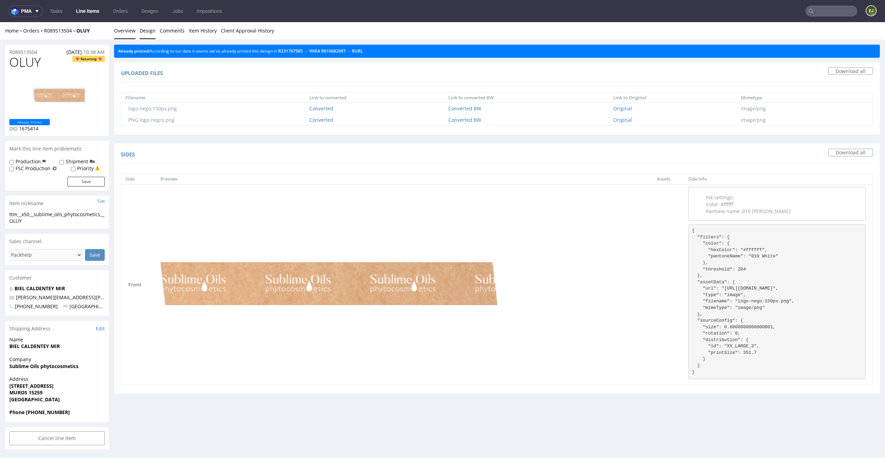
click at [125, 38] on link "Overview" at bounding box center [124, 30] width 21 height 17
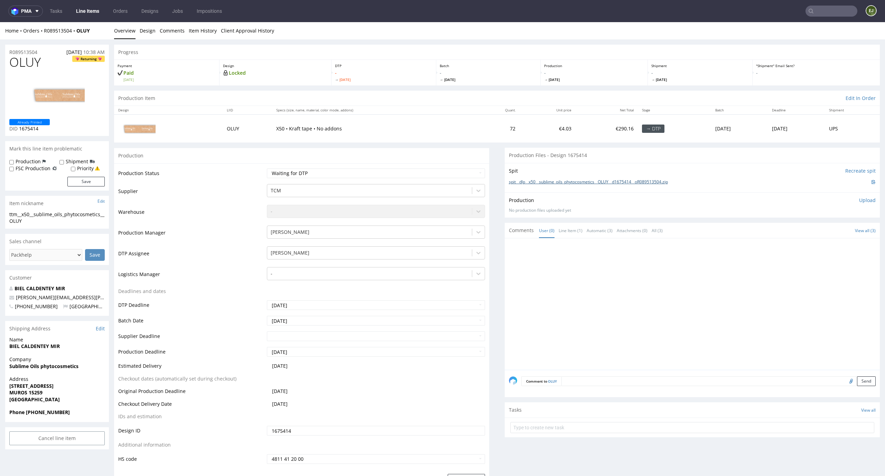
click at [532, 181] on link "spit__dlp__x50__sublime_oils_phytocosmetics__OLUY__d1675414__oR089513504.zip" at bounding box center [588, 182] width 159 height 6
click at [860, 202] on p "Upload" at bounding box center [867, 200] width 17 height 7
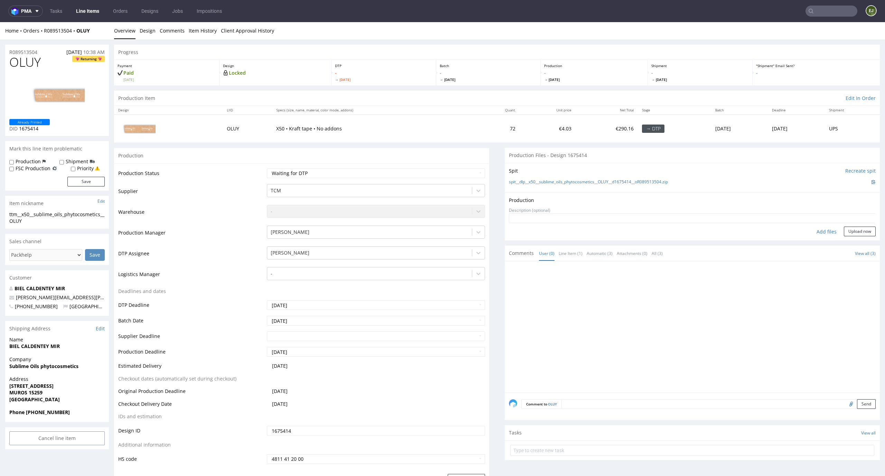
click at [816, 233] on div "Add files" at bounding box center [826, 231] width 35 height 10
type input "C:\fakepath\ttm__x50__sublime_oils_phytocosmetics__OLUY__d1675414__oR089513504_…"
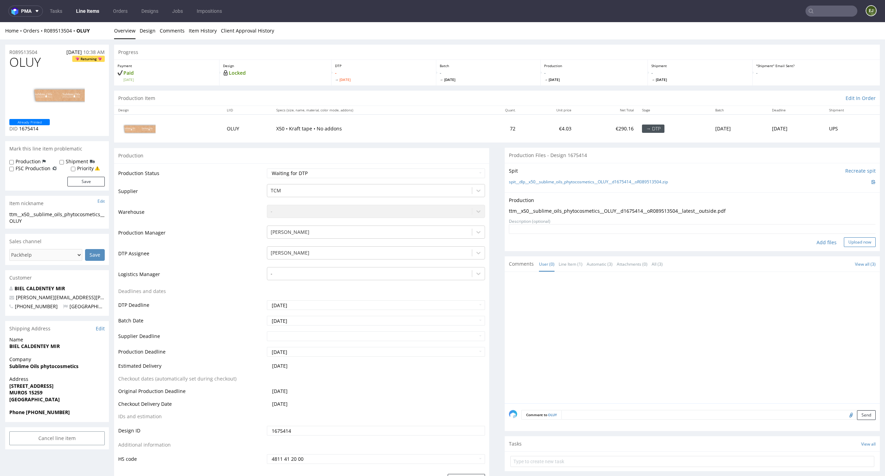
click at [854, 242] on button "Upload now" at bounding box center [860, 242] width 32 height 10
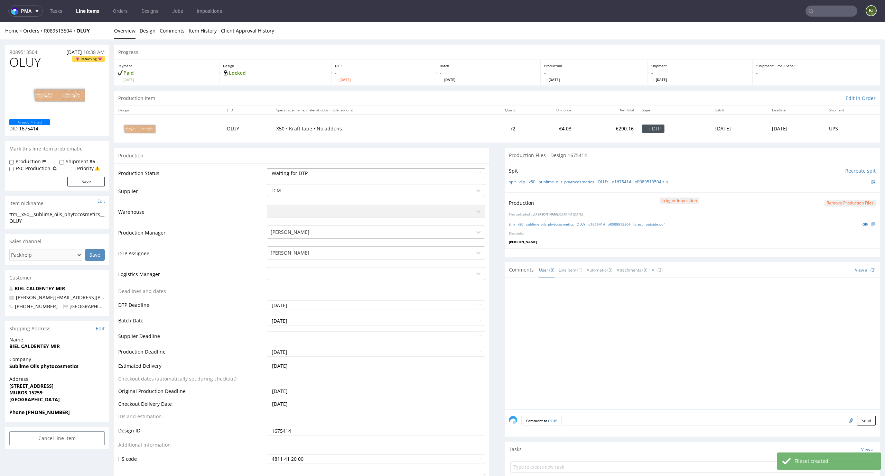
click at [471, 176] on select "Waiting for Artwork Waiting for Diecut Waiting for Mockup Waiting for DTP Waiti…" at bounding box center [376, 173] width 218 height 10
select select "dtp_production_ready"
click at [267, 168] on select "Waiting for Artwork Waiting for Diecut Waiting for Mockup Waiting for DTP Waiti…" at bounding box center [376, 173] width 218 height 10
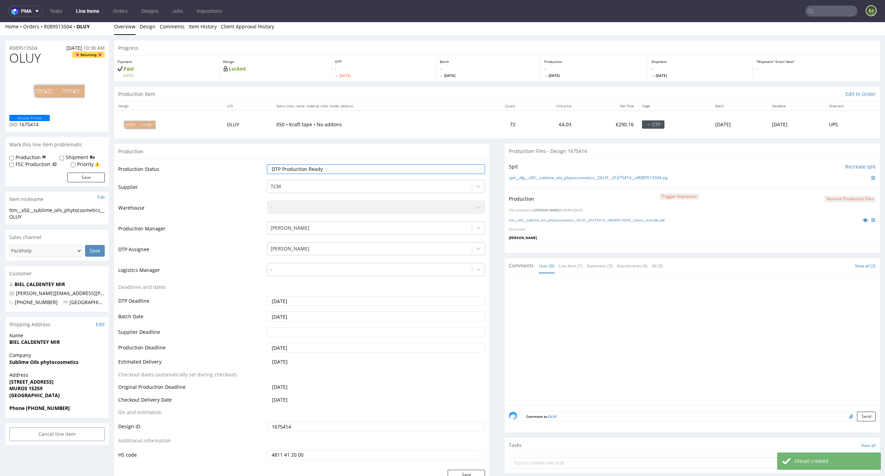
scroll to position [92, 0]
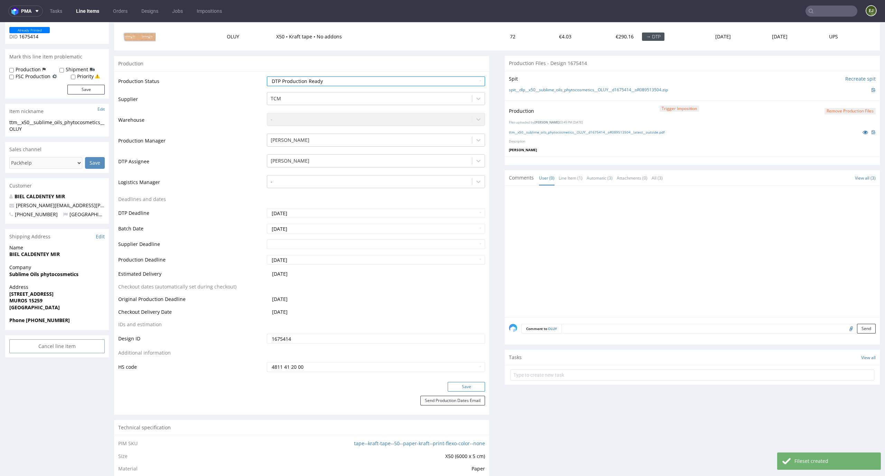
click at [467, 387] on button "Save" at bounding box center [466, 387] width 37 height 10
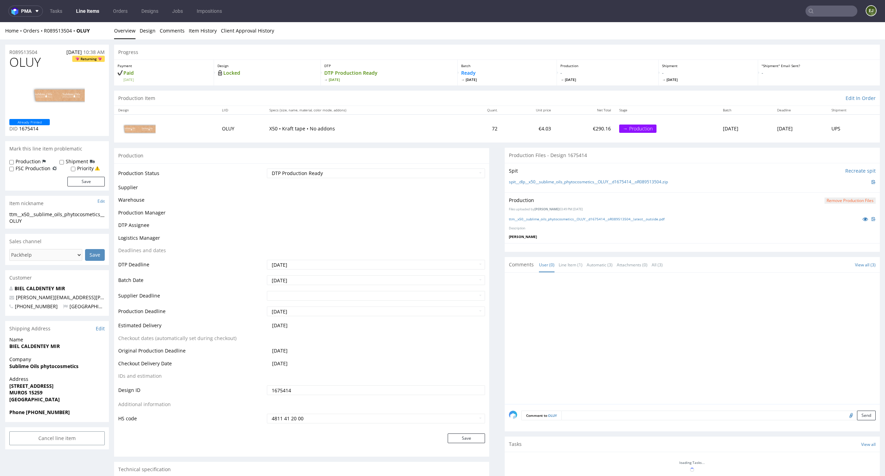
scroll to position [0, 0]
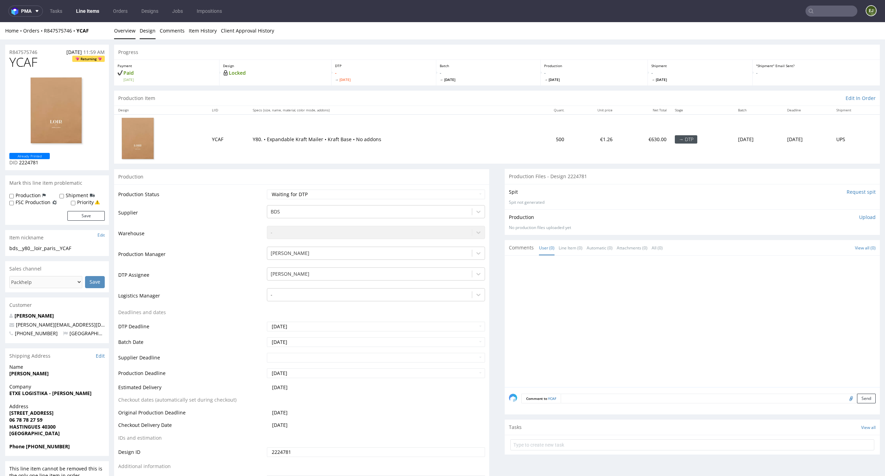
click at [149, 29] on link "Design" at bounding box center [148, 30] width 16 height 17
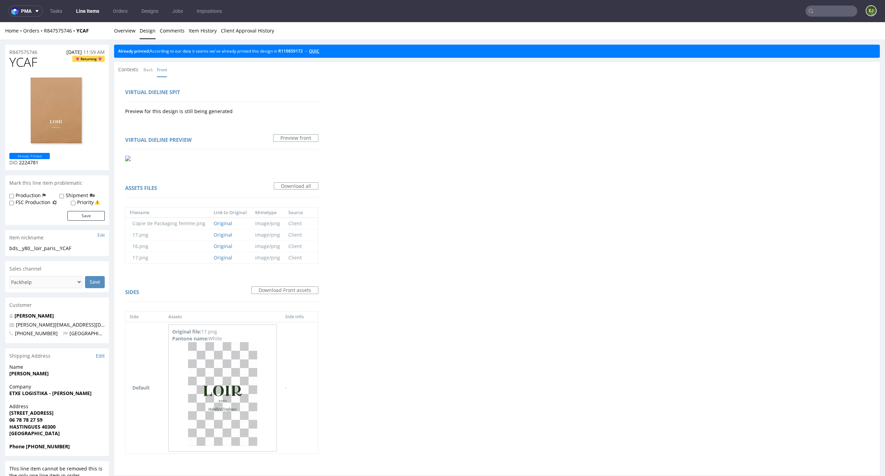
click at [319, 53] on link "OUJC" at bounding box center [314, 51] width 10 height 6
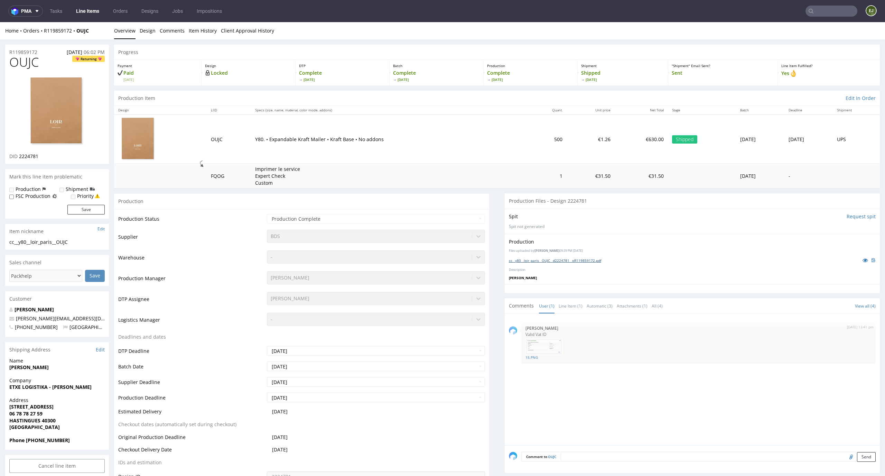
click at [539, 261] on link "cc__y80__loir_paris__OUJC__d2224781__oR119859172.pdf" at bounding box center [555, 260] width 92 height 5
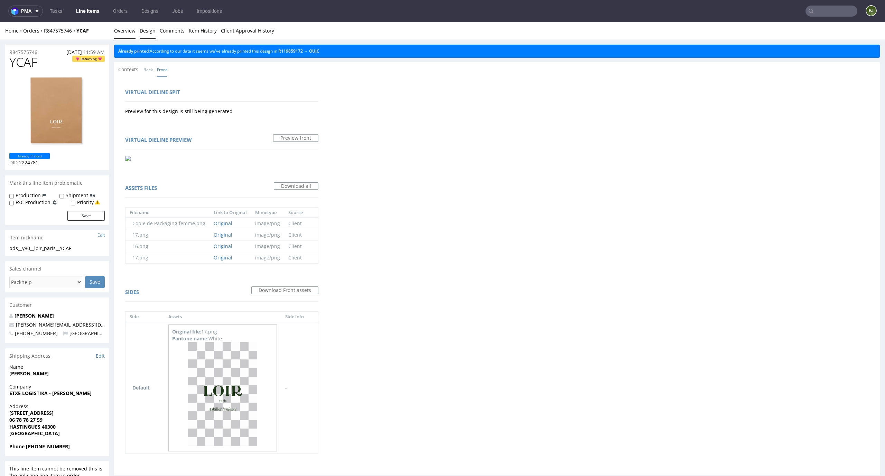
click at [123, 32] on link "Overview" at bounding box center [124, 30] width 21 height 17
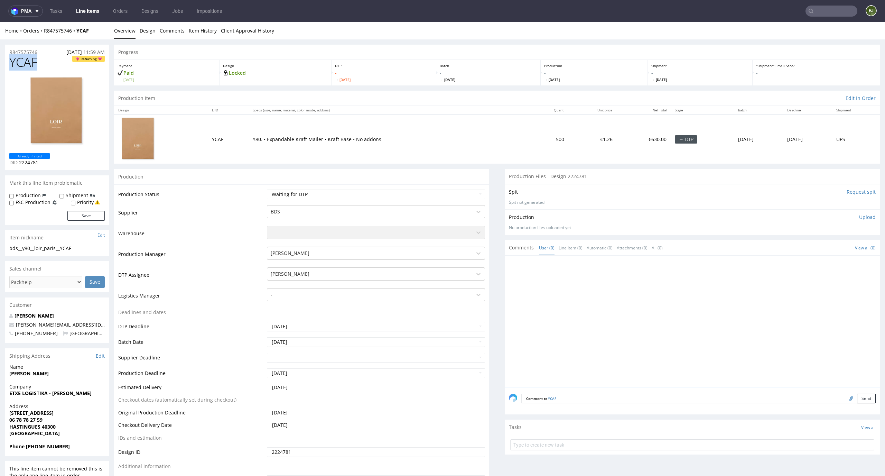
drag, startPoint x: 48, startPoint y: 64, endPoint x: 0, endPoint y: 62, distance: 48.4
copy span "YCAF"
click at [41, 50] on div "R847575746 18.09.2025 11:59 AM" at bounding box center [57, 50] width 104 height 11
drag, startPoint x: 41, startPoint y: 53, endPoint x: 0, endPoint y: 51, distance: 41.2
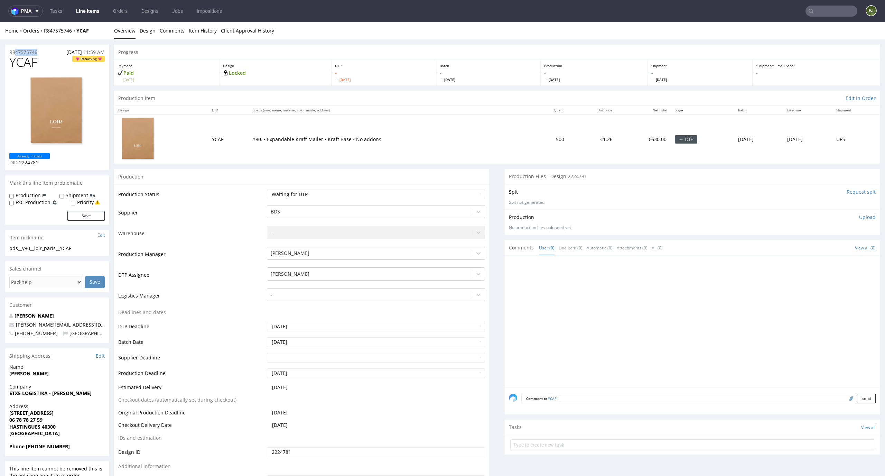
copy p "R847575746"
click at [861, 217] on p "Upload" at bounding box center [867, 217] width 17 height 7
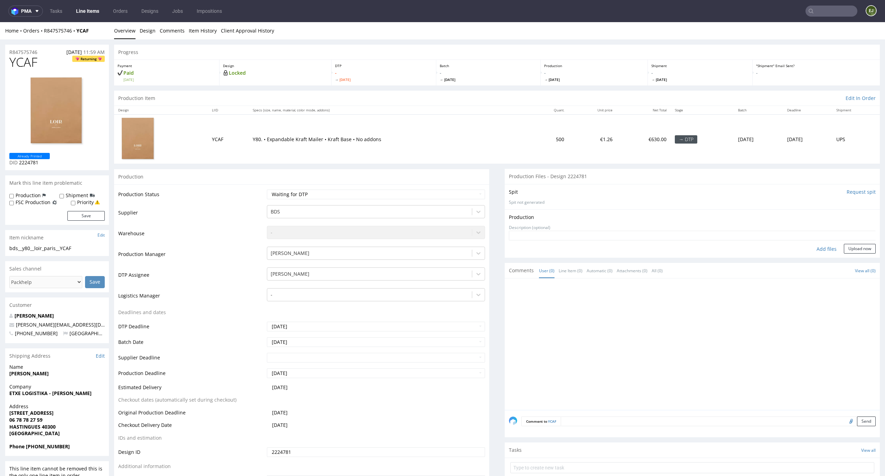
click at [817, 250] on div "Add files" at bounding box center [826, 249] width 35 height 10
type input "C:\fakepath\cc__y80__loir_paris__YCAF__d2224781__oR847575746.pdf"
click at [854, 257] on button "Upload now" at bounding box center [860, 259] width 32 height 10
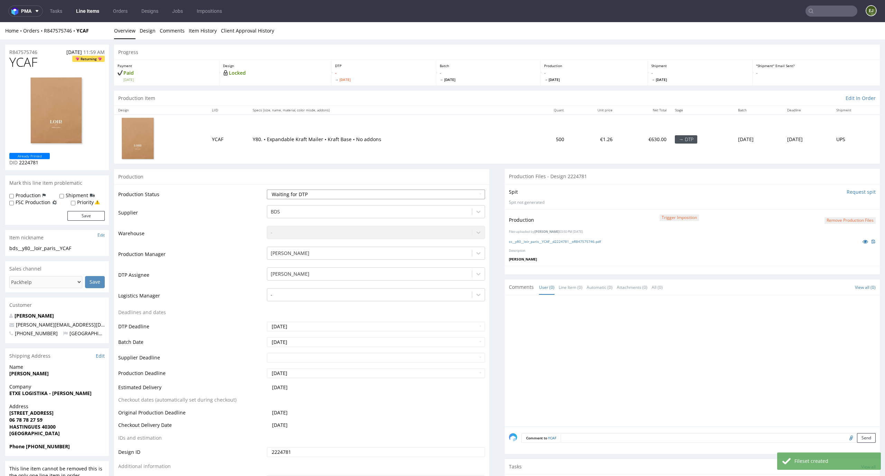
click at [466, 194] on select "Waiting for Artwork Waiting for Diecut Waiting for Mockup Waiting for DTP Waiti…" at bounding box center [376, 194] width 218 height 10
select select "dtp_production_ready"
click at [267, 189] on select "Waiting for Artwork Waiting for Diecut Waiting for Mockup Waiting for DTP Waiti…" at bounding box center [376, 194] width 218 height 10
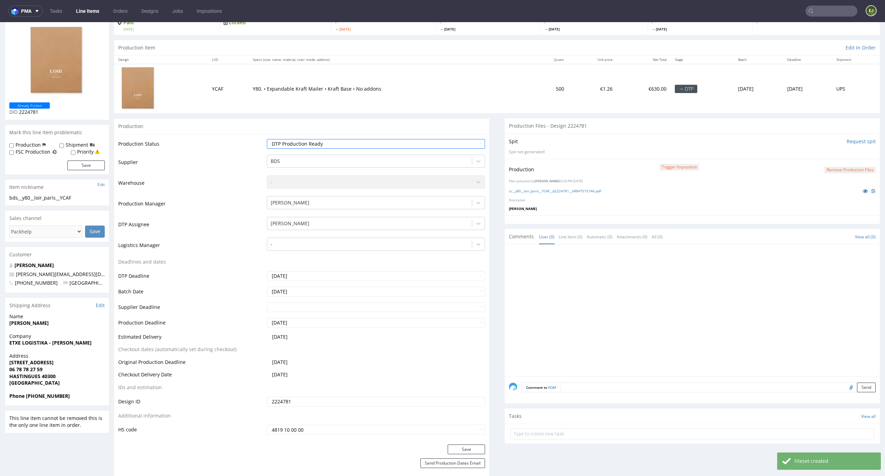
scroll to position [86, 0]
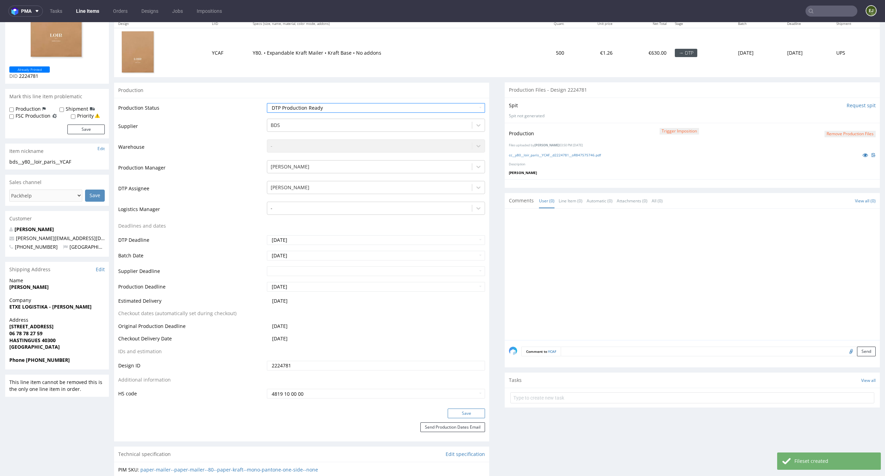
click at [455, 410] on button "Save" at bounding box center [466, 413] width 37 height 10
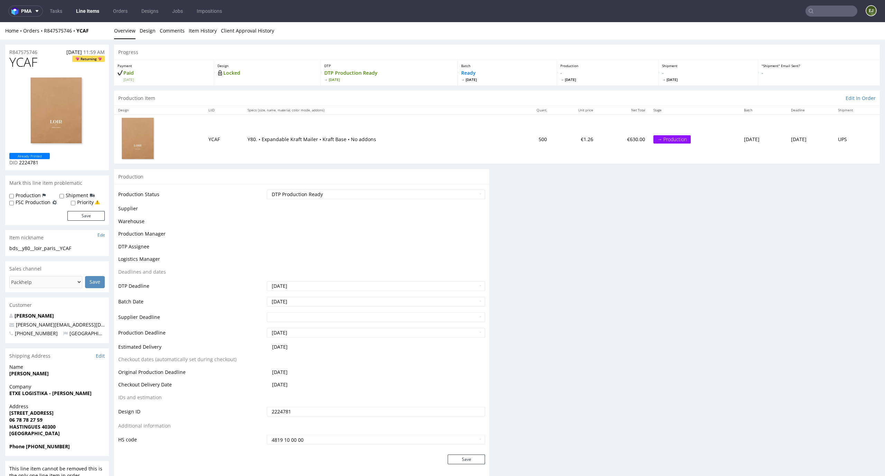
scroll to position [0, 0]
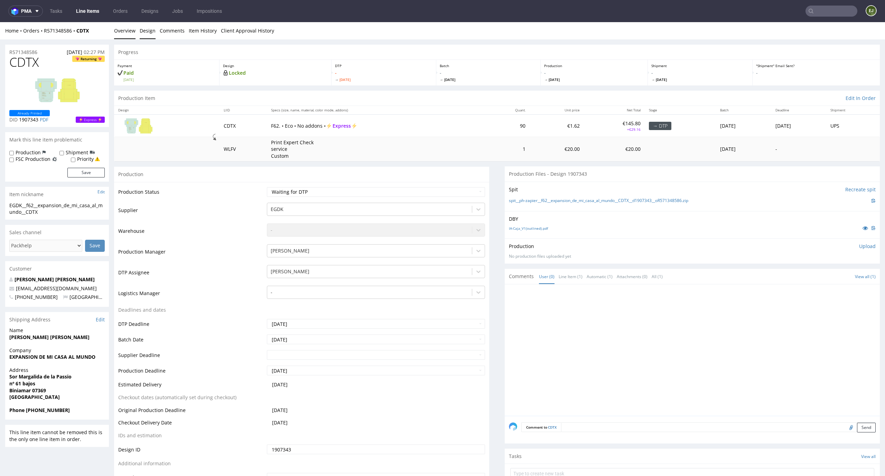
click at [144, 31] on link "Design" at bounding box center [148, 30] width 16 height 17
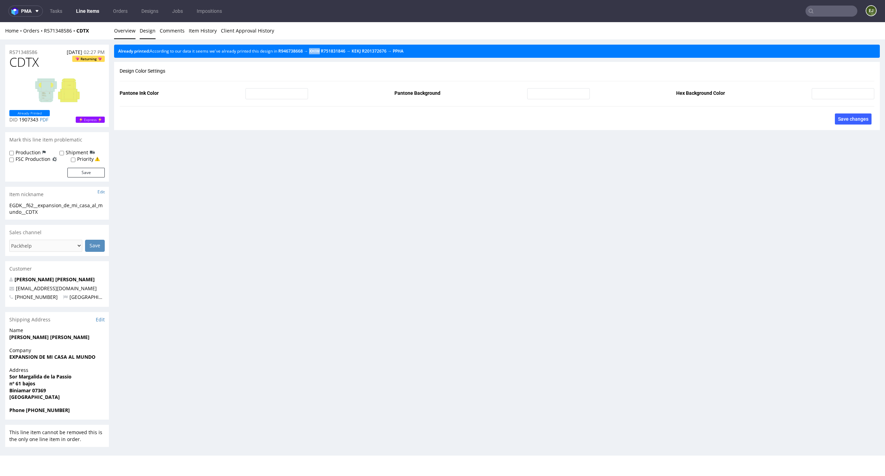
click at [128, 27] on link "Overview" at bounding box center [124, 30] width 21 height 17
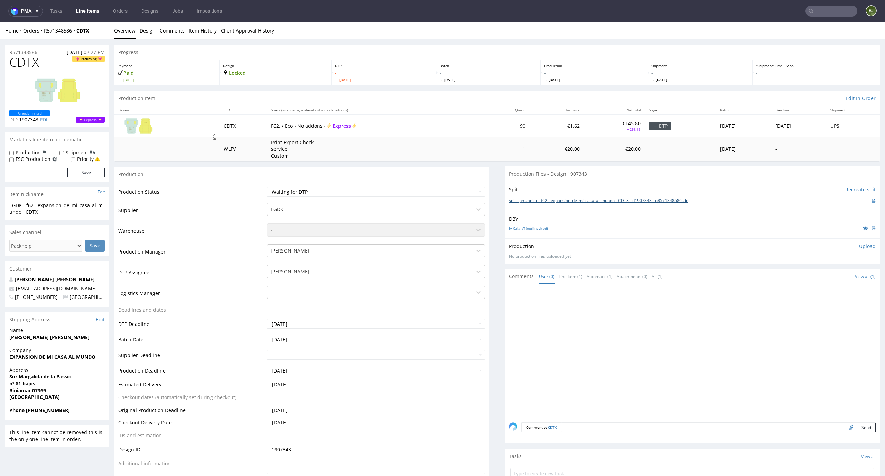
click at [555, 201] on link "spit__ph-zapier__f62__expansion_de_mi_casa_al_mundo__CDTX__d1907343__oR57134858…" at bounding box center [598, 201] width 179 height 6
drag, startPoint x: 42, startPoint y: 58, endPoint x: 0, endPoint y: 59, distance: 42.2
copy span "CDTX"
click at [860, 245] on p "Upload" at bounding box center [867, 246] width 17 height 7
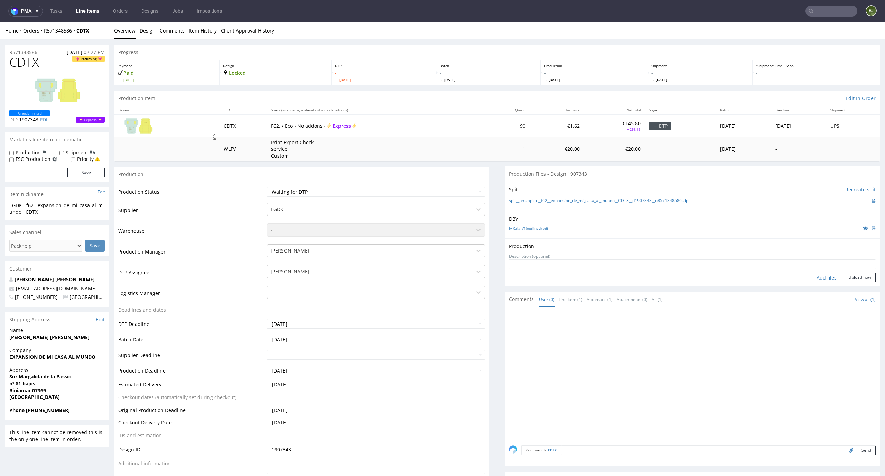
click at [824, 271] on form "Add files Upload now" at bounding box center [692, 270] width 367 height 23
click at [815, 274] on div "Add files" at bounding box center [826, 277] width 35 height 10
click at [815, 277] on div "Add files" at bounding box center [826, 277] width 35 height 10
click at [809, 274] on div "Add files" at bounding box center [826, 277] width 35 height 10
type input "C:\fakepath\EGDK__f62__expansion_de_mi_casa_al_mundo__CDTX__d1907343__oR5713485…"
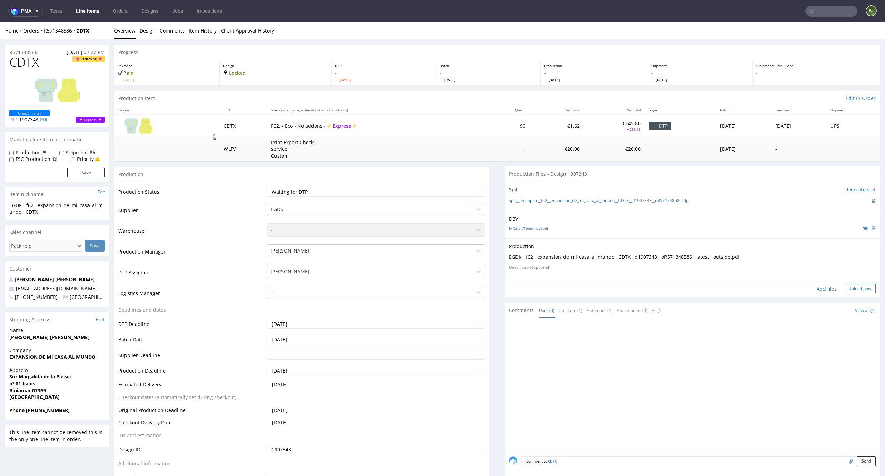
click at [853, 292] on button "Upload now" at bounding box center [860, 288] width 32 height 10
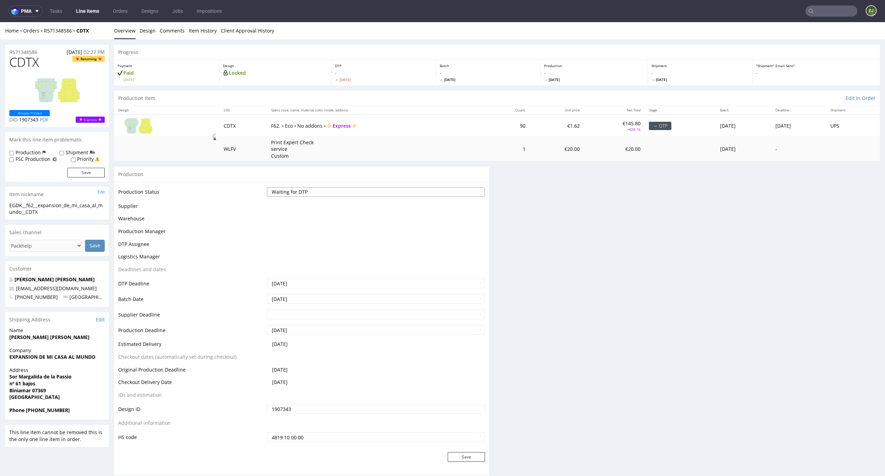
click at [458, 187] on select "Waiting for Artwork Waiting for Diecut Waiting for Mockup Waiting for DTP Waiti…" at bounding box center [376, 192] width 218 height 10
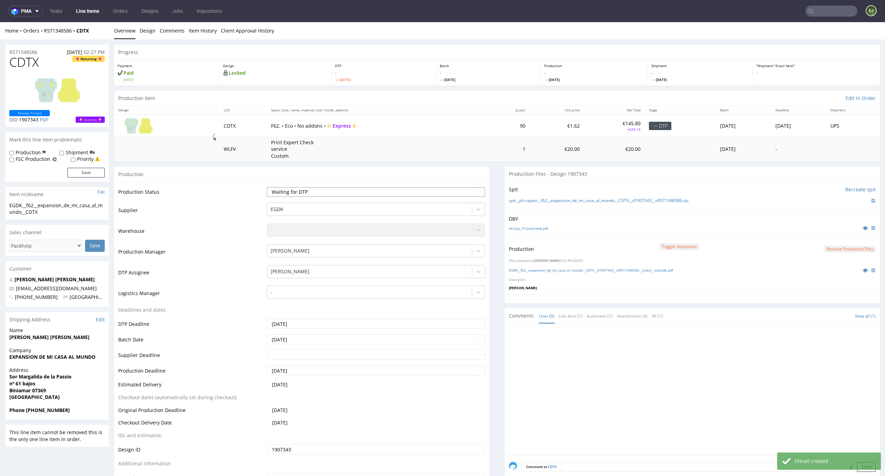
select select "dtp_production_ready"
click at [267, 187] on select "Waiting for Artwork Waiting for Diecut Waiting for Mockup Waiting for DTP Waiti…" at bounding box center [376, 192] width 218 height 10
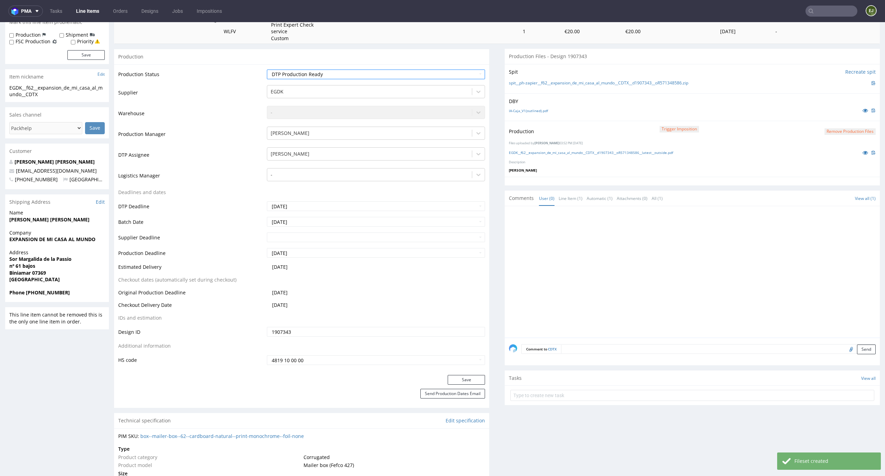
scroll to position [135, 0]
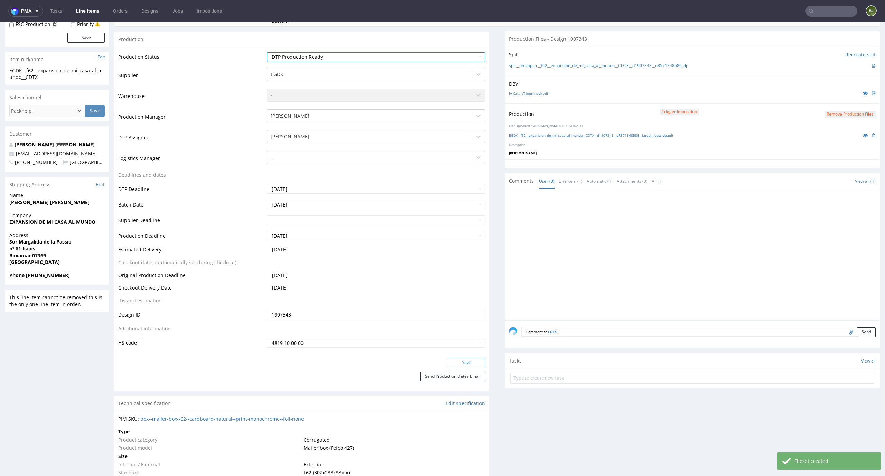
click at [471, 362] on button "Save" at bounding box center [466, 362] width 37 height 10
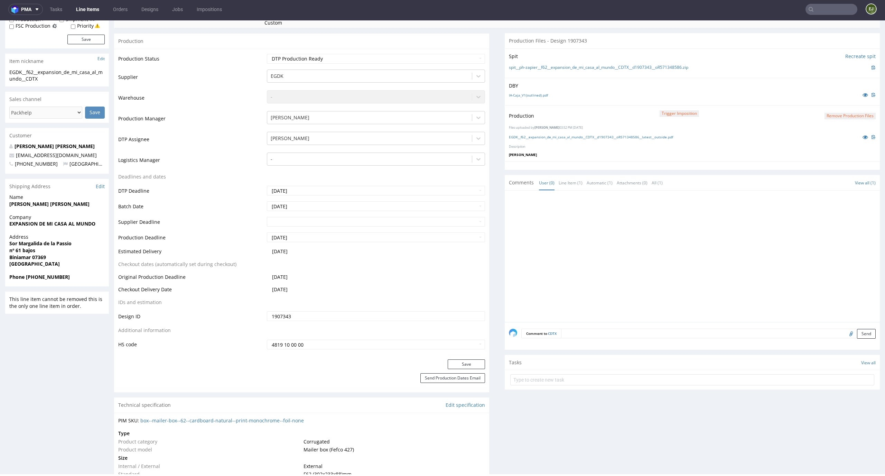
scroll to position [0, 0]
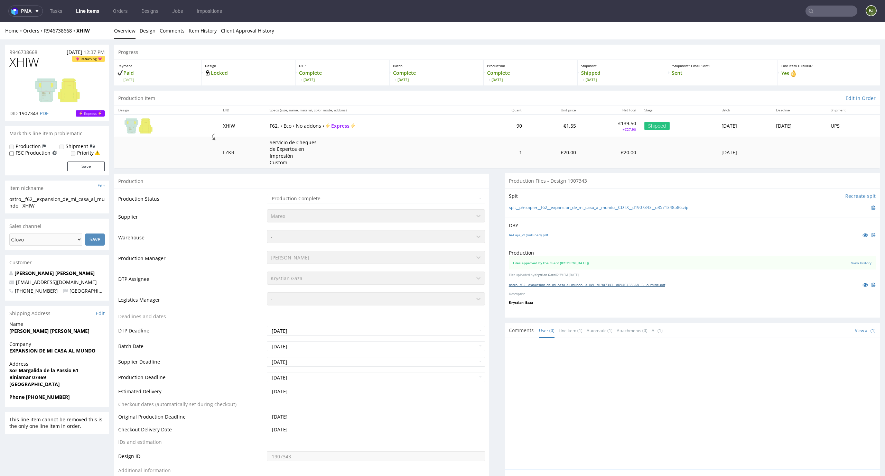
click at [593, 286] on link "ostro__f62__expansion_de_mi_casa_al_mundo__XHIW__d1907343__oR946738668__5__outs…" at bounding box center [587, 284] width 156 height 5
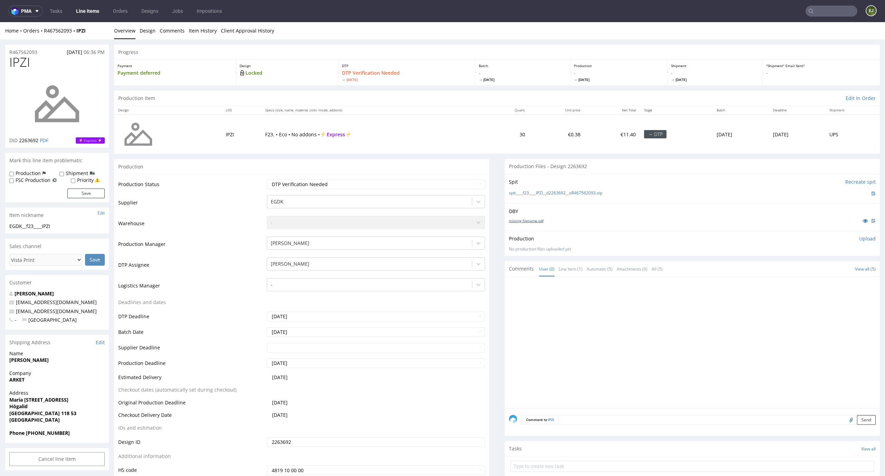
click at [531, 223] on link "missing_filename.pdf" at bounding box center [526, 220] width 35 height 5
click at [544, 194] on link "spit____f23____IPZI__d2263692__oR467562093.zip" at bounding box center [555, 193] width 93 height 6
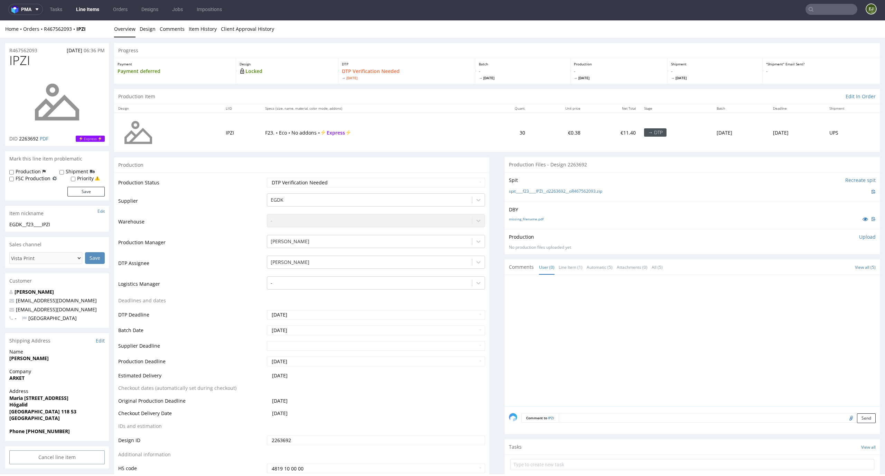
click at [859, 237] on p "Upload" at bounding box center [867, 236] width 17 height 7
click at [816, 267] on div "Add files" at bounding box center [826, 268] width 35 height 10
type input "C:\fakepath\EGDK__f23____IPZI__d2263692__oR467562093__latest__outside.pdf"
click at [848, 280] on button "Upload now" at bounding box center [860, 279] width 32 height 10
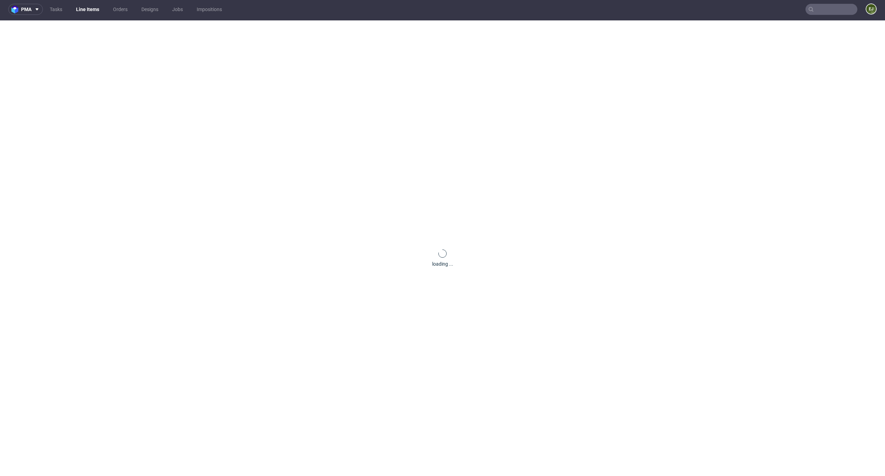
scroll to position [0, 0]
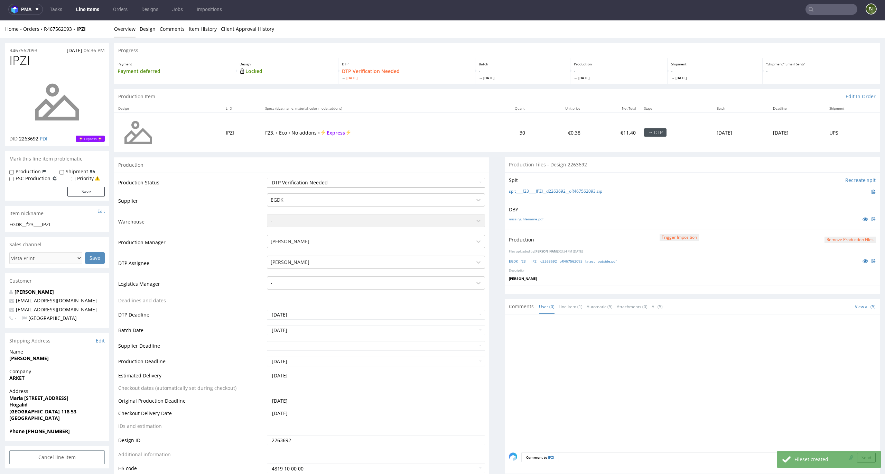
click at [472, 179] on select "Waiting for Artwork Waiting for Diecut Waiting for Mockup Waiting for DTP Waiti…" at bounding box center [376, 183] width 218 height 10
select select "dtp_production_ready"
click at [267, 178] on select "Waiting for Artwork Waiting for Diecut Waiting for Mockup Waiting for DTP Waiti…" at bounding box center [376, 183] width 218 height 10
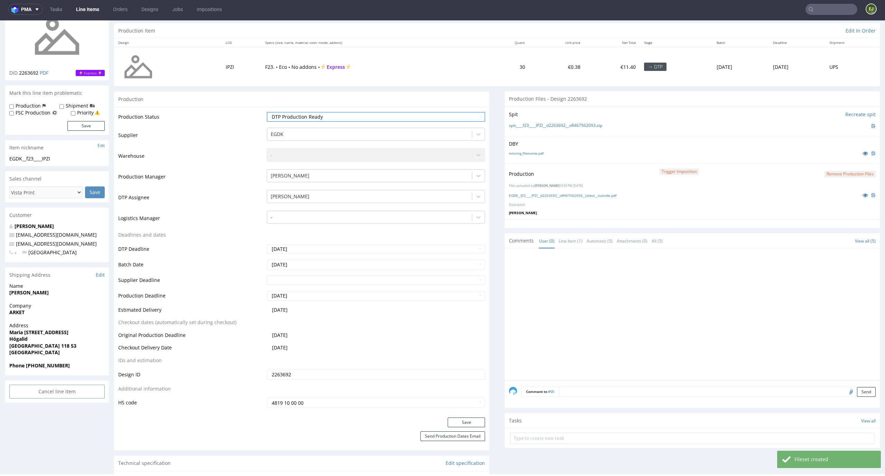
scroll to position [119, 0]
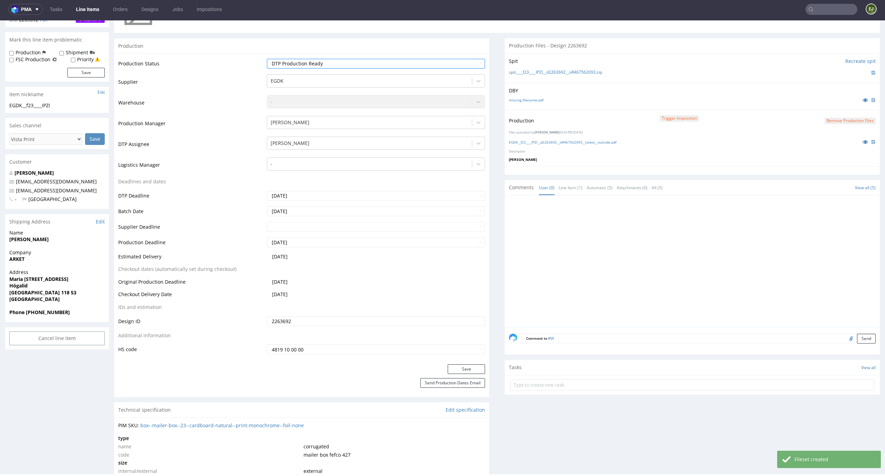
click at [472, 363] on div "Production Status Waiting for Artwork Waiting for Diecut Waiting for Mockup Wai…" at bounding box center [301, 209] width 375 height 310
click at [472, 368] on button "Save" at bounding box center [466, 369] width 37 height 10
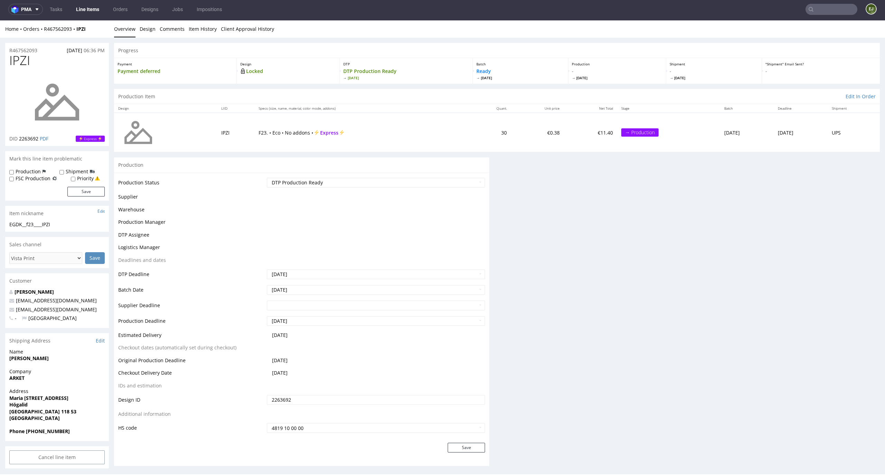
scroll to position [0, 0]
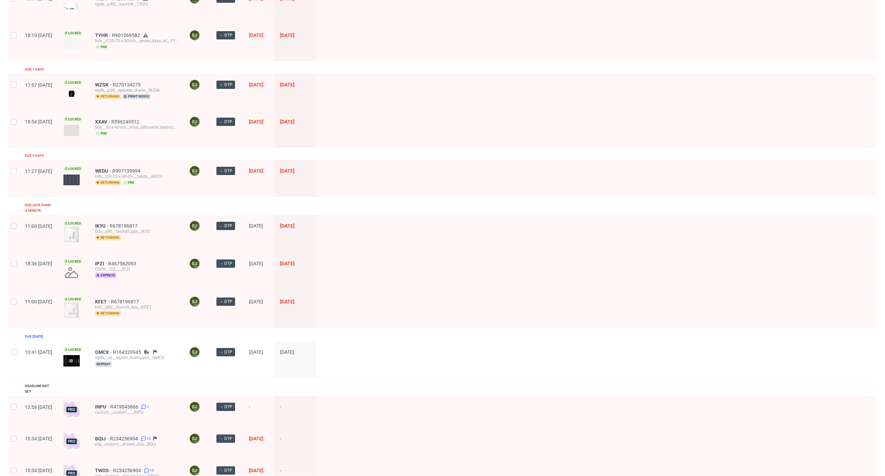
scroll to position [304, 0]
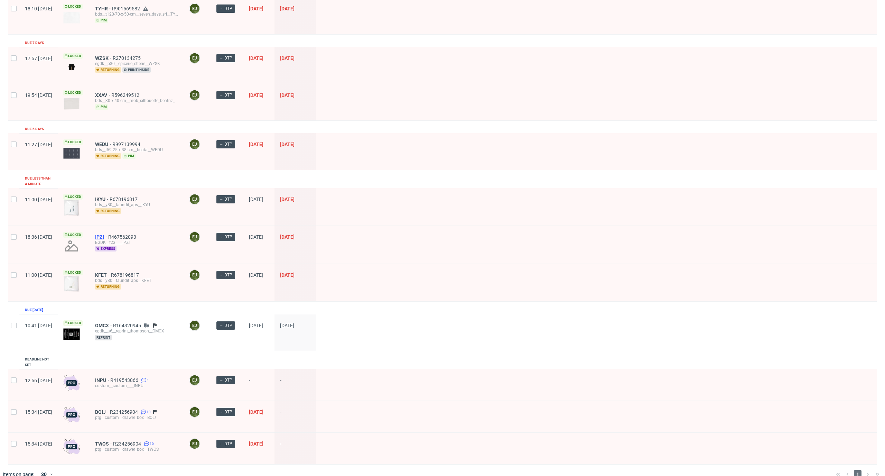
click at [108, 234] on span "IPZI" at bounding box center [101, 237] width 13 height 6
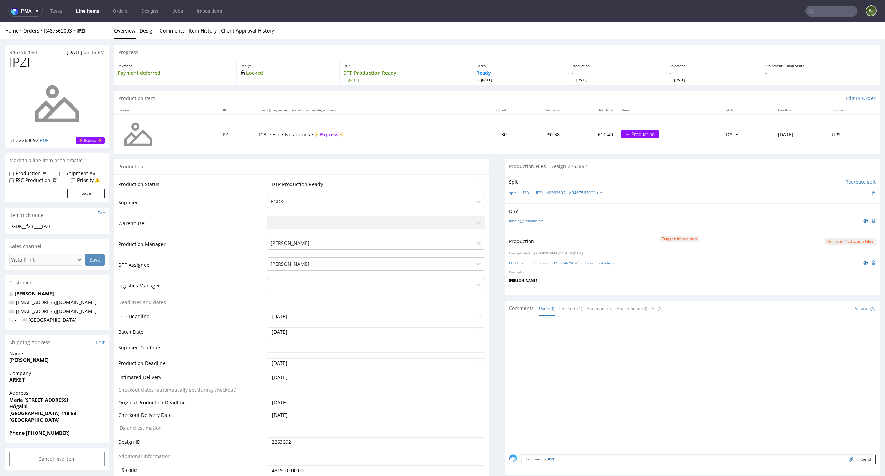
click at [87, 16] on link "Line Items" at bounding box center [87, 11] width 31 height 11
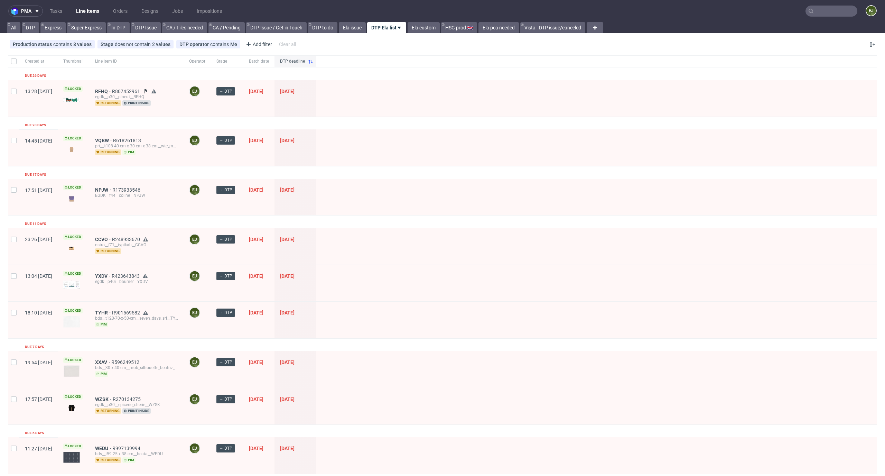
scroll to position [304, 0]
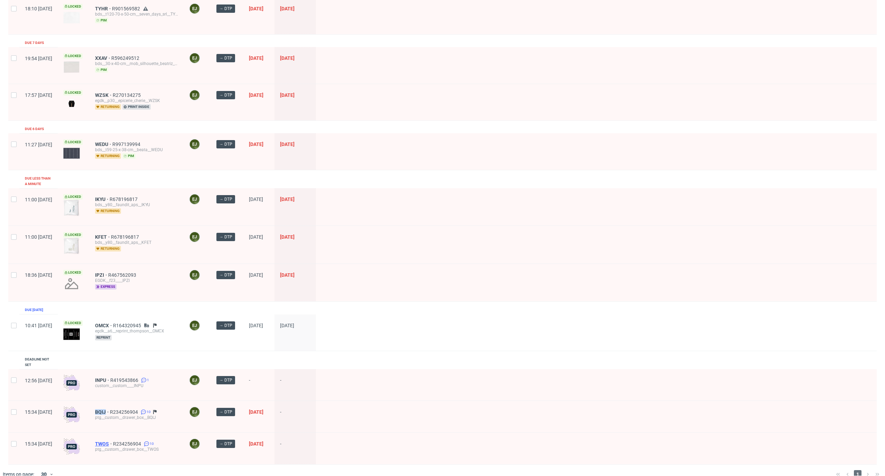
click at [113, 441] on span "TWOS" at bounding box center [104, 444] width 18 height 6
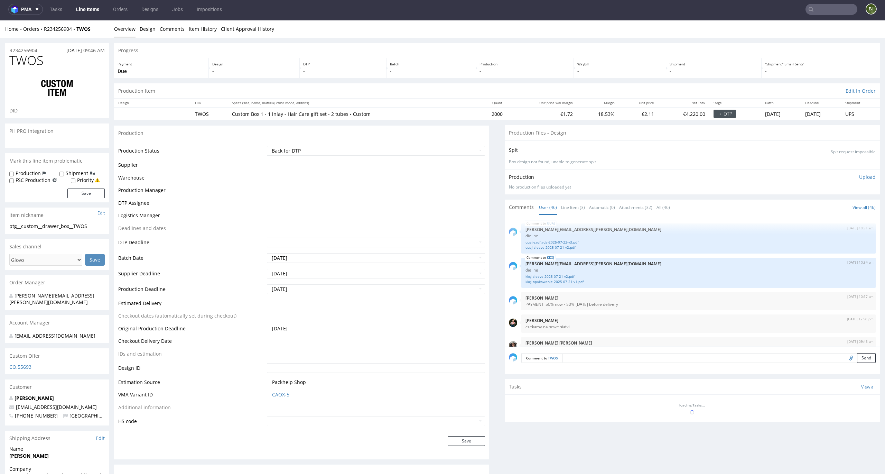
scroll to position [1291, 0]
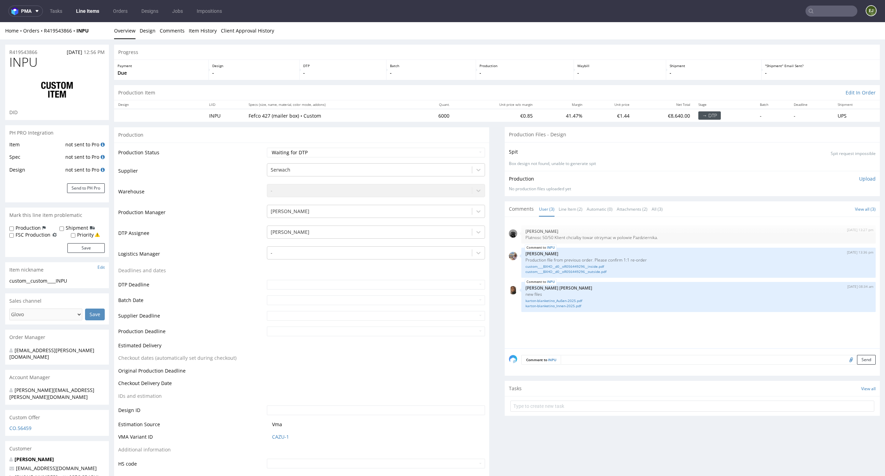
click at [574, 222] on div "[DATE] 13:27 pm [PERSON_NAME] Platnosc 50/50 Klient chcialby towar otrzymac w p…" at bounding box center [694, 284] width 371 height 127
click at [570, 213] on link "Line Item (2)" at bounding box center [570, 208] width 24 height 15
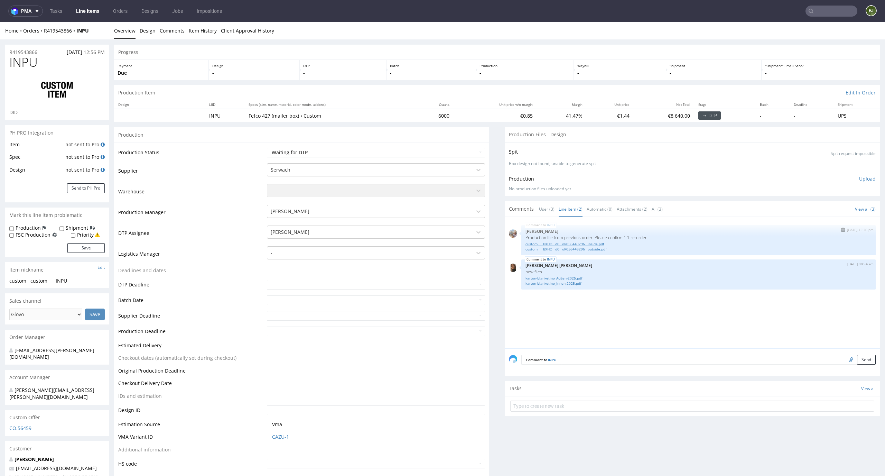
click at [567, 243] on link "custom____BXHO__d0__oR056449296__inside.pdf" at bounding box center [698, 243] width 346 height 5
click at [582, 252] on div "INPU 27th Aug 25 | 13:36 pm Michał Palasek Production file from previous order.…" at bounding box center [698, 240] width 354 height 30
click at [588, 249] on link "custom____BXHO__d0__oR056449296__outside.pdf" at bounding box center [698, 248] width 346 height 5
click at [553, 277] on link "karton-blanketino_Außen-2025.pdf" at bounding box center [698, 277] width 346 height 5
click at [548, 287] on div "INPU 15th Sep 25 | 08:34 am Angelina Marć new files karton-blanketino_Außen-202…" at bounding box center [698, 274] width 354 height 30
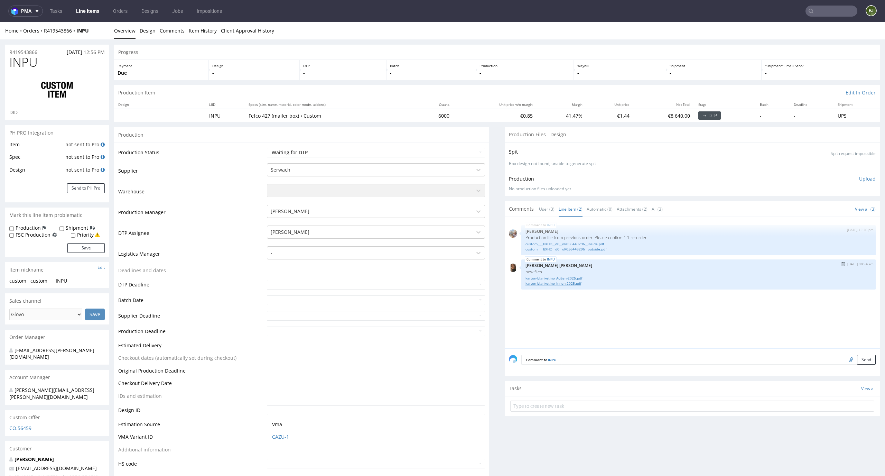
click at [552, 285] on link "karton-blanketino_Innen-2025.pdf" at bounding box center [698, 283] width 346 height 5
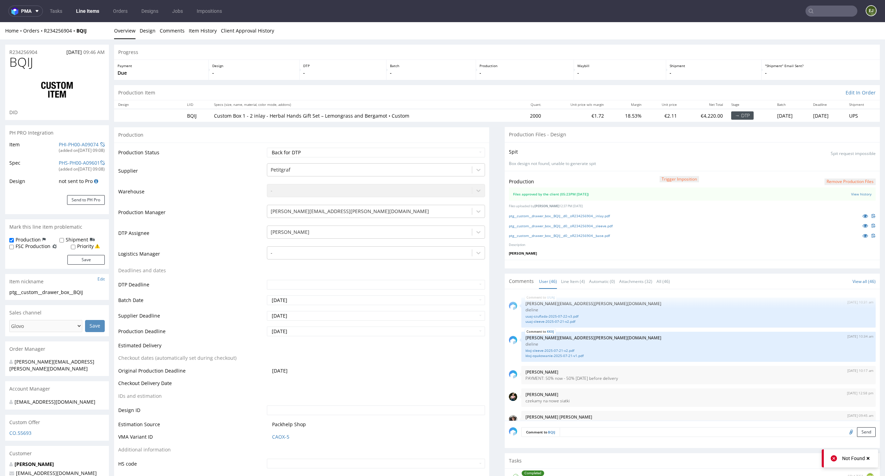
scroll to position [1291, 0]
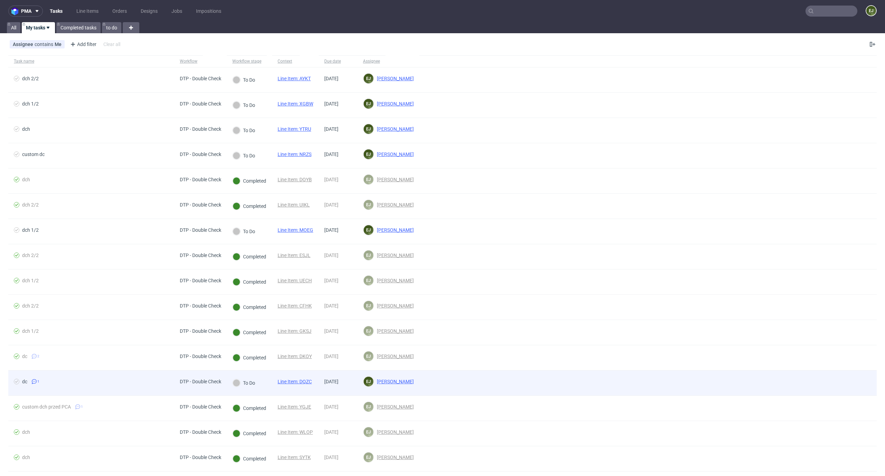
click at [300, 378] on link "Line Item: DQZC" at bounding box center [295, 381] width 34 height 6
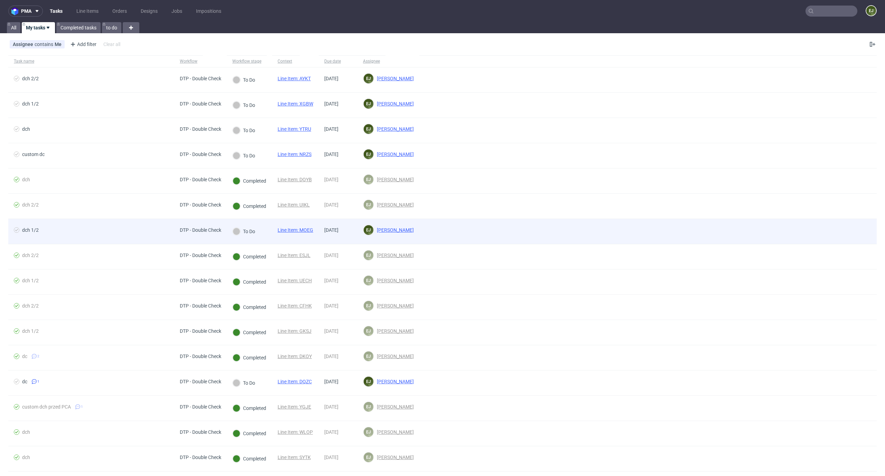
click at [312, 230] on link "Line Item: MOEG" at bounding box center [296, 230] width 36 height 6
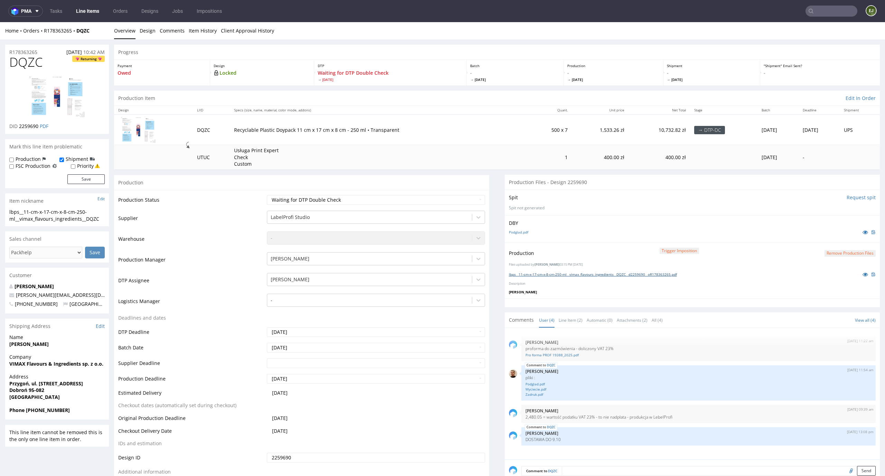
click at [578, 275] on link "lbps__11-cm-x-17-cm-x-8-cm-250-ml__vimax_flavours_ingredients__DQZC__d2259690__…" at bounding box center [593, 274] width 168 height 5
click at [66, 105] on img at bounding box center [56, 96] width 55 height 41
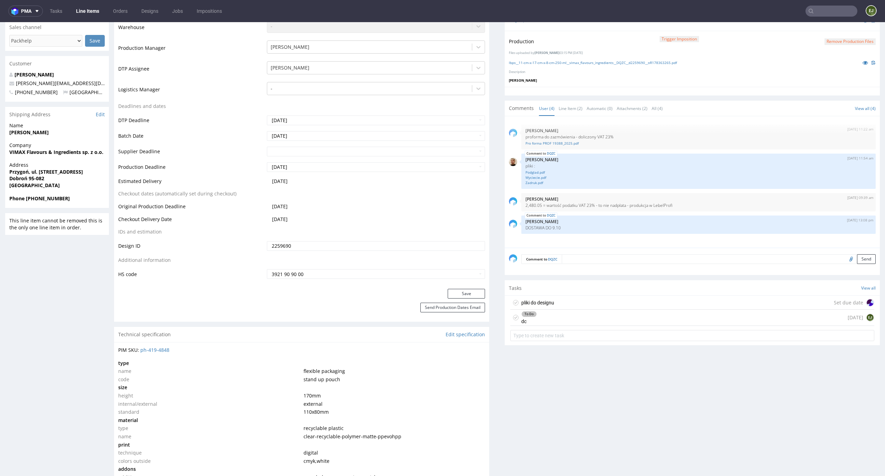
scroll to position [228, 0]
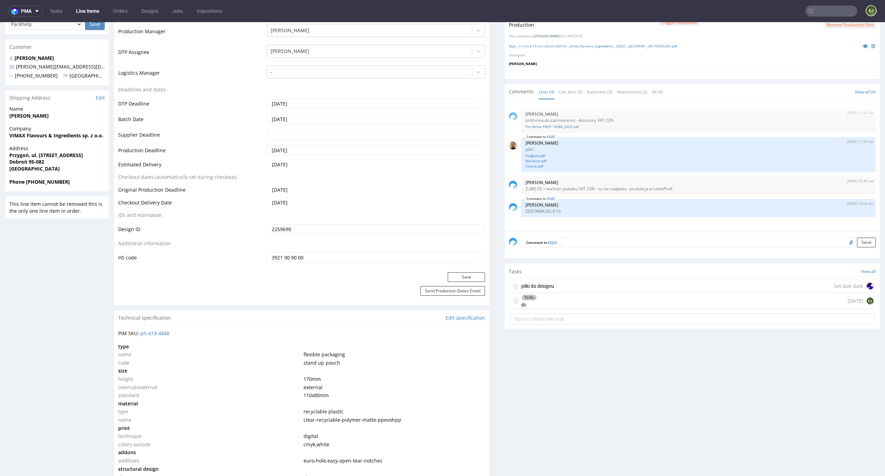
click at [564, 303] on div "To Do dc 5 days ago EJ" at bounding box center [692, 301] width 364 height 16
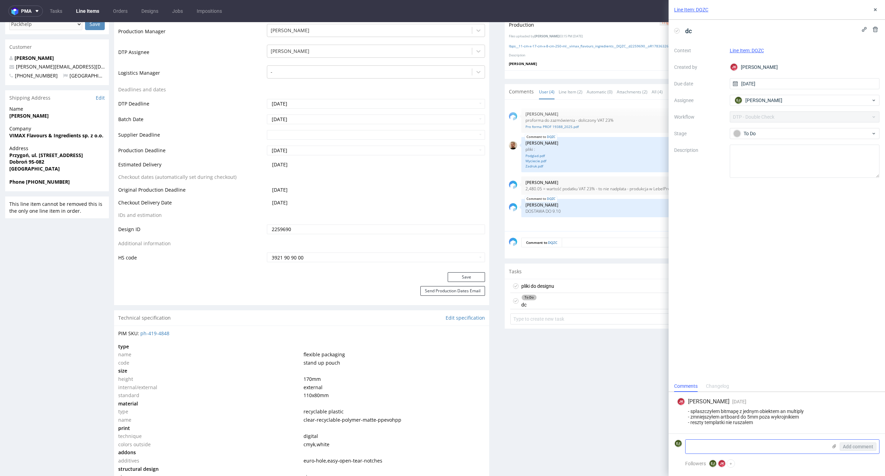
click at [730, 451] on textarea at bounding box center [756, 446] width 142 height 14
type textarea "tutaj jeszcze troche za maly margines tak to git"
click at [836, 449] on label at bounding box center [834, 446] width 6 height 7
click at [0, 0] on input "file" at bounding box center [0, 0] width 0 height 0
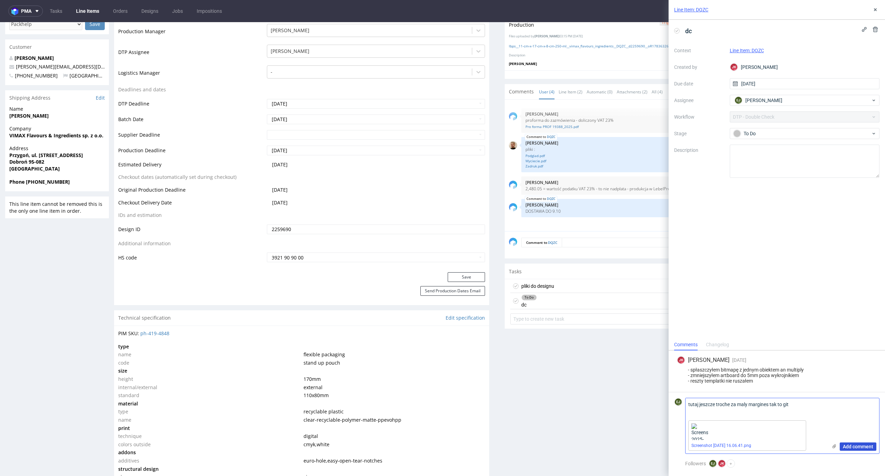
click at [866, 445] on span "Add comment" at bounding box center [858, 446] width 30 height 5
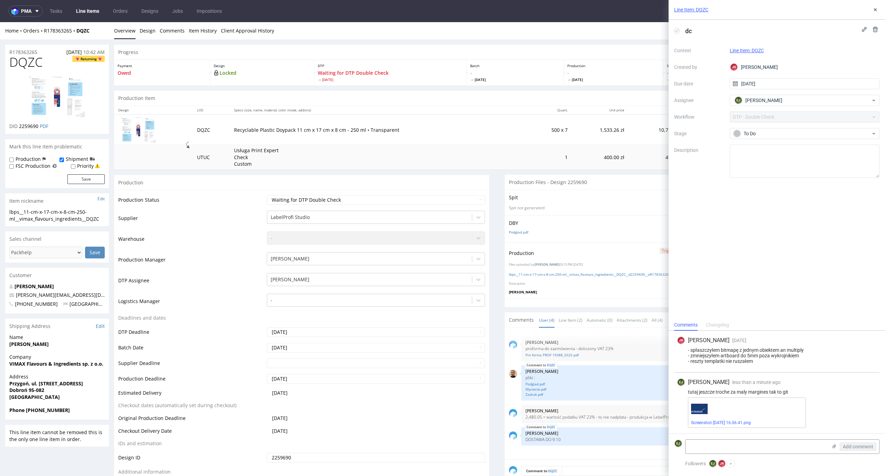
click at [781, 125] on div "Context Line Item: DQZC Created by JK Jan Kocik Due date 17/09/2025 Assignee EJ…" at bounding box center [776, 111] width 205 height 133
click at [778, 134] on div "To Do" at bounding box center [802, 134] width 138 height 8
click at [769, 175] on div "Needs fixes" at bounding box center [804, 178] width 138 height 8
click at [471, 194] on div "Production Status Waiting for Artwork Waiting for Diecut Waiting for Mockup Wai…" at bounding box center [301, 345] width 375 height 310
click at [468, 198] on select "Waiting for Artwork Waiting for Diecut Waiting for Mockup Waiting for DTP Waiti…" at bounding box center [376, 200] width 218 height 10
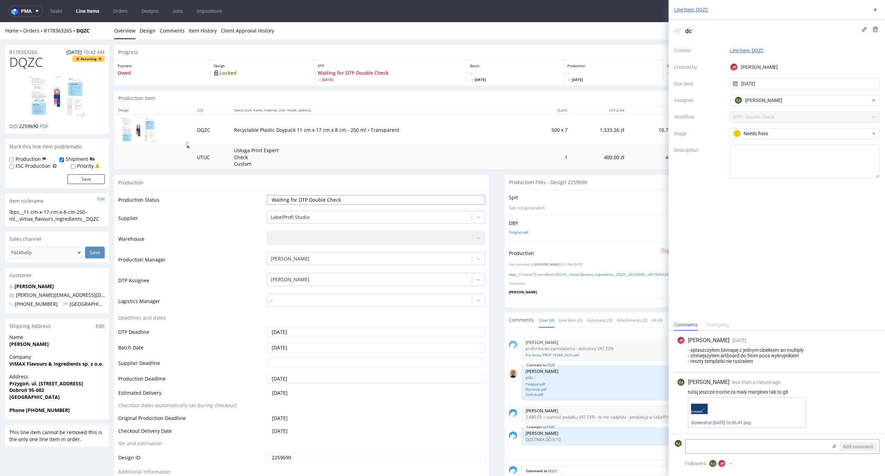
select select "dtp_dc_done"
click at [267, 195] on select "Waiting for Artwork Waiting for Diecut Waiting for Mockup Waiting for DTP Waiti…" at bounding box center [376, 200] width 218 height 10
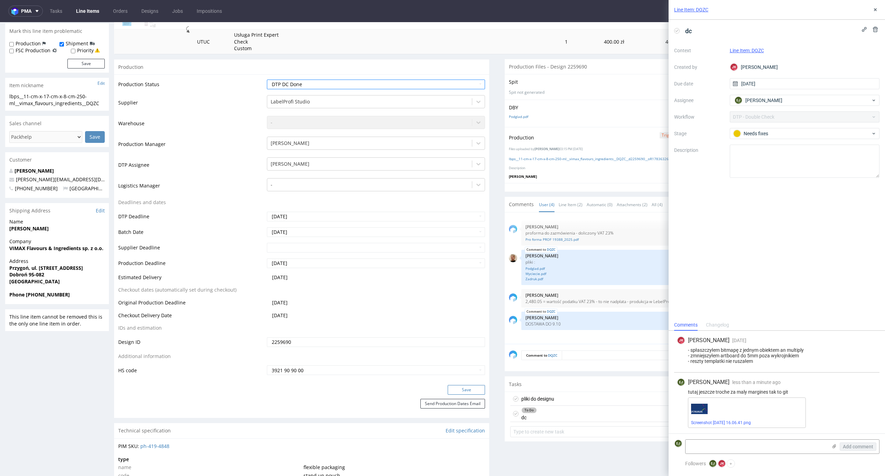
click at [467, 391] on button "Save" at bounding box center [466, 390] width 37 height 10
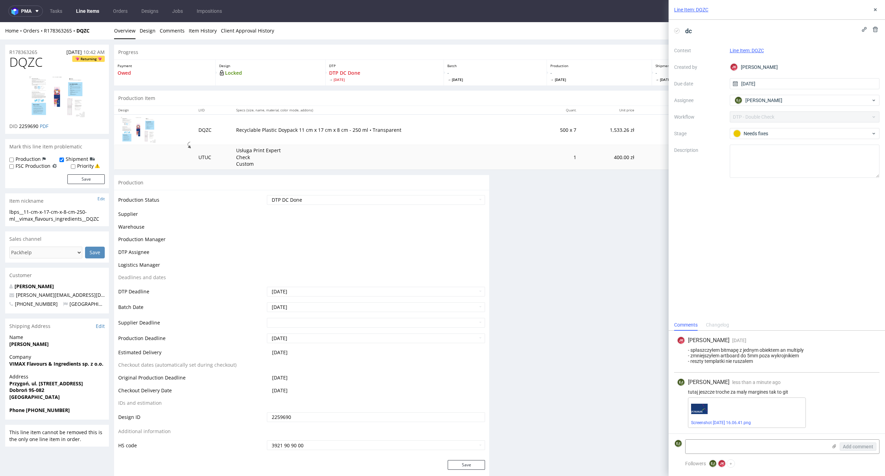
scroll to position [0, 0]
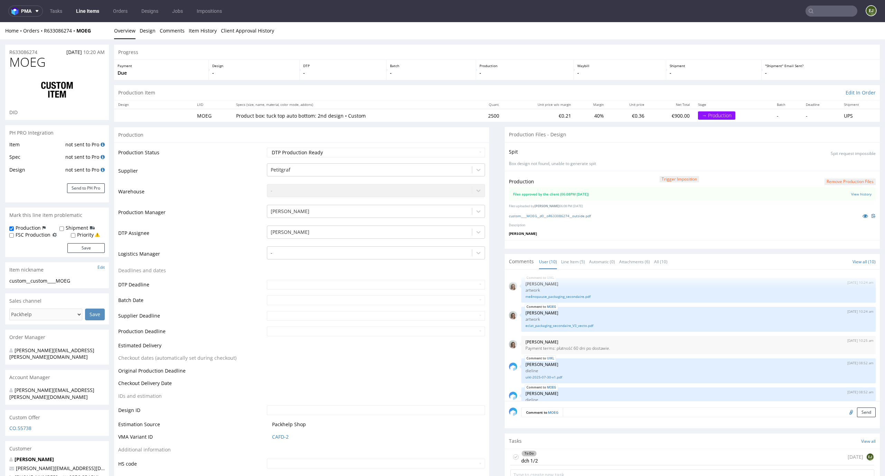
scroll to position [182, 0]
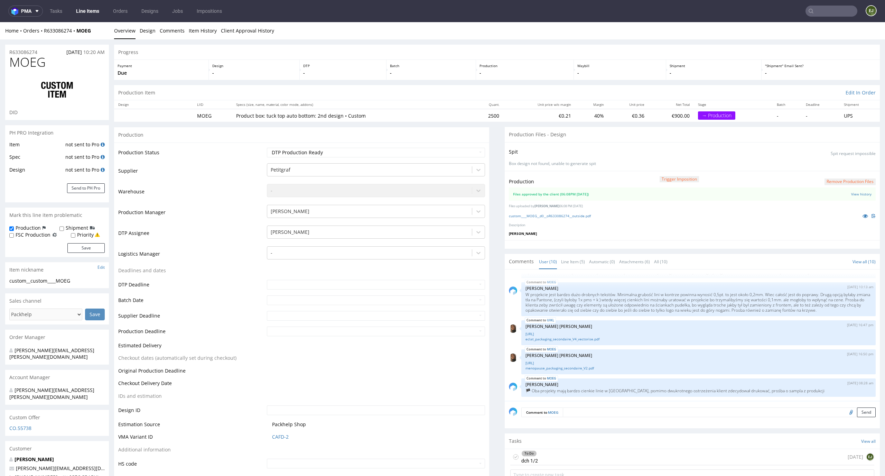
click at [563, 459] on div "To Do dch 1/2 [DATE] EJ" at bounding box center [692, 457] width 364 height 16
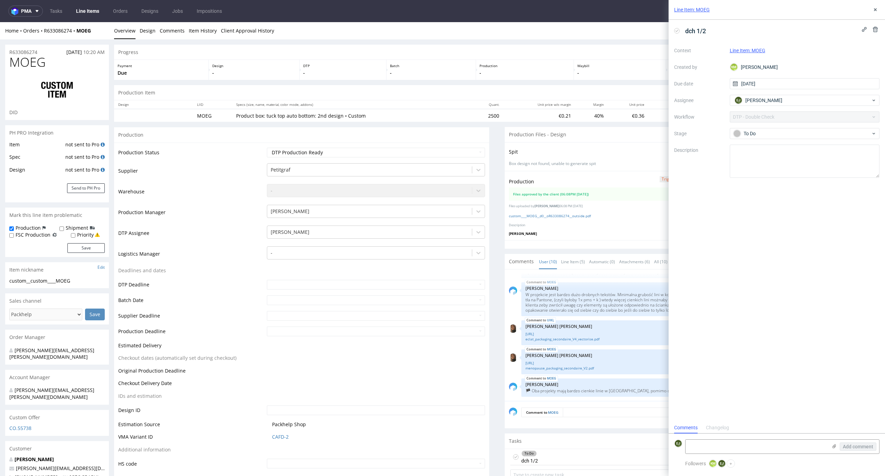
scroll to position [6, 0]
click at [561, 214] on link "custom____MOEG__d0__oR633086274__outside.pdf" at bounding box center [550, 215] width 82 height 5
click at [676, 30] on icon at bounding box center [677, 31] width 6 height 6
click at [875, 12] on icon at bounding box center [875, 10] width 6 height 6
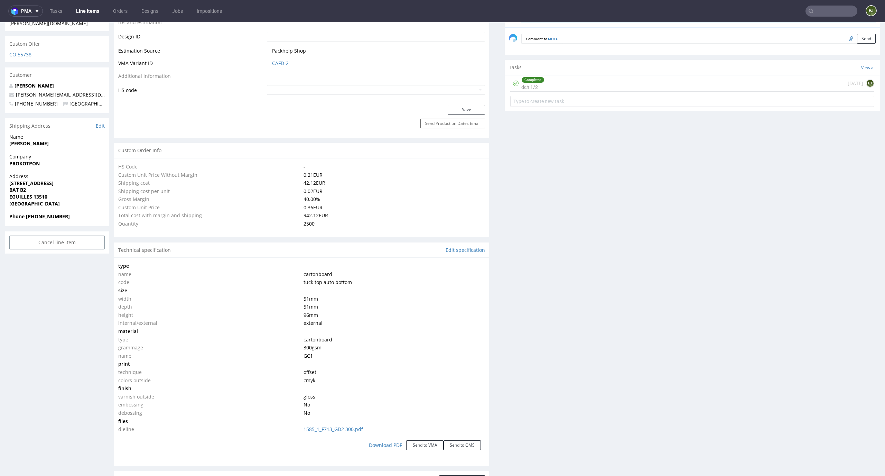
scroll to position [921, 0]
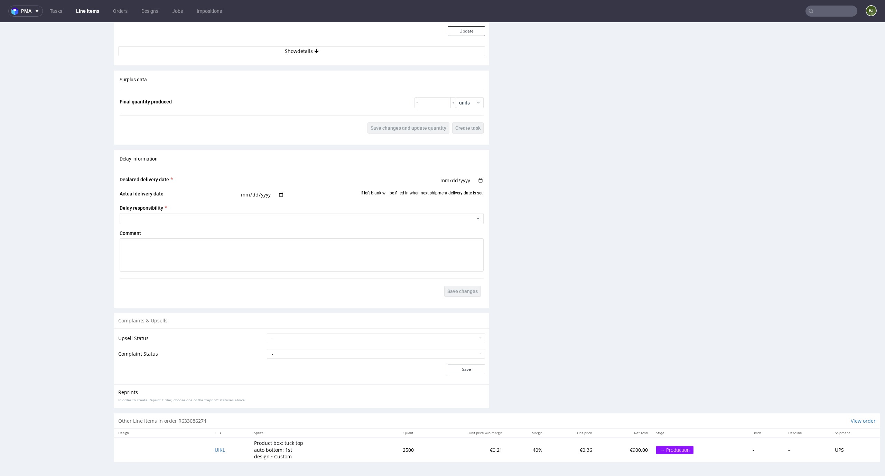
click at [215, 445] on td "UIKL" at bounding box center [229, 449] width 39 height 25
click at [215, 450] on span "UIKL" at bounding box center [220, 449] width 10 height 7
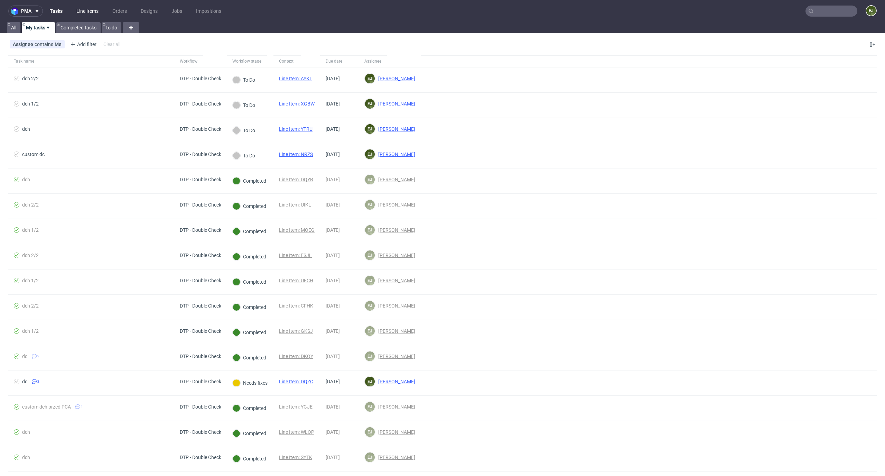
click at [84, 10] on link "Line Items" at bounding box center [87, 11] width 30 height 11
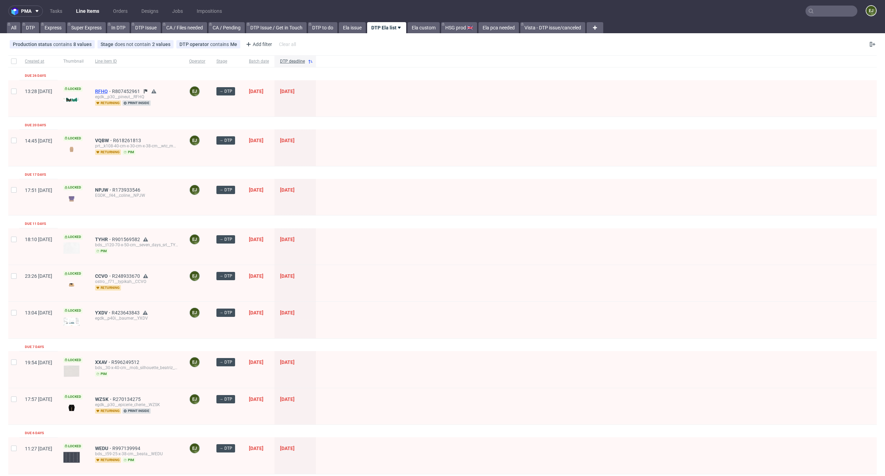
click at [112, 91] on span "RFHQ" at bounding box center [103, 91] width 17 height 6
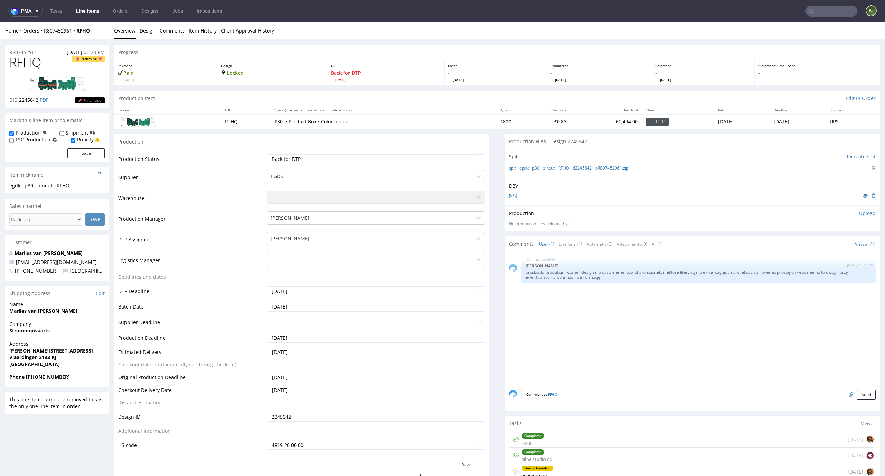
scroll to position [129, 0]
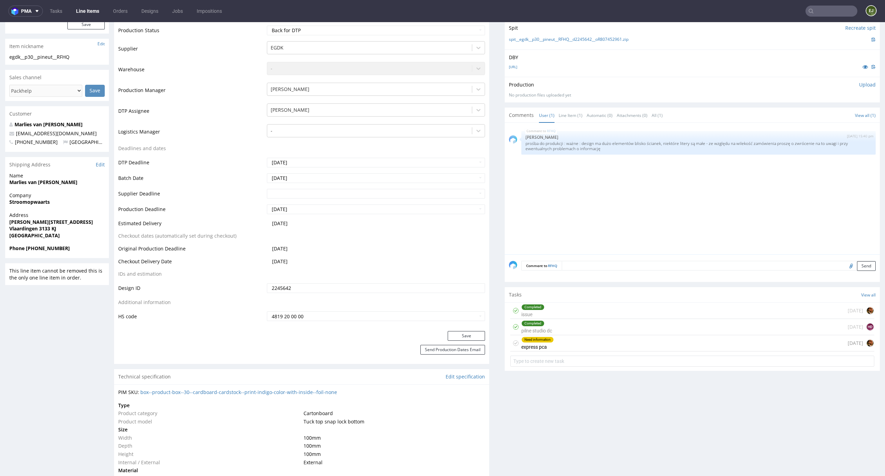
click at [545, 354] on form at bounding box center [692, 361] width 364 height 17
click at [555, 342] on div "Need information express pca [DATE]" at bounding box center [692, 343] width 364 height 16
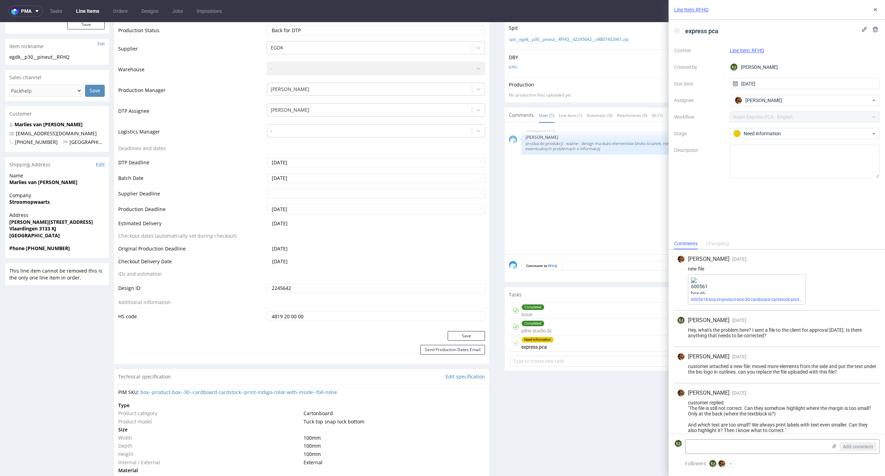
scroll to position [55, 0]
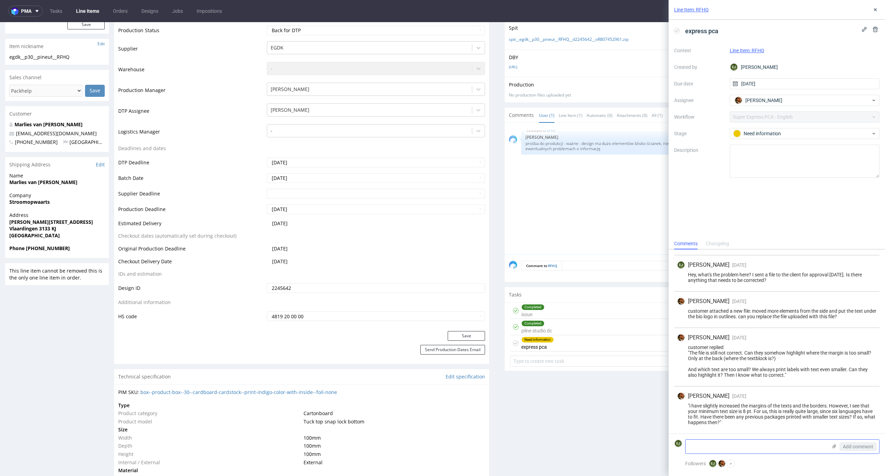
click at [759, 443] on textarea at bounding box center [756, 446] width 142 height 14
paste textarea "Information from the printing house: It should work, if necessary we will add a…"
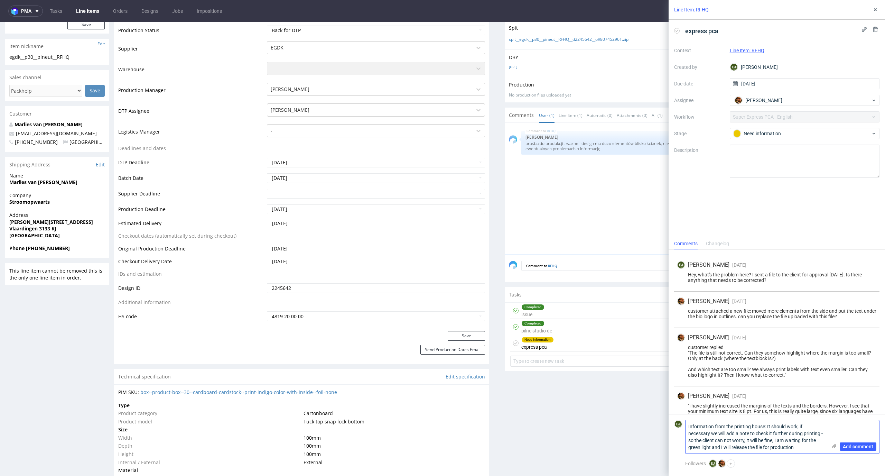
scroll to position [0, 0]
type textarea "Information from the printing house: It should work, if necessary we will add a…"
click at [861, 447] on span "Add comment" at bounding box center [858, 446] width 30 height 5
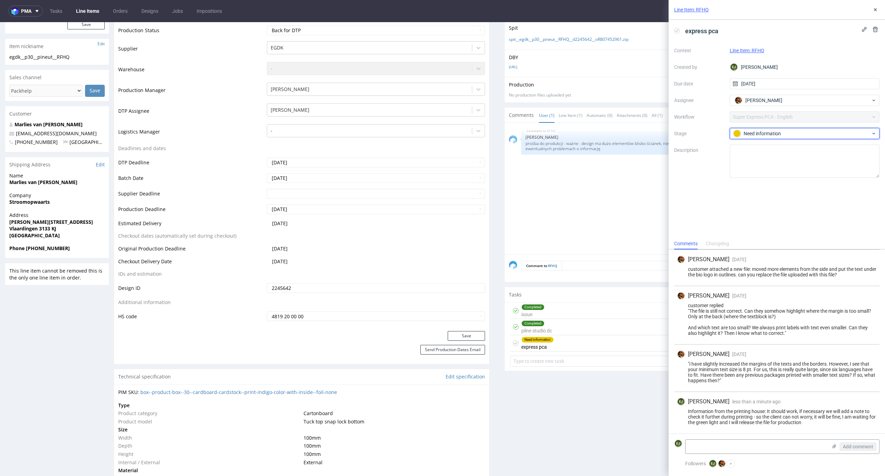
click at [784, 137] on div "Need information" at bounding box center [802, 134] width 138 height 8
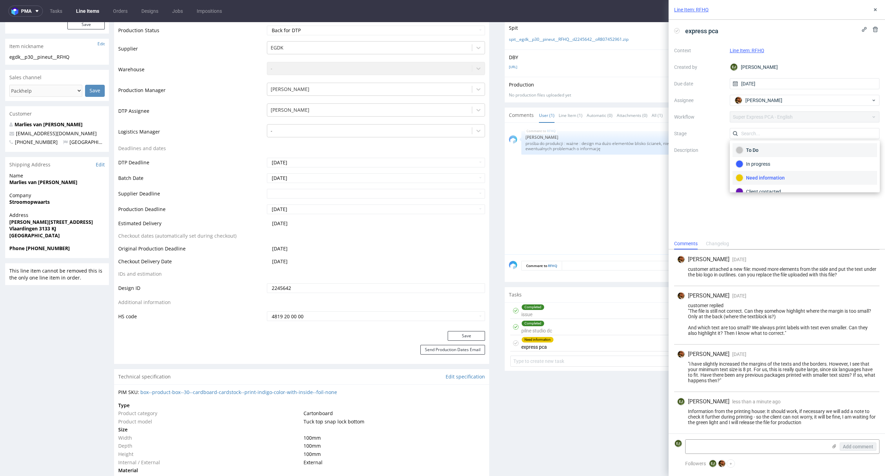
click at [787, 154] on div "To Do" at bounding box center [804, 150] width 144 height 14
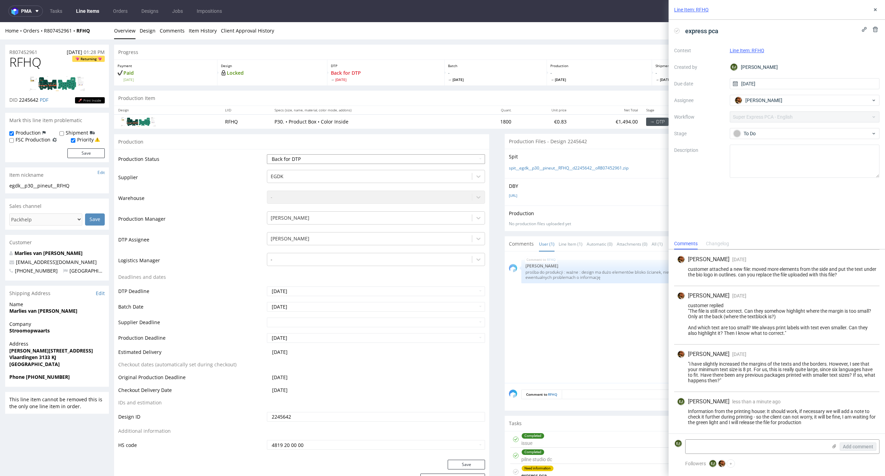
click at [455, 161] on select "Waiting for Artwork Waiting for Diecut Waiting for Mockup Waiting for DTP Waiti…" at bounding box center [376, 159] width 218 height 10
select select "dtp_issue"
click at [267, 154] on select "Waiting for Artwork Waiting for Diecut Waiting for Mockup Waiting for DTP Waiti…" at bounding box center [376, 159] width 218 height 10
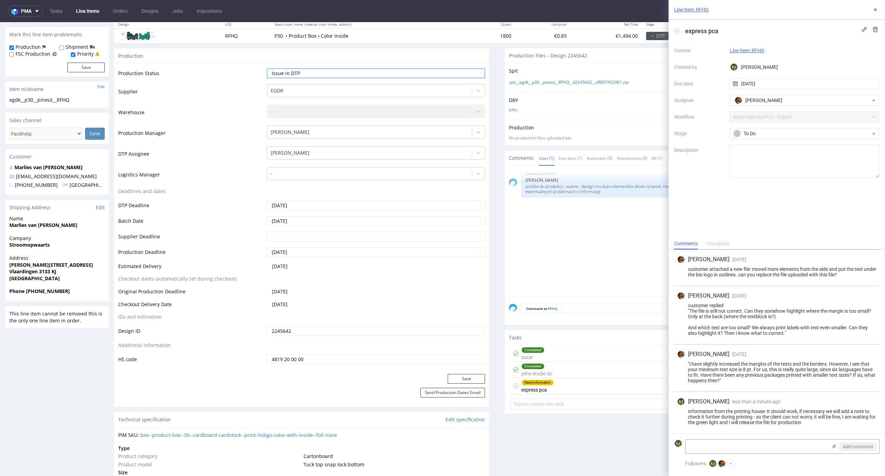
scroll to position [203, 0]
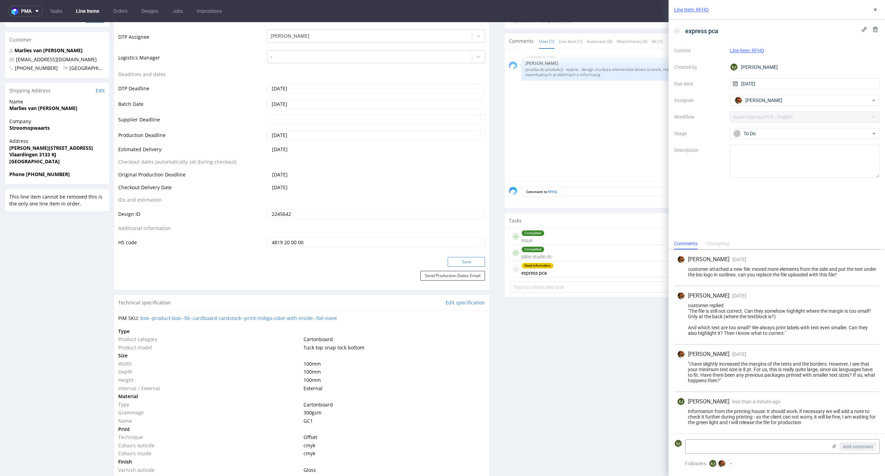
click at [454, 266] on button "Save" at bounding box center [466, 262] width 37 height 10
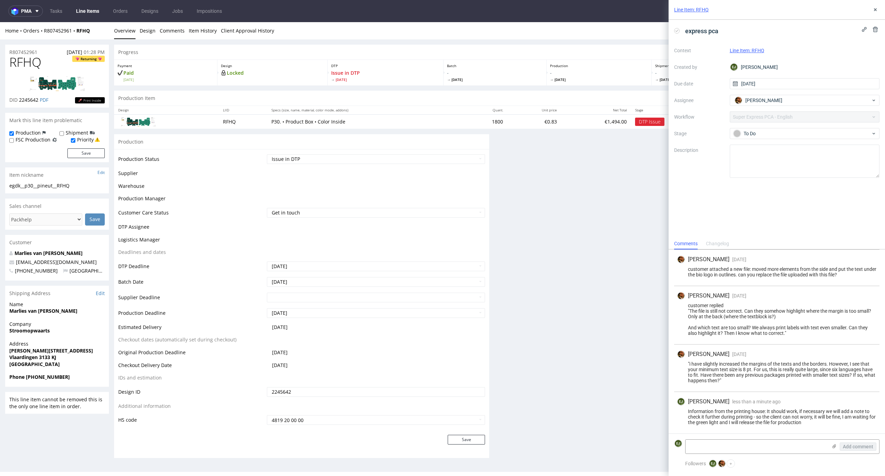
scroll to position [0, 0]
